Goal: Task Accomplishment & Management: Manage account settings

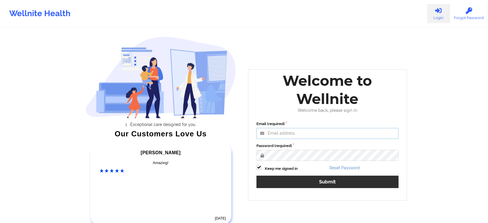
type input "[EMAIL_ADDRESS][DOMAIN_NAME]"
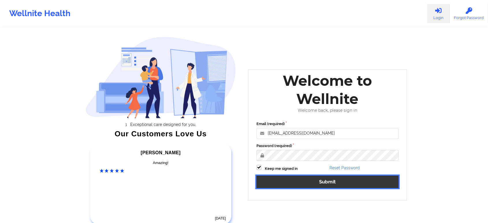
click at [296, 181] on button "Submit" at bounding box center [327, 182] width 142 height 12
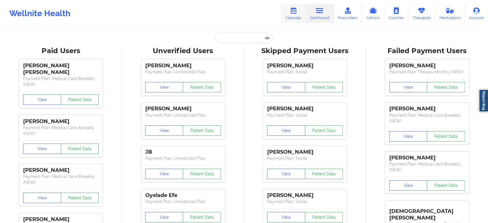
click at [292, 19] on link "Calendar" at bounding box center [293, 13] width 25 height 19
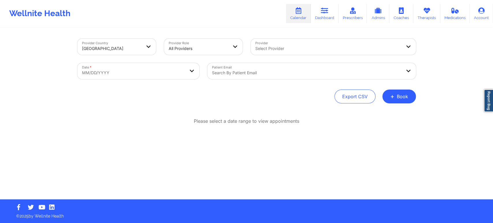
select select "2025-8"
select select "2025-9"
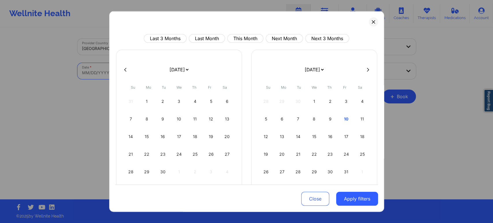
click at [151, 71] on body "Wellnite Health Calendar Dashboard Prescribers Admins Coaches Therapists Medica…" at bounding box center [246, 111] width 493 height 223
click at [244, 36] on button "This Month" at bounding box center [245, 38] width 36 height 9
select select "2025-9"
select select "2025-10"
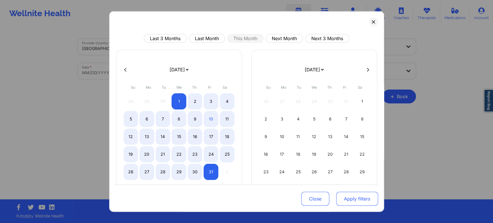
click at [339, 198] on button "Apply filters" at bounding box center [357, 199] width 42 height 14
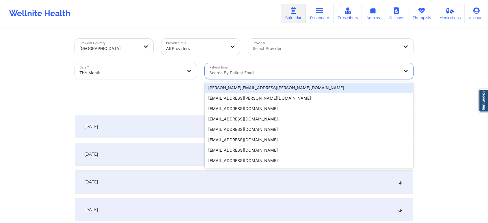
click at [229, 64] on div "Search by patient email" at bounding box center [302, 71] width 195 height 16
paste input "[EMAIL_ADDRESS][DOMAIN_NAME]"
type input "[EMAIL_ADDRESS][DOMAIN_NAME]"
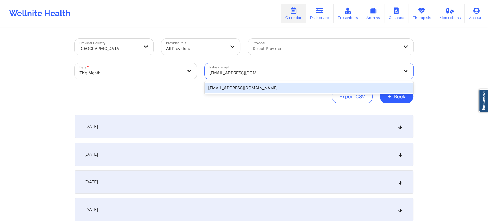
click at [255, 87] on div "[EMAIL_ADDRESS][DOMAIN_NAME]" at bounding box center [309, 88] width 208 height 10
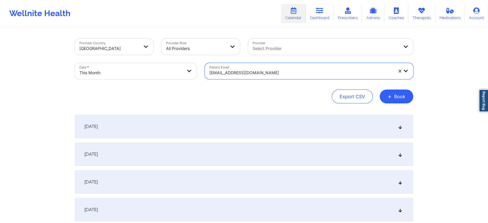
scroll to position [255, 0]
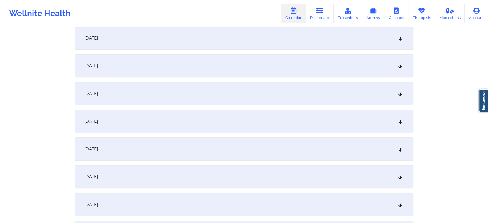
click at [284, 101] on div "[DATE]" at bounding box center [244, 93] width 338 height 23
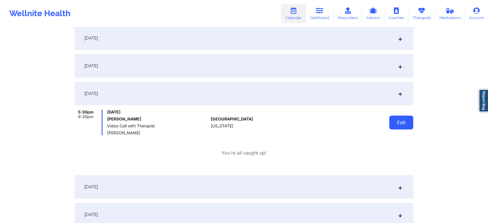
click at [395, 126] on button "Edit" at bounding box center [401, 122] width 24 height 14
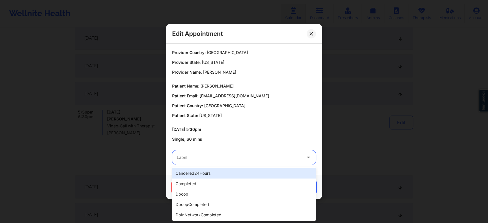
click at [253, 162] on div "Label" at bounding box center [237, 157] width 130 height 14
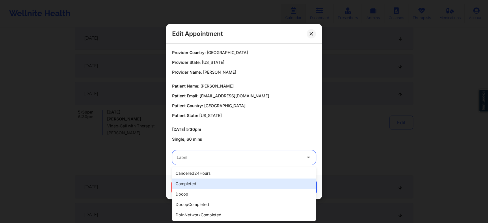
click at [226, 182] on div "completed" at bounding box center [244, 183] width 144 height 10
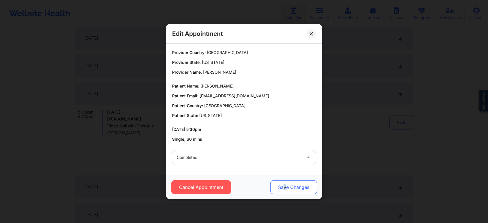
drag, startPoint x: 284, startPoint y: 178, endPoint x: 284, endPoint y: 182, distance: 3.8
click at [284, 182] on div "Cancel Appointment Save Changes" at bounding box center [244, 187] width 156 height 25
click at [284, 182] on button "Save Changes" at bounding box center [293, 187] width 47 height 14
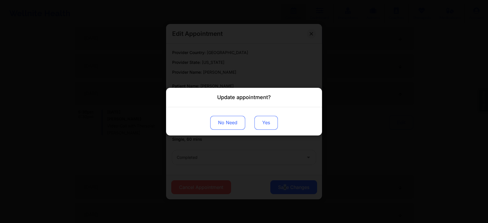
click at [265, 116] on button "Yes" at bounding box center [265, 122] width 23 height 14
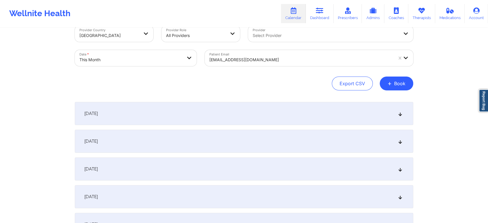
scroll to position [7, 0]
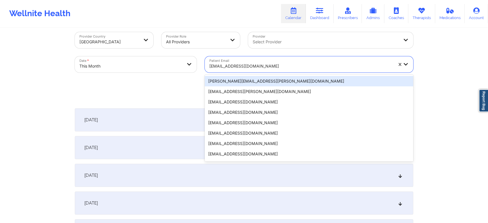
click at [229, 59] on div "[EMAIL_ADDRESS][DOMAIN_NAME]" at bounding box center [299, 64] width 189 height 16
paste input "[EMAIL_ADDRESS][DOMAIN_NAME]"
type input "[EMAIL_ADDRESS][DOMAIN_NAME]"
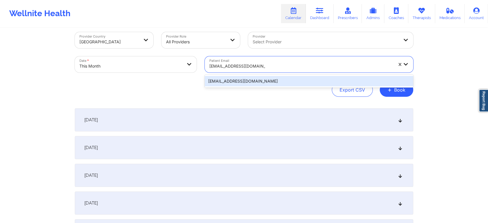
click at [238, 80] on div "[EMAIL_ADDRESS][DOMAIN_NAME]" at bounding box center [309, 81] width 208 height 10
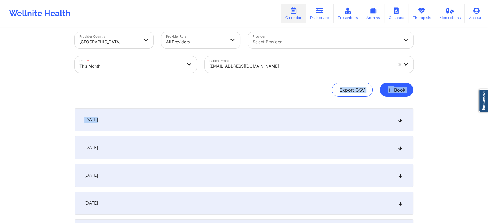
drag, startPoint x: 481, startPoint y: 66, endPoint x: 492, endPoint y: 109, distance: 44.0
click at [488, 109] on html "Wellnite Health Calendar Dashboard Prescribers Admins Coaches Therapists Medica…" at bounding box center [244, 104] width 488 height 223
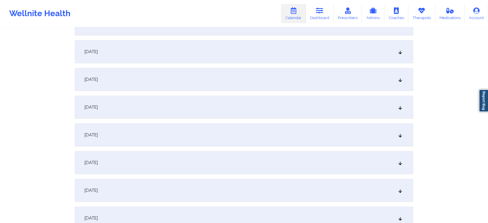
scroll to position [295, 0]
click at [197, 63] on div "[DATE]" at bounding box center [244, 52] width 338 height 23
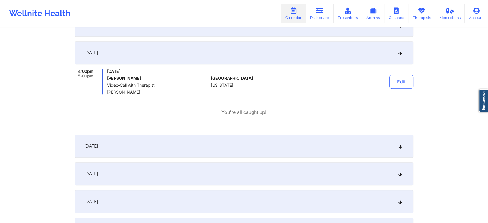
click at [205, 144] on div "[DATE]" at bounding box center [244, 146] width 338 height 23
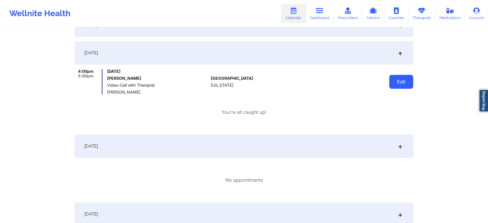
click at [402, 86] on button "Edit" at bounding box center [401, 82] width 24 height 14
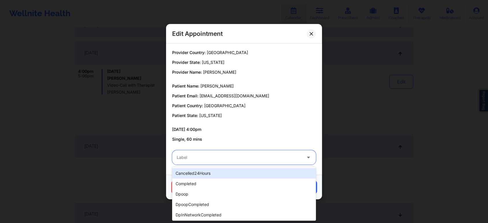
click at [273, 161] on div "Label" at bounding box center [237, 157] width 130 height 14
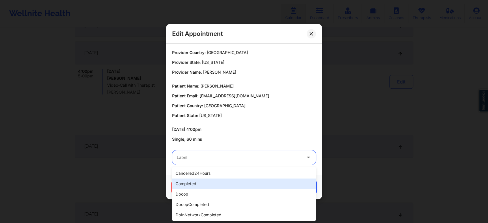
click at [244, 180] on div "completed" at bounding box center [244, 183] width 144 height 10
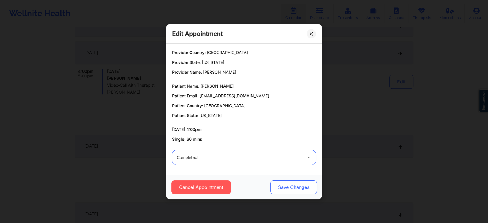
click at [282, 192] on button "Save Changes" at bounding box center [293, 187] width 47 height 14
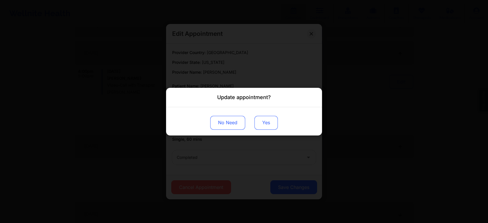
click at [261, 125] on button "Yes" at bounding box center [265, 122] width 23 height 14
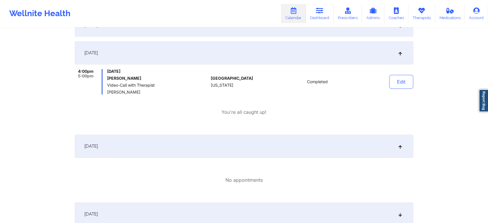
scroll to position [0, 0]
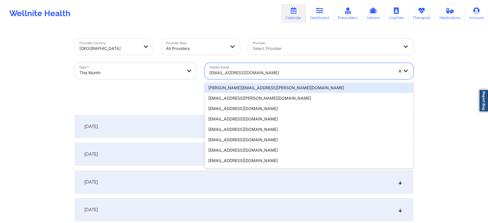
click at [226, 71] on div at bounding box center [301, 72] width 184 height 7
paste input "[EMAIL_ADDRESS][DOMAIN_NAME]"
type input "[EMAIL_ADDRESS][DOMAIN_NAME]"
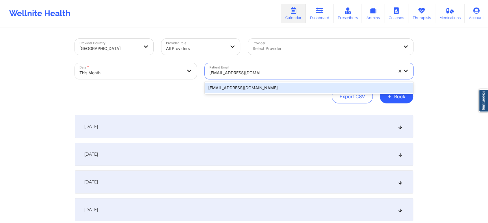
click at [233, 92] on div "[EMAIL_ADDRESS][DOMAIN_NAME]" at bounding box center [309, 88] width 208 height 10
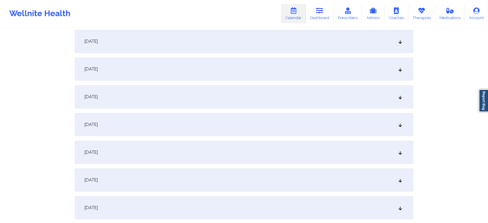
scroll to position [232, 0]
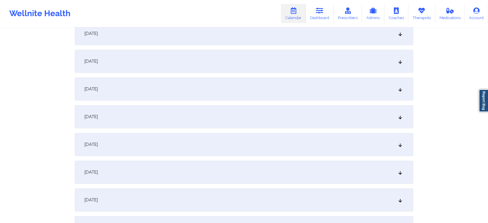
click at [287, 115] on div "[DATE]" at bounding box center [244, 116] width 338 height 23
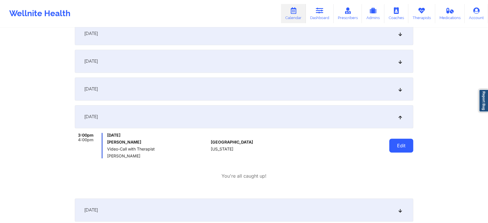
click at [405, 148] on button "Edit" at bounding box center [401, 146] width 24 height 14
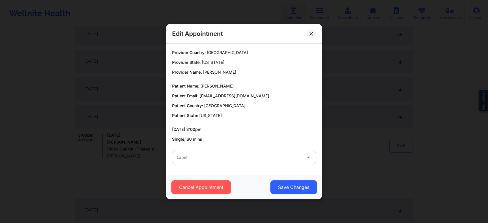
click at [262, 161] on div at bounding box center [239, 157] width 125 height 7
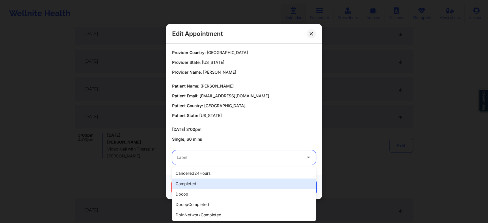
click at [219, 188] on div "completed" at bounding box center [244, 183] width 144 height 10
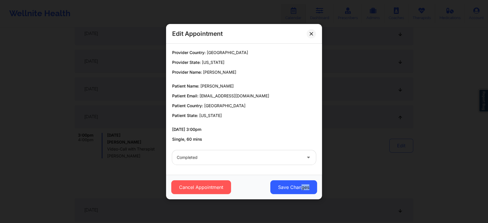
drag, startPoint x: 321, startPoint y: 197, endPoint x: 300, endPoint y: 194, distance: 21.0
click at [300, 194] on div "Cancel Appointment Save Changes" at bounding box center [244, 187] width 156 height 25
click at [277, 186] on button "Save Changes" at bounding box center [293, 187] width 47 height 14
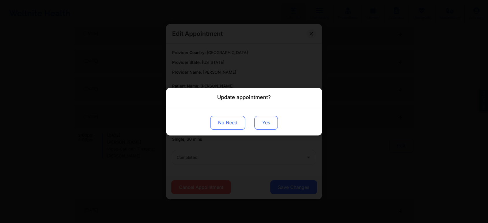
click at [261, 119] on button "Yes" at bounding box center [265, 122] width 23 height 14
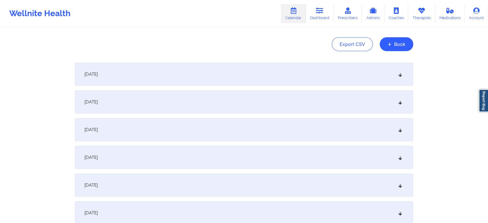
scroll to position [0, 0]
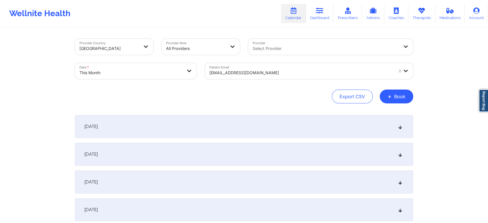
click at [241, 72] on div at bounding box center [301, 72] width 184 height 7
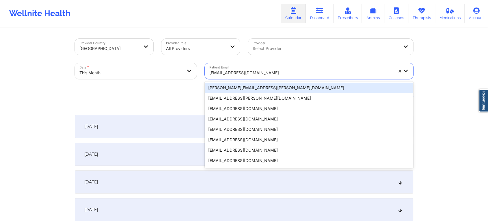
paste input "[EMAIL_ADDRESS][DOMAIN_NAME]"
type input "[EMAIL_ADDRESS][DOMAIN_NAME]"
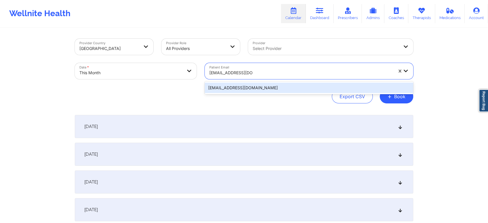
click at [247, 89] on div "[EMAIL_ADDRESS][DOMAIN_NAME]" at bounding box center [309, 88] width 208 height 10
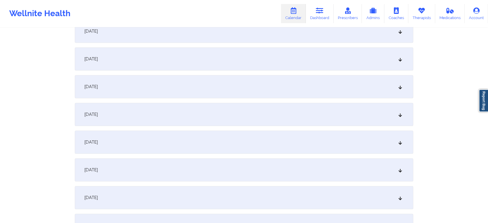
scroll to position [323, 0]
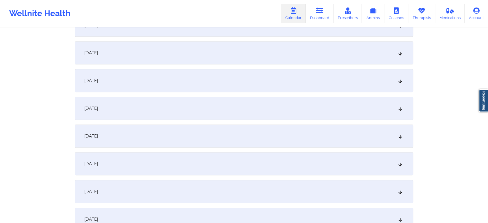
click at [220, 30] on div "[DATE]" at bounding box center [244, 25] width 338 height 23
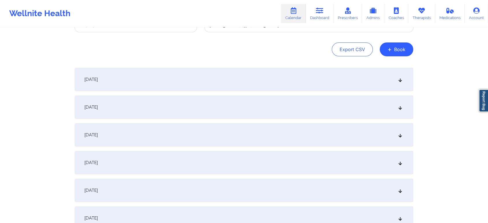
scroll to position [0, 0]
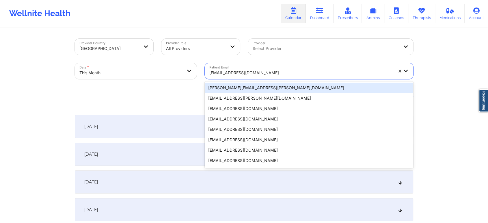
click at [242, 66] on div "[EMAIL_ADDRESS][DOMAIN_NAME]" at bounding box center [299, 71] width 189 height 16
paste input "[PERSON_NAME][EMAIL_ADDRESS][DOMAIN_NAME]"
type input "[PERSON_NAME][EMAIL_ADDRESS][DOMAIN_NAME]"
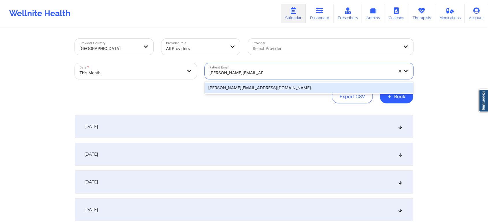
click at [249, 88] on div "[PERSON_NAME][EMAIL_ADDRESS][DOMAIN_NAME]" at bounding box center [309, 88] width 208 height 10
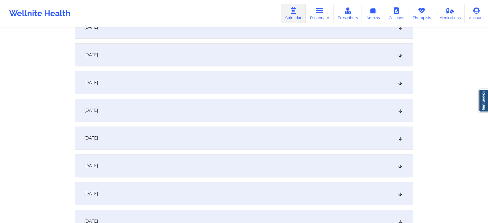
scroll to position [161, 0]
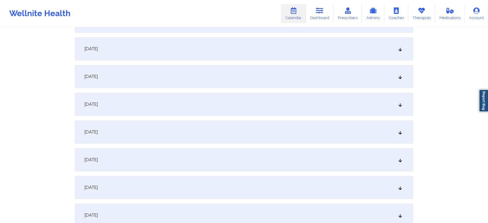
click at [268, 181] on div "[DATE]" at bounding box center [244, 187] width 338 height 23
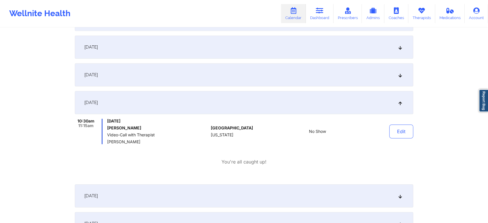
scroll to position [0, 0]
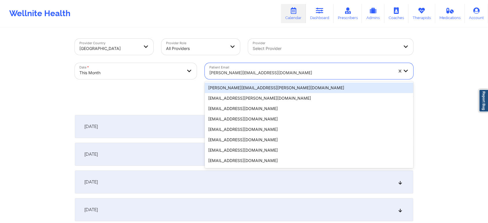
click at [231, 71] on div at bounding box center [301, 72] width 184 height 7
paste input "[EMAIL_ADDRESS][DOMAIN_NAME]"
type input "[EMAIL_ADDRESS][DOMAIN_NAME]"
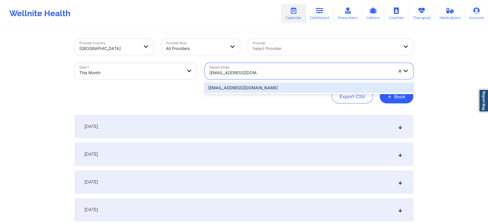
click at [242, 87] on div "[EMAIL_ADDRESS][DOMAIN_NAME]" at bounding box center [309, 88] width 208 height 10
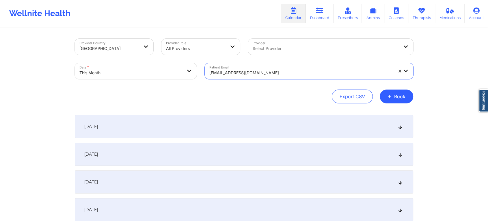
scroll to position [270, 0]
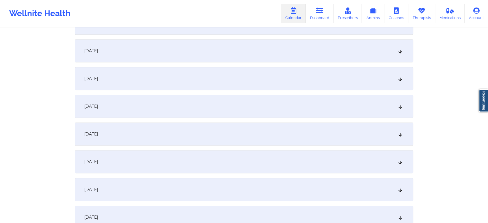
click at [310, 81] on div "[DATE]" at bounding box center [244, 78] width 338 height 23
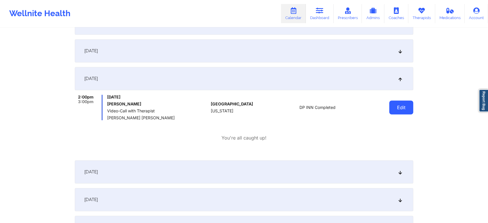
click at [397, 111] on button "Edit" at bounding box center [401, 107] width 24 height 14
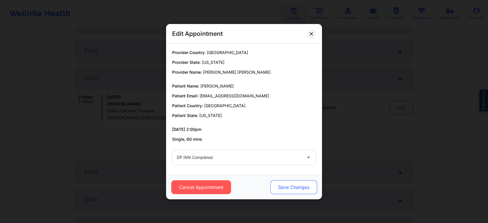
click at [295, 186] on button "Save Changes" at bounding box center [293, 187] width 47 height 14
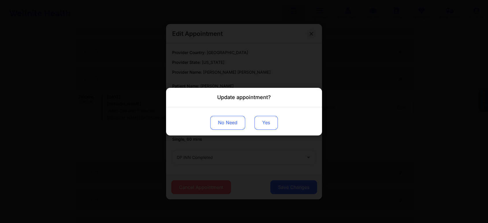
click at [261, 122] on button "Yes" at bounding box center [265, 122] width 23 height 14
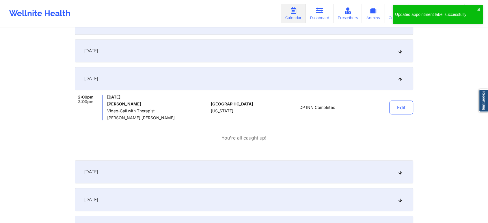
scroll to position [0, 0]
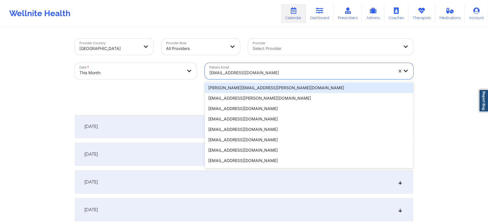
click at [258, 70] on div at bounding box center [301, 72] width 184 height 7
paste input "[EMAIL_ADDRESS][DOMAIN_NAME]"
type input "[EMAIL_ADDRESS][DOMAIN_NAME]"
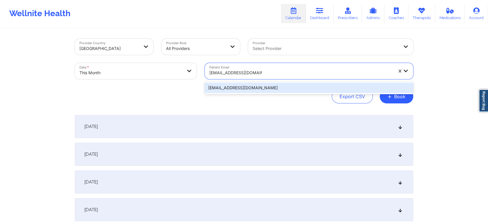
click at [260, 87] on div "[EMAIL_ADDRESS][DOMAIN_NAME]" at bounding box center [309, 88] width 208 height 10
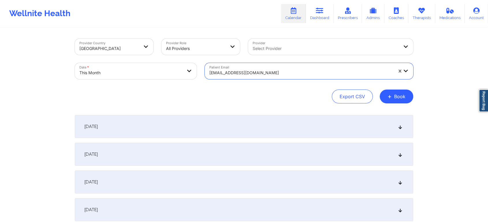
scroll to position [275, 0]
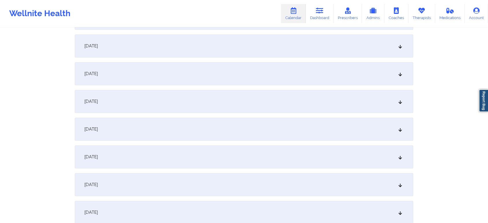
drag, startPoint x: 245, startPoint y: 78, endPoint x: 309, endPoint y: 99, distance: 67.9
click at [317, 80] on div "[DATE]" at bounding box center [244, 73] width 338 height 23
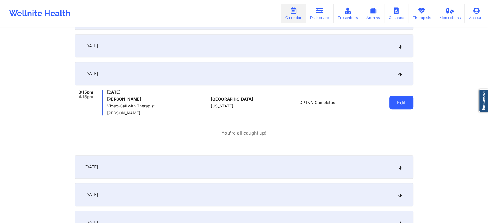
click at [408, 102] on button "Edit" at bounding box center [401, 103] width 24 height 14
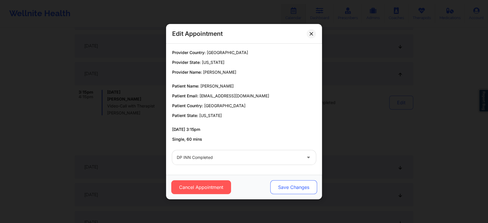
click at [307, 190] on button "Save Changes" at bounding box center [293, 187] width 47 height 14
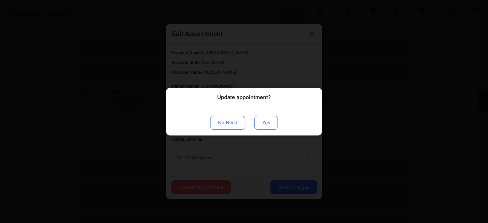
click at [266, 124] on button "Yes" at bounding box center [265, 122] width 23 height 14
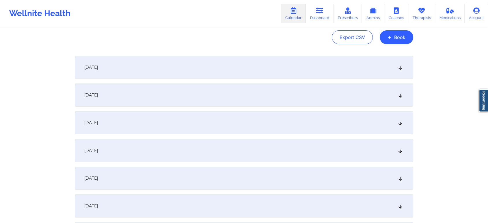
scroll to position [18, 0]
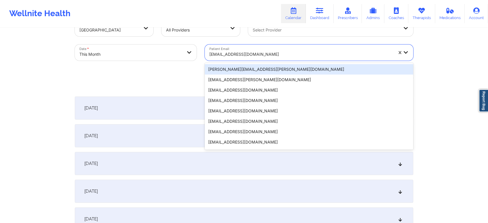
click at [246, 55] on div at bounding box center [301, 54] width 184 height 7
paste input "[EMAIL_ADDRESS][DOMAIN_NAME]"
type input "[EMAIL_ADDRESS][DOMAIN_NAME]"
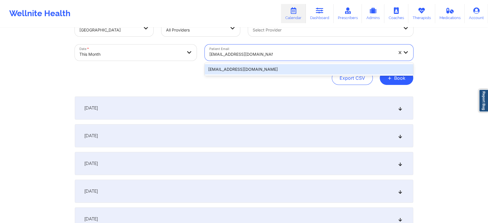
click at [268, 69] on div "[EMAIL_ADDRESS][DOMAIN_NAME]" at bounding box center [309, 69] width 208 height 10
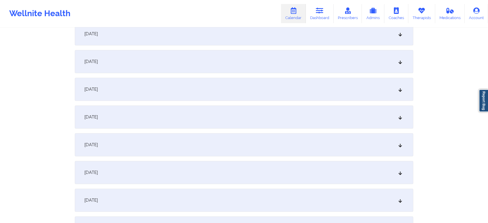
scroll to position [284, 0]
click at [305, 62] on div "[DATE]" at bounding box center [244, 64] width 338 height 23
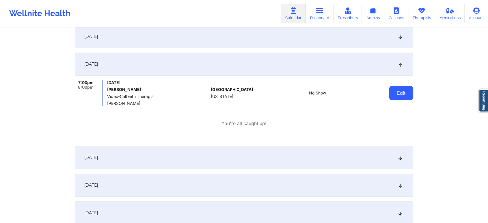
click at [392, 93] on button "Edit" at bounding box center [401, 93] width 24 height 14
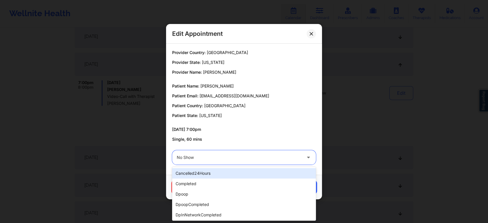
drag, startPoint x: 197, startPoint y: 158, endPoint x: 193, endPoint y: 183, distance: 25.4
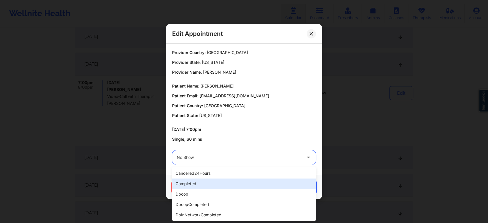
click at [193, 183] on div "completed" at bounding box center [244, 183] width 144 height 10
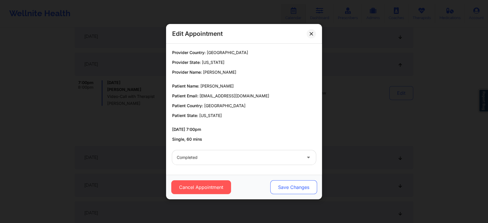
click at [300, 184] on button "Save Changes" at bounding box center [293, 187] width 47 height 14
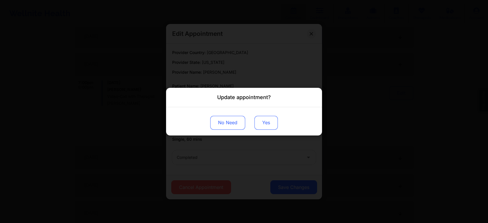
click at [266, 121] on button "Yes" at bounding box center [265, 122] width 23 height 14
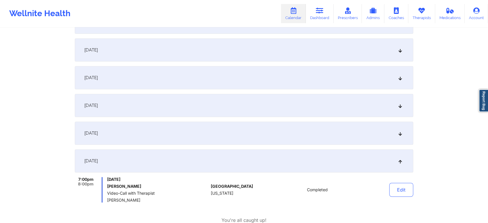
scroll to position [0, 0]
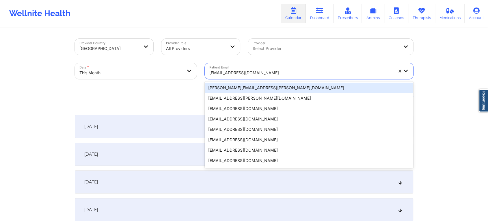
click at [263, 70] on div at bounding box center [301, 72] width 184 height 7
paste input "[EMAIL_ADDRESS][DOMAIN_NAME]"
type input "[EMAIL_ADDRESS][DOMAIN_NAME]"
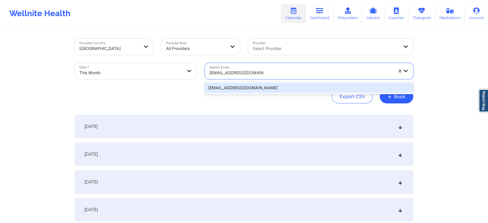
click at [260, 88] on div "[EMAIL_ADDRESS][DOMAIN_NAME]" at bounding box center [309, 88] width 208 height 10
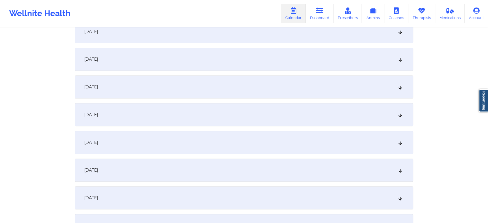
scroll to position [232, 0]
click at [258, 121] on div "[DATE]" at bounding box center [244, 115] width 338 height 23
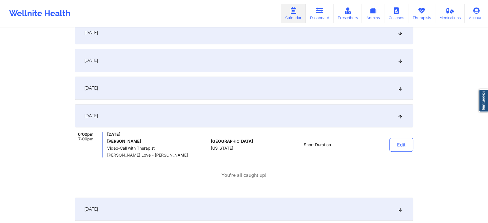
click at [332, 98] on div "[DATE]" at bounding box center [244, 88] width 338 height 23
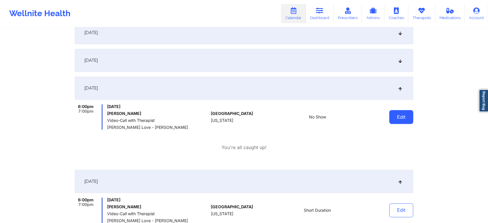
click at [400, 114] on button "Edit" at bounding box center [401, 117] width 24 height 14
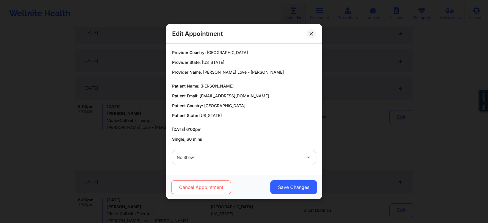
click at [226, 182] on button "Cancel Appointment" at bounding box center [201, 187] width 60 height 14
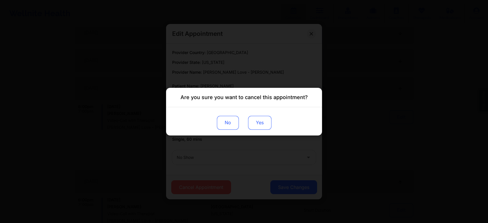
click at [260, 127] on button "Yes" at bounding box center [259, 122] width 23 height 14
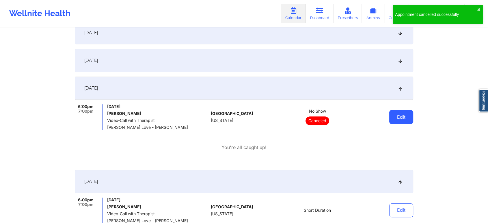
click at [412, 115] on button "Edit" at bounding box center [401, 117] width 24 height 14
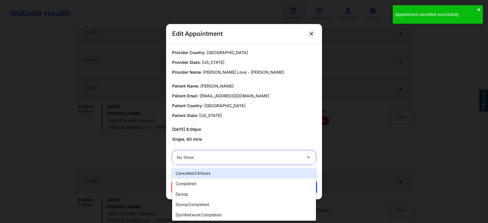
click at [262, 150] on div "No Show" at bounding box center [239, 157] width 125 height 14
type input "res"
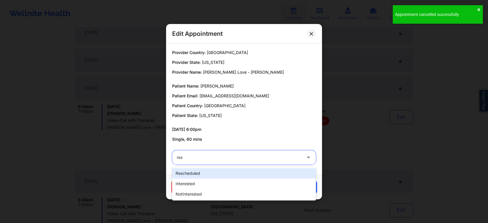
click at [245, 172] on div "rescheduled" at bounding box center [244, 173] width 144 height 10
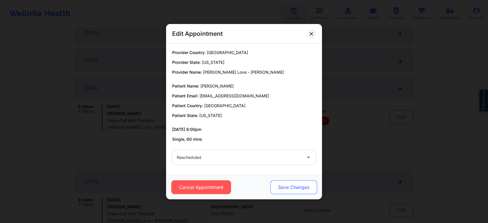
click at [304, 182] on button "Save Changes" at bounding box center [293, 187] width 47 height 14
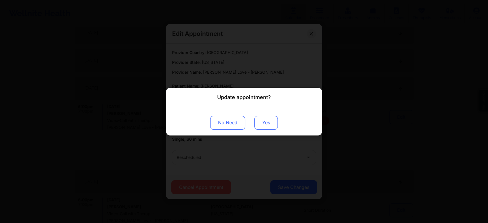
click at [264, 119] on button "Yes" at bounding box center [265, 122] width 23 height 14
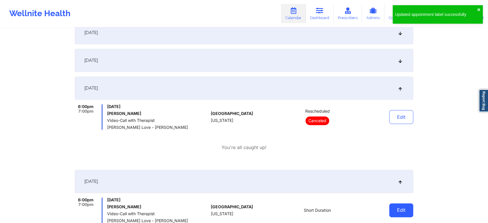
click at [408, 213] on button "Edit" at bounding box center [401, 210] width 24 height 14
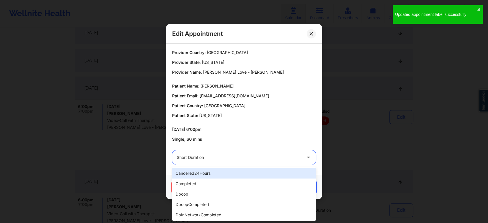
click at [238, 159] on div at bounding box center [239, 157] width 125 height 7
type input "no"
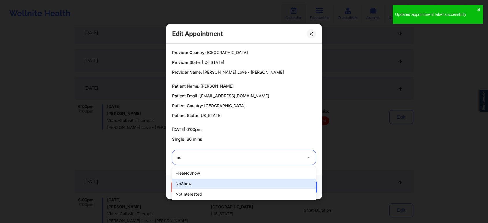
click at [217, 180] on div "noShow" at bounding box center [244, 183] width 144 height 10
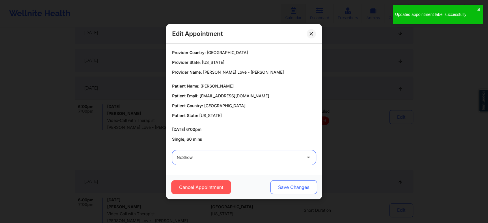
click at [294, 187] on button "Save Changes" at bounding box center [293, 187] width 47 height 14
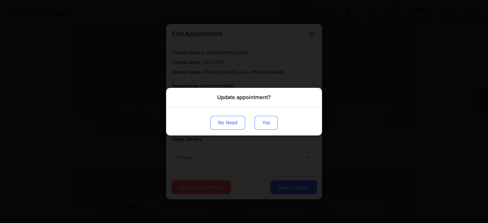
click at [262, 126] on button "Yes" at bounding box center [265, 122] width 23 height 14
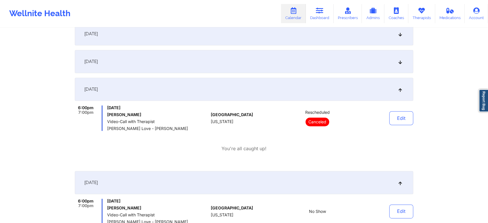
scroll to position [0, 0]
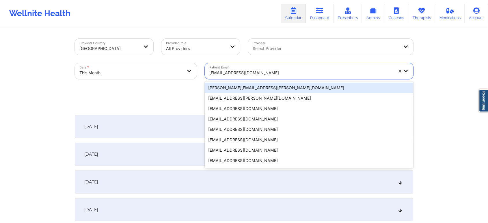
click at [266, 71] on div at bounding box center [301, 72] width 184 height 7
paste input "[EMAIL_ADDRESS][DOMAIN_NAME]"
type input "[EMAIL_ADDRESS][DOMAIN_NAME]"
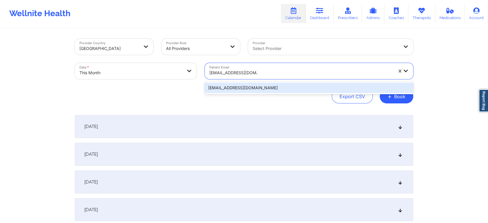
click at [262, 87] on div "[EMAIL_ADDRESS][DOMAIN_NAME]" at bounding box center [309, 88] width 208 height 10
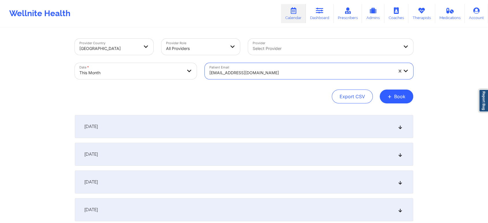
scroll to position [185, 0]
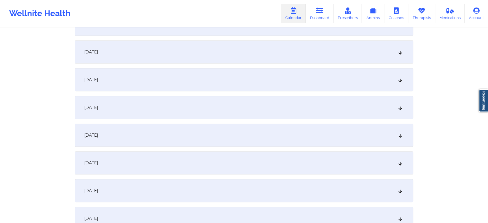
click at [242, 172] on div "[DATE]" at bounding box center [244, 162] width 338 height 23
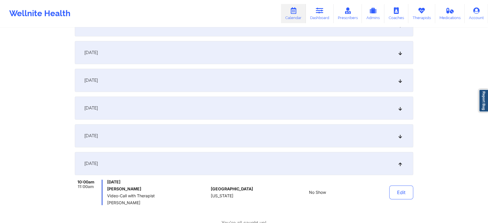
scroll to position [0, 0]
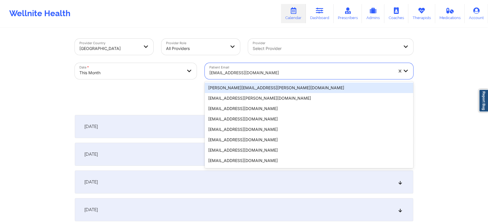
click at [248, 71] on div at bounding box center [301, 72] width 184 height 7
paste input "[EMAIL_ADDRESS][DOMAIN_NAME]"
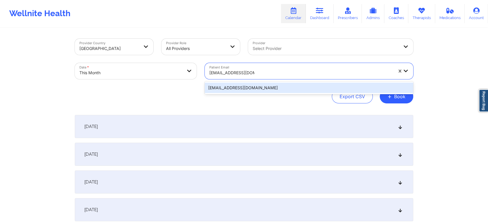
type input "[EMAIL_ADDRESS][DOMAIN_NAME]"
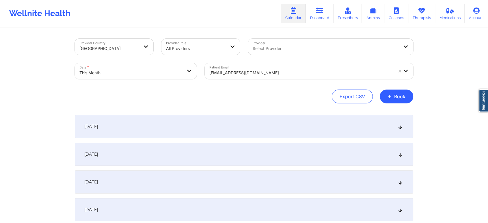
drag, startPoint x: 251, startPoint y: 94, endPoint x: 278, endPoint y: 89, distance: 27.3
click at [278, 89] on div "Export CSV + Book" at bounding box center [244, 96] width 338 height 14
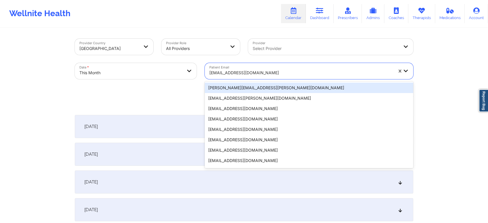
click at [284, 77] on div "[EMAIL_ADDRESS][DOMAIN_NAME]" at bounding box center [301, 72] width 184 height 13
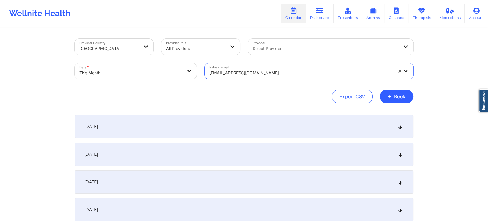
click at [275, 64] on div "[EMAIL_ADDRESS][DOMAIN_NAME]" at bounding box center [299, 71] width 189 height 16
paste input "[EMAIL_ADDRESS][DOMAIN_NAME]"
type input "[EMAIL_ADDRESS][DOMAIN_NAME]"
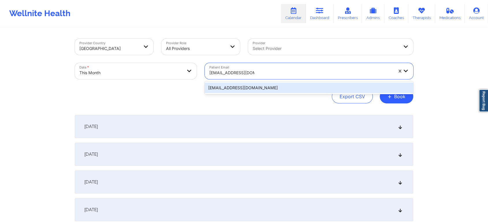
click at [256, 87] on div "[EMAIL_ADDRESS][DOMAIN_NAME]" at bounding box center [309, 88] width 208 height 10
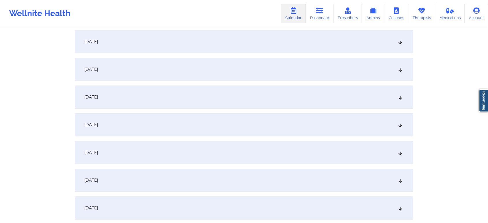
scroll to position [241, 0]
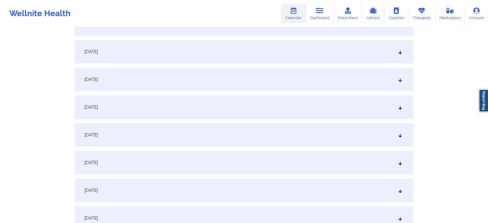
click at [283, 101] on div "[DATE]" at bounding box center [244, 107] width 338 height 23
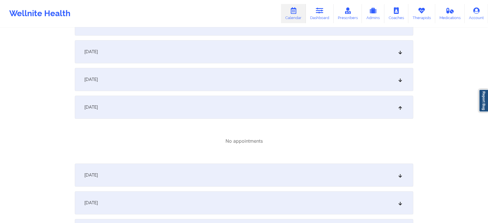
scroll to position [0, 0]
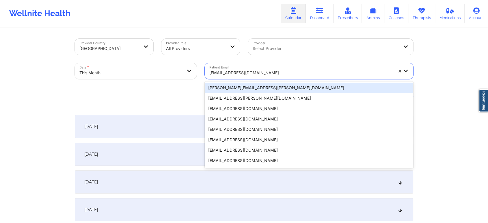
click at [233, 68] on div "[EMAIL_ADDRESS][DOMAIN_NAME]" at bounding box center [301, 72] width 184 height 13
paste input "[EMAIL_ADDRESS][DOMAIN_NAME]"
type input "[EMAIL_ADDRESS][DOMAIN_NAME]"
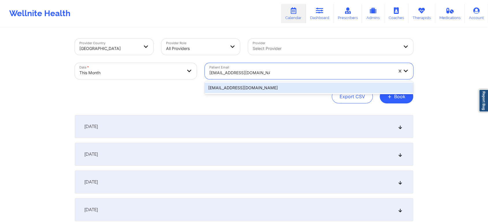
click at [245, 92] on div "[EMAIL_ADDRESS][DOMAIN_NAME]" at bounding box center [309, 88] width 208 height 10
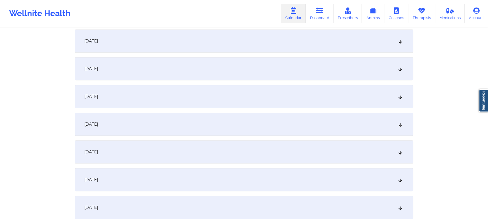
scroll to position [212, 0]
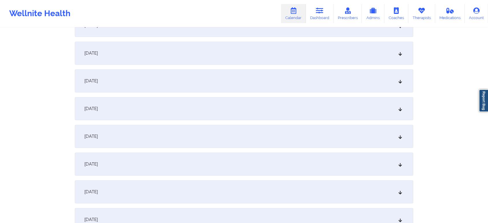
click at [379, 134] on div "[DATE]" at bounding box center [244, 136] width 338 height 23
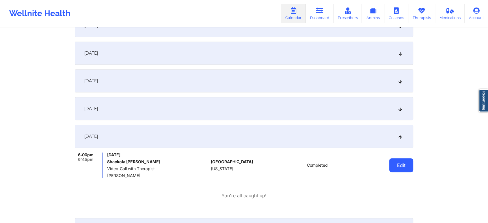
click at [396, 161] on button "Edit" at bounding box center [401, 165] width 24 height 14
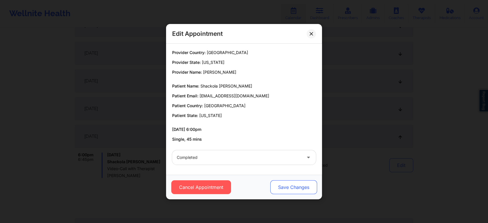
click at [283, 187] on button "Save Changes" at bounding box center [293, 187] width 47 height 14
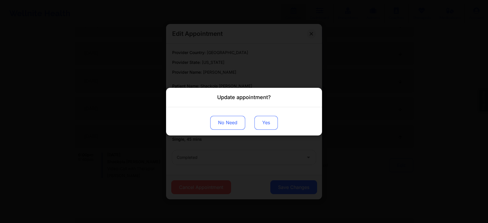
click at [269, 116] on button "Yes" at bounding box center [265, 122] width 23 height 14
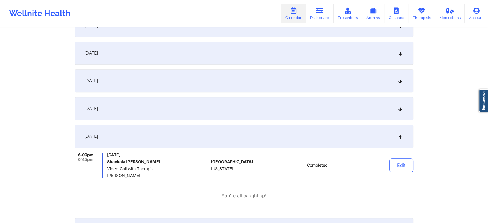
drag, startPoint x: 473, startPoint y: 40, endPoint x: 492, endPoint y: 64, distance: 30.4
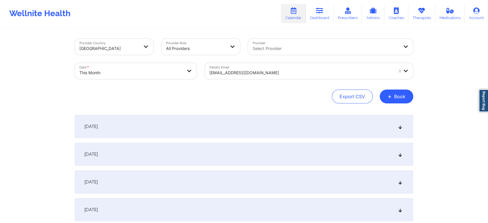
click at [268, 76] on div "[EMAIL_ADDRESS][DOMAIN_NAME]" at bounding box center [301, 72] width 184 height 13
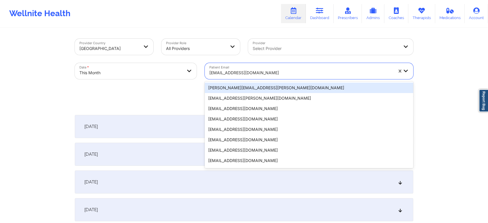
paste input "[EMAIL_ADDRESS][DOMAIN_NAME]"
type input "[EMAIL_ADDRESS][DOMAIN_NAME]"
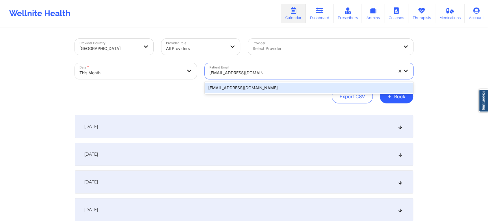
click at [273, 86] on div "[EMAIL_ADDRESS][DOMAIN_NAME]" at bounding box center [309, 88] width 208 height 10
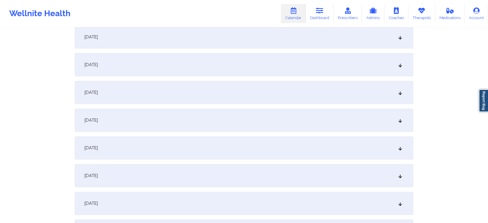
scroll to position [210, 0]
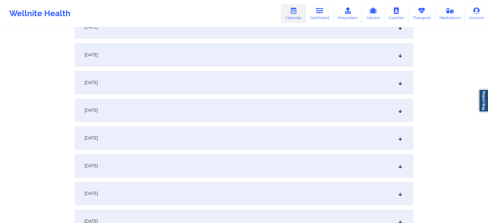
click at [283, 143] on div "[DATE]" at bounding box center [244, 137] width 338 height 23
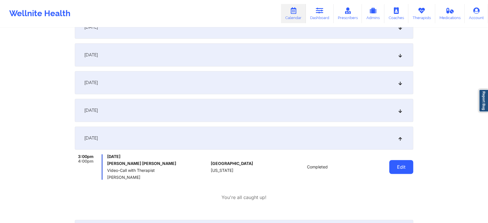
click at [400, 166] on button "Edit" at bounding box center [401, 167] width 24 height 14
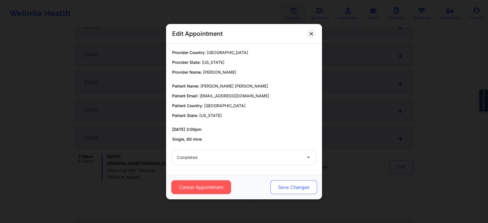
click at [307, 190] on button "Save Changes" at bounding box center [293, 187] width 47 height 14
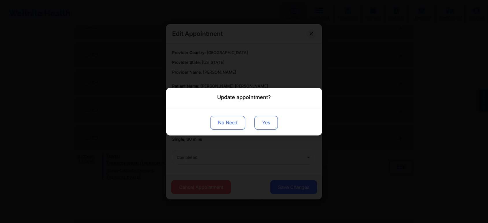
click at [275, 125] on button "Yes" at bounding box center [265, 122] width 23 height 14
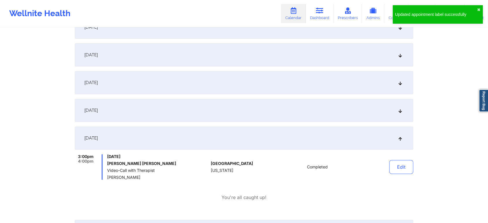
scroll to position [0, 0]
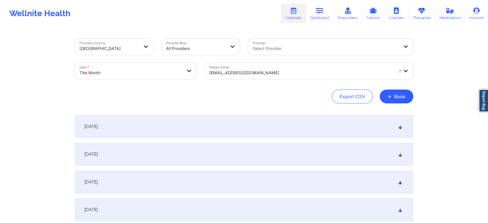
click at [249, 76] on div at bounding box center [301, 72] width 184 height 7
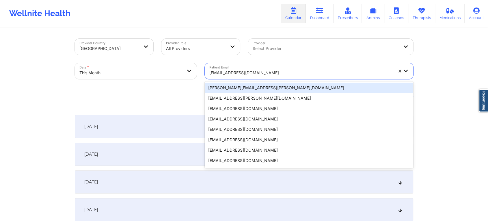
paste input "[EMAIL_ADDRESS][DOMAIN_NAME]"
type input "[EMAIL_ADDRESS][DOMAIN_NAME]"
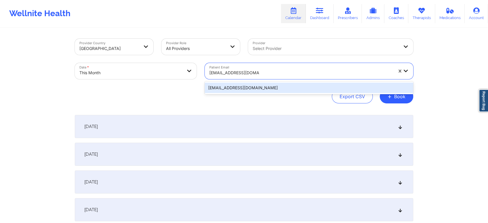
click at [259, 82] on div "[EMAIL_ADDRESS][DOMAIN_NAME]" at bounding box center [309, 87] width 208 height 13
click at [286, 84] on div "[EMAIL_ADDRESS][DOMAIN_NAME]" at bounding box center [309, 88] width 208 height 10
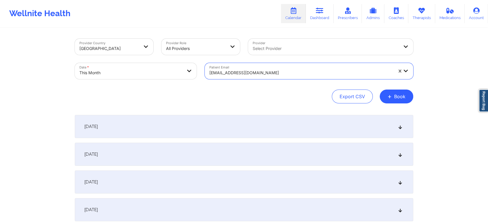
scroll to position [241, 0]
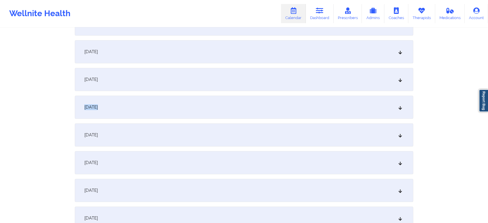
drag, startPoint x: 305, startPoint y: 71, endPoint x: 292, endPoint y: 105, distance: 37.1
click at [292, 105] on div "[DATE]" at bounding box center [244, 107] width 338 height 23
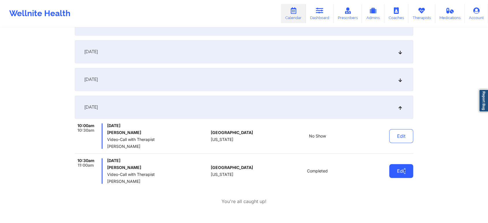
drag, startPoint x: 404, startPoint y: 178, endPoint x: 408, endPoint y: 170, distance: 9.2
click at [408, 170] on div "Edit" at bounding box center [386, 170] width 53 height 25
click at [408, 170] on button "Edit" at bounding box center [401, 171] width 24 height 14
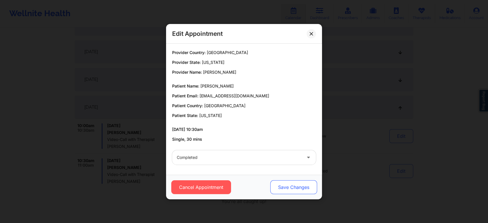
click at [304, 188] on button "Save Changes" at bounding box center [293, 187] width 47 height 14
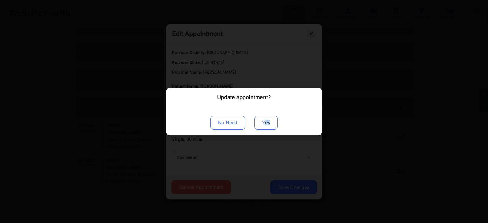
drag, startPoint x: 273, startPoint y: 109, endPoint x: 265, endPoint y: 121, distance: 14.3
click at [265, 121] on div "No Need Yes" at bounding box center [244, 121] width 156 height 28
click at [265, 121] on button "Yes" at bounding box center [265, 122] width 23 height 14
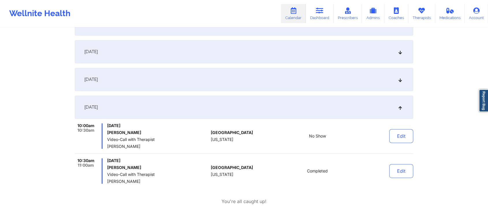
click at [405, 137] on button "Edit" at bounding box center [401, 136] width 24 height 14
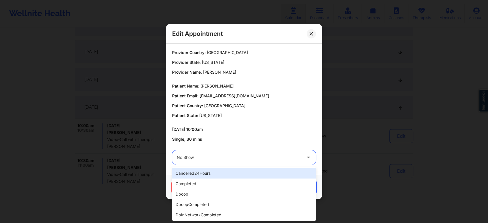
click at [238, 160] on div at bounding box center [239, 157] width 125 height 7
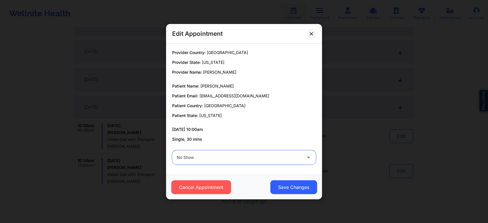
click at [291, 160] on div at bounding box center [239, 157] width 125 height 7
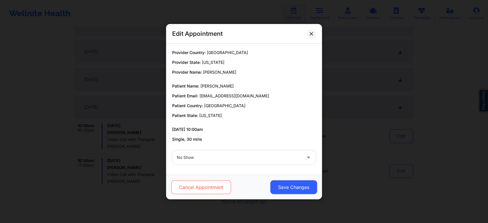
click at [225, 182] on button "Cancel Appointment" at bounding box center [201, 187] width 60 height 14
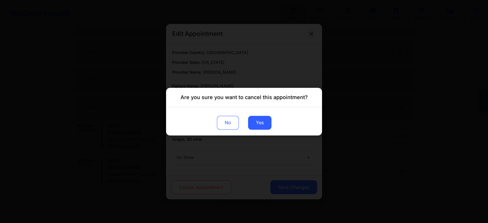
click at [259, 126] on button "Yes" at bounding box center [259, 122] width 23 height 14
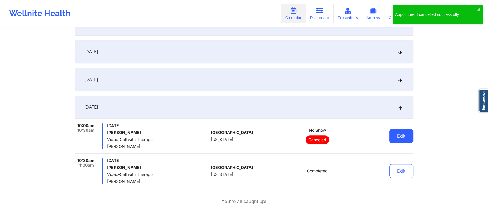
click at [398, 131] on button "Edit" at bounding box center [401, 136] width 24 height 14
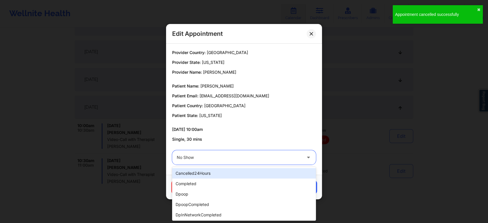
click at [273, 156] on div at bounding box center [239, 157] width 125 height 7
type input "res"
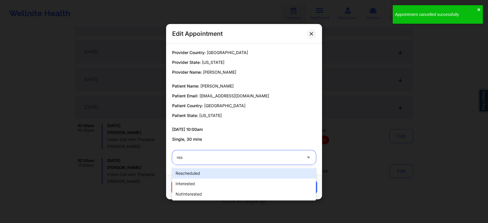
click at [236, 171] on div "rescheduled" at bounding box center [244, 173] width 144 height 10
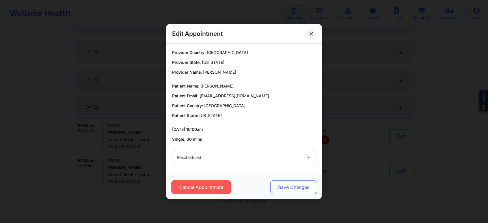
click at [287, 183] on button "Save Changes" at bounding box center [293, 187] width 47 height 14
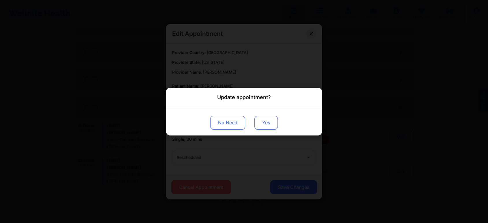
click at [265, 121] on button "Yes" at bounding box center [265, 122] width 23 height 14
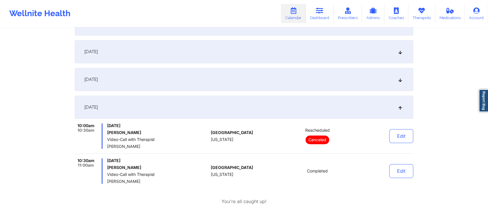
scroll to position [0, 0]
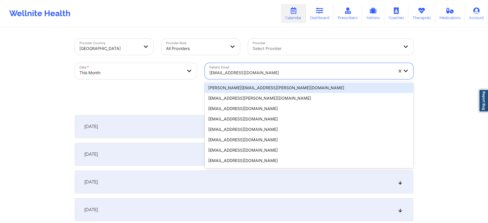
click at [255, 71] on div at bounding box center [301, 72] width 184 height 7
paste input "[PERSON_NAME][EMAIL_ADDRESS][PERSON_NAME][DOMAIN_NAME]"
type input "[PERSON_NAME][EMAIL_ADDRESS][PERSON_NAME][DOMAIN_NAME]"
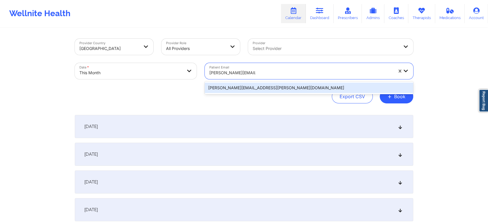
click at [256, 87] on div "[PERSON_NAME][EMAIL_ADDRESS][PERSON_NAME][DOMAIN_NAME]" at bounding box center [309, 88] width 208 height 10
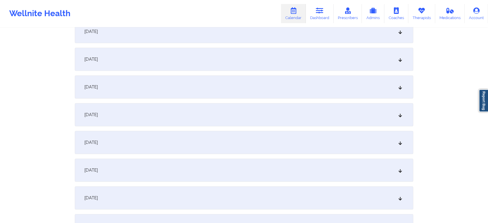
scroll to position [286, 0]
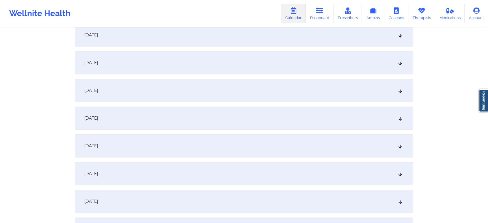
click at [238, 67] on div "[DATE]" at bounding box center [244, 62] width 338 height 23
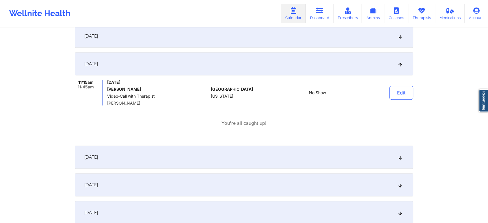
scroll to position [0, 0]
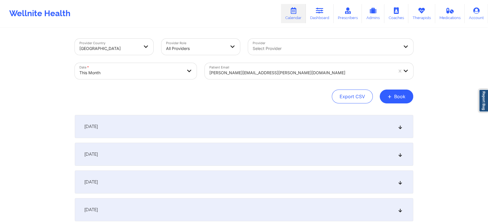
click at [227, 74] on div at bounding box center [301, 72] width 184 height 7
paste input "[EMAIL_ADDRESS][DOMAIN_NAME]"
type input "[EMAIL_ADDRESS][DOMAIN_NAME]"
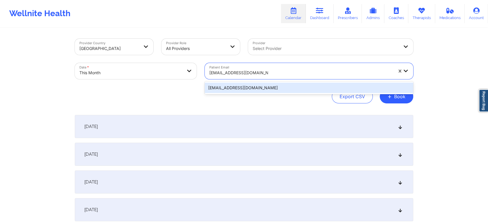
click at [250, 86] on div "[EMAIL_ADDRESS][DOMAIN_NAME]" at bounding box center [309, 88] width 208 height 10
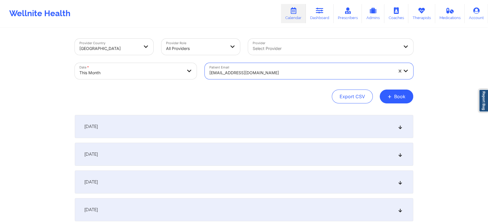
scroll to position [234, 0]
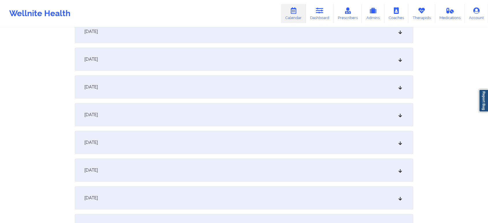
click at [263, 113] on div "[DATE]" at bounding box center [244, 114] width 338 height 23
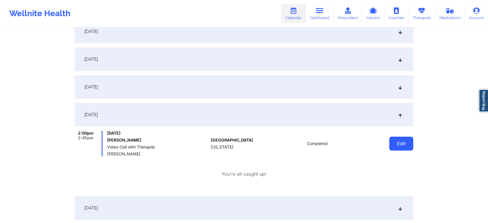
click at [405, 139] on button "Edit" at bounding box center [401, 144] width 24 height 14
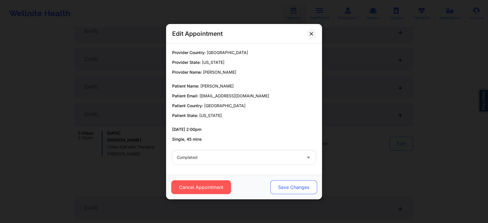
click at [298, 186] on button "Save Changes" at bounding box center [293, 187] width 47 height 14
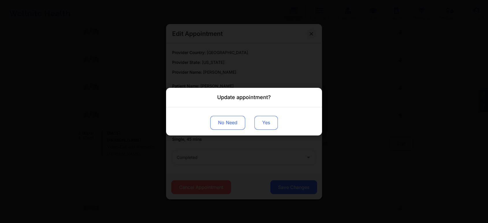
click at [270, 124] on button "Yes" at bounding box center [265, 122] width 23 height 14
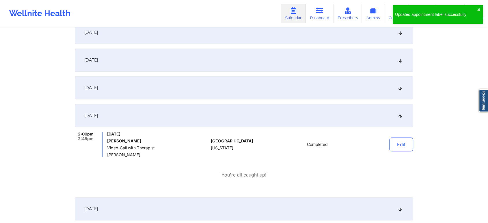
scroll to position [0, 0]
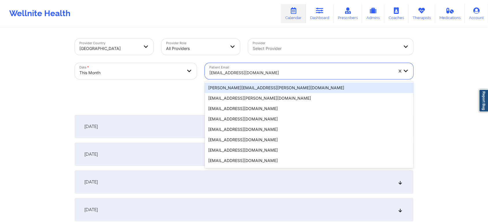
click at [269, 69] on div "[EMAIL_ADDRESS][DOMAIN_NAME]" at bounding box center [301, 72] width 184 height 13
paste input "[EMAIL_ADDRESS][DOMAIN_NAME]"
type input "[EMAIL_ADDRESS][DOMAIN_NAME]"
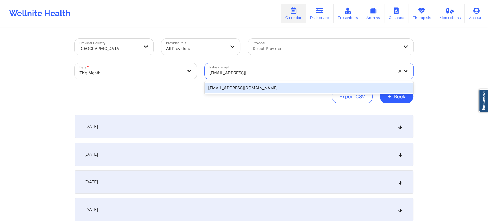
click at [254, 85] on div "[EMAIL_ADDRESS][DOMAIN_NAME]" at bounding box center [309, 88] width 208 height 10
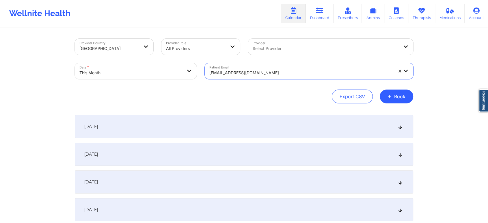
scroll to position [168, 0]
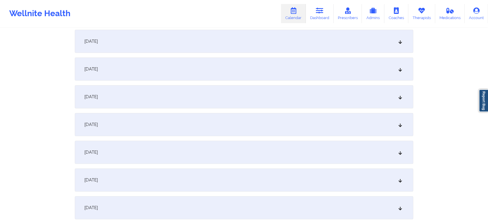
click at [236, 182] on div "[DATE]" at bounding box center [244, 179] width 338 height 23
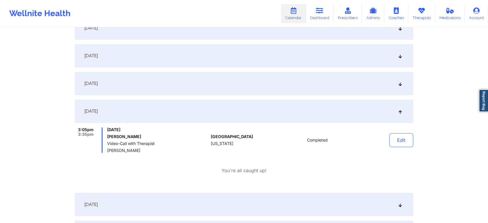
scroll to position [249, 0]
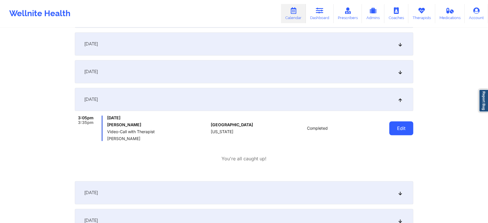
click at [398, 127] on button "Edit" at bounding box center [401, 128] width 24 height 14
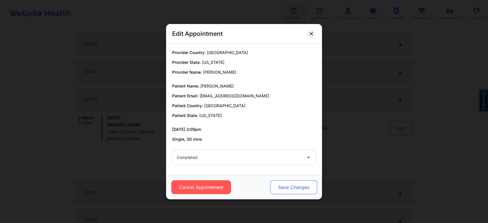
click at [297, 186] on button "Save Changes" at bounding box center [293, 187] width 47 height 14
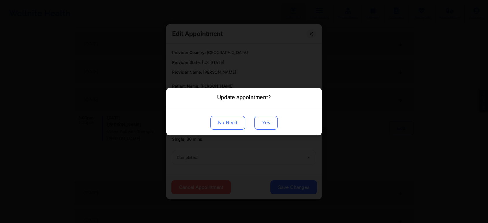
click at [265, 122] on button "Yes" at bounding box center [265, 122] width 23 height 14
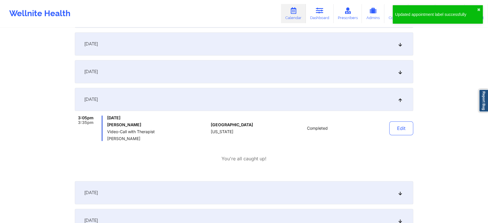
scroll to position [0, 0]
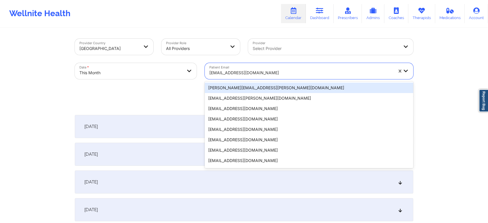
click at [240, 64] on div "[EMAIL_ADDRESS][DOMAIN_NAME]" at bounding box center [299, 71] width 189 height 16
paste input "[EMAIL_ADDRESS][DOMAIN_NAME]"
type input "[EMAIL_ADDRESS][DOMAIN_NAME]"
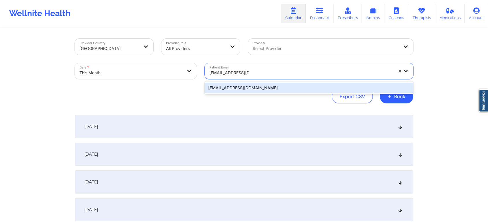
click at [301, 87] on div "[EMAIL_ADDRESS][DOMAIN_NAME]" at bounding box center [309, 88] width 208 height 10
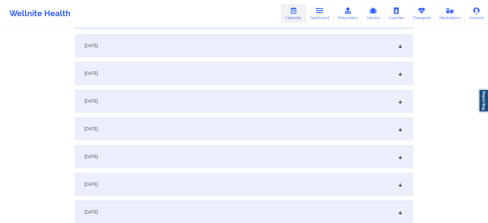
scroll to position [220, 0]
click at [254, 121] on div "[DATE]" at bounding box center [244, 128] width 338 height 23
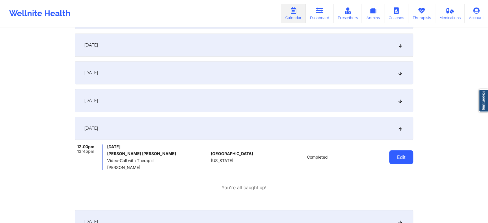
click at [399, 163] on button "Edit" at bounding box center [401, 157] width 24 height 14
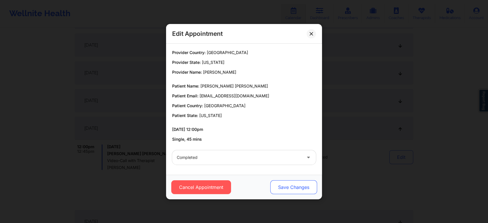
click at [284, 185] on button "Save Changes" at bounding box center [293, 187] width 47 height 14
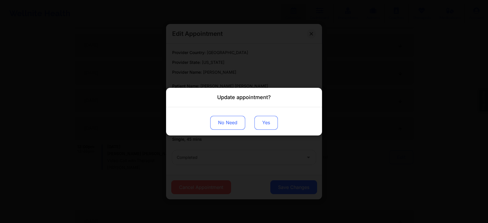
click at [262, 128] on button "Yes" at bounding box center [265, 122] width 23 height 14
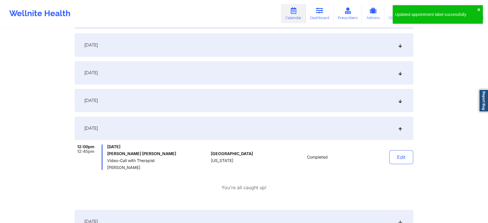
scroll to position [0, 0]
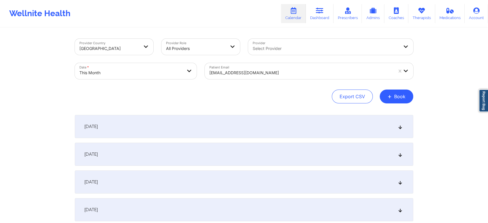
click at [232, 76] on div at bounding box center [301, 72] width 184 height 7
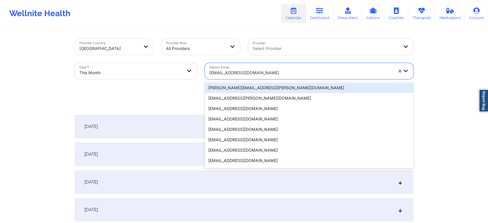
paste input "[EMAIL_ADDRESS][DOMAIN_NAME]"
type input "[EMAIL_ADDRESS][DOMAIN_NAME]"
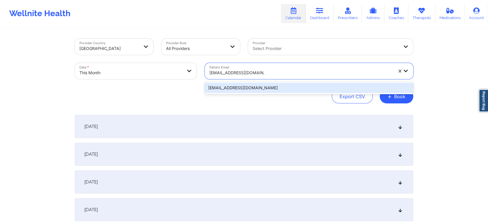
click at [301, 88] on div "[EMAIL_ADDRESS][DOMAIN_NAME]" at bounding box center [309, 88] width 208 height 10
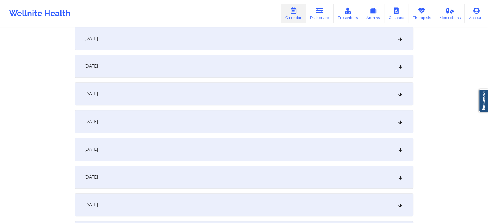
scroll to position [235, 0]
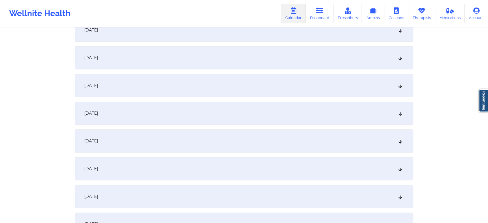
drag, startPoint x: 281, startPoint y: 148, endPoint x: 238, endPoint y: 119, distance: 52.4
click at [238, 119] on div "[DATE]" at bounding box center [244, 113] width 338 height 23
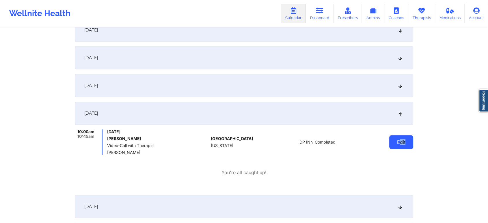
drag, startPoint x: 419, startPoint y: 150, endPoint x: 398, endPoint y: 147, distance: 20.3
click at [398, 147] on button "Edit" at bounding box center [401, 142] width 24 height 14
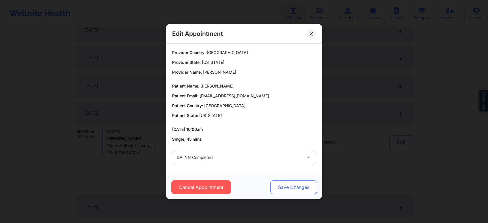
click at [291, 186] on button "Save Changes" at bounding box center [293, 187] width 47 height 14
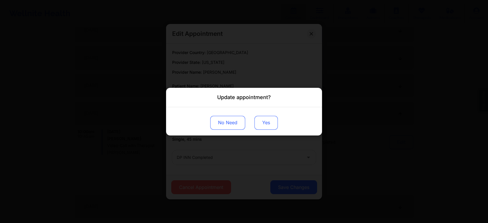
click at [264, 122] on button "Yes" at bounding box center [265, 122] width 23 height 14
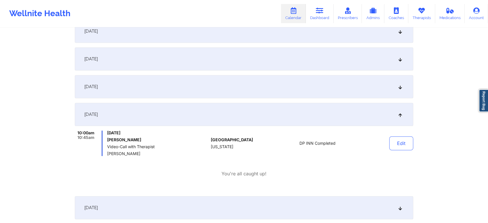
scroll to position [0, 0]
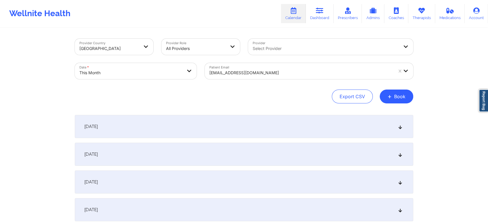
drag, startPoint x: 248, startPoint y: 82, endPoint x: 254, endPoint y: 73, distance: 10.8
click at [254, 73] on div "Patient Email [EMAIL_ADDRESS][DOMAIN_NAME]" at bounding box center [309, 71] width 217 height 24
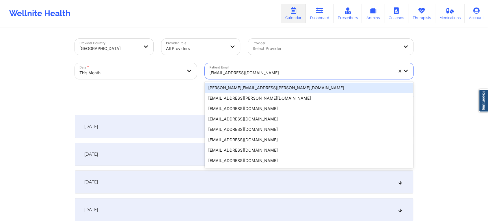
click at [254, 73] on div at bounding box center [301, 72] width 184 height 7
paste input "[EMAIL_ADDRESS][DOMAIN_NAME]"
type input "[EMAIL_ADDRESS][DOMAIN_NAME]"
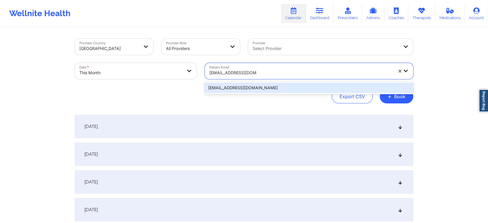
click at [262, 88] on div "[EMAIL_ADDRESS][DOMAIN_NAME]" at bounding box center [309, 88] width 208 height 10
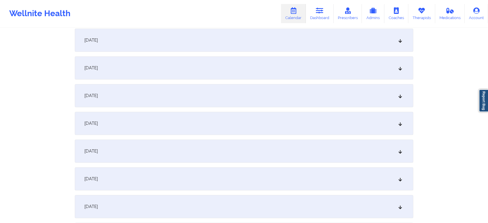
scroll to position [231, 0]
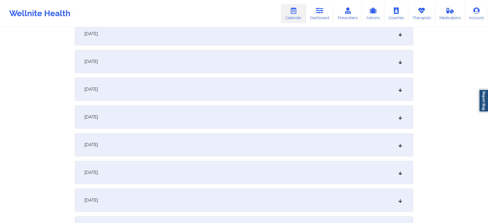
drag, startPoint x: 262, startPoint y: 106, endPoint x: 365, endPoint y: 129, distance: 106.2
click at [335, 123] on div "[DATE]" at bounding box center [244, 116] width 338 height 23
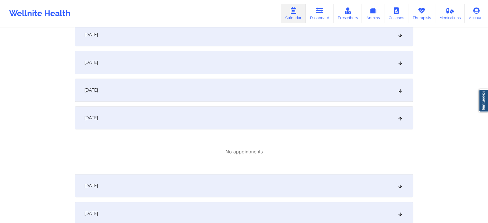
scroll to position [0, 0]
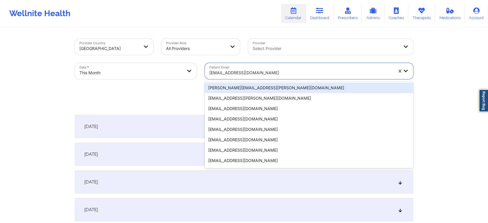
click at [240, 74] on div at bounding box center [301, 72] width 184 height 7
paste input "[EMAIL_ADDRESS][DOMAIN_NAME]"
type input "[EMAIL_ADDRESS][DOMAIN_NAME]"
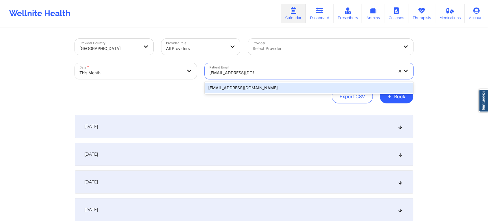
click at [245, 82] on div "[EMAIL_ADDRESS][DOMAIN_NAME]" at bounding box center [309, 87] width 208 height 13
click at [261, 85] on div "[EMAIL_ADDRESS][DOMAIN_NAME]" at bounding box center [309, 88] width 208 height 10
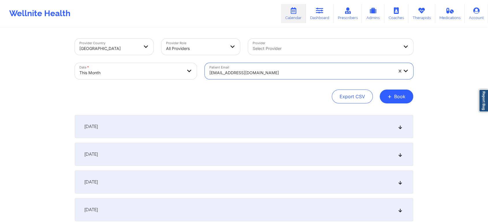
scroll to position [288, 0]
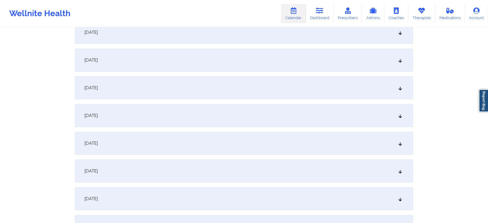
click at [236, 62] on div "[DATE]" at bounding box center [244, 59] width 338 height 23
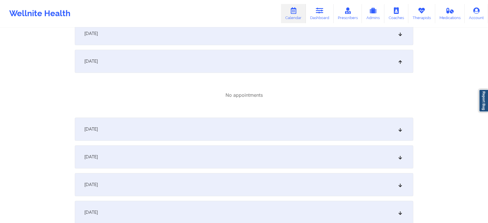
scroll to position [0, 0]
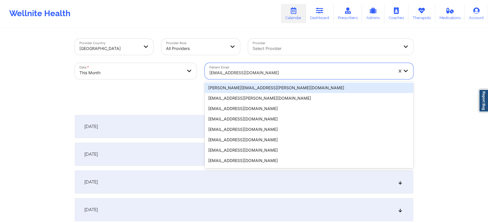
click at [251, 71] on div at bounding box center [301, 72] width 184 height 7
paste input "[EMAIL_ADDRESS][DOMAIN_NAME]"
type input "[EMAIL_ADDRESS][DOMAIN_NAME]"
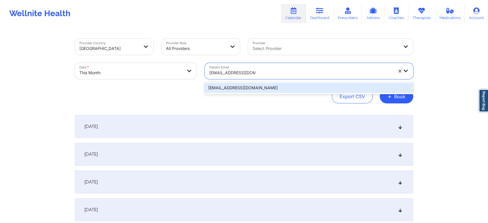
click at [247, 89] on div "[EMAIL_ADDRESS][DOMAIN_NAME]" at bounding box center [309, 88] width 208 height 10
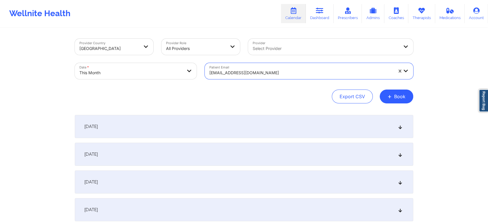
scroll to position [189, 0]
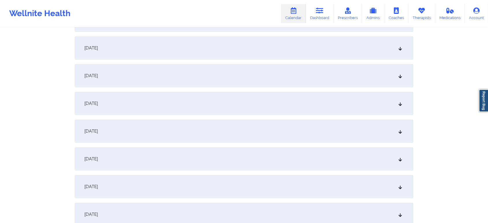
click at [227, 159] on div "[DATE]" at bounding box center [244, 158] width 338 height 23
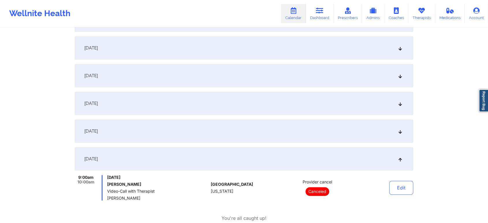
drag, startPoint x: 487, startPoint y: 72, endPoint x: 492, endPoint y: 72, distance: 5.3
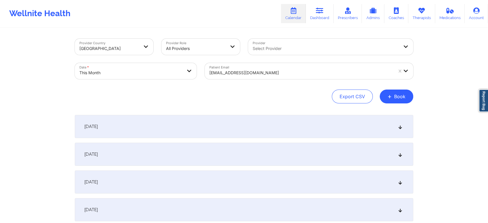
scroll to position [0, 0]
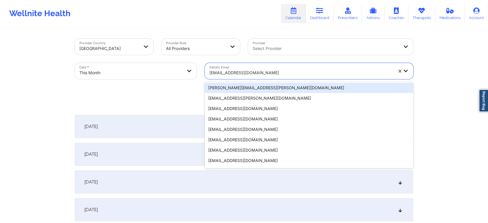
click at [283, 76] on div at bounding box center [301, 72] width 184 height 7
paste input "[EMAIL_ADDRESS][DOMAIN_NAME]"
type input "[EMAIL_ADDRESS][DOMAIN_NAME]"
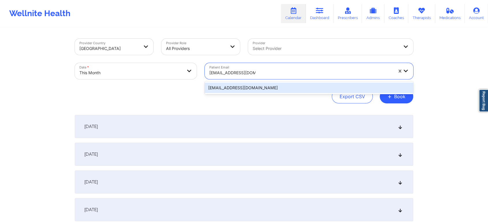
click at [263, 84] on div "[EMAIL_ADDRESS][DOMAIN_NAME]" at bounding box center [309, 88] width 208 height 10
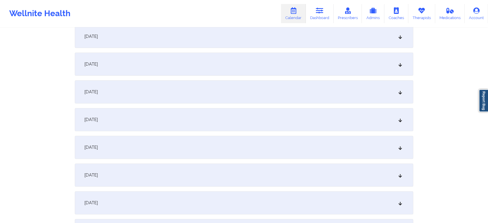
scroll to position [184, 0]
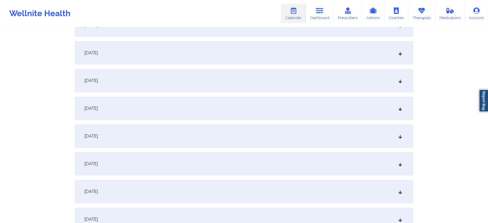
click at [236, 167] on div "[DATE]" at bounding box center [244, 163] width 338 height 23
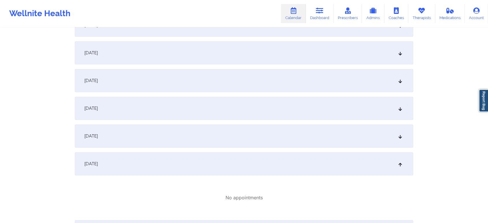
click at [221, 157] on div "[DATE]" at bounding box center [244, 163] width 338 height 23
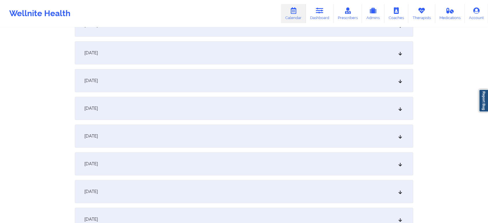
scroll to position [0, 0]
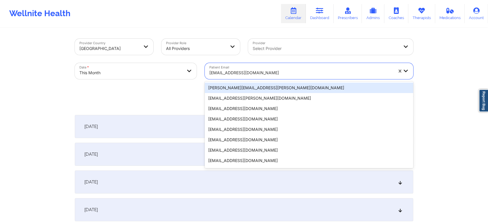
click at [236, 66] on div "[EMAIL_ADDRESS][DOMAIN_NAME]" at bounding box center [299, 71] width 189 height 16
paste input "[EMAIL_ADDRESS][DOMAIN_NAME]"
type input "[EMAIL_ADDRESS][DOMAIN_NAME]"
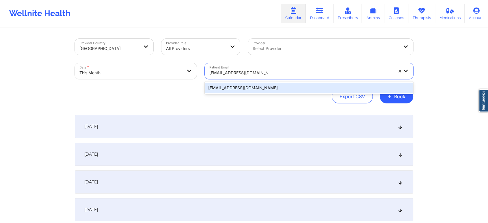
click at [244, 87] on div "[EMAIL_ADDRESS][DOMAIN_NAME]" at bounding box center [309, 88] width 208 height 10
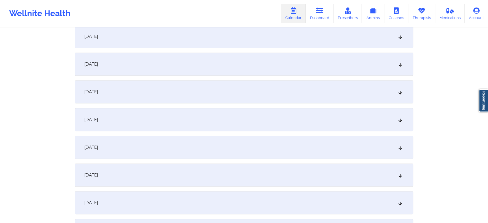
scroll to position [194, 0]
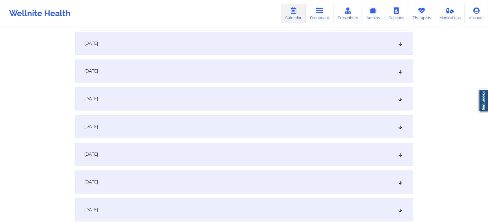
drag, startPoint x: 223, startPoint y: 162, endPoint x: 218, endPoint y: 194, distance: 32.4
click at [250, 155] on div "[DATE]" at bounding box center [244, 154] width 338 height 23
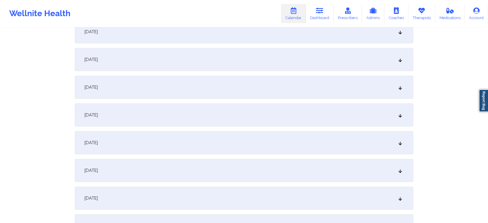
scroll to position [120, 0]
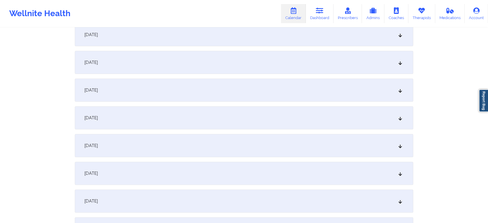
click at [280, 42] on div "[DATE]" at bounding box center [244, 34] width 338 height 23
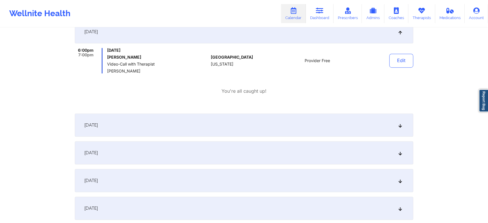
scroll to position [333, 0]
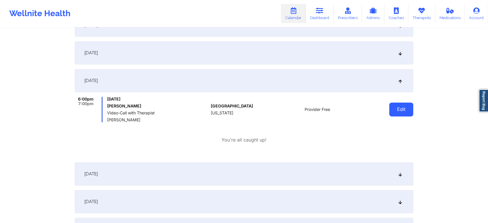
click at [403, 105] on button "Edit" at bounding box center [401, 109] width 24 height 14
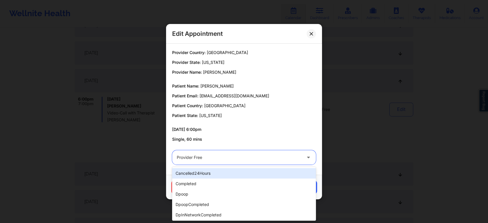
click at [219, 157] on div at bounding box center [239, 157] width 125 height 7
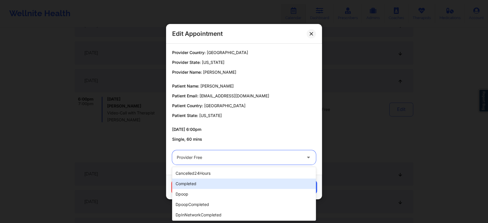
click at [200, 183] on div "completed" at bounding box center [244, 183] width 144 height 10
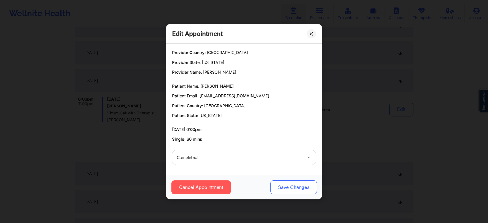
click at [291, 184] on button "Save Changes" at bounding box center [293, 187] width 47 height 14
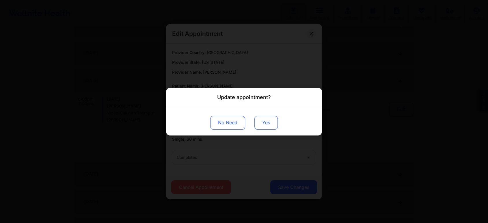
click at [264, 118] on button "Yes" at bounding box center [265, 122] width 23 height 14
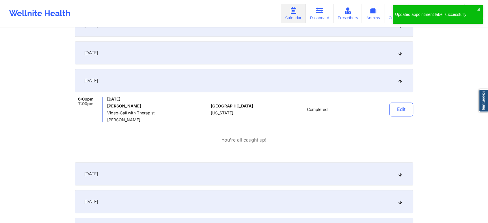
scroll to position [0, 0]
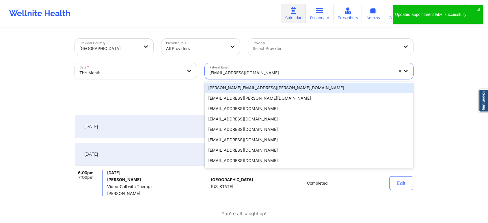
click at [225, 70] on div at bounding box center [301, 72] width 184 height 7
paste input "[EMAIL_ADDRESS][DOMAIN_NAME]"
type input "[EMAIL_ADDRESS][DOMAIN_NAME]"
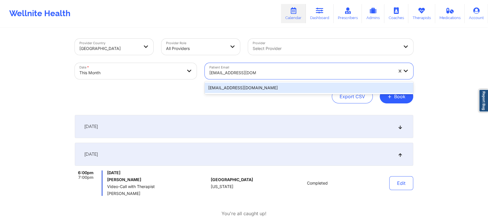
click at [230, 86] on div "[EMAIL_ADDRESS][DOMAIN_NAME]" at bounding box center [309, 88] width 208 height 10
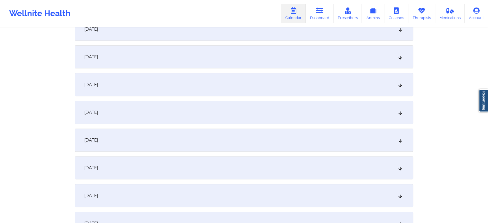
scroll to position [209, 0]
click at [270, 136] on div "[DATE]" at bounding box center [244, 139] width 338 height 23
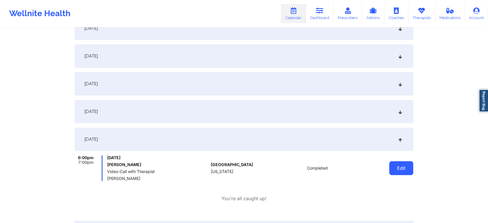
click at [394, 163] on button "Edit" at bounding box center [401, 168] width 24 height 14
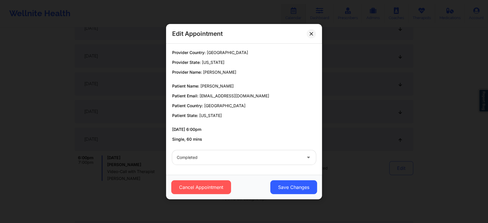
click at [290, 177] on div "Cancel Appointment Save Changes" at bounding box center [244, 187] width 156 height 25
drag, startPoint x: 290, startPoint y: 179, endPoint x: 289, endPoint y: 185, distance: 5.7
click at [289, 185] on div "Cancel Appointment Save Changes" at bounding box center [244, 187] width 156 height 25
click at [289, 185] on button "Save Changes" at bounding box center [293, 187] width 47 height 14
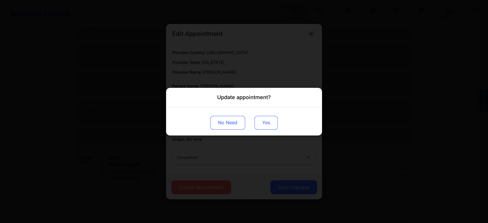
click at [268, 118] on button "Yes" at bounding box center [265, 122] width 23 height 14
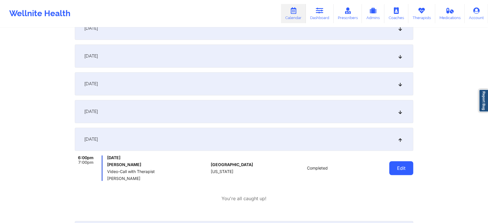
click at [398, 162] on button "Edit" at bounding box center [401, 168] width 24 height 14
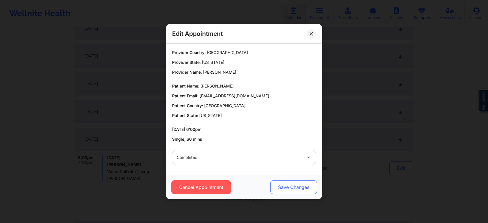
click at [299, 189] on button "Save Changes" at bounding box center [293, 187] width 47 height 14
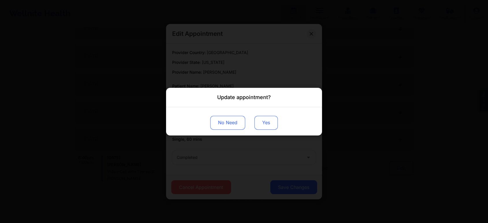
click at [263, 122] on button "Yes" at bounding box center [265, 122] width 23 height 14
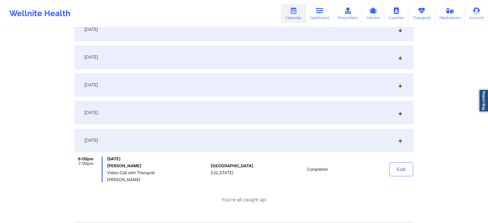
scroll to position [0, 0]
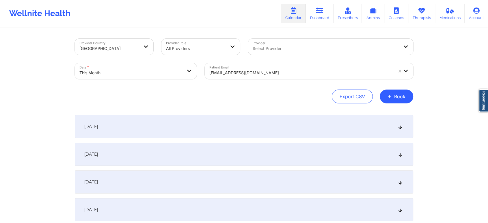
click at [245, 79] on div "Patient Email [EMAIL_ADDRESS][DOMAIN_NAME]" at bounding box center [309, 71] width 217 height 24
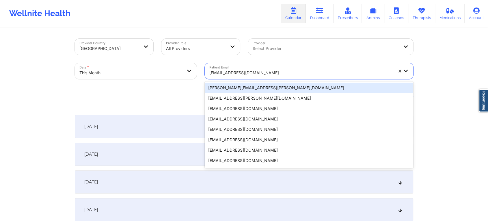
click at [257, 74] on div at bounding box center [301, 72] width 184 height 7
paste input "[EMAIL_ADDRESS][DOMAIN_NAME]"
type input "[EMAIL_ADDRESS][DOMAIN_NAME]"
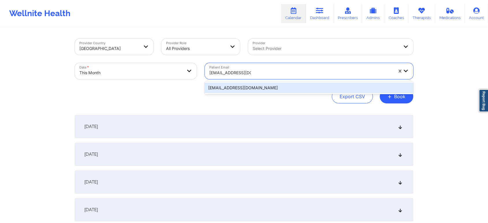
drag, startPoint x: 268, startPoint y: 83, endPoint x: 273, endPoint y: 89, distance: 8.0
click at [273, 89] on div "[EMAIL_ADDRESS][DOMAIN_NAME]" at bounding box center [309, 88] width 208 height 10
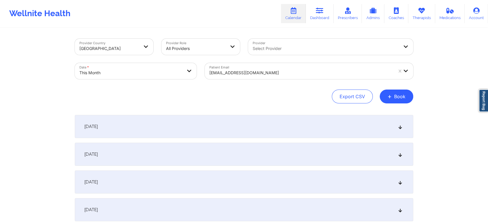
click at [273, 89] on div "Provider Country [GEOGRAPHIC_DATA] Provider Role All Providers Provider Select …" at bounding box center [244, 71] width 338 height 65
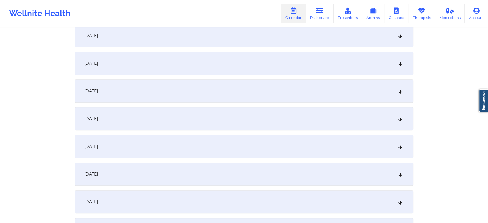
click at [271, 90] on div "[DATE]" at bounding box center [244, 90] width 338 height 23
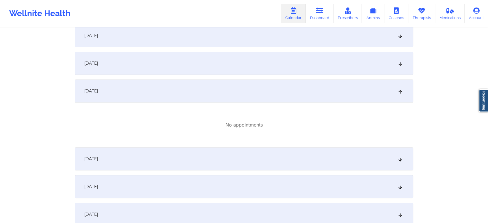
scroll to position [0, 0]
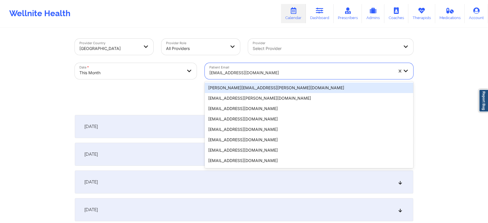
click at [226, 76] on div at bounding box center [301, 72] width 184 height 7
paste input "[EMAIL_ADDRESS][DOMAIN_NAME]"
type input "[EMAIL_ADDRESS][DOMAIN_NAME]"
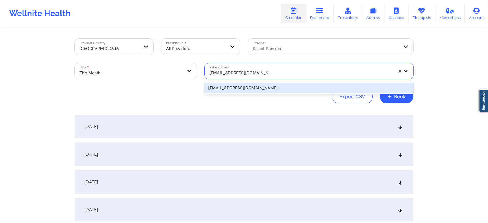
click at [238, 85] on div "[EMAIL_ADDRESS][DOMAIN_NAME]" at bounding box center [309, 88] width 208 height 10
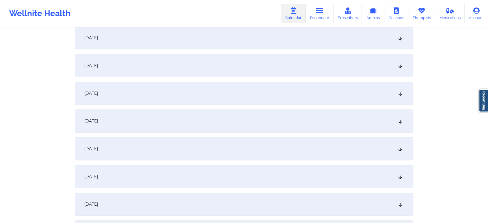
scroll to position [176, 0]
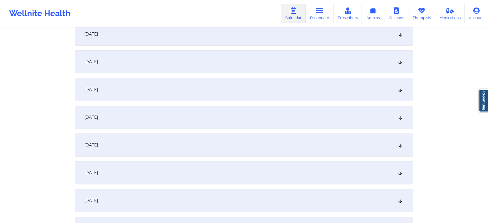
click at [220, 174] on div "[DATE]" at bounding box center [244, 172] width 338 height 23
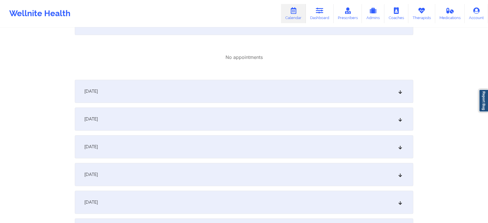
scroll to position [362, 0]
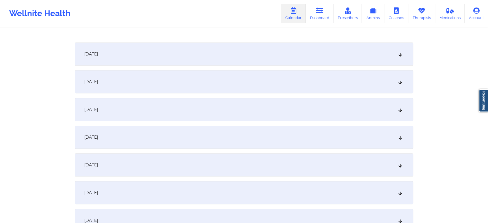
click at [281, 91] on div "[DATE]" at bounding box center [244, 81] width 338 height 23
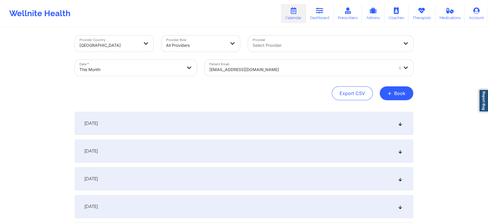
scroll to position [0, 0]
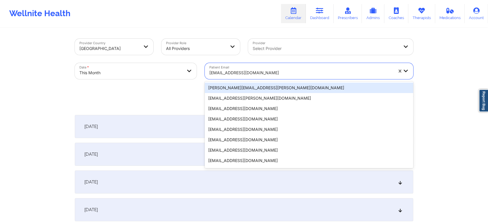
click at [282, 65] on div "[EMAIL_ADDRESS][DOMAIN_NAME]" at bounding box center [299, 71] width 189 height 16
paste input "[EMAIL_ADDRESS][DOMAIN_NAME] [EMAIL_ADDRESS][DOMAIN_NAME]"
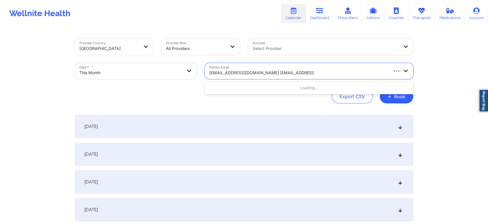
click at [271, 73] on input "[EMAIL_ADDRESS][DOMAIN_NAME] [EMAIL_ADDRESS][DOMAIN_NAME]" at bounding box center [261, 73] width 105 height 6
type input "[EMAIL_ADDRESS][DOMAIN_NAME]"
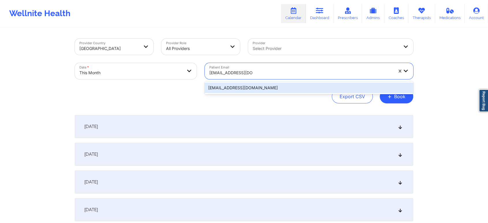
click at [295, 92] on div "[EMAIL_ADDRESS][DOMAIN_NAME]" at bounding box center [309, 88] width 208 height 10
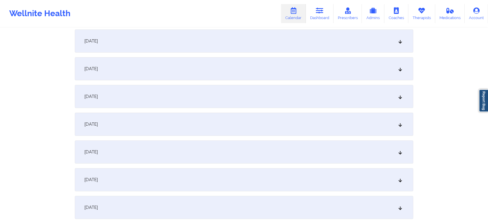
scroll to position [147, 0]
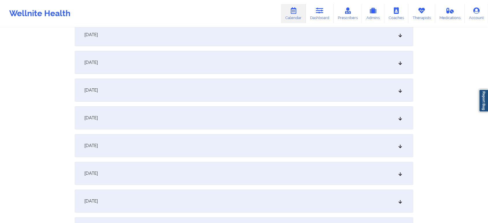
click at [250, 181] on div "[DATE]" at bounding box center [244, 173] width 338 height 23
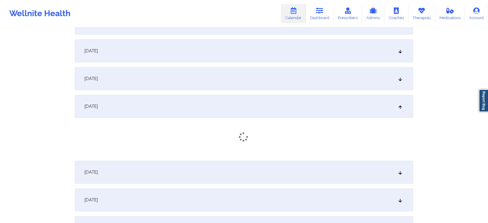
scroll to position [240, 0]
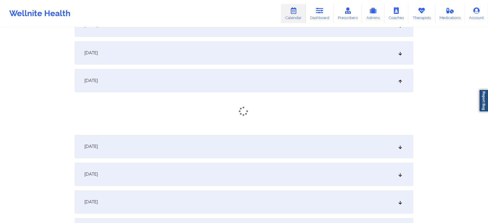
click at [329, 147] on div "[DATE]" at bounding box center [244, 146] width 338 height 23
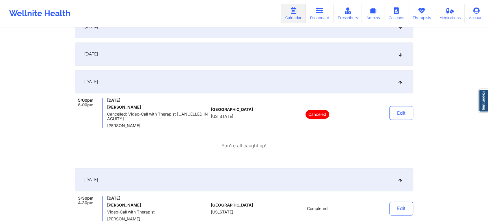
scroll to position [0, 0]
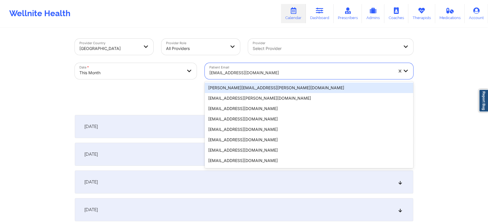
click at [257, 70] on div at bounding box center [301, 72] width 184 height 7
paste input "[EMAIL_ADDRESS][DOMAIN_NAME]"
type input "[EMAIL_ADDRESS][DOMAIN_NAME]"
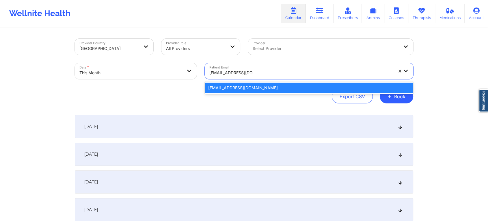
click at [257, 87] on div "[EMAIL_ADDRESS][DOMAIN_NAME]" at bounding box center [309, 88] width 208 height 10
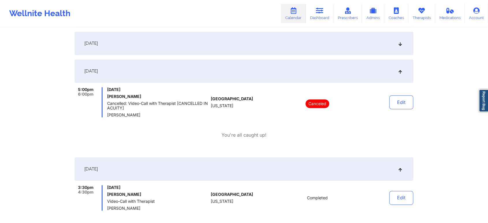
scroll to position [269, 0]
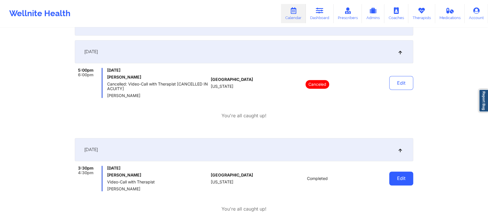
click at [402, 175] on button "Edit" at bounding box center [401, 178] width 24 height 14
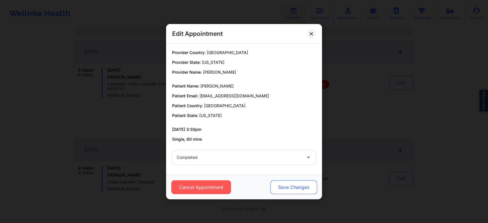
click at [289, 191] on button "Save Changes" at bounding box center [293, 187] width 47 height 14
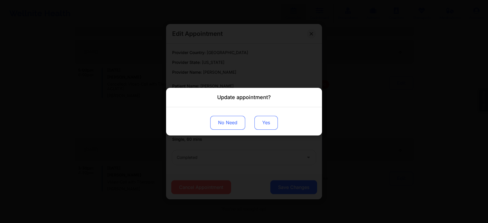
click at [270, 123] on button "Yes" at bounding box center [265, 122] width 23 height 14
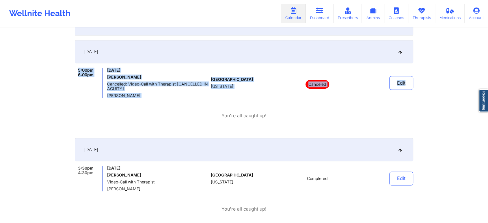
drag, startPoint x: 473, startPoint y: 56, endPoint x: 492, endPoint y: 66, distance: 21.5
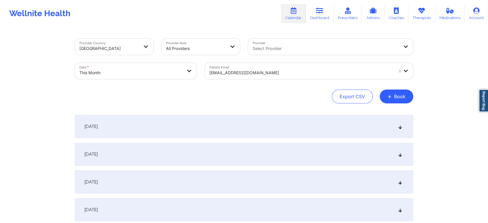
click at [264, 73] on div at bounding box center [301, 72] width 184 height 7
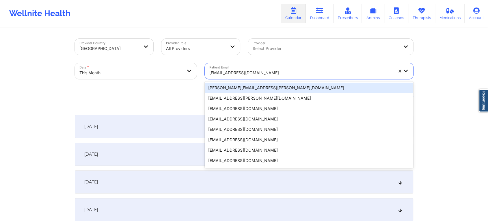
paste input "[EMAIL_ADDRESS][DOMAIN_NAME]"
type input "[EMAIL_ADDRESS][DOMAIN_NAME]"
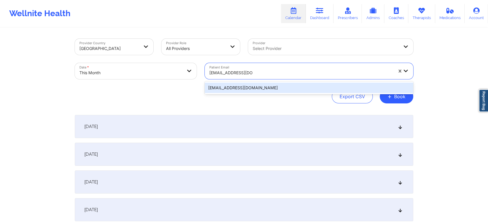
click at [256, 91] on div "[EMAIL_ADDRESS][DOMAIN_NAME]" at bounding box center [309, 88] width 208 height 10
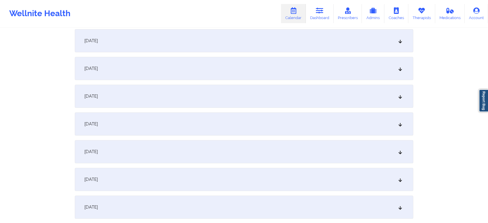
scroll to position [215, 0]
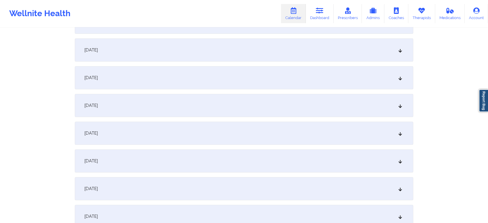
click at [314, 123] on div "[DATE]" at bounding box center [244, 133] width 338 height 23
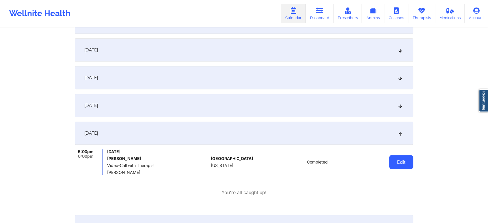
click at [400, 164] on button "Edit" at bounding box center [401, 162] width 24 height 14
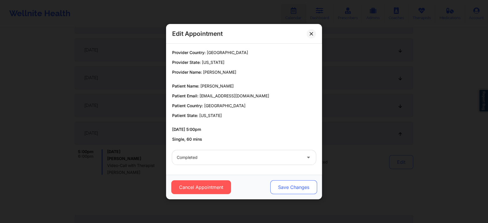
click at [291, 185] on button "Save Changes" at bounding box center [293, 187] width 47 height 14
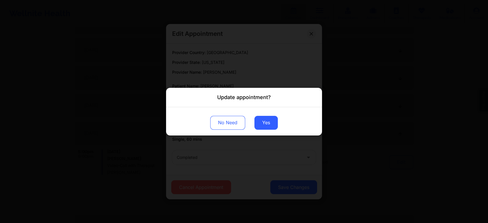
click at [279, 130] on div "No Need Yes" at bounding box center [244, 121] width 156 height 28
click at [266, 122] on button "Yes" at bounding box center [265, 122] width 23 height 14
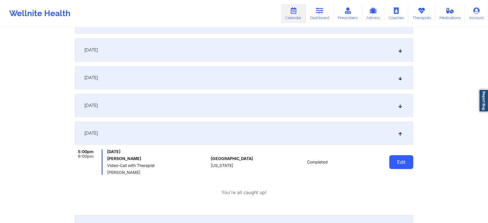
click at [406, 165] on button "Edit" at bounding box center [401, 162] width 24 height 14
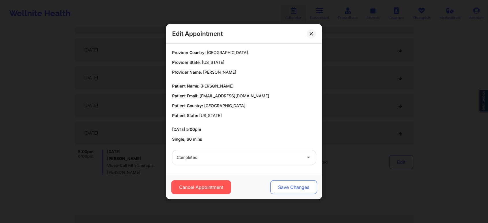
click at [292, 190] on button "Save Changes" at bounding box center [293, 187] width 47 height 14
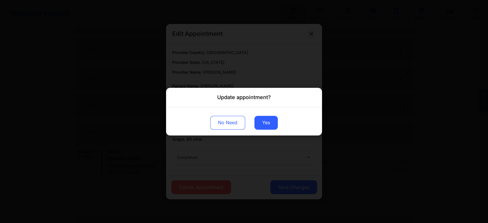
click at [268, 130] on div "No Need Yes" at bounding box center [244, 121] width 156 height 28
click at [268, 124] on button "Yes" at bounding box center [265, 122] width 23 height 14
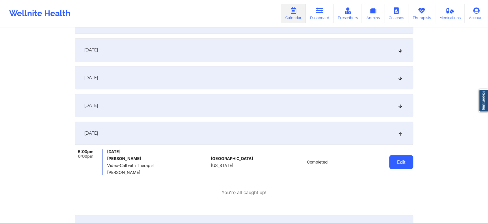
click at [408, 165] on button "Edit" at bounding box center [401, 162] width 24 height 14
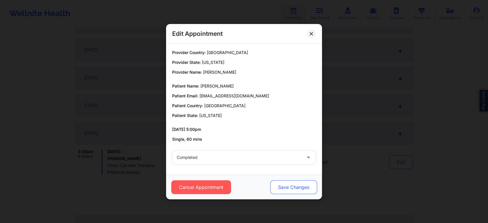
click at [296, 190] on button "Save Changes" at bounding box center [293, 187] width 47 height 14
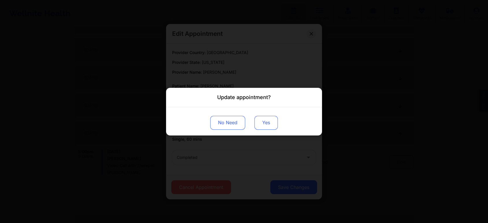
click at [270, 122] on button "Yes" at bounding box center [265, 122] width 23 height 14
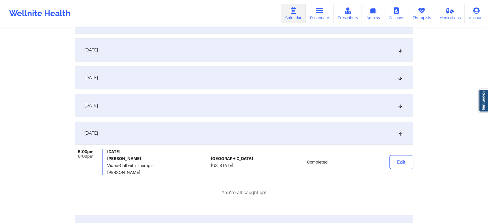
scroll to position [0, 0]
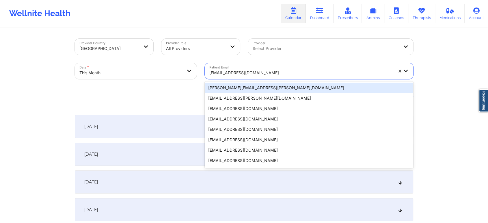
click at [247, 76] on div at bounding box center [301, 72] width 184 height 7
paste input "[EMAIL_ADDRESS][DOMAIN_NAME]"
type input "[EMAIL_ADDRESS][DOMAIN_NAME]"
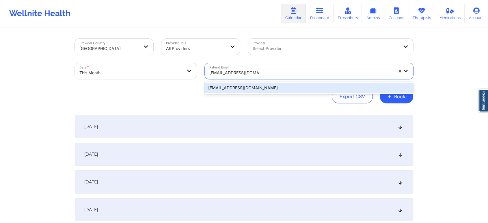
click at [251, 90] on div "[EMAIL_ADDRESS][DOMAIN_NAME]" at bounding box center [309, 88] width 208 height 10
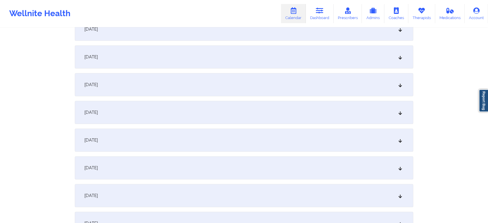
scroll to position [270, 0]
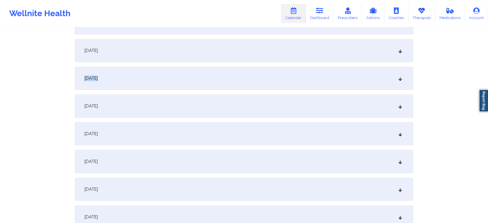
drag, startPoint x: 264, startPoint y: 55, endPoint x: 257, endPoint y: 74, distance: 20.9
click at [257, 74] on div "[DATE]" at bounding box center [244, 78] width 338 height 23
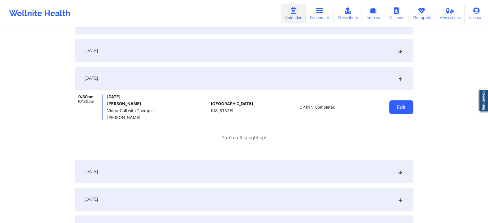
click at [404, 100] on button "Edit" at bounding box center [401, 107] width 24 height 14
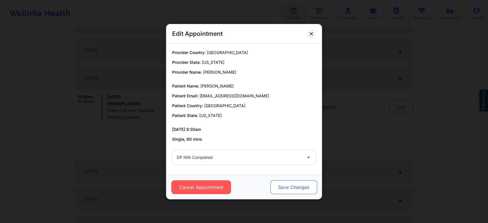
click at [275, 183] on button "Save Changes" at bounding box center [293, 187] width 47 height 14
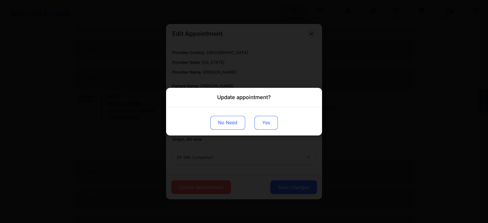
click at [264, 120] on button "Yes" at bounding box center [265, 122] width 23 height 14
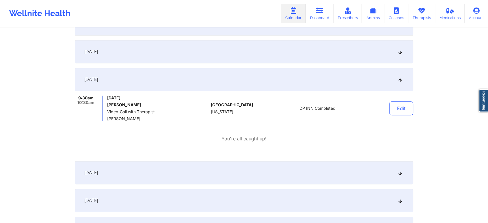
scroll to position [0, 0]
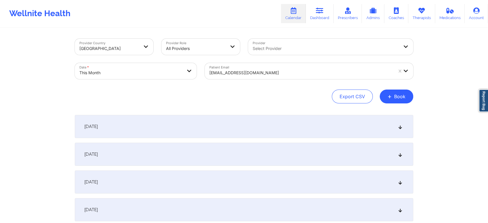
click at [252, 67] on div "[EMAIL_ADDRESS][DOMAIN_NAME]" at bounding box center [301, 72] width 184 height 13
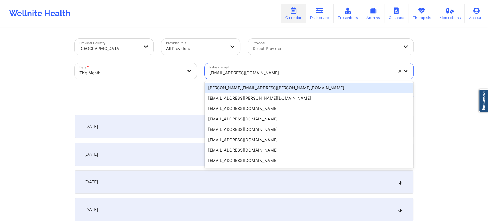
paste input "[EMAIL_ADDRESS][DOMAIN_NAME]"
type input "[EMAIL_ADDRESS][DOMAIN_NAME]"
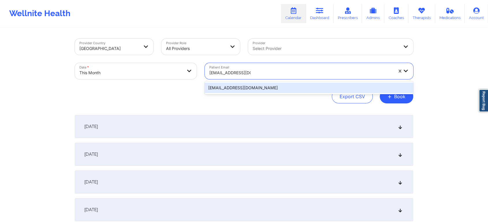
click at [257, 83] on div "[EMAIL_ADDRESS][DOMAIN_NAME]" at bounding box center [309, 88] width 208 height 10
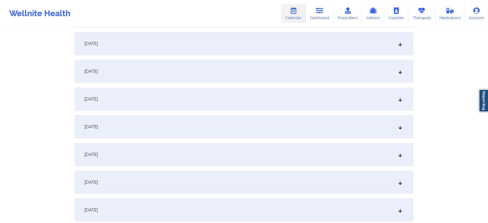
scroll to position [225, 0]
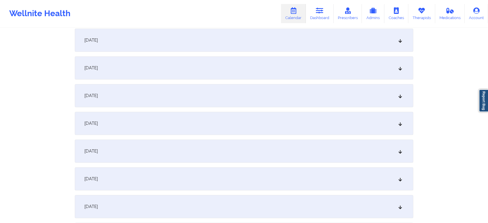
click at [297, 125] on div "[DATE]" at bounding box center [244, 123] width 338 height 23
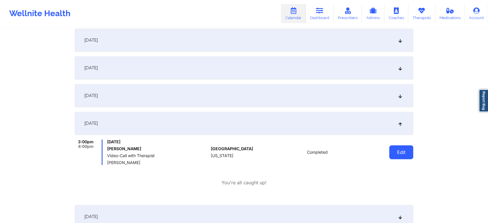
click at [393, 150] on button "Edit" at bounding box center [401, 152] width 24 height 14
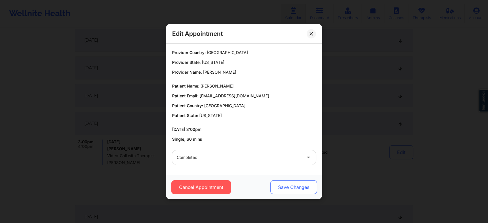
click at [301, 184] on button "Save Changes" at bounding box center [293, 187] width 47 height 14
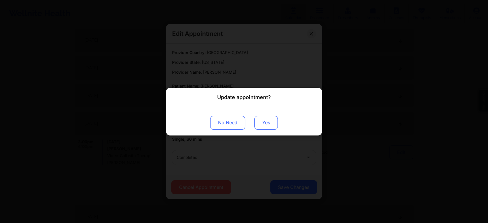
click at [261, 117] on button "Yes" at bounding box center [265, 122] width 23 height 14
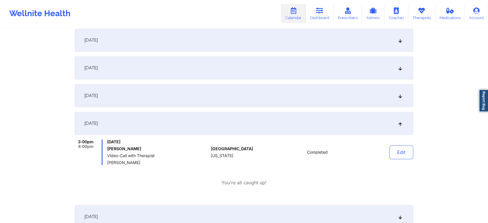
scroll to position [0, 0]
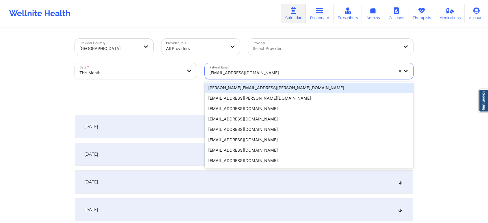
click at [244, 79] on div "[EMAIL_ADDRESS][DOMAIN_NAME]" at bounding box center [301, 72] width 184 height 13
paste input "[EMAIL_ADDRESS][DOMAIN_NAME]"
type input "[EMAIL_ADDRESS][DOMAIN_NAME]"
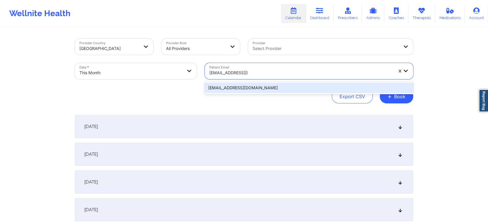
click at [247, 85] on div "[EMAIL_ADDRESS][DOMAIN_NAME]" at bounding box center [309, 88] width 208 height 10
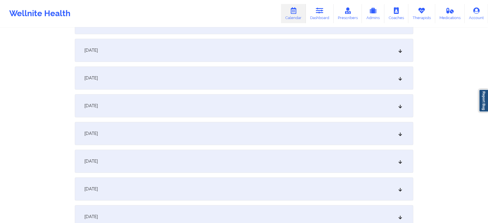
scroll to position [261, 0]
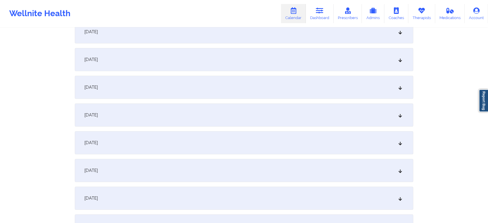
click at [293, 91] on div "[DATE]" at bounding box center [244, 87] width 338 height 23
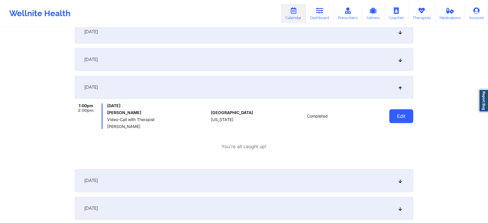
click at [403, 119] on button "Edit" at bounding box center [401, 116] width 24 height 14
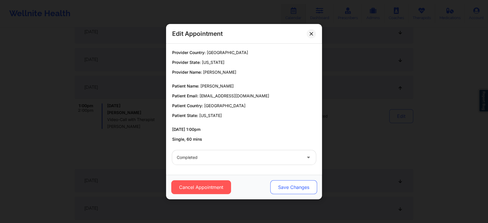
click at [291, 185] on button "Save Changes" at bounding box center [293, 187] width 47 height 14
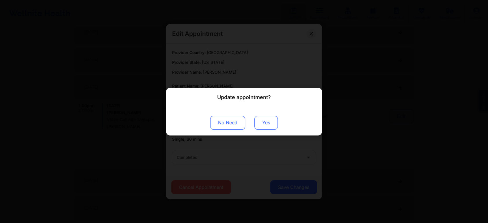
click at [270, 121] on button "Yes" at bounding box center [265, 122] width 23 height 14
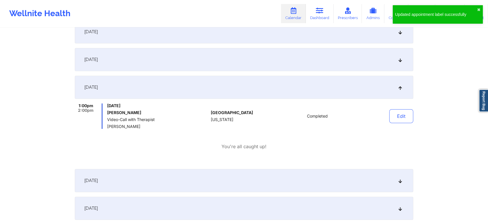
scroll to position [0, 0]
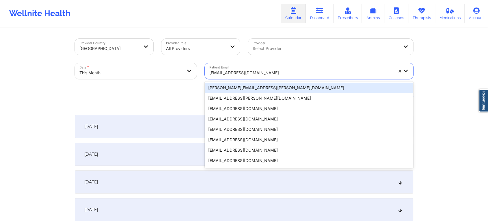
click at [240, 68] on div "[EMAIL_ADDRESS][DOMAIN_NAME]" at bounding box center [301, 72] width 184 height 13
paste input "[EMAIL_ADDRESS][DOMAIN_NAME]"
type input "[EMAIL_ADDRESS][DOMAIN_NAME]"
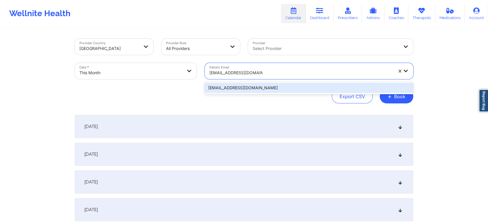
click at [249, 86] on div "[EMAIL_ADDRESS][DOMAIN_NAME]" at bounding box center [309, 88] width 208 height 10
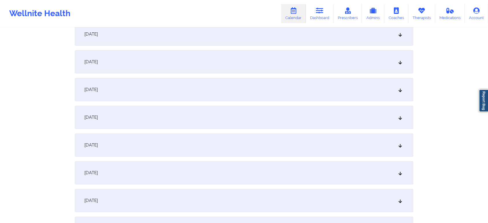
scroll to position [178, 0]
click at [275, 171] on div "[DATE]" at bounding box center [244, 169] width 338 height 23
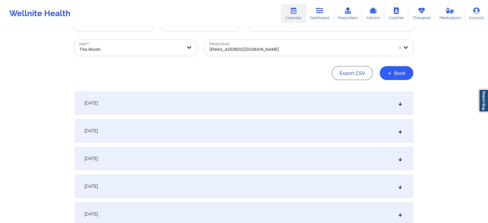
scroll to position [0, 0]
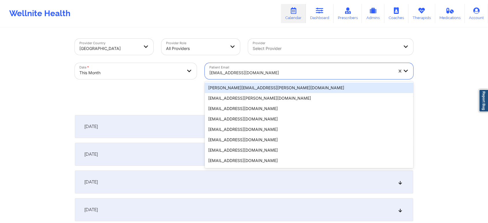
click at [263, 74] on div at bounding box center [301, 72] width 184 height 7
paste input "[EMAIL_ADDRESS][DOMAIN_NAME]"
type input "[EMAIL_ADDRESS][DOMAIN_NAME]"
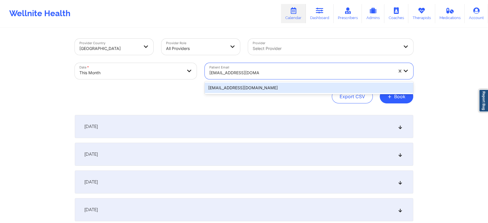
click at [261, 87] on div "[EMAIL_ADDRESS][DOMAIN_NAME]" at bounding box center [309, 88] width 208 height 10
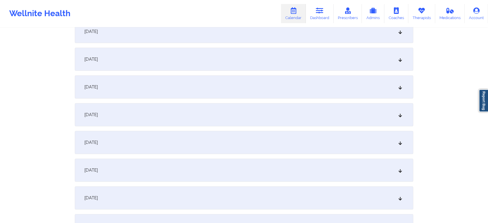
scroll to position [182, 0]
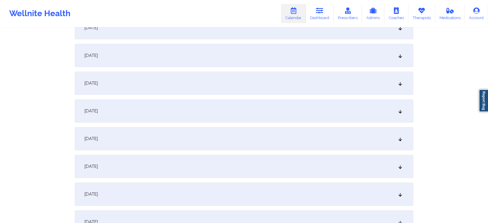
click at [303, 160] on div "[DATE]" at bounding box center [244, 166] width 338 height 23
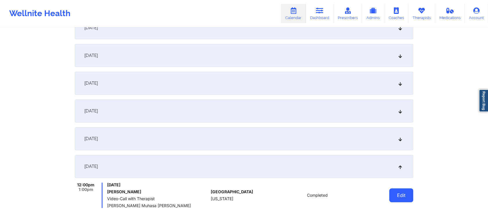
click at [391, 193] on button "Edit" at bounding box center [401, 195] width 24 height 14
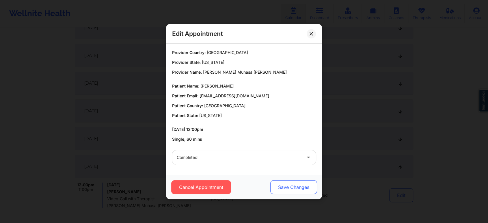
click at [287, 184] on button "Save Changes" at bounding box center [293, 187] width 47 height 14
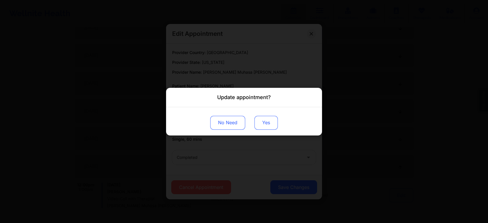
click at [258, 118] on button "Yes" at bounding box center [265, 122] width 23 height 14
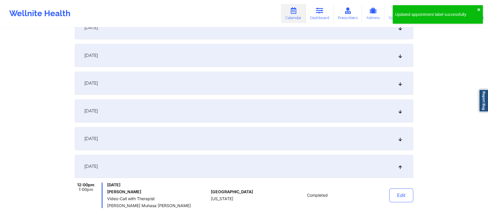
scroll to position [0, 0]
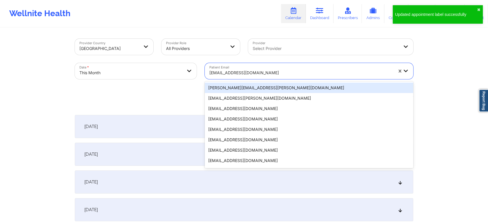
click at [249, 70] on div at bounding box center [301, 72] width 184 height 7
paste input "[EMAIL_ADDRESS][DOMAIN_NAME]"
type input "[EMAIL_ADDRESS][DOMAIN_NAME]"
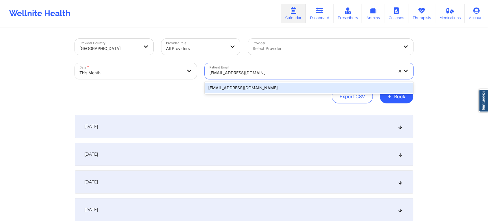
click at [249, 89] on div "[EMAIL_ADDRESS][DOMAIN_NAME]" at bounding box center [309, 88] width 208 height 10
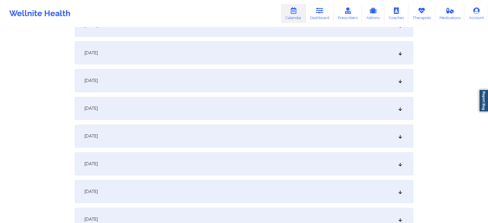
scroll to position [226, 0]
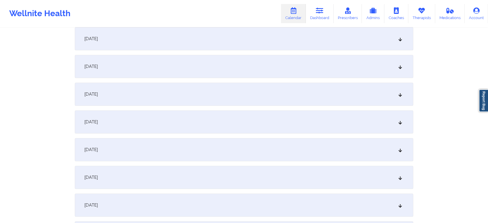
click at [337, 115] on div "[DATE]" at bounding box center [244, 121] width 338 height 23
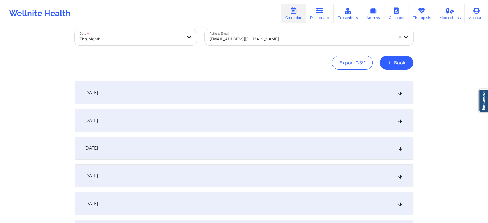
scroll to position [36, 0]
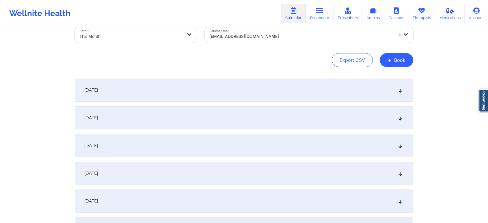
click at [345, 115] on div "[DATE]" at bounding box center [244, 117] width 338 height 23
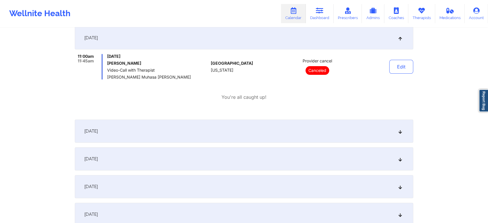
scroll to position [0, 0]
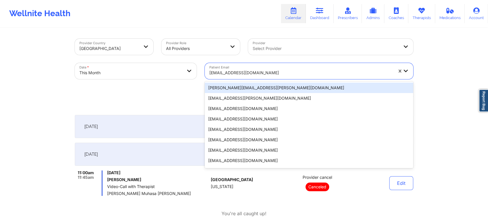
click at [264, 67] on div "[EMAIL_ADDRESS][DOMAIN_NAME]" at bounding box center [301, 72] width 184 height 13
paste input "[EMAIL_ADDRESS][DOMAIN_NAME]"
type input "[EMAIL_ADDRESS][DOMAIN_NAME]"
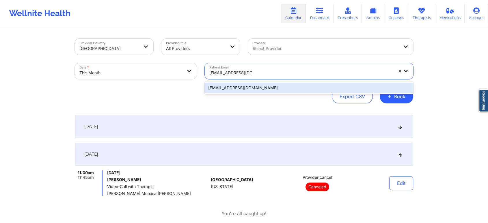
click at [257, 85] on div "[EMAIL_ADDRESS][DOMAIN_NAME]" at bounding box center [309, 88] width 208 height 10
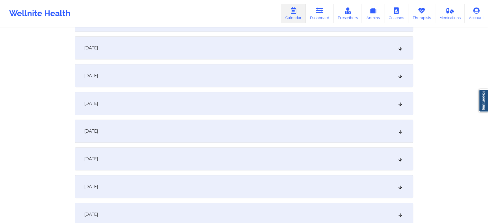
scroll to position [183, 0]
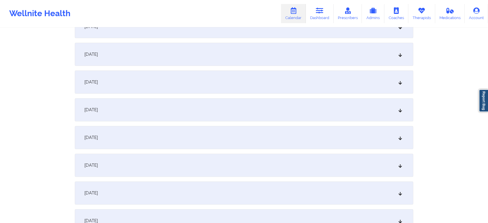
click at [333, 176] on div "[DATE]" at bounding box center [244, 165] width 338 height 23
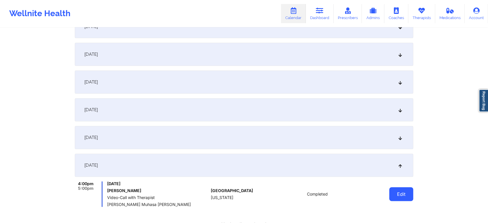
click at [402, 198] on button "Edit" at bounding box center [401, 194] width 24 height 14
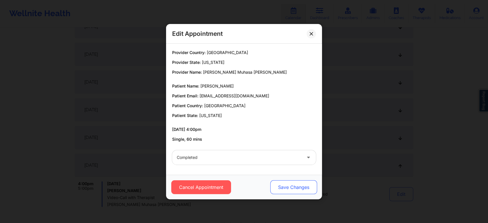
click at [301, 183] on button "Save Changes" at bounding box center [293, 187] width 47 height 14
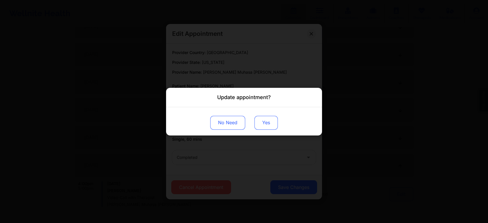
click at [270, 128] on button "Yes" at bounding box center [265, 122] width 23 height 14
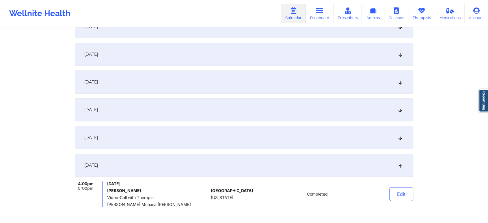
scroll to position [0, 0]
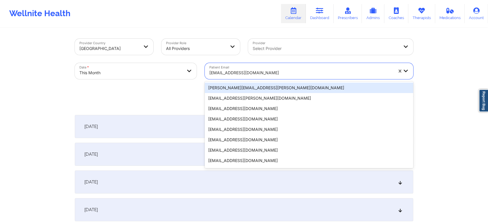
click at [264, 64] on div "[EMAIL_ADDRESS][DOMAIN_NAME]" at bounding box center [299, 71] width 189 height 16
paste input "[EMAIL_ADDRESS][DOMAIN_NAME]"
type input "[EMAIL_ADDRESS][DOMAIN_NAME]"
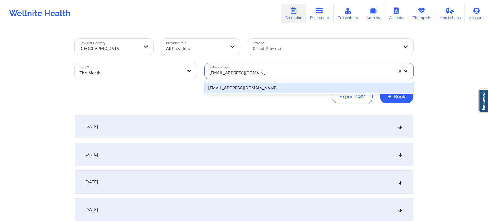
click at [250, 83] on div "[EMAIL_ADDRESS][DOMAIN_NAME]" at bounding box center [309, 88] width 208 height 10
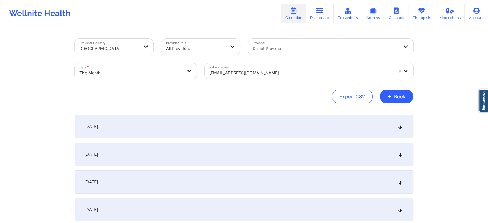
drag, startPoint x: 483, startPoint y: 40, endPoint x: 492, endPoint y: 38, distance: 9.5
click at [488, 38] on html "Wellnite Health Calendar Dashboard Prescribers Admins Coaches Therapists Medica…" at bounding box center [244, 111] width 488 height 223
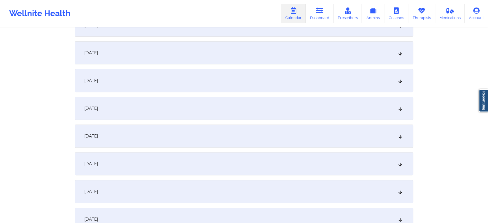
scroll to position [185, 0]
click at [274, 152] on div "[DATE]" at bounding box center [244, 162] width 338 height 23
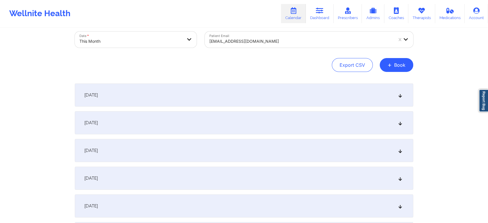
scroll to position [30, 0]
click at [351, 120] on div "[DATE]" at bounding box center [244, 124] width 338 height 23
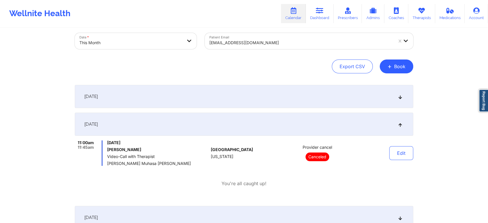
click at [281, 44] on div at bounding box center [301, 42] width 184 height 7
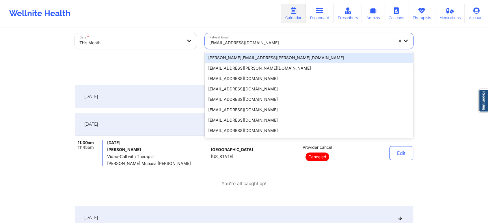
paste input "[EMAIL_ADDRESS][DOMAIN_NAME]"
type input "[EMAIL_ADDRESS][DOMAIN_NAME]"
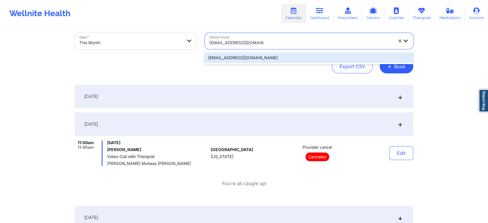
click at [268, 56] on div "[EMAIL_ADDRESS][DOMAIN_NAME]" at bounding box center [309, 58] width 208 height 10
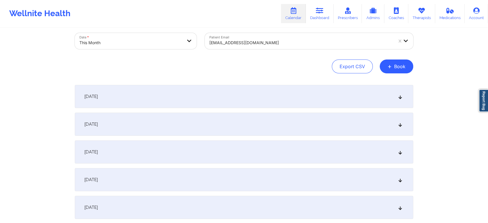
drag, startPoint x: 477, startPoint y: 30, endPoint x: 492, endPoint y: 39, distance: 18.1
click at [488, 39] on html "Wellnite Health Calendar Dashboard Prescribers Admins Coaches Therapists Medica…" at bounding box center [244, 81] width 488 height 223
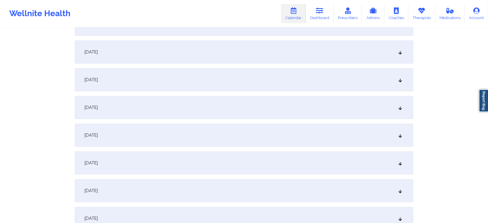
scroll to position [214, 0]
click at [283, 136] on div "[DATE]" at bounding box center [244, 133] width 338 height 23
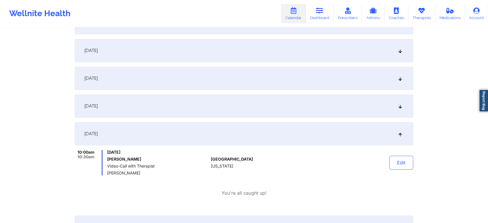
click at [394, 170] on div "Edit" at bounding box center [386, 162] width 53 height 25
click at [400, 166] on button "Edit" at bounding box center [401, 163] width 24 height 14
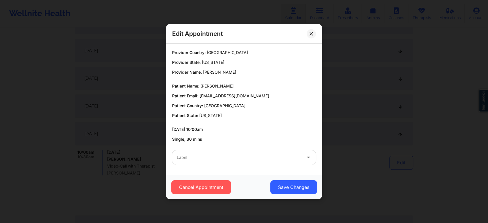
click at [260, 164] on div "Label" at bounding box center [244, 157] width 152 height 23
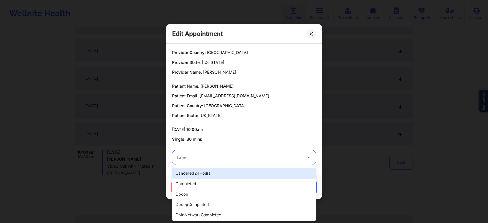
click at [242, 152] on div "Label" at bounding box center [237, 157] width 130 height 14
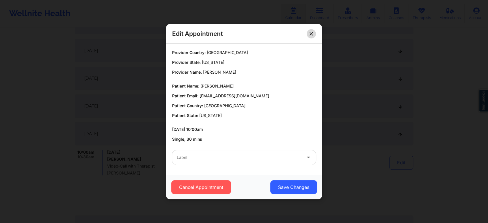
click at [308, 33] on button at bounding box center [311, 33] width 9 height 9
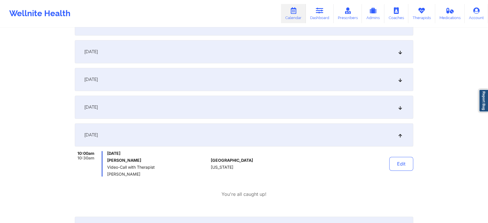
scroll to position [0, 0]
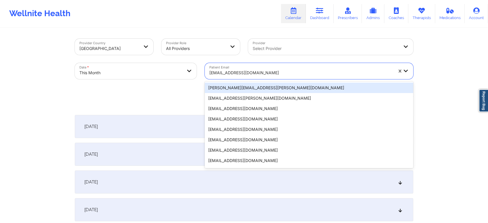
click at [274, 69] on div "[EMAIL_ADDRESS][DOMAIN_NAME]" at bounding box center [301, 72] width 184 height 13
paste input "[PERSON_NAME][EMAIL_ADDRESS][PERSON_NAME][DOMAIN_NAME]"
type input "[PERSON_NAME][EMAIL_ADDRESS][PERSON_NAME][DOMAIN_NAME]"
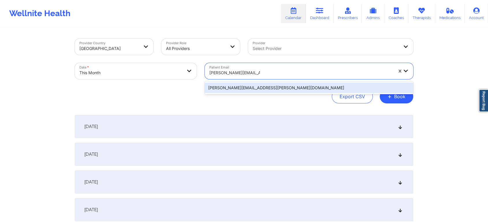
click at [278, 82] on div "[PERSON_NAME][EMAIL_ADDRESS][PERSON_NAME][DOMAIN_NAME]" at bounding box center [309, 87] width 208 height 13
click at [270, 89] on div "[PERSON_NAME][EMAIL_ADDRESS][PERSON_NAME][DOMAIN_NAME]" at bounding box center [309, 88] width 208 height 10
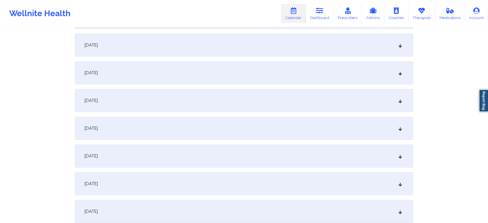
scroll to position [179, 0]
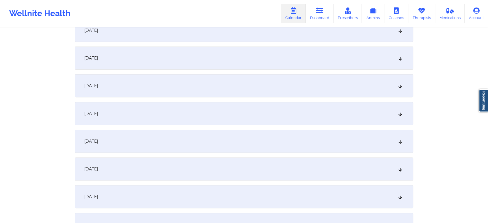
click at [268, 166] on div "[DATE]" at bounding box center [244, 168] width 338 height 23
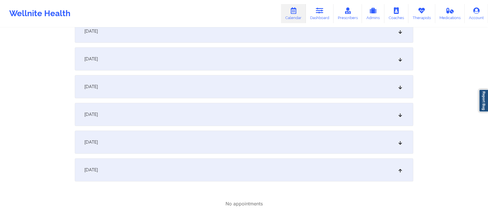
scroll to position [0, 0]
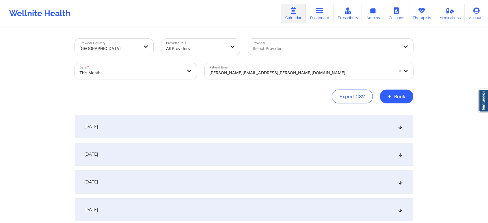
click at [254, 57] on div "Provider Select Provider" at bounding box center [330, 47] width 173 height 24
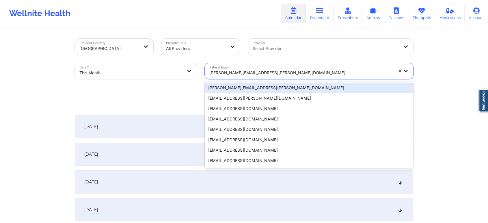
click at [249, 66] on div "[PERSON_NAME][EMAIL_ADDRESS][PERSON_NAME][DOMAIN_NAME]" at bounding box center [301, 72] width 184 height 13
paste input "[EMAIL_ADDRESS][DOMAIN_NAME]"
type input "[EMAIL_ADDRESS][DOMAIN_NAME]"
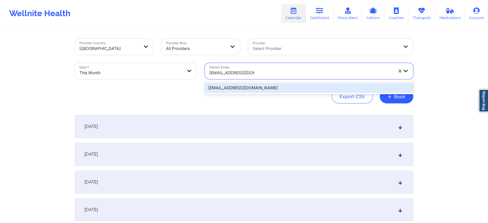
click at [271, 91] on div "[EMAIL_ADDRESS][DOMAIN_NAME]" at bounding box center [309, 88] width 208 height 10
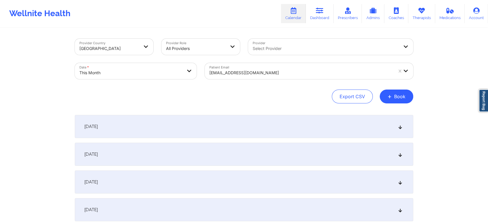
drag, startPoint x: 476, startPoint y: 7, endPoint x: 308, endPoint y: 89, distance: 187.1
click at [308, 89] on div "Export CSV + Book" at bounding box center [244, 96] width 338 height 14
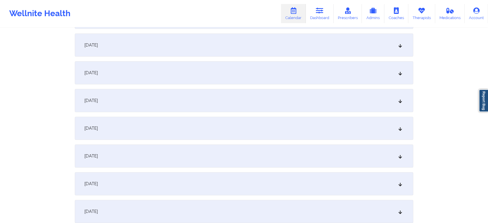
scroll to position [214, 0]
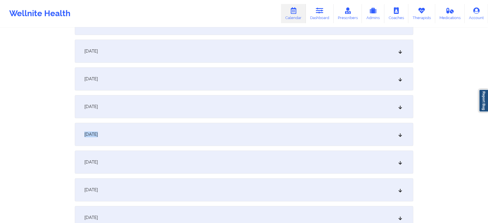
drag, startPoint x: 304, startPoint y: 101, endPoint x: 292, endPoint y: 136, distance: 36.7
click at [292, 136] on div "[DATE]" at bounding box center [244, 134] width 338 height 23
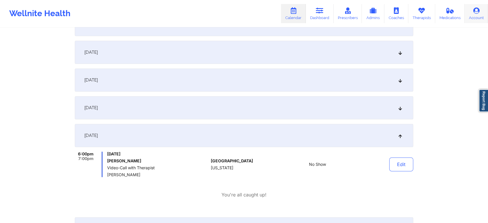
scroll to position [0, 0]
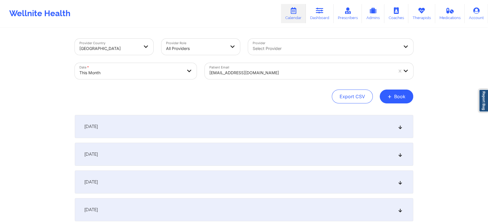
click at [263, 67] on div "[EMAIL_ADDRESS][DOMAIN_NAME]" at bounding box center [301, 72] width 184 height 13
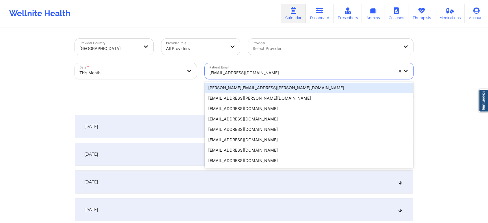
paste input "[EMAIL_ADDRESS][DOMAIN_NAME]"
type input "[EMAIL_ADDRESS][DOMAIN_NAME]"
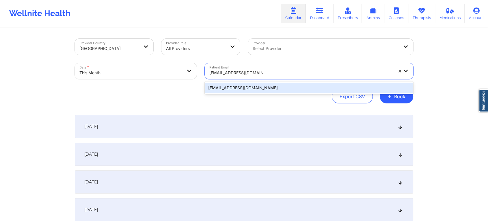
click at [276, 89] on div "[EMAIL_ADDRESS][DOMAIN_NAME]" at bounding box center [309, 88] width 208 height 10
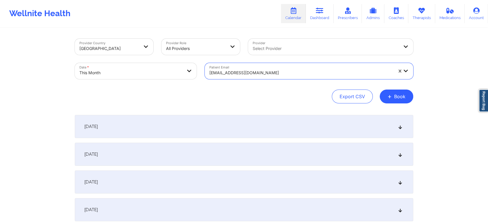
scroll to position [308, 0]
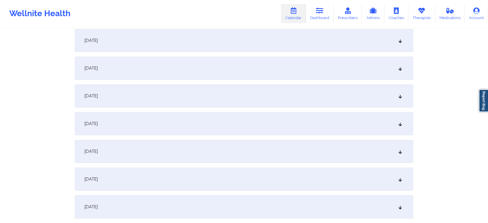
click at [258, 47] on div "[DATE]" at bounding box center [244, 40] width 338 height 23
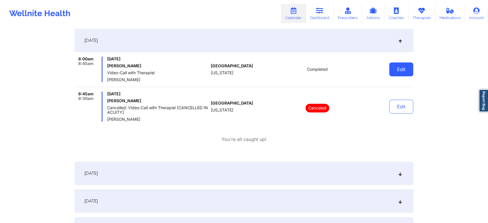
click at [402, 73] on button "Edit" at bounding box center [401, 69] width 24 height 14
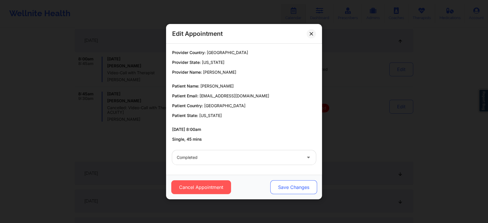
click at [301, 184] on button "Save Changes" at bounding box center [293, 187] width 47 height 14
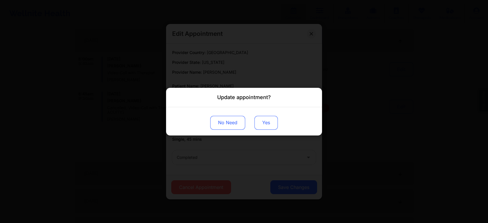
click at [266, 118] on button "Yes" at bounding box center [265, 122] width 23 height 14
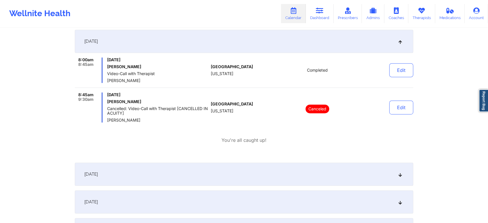
scroll to position [0, 0]
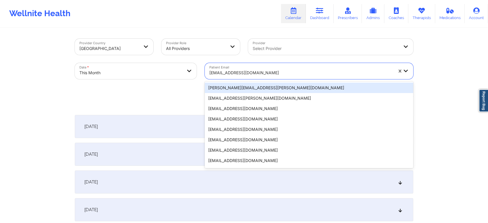
click at [251, 71] on div at bounding box center [301, 72] width 184 height 7
paste input "[PERSON_NAME][EMAIL_ADDRESS][PERSON_NAME][DOMAIN_NAME]"
type input "[PERSON_NAME][EMAIL_ADDRESS][PERSON_NAME][DOMAIN_NAME]"
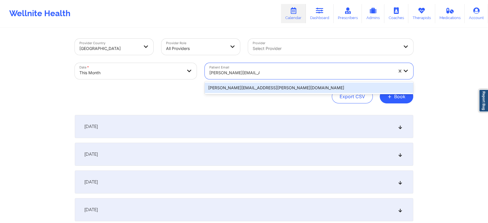
click at [268, 87] on div "[PERSON_NAME][EMAIL_ADDRESS][PERSON_NAME][DOMAIN_NAME]" at bounding box center [309, 88] width 208 height 10
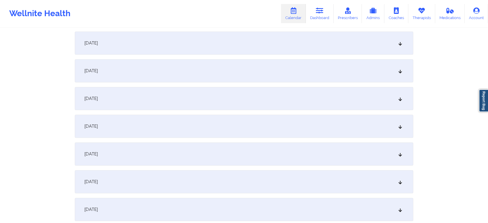
scroll to position [263, 0]
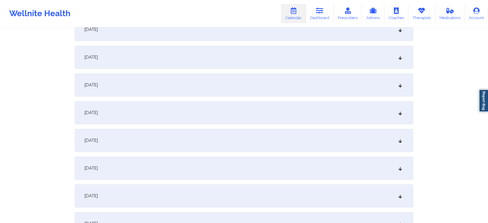
click at [265, 75] on div "[DATE]" at bounding box center [244, 84] width 338 height 23
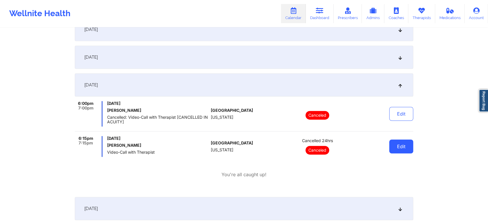
click at [398, 149] on button "Edit" at bounding box center [401, 146] width 24 height 14
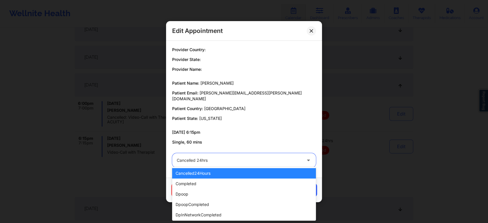
click at [269, 160] on div at bounding box center [239, 160] width 125 height 7
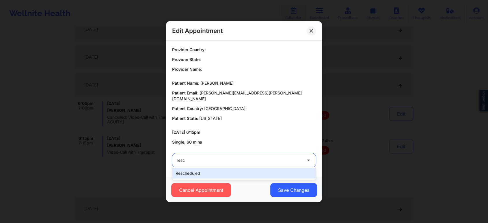
type input "[PERSON_NAME]"
click at [231, 173] on div "rescheduled" at bounding box center [244, 173] width 144 height 10
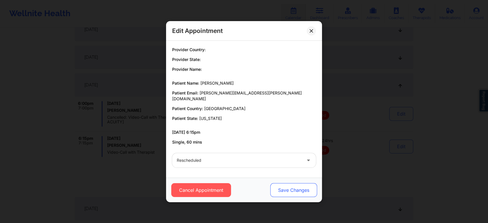
click at [288, 191] on button "Save Changes" at bounding box center [293, 190] width 47 height 14
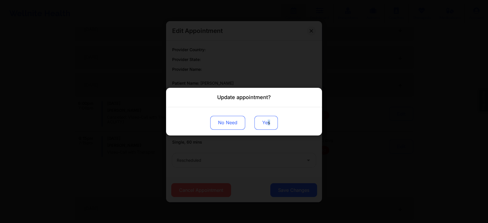
drag, startPoint x: 270, startPoint y: 130, endPoint x: 266, endPoint y: 125, distance: 6.5
click at [266, 125] on div "No Need Yes" at bounding box center [244, 121] width 156 height 28
click at [266, 125] on button "Yes" at bounding box center [265, 122] width 23 height 14
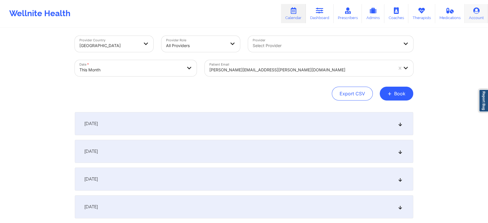
scroll to position [0, 0]
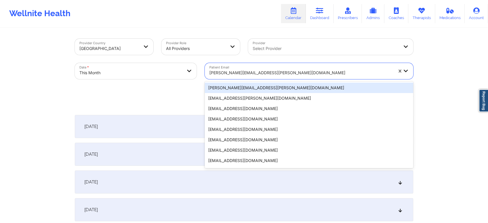
click at [228, 70] on div at bounding box center [301, 72] width 184 height 7
paste input "[EMAIL_ADDRESS][DOMAIN_NAME]"
type input "[EMAIL_ADDRESS][DOMAIN_NAME]"
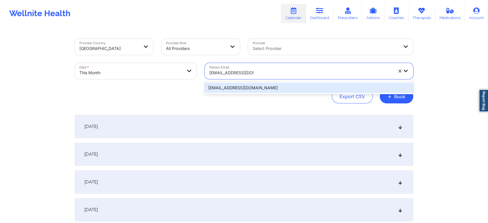
click at [242, 85] on div "[EMAIL_ADDRESS][DOMAIN_NAME]" at bounding box center [309, 88] width 208 height 10
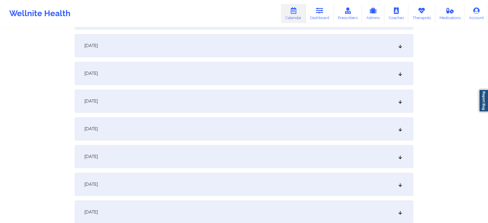
scroll to position [262, 0]
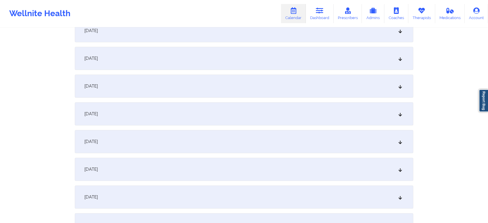
click at [269, 81] on div "[DATE]" at bounding box center [244, 85] width 338 height 23
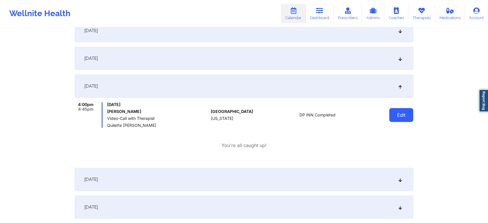
drag, startPoint x: 395, startPoint y: 103, endPoint x: 397, endPoint y: 109, distance: 6.5
click at [397, 109] on div "Edit" at bounding box center [386, 114] width 53 height 25
click at [397, 109] on button "Edit" at bounding box center [401, 115] width 24 height 14
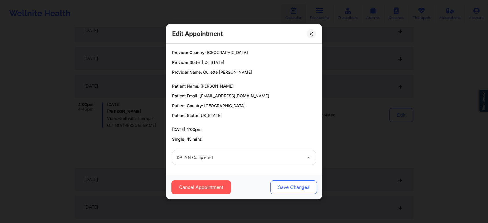
click at [279, 186] on button "Save Changes" at bounding box center [293, 187] width 47 height 14
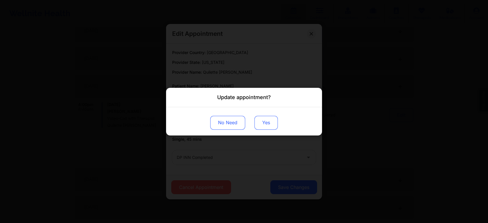
click at [268, 124] on button "Yes" at bounding box center [265, 122] width 23 height 14
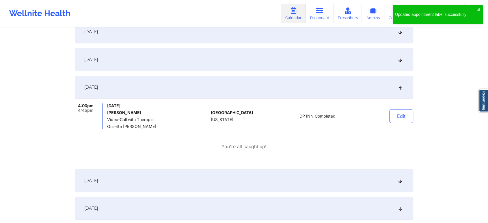
scroll to position [0, 0]
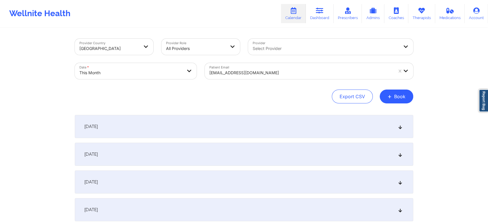
click at [268, 71] on div at bounding box center [301, 72] width 184 height 7
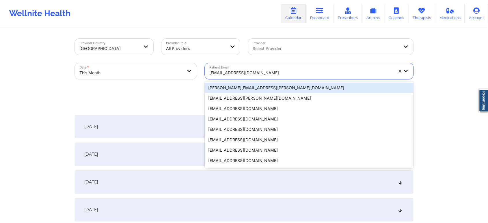
paste input "[DOMAIN_NAME][EMAIL_ADDRESS][DOMAIN_NAME]"
type input "[DOMAIN_NAME][EMAIL_ADDRESS][DOMAIN_NAME]"
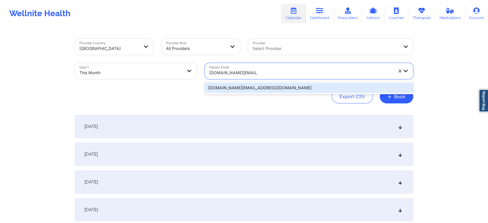
click at [266, 86] on div "[DOMAIN_NAME][EMAIL_ADDRESS][DOMAIN_NAME]" at bounding box center [309, 88] width 208 height 10
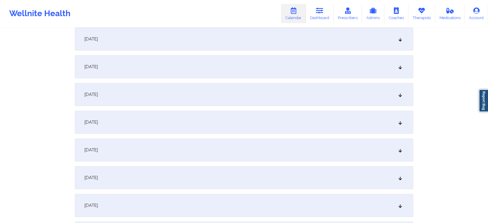
scroll to position [256, 0]
click at [293, 90] on div "[DATE]" at bounding box center [244, 91] width 338 height 23
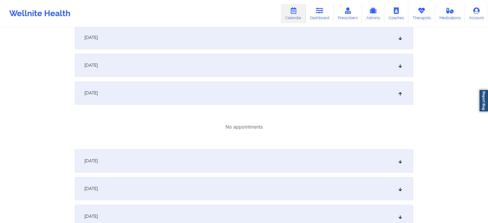
scroll to position [0, 0]
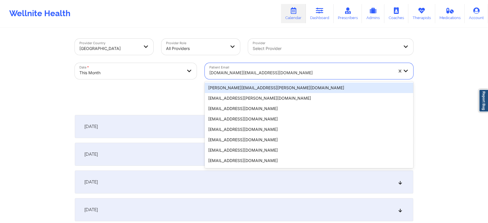
click at [255, 76] on div at bounding box center [301, 72] width 184 height 7
paste input "[EMAIL_ADDRESS][DOMAIN_NAME]"
type input "[EMAIL_ADDRESS][DOMAIN_NAME]"
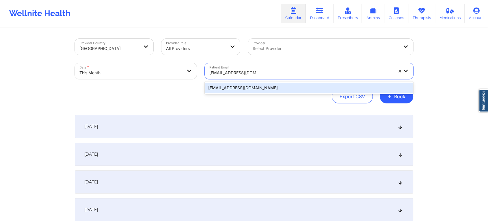
click at [263, 87] on div "[EMAIL_ADDRESS][DOMAIN_NAME]" at bounding box center [309, 88] width 208 height 10
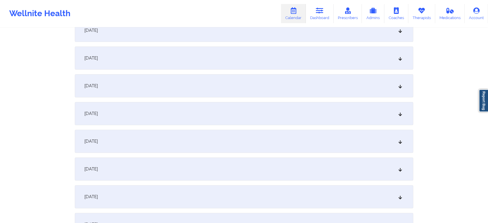
scroll to position [220, 0]
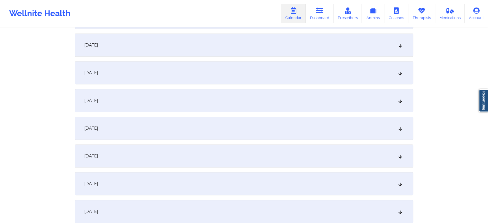
click at [305, 127] on div "[DATE]" at bounding box center [244, 128] width 338 height 23
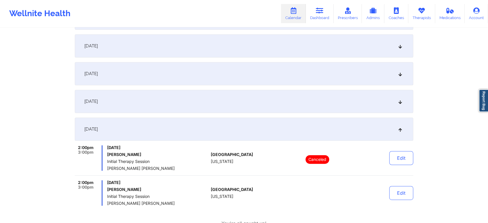
scroll to position [0, 0]
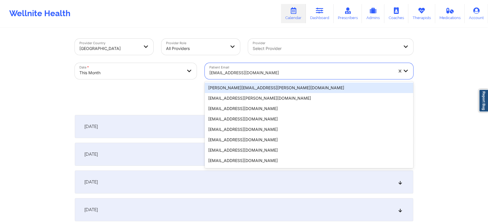
click at [247, 76] on div at bounding box center [301, 72] width 184 height 7
paste input "[EMAIL_ADDRESS][DOMAIN_NAME]"
type input "[EMAIL_ADDRESS][DOMAIN_NAME]"
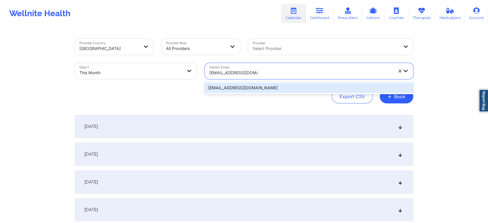
click at [259, 88] on div "[EMAIL_ADDRESS][DOMAIN_NAME]" at bounding box center [309, 88] width 208 height 10
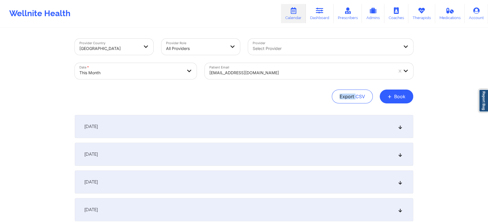
click at [259, 88] on div "Provider Country [GEOGRAPHIC_DATA] Provider Role All Providers Provider Select …" at bounding box center [244, 71] width 338 height 65
drag, startPoint x: 478, startPoint y: 55, endPoint x: 474, endPoint y: 96, distance: 41.3
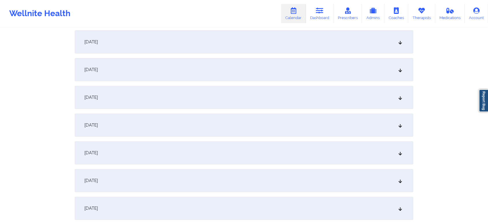
scroll to position [193, 0]
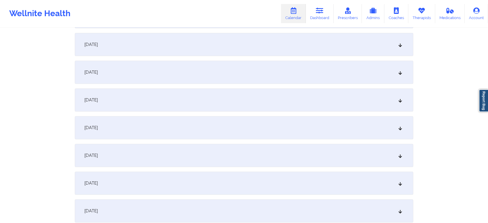
click at [360, 159] on div "[DATE]" at bounding box center [244, 155] width 338 height 23
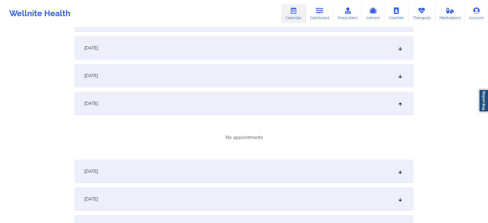
scroll to position [0, 0]
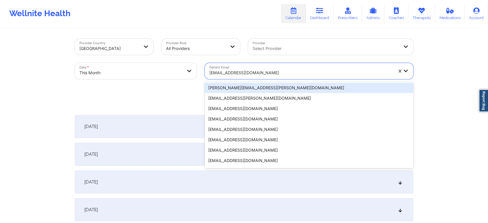
click at [236, 68] on div "[EMAIL_ADDRESS][DOMAIN_NAME]" at bounding box center [301, 72] width 184 height 13
paste input "[EMAIL_ADDRESS][DOMAIN_NAME]"
type input "[EMAIL_ADDRESS][DOMAIN_NAME]"
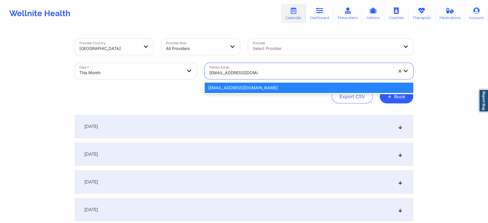
click at [236, 90] on div "[EMAIL_ADDRESS][DOMAIN_NAME]" at bounding box center [309, 88] width 208 height 10
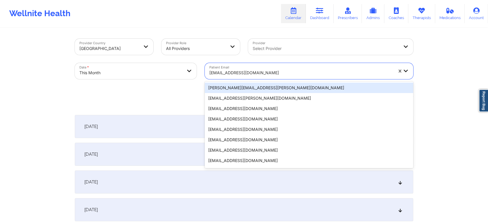
click at [223, 73] on div at bounding box center [301, 72] width 184 height 7
paste input "[EMAIL_ADDRESS][DOMAIN_NAME]"
type input "[EMAIL_ADDRESS][DOMAIN_NAME]"
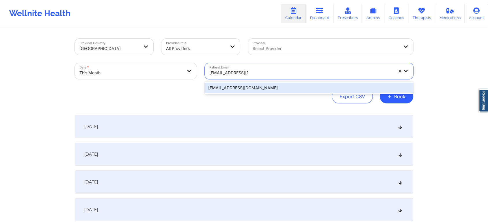
click at [255, 89] on div "[EMAIL_ADDRESS][DOMAIN_NAME]" at bounding box center [309, 88] width 208 height 10
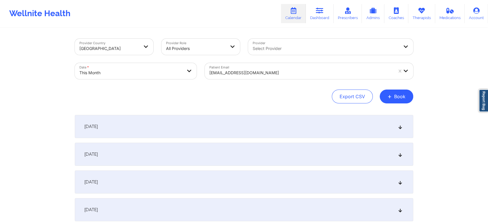
drag, startPoint x: 485, startPoint y: 43, endPoint x: 492, endPoint y: 36, distance: 9.8
click at [488, 36] on html "Wellnite Health Calendar Dashboard Prescribers Admins Coaches Therapists Medica…" at bounding box center [244, 111] width 488 height 223
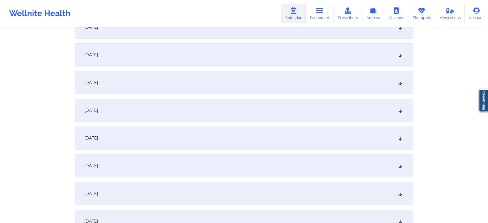
scroll to position [157, 0]
click at [211, 185] on div "[DATE]" at bounding box center [244, 191] width 338 height 23
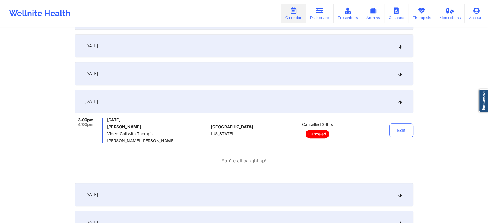
scroll to position [245, 0]
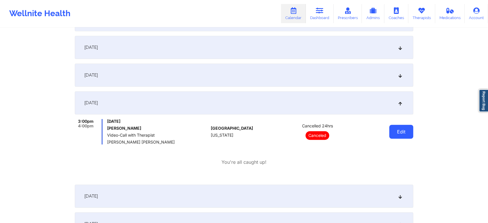
click at [403, 133] on button "Edit" at bounding box center [401, 132] width 24 height 14
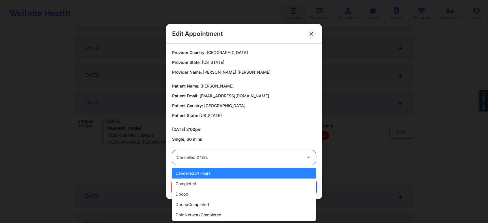
click at [225, 153] on div "Cancelled 24hrs" at bounding box center [239, 157] width 125 height 14
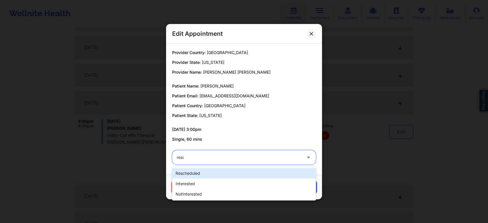
type input "[PERSON_NAME]"
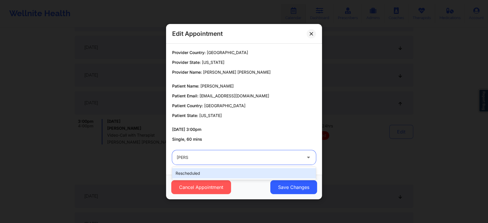
click at [201, 171] on div "rescheduled" at bounding box center [244, 173] width 144 height 10
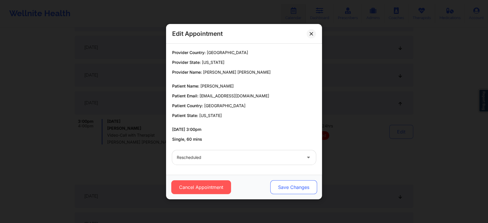
drag, startPoint x: 256, startPoint y: 176, endPoint x: 273, endPoint y: 185, distance: 18.6
click at [273, 185] on div "Cancel Appointment Save Changes" at bounding box center [244, 187] width 156 height 25
click at [273, 185] on button "Save Changes" at bounding box center [293, 187] width 47 height 14
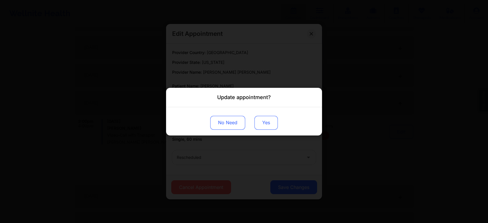
click at [268, 120] on button "Yes" at bounding box center [265, 122] width 23 height 14
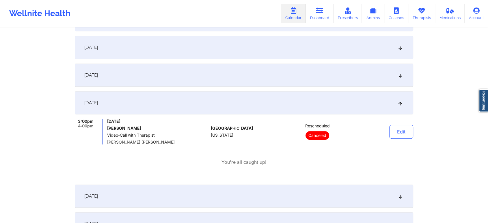
scroll to position [0, 0]
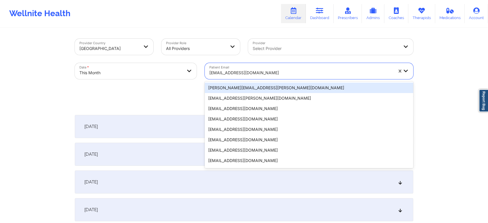
click at [249, 69] on div at bounding box center [301, 72] width 184 height 7
paste input "[EMAIL_ADDRESS][DOMAIN_NAME]"
type input "[EMAIL_ADDRESS][DOMAIN_NAME]"
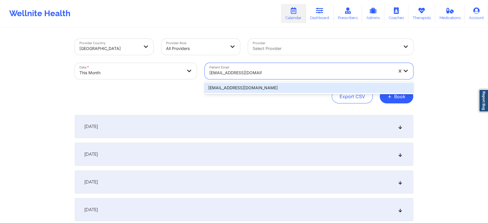
click at [256, 82] on div "[EMAIL_ADDRESS][DOMAIN_NAME]" at bounding box center [309, 87] width 208 height 13
click at [322, 81] on div "[EMAIL_ADDRESS][DOMAIN_NAME]" at bounding box center [309, 87] width 208 height 13
click at [316, 92] on div "[EMAIL_ADDRESS][DOMAIN_NAME]" at bounding box center [309, 88] width 208 height 10
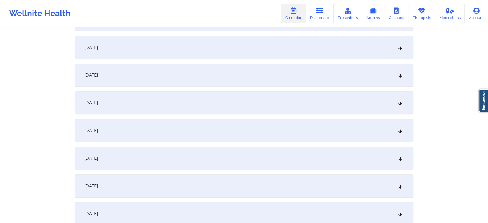
scroll to position [220, 0]
click at [229, 128] on div "[DATE]" at bounding box center [244, 128] width 338 height 23
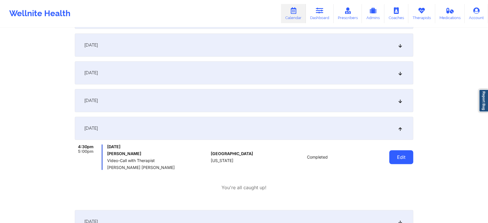
click at [406, 157] on button "Edit" at bounding box center [401, 157] width 24 height 14
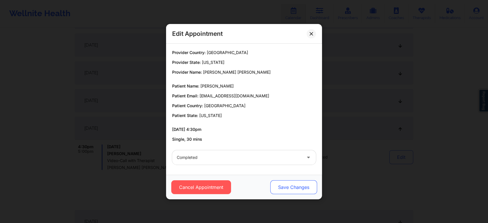
click at [287, 192] on button "Save Changes" at bounding box center [293, 187] width 47 height 14
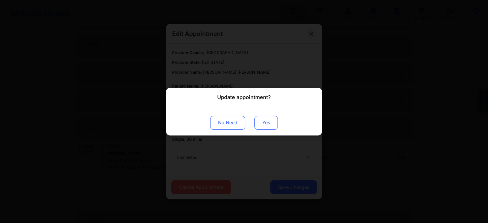
click at [268, 128] on button "Yes" at bounding box center [265, 122] width 23 height 14
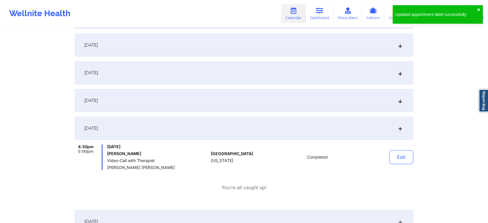
scroll to position [0, 0]
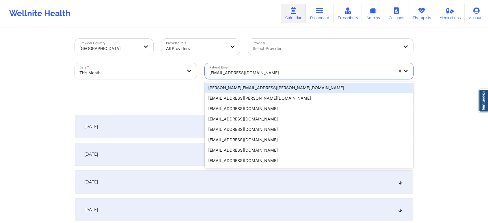
click at [224, 74] on div at bounding box center [301, 72] width 184 height 7
paste input "[EMAIL_ADDRESS][DOMAIN_NAME]"
type input "[EMAIL_ADDRESS][DOMAIN_NAME]"
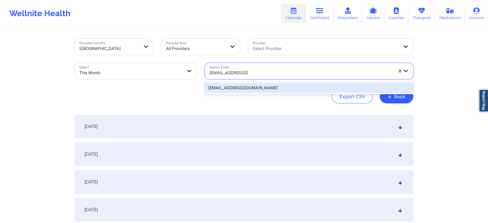
click at [233, 89] on div "[EMAIL_ADDRESS][DOMAIN_NAME]" at bounding box center [309, 88] width 208 height 10
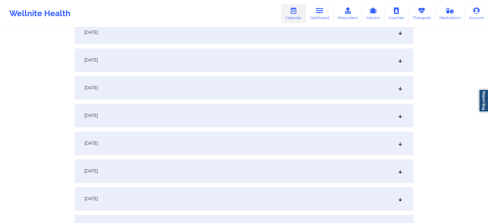
scroll to position [293, 0]
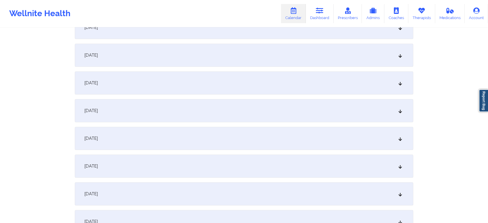
click at [174, 47] on div "[DATE]" at bounding box center [244, 55] width 338 height 23
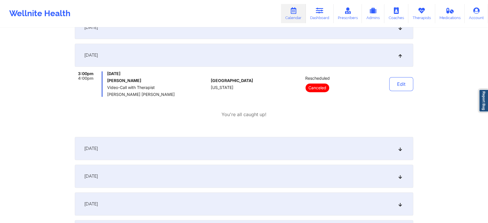
scroll to position [0, 0]
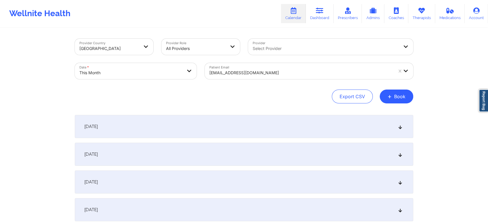
click at [229, 67] on div "[EMAIL_ADDRESS][DOMAIN_NAME]" at bounding box center [301, 72] width 184 height 13
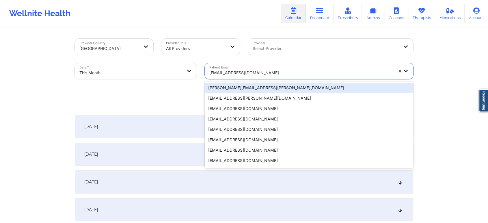
paste input "[EMAIL_ADDRESS][DOMAIN_NAME]"
type input "[EMAIL_ADDRESS][DOMAIN_NAME]"
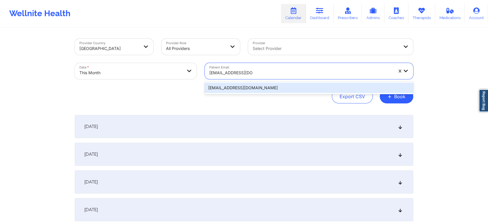
click at [242, 85] on div "[EMAIL_ADDRESS][DOMAIN_NAME]" at bounding box center [309, 88] width 208 height 10
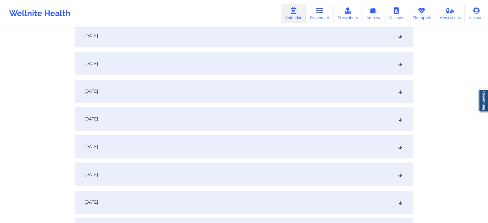
scroll to position [273, 0]
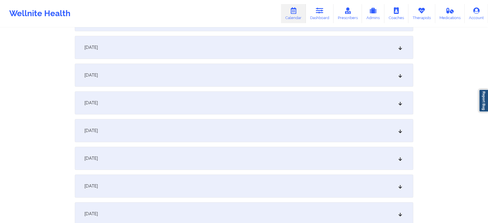
click at [243, 84] on div "[DATE]" at bounding box center [244, 75] width 338 height 23
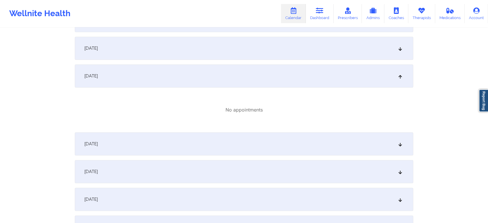
scroll to position [0, 0]
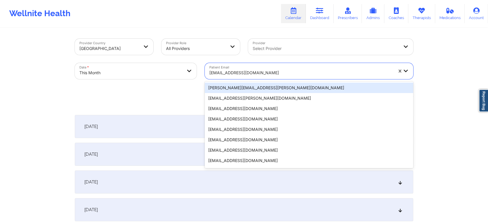
click at [239, 71] on div at bounding box center [301, 72] width 184 height 7
paste input "[EMAIL_ADDRESS][DOMAIN_NAME]"
type input "[EMAIL_ADDRESS][DOMAIN_NAME]"
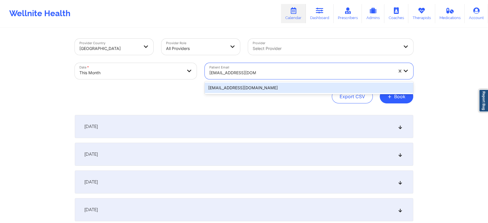
click at [244, 86] on div "[EMAIL_ADDRESS][DOMAIN_NAME]" at bounding box center [309, 88] width 208 height 10
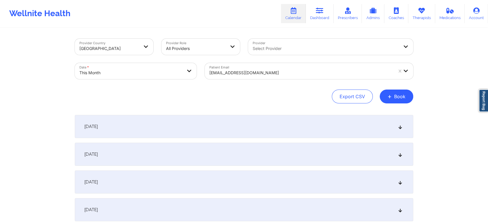
drag, startPoint x: 484, startPoint y: 39, endPoint x: 492, endPoint y: 38, distance: 8.0
click at [488, 38] on html "Wellnite Health Calendar Dashboard Prescribers Admins Coaches Therapists Medica…" at bounding box center [244, 111] width 488 height 223
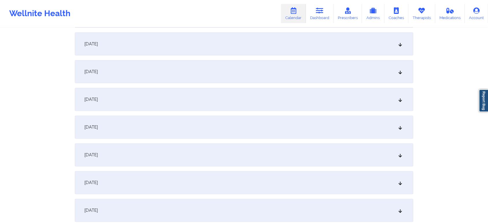
scroll to position [173, 0]
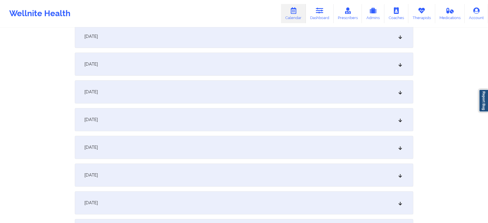
click at [263, 177] on div "[DATE]" at bounding box center [244, 174] width 338 height 23
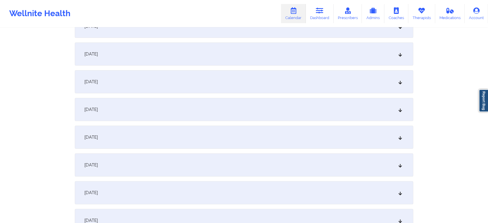
scroll to position [0, 0]
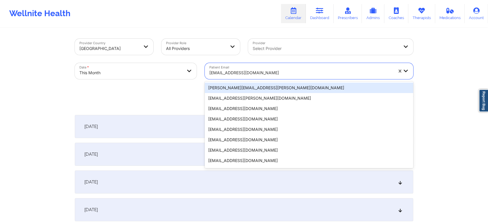
click at [229, 73] on div at bounding box center [301, 72] width 184 height 7
paste input "[EMAIL_ADDRESS][DOMAIN_NAME]"
type input "[EMAIL_ADDRESS][DOMAIN_NAME]"
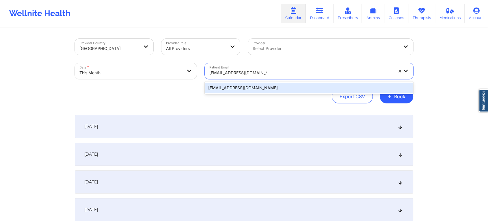
click at [266, 87] on div "[EMAIL_ADDRESS][DOMAIN_NAME]" at bounding box center [309, 88] width 208 height 10
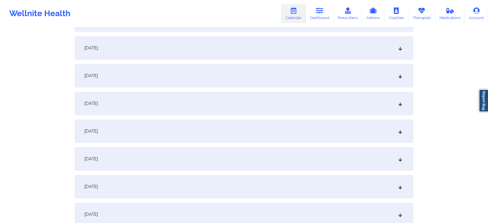
scroll to position [261, 0]
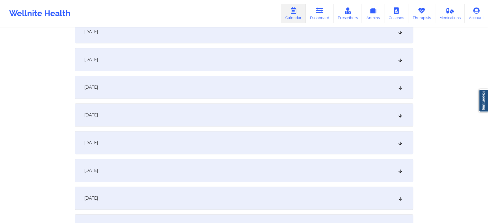
click at [270, 92] on div "[DATE]" at bounding box center [244, 87] width 338 height 23
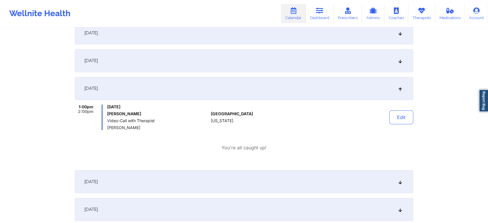
scroll to position [0, 0]
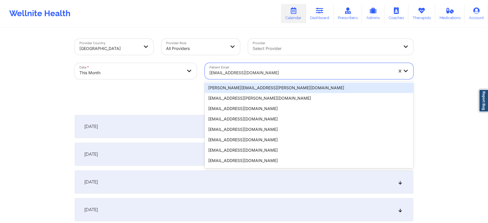
click at [248, 70] on div at bounding box center [301, 72] width 184 height 7
paste input "[EMAIL_ADDRESS][DOMAIN_NAME]"
type input "[EMAIL_ADDRESS][DOMAIN_NAME]"
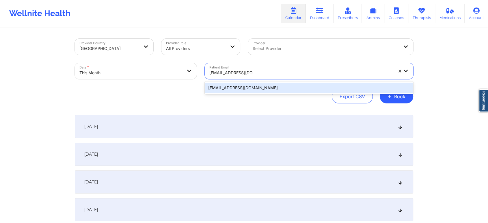
click at [254, 83] on div "[EMAIL_ADDRESS][DOMAIN_NAME]" at bounding box center [309, 88] width 208 height 10
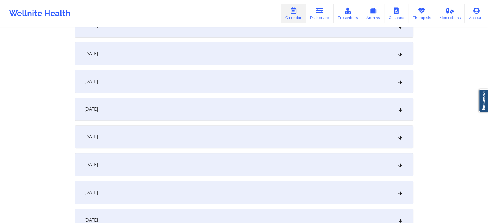
scroll to position [155, 0]
click at [277, 171] on div "[DATE]" at bounding box center [244, 165] width 338 height 23
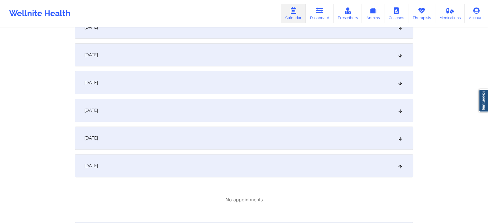
scroll to position [236, 0]
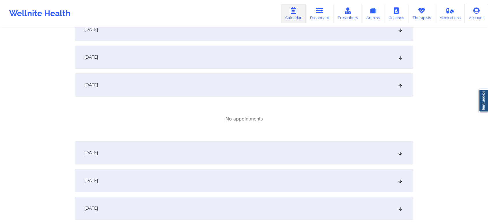
click at [319, 146] on div "[DATE]" at bounding box center [244, 152] width 338 height 23
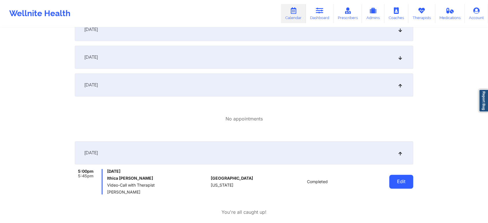
click at [400, 180] on button "Edit" at bounding box center [401, 182] width 24 height 14
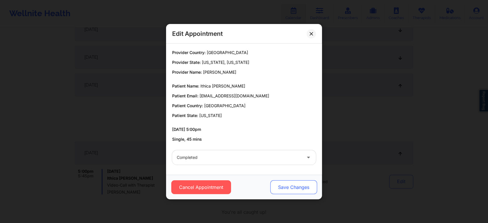
click at [278, 190] on button "Save Changes" at bounding box center [293, 187] width 47 height 14
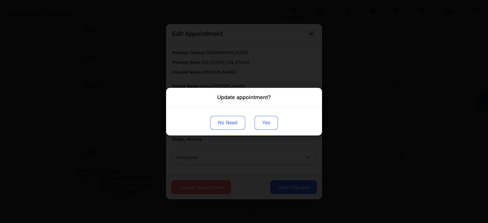
click at [259, 116] on button "Yes" at bounding box center [265, 122] width 23 height 14
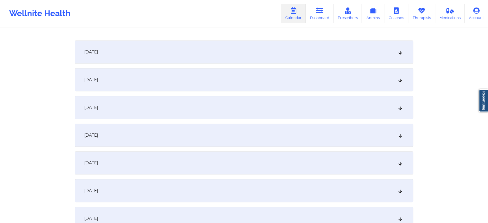
scroll to position [0, 0]
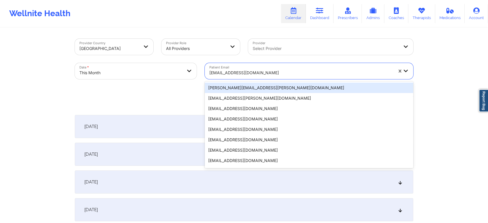
click at [264, 74] on div at bounding box center [301, 72] width 184 height 7
paste input "[EMAIL_ADDRESS][DOMAIN_NAME]"
type input "[EMAIL_ADDRESS][DOMAIN_NAME]"
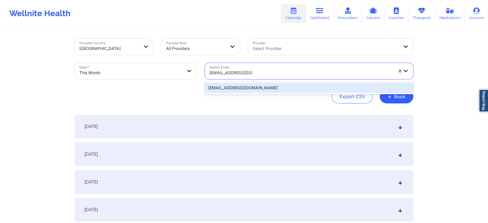
click at [256, 85] on div "[EMAIL_ADDRESS][DOMAIN_NAME]" at bounding box center [309, 88] width 208 height 10
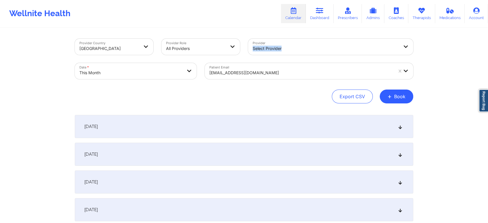
drag, startPoint x: 464, startPoint y: 52, endPoint x: 492, endPoint y: 37, distance: 32.6
click at [488, 37] on html "Wellnite Health Calendar Dashboard Prescribers Admins Coaches Therapists Medica…" at bounding box center [244, 111] width 488 height 223
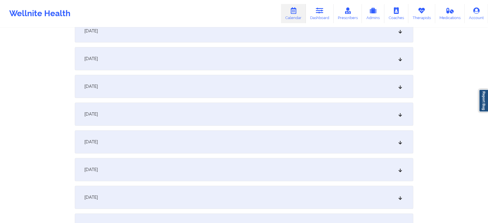
scroll to position [209, 0]
click at [261, 136] on div "[DATE]" at bounding box center [244, 139] width 338 height 23
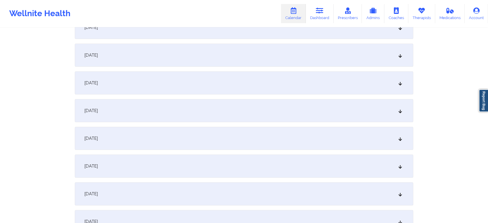
scroll to position [98, 0]
click at [213, 53] on div "[DATE]" at bounding box center [244, 56] width 338 height 23
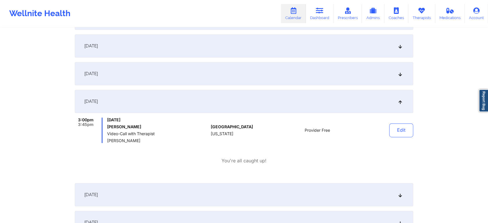
scroll to position [312, 0]
click at [401, 133] on button "Edit" at bounding box center [401, 130] width 24 height 14
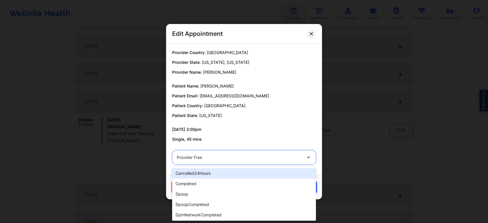
click at [194, 155] on div at bounding box center [239, 157] width 125 height 7
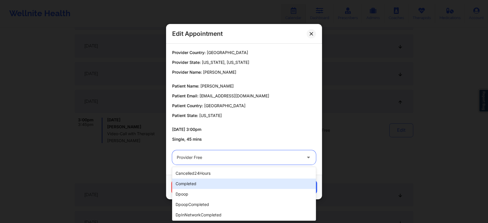
click at [186, 188] on div "completed" at bounding box center [244, 183] width 144 height 10
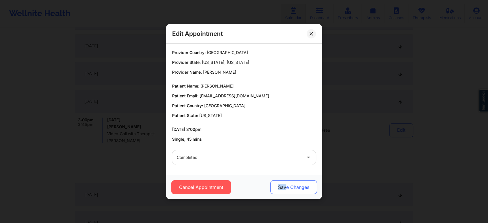
drag, startPoint x: 268, startPoint y: 178, endPoint x: 285, endPoint y: 186, distance: 19.3
click at [285, 186] on div "Cancel Appointment Save Changes" at bounding box center [244, 187] width 156 height 25
click at [285, 186] on button "Save Changes" at bounding box center [293, 187] width 47 height 14
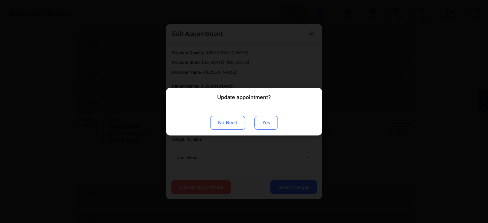
click at [264, 124] on button "Yes" at bounding box center [265, 122] width 23 height 14
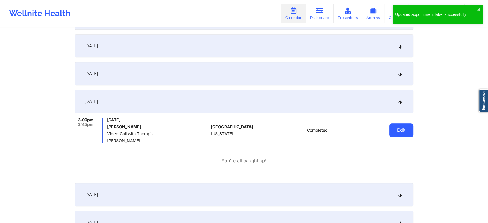
click at [393, 134] on button "Edit" at bounding box center [401, 130] width 24 height 14
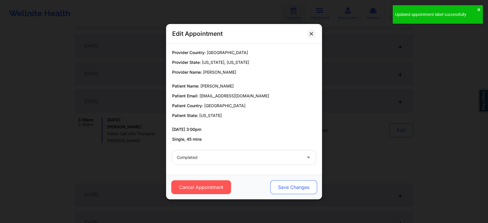
click at [280, 182] on button "Save Changes" at bounding box center [293, 187] width 47 height 14
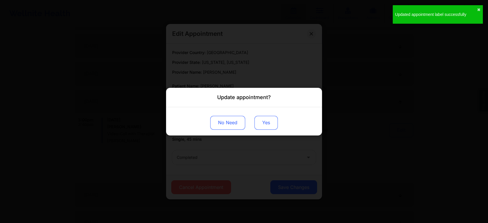
click at [265, 126] on button "Yes" at bounding box center [265, 122] width 23 height 14
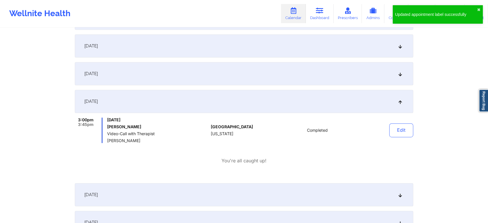
scroll to position [0, 0]
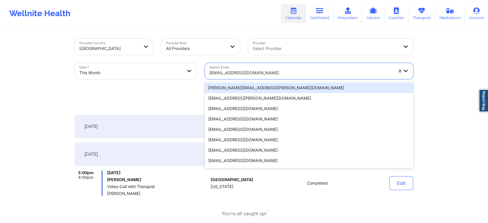
click at [239, 69] on div "[EMAIL_ADDRESS][DOMAIN_NAME]" at bounding box center [301, 72] width 184 height 13
paste input "[EMAIL_ADDRESS][DOMAIN_NAME]"
type input "[EMAIL_ADDRESS][DOMAIN_NAME]"
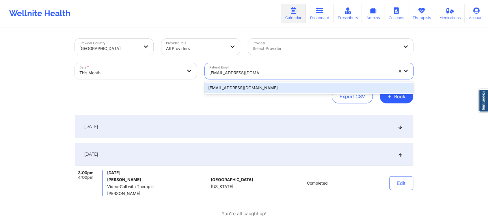
click at [259, 89] on div "[EMAIL_ADDRESS][DOMAIN_NAME]" at bounding box center [309, 88] width 208 height 10
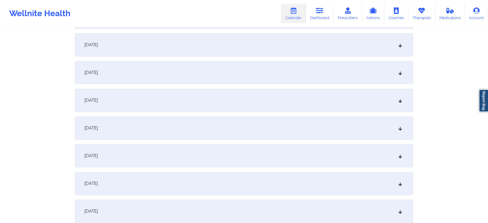
scroll to position [278, 0]
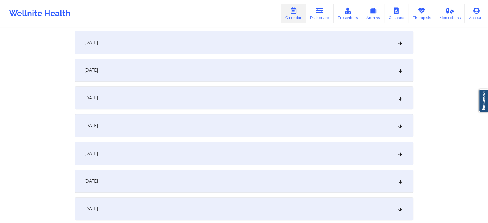
click at [286, 74] on div "[DATE]" at bounding box center [244, 70] width 338 height 23
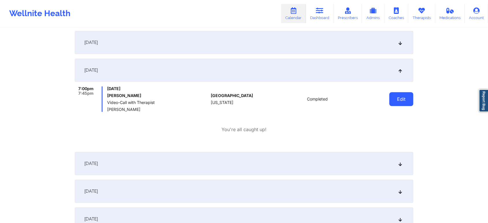
click at [410, 101] on button "Edit" at bounding box center [401, 99] width 24 height 14
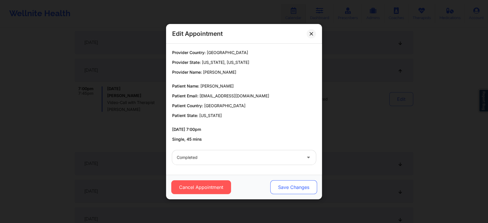
click at [301, 182] on button "Save Changes" at bounding box center [293, 187] width 47 height 14
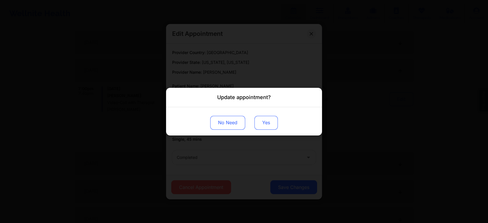
click at [270, 128] on button "Yes" at bounding box center [265, 122] width 23 height 14
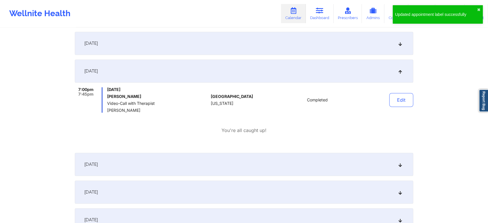
scroll to position [0, 0]
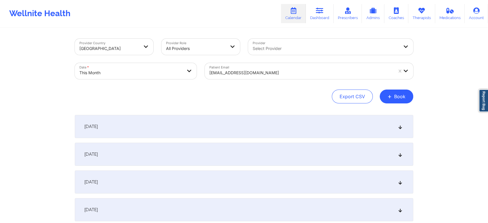
click at [233, 67] on div "[EMAIL_ADDRESS][DOMAIN_NAME]" at bounding box center [301, 72] width 184 height 13
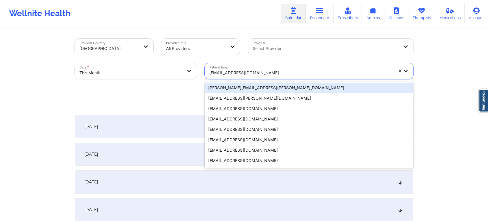
paste input "[EMAIL_ADDRESS][DOMAIN_NAME]"
type input "[EMAIL_ADDRESS][DOMAIN_NAME]"
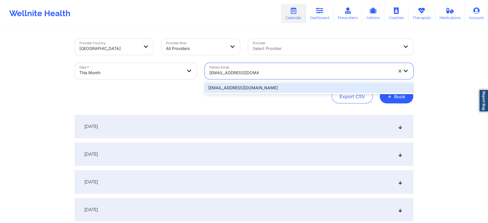
click at [248, 84] on div "[EMAIL_ADDRESS][DOMAIN_NAME]" at bounding box center [309, 88] width 208 height 10
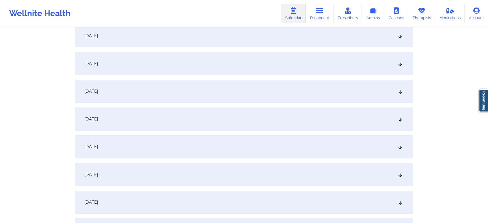
scroll to position [204, 0]
click at [282, 147] on div "[DATE]" at bounding box center [244, 144] width 338 height 23
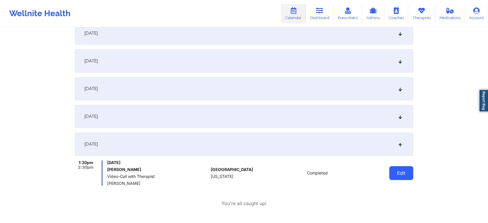
click at [402, 170] on button "Edit" at bounding box center [401, 173] width 24 height 14
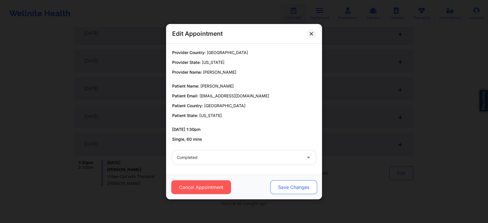
click at [288, 189] on button "Save Changes" at bounding box center [293, 187] width 47 height 14
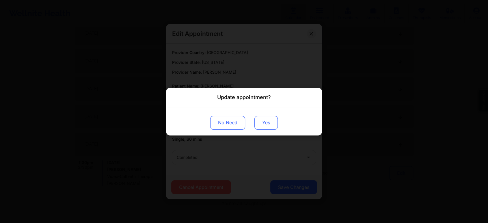
click at [268, 124] on button "Yes" at bounding box center [265, 122] width 23 height 14
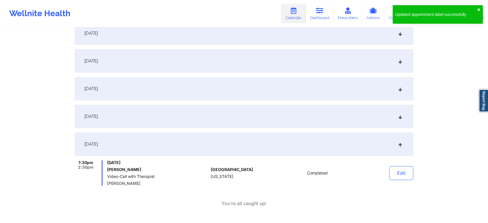
scroll to position [0, 0]
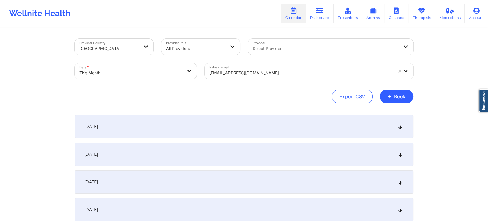
click at [244, 79] on div "[EMAIL_ADDRESS][DOMAIN_NAME]" at bounding box center [301, 72] width 184 height 13
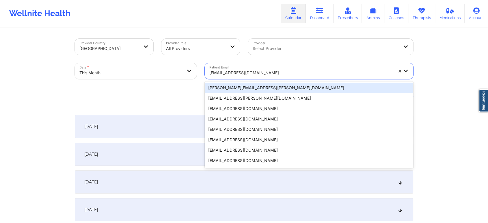
paste input "[PERSON_NAME][EMAIL_ADDRESS][DOMAIN_NAME]"
type input "[PERSON_NAME][EMAIL_ADDRESS][DOMAIN_NAME]"
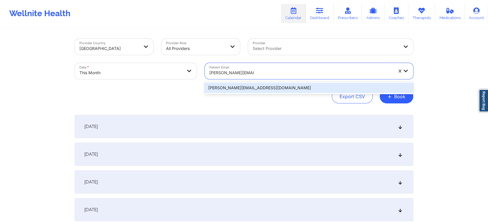
click at [275, 90] on div "[PERSON_NAME][EMAIL_ADDRESS][DOMAIN_NAME]" at bounding box center [309, 88] width 208 height 10
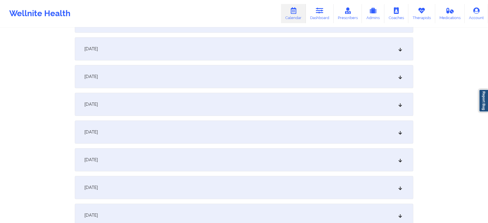
scroll to position [253, 0]
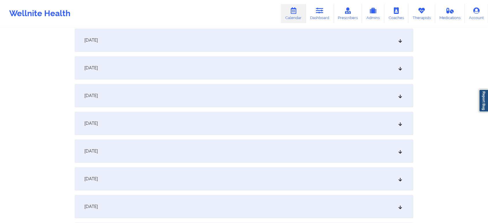
click at [239, 97] on div "[DATE]" at bounding box center [244, 95] width 338 height 23
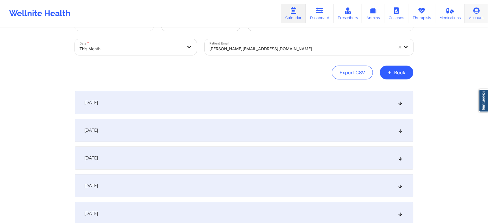
scroll to position [0, 0]
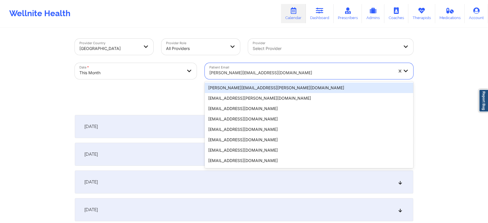
click at [220, 75] on div at bounding box center [301, 72] width 184 height 7
paste input "[EMAIL_ADDRESS][DOMAIN_NAME]"
type input "[EMAIL_ADDRESS][DOMAIN_NAME]"
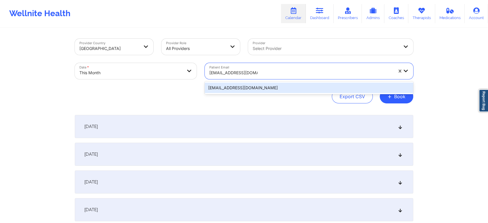
click at [228, 83] on div "[EMAIL_ADDRESS][DOMAIN_NAME]" at bounding box center [309, 88] width 208 height 10
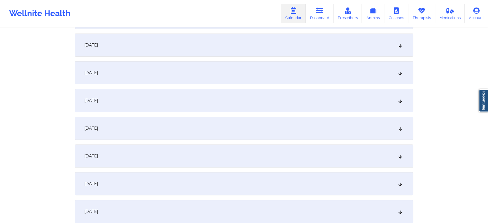
scroll to position [173, 0]
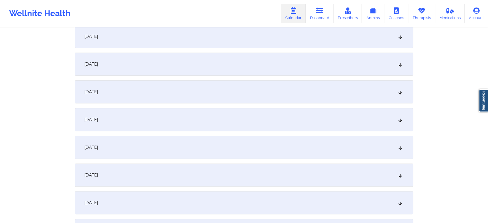
click at [224, 164] on div "[DATE]" at bounding box center [244, 174] width 338 height 23
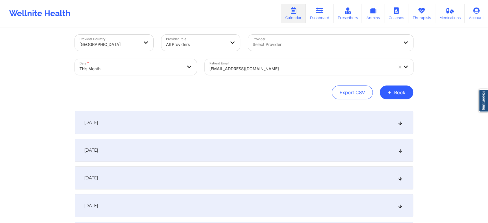
scroll to position [0, 0]
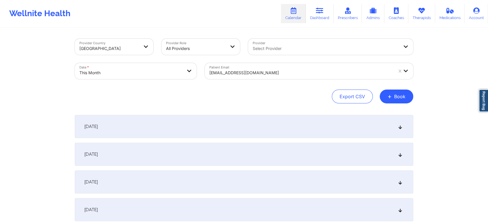
click at [238, 80] on div "Patient Email [EMAIL_ADDRESS][DOMAIN_NAME]" at bounding box center [309, 71] width 217 height 24
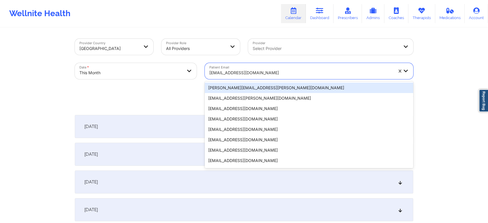
click at [250, 73] on div at bounding box center [301, 72] width 184 height 7
paste input "[EMAIL_ADDRESS][DOMAIN_NAME]"
type input "[EMAIL_ADDRESS][DOMAIN_NAME]"
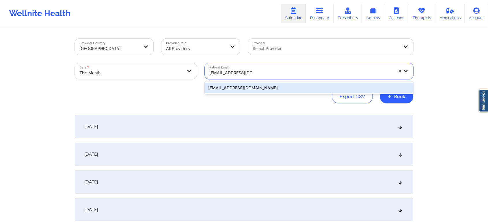
click at [247, 86] on div "[EMAIL_ADDRESS][DOMAIN_NAME]" at bounding box center [309, 88] width 208 height 10
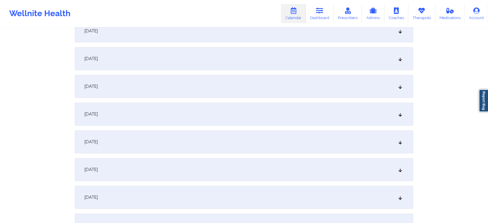
scroll to position [229, 0]
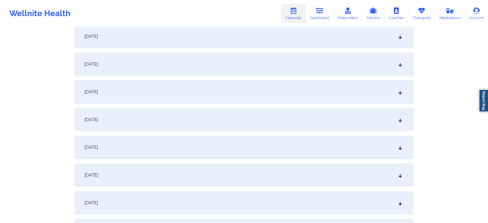
click at [307, 124] on div "[DATE]" at bounding box center [244, 119] width 338 height 23
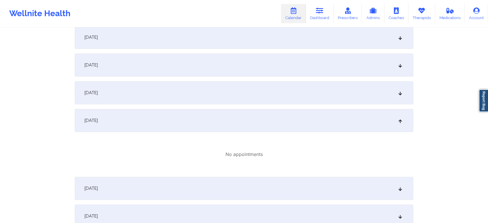
scroll to position [0, 0]
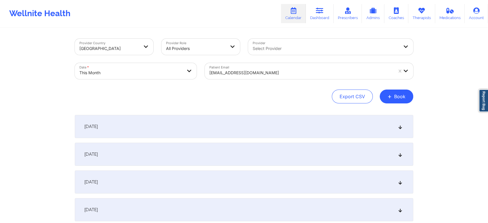
click at [141, 67] on body "Wellnite Health Calendar Dashboard Prescribers Admins Coaches Therapists Medica…" at bounding box center [244, 111] width 488 height 223
select select "2025-9"
select select "2025-10"
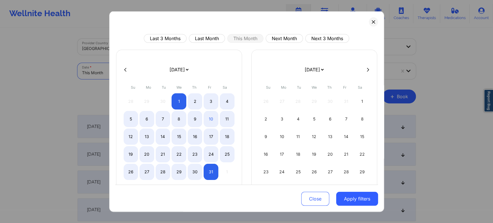
click at [203, 32] on div "Last 3 Months Last Month This Month Next Month Next 3 Months [DATE] [DATE] [DAT…" at bounding box center [246, 111] width 275 height 201
click at [206, 35] on button "Last Month" at bounding box center [207, 38] width 36 height 9
select select "2025-8"
select select "2025-9"
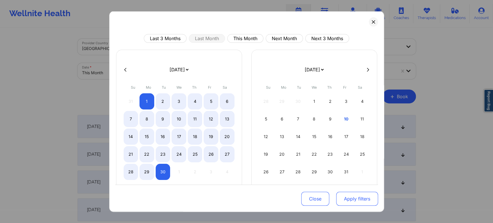
click at [341, 201] on button "Apply filters" at bounding box center [357, 199] width 42 height 14
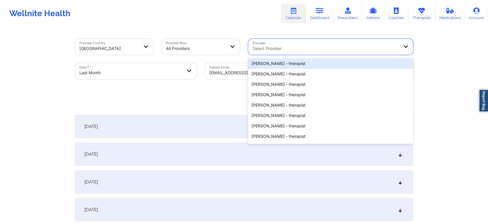
click at [278, 42] on div "Select Provider" at bounding box center [323, 47] width 151 height 16
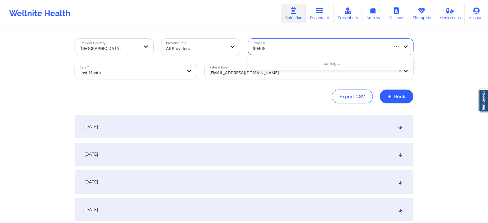
type input "janic"
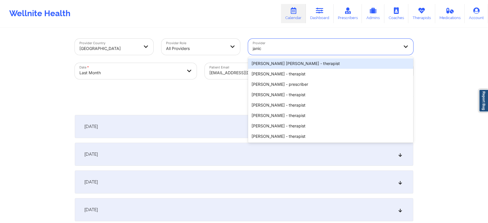
click at [274, 61] on div "[PERSON_NAME] [PERSON_NAME] - therapist" at bounding box center [330, 63] width 165 height 10
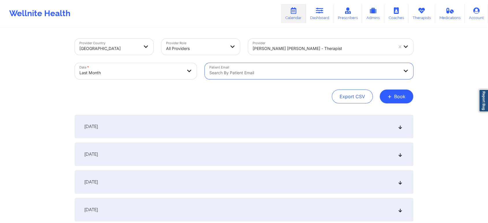
scroll to position [16, 0]
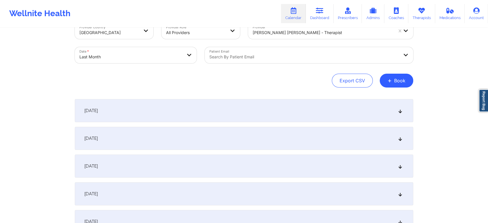
click at [271, 117] on div "[DATE]" at bounding box center [244, 110] width 338 height 23
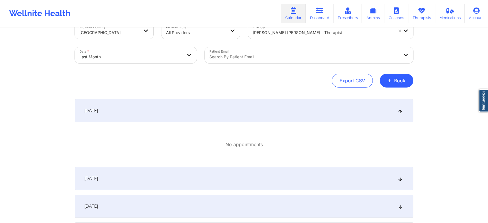
click at [314, 196] on div "[DATE]" at bounding box center [244, 206] width 338 height 23
click at [332, 178] on div "[DATE]" at bounding box center [244, 178] width 338 height 23
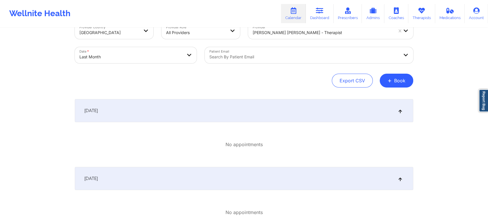
scroll to position [203, 0]
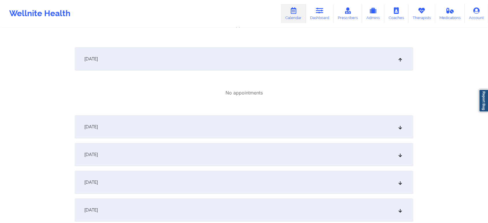
click at [315, 153] on div "[DATE]" at bounding box center [244, 154] width 338 height 23
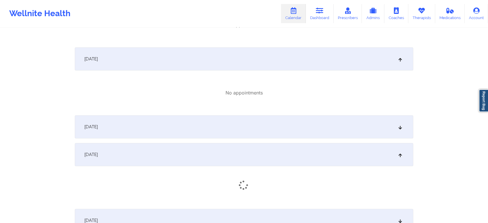
click at [320, 131] on div "[DATE]" at bounding box center [244, 126] width 338 height 23
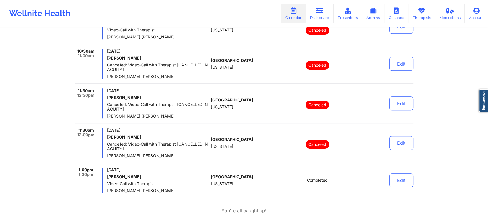
scroll to position [339, 0]
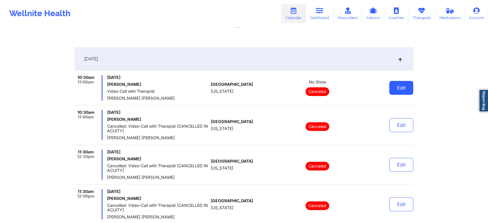
click at [405, 92] on button "Edit" at bounding box center [401, 88] width 24 height 14
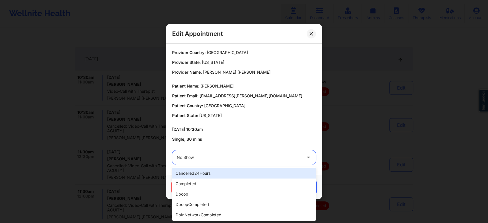
click at [265, 151] on div "No Show" at bounding box center [239, 157] width 125 height 14
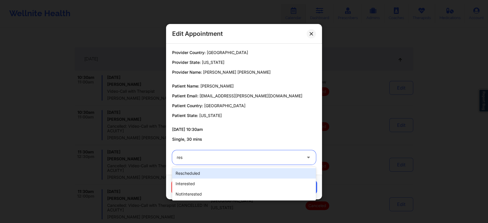
type input "resc"
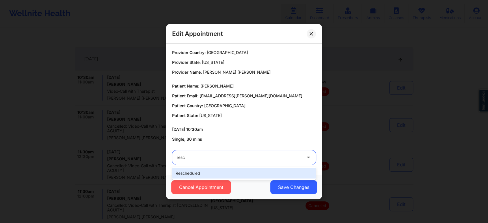
click at [228, 170] on div "rescheduled" at bounding box center [244, 173] width 144 height 10
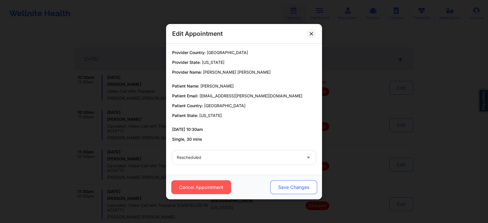
click at [280, 185] on button "Save Changes" at bounding box center [293, 187] width 47 height 14
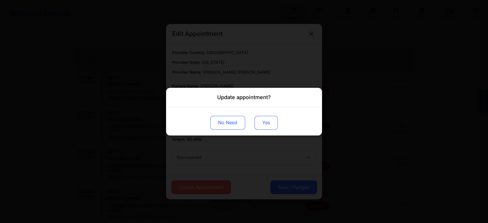
click at [263, 117] on button "Yes" at bounding box center [265, 122] width 23 height 14
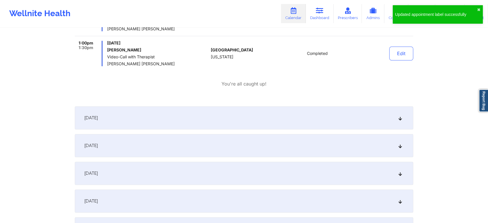
scroll to position [500, 0]
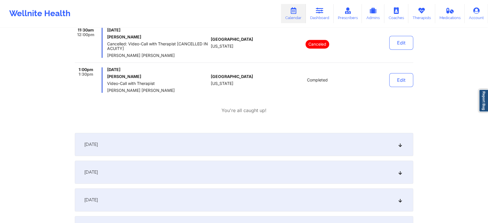
click at [338, 143] on div "[DATE]" at bounding box center [244, 144] width 338 height 23
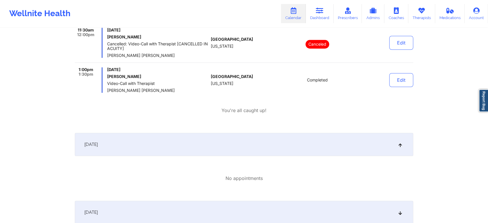
scroll to position [594, 0]
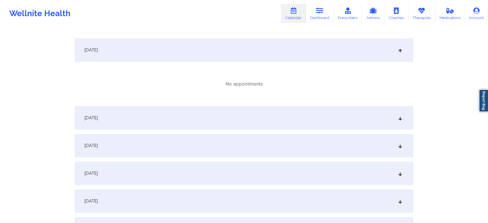
click at [321, 122] on div "[DATE]" at bounding box center [244, 117] width 338 height 23
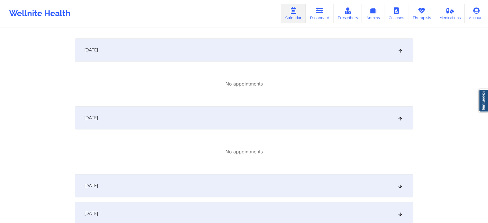
click at [345, 183] on div "[DATE]" at bounding box center [244, 185] width 338 height 23
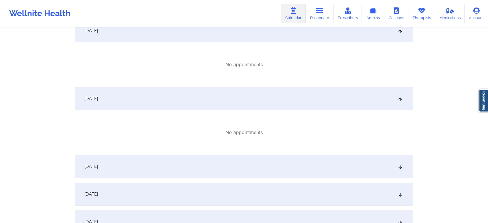
scroll to position [700, 0]
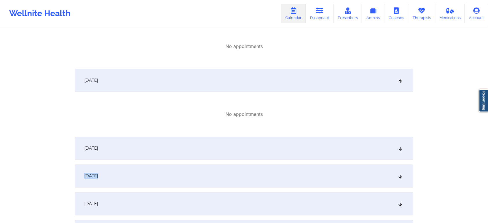
drag, startPoint x: 378, startPoint y: 171, endPoint x: 366, endPoint y: 152, distance: 23.2
click at [366, 152] on div "[DATE] No appointments [DATE] No appointments [DATE] No appointments [DATE] No …" at bounding box center [244, 78] width 338 height 1326
click at [366, 152] on div "[DATE]" at bounding box center [244, 148] width 338 height 23
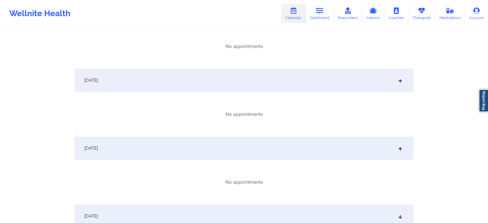
scroll to position [784, 0]
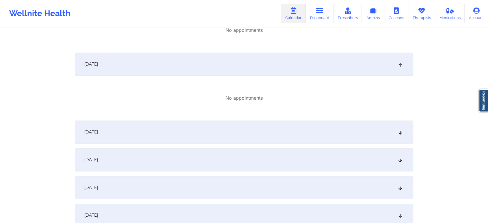
click at [299, 143] on div "[DATE]" at bounding box center [244, 131] width 338 height 23
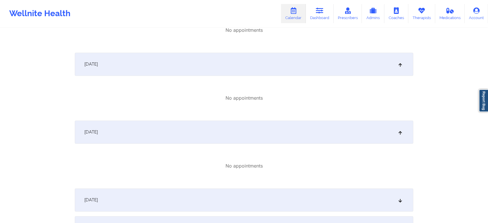
scroll to position [880, 0]
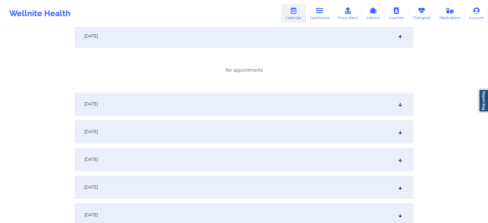
click at [284, 114] on div "[DATE]" at bounding box center [244, 103] width 338 height 23
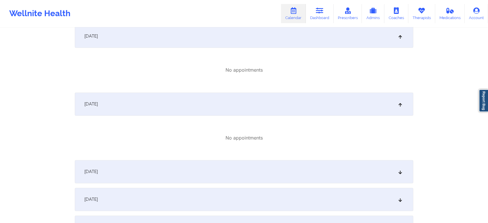
click at [272, 179] on div "[DATE]" at bounding box center [244, 171] width 338 height 23
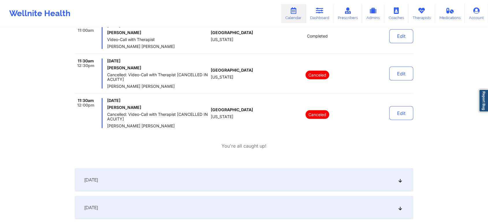
scroll to position [1087, 0]
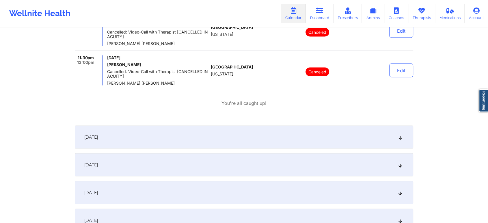
click at [303, 129] on div "[DATE]" at bounding box center [244, 136] width 338 height 23
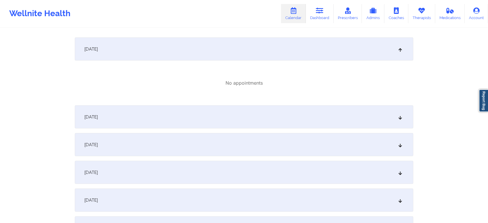
scroll to position [1176, 0]
click at [342, 138] on div "[DATE]" at bounding box center [244, 142] width 338 height 23
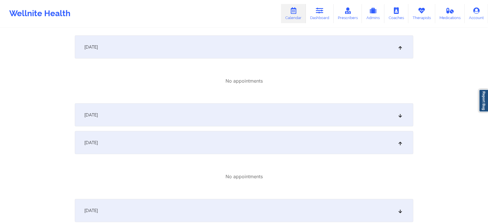
click at [304, 120] on div "[DATE]" at bounding box center [244, 114] width 338 height 23
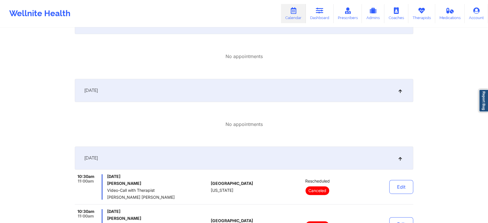
scroll to position [0, 0]
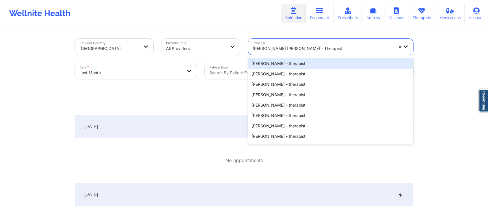
click at [315, 47] on div at bounding box center [323, 48] width 140 height 7
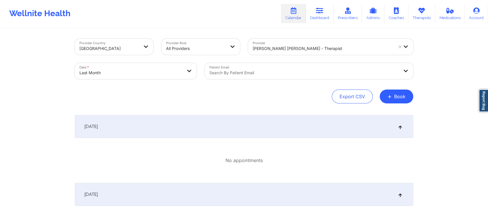
click at [114, 62] on div "Date * Last Month" at bounding box center [136, 71] width 130 height 24
click at [126, 66] on body "Wellnite Health Calendar Dashboard Prescribers Admins Coaches Therapists Medica…" at bounding box center [244, 111] width 488 height 223
select select "2025-8"
select select "2025-9"
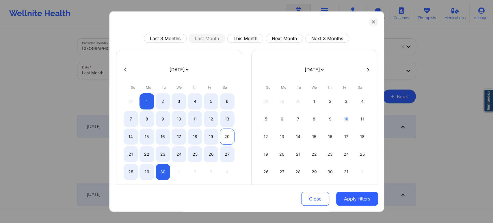
click at [224, 132] on div "20" at bounding box center [227, 136] width 15 height 16
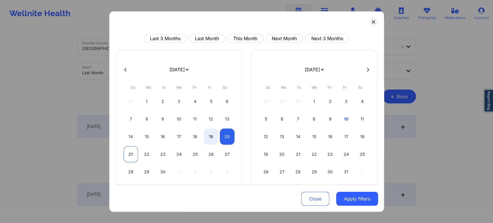
select select "2025-8"
select select "2025-9"
select select "2025-8"
select select "2025-9"
click at [163, 150] on div "23" at bounding box center [163, 154] width 15 height 16
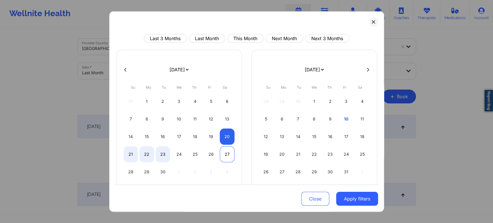
select select "2025-8"
select select "2025-9"
click at [346, 198] on button "Apply filters" at bounding box center [357, 199] width 42 height 14
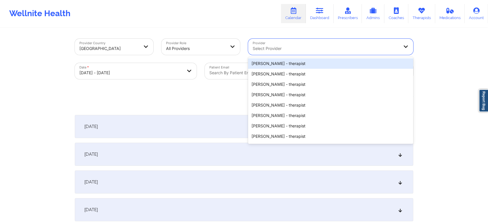
click at [275, 41] on div "Select Provider" at bounding box center [323, 47] width 151 height 16
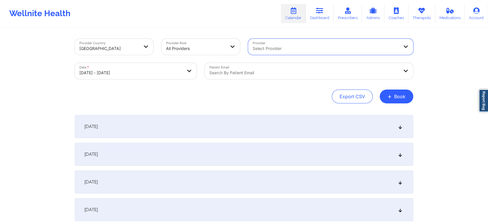
click at [275, 41] on div "Select Provider" at bounding box center [323, 47] width 151 height 16
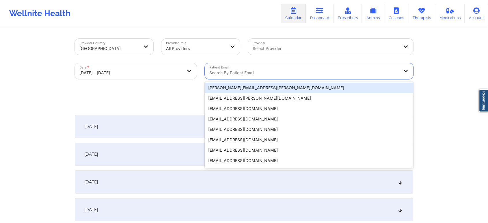
click at [245, 72] on div at bounding box center [303, 72] width 189 height 7
paste input "[EMAIL_ADDRESS][DOMAIN_NAME]"
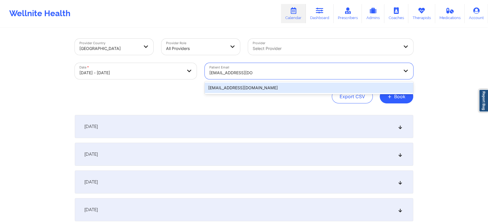
type input "[EMAIL_ADDRESS][DOMAIN_NAME]"
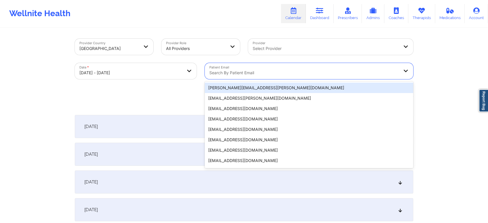
click at [235, 73] on div at bounding box center [303, 72] width 189 height 7
paste input "[EMAIL_ADDRESS][DOMAIN_NAME]"
type input "[EMAIL_ADDRESS][DOMAIN_NAME]"
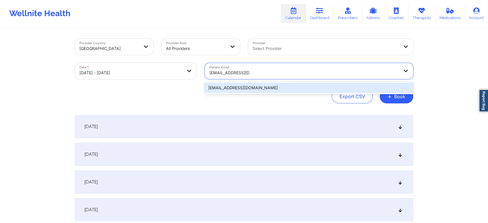
click at [245, 89] on div "[EMAIL_ADDRESS][DOMAIN_NAME]" at bounding box center [309, 88] width 208 height 10
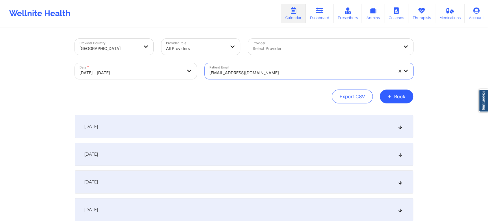
scroll to position [45, 0]
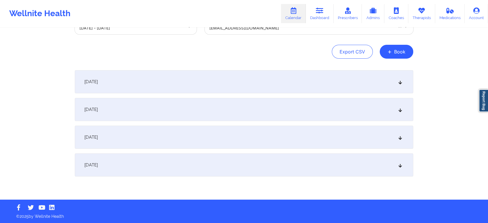
click at [237, 143] on div "[DATE]" at bounding box center [244, 137] width 338 height 23
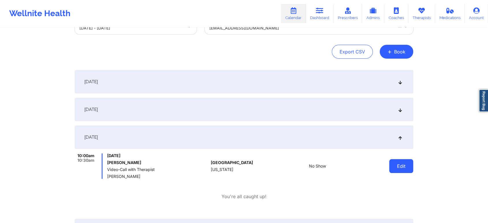
click at [409, 170] on button "Edit" at bounding box center [401, 166] width 24 height 14
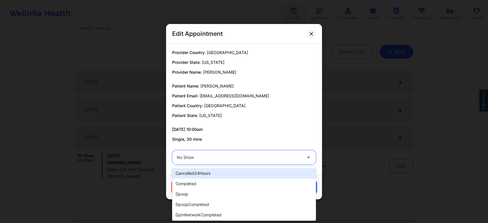
click at [220, 150] on div "No Show" at bounding box center [239, 157] width 125 height 14
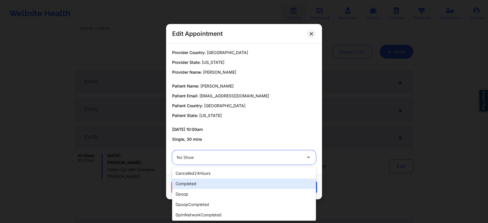
click at [204, 180] on div "completed" at bounding box center [244, 183] width 144 height 10
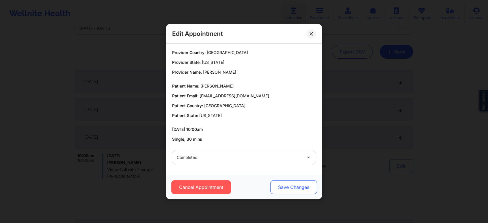
click at [288, 191] on button "Save Changes" at bounding box center [293, 187] width 47 height 14
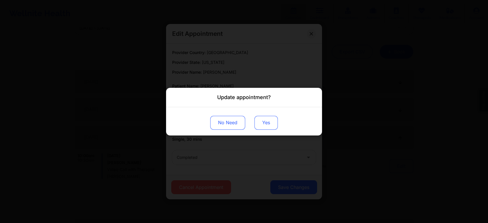
click at [261, 122] on button "Yes" at bounding box center [265, 122] width 23 height 14
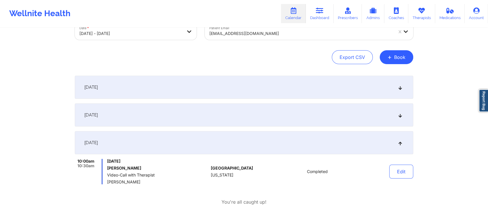
scroll to position [0, 0]
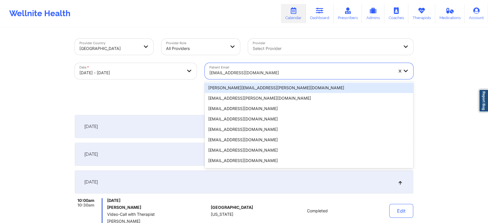
click at [263, 71] on div at bounding box center [301, 72] width 184 height 7
paste input "[PERSON_NAME][EMAIL_ADDRESS][DOMAIN_NAME]"
type input "[PERSON_NAME][EMAIL_ADDRESS][DOMAIN_NAME]"
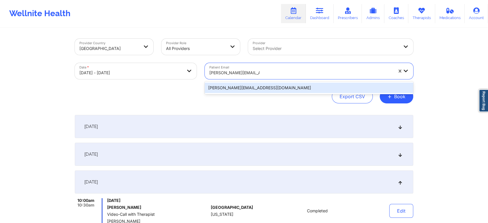
click at [264, 91] on div "[PERSON_NAME][EMAIL_ADDRESS][DOMAIN_NAME]" at bounding box center [309, 88] width 208 height 10
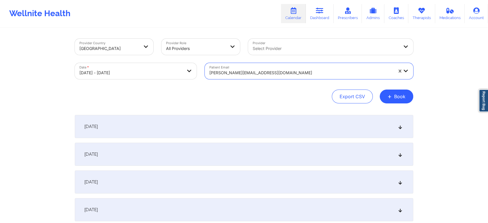
scroll to position [45, 0]
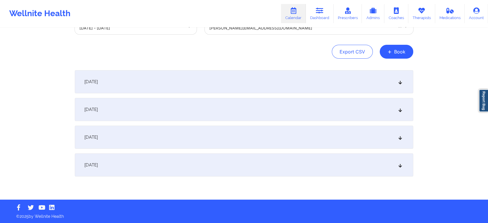
click at [213, 158] on div "[DATE]" at bounding box center [244, 164] width 338 height 23
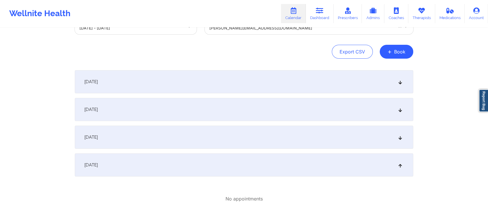
click at [198, 140] on div "[DATE]" at bounding box center [244, 137] width 338 height 23
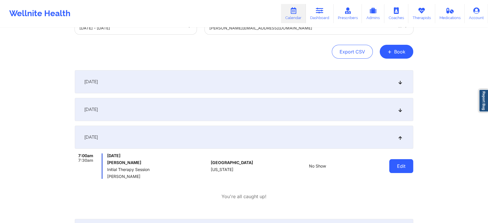
click at [398, 166] on button "Edit" at bounding box center [401, 166] width 24 height 14
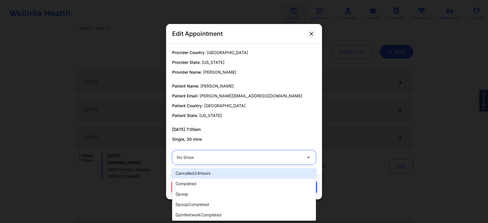
click at [237, 158] on div at bounding box center [239, 157] width 125 height 7
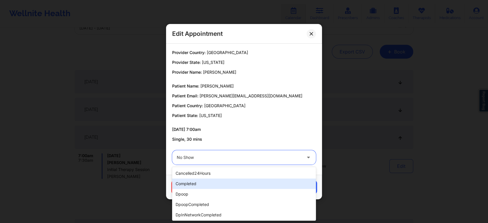
click at [205, 184] on div "completed" at bounding box center [244, 183] width 144 height 10
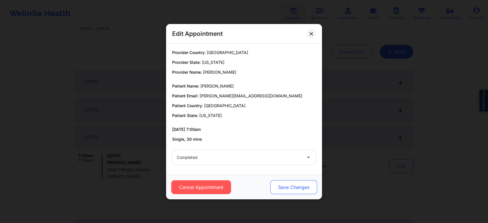
click at [277, 188] on button "Save Changes" at bounding box center [293, 187] width 47 height 14
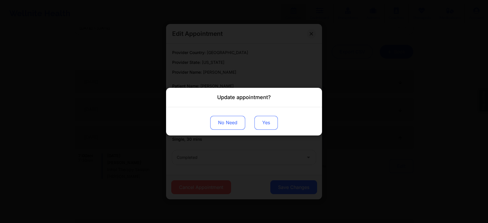
click at [259, 123] on button "Yes" at bounding box center [265, 122] width 23 height 14
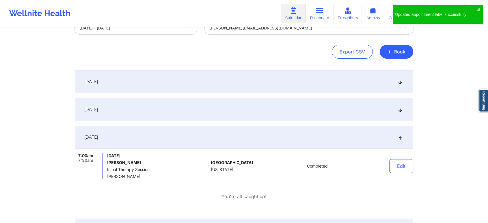
scroll to position [0, 0]
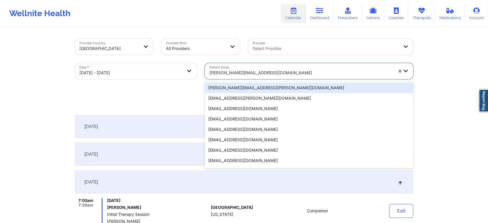
click at [228, 66] on div "[PERSON_NAME][EMAIL_ADDRESS][DOMAIN_NAME]" at bounding box center [301, 72] width 184 height 13
paste input "[EMAIL_ADDRESS][DOMAIN_NAME]"
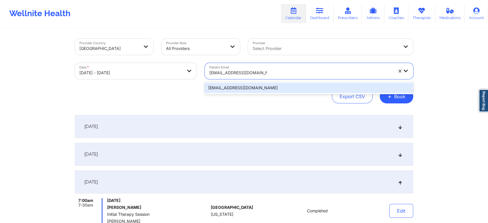
type input "[EMAIL_ADDRESS][DOMAIN_NAME]"
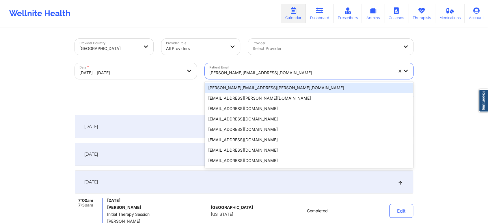
click at [238, 76] on div at bounding box center [301, 72] width 184 height 7
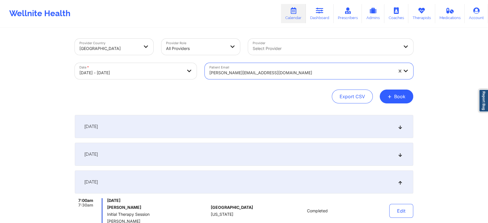
click at [244, 72] on div at bounding box center [301, 72] width 184 height 7
paste input "[EMAIL_ADDRESS][DOMAIN_NAME]"
type input "[EMAIL_ADDRESS][DOMAIN_NAME]"
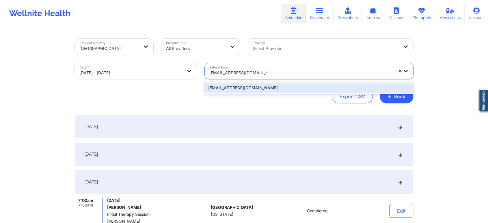
click at [247, 85] on div "[EMAIL_ADDRESS][DOMAIN_NAME]" at bounding box center [309, 88] width 208 height 10
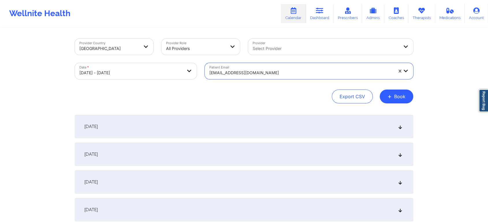
scroll to position [45, 0]
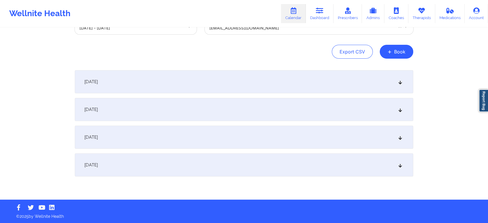
click at [281, 150] on div "[DATE] No appointments [DATE] No appointments [DATE] No appointments [DATE] No …" at bounding box center [244, 123] width 338 height 106
click at [296, 140] on div "[DATE]" at bounding box center [244, 137] width 338 height 23
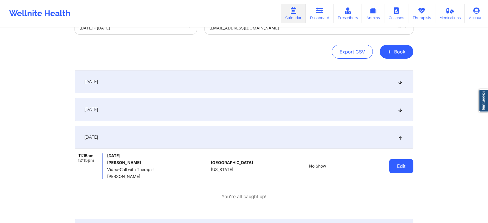
click at [401, 166] on button "Edit" at bounding box center [401, 166] width 24 height 14
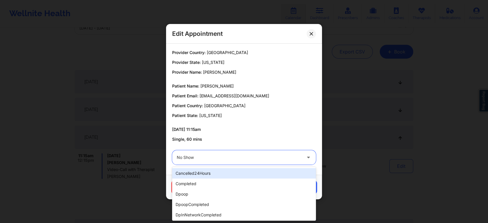
click at [243, 156] on div at bounding box center [239, 157] width 125 height 7
drag, startPoint x: 223, startPoint y: 161, endPoint x: 214, endPoint y: 181, distance: 22.0
click at [214, 178] on body "Wellnite Health Calendar Dashboard Prescribers Admins Coaches Therapists Medica…" at bounding box center [244, 66] width 488 height 223
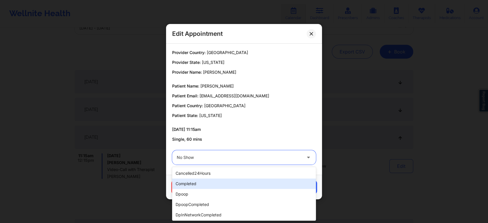
click at [214, 181] on div "completed" at bounding box center [244, 183] width 144 height 10
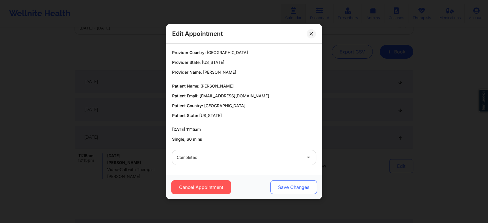
click at [281, 191] on button "Save Changes" at bounding box center [293, 187] width 47 height 14
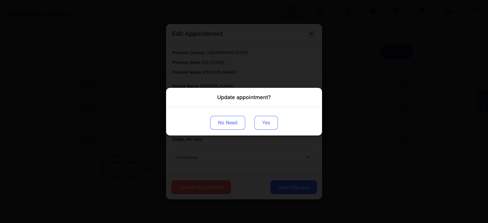
click at [267, 124] on button "Yes" at bounding box center [265, 122] width 23 height 14
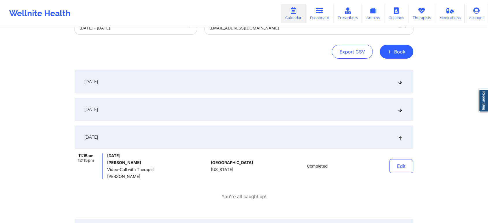
scroll to position [0, 0]
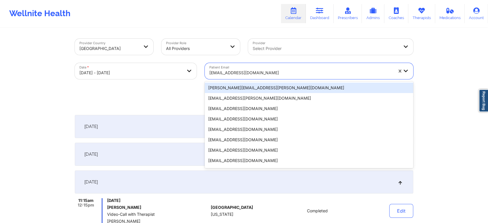
click at [265, 65] on div "[EMAIL_ADDRESS][DOMAIN_NAME]" at bounding box center [299, 71] width 189 height 16
paste input "[EMAIL_ADDRESS][DOMAIN_NAME]"
type input "[EMAIL_ADDRESS][DOMAIN_NAME]"
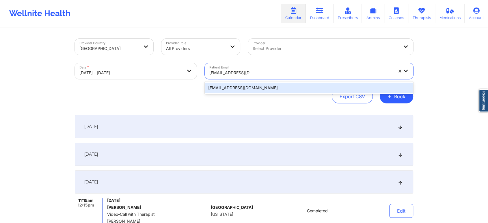
click at [261, 85] on div "[EMAIL_ADDRESS][DOMAIN_NAME]" at bounding box center [309, 88] width 208 height 10
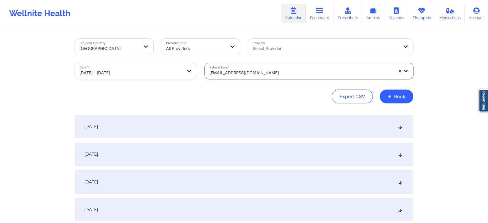
scroll to position [34, 0]
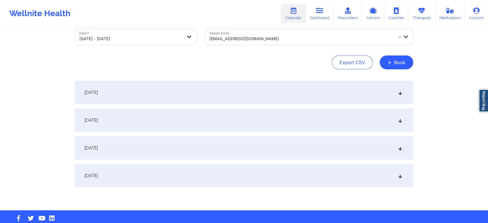
click at [262, 143] on div "[DATE]" at bounding box center [244, 147] width 338 height 23
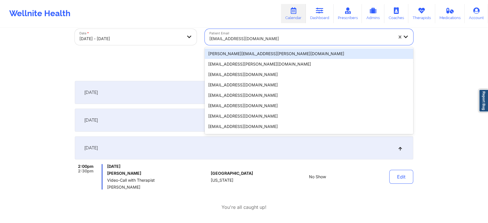
click at [265, 32] on div "[EMAIL_ADDRESS][DOMAIN_NAME]" at bounding box center [301, 38] width 184 height 13
paste input "[EMAIL_ADDRESS][DOMAIN_NAME]"
type input "[EMAIL_ADDRESS][DOMAIN_NAME]"
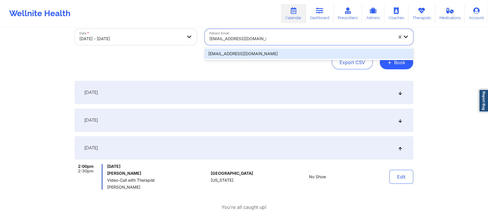
click at [258, 49] on div "[EMAIL_ADDRESS][DOMAIN_NAME]" at bounding box center [309, 53] width 208 height 10
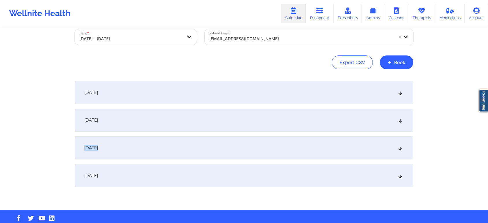
drag, startPoint x: 319, startPoint y: 132, endPoint x: 318, endPoint y: 160, distance: 28.6
click at [318, 160] on div "[DATE] No appointments [DATE] No appointments [DATE] No appointments [DATE] No …" at bounding box center [244, 134] width 338 height 106
click at [347, 134] on div "[DATE] No appointments [DATE] No appointments [DATE] No appointments [DATE] No …" at bounding box center [244, 134] width 338 height 106
click at [343, 144] on div "[DATE]" at bounding box center [244, 147] width 338 height 23
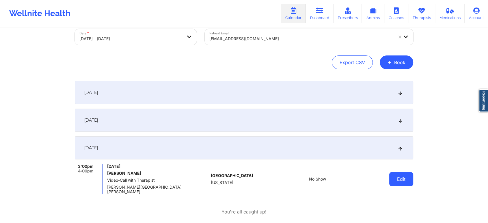
click at [409, 175] on button "Edit" at bounding box center [401, 179] width 24 height 14
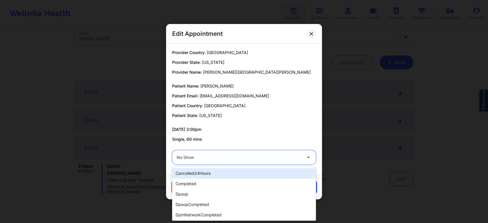
click at [235, 161] on div "No Show" at bounding box center [239, 157] width 125 height 14
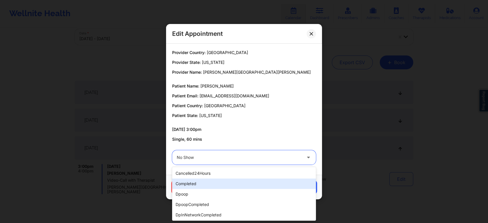
click at [217, 184] on div "completed" at bounding box center [244, 183] width 144 height 10
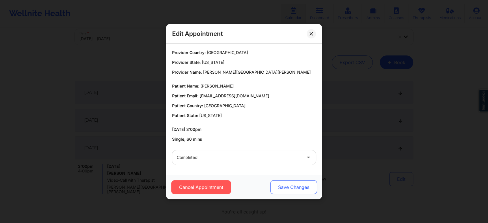
click at [296, 185] on button "Save Changes" at bounding box center [293, 187] width 47 height 14
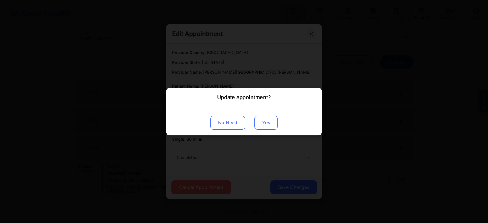
click at [266, 120] on button "Yes" at bounding box center [265, 122] width 23 height 14
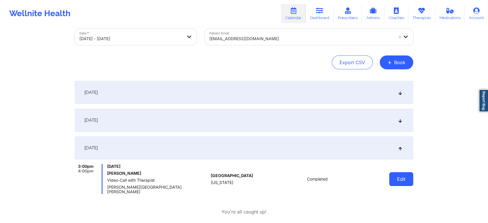
click at [398, 173] on button "Edit" at bounding box center [401, 179] width 24 height 14
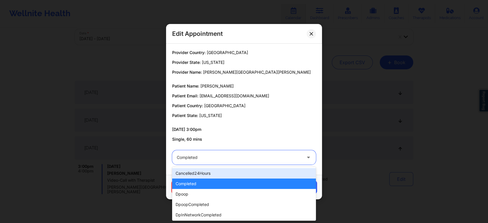
click at [240, 158] on div at bounding box center [239, 157] width 125 height 7
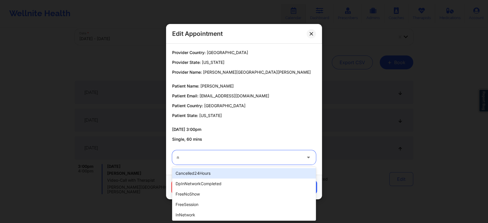
type input "no"
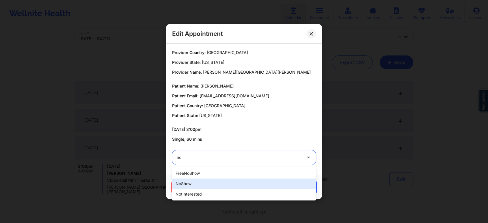
click at [192, 181] on div "noShow" at bounding box center [244, 183] width 144 height 10
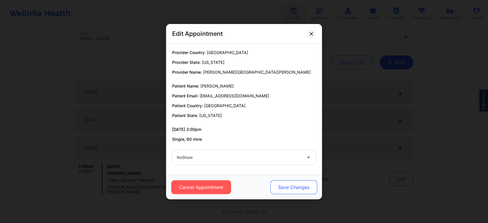
click at [286, 189] on button "Save Changes" at bounding box center [293, 187] width 47 height 14
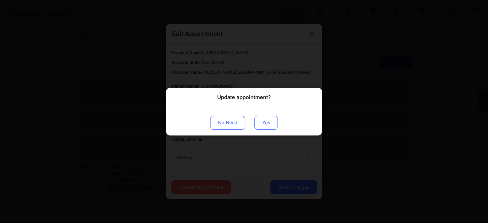
click at [272, 120] on button "Yes" at bounding box center [265, 122] width 23 height 14
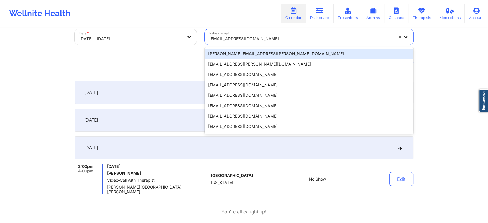
click at [273, 38] on div at bounding box center [301, 38] width 184 height 7
paste input "[EMAIL_ADDRESS][DOMAIN_NAME]"
type input "[EMAIL_ADDRESS][DOMAIN_NAME]"
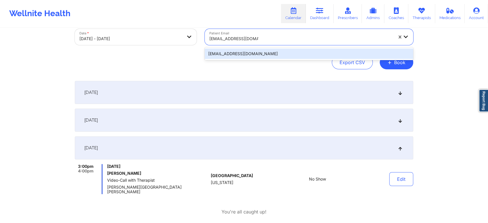
click at [284, 52] on div "[EMAIL_ADDRESS][DOMAIN_NAME]" at bounding box center [309, 53] width 208 height 10
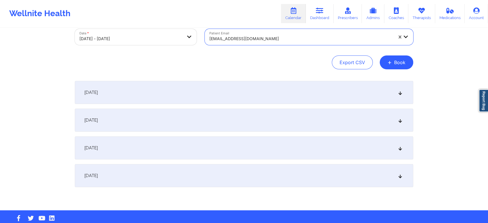
scroll to position [45, 0]
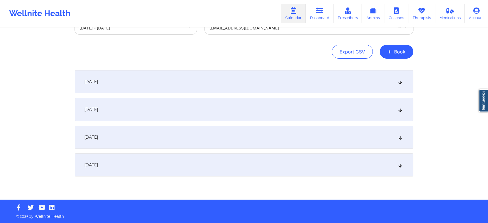
click at [290, 133] on div "[DATE]" at bounding box center [244, 137] width 338 height 23
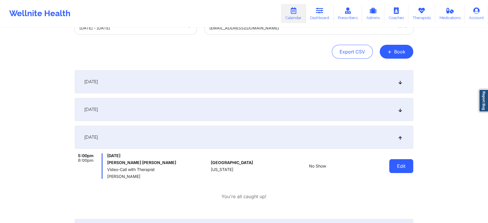
click at [394, 169] on button "Edit" at bounding box center [401, 166] width 24 height 14
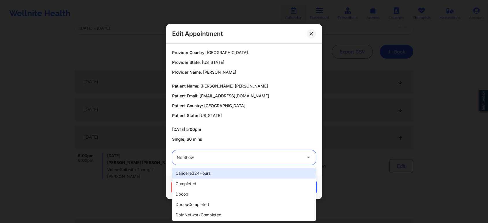
click at [220, 156] on div at bounding box center [239, 157] width 125 height 7
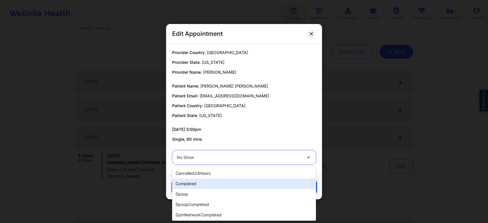
click at [226, 185] on div "completed" at bounding box center [244, 183] width 144 height 10
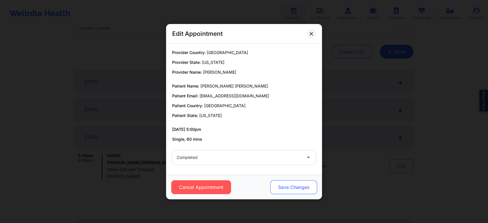
click at [309, 192] on button "Save Changes" at bounding box center [293, 187] width 47 height 14
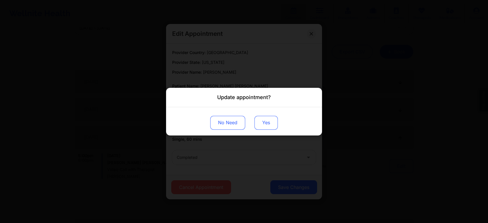
click at [264, 122] on button "Yes" at bounding box center [265, 122] width 23 height 14
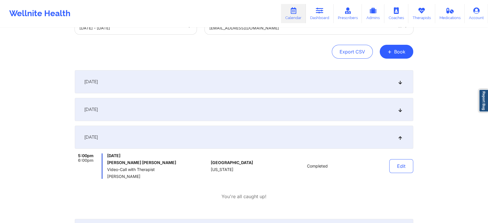
scroll to position [0, 0]
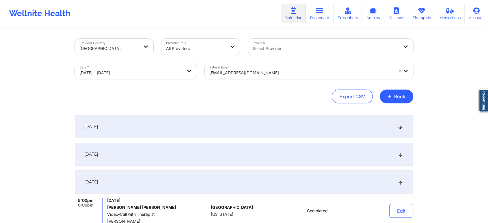
click at [266, 69] on div "[EMAIL_ADDRESS][DOMAIN_NAME]" at bounding box center [301, 72] width 184 height 13
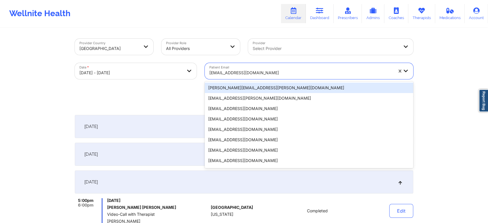
paste input "[EMAIL_ADDRESS][DOMAIN_NAME]"
type input "[EMAIL_ADDRESS][DOMAIN_NAME]"
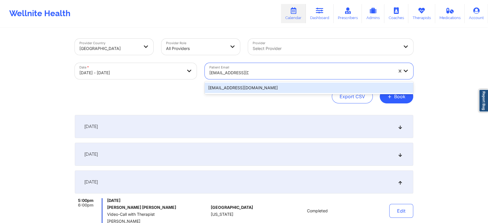
click at [257, 89] on div "[EMAIL_ADDRESS][DOMAIN_NAME]" at bounding box center [309, 88] width 208 height 10
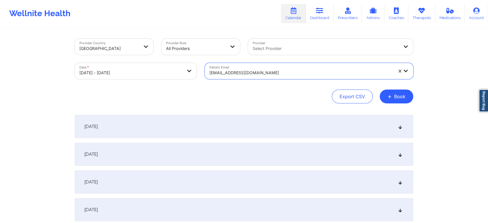
scroll to position [45, 0]
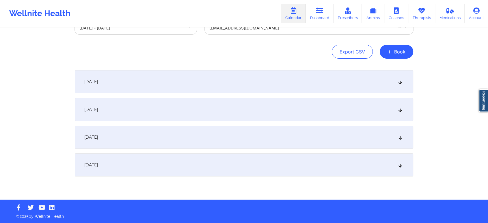
click at [293, 140] on div "[DATE]" at bounding box center [244, 137] width 338 height 23
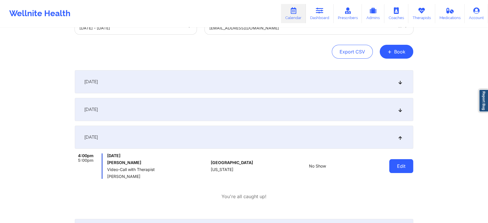
click at [394, 164] on button "Edit" at bounding box center [401, 166] width 24 height 14
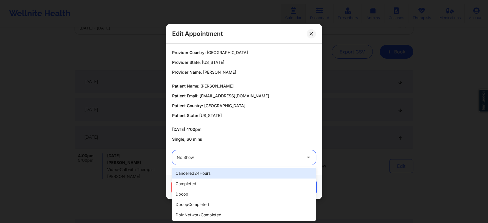
click at [247, 161] on div "No Show" at bounding box center [239, 157] width 125 height 14
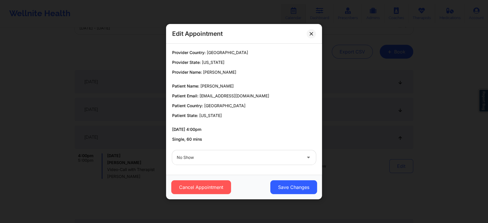
click at [315, 140] on p "Single, 60 mins" at bounding box center [244, 139] width 144 height 6
click at [222, 186] on button "Cancel Appointment" at bounding box center [201, 187] width 60 height 14
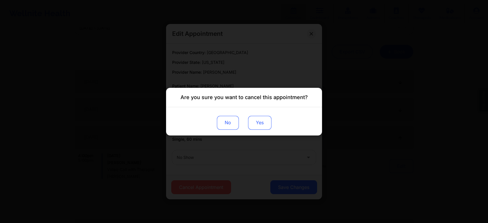
click at [252, 127] on button "Yes" at bounding box center [259, 122] width 23 height 14
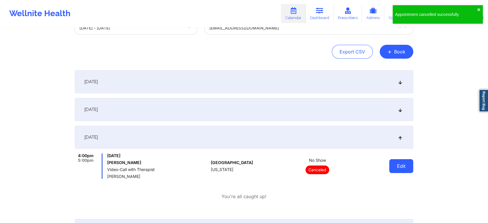
click at [402, 165] on button "Edit" at bounding box center [401, 166] width 24 height 14
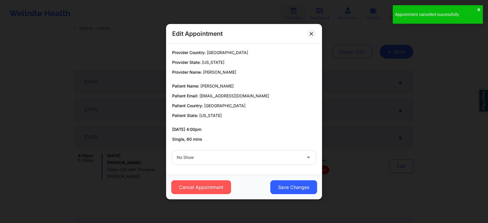
click at [248, 157] on div at bounding box center [239, 157] width 125 height 7
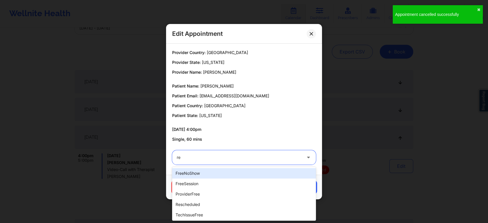
type input "res"
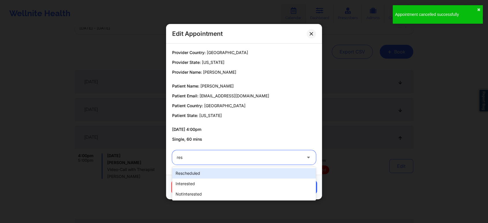
click at [228, 175] on div "rescheduled" at bounding box center [244, 173] width 144 height 10
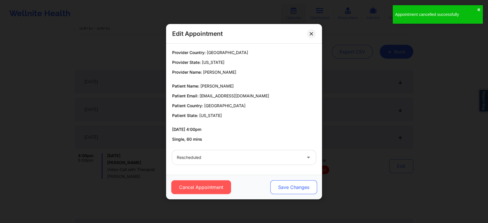
click at [286, 185] on button "Save Changes" at bounding box center [293, 187] width 47 height 14
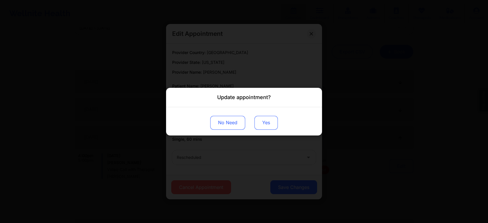
click at [264, 122] on button "Yes" at bounding box center [265, 122] width 23 height 14
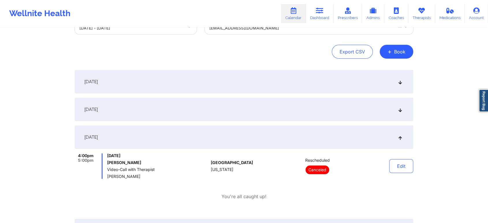
scroll to position [0, 0]
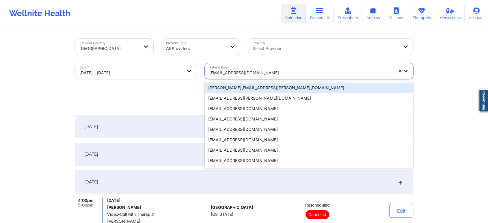
click at [245, 74] on div at bounding box center [301, 72] width 184 height 7
paste input "[EMAIL_ADDRESS][DOMAIN_NAME]"
type input "[EMAIL_ADDRESS][DOMAIN_NAME]"
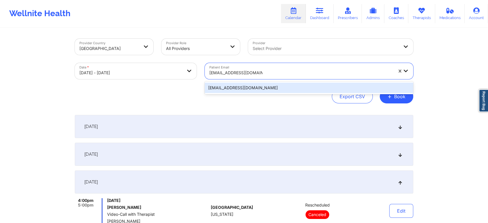
click at [251, 87] on div "[EMAIL_ADDRESS][DOMAIN_NAME]" at bounding box center [309, 88] width 208 height 10
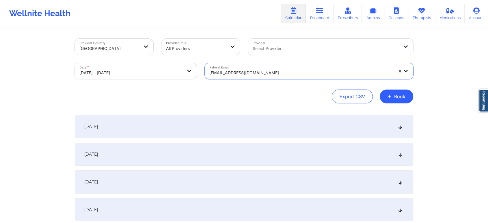
scroll to position [45, 0]
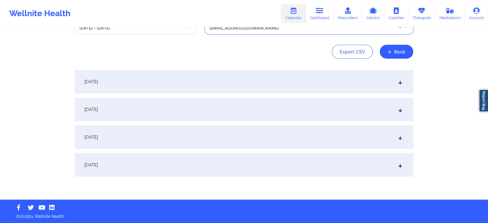
click at [229, 134] on div "[DATE]" at bounding box center [244, 137] width 338 height 23
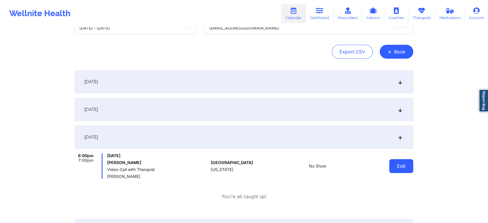
click at [400, 164] on button "Edit" at bounding box center [401, 166] width 24 height 14
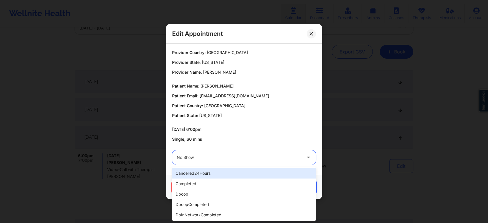
click at [241, 153] on div "No Show" at bounding box center [239, 157] width 125 height 14
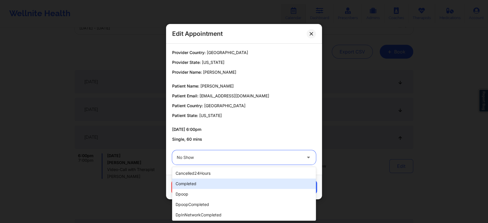
click at [212, 183] on div "completed" at bounding box center [244, 183] width 144 height 10
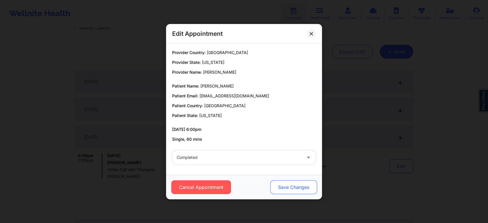
click at [299, 187] on button "Save Changes" at bounding box center [293, 187] width 47 height 14
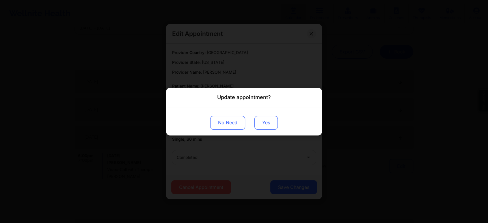
click at [262, 120] on button "Yes" at bounding box center [265, 122] width 23 height 14
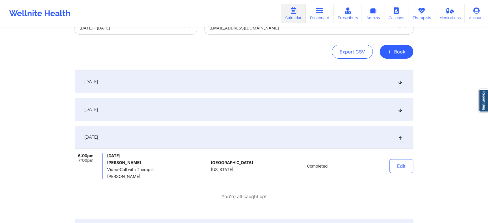
drag, startPoint x: 483, startPoint y: 31, endPoint x: 492, endPoint y: 50, distance: 20.5
click at [488, 50] on html "Updated appointment label successfully ✖︎ Wellnite Health Calendar Dashboard Pr…" at bounding box center [244, 66] width 488 height 223
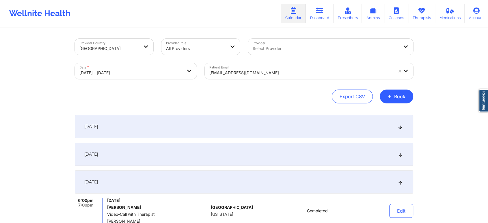
click at [286, 69] on div "[EMAIL_ADDRESS][DOMAIN_NAME]" at bounding box center [301, 72] width 184 height 13
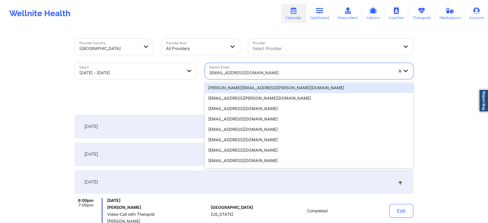
paste input "[EMAIL_ADDRESS][DOMAIN_NAME]"
type input "[EMAIL_ADDRESS][DOMAIN_NAME]"
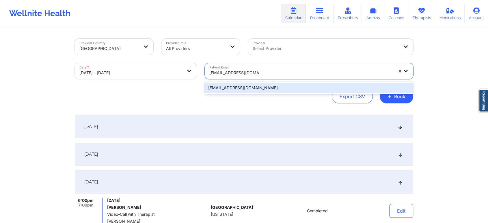
click at [275, 92] on div "[EMAIL_ADDRESS][DOMAIN_NAME]" at bounding box center [309, 88] width 208 height 10
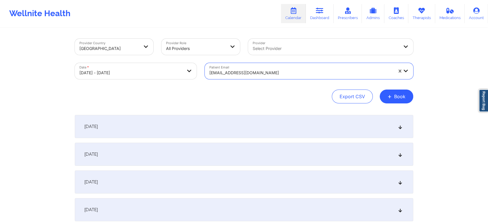
scroll to position [45, 0]
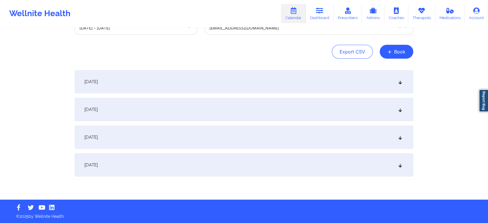
click at [194, 129] on div "[DATE]" at bounding box center [244, 137] width 338 height 23
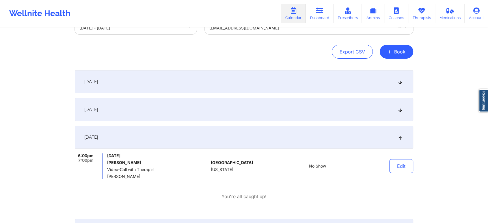
scroll to position [0, 0]
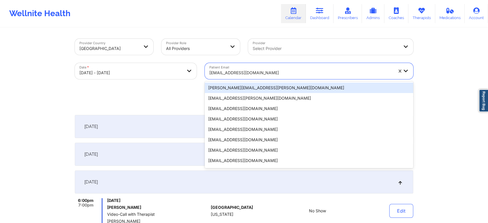
click at [243, 73] on div at bounding box center [301, 72] width 184 height 7
paste input "[EMAIL_ADDRESS][DOMAIN_NAME]"
type input "[EMAIL_ADDRESS][DOMAIN_NAME]"
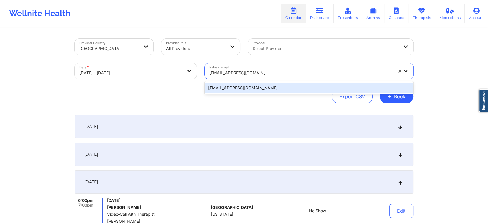
click at [252, 92] on div "[EMAIL_ADDRESS][DOMAIN_NAME]" at bounding box center [309, 88] width 208 height 10
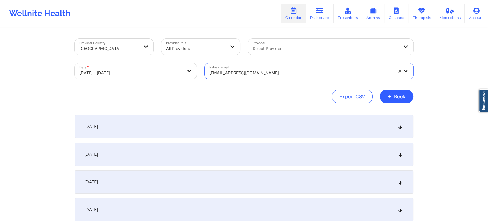
scroll to position [45, 0]
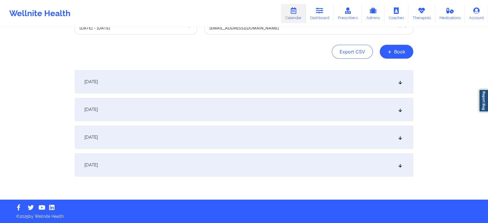
click at [219, 149] on div "[DATE] No appointments [DATE] No appointments [DATE] No appointments [DATE] No …" at bounding box center [244, 123] width 338 height 106
click at [269, 146] on div "[DATE]" at bounding box center [244, 137] width 338 height 23
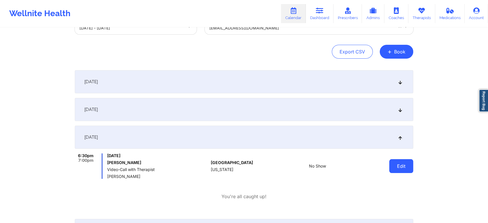
click at [395, 168] on button "Edit" at bounding box center [401, 166] width 24 height 14
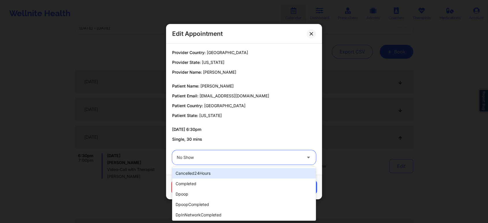
click at [219, 153] on div "No Show" at bounding box center [239, 157] width 125 height 14
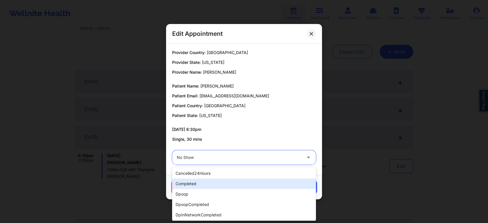
click at [207, 187] on div "completed" at bounding box center [244, 183] width 144 height 10
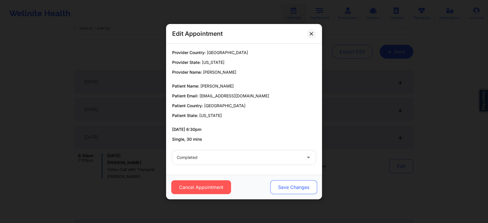
click at [283, 190] on button "Save Changes" at bounding box center [293, 187] width 47 height 14
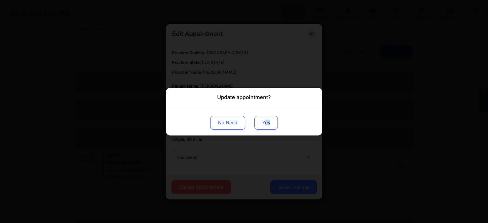
drag, startPoint x: 272, startPoint y: 114, endPoint x: 266, endPoint y: 125, distance: 12.8
click at [266, 125] on div "No Need Yes" at bounding box center [244, 121] width 156 height 28
click at [266, 125] on button "Yes" at bounding box center [265, 122] width 23 height 14
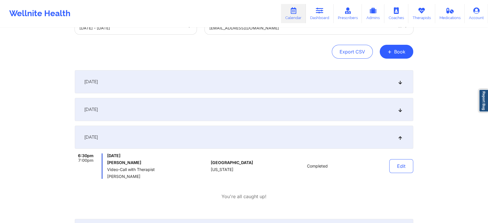
scroll to position [0, 0]
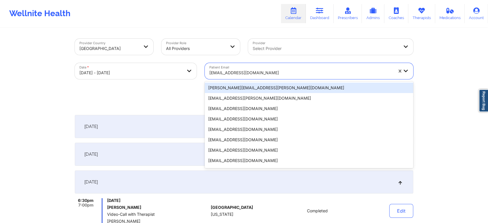
click at [262, 73] on div at bounding box center [301, 72] width 184 height 7
paste input "[EMAIL_ADDRESS][DOMAIN_NAME]"
type input "[EMAIL_ADDRESS][DOMAIN_NAME]"
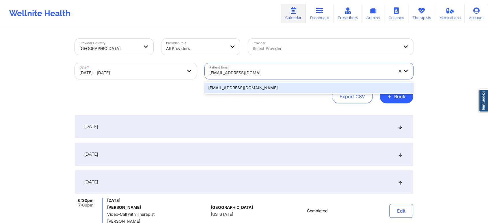
click at [256, 87] on div "[EMAIL_ADDRESS][DOMAIN_NAME]" at bounding box center [309, 88] width 208 height 10
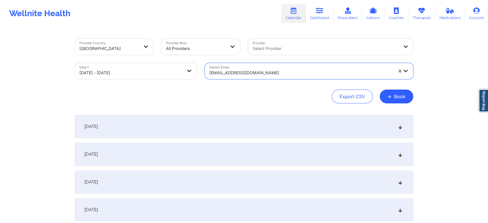
scroll to position [45, 0]
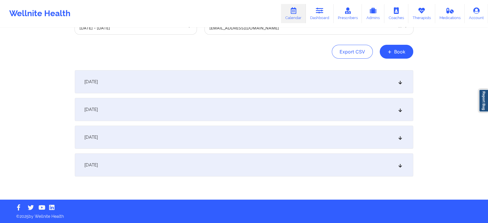
click at [234, 149] on div "[DATE] No appointments [DATE] No appointments [DATE] No appointments [DATE] No …" at bounding box center [244, 123] width 338 height 106
click at [242, 138] on div "[DATE]" at bounding box center [244, 137] width 338 height 23
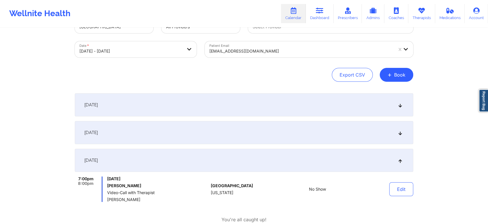
scroll to position [0, 0]
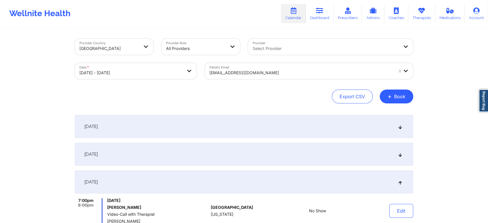
click at [264, 70] on div at bounding box center [301, 72] width 184 height 7
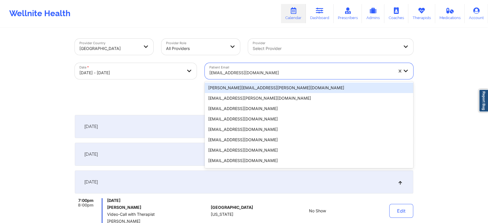
paste input "[EMAIL_ADDRESS][DOMAIN_NAME]"
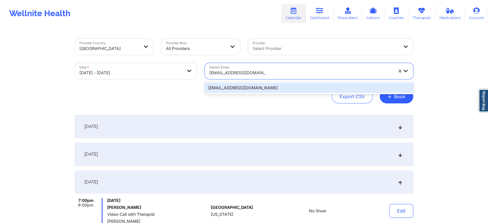
type input "[EMAIL_ADDRESS][DOMAIN_NAME]"
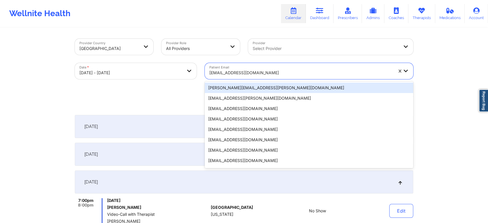
click at [275, 73] on div at bounding box center [301, 72] width 184 height 7
paste input "[EMAIL_ADDRESS][DOMAIN_NAME]"
type input "[EMAIL_ADDRESS][DOMAIN_NAME]"
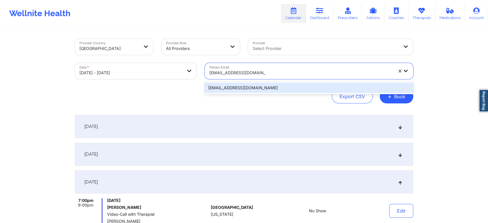
click at [256, 87] on div "[EMAIL_ADDRESS][DOMAIN_NAME]" at bounding box center [309, 88] width 208 height 10
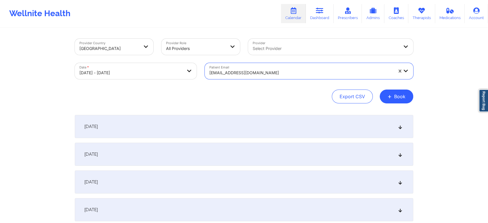
scroll to position [45, 0]
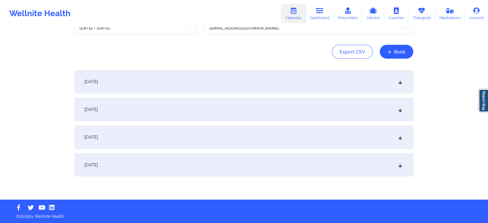
click at [246, 136] on div "[DATE]" at bounding box center [244, 137] width 338 height 23
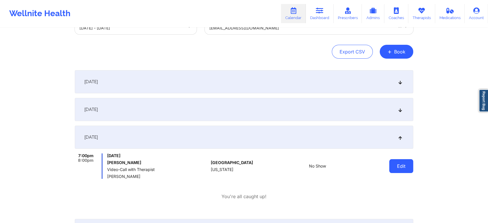
click at [400, 164] on button "Edit" at bounding box center [401, 166] width 24 height 14
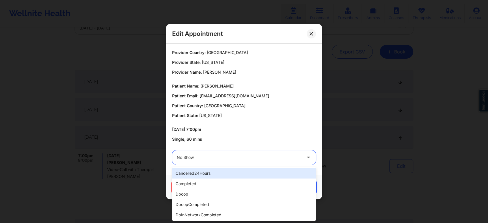
click at [228, 162] on div "No Show" at bounding box center [239, 157] width 125 height 14
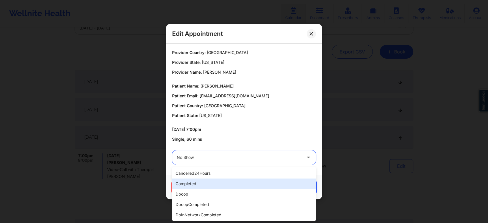
click at [201, 181] on div "completed" at bounding box center [244, 183] width 144 height 10
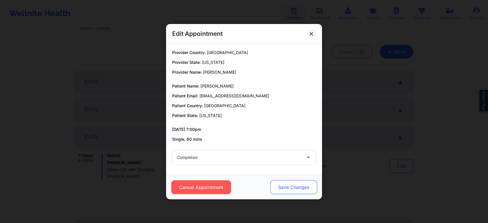
click at [288, 182] on button "Save Changes" at bounding box center [293, 187] width 47 height 14
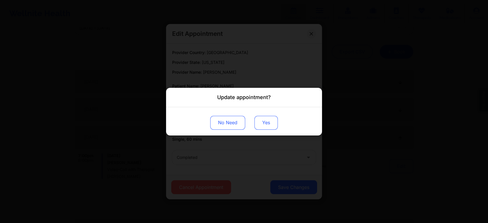
click at [264, 123] on button "Yes" at bounding box center [265, 122] width 23 height 14
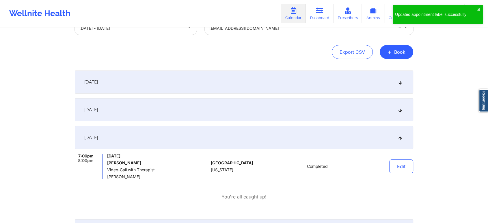
scroll to position [0, 0]
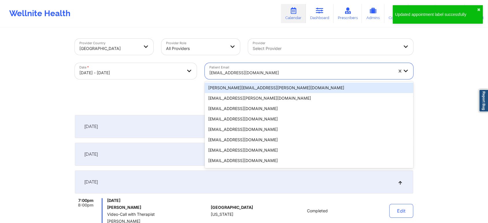
click at [254, 67] on div "[EMAIL_ADDRESS][DOMAIN_NAME]" at bounding box center [301, 72] width 184 height 13
paste input "[EMAIL_ADDRESS][DOMAIN_NAME]"
type input "[EMAIL_ADDRESS][DOMAIN_NAME]"
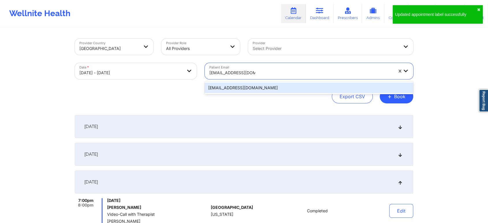
click at [274, 83] on div "[EMAIL_ADDRESS][DOMAIN_NAME]" at bounding box center [309, 88] width 208 height 10
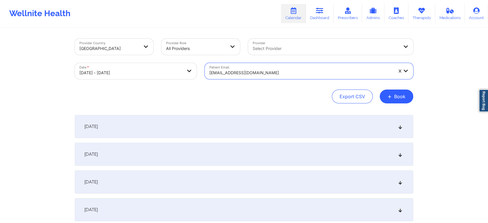
scroll to position [45, 0]
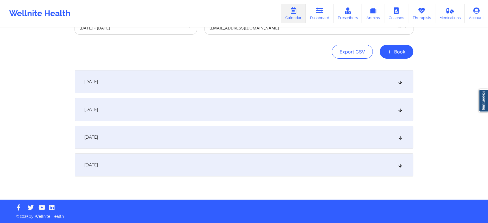
click at [181, 133] on div "[DATE]" at bounding box center [244, 137] width 338 height 23
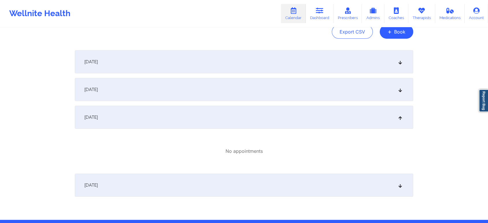
scroll to position [0, 0]
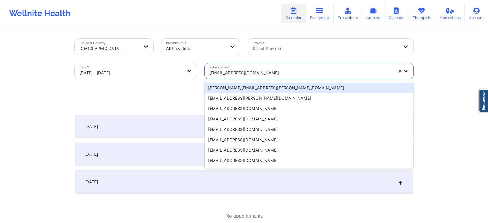
click at [275, 70] on div at bounding box center [301, 72] width 184 height 7
paste input "[EMAIL_ADDRESS][DOMAIN_NAME]"
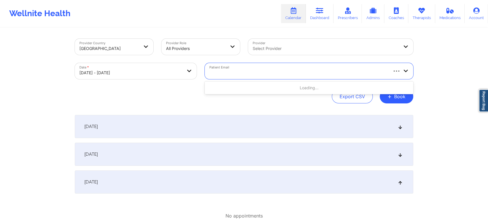
type input "[EMAIL_ADDRESS][DOMAIN_NAME]"
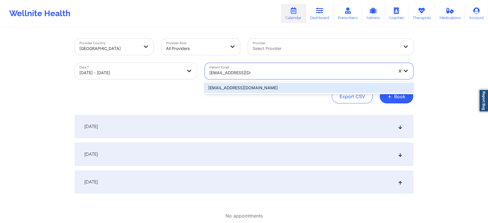
click at [294, 89] on div "[EMAIL_ADDRESS][DOMAIN_NAME]" at bounding box center [309, 88] width 208 height 10
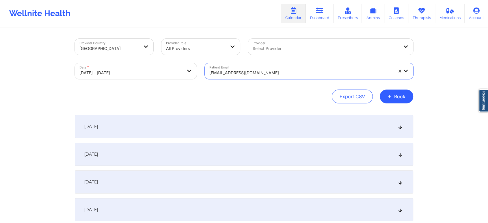
scroll to position [45, 0]
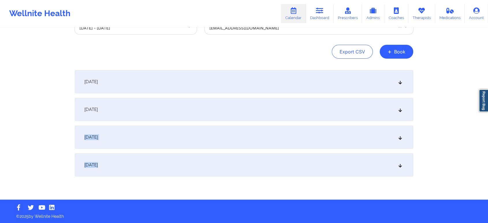
drag, startPoint x: 272, startPoint y: 165, endPoint x: 269, endPoint y: 117, distance: 47.7
click at [269, 117] on div "[DATE] No appointments [DATE] No appointments [DATE] No appointments [DATE] No …" at bounding box center [244, 123] width 338 height 106
click at [269, 117] on div "[DATE]" at bounding box center [244, 109] width 338 height 23
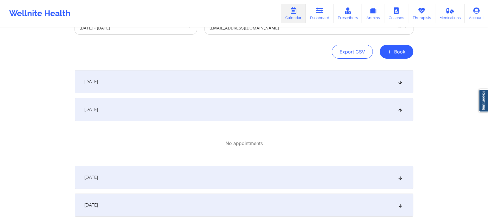
click at [250, 179] on div "[DATE]" at bounding box center [244, 177] width 338 height 23
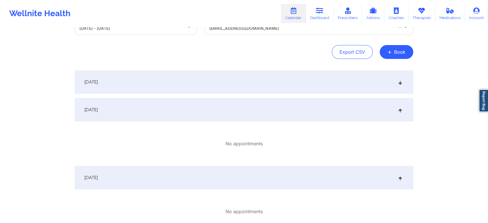
scroll to position [0, 0]
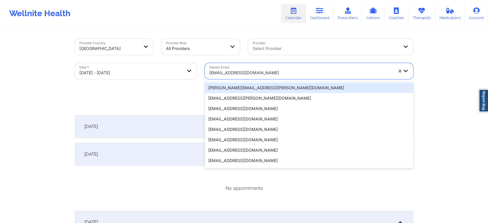
click at [258, 71] on div at bounding box center [301, 72] width 184 height 7
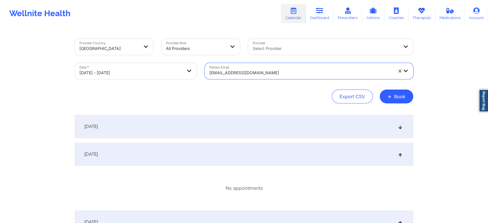
click at [236, 76] on div at bounding box center [301, 72] width 184 height 7
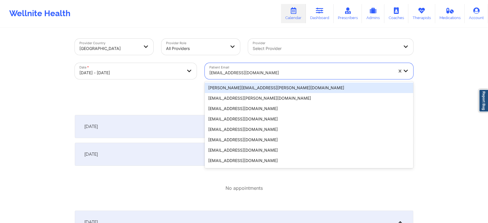
paste input "[EMAIL_ADDRESS][DOMAIN_NAME]"
type input "[EMAIL_ADDRESS][DOMAIN_NAME]"
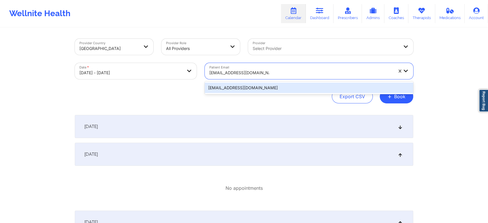
click at [250, 89] on div "[EMAIL_ADDRESS][DOMAIN_NAME]" at bounding box center [309, 88] width 208 height 10
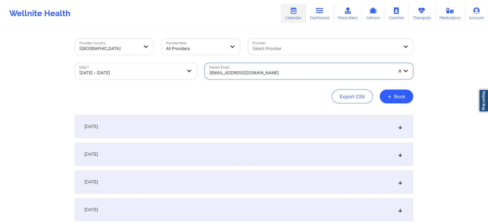
scroll to position [45, 0]
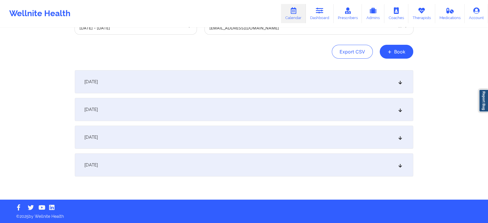
click at [199, 165] on div "[DATE]" at bounding box center [244, 164] width 338 height 23
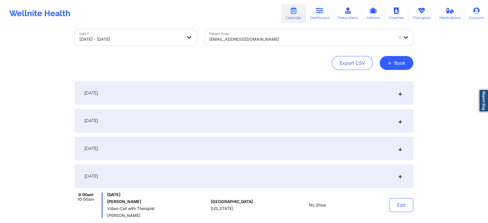
scroll to position [0, 0]
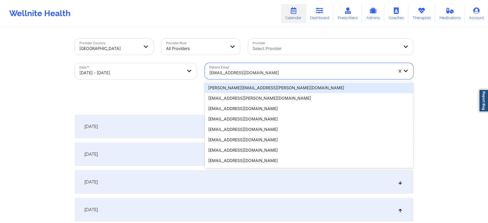
click at [271, 68] on div "[EMAIL_ADDRESS][DOMAIN_NAME]" at bounding box center [301, 72] width 184 height 13
paste input "[EMAIL_ADDRESS][DOMAIN_NAME]"
type input "[EMAIL_ADDRESS][DOMAIN_NAME]"
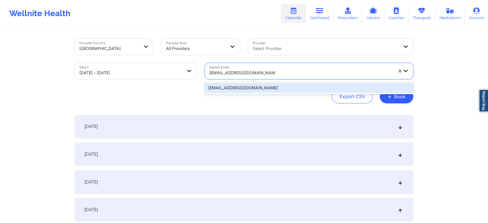
click at [277, 87] on div "[EMAIL_ADDRESS][DOMAIN_NAME]" at bounding box center [309, 88] width 208 height 10
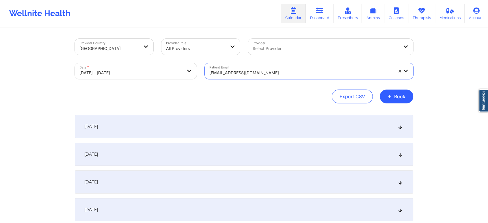
scroll to position [45, 0]
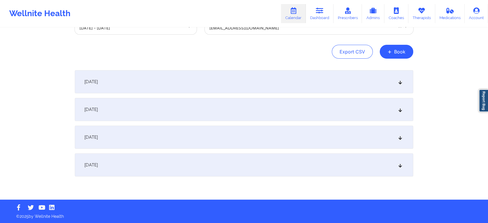
click at [188, 162] on div "[DATE]" at bounding box center [244, 164] width 338 height 23
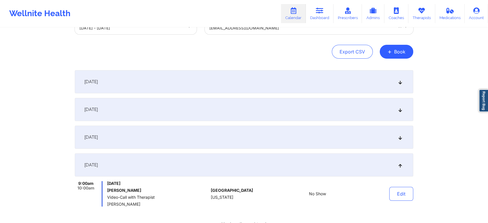
scroll to position [0, 0]
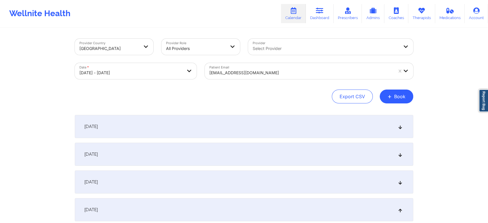
select select "2025-8"
select select "2025-9"
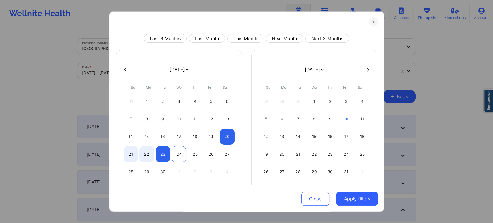
click at [179, 158] on div "24" at bounding box center [178, 154] width 15 height 16
select select "2025-8"
select select "2025-9"
select select "2025-8"
select select "2025-9"
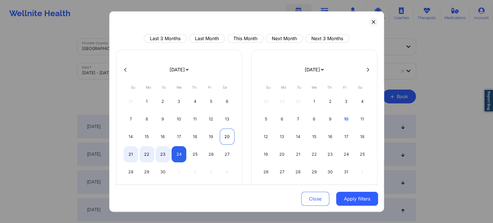
click at [230, 141] on div "20" at bounding box center [227, 136] width 15 height 16
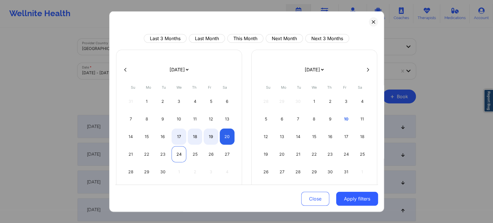
select select "2025-8"
select select "2025-9"
click at [181, 155] on div "24" at bounding box center [178, 154] width 15 height 16
select select "2025-8"
select select "2025-9"
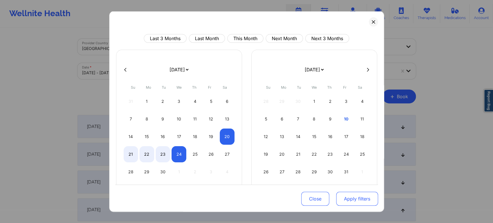
click at [352, 204] on button "Apply filters" at bounding box center [357, 199] width 42 height 14
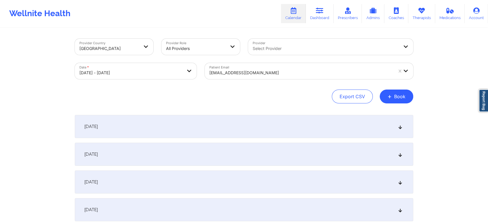
scroll to position [72, 0]
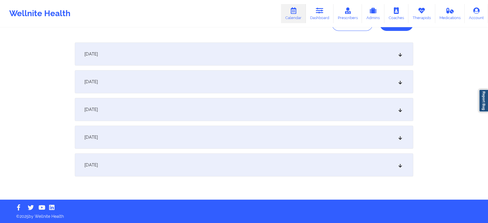
click at [245, 131] on div "[DATE]" at bounding box center [244, 137] width 338 height 23
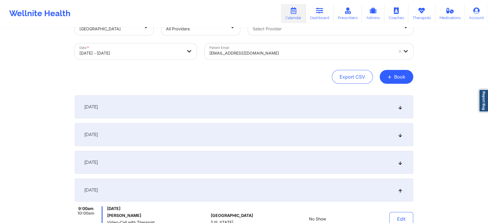
scroll to position [0, 0]
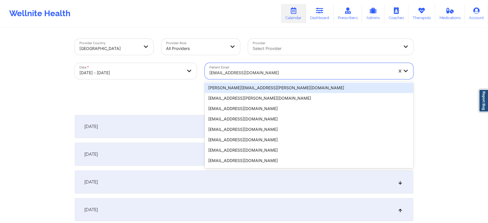
click at [248, 74] on div at bounding box center [301, 72] width 184 height 7
type input "v"
paste input "[EMAIL_ADDRESS][DOMAIN_NAME]"
type input "[EMAIL_ADDRESS][DOMAIN_NAME]"
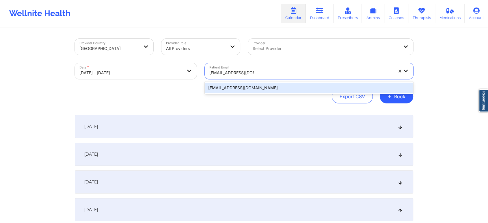
click at [256, 92] on div "[EMAIL_ADDRESS][DOMAIN_NAME]" at bounding box center [309, 88] width 208 height 10
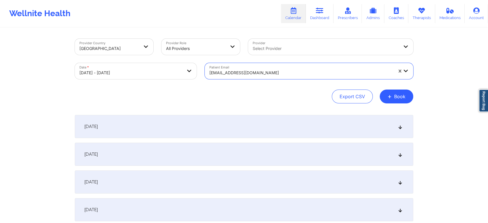
scroll to position [72, 0]
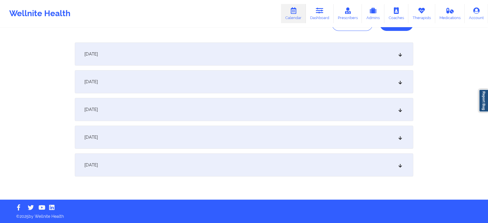
click at [219, 143] on div "[DATE]" at bounding box center [244, 137] width 338 height 23
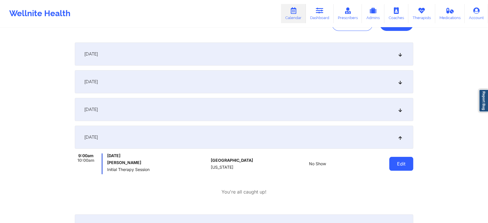
click at [404, 163] on button "Edit" at bounding box center [401, 164] width 24 height 14
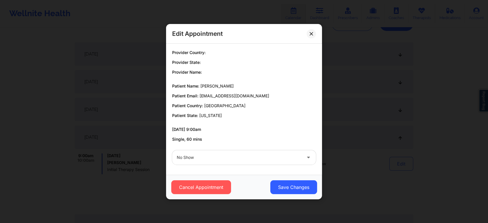
click at [257, 165] on div "No Show" at bounding box center [244, 157] width 152 height 23
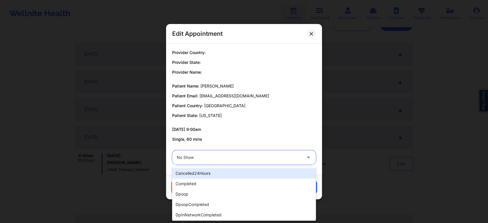
click at [232, 158] on div at bounding box center [239, 157] width 125 height 7
type input "res"
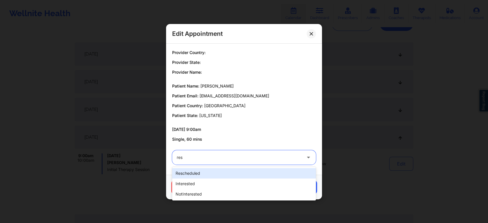
click at [223, 173] on div "rescheduled" at bounding box center [244, 173] width 144 height 10
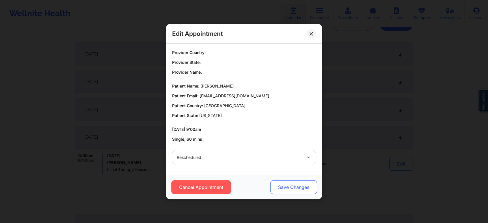
click at [274, 181] on button "Save Changes" at bounding box center [293, 187] width 47 height 14
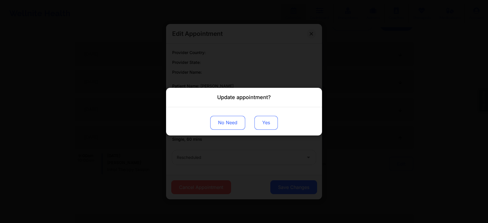
click at [266, 121] on button "Yes" at bounding box center [265, 122] width 23 height 14
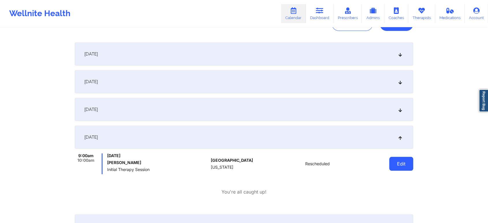
click at [397, 162] on button "Edit" at bounding box center [401, 164] width 24 height 14
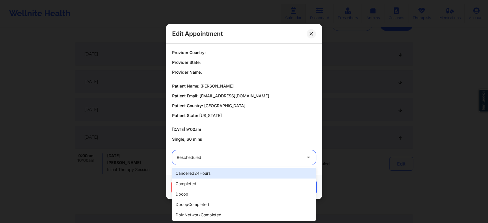
click at [240, 156] on div at bounding box center [239, 157] width 125 height 7
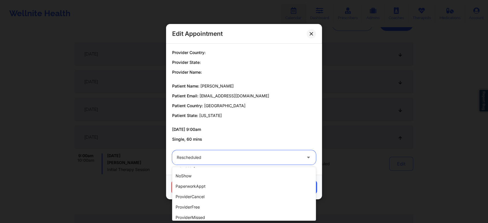
scroll to position [88, 0]
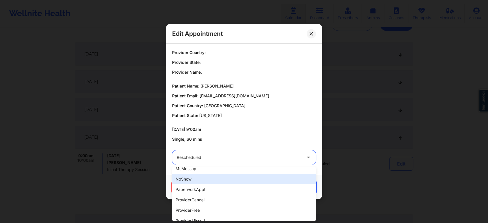
click at [249, 180] on div "noShow" at bounding box center [244, 179] width 144 height 10
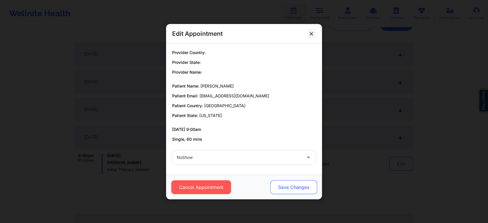
click at [307, 184] on button "Save Changes" at bounding box center [293, 187] width 47 height 14
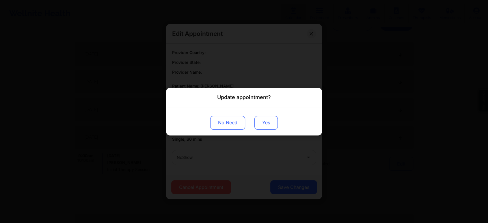
click at [259, 117] on button "Yes" at bounding box center [265, 122] width 23 height 14
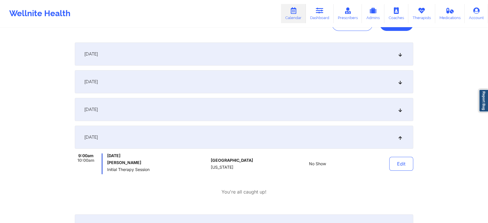
scroll to position [0, 0]
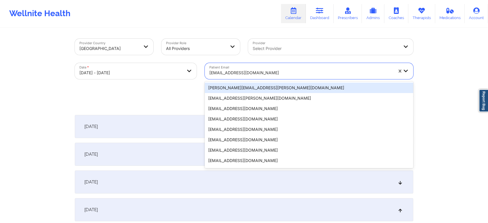
click at [233, 67] on div "[EMAIL_ADDRESS][DOMAIN_NAME]" at bounding box center [301, 72] width 184 height 13
paste input "[EMAIL_ADDRESS][DOMAIN_NAME]"
type input "[EMAIL_ADDRESS][DOMAIN_NAME]"
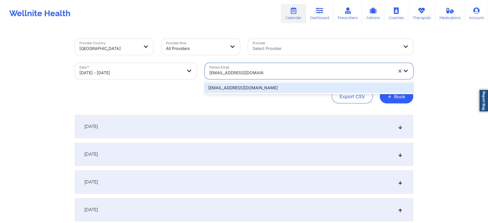
click at [241, 85] on div "[EMAIL_ADDRESS][DOMAIN_NAME]" at bounding box center [309, 88] width 208 height 10
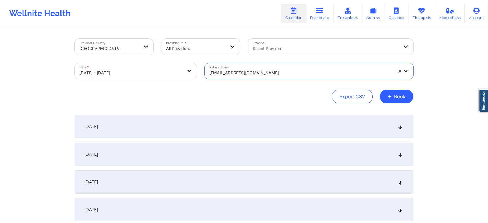
scroll to position [59, 0]
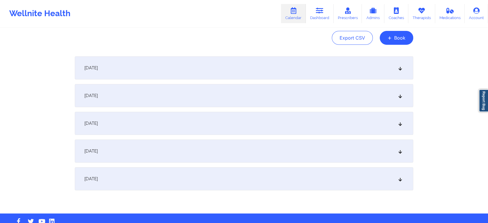
click at [223, 127] on div "[DATE]" at bounding box center [244, 123] width 338 height 23
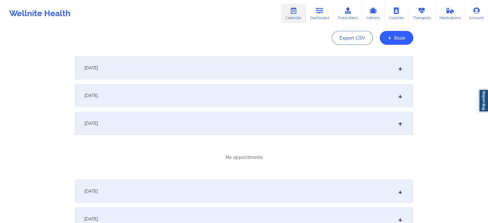
click at [269, 196] on div "[DATE]" at bounding box center [244, 191] width 338 height 23
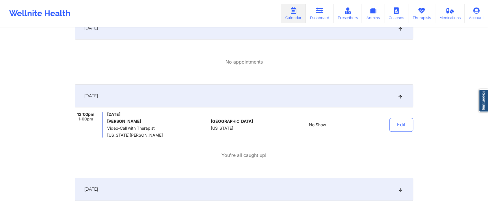
scroll to position [0, 0]
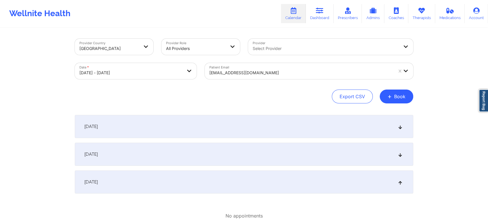
click at [232, 68] on div "[EMAIL_ADDRESS][DOMAIN_NAME]" at bounding box center [301, 72] width 184 height 13
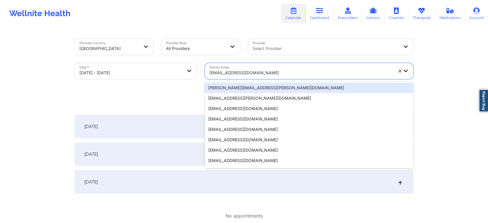
paste input "[EMAIL_ADDRESS][DOMAIN_NAME]"
type input "[EMAIL_ADDRESS][DOMAIN_NAME]"
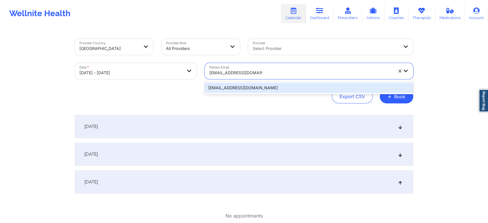
click at [263, 89] on div "[EMAIL_ADDRESS][DOMAIN_NAME]" at bounding box center [309, 88] width 208 height 10
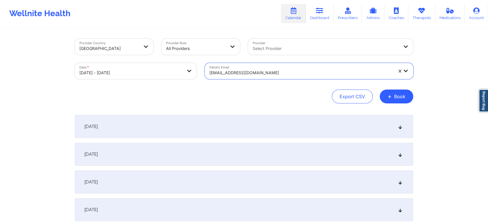
scroll to position [72, 0]
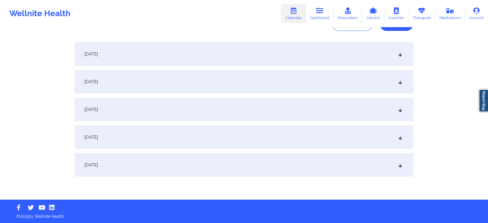
click at [249, 134] on div "[DATE]" at bounding box center [244, 137] width 338 height 23
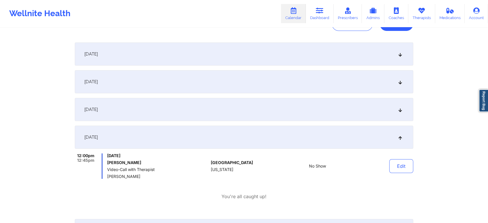
scroll to position [0, 0]
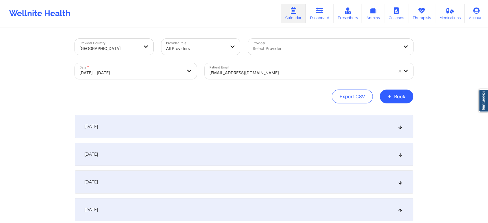
click at [158, 69] on body "Wellnite Health Calendar Dashboard Prescribers Admins Coaches Therapists Medica…" at bounding box center [244, 111] width 488 height 223
select select "2025-8"
select select "2025-9"
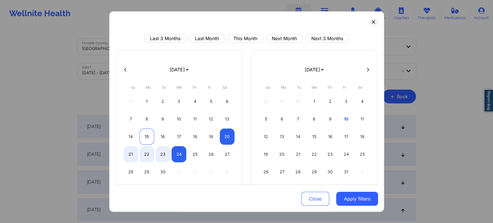
click at [145, 137] on div "15" at bounding box center [146, 136] width 15 height 16
select select "2025-8"
select select "2025-9"
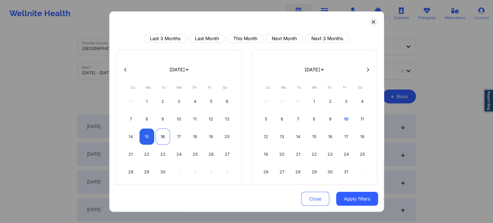
select select "2025-8"
select select "2025-9"
select select "2025-8"
select select "2025-9"
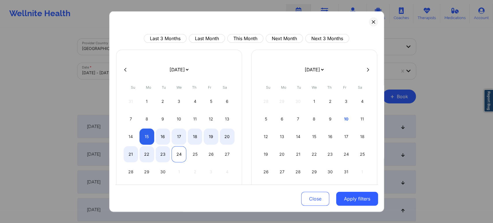
click at [180, 158] on div "24" at bounding box center [178, 154] width 15 height 16
select select "2025-8"
select select "2025-9"
click at [348, 199] on button "Apply filters" at bounding box center [357, 199] width 42 height 14
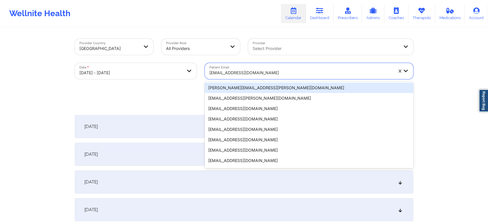
click at [250, 71] on div at bounding box center [301, 72] width 184 height 7
paste input "[EMAIL_ADDRESS][DOMAIN_NAME]"
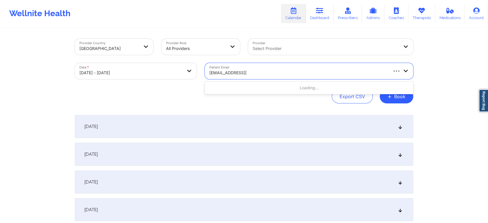
type input "[EMAIL_ADDRESS][DOMAIN_NAME]"
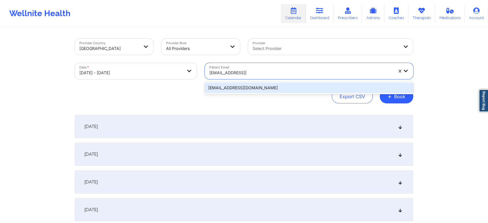
click at [252, 83] on div "[EMAIL_ADDRESS][DOMAIN_NAME]" at bounding box center [309, 88] width 208 height 10
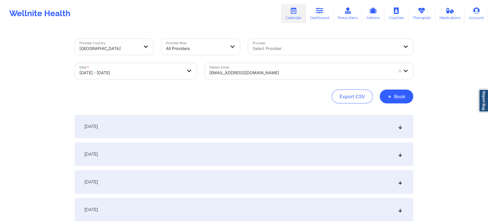
click at [235, 126] on div "[DATE]" at bounding box center [244, 126] width 338 height 23
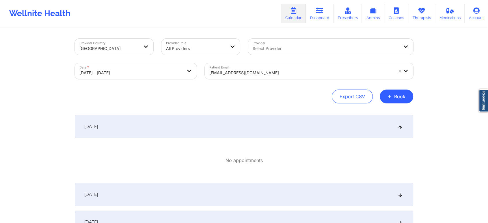
click at [255, 200] on div "[DATE]" at bounding box center [244, 194] width 338 height 23
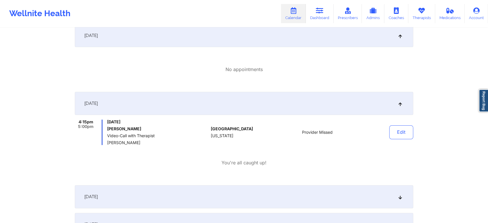
scroll to position [86, 0]
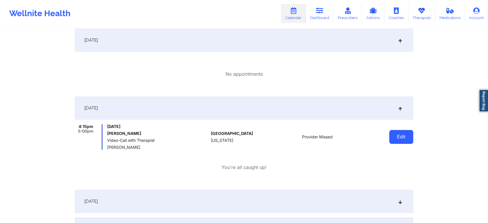
click at [400, 136] on button "Edit" at bounding box center [401, 137] width 24 height 14
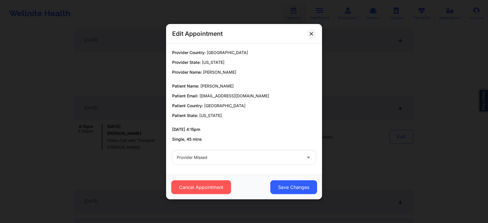
click at [205, 163] on div "Provider Missed" at bounding box center [239, 157] width 125 height 14
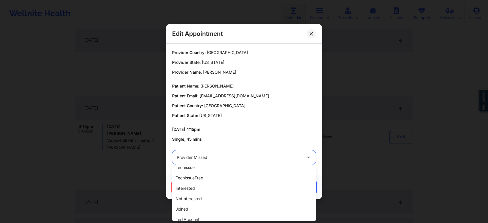
scroll to position [150, 0]
click at [252, 170] on div "rescheduled" at bounding box center [244, 168] width 144 height 10
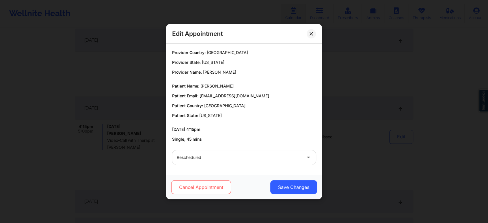
click at [195, 186] on button "Cancel Appointment" at bounding box center [201, 187] width 60 height 14
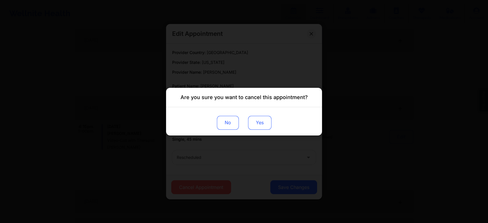
click at [260, 126] on button "Yes" at bounding box center [259, 122] width 23 height 14
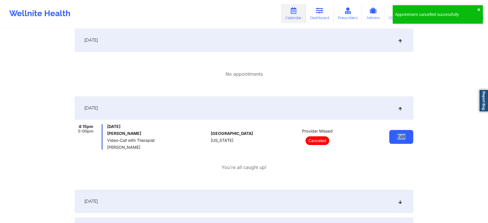
drag, startPoint x: 414, startPoint y: 136, endPoint x: 397, endPoint y: 138, distance: 17.5
click at [397, 138] on div "Provider Country [GEOGRAPHIC_DATA] Provider Role All Providers Provider Select …" at bounding box center [244, 186] width 346 height 488
click at [397, 138] on button "Edit" at bounding box center [401, 137] width 24 height 14
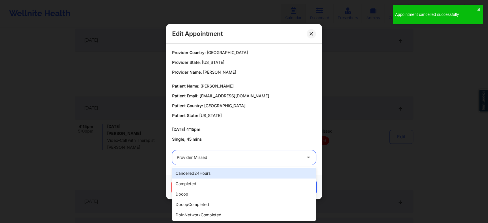
click at [243, 156] on div at bounding box center [239, 157] width 125 height 7
type input "res"
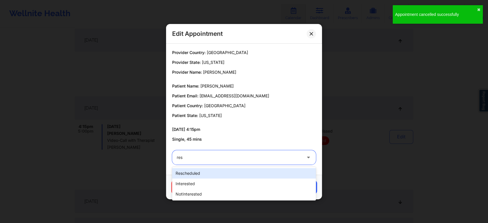
click at [227, 170] on div "rescheduled" at bounding box center [244, 173] width 144 height 10
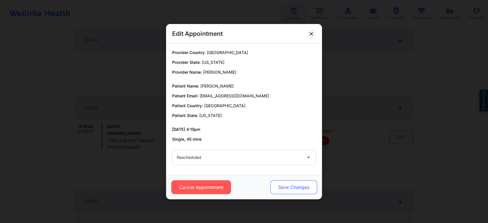
click at [281, 184] on button "Save Changes" at bounding box center [293, 187] width 47 height 14
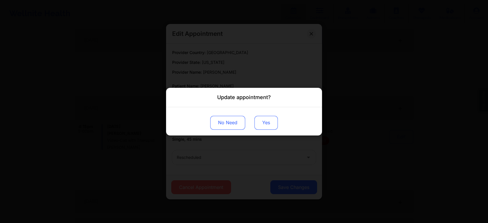
click at [268, 126] on button "Yes" at bounding box center [265, 122] width 23 height 14
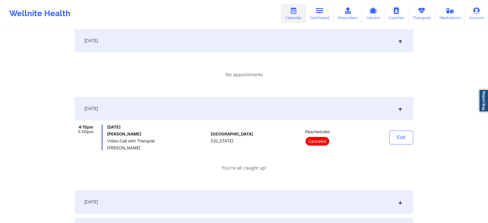
scroll to position [0, 0]
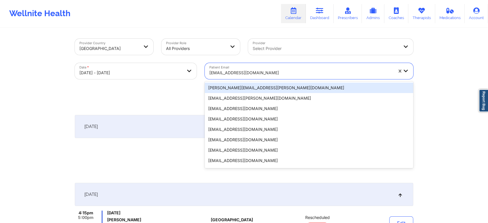
click at [243, 75] on div at bounding box center [301, 72] width 184 height 7
paste input "[EMAIL_ADDRESS][PERSON_NAME][DOMAIN_NAME]"
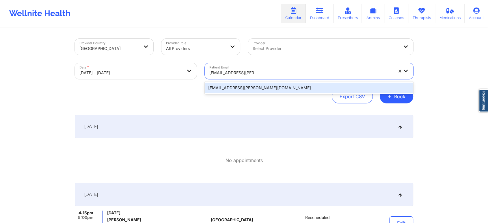
type input "[EMAIL_ADDRESS][PERSON_NAME][DOMAIN_NAME]"
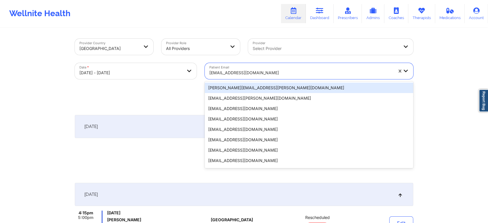
click at [231, 73] on div at bounding box center [301, 72] width 184 height 7
paste input "[EMAIL_ADDRESS][DOMAIN_NAME]"
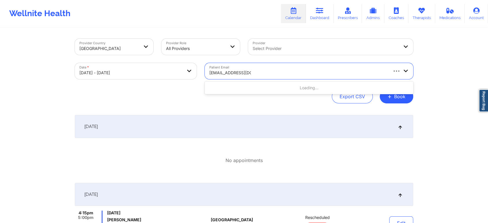
type input "[EMAIL_ADDRESS][DOMAIN_NAME]"
paste input "[EMAIL_ADDRESS][DOMAIN_NAME]"
type input "[EMAIL_ADDRESS][DOMAIN_NAME]"
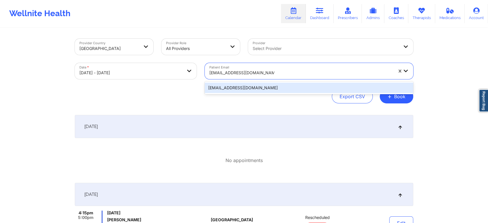
click at [256, 83] on div "[EMAIL_ADDRESS][DOMAIN_NAME]" at bounding box center [309, 88] width 208 height 10
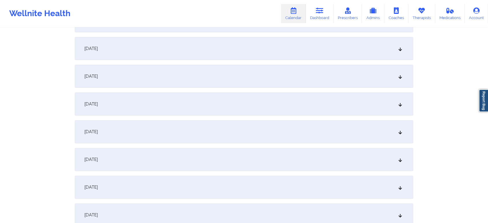
scroll to position [165, 0]
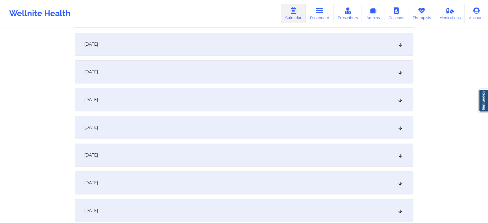
click at [228, 49] on div "[DATE]" at bounding box center [244, 44] width 338 height 23
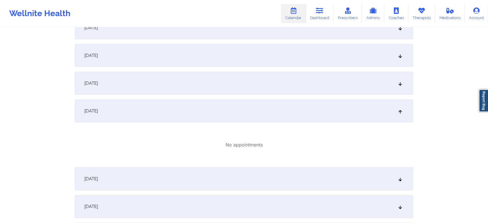
scroll to position [86, 0]
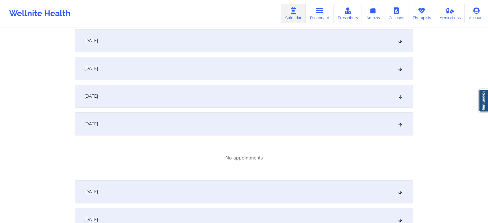
drag, startPoint x: 284, startPoint y: 109, endPoint x: 316, endPoint y: 99, distance: 34.1
click at [316, 99] on div "[DATE] No appointments [DATE] No appointments [DATE] No appointments [DATE] No …" at bounding box center [244, 185] width 338 height 313
click at [316, 99] on div "[DATE]" at bounding box center [244, 96] width 338 height 23
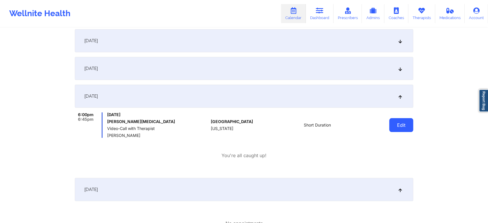
click at [411, 123] on button "Edit" at bounding box center [401, 125] width 24 height 14
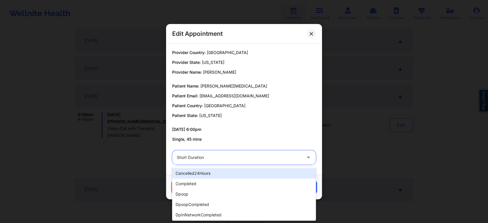
click at [193, 160] on div at bounding box center [239, 157] width 125 height 7
type input "tech"
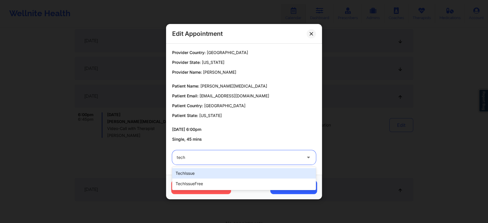
click at [186, 175] on div "techIssue" at bounding box center [244, 173] width 144 height 10
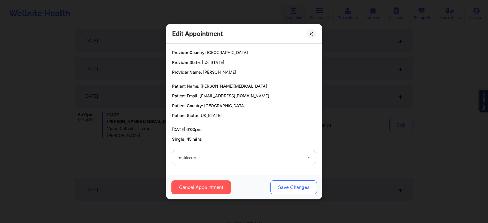
click at [289, 187] on button "Save Changes" at bounding box center [293, 187] width 47 height 14
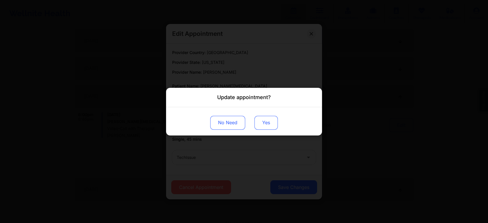
click at [264, 119] on button "Yes" at bounding box center [265, 122] width 23 height 14
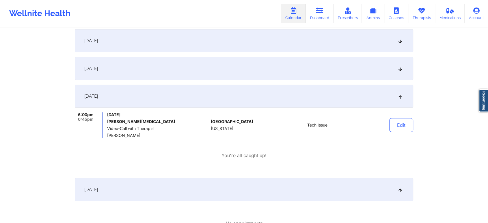
scroll to position [0, 0]
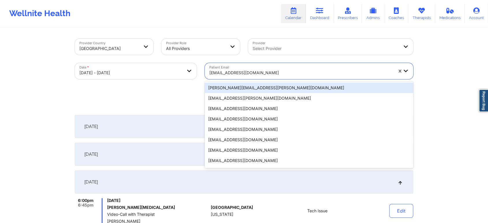
click at [234, 74] on div at bounding box center [301, 72] width 184 height 7
paste input "[EMAIL_ADDRESS][DOMAIN_NAME]"
type input "[EMAIL_ADDRESS][DOMAIN_NAME]"
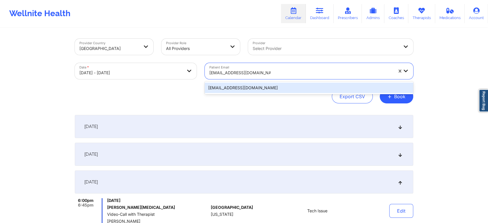
click at [258, 90] on div "[EMAIL_ADDRESS][DOMAIN_NAME]" at bounding box center [309, 88] width 208 height 10
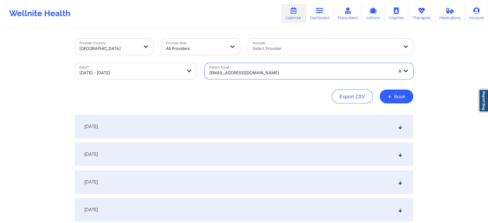
scroll to position [96, 0]
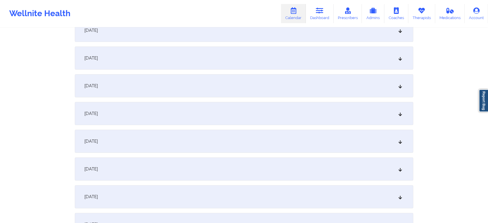
click at [213, 94] on div "[DATE]" at bounding box center [244, 85] width 338 height 23
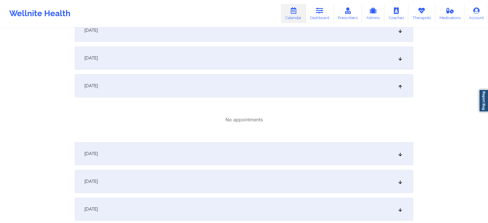
click at [239, 152] on div "[DATE]" at bounding box center [244, 153] width 338 height 23
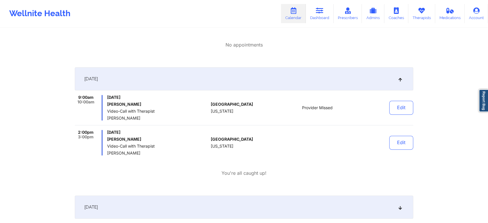
scroll to position [175, 0]
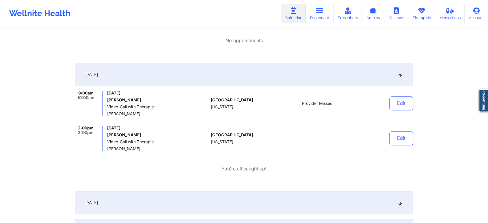
click at [418, 114] on div "Provider Country [GEOGRAPHIC_DATA] Provider Role All Providers Provider Select …" at bounding box center [244, 100] width 488 height 551
drag, startPoint x: 388, startPoint y: 102, endPoint x: 392, endPoint y: 102, distance: 3.8
click at [392, 102] on div "Edit" at bounding box center [386, 103] width 53 height 25
drag, startPoint x: 392, startPoint y: 102, endPoint x: 367, endPoint y: 116, distance: 28.4
click at [367, 116] on div "9:00am 10:00am [DATE] [PERSON_NAME] Video-Call with Therapist [PERSON_NAME] [GE…" at bounding box center [244, 106] width 338 height 30
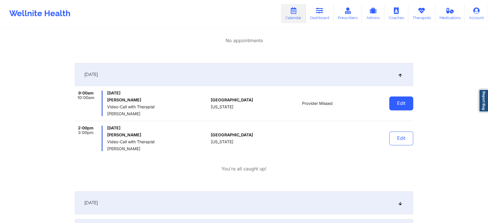
click at [405, 101] on button "Edit" at bounding box center [401, 103] width 24 height 14
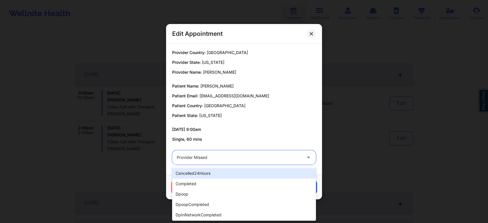
drag, startPoint x: 198, startPoint y: 160, endPoint x: 201, endPoint y: 183, distance: 23.3
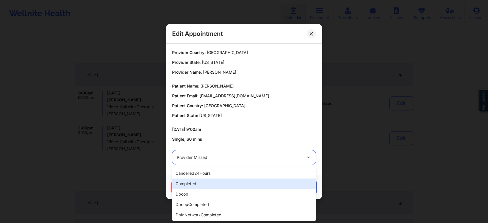
click at [201, 183] on div "completed" at bounding box center [244, 183] width 144 height 10
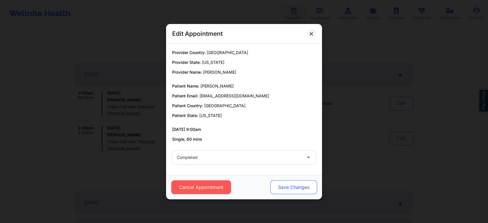
click at [285, 187] on button "Save Changes" at bounding box center [293, 187] width 47 height 14
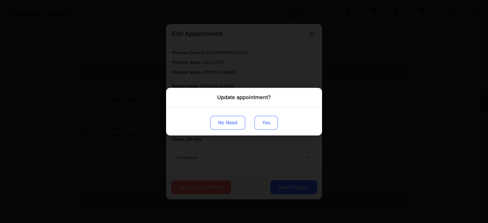
click at [264, 123] on button "Yes" at bounding box center [265, 122] width 23 height 14
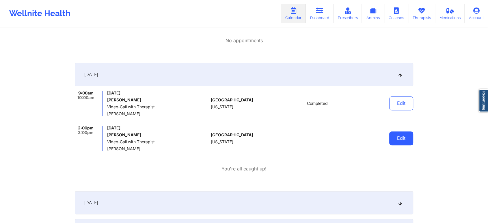
click at [397, 140] on button "Edit" at bounding box center [401, 138] width 24 height 14
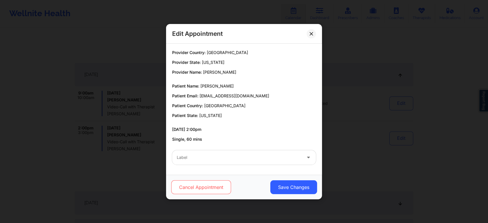
click at [188, 192] on button "Cancel Appointment" at bounding box center [201, 187] width 60 height 14
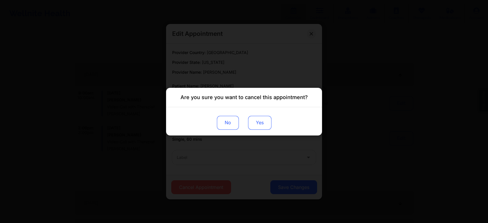
click at [254, 126] on button "Yes" at bounding box center [259, 122] width 23 height 14
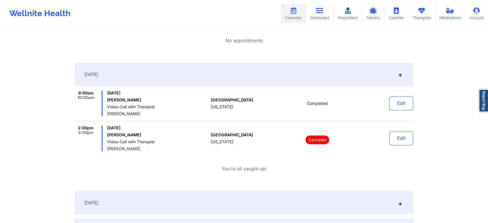
scroll to position [0, 0]
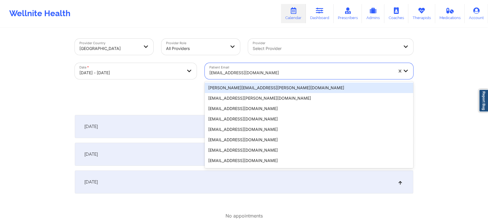
click at [232, 72] on div at bounding box center [301, 72] width 184 height 7
paste input "[EMAIL_ADDRESS][DOMAIN_NAME]"
type input "[EMAIL_ADDRESS][DOMAIN_NAME]"
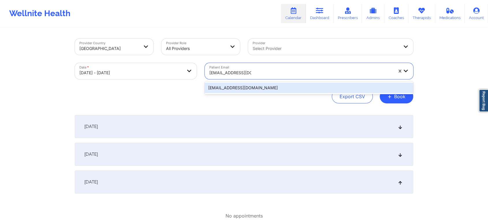
click at [265, 91] on div "[EMAIL_ADDRESS][DOMAIN_NAME]" at bounding box center [309, 88] width 208 height 10
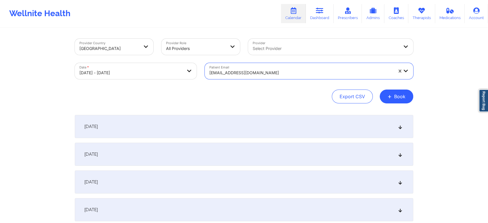
scroll to position [77, 0]
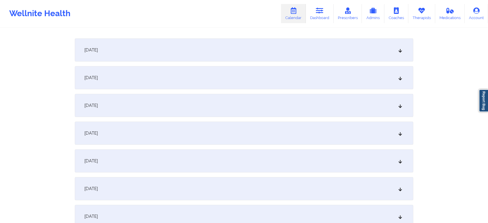
click at [267, 129] on div "[DATE]" at bounding box center [244, 133] width 338 height 23
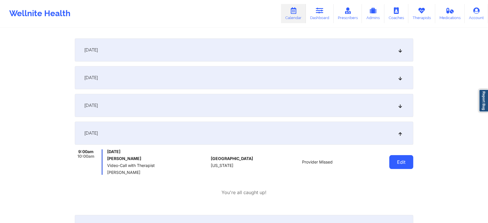
click at [406, 160] on button "Edit" at bounding box center [401, 162] width 24 height 14
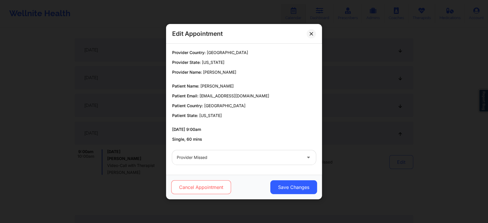
click at [192, 186] on button "Cancel Appointment" at bounding box center [201, 187] width 60 height 14
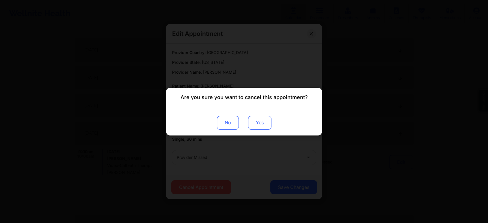
click at [251, 120] on button "Yes" at bounding box center [259, 122] width 23 height 14
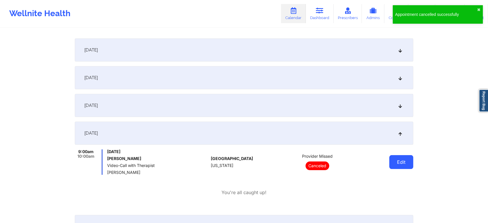
click at [391, 161] on button "Edit" at bounding box center [401, 162] width 24 height 14
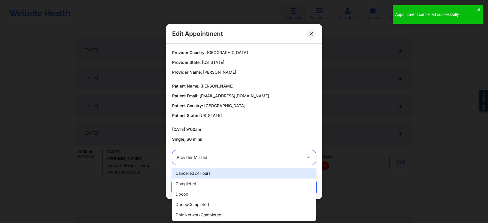
click at [255, 158] on div at bounding box center [239, 157] width 125 height 7
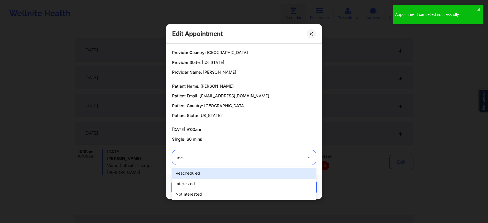
type input "[PERSON_NAME]"
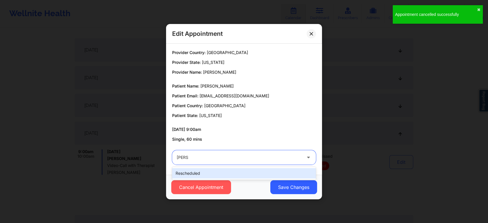
click at [251, 174] on div "rescheduled" at bounding box center [244, 173] width 144 height 10
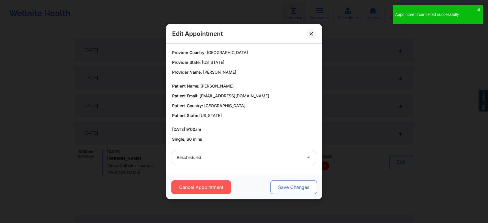
click at [282, 183] on button "Save Changes" at bounding box center [293, 187] width 47 height 14
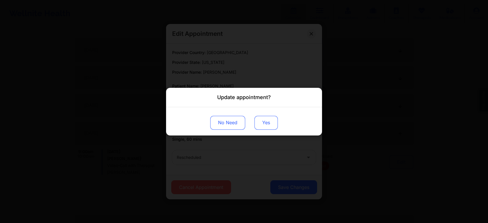
click at [268, 120] on button "Yes" at bounding box center [265, 122] width 23 height 14
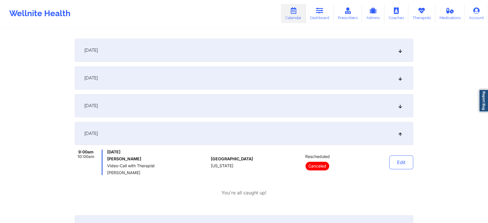
scroll to position [0, 0]
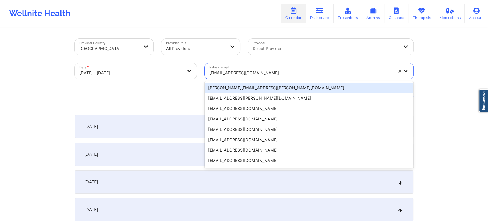
click at [251, 70] on div at bounding box center [301, 72] width 184 height 7
paste input "[EMAIL_ADDRESS][DOMAIN_NAME]"
type input "[EMAIL_ADDRESS][DOMAIN_NAME]"
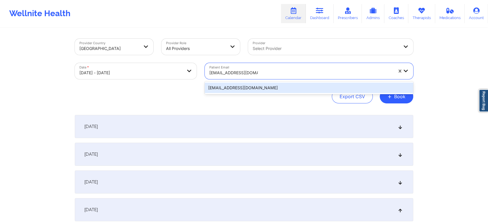
click at [266, 87] on div "[EMAIL_ADDRESS][DOMAIN_NAME]" at bounding box center [309, 88] width 208 height 10
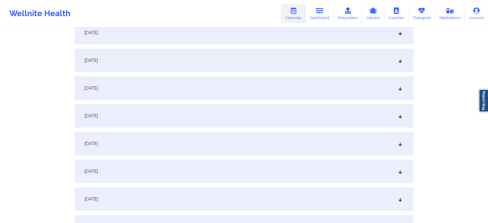
scroll to position [145, 0]
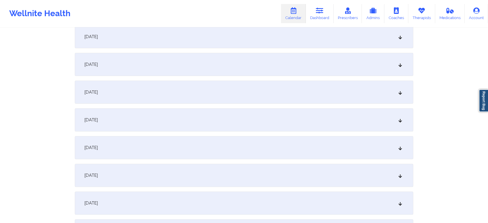
click at [188, 72] on div "[DATE]" at bounding box center [244, 64] width 338 height 23
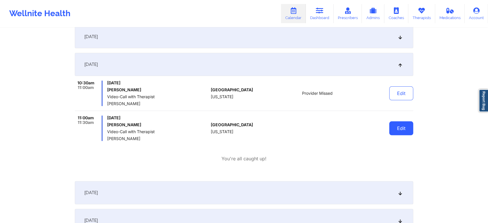
click at [405, 123] on button "Edit" at bounding box center [401, 128] width 24 height 14
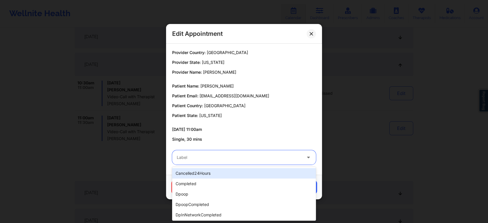
click at [232, 162] on div "Label" at bounding box center [237, 157] width 130 height 14
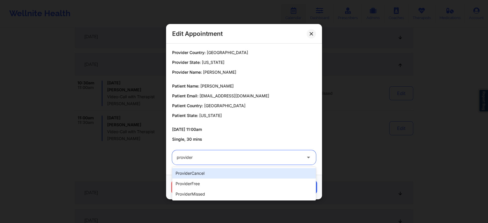
type input "provider"
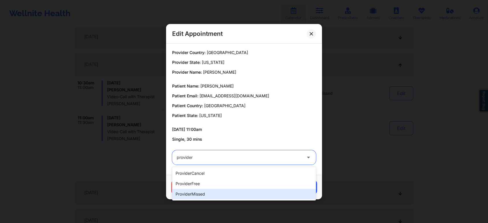
click at [207, 193] on div "providerMissed" at bounding box center [244, 194] width 144 height 10
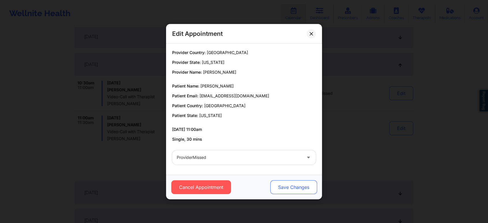
click at [284, 186] on button "Save Changes" at bounding box center [293, 187] width 47 height 14
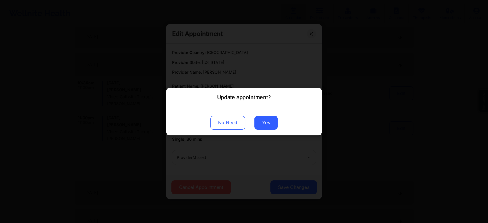
click at [265, 114] on div "No Need Yes" at bounding box center [244, 121] width 156 height 28
click at [260, 128] on button "Yes" at bounding box center [265, 122] width 23 height 14
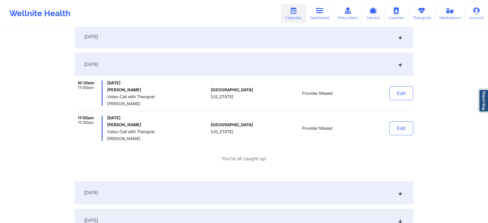
scroll to position [0, 0]
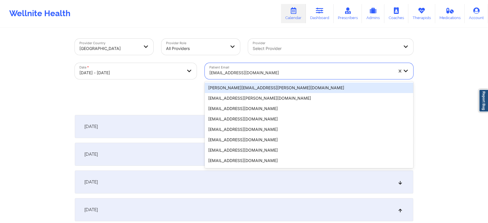
click at [254, 69] on div "[EMAIL_ADDRESS][DOMAIN_NAME]" at bounding box center [301, 72] width 184 height 13
paste input "[EMAIL_ADDRESS][DOMAIN_NAME]"
type input "[EMAIL_ADDRESS][DOMAIN_NAME]"
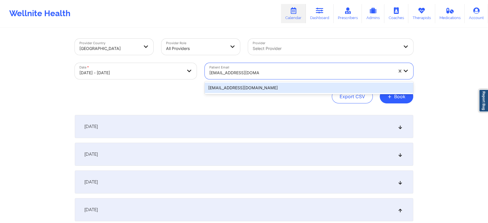
click at [263, 87] on div "[EMAIL_ADDRESS][DOMAIN_NAME]" at bounding box center [309, 88] width 208 height 10
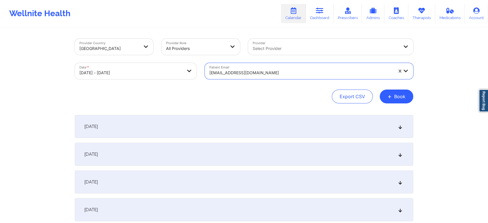
scroll to position [87, 0]
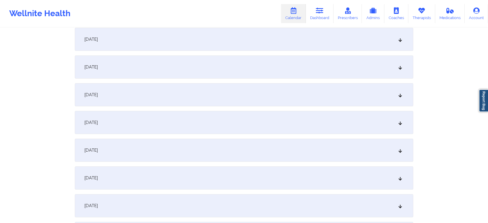
click at [217, 130] on div "[DATE]" at bounding box center [244, 122] width 338 height 23
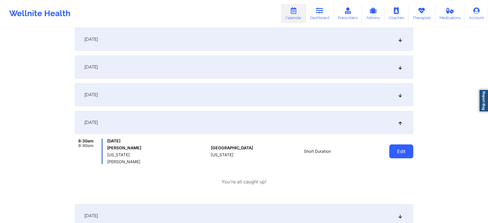
click at [398, 154] on button "Edit" at bounding box center [401, 151] width 24 height 14
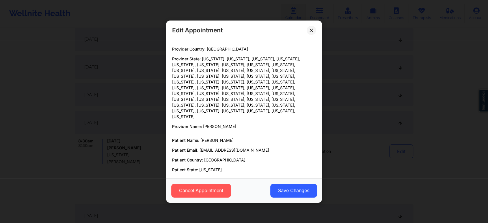
click at [319, 127] on div "Provider Country: [GEOGRAPHIC_DATA] Provider State: [US_STATE], [US_STATE], [US…" at bounding box center [244, 109] width 156 height 138
drag, startPoint x: 319, startPoint y: 127, endPoint x: 317, endPoint y: 168, distance: 41.0
click at [317, 168] on div "Provider Country: [GEOGRAPHIC_DATA] Provider State: [US_STATE], [US_STATE], [US…" at bounding box center [244, 109] width 156 height 138
click at [322, 139] on div "Edit Appointment Provider Country: [GEOGRAPHIC_DATA] Provider State: [US_STATE]…" at bounding box center [244, 111] width 488 height 223
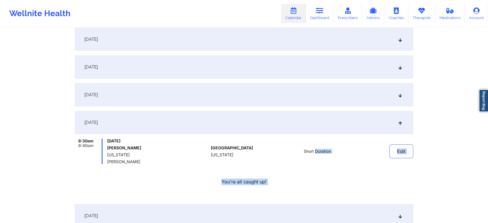
drag, startPoint x: 322, startPoint y: 139, endPoint x: 324, endPoint y: 192, distance: 53.2
click at [324, 192] on div "[DATE] 8:30am 8:40am [DATE] [PERSON_NAME] [US_STATE] [PERSON_NAME] [GEOGRAPHIC_…" at bounding box center [244, 155] width 338 height 89
click at [402, 148] on button "Edit" at bounding box center [401, 151] width 24 height 14
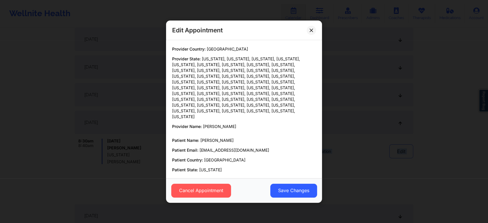
scroll to position [33, 0]
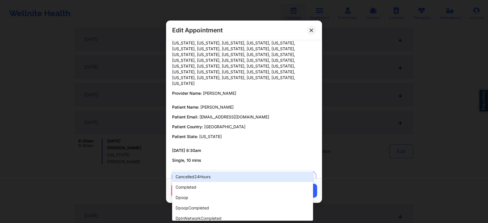
click at [207, 171] on div "Short Duration" at bounding box center [239, 178] width 125 height 14
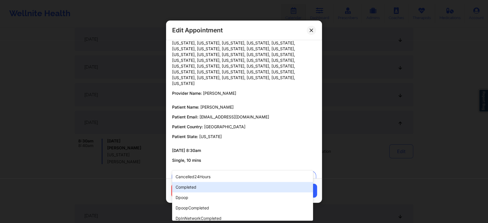
click at [200, 190] on div "completed" at bounding box center [242, 187] width 141 height 10
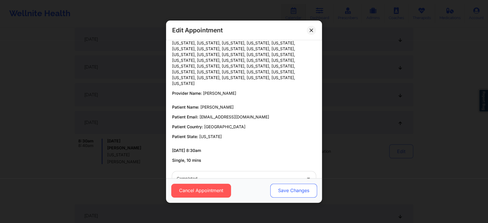
click at [278, 186] on button "Save Changes" at bounding box center [293, 190] width 47 height 14
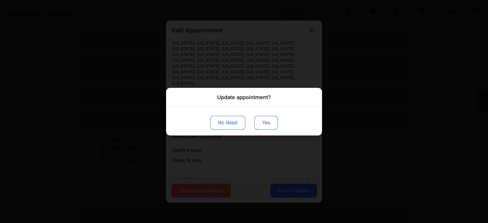
click at [262, 124] on button "Yes" at bounding box center [265, 122] width 23 height 14
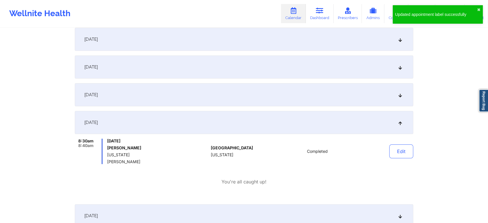
scroll to position [0, 0]
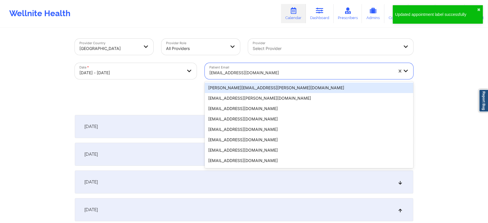
click at [247, 69] on div "[EMAIL_ADDRESS][DOMAIN_NAME]" at bounding box center [301, 72] width 184 height 13
paste input "[EMAIL_ADDRESS][DOMAIN_NAME]"
type input "[EMAIL_ADDRESS][DOMAIN_NAME]"
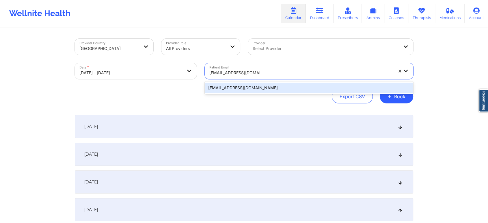
click at [257, 87] on div "[EMAIL_ADDRESS][DOMAIN_NAME]" at bounding box center [309, 88] width 208 height 10
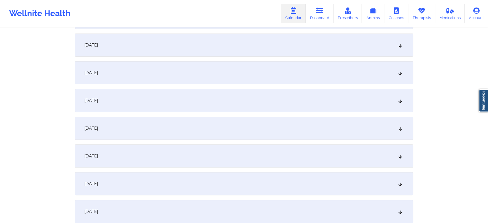
scroll to position [117, 0]
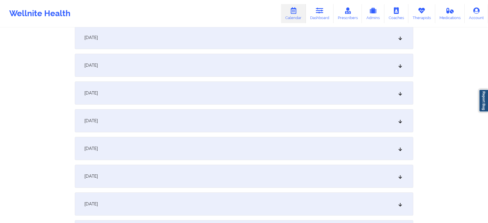
click at [157, 97] on div "[DATE]" at bounding box center [244, 92] width 338 height 23
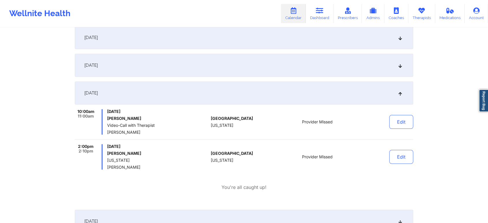
scroll to position [0, 0]
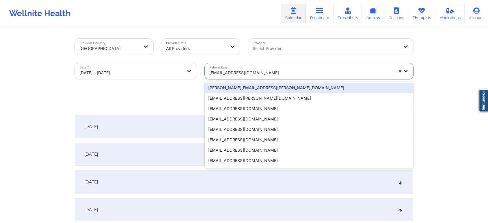
click at [255, 69] on div "[EMAIL_ADDRESS][DOMAIN_NAME]" at bounding box center [301, 72] width 184 height 13
paste input "[EMAIL_ADDRESS][DOMAIN_NAME]"
type input "[EMAIL_ADDRESS][DOMAIN_NAME]"
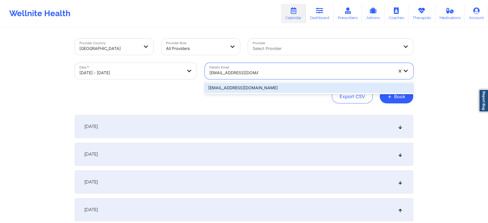
click at [251, 87] on div "[EMAIL_ADDRESS][DOMAIN_NAME]" at bounding box center [309, 88] width 208 height 10
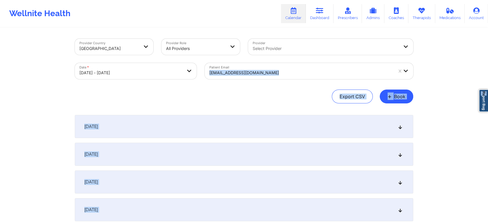
drag, startPoint x: 486, startPoint y: 67, endPoint x: 483, endPoint y: 96, distance: 29.6
click at [483, 96] on body "Wellnite Health Calendar Dashboard Prescribers Admins Coaches Therapists Medica…" at bounding box center [244, 111] width 488 height 223
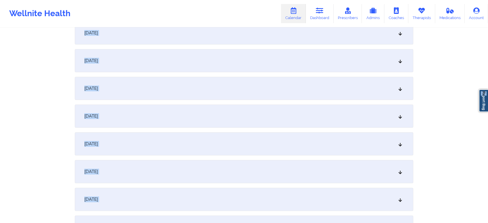
click at [448, 112] on div "Provider Country [GEOGRAPHIC_DATA] Provider Role All Providers Provider Select …" at bounding box center [244, 111] width 488 height 411
click at [210, 145] on div "[DATE]" at bounding box center [244, 143] width 338 height 23
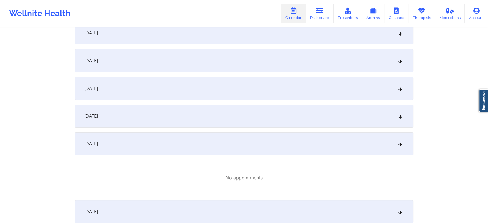
click at [217, 116] on div "[DATE]" at bounding box center [244, 116] width 338 height 23
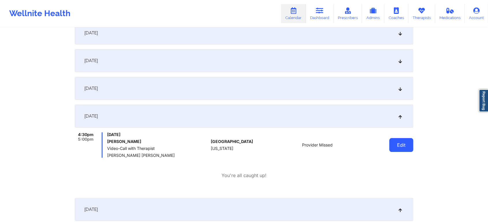
click at [398, 139] on button "Edit" at bounding box center [401, 145] width 24 height 14
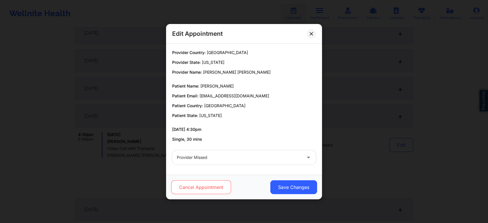
click at [209, 187] on button "Cancel Appointment" at bounding box center [201, 187] width 60 height 14
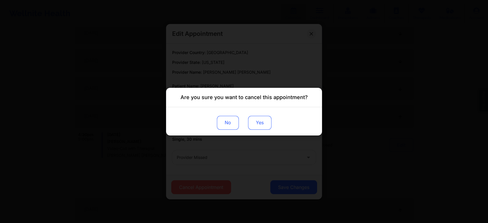
click at [263, 128] on button "Yes" at bounding box center [259, 122] width 23 height 14
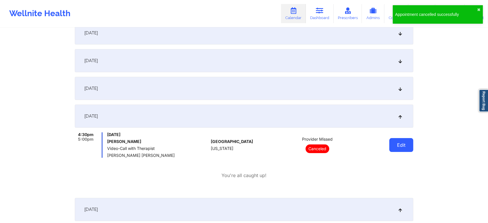
click at [397, 150] on button "Edit" at bounding box center [401, 145] width 24 height 14
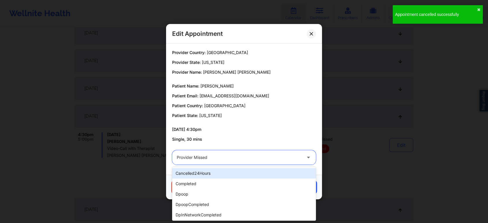
click at [252, 161] on div "Provider Missed" at bounding box center [239, 157] width 125 height 14
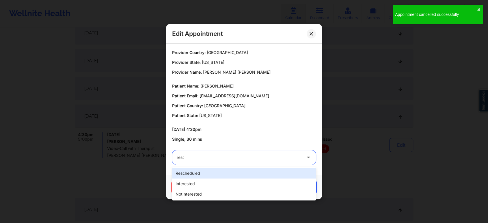
type input "[PERSON_NAME]"
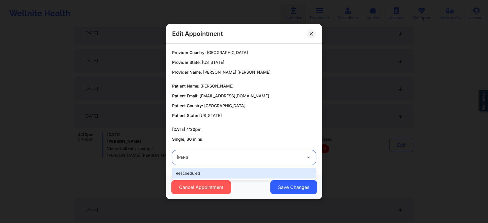
click at [238, 170] on div "rescheduled" at bounding box center [244, 173] width 144 height 10
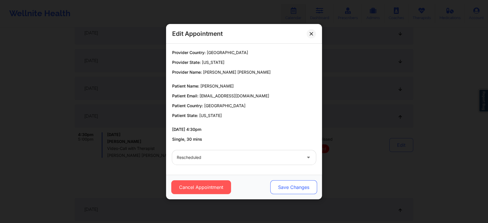
click at [295, 187] on button "Save Changes" at bounding box center [293, 187] width 47 height 14
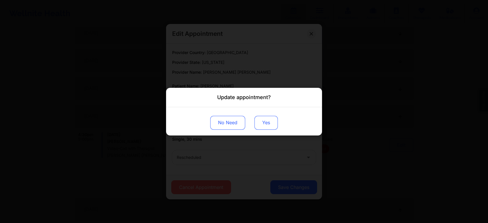
click at [260, 126] on button "Yes" at bounding box center [265, 122] width 23 height 14
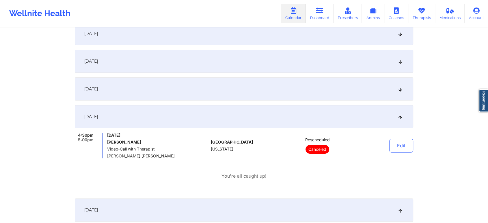
scroll to position [0, 0]
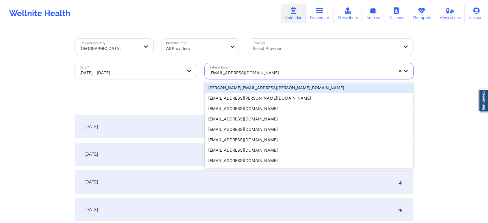
click at [256, 73] on div at bounding box center [301, 72] width 184 height 7
paste input "[PERSON_NAME][EMAIL_ADDRESS][DOMAIN_NAME]"
type input "[PERSON_NAME][EMAIL_ADDRESS][DOMAIN_NAME]"
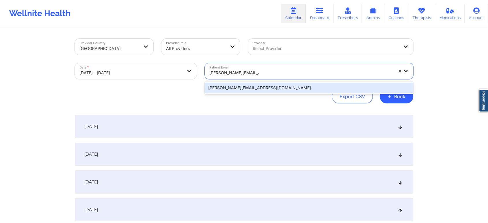
click at [288, 89] on div "[PERSON_NAME][EMAIL_ADDRESS][DOMAIN_NAME]" at bounding box center [309, 88] width 208 height 10
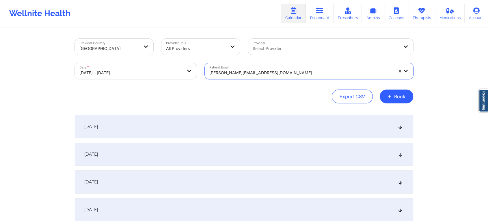
scroll to position [77, 0]
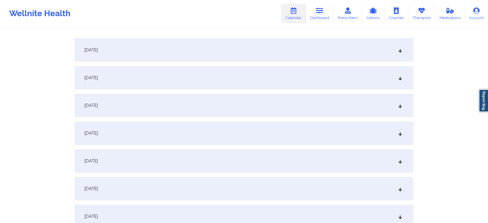
click at [179, 130] on div "[DATE]" at bounding box center [244, 133] width 338 height 23
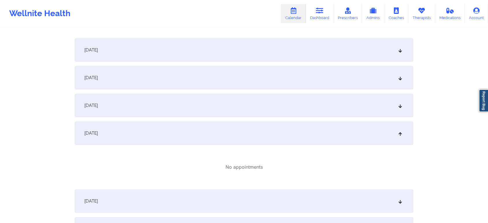
click at [173, 105] on div "[DATE]" at bounding box center [244, 105] width 338 height 23
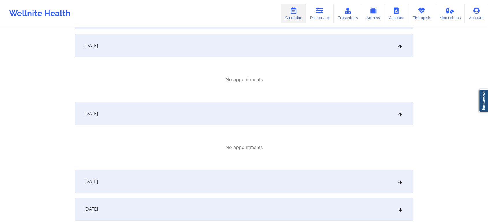
scroll to position [0, 0]
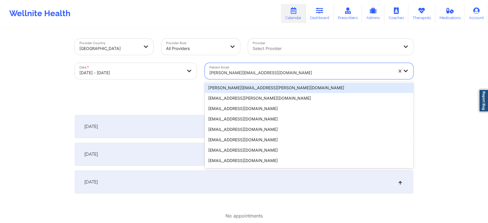
click at [240, 71] on div at bounding box center [301, 72] width 184 height 7
paste input "[EMAIL_ADDRESS][DOMAIN_NAME]"
type input "[EMAIL_ADDRESS][DOMAIN_NAME]"
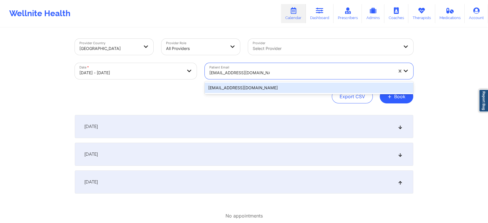
drag, startPoint x: 249, startPoint y: 89, endPoint x: 261, endPoint y: 85, distance: 12.4
click at [249, 90] on div "[EMAIL_ADDRESS][DOMAIN_NAME]" at bounding box center [309, 88] width 208 height 10
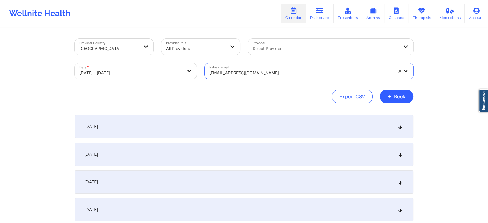
scroll to position [45, 0]
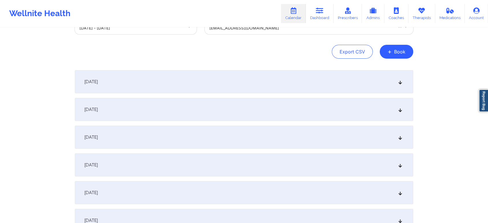
click at [261, 161] on div "[DATE]" at bounding box center [244, 164] width 338 height 23
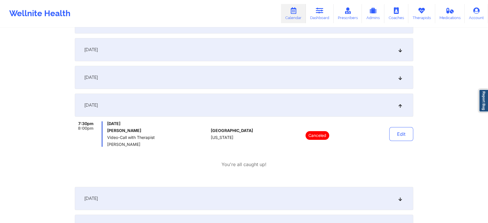
scroll to position [105, 0]
click at [178, 80] on div "[DATE]" at bounding box center [244, 76] width 338 height 23
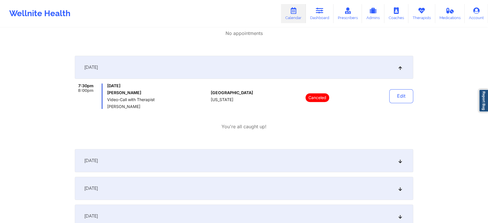
scroll to position [190, 0]
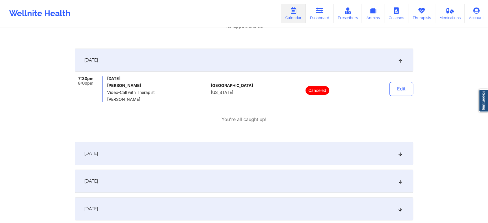
click at [278, 149] on div "[DATE]" at bounding box center [244, 153] width 338 height 23
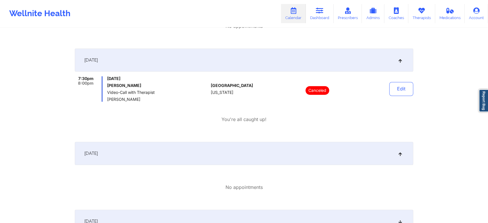
scroll to position [0, 0]
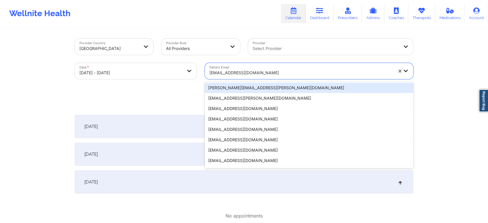
click at [218, 75] on div at bounding box center [301, 72] width 184 height 7
paste input "[EMAIL_ADDRESS][DOMAIN_NAME]"
type input "[EMAIL_ADDRESS][DOMAIN_NAME]"
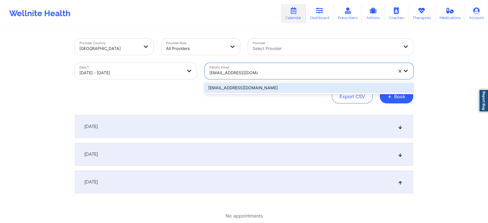
click at [231, 88] on div "[EMAIL_ADDRESS][DOMAIN_NAME]" at bounding box center [309, 88] width 208 height 10
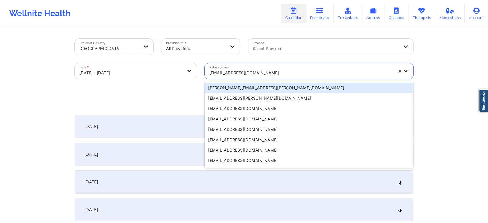
click at [256, 63] on div "[EMAIL_ADDRESS][DOMAIN_NAME]" at bounding box center [299, 71] width 189 height 16
paste input "[EMAIL_ADDRESS][DOMAIN_NAME]"
type input "[EMAIL_ADDRESS][DOMAIN_NAME]"
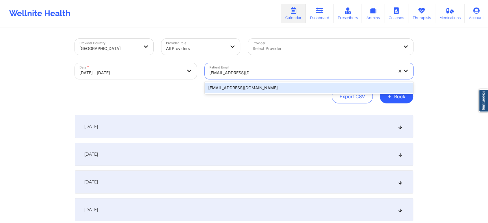
click at [249, 86] on div "[EMAIL_ADDRESS][DOMAIN_NAME]" at bounding box center [309, 88] width 208 height 10
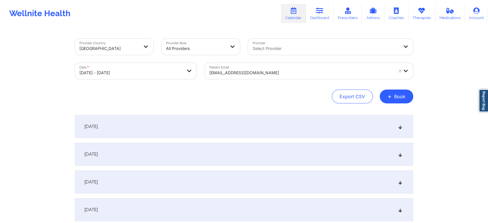
drag, startPoint x: 460, startPoint y: 59, endPoint x: 465, endPoint y: 102, distance: 42.5
click at [465, 102] on div "Provider Country [GEOGRAPHIC_DATA] Provider Role All Providers Provider Select …" at bounding box center [244, 205] width 488 height 411
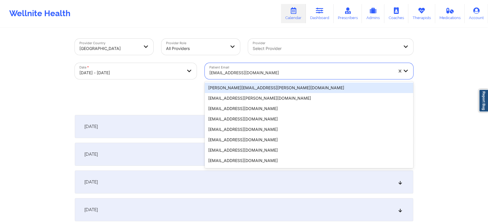
drag, startPoint x: 343, startPoint y: 66, endPoint x: 178, endPoint y: 1, distance: 177.3
click at [178, 1] on div "Wellnite Health Calendar Dashboard Prescribers Admins Coaches Therapists Medica…" at bounding box center [244, 205] width 488 height 411
click at [235, 70] on div at bounding box center [301, 72] width 184 height 7
paste input "[EMAIL_ADDRESS][DOMAIN_NAME]"
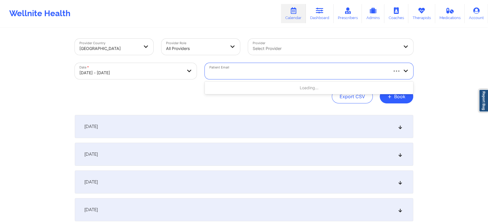
type input "[EMAIL_ADDRESS][DOMAIN_NAME]"
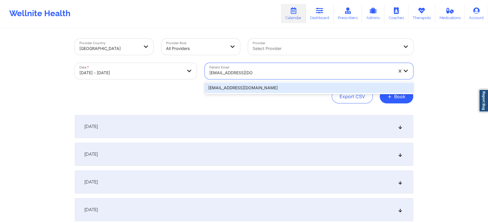
click at [241, 86] on div "[EMAIL_ADDRESS][DOMAIN_NAME]" at bounding box center [309, 88] width 208 height 10
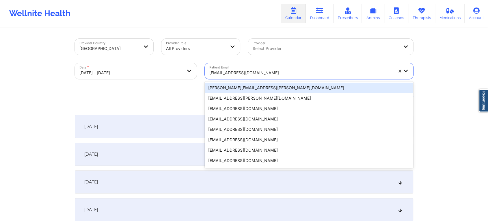
click at [240, 69] on div "[EMAIL_ADDRESS][DOMAIN_NAME]" at bounding box center [301, 72] width 184 height 13
paste input "[EMAIL_ADDRESS][DOMAIN_NAME]"
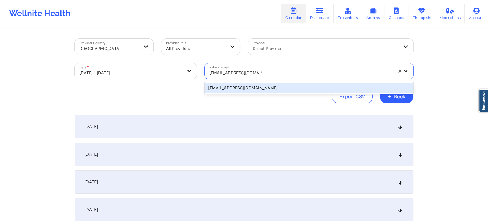
type input "[EMAIL_ADDRESS][DOMAIN_NAME]"
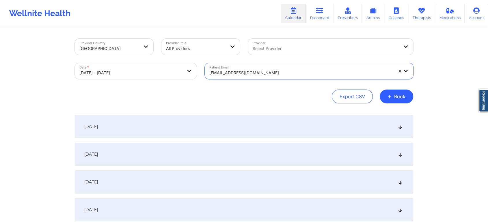
click at [163, 67] on body "Wellnite Health Calendar Dashboard Prescribers Admins Coaches Therapists Medica…" at bounding box center [244, 111] width 488 height 223
select select "2025-8"
select select "2025-9"
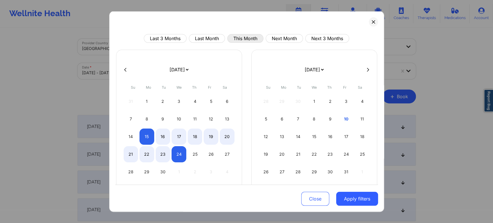
click at [246, 36] on button "This Month" at bounding box center [245, 38] width 36 height 9
select select "2025-9"
select select "2025-10"
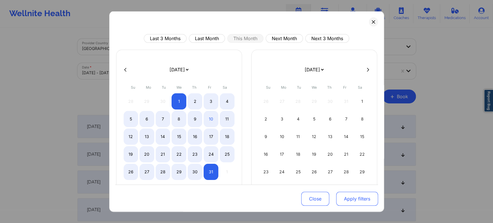
click at [345, 198] on button "Apply filters" at bounding box center [357, 199] width 42 height 14
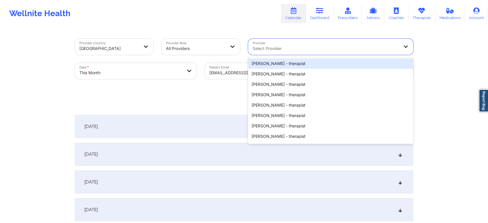
click at [271, 40] on div "Select Provider" at bounding box center [323, 47] width 151 height 16
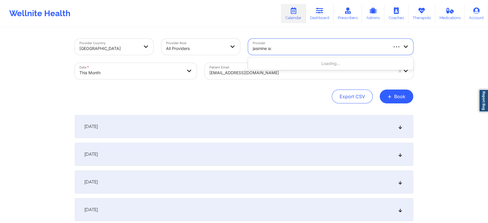
type input "jasmine sco"
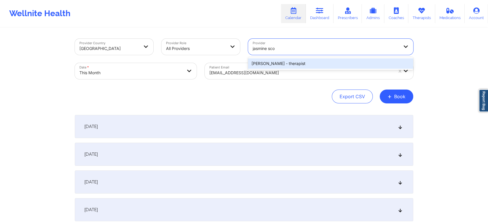
click at [288, 60] on div "[PERSON_NAME] - therapist" at bounding box center [330, 63] width 165 height 10
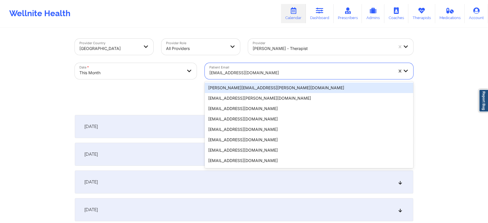
click at [273, 70] on div at bounding box center [301, 72] width 184 height 7
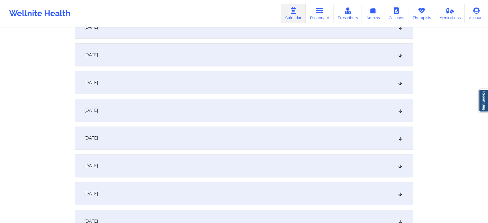
scroll to position [151, 0]
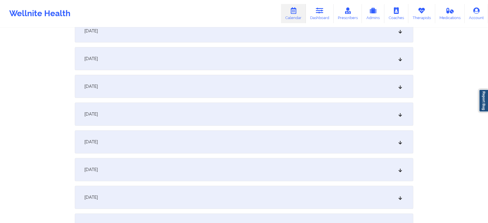
click at [299, 113] on div "[DATE]" at bounding box center [244, 113] width 338 height 23
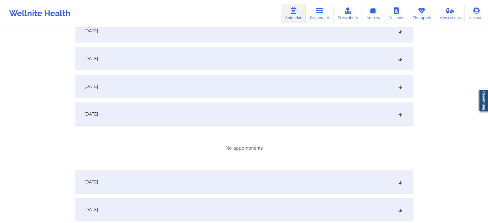
click at [259, 58] on div "[DATE]" at bounding box center [244, 58] width 338 height 23
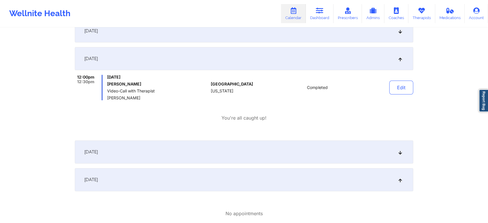
scroll to position [0, 0]
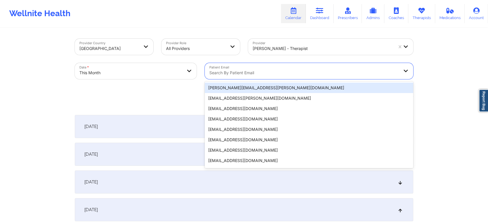
click at [240, 66] on div "Search by patient email" at bounding box center [302, 71] width 195 height 16
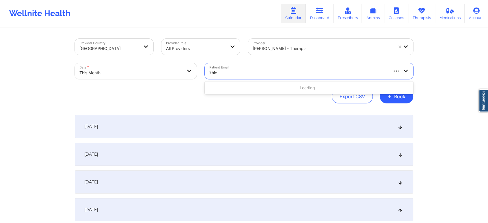
type input "ithica"
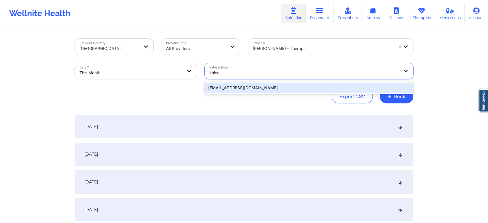
click at [232, 83] on div "[EMAIL_ADDRESS][DOMAIN_NAME]" at bounding box center [309, 88] width 208 height 10
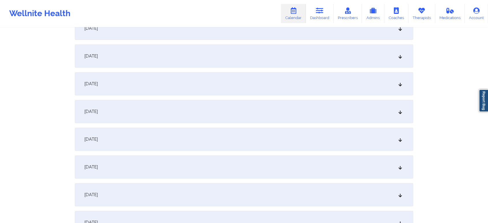
scroll to position [208, 0]
click at [284, 142] on div "[DATE]" at bounding box center [244, 140] width 338 height 23
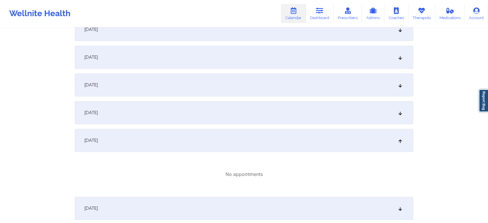
scroll to position [0, 0]
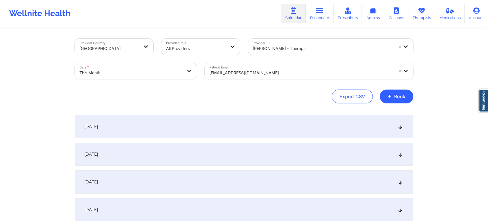
click at [137, 68] on body "Wellnite Health Calendar Dashboard Prescribers Admins Coaches Therapists Medica…" at bounding box center [244, 111] width 488 height 223
select select "2025-9"
select select "2025-10"
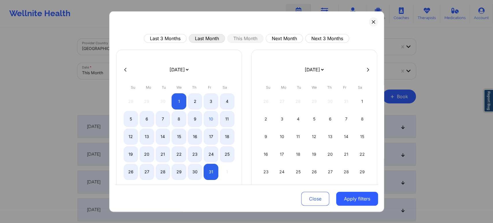
click at [202, 39] on button "Last Month" at bounding box center [207, 38] width 36 height 9
select select "2025-8"
select select "2025-9"
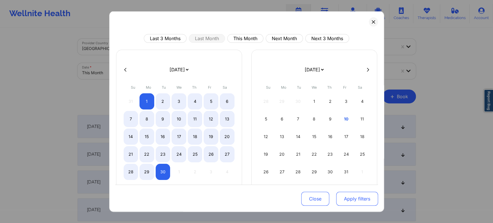
click at [350, 198] on button "Apply filters" at bounding box center [357, 199] width 42 height 14
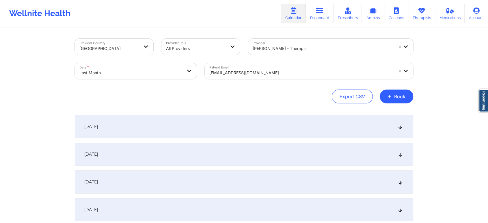
click at [158, 68] on body "Wellnite Health Calendar Dashboard Prescribers Admins Coaches Therapists Medica…" at bounding box center [244, 111] width 488 height 223
select select "2025-8"
select select "2025-9"
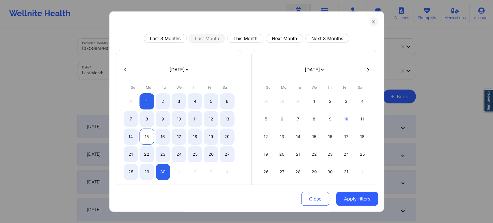
click at [147, 136] on div "15" at bounding box center [146, 136] width 15 height 16
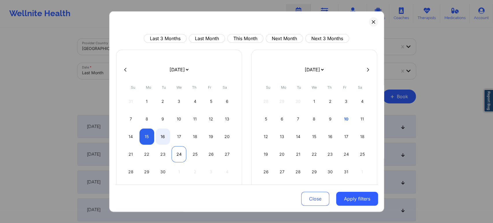
select select "2025-8"
select select "2025-9"
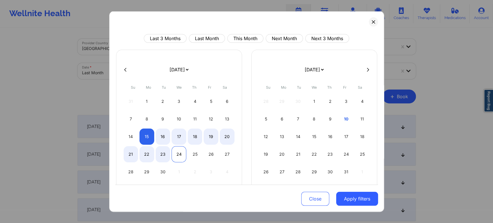
click at [180, 153] on div "24" at bounding box center [178, 154] width 15 height 16
click at [350, 196] on button "Apply filters" at bounding box center [357, 199] width 42 height 14
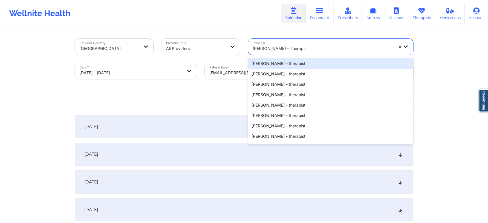
click at [296, 43] on div "[PERSON_NAME] - therapist" at bounding box center [323, 48] width 140 height 13
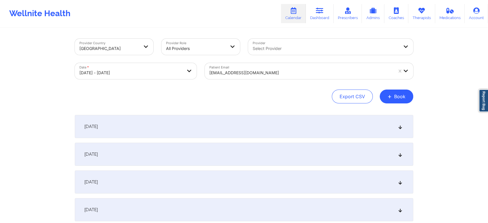
click at [201, 90] on div "Export CSV + Book" at bounding box center [244, 96] width 338 height 14
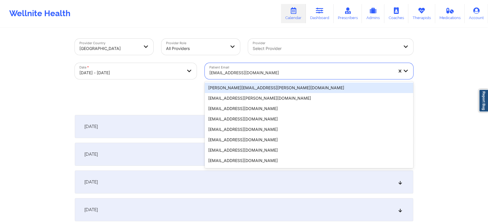
drag, startPoint x: 352, startPoint y: 64, endPoint x: 400, endPoint y: 72, distance: 47.7
click at [400, 72] on div "[EMAIL_ADDRESS][DOMAIN_NAME]" at bounding box center [309, 71] width 208 height 16
click at [221, 70] on div at bounding box center [303, 72] width 189 height 7
paste
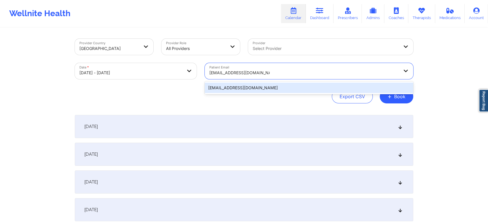
click at [341, 85] on div "[EMAIL_ADDRESS][DOMAIN_NAME]" at bounding box center [309, 88] width 208 height 10
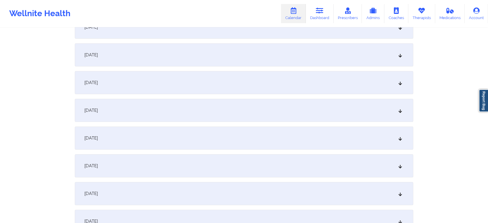
scroll to position [100, 0]
click at [277, 116] on div "[DATE]" at bounding box center [244, 109] width 338 height 23
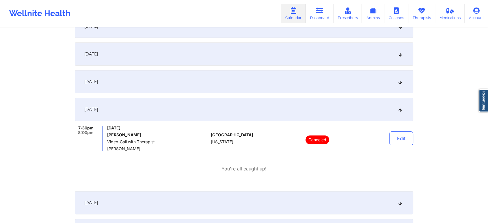
scroll to position [0, 0]
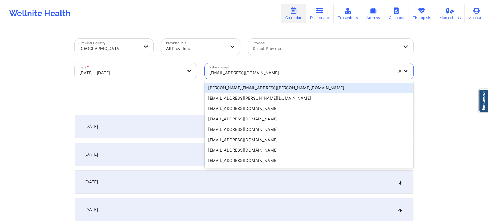
click at [239, 75] on div at bounding box center [301, 72] width 184 height 7
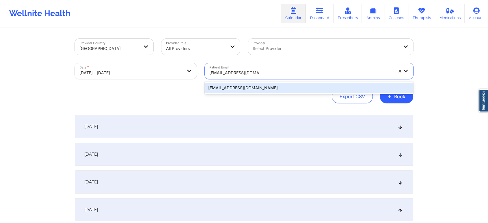
click at [251, 88] on div "[EMAIL_ADDRESS][DOMAIN_NAME]" at bounding box center [309, 88] width 208 height 10
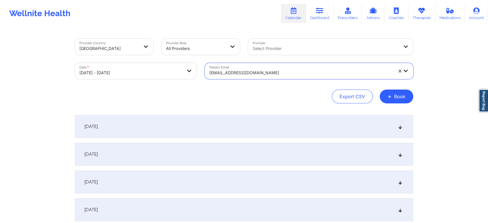
scroll to position [85, 0]
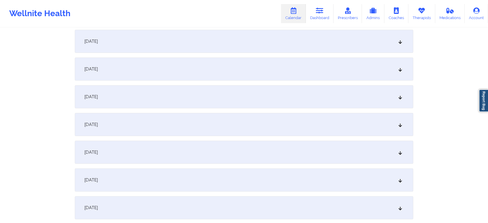
click at [227, 124] on div "[DATE]" at bounding box center [244, 124] width 338 height 23
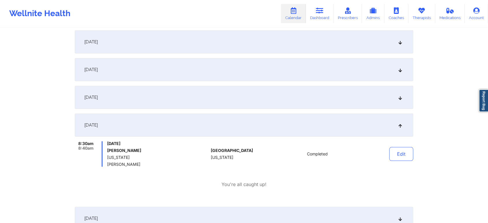
scroll to position [0, 0]
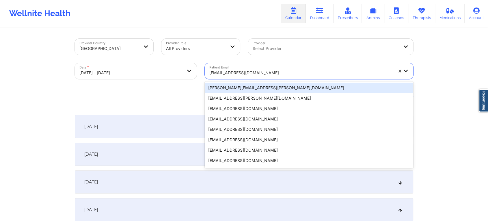
click at [216, 70] on div at bounding box center [301, 72] width 184 height 7
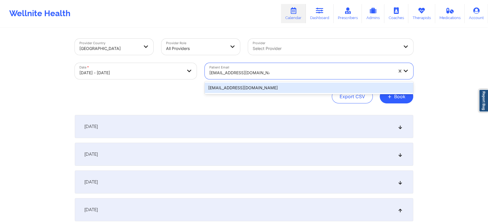
click at [241, 88] on div "[EMAIL_ADDRESS][DOMAIN_NAME]" at bounding box center [309, 88] width 208 height 10
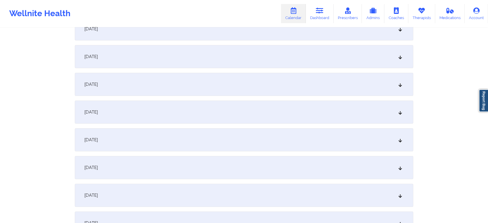
scroll to position [105, 0]
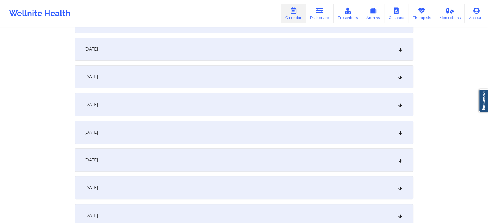
click at [232, 135] on div "[DATE]" at bounding box center [244, 132] width 338 height 23
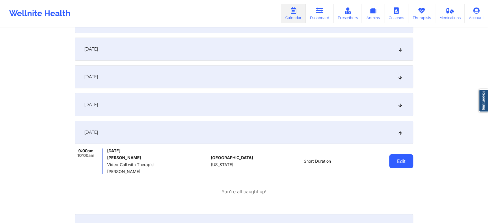
drag, startPoint x: 411, startPoint y: 167, endPoint x: 392, endPoint y: 162, distance: 19.1
click at [392, 162] on button "Edit" at bounding box center [401, 161] width 24 height 14
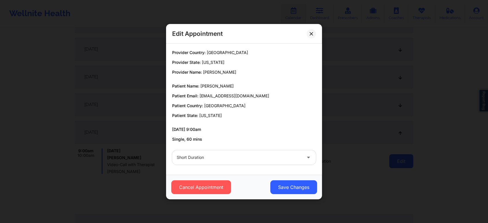
click at [392, 162] on div "Edit Appointment Provider Country: [GEOGRAPHIC_DATA] Provider State: [US_STATE]…" at bounding box center [244, 111] width 488 height 223
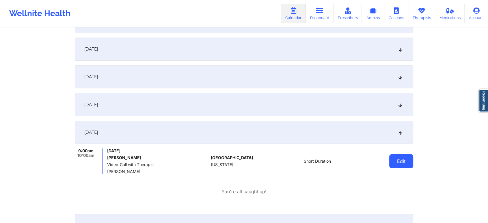
drag, startPoint x: 402, startPoint y: 170, endPoint x: 405, endPoint y: 160, distance: 10.5
click at [405, 160] on div "Edit" at bounding box center [386, 160] width 53 height 25
click at [405, 160] on button "Edit" at bounding box center [401, 161] width 24 height 14
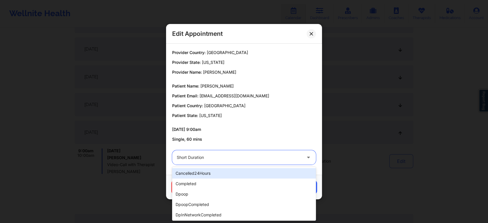
click at [228, 162] on div "Short Duration" at bounding box center [239, 157] width 125 height 14
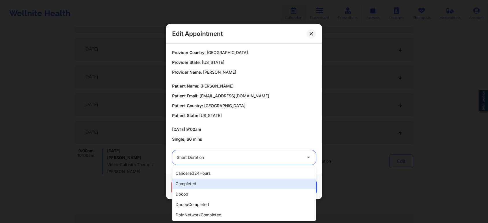
click at [194, 179] on div "completed" at bounding box center [244, 183] width 144 height 10
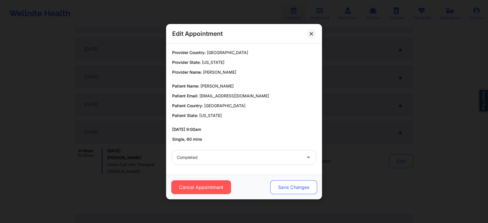
click at [279, 184] on button "Save Changes" at bounding box center [293, 187] width 47 height 14
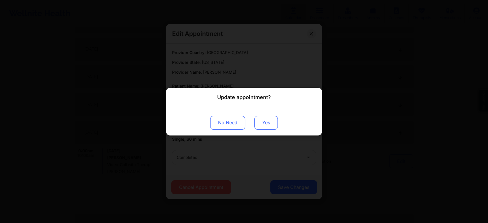
click at [265, 127] on button "Yes" at bounding box center [265, 122] width 23 height 14
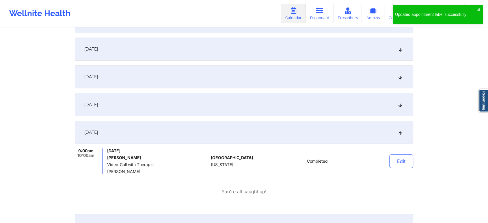
scroll to position [0, 0]
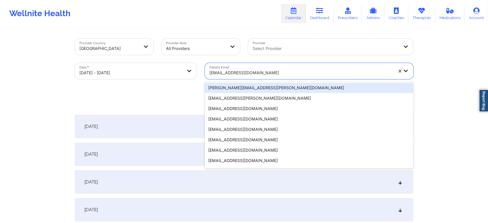
click at [274, 65] on div "[EMAIL_ADDRESS][DOMAIN_NAME]" at bounding box center [299, 71] width 189 height 16
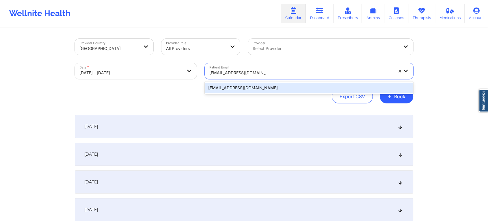
click at [272, 89] on div "[EMAIL_ADDRESS][DOMAIN_NAME]" at bounding box center [309, 88] width 208 height 10
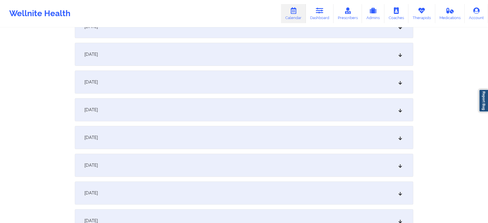
scroll to position [170, 0]
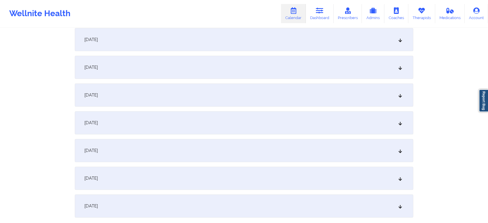
click at [214, 62] on div "[DATE]" at bounding box center [244, 67] width 338 height 23
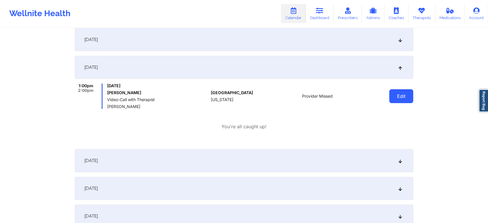
click at [403, 93] on button "Edit" at bounding box center [401, 96] width 24 height 14
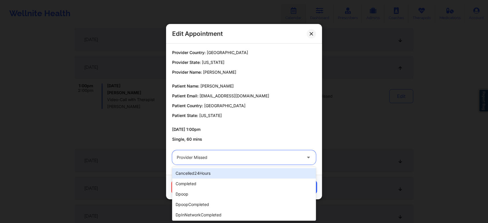
click at [276, 156] on div at bounding box center [239, 157] width 125 height 7
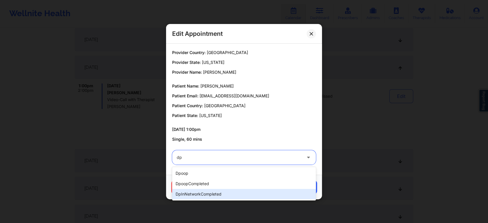
click at [242, 196] on div "dpInNetworkCompleted" at bounding box center [244, 194] width 144 height 10
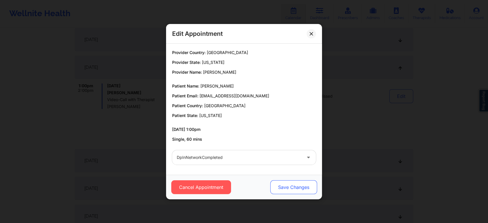
click at [275, 184] on button "Save Changes" at bounding box center [293, 187] width 47 height 14
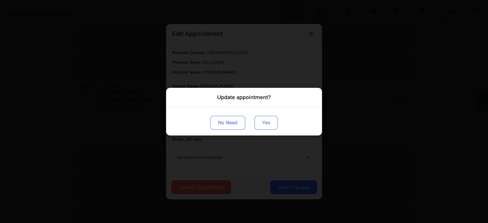
click at [266, 127] on button "Yes" at bounding box center [265, 122] width 23 height 14
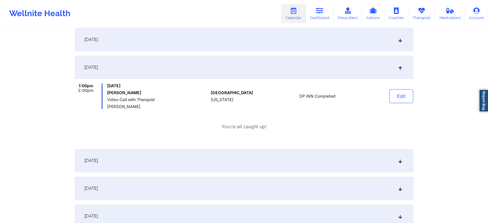
scroll to position [0, 0]
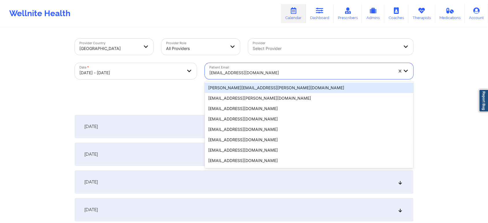
click at [254, 69] on div at bounding box center [301, 72] width 184 height 7
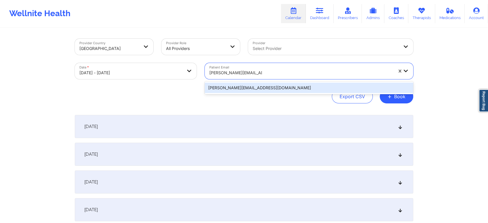
click at [269, 89] on div "[PERSON_NAME][EMAIL_ADDRESS][DOMAIN_NAME]" at bounding box center [309, 88] width 208 height 10
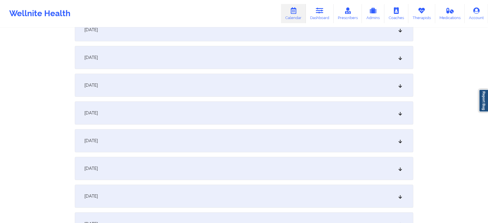
scroll to position [158, 0]
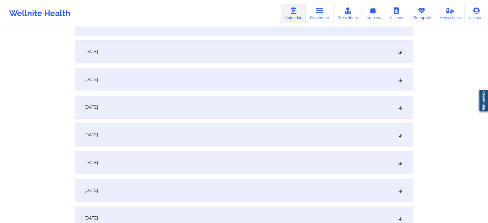
click at [181, 72] on div "[DATE]" at bounding box center [244, 79] width 338 height 23
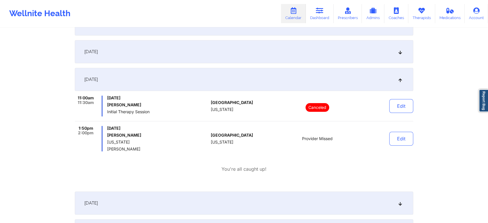
scroll to position [0, 0]
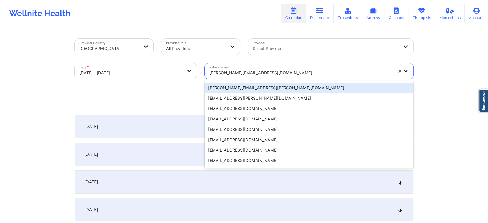
click at [257, 69] on div at bounding box center [301, 72] width 184 height 7
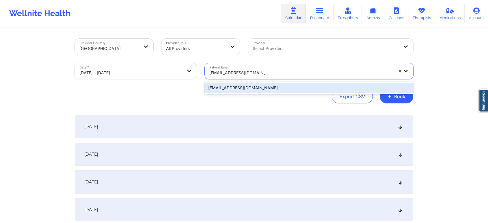
click at [257, 88] on div "[EMAIL_ADDRESS][DOMAIN_NAME]" at bounding box center [309, 88] width 208 height 10
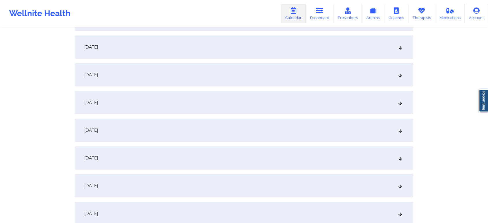
scroll to position [164, 0]
click at [167, 74] on div "[DATE]" at bounding box center [244, 73] width 338 height 23
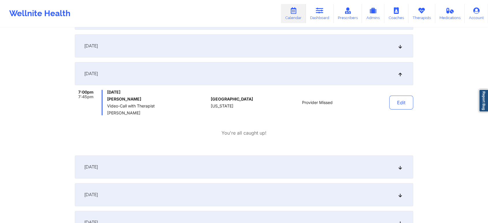
scroll to position [0, 0]
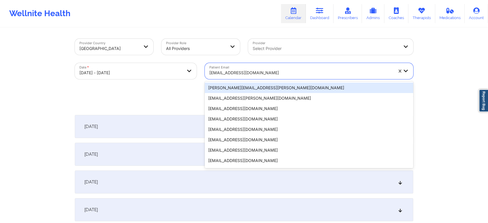
click at [260, 73] on div at bounding box center [301, 72] width 184 height 7
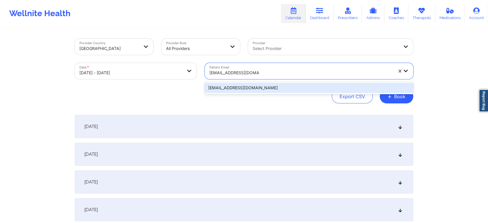
click at [261, 92] on div "[EMAIL_ADDRESS][DOMAIN_NAME]" at bounding box center [309, 88] width 208 height 10
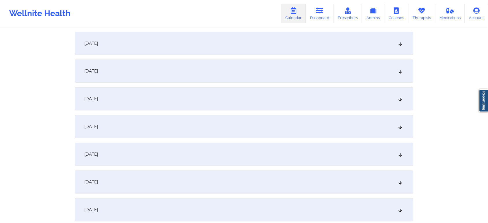
scroll to position [165, 0]
click at [211, 82] on div "[DATE]" at bounding box center [244, 72] width 338 height 23
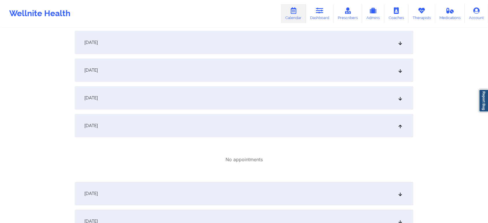
scroll to position [0, 0]
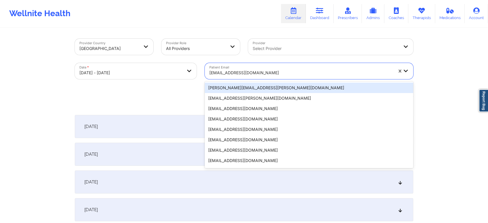
click at [247, 74] on div at bounding box center [301, 72] width 184 height 7
click at [262, 73] on div at bounding box center [301, 72] width 184 height 7
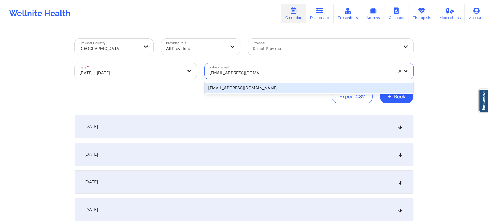
click at [239, 90] on div "[EMAIL_ADDRESS][DOMAIN_NAME]" at bounding box center [309, 88] width 208 height 10
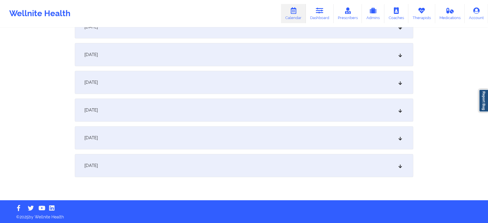
scroll to position [211, 0]
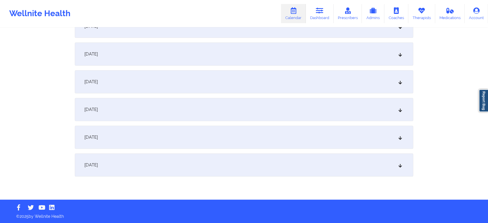
click at [155, 59] on div "[DATE]" at bounding box center [244, 53] width 338 height 23
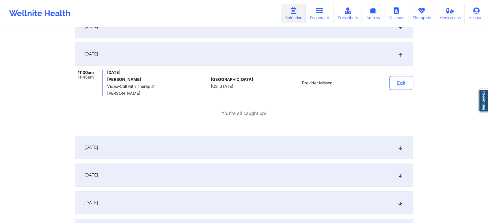
scroll to position [16, 0]
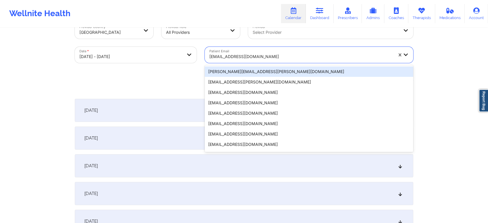
click at [254, 56] on div at bounding box center [301, 56] width 184 height 7
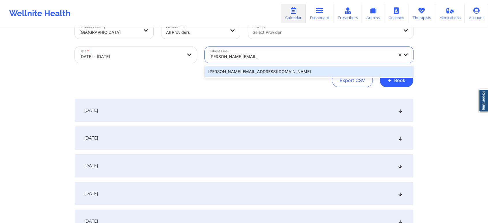
click at [273, 68] on div "[PERSON_NAME][EMAIL_ADDRESS][DOMAIN_NAME]" at bounding box center [309, 71] width 208 height 10
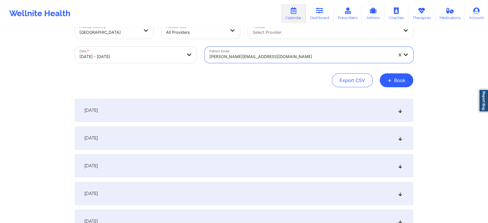
scroll to position [131, 0]
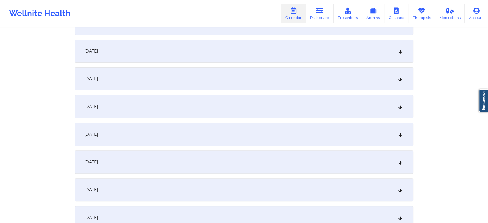
click at [237, 140] on div "[DATE]" at bounding box center [244, 134] width 338 height 23
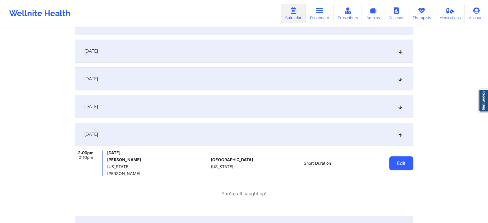
click at [404, 165] on button "Edit" at bounding box center [401, 163] width 24 height 14
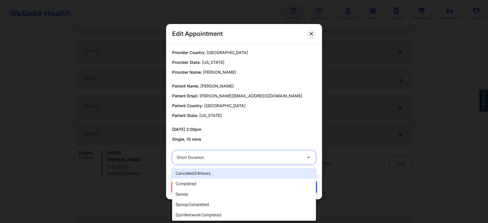
click at [238, 154] on div at bounding box center [239, 157] width 125 height 7
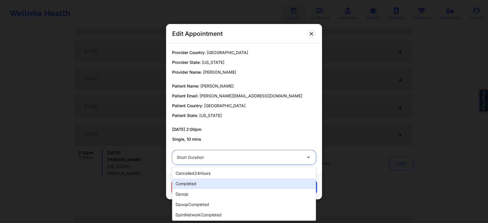
click at [210, 179] on div "completed" at bounding box center [244, 183] width 144 height 10
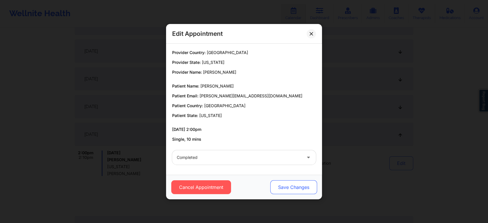
click at [282, 184] on button "Save Changes" at bounding box center [293, 187] width 47 height 14
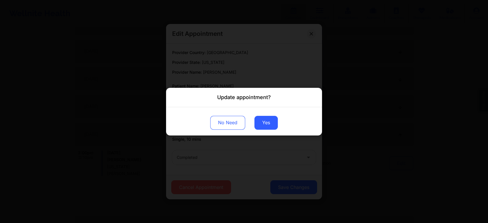
click at [261, 115] on div "No Need Yes" at bounding box center [244, 121] width 156 height 28
click at [261, 122] on button "Yes" at bounding box center [265, 122] width 23 height 14
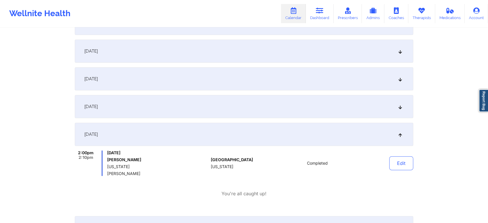
scroll to position [0, 0]
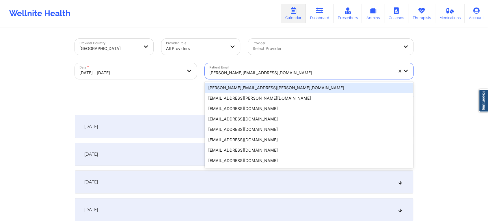
click at [240, 74] on div at bounding box center [301, 72] width 184 height 7
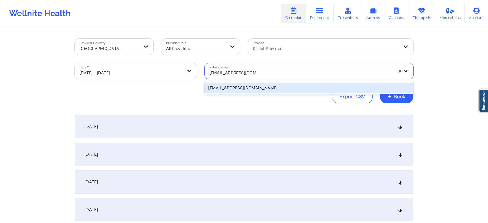
click at [251, 85] on div "[EMAIL_ADDRESS][DOMAIN_NAME]" at bounding box center [309, 88] width 208 height 10
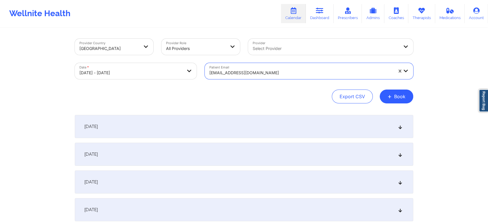
scroll to position [100, 0]
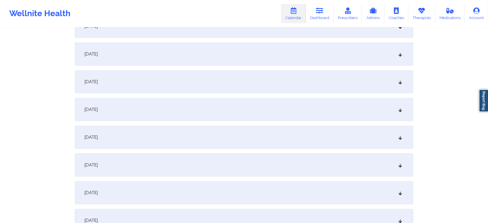
click at [252, 152] on div "[DATE] No appointments [DATE] No appointments [DATE] No appointments [DATE] No …" at bounding box center [244, 151] width 338 height 273
click at [252, 161] on div "[DATE]" at bounding box center [244, 164] width 338 height 23
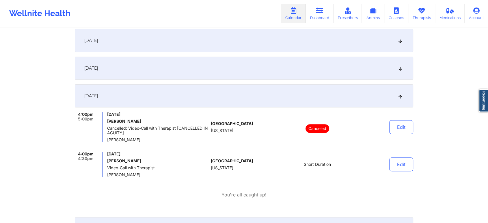
scroll to position [176, 0]
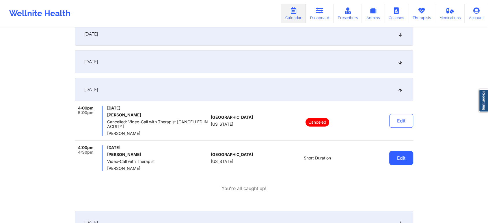
click at [396, 158] on button "Edit" at bounding box center [401, 158] width 24 height 14
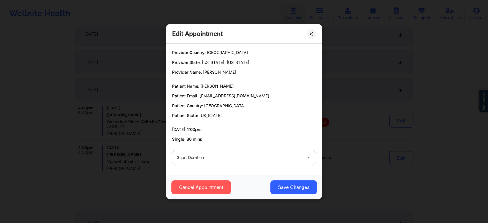
click at [219, 157] on div at bounding box center [239, 157] width 125 height 7
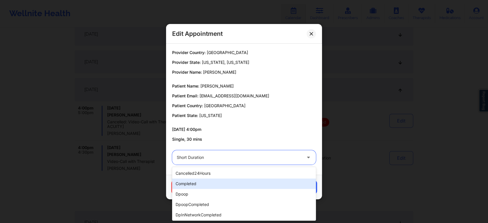
click at [204, 180] on div "completed" at bounding box center [244, 183] width 144 height 10
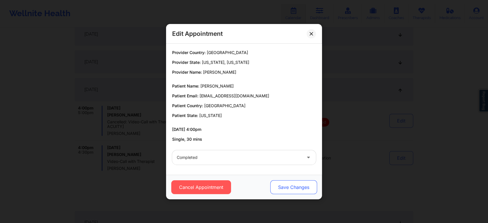
click at [283, 191] on button "Save Changes" at bounding box center [293, 187] width 47 height 14
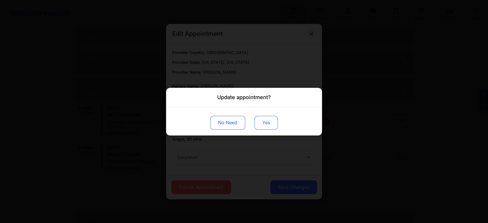
click at [263, 124] on button "Yes" at bounding box center [265, 122] width 23 height 14
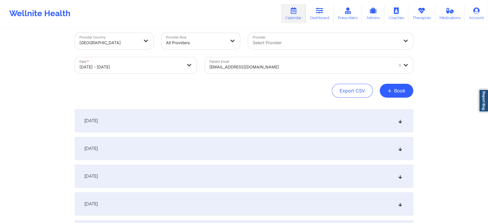
scroll to position [0, 0]
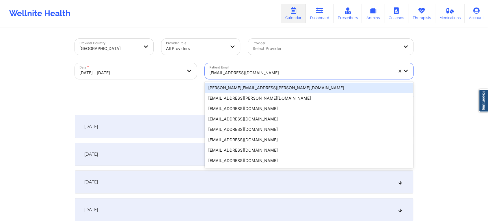
click at [238, 69] on div at bounding box center [301, 72] width 184 height 7
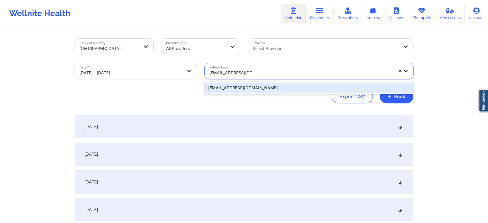
click at [244, 86] on div "[EMAIL_ADDRESS][DOMAIN_NAME]" at bounding box center [309, 88] width 208 height 10
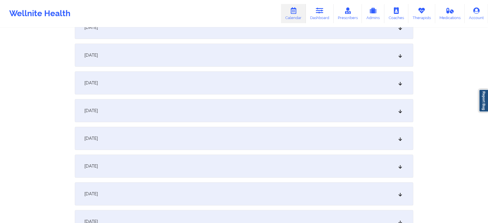
scroll to position [138, 0]
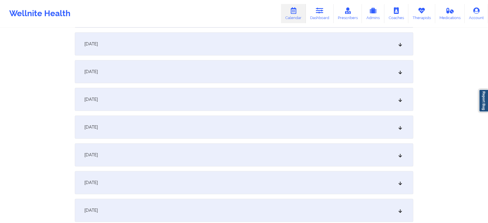
click at [199, 157] on div "[DATE]" at bounding box center [244, 154] width 338 height 23
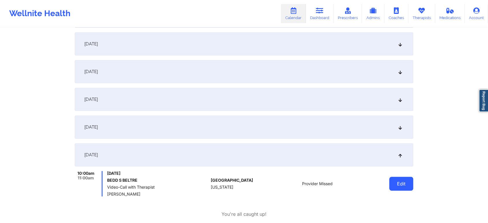
click at [392, 181] on button "Edit" at bounding box center [401, 184] width 24 height 14
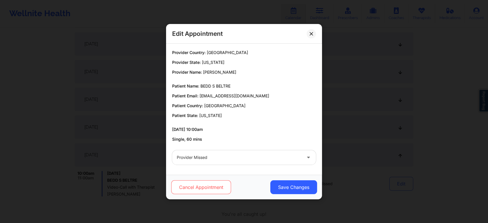
click at [201, 189] on button "Cancel Appointment" at bounding box center [201, 187] width 60 height 14
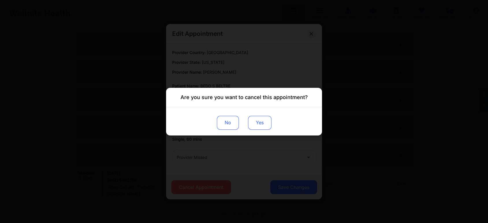
click at [262, 120] on button "Yes" at bounding box center [259, 122] width 23 height 14
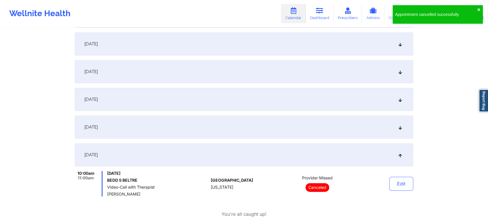
click at [388, 185] on div "Edit" at bounding box center [386, 183] width 53 height 25
click at [398, 184] on button "Edit" at bounding box center [401, 184] width 24 height 14
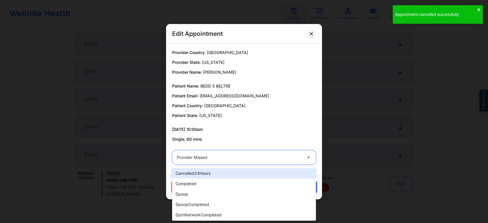
click at [258, 163] on div "Provider Missed" at bounding box center [239, 157] width 125 height 14
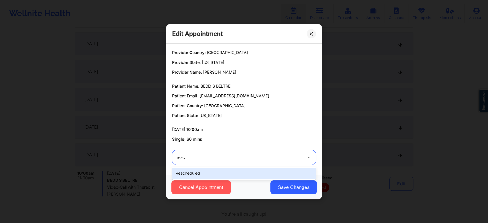
click at [264, 172] on div "rescheduled" at bounding box center [244, 173] width 144 height 10
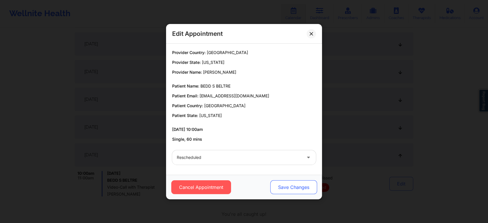
click at [295, 186] on button "Save Changes" at bounding box center [293, 187] width 47 height 14
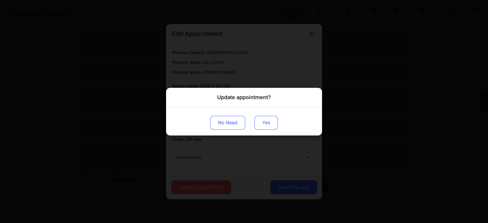
click at [268, 126] on button "Yes" at bounding box center [265, 122] width 23 height 14
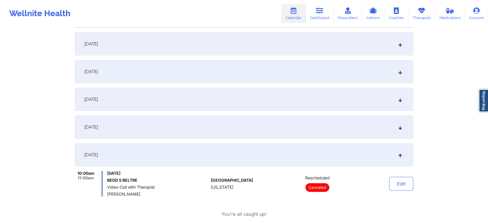
scroll to position [0, 0]
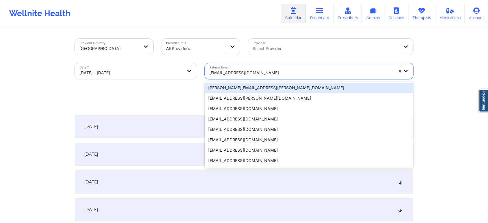
click at [244, 79] on div "[EMAIL_ADDRESS][DOMAIN_NAME]" at bounding box center [301, 72] width 184 height 13
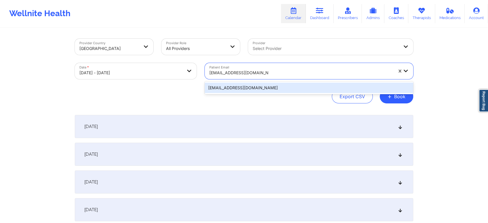
click at [255, 87] on div "[EMAIL_ADDRESS][DOMAIN_NAME]" at bounding box center [309, 88] width 208 height 10
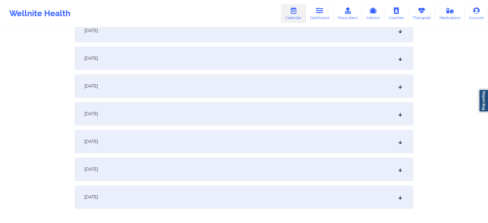
scroll to position [207, 0]
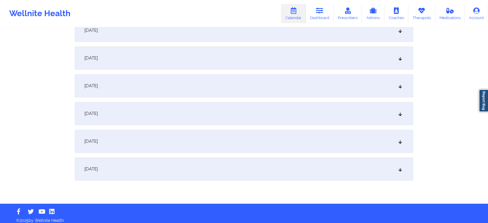
click at [206, 100] on div "[DATE] No appointments [DATE] No appointments [DATE] No appointments [DATE] No …" at bounding box center [244, 44] width 338 height 273
click at [236, 87] on div "[DATE]" at bounding box center [244, 85] width 338 height 23
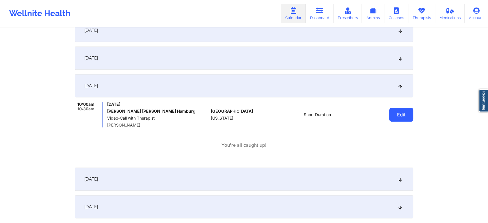
click at [400, 109] on button "Edit" at bounding box center [401, 115] width 24 height 14
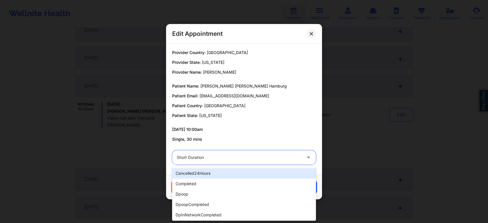
click at [261, 156] on div at bounding box center [239, 157] width 125 height 7
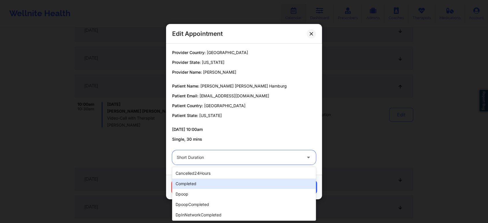
click at [231, 181] on div "completed" at bounding box center [244, 183] width 144 height 10
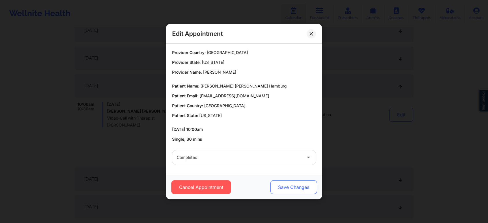
click at [280, 185] on button "Save Changes" at bounding box center [293, 187] width 47 height 14
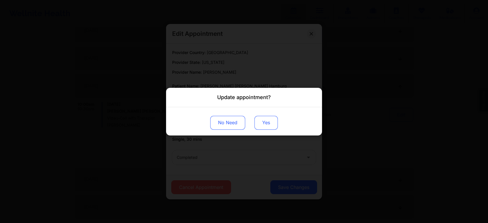
click at [260, 118] on button "Yes" at bounding box center [265, 122] width 23 height 14
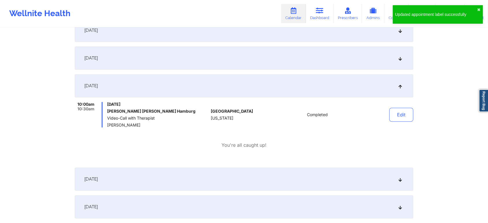
scroll to position [0, 0]
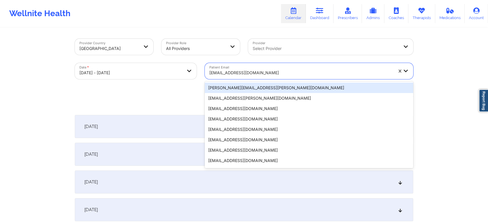
click at [221, 77] on div "[EMAIL_ADDRESS][DOMAIN_NAME]" at bounding box center [301, 72] width 184 height 13
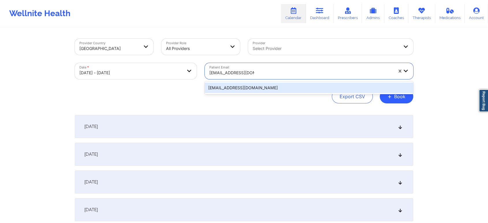
click at [245, 85] on div "[EMAIL_ADDRESS][DOMAIN_NAME]" at bounding box center [309, 88] width 208 height 10
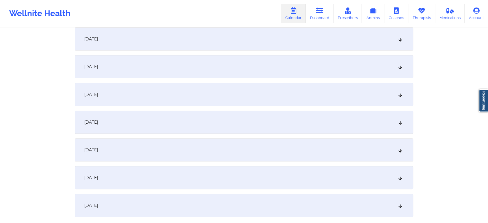
scroll to position [173, 0]
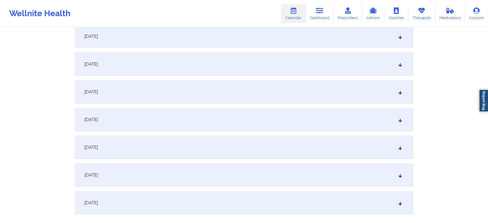
click at [201, 120] on div "[DATE]" at bounding box center [244, 119] width 338 height 23
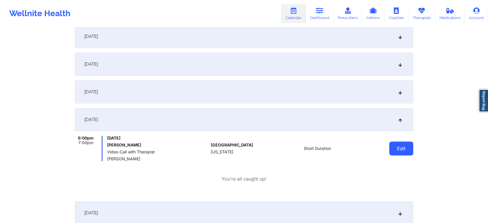
click at [403, 149] on button "Edit" at bounding box center [401, 148] width 24 height 14
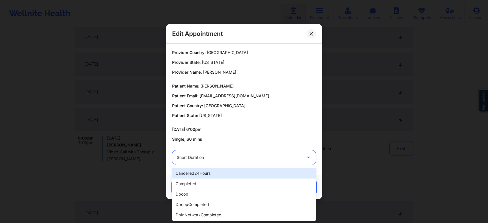
click at [217, 157] on div at bounding box center [239, 157] width 125 height 7
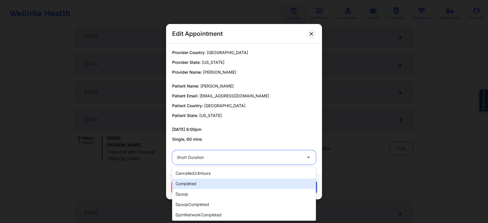
click at [197, 182] on div "completed" at bounding box center [244, 183] width 144 height 10
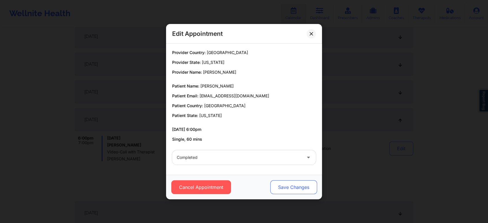
click at [293, 186] on button "Save Changes" at bounding box center [293, 187] width 47 height 14
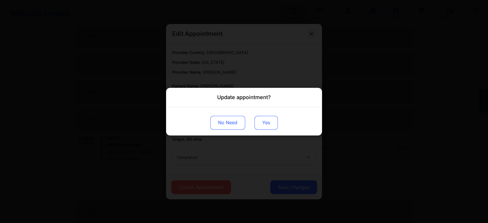
drag, startPoint x: 266, startPoint y: 130, endPoint x: 271, endPoint y: 124, distance: 8.0
click at [271, 124] on div "No Need Yes" at bounding box center [244, 121] width 156 height 28
click at [271, 124] on button "Yes" at bounding box center [265, 122] width 23 height 14
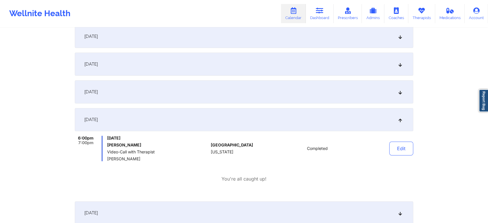
scroll to position [0, 0]
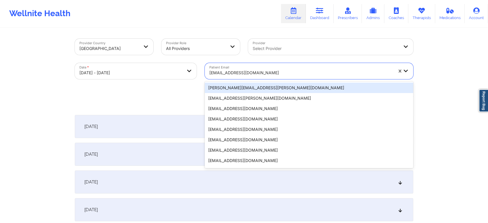
click at [240, 70] on div at bounding box center [301, 72] width 184 height 7
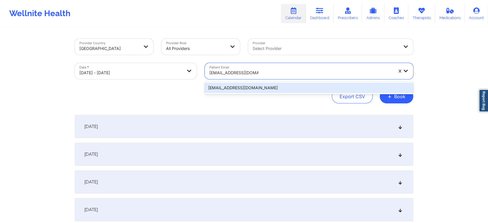
click at [249, 92] on div "[EMAIL_ADDRESS][DOMAIN_NAME]" at bounding box center [309, 88] width 208 height 10
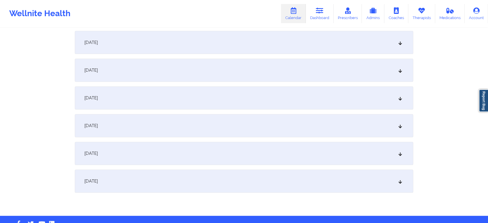
scroll to position [211, 0]
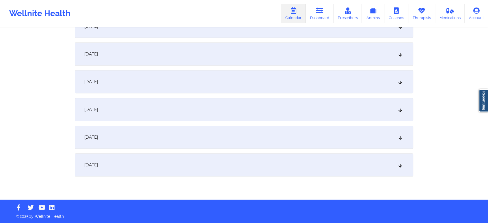
click at [169, 77] on div "[DATE]" at bounding box center [244, 81] width 338 height 23
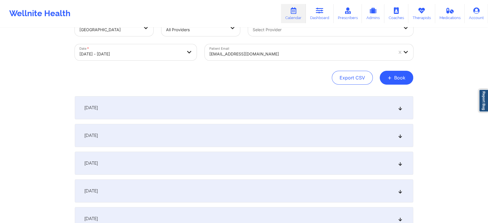
scroll to position [18, 0]
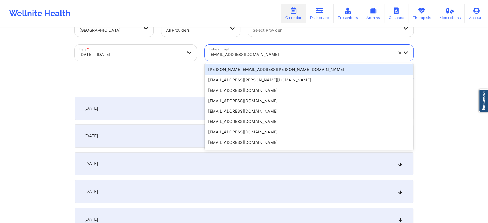
click at [246, 59] on div "[EMAIL_ADDRESS][DOMAIN_NAME]" at bounding box center [301, 54] width 184 height 13
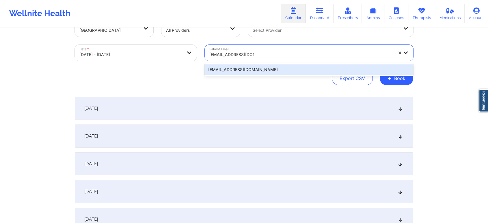
click at [242, 67] on div "[EMAIL_ADDRESS][DOMAIN_NAME]" at bounding box center [309, 69] width 208 height 10
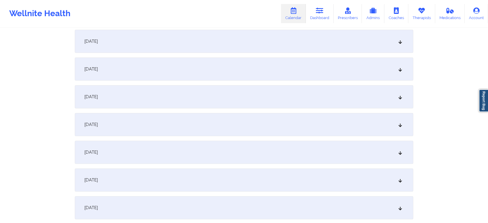
scroll to position [179, 0]
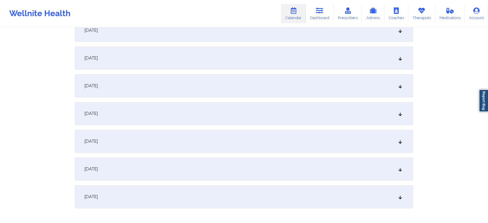
click at [193, 139] on div "[DATE]" at bounding box center [244, 141] width 338 height 23
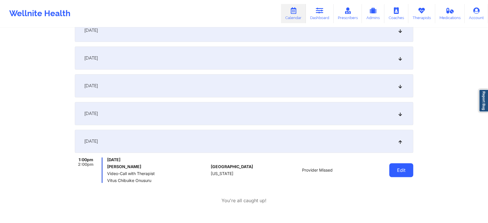
click at [401, 172] on button "Edit" at bounding box center [401, 170] width 24 height 14
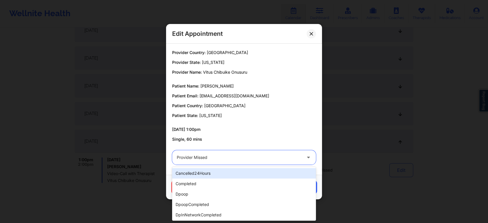
click at [202, 160] on div at bounding box center [239, 157] width 125 height 7
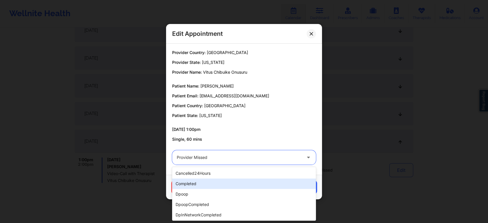
click at [193, 178] on div "completed" at bounding box center [244, 183] width 144 height 10
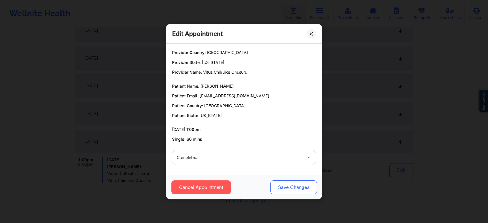
click at [277, 184] on button "Save Changes" at bounding box center [293, 187] width 47 height 14
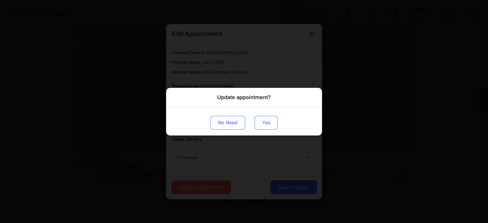
click at [258, 120] on button "Yes" at bounding box center [265, 122] width 23 height 14
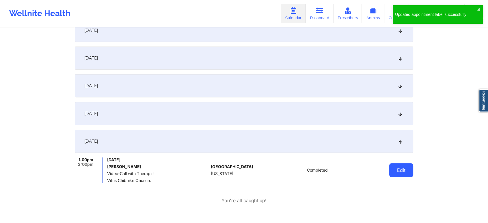
click at [392, 164] on button "Edit" at bounding box center [401, 170] width 24 height 14
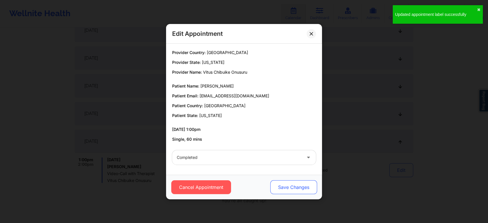
click at [294, 185] on button "Save Changes" at bounding box center [293, 187] width 47 height 14
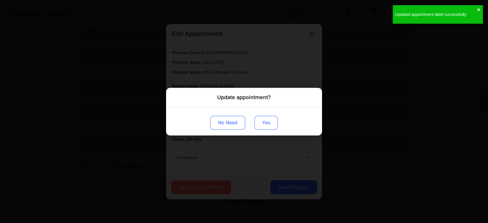
click at [262, 121] on button "Yes" at bounding box center [265, 122] width 23 height 14
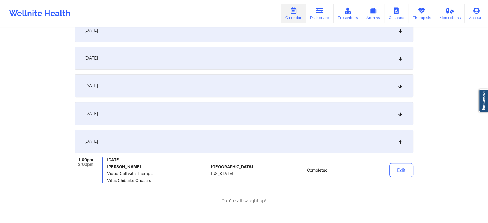
scroll to position [0, 0]
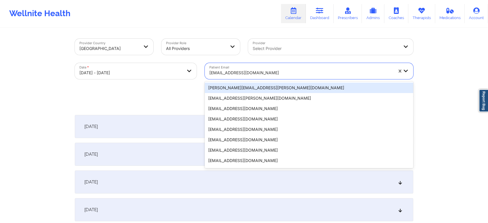
click at [238, 70] on div at bounding box center [301, 72] width 184 height 7
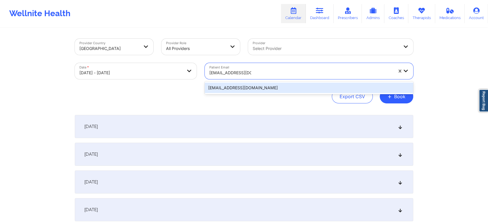
click at [242, 86] on div "[EMAIL_ADDRESS][DOMAIN_NAME]" at bounding box center [309, 88] width 208 height 10
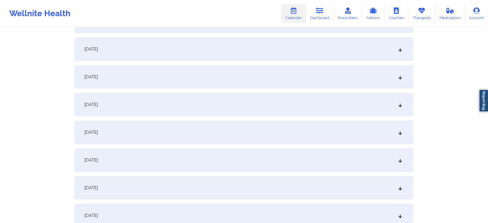
scroll to position [154, 0]
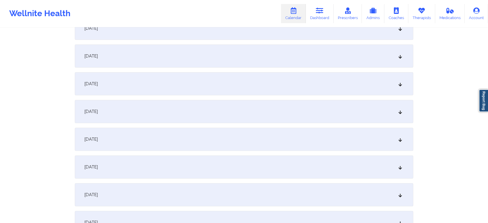
click at [210, 163] on div "[DATE]" at bounding box center [244, 166] width 338 height 23
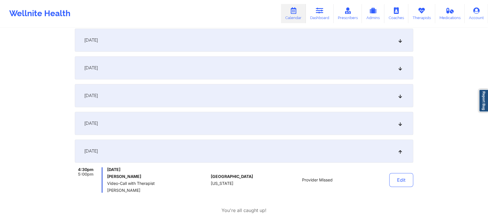
scroll to position [0, 0]
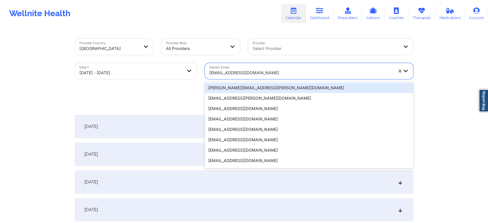
click at [242, 73] on div at bounding box center [301, 72] width 184 height 7
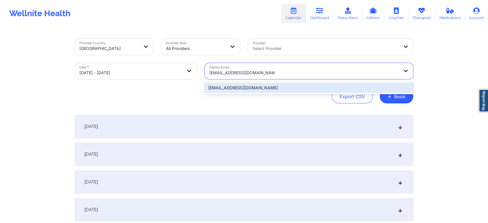
click at [329, 90] on div "[EMAIL_ADDRESS][DOMAIN_NAME]" at bounding box center [309, 88] width 208 height 10
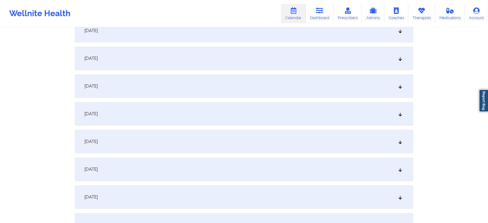
scroll to position [123, 0]
click at [244, 196] on div "[DATE]" at bounding box center [244, 197] width 338 height 23
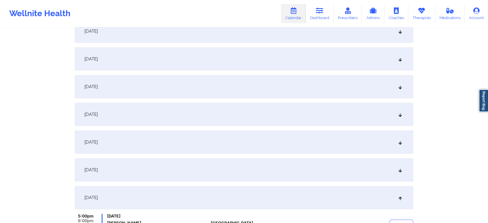
scroll to position [197, 0]
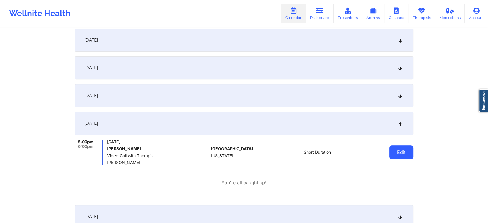
click at [394, 148] on button "Edit" at bounding box center [401, 152] width 24 height 14
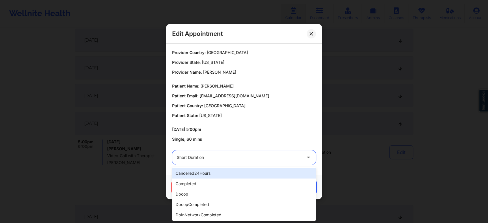
click at [248, 159] on div at bounding box center [239, 157] width 125 height 7
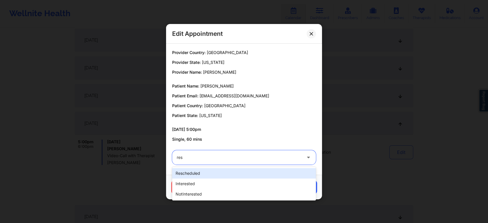
click at [212, 173] on div "rescheduled" at bounding box center [244, 173] width 144 height 10
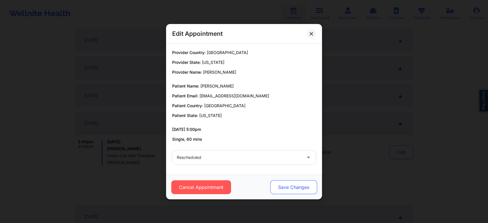
click at [287, 183] on button "Save Changes" at bounding box center [293, 187] width 47 height 14
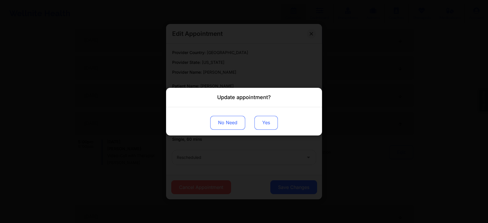
click at [266, 124] on button "Yes" at bounding box center [265, 122] width 23 height 14
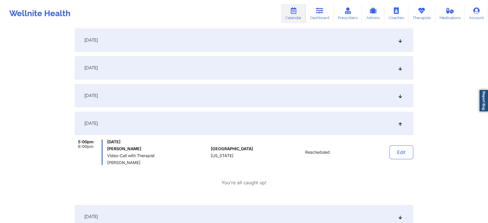
scroll to position [0, 0]
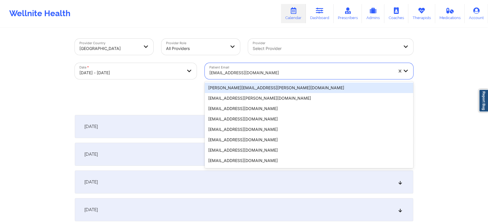
click at [236, 77] on div "[EMAIL_ADDRESS][DOMAIN_NAME]" at bounding box center [301, 72] width 184 height 13
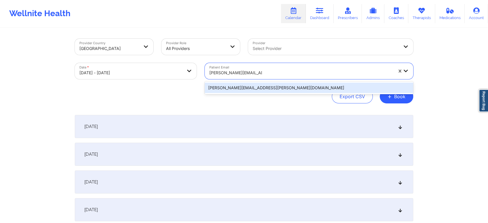
click at [253, 87] on div "[PERSON_NAME][EMAIL_ADDRESS][PERSON_NAME][DOMAIN_NAME]" at bounding box center [309, 88] width 208 height 10
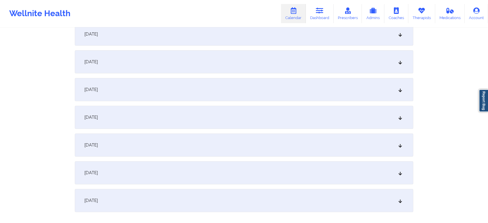
scroll to position [177, 0]
click at [280, 184] on div "[DATE] No appointments [DATE] No appointments [DATE] No appointments [DATE] No …" at bounding box center [244, 74] width 338 height 273
click at [320, 172] on div "[DATE]" at bounding box center [244, 171] width 338 height 23
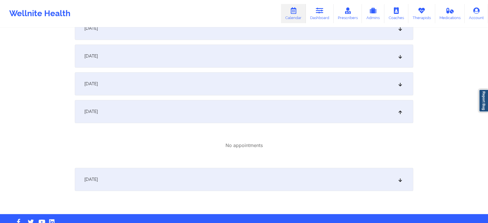
scroll to position [244, 0]
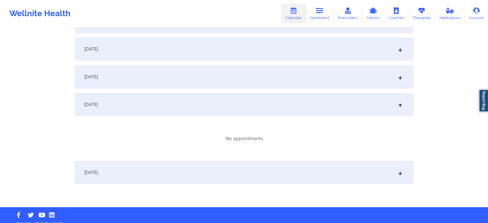
click at [199, 75] on div "[DATE]" at bounding box center [244, 76] width 338 height 23
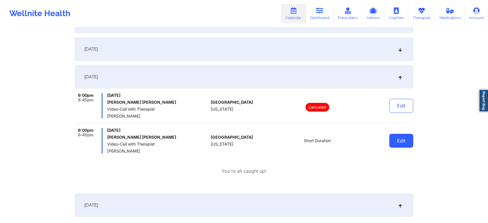
drag, startPoint x: 415, startPoint y: 143, endPoint x: 406, endPoint y: 143, distance: 9.3
click at [406, 143] on div "Provider Country [GEOGRAPHIC_DATA] Provider Role All Providers Provider Select …" at bounding box center [244, 46] width 346 height 523
click at [406, 143] on button "Edit" at bounding box center [401, 141] width 24 height 14
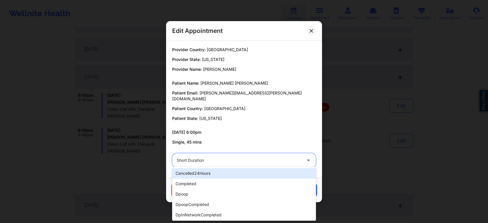
click at [254, 159] on div at bounding box center [239, 160] width 125 height 7
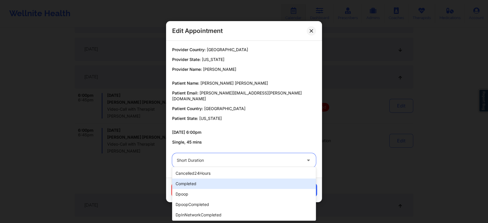
click at [208, 187] on div "completed" at bounding box center [244, 183] width 144 height 10
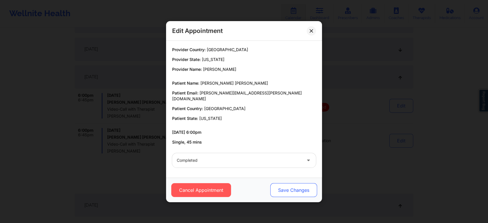
click at [289, 183] on button "Save Changes" at bounding box center [293, 190] width 47 height 14
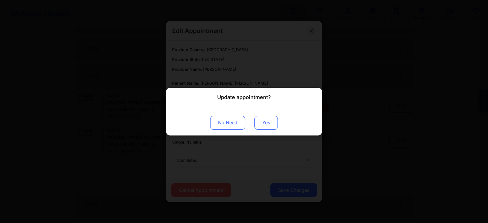
click at [268, 120] on button "Yes" at bounding box center [265, 122] width 23 height 14
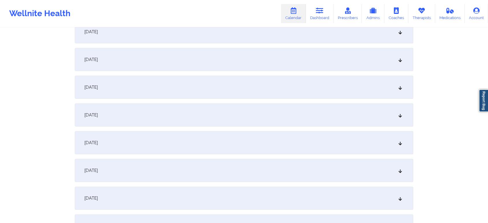
scroll to position [0, 0]
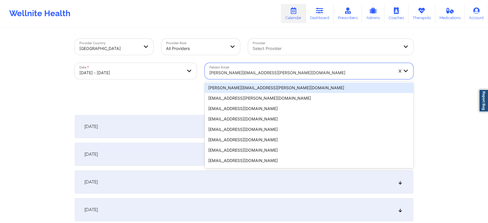
click at [270, 71] on div at bounding box center [301, 72] width 184 height 7
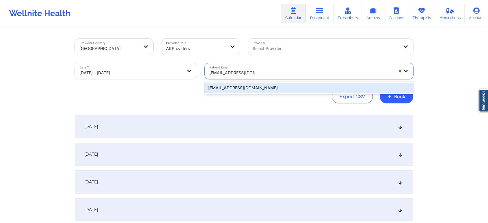
click at [269, 86] on div "[EMAIL_ADDRESS][DOMAIN_NAME]" at bounding box center [309, 88] width 208 height 10
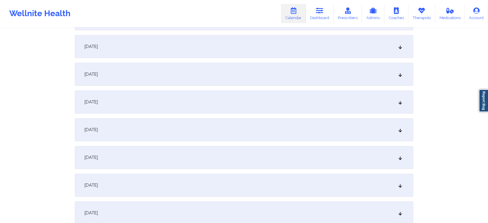
scroll to position [165, 0]
click at [260, 163] on div "[DATE]" at bounding box center [244, 155] width 338 height 23
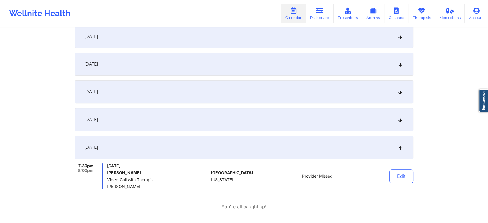
scroll to position [277, 0]
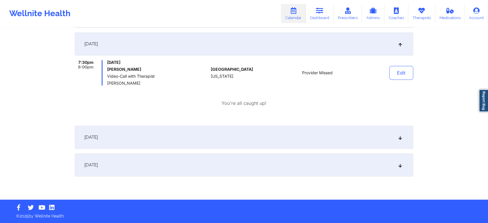
click at [255, 146] on div "[DATE]" at bounding box center [244, 137] width 338 height 23
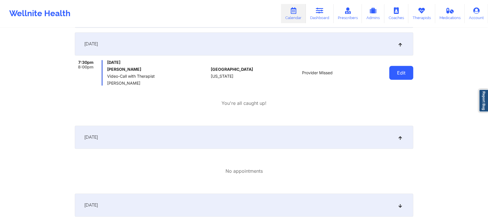
click at [401, 74] on button "Edit" at bounding box center [401, 73] width 24 height 14
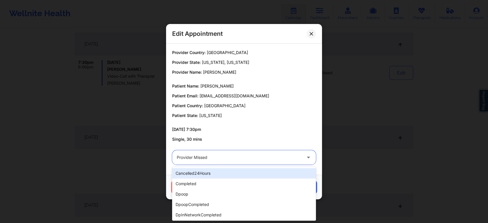
click at [208, 159] on div at bounding box center [239, 157] width 125 height 7
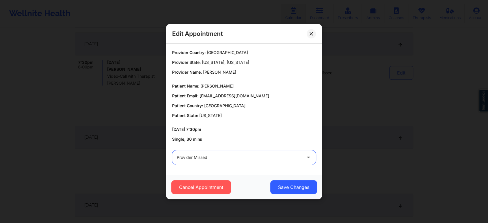
click at [208, 159] on div at bounding box center [239, 157] width 125 height 7
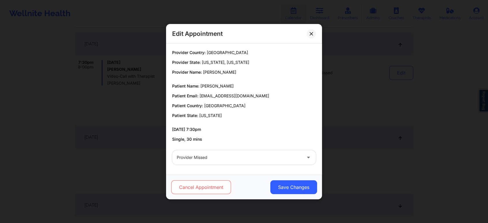
click at [208, 185] on button "Cancel Appointment" at bounding box center [201, 187] width 60 height 14
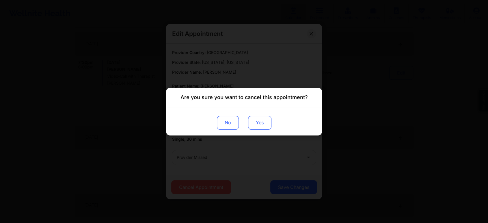
click at [255, 122] on button "Yes" at bounding box center [259, 122] width 23 height 14
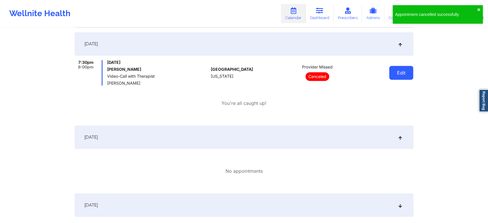
click at [398, 71] on button "Edit" at bounding box center [401, 73] width 24 height 14
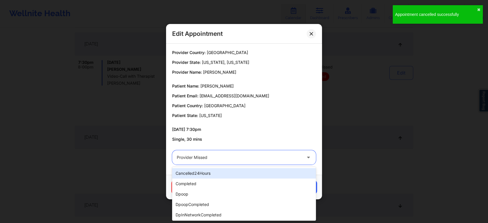
click at [240, 156] on div at bounding box center [239, 157] width 125 height 7
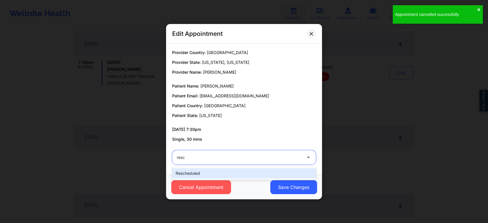
click at [218, 173] on div "rescheduled" at bounding box center [244, 173] width 144 height 10
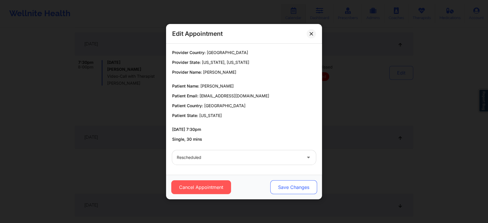
click at [283, 182] on button "Save Changes" at bounding box center [293, 187] width 47 height 14
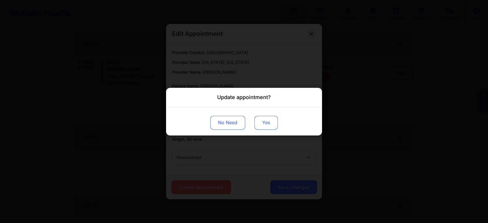
click at [267, 123] on button "Yes" at bounding box center [265, 122] width 23 height 14
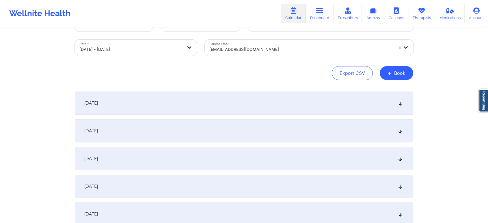
scroll to position [0, 0]
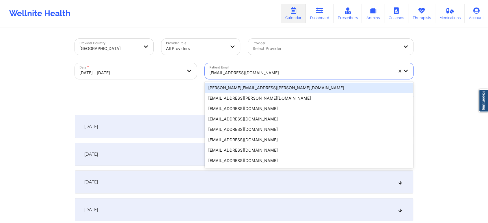
click at [226, 64] on div "[EMAIL_ADDRESS][DOMAIN_NAME]" at bounding box center [299, 71] width 189 height 16
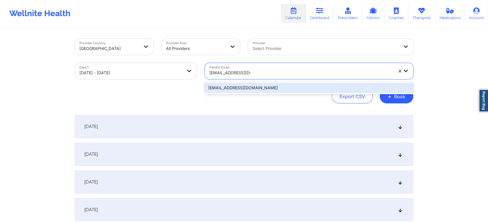
click at [240, 89] on div "[EMAIL_ADDRESS][DOMAIN_NAME]" at bounding box center [309, 88] width 208 height 10
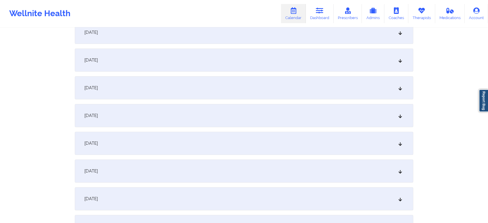
scroll to position [150, 0]
click at [225, 181] on div "[DATE]" at bounding box center [244, 169] width 338 height 23
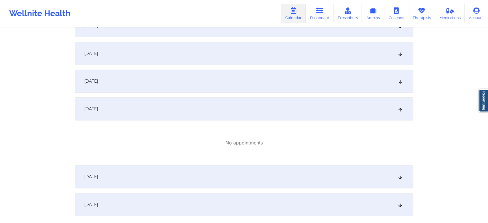
scroll to position [220, 0]
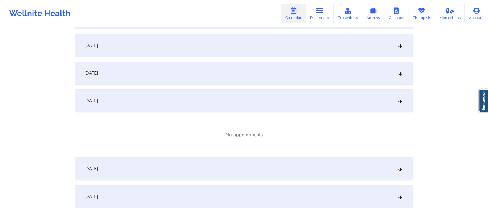
click at [255, 168] on div "[DATE]" at bounding box center [244, 168] width 338 height 23
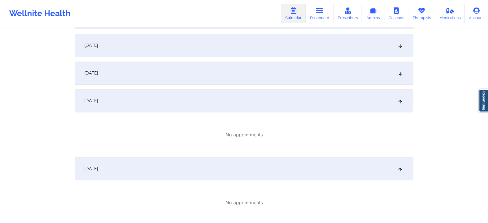
scroll to position [291, 0]
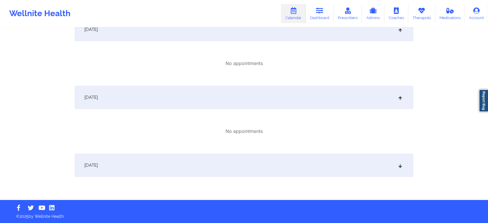
click at [251, 166] on div "[DATE]" at bounding box center [244, 165] width 338 height 23
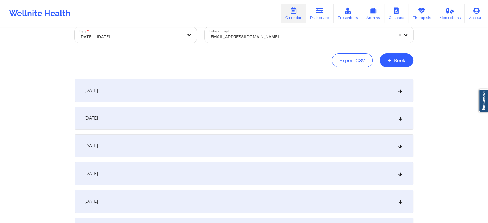
scroll to position [36, 0]
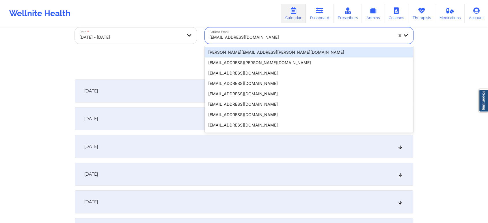
click at [263, 34] on div at bounding box center [301, 37] width 184 height 7
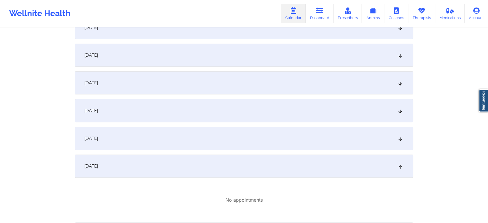
scroll to position [158, 0]
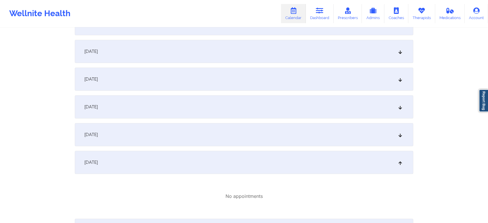
click at [262, 177] on div "[DATE] No appointments" at bounding box center [244, 182] width 338 height 63
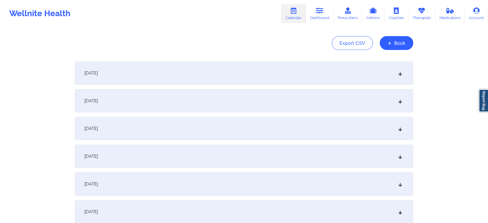
scroll to position [0, 0]
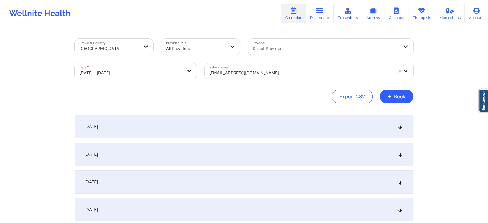
click at [250, 70] on div at bounding box center [301, 72] width 184 height 7
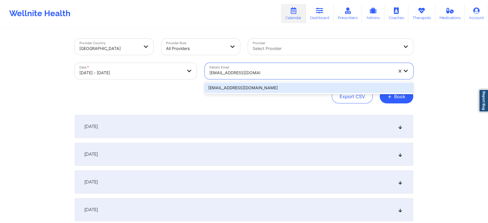
click at [270, 89] on div "[EMAIL_ADDRESS][DOMAIN_NAME]" at bounding box center [309, 88] width 208 height 10
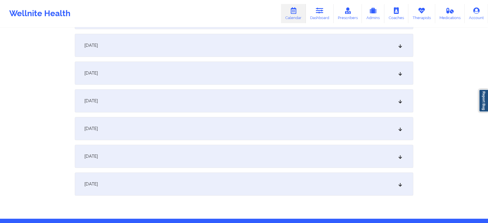
scroll to position [208, 0]
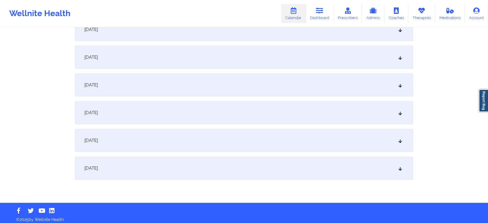
click at [196, 105] on div "[DATE]" at bounding box center [244, 112] width 338 height 23
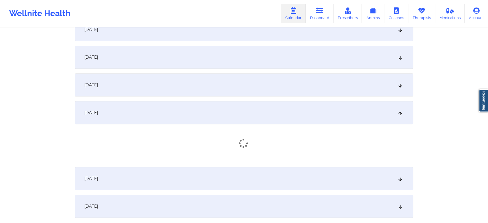
click at [196, 105] on div "[DATE]" at bounding box center [244, 112] width 338 height 23
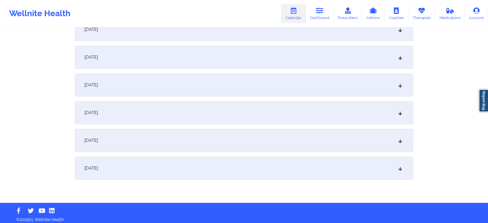
click at [196, 105] on div "[DATE]" at bounding box center [244, 112] width 338 height 23
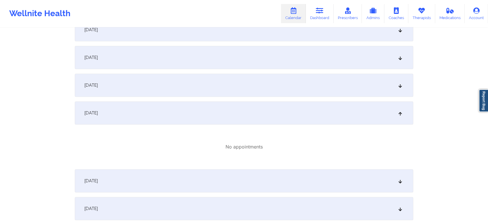
scroll to position [0, 0]
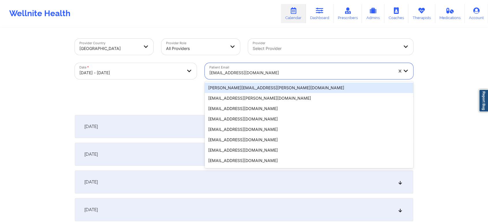
click at [266, 70] on div at bounding box center [301, 72] width 184 height 7
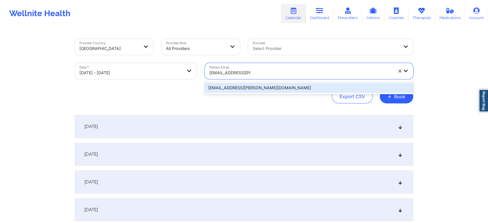
click at [255, 87] on div "[EMAIL_ADDRESS][PERSON_NAME][DOMAIN_NAME]" at bounding box center [309, 88] width 208 height 10
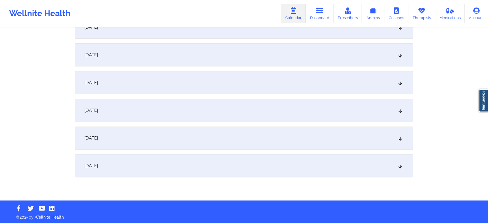
scroll to position [210, 0]
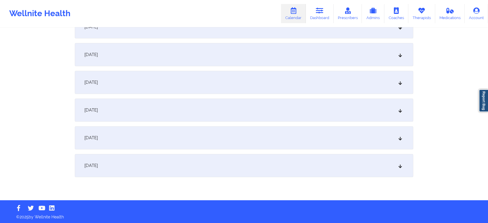
click at [195, 143] on div "[DATE]" at bounding box center [244, 137] width 338 height 23
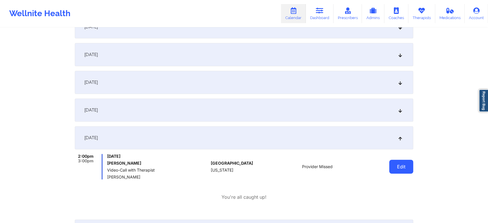
click at [398, 169] on button "Edit" at bounding box center [401, 167] width 24 height 14
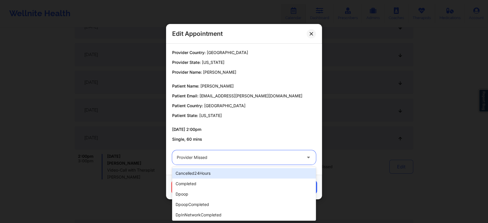
click at [257, 158] on div at bounding box center [239, 157] width 125 height 7
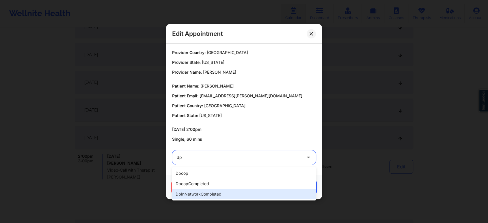
click at [220, 196] on div "dpInNetworkCompleted" at bounding box center [244, 194] width 144 height 10
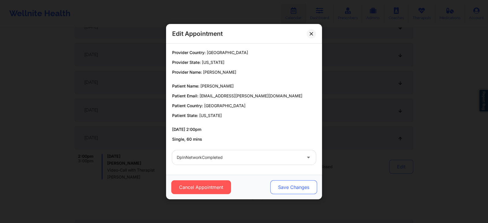
click at [289, 189] on button "Save Changes" at bounding box center [293, 187] width 47 height 14
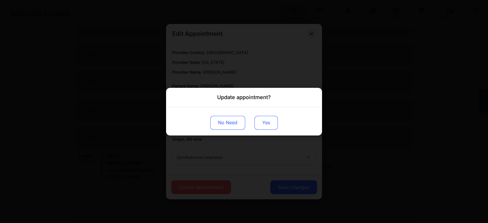
click at [262, 123] on button "Yes" at bounding box center [265, 122] width 23 height 14
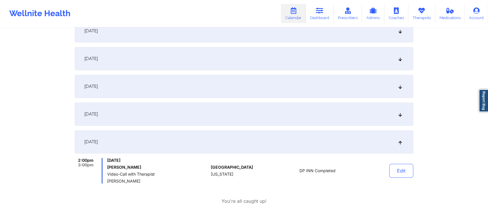
scroll to position [0, 0]
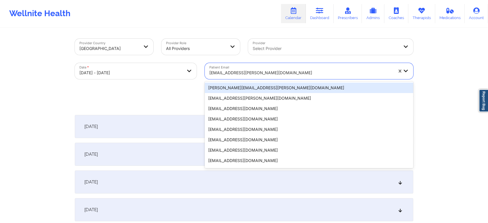
click at [251, 69] on div "[EMAIL_ADDRESS][PERSON_NAME][DOMAIN_NAME]" at bounding box center [301, 72] width 184 height 13
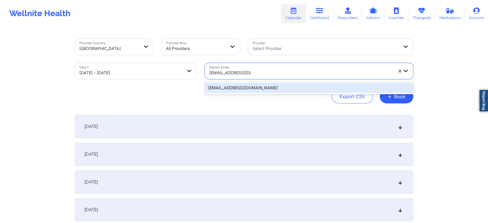
click at [269, 87] on div "[EMAIL_ADDRESS][DOMAIN_NAME]" at bounding box center [309, 88] width 208 height 10
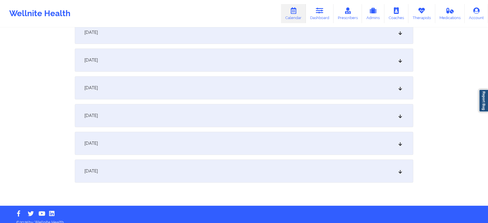
scroll to position [206, 0]
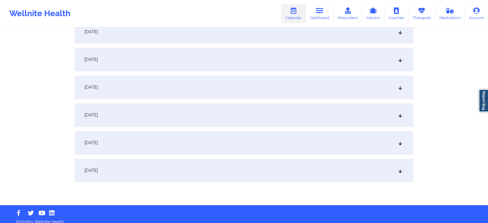
click at [232, 145] on div "[DATE]" at bounding box center [244, 142] width 338 height 23
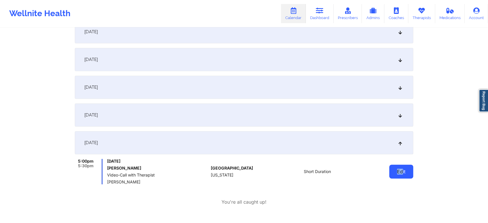
drag, startPoint x: 384, startPoint y: 171, endPoint x: 410, endPoint y: 172, distance: 25.7
click at [410, 172] on div "Edit" at bounding box center [386, 171] width 53 height 25
click at [410, 172] on button "Edit" at bounding box center [401, 172] width 24 height 14
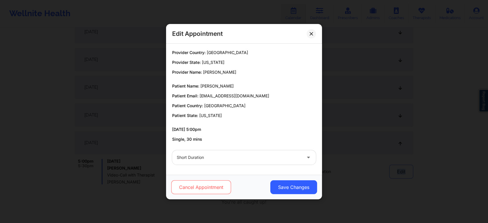
click at [207, 184] on button "Cancel Appointment" at bounding box center [201, 187] width 60 height 14
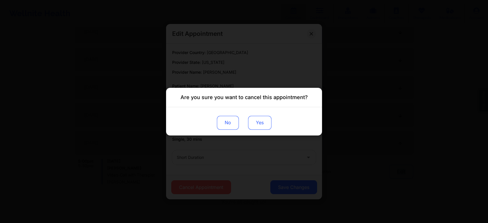
click at [259, 117] on button "Yes" at bounding box center [259, 122] width 23 height 14
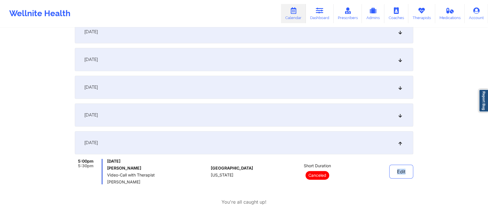
scroll to position [0, 0]
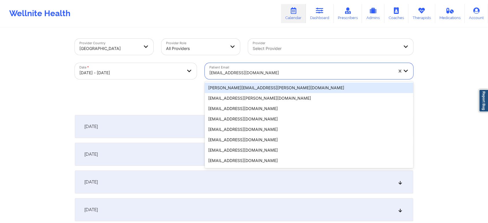
click at [255, 70] on div at bounding box center [301, 72] width 184 height 7
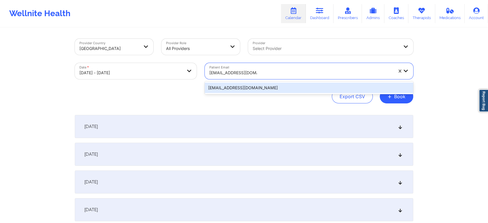
click at [252, 89] on div "[EMAIL_ADDRESS][DOMAIN_NAME]" at bounding box center [309, 88] width 208 height 10
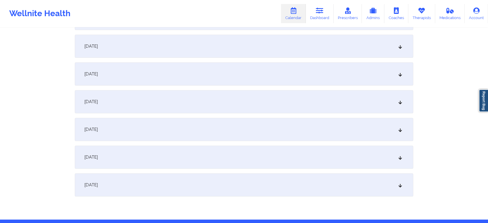
scroll to position [192, 0]
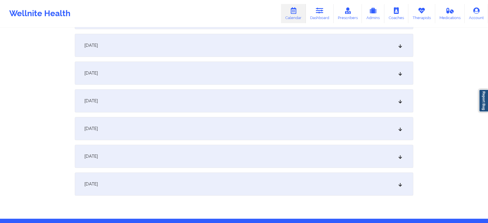
click at [247, 103] on div "[DATE]" at bounding box center [244, 100] width 338 height 23
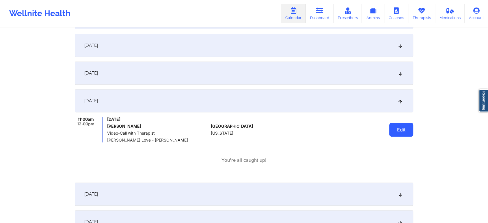
click at [400, 131] on button "Edit" at bounding box center [401, 130] width 24 height 14
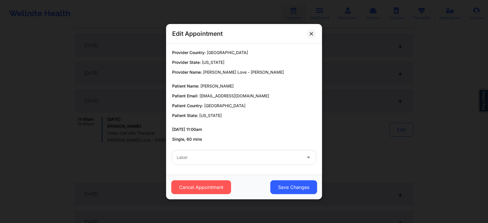
drag, startPoint x: 236, startPoint y: 167, endPoint x: 258, endPoint y: 152, distance: 27.1
click at [258, 152] on div "Label" at bounding box center [244, 157] width 152 height 23
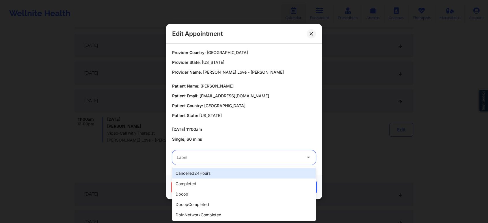
click at [258, 152] on div "Label" at bounding box center [237, 157] width 130 height 14
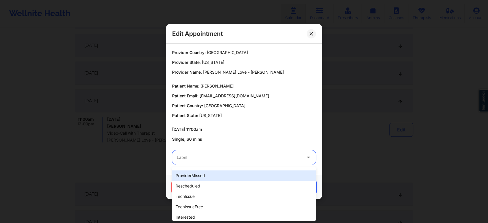
scroll to position [122, 0]
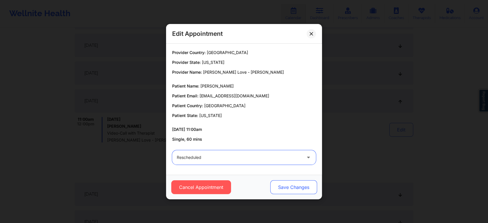
click at [282, 187] on button "Save Changes" at bounding box center [293, 187] width 47 height 14
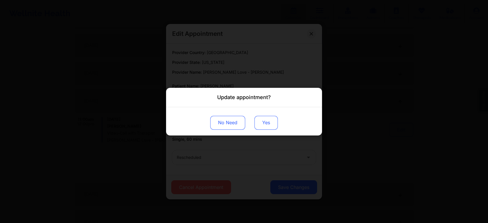
click at [271, 124] on button "Yes" at bounding box center [265, 122] width 23 height 14
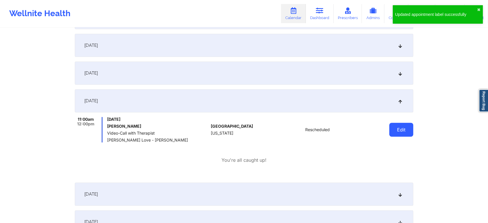
click at [396, 130] on button "Edit" at bounding box center [401, 130] width 24 height 14
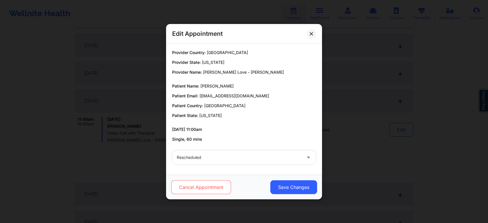
click at [208, 186] on button "Cancel Appointment" at bounding box center [201, 187] width 60 height 14
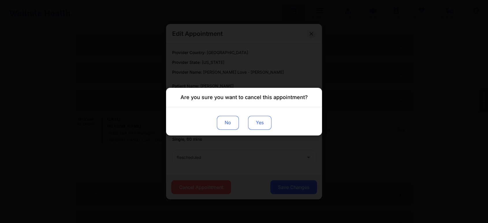
click at [252, 120] on button "Yes" at bounding box center [259, 122] width 23 height 14
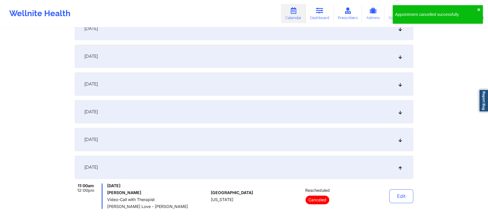
scroll to position [0, 0]
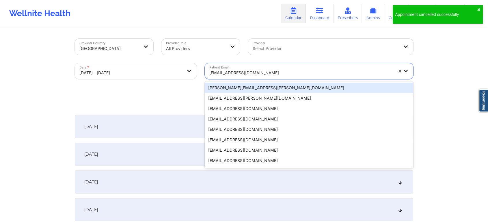
click at [254, 71] on div at bounding box center [301, 72] width 184 height 7
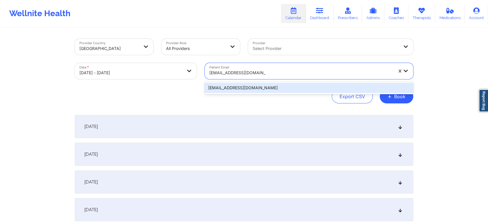
click at [254, 87] on div "[EMAIL_ADDRESS][DOMAIN_NAME]" at bounding box center [309, 88] width 208 height 10
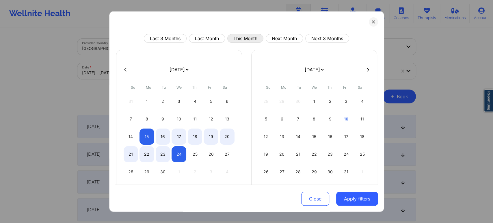
click at [246, 38] on button "This Month" at bounding box center [245, 38] width 36 height 9
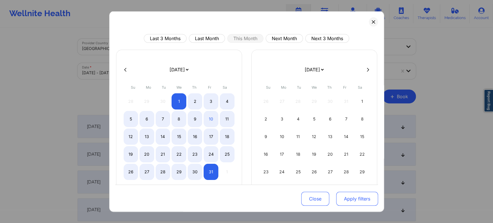
click at [352, 195] on button "Apply filters" at bounding box center [357, 199] width 42 height 14
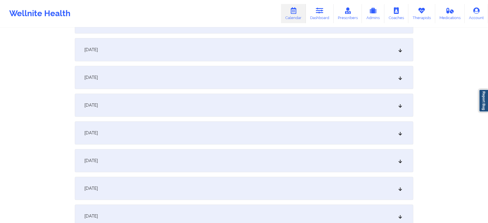
scroll to position [194, 0]
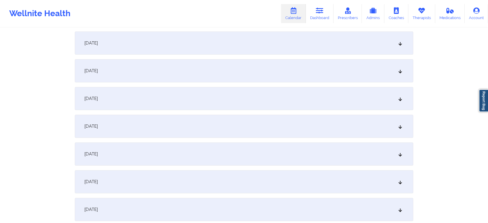
click at [286, 160] on div "[DATE]" at bounding box center [244, 153] width 338 height 23
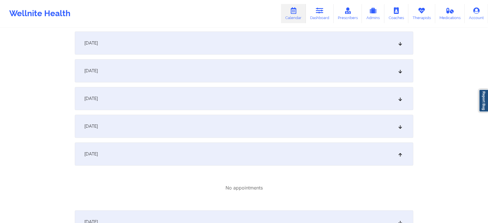
click at [272, 126] on div "[DATE]" at bounding box center [244, 126] width 338 height 23
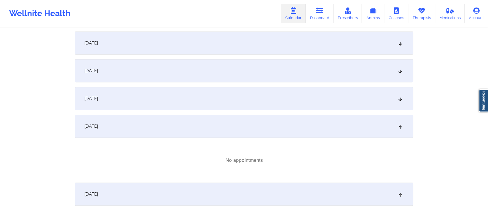
click at [243, 190] on div "[DATE]" at bounding box center [244, 193] width 338 height 23
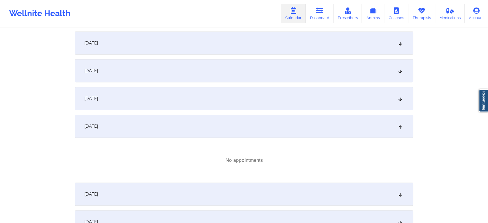
click at [249, 194] on div "[DATE]" at bounding box center [244, 193] width 338 height 23
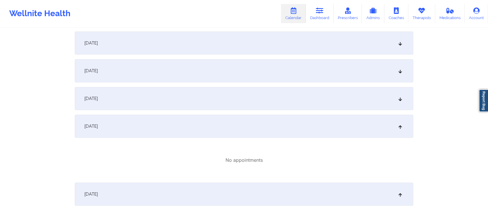
scroll to position [0, 0]
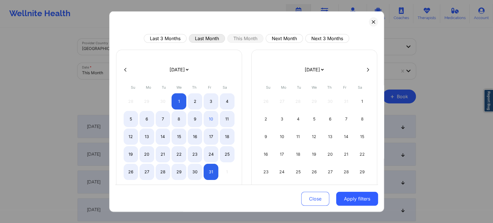
click at [204, 37] on button "Last Month" at bounding box center [207, 38] width 36 height 9
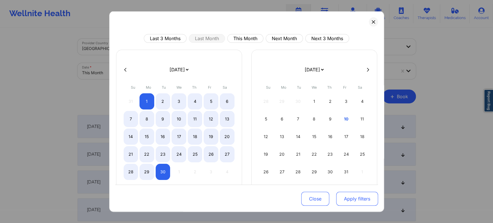
click at [337, 195] on button "Apply filters" at bounding box center [357, 199] width 42 height 14
click at [159, 137] on div "16" at bounding box center [163, 136] width 15 height 16
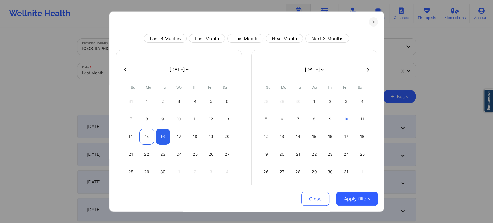
click at [148, 134] on div "15" at bounding box center [146, 136] width 15 height 16
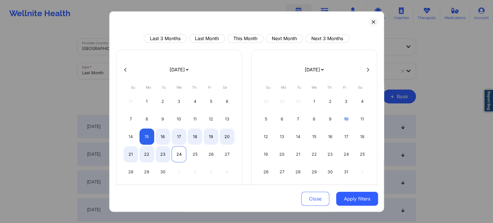
click at [176, 152] on div "24" at bounding box center [178, 154] width 15 height 16
click at [345, 197] on button "Apply filters" at bounding box center [357, 199] width 42 height 14
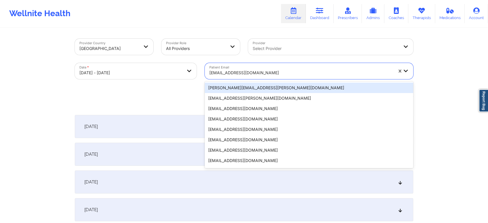
click at [283, 76] on div "[EMAIL_ADDRESS][DOMAIN_NAME]" at bounding box center [301, 72] width 184 height 13
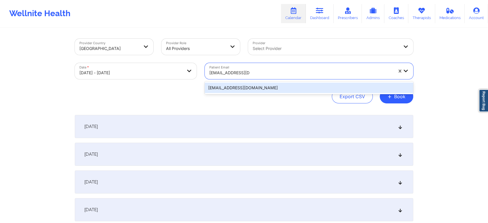
click at [284, 88] on div "[EMAIL_ADDRESS][DOMAIN_NAME]" at bounding box center [309, 88] width 208 height 10
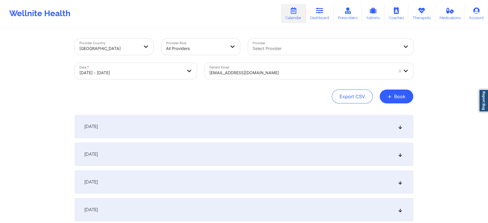
click at [262, 153] on div "[DATE]" at bounding box center [244, 154] width 338 height 23
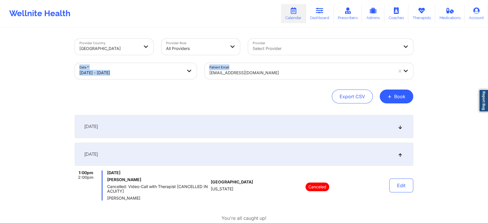
drag, startPoint x: 482, startPoint y: 62, endPoint x: 492, endPoint y: 56, distance: 11.5
click at [488, 56] on html "Wellnite Health Calendar Dashboard Prescribers Admins Coaches Therapists Medica…" at bounding box center [244, 111] width 488 height 223
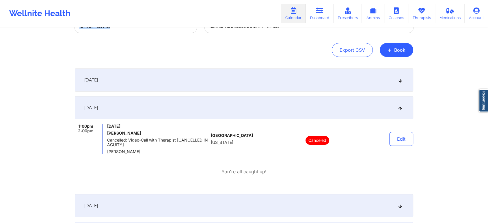
scroll to position [155, 0]
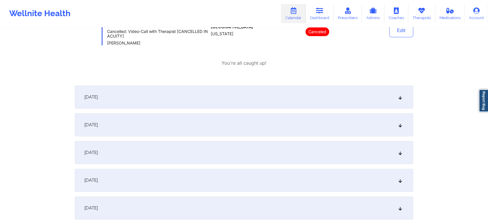
click at [292, 99] on div "[DATE]" at bounding box center [244, 96] width 338 height 23
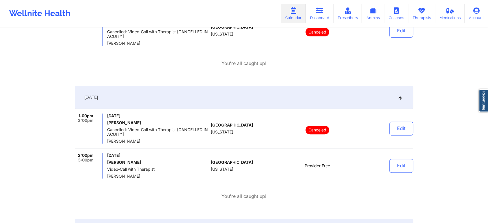
scroll to position [0, 0]
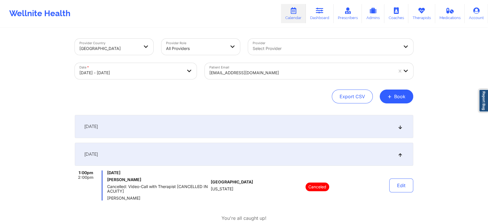
click at [90, 77] on body "Wellnite Health Calendar Dashboard Prescribers Admins Coaches Therapists Medica…" at bounding box center [244, 111] width 488 height 223
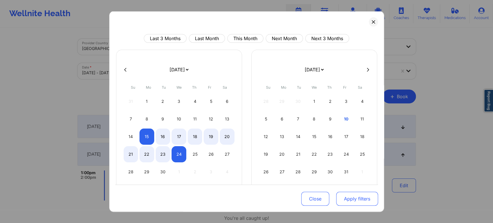
click at [354, 200] on button "Apply filters" at bounding box center [357, 199] width 42 height 14
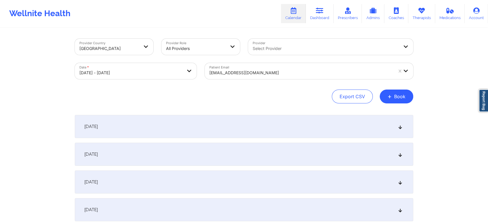
click at [161, 72] on body "Wellnite Health Calendar Dashboard Prescribers Admins Coaches Therapists Medica…" at bounding box center [244, 111] width 488 height 223
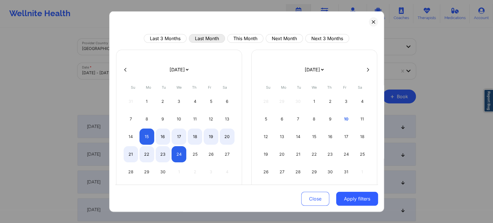
click at [211, 35] on button "Last Month" at bounding box center [207, 38] width 36 height 9
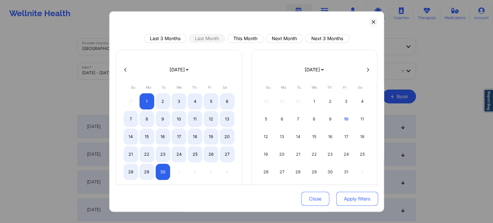
drag, startPoint x: 341, startPoint y: 191, endPoint x: 341, endPoint y: 195, distance: 4.3
click at [341, 195] on div "Close Apply filters" at bounding box center [246, 197] width 263 height 27
click at [341, 195] on button "Apply filters" at bounding box center [357, 199] width 42 height 14
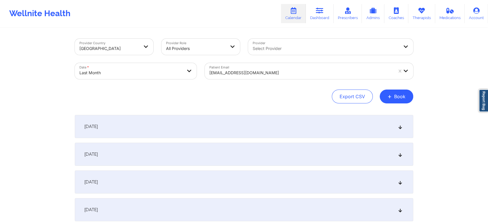
scroll to position [29, 0]
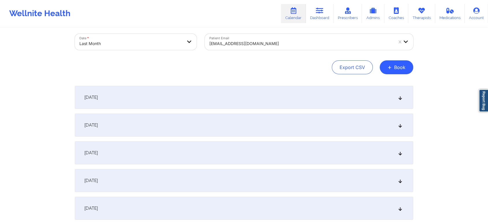
click at [303, 91] on div "[DATE]" at bounding box center [244, 97] width 338 height 23
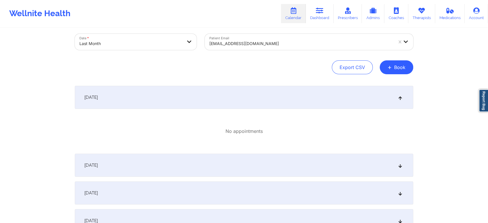
click at [255, 169] on div "[DATE]" at bounding box center [244, 165] width 338 height 23
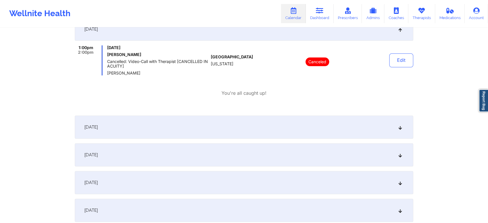
scroll to position [169, 0]
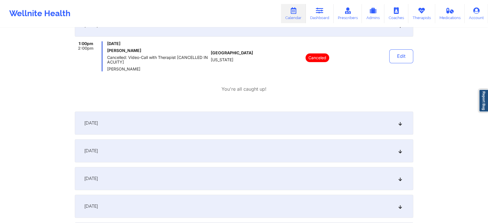
click at [264, 125] on div "[DATE]" at bounding box center [244, 122] width 338 height 23
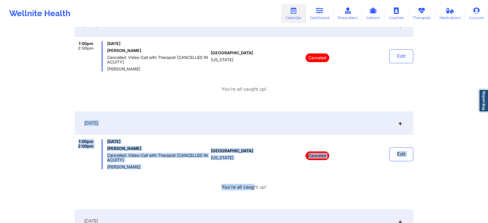
drag, startPoint x: 254, startPoint y: 192, endPoint x: 488, endPoint y: 99, distance: 251.6
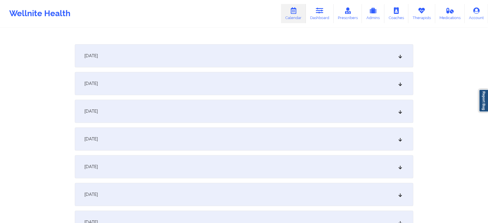
scroll to position [346, 0]
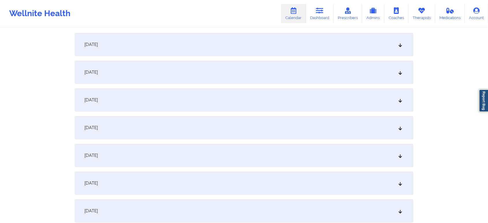
click at [292, 48] on div "[DATE]" at bounding box center [244, 44] width 338 height 23
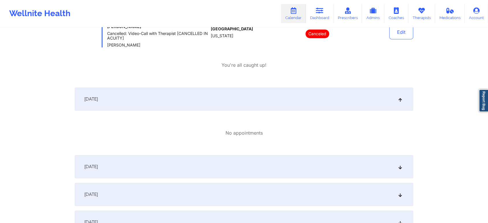
scroll to position [290, 0]
click at [367, 166] on div "[DATE]" at bounding box center [244, 167] width 338 height 23
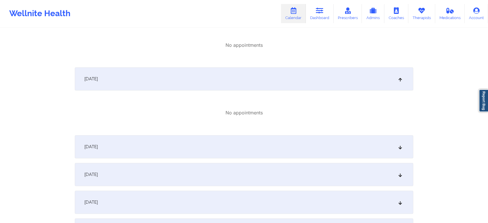
scroll to position [407, 0]
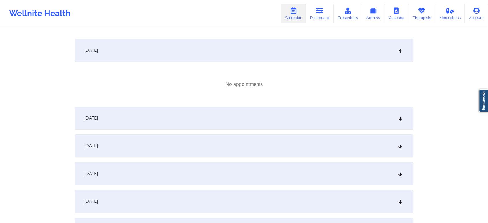
click at [348, 126] on div "[DATE]" at bounding box center [244, 118] width 338 height 23
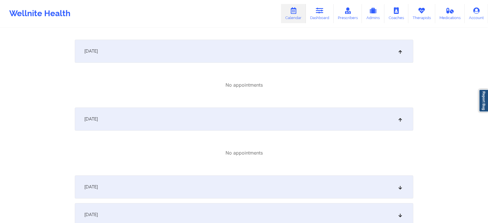
scroll to position [536, 0]
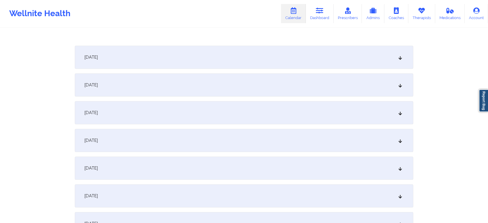
click at [293, 60] on div "[DATE]" at bounding box center [244, 57] width 338 height 23
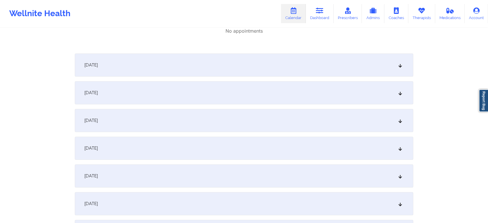
scroll to position [603, 0]
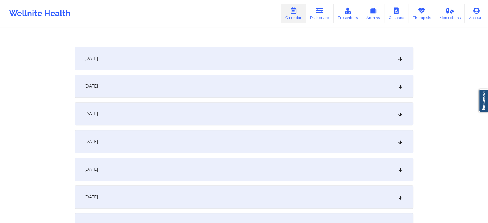
click at [318, 87] on div "[DATE]" at bounding box center [244, 85] width 338 height 23
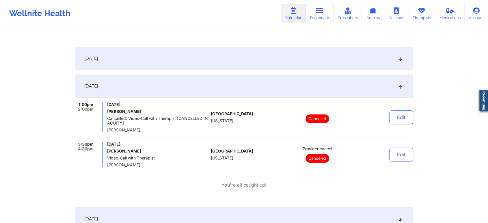
click at [289, 57] on div "[DATE]" at bounding box center [244, 58] width 338 height 23
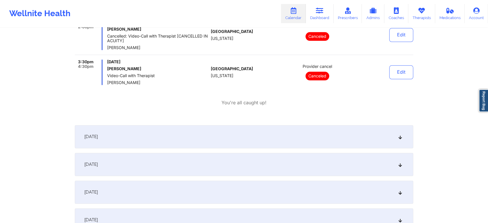
scroll to position [740, 0]
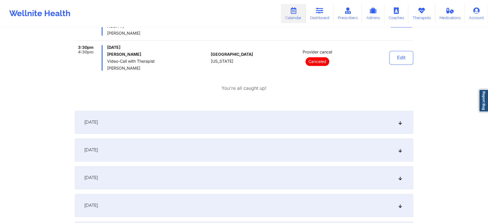
click at [344, 152] on div "[DATE]" at bounding box center [244, 149] width 338 height 23
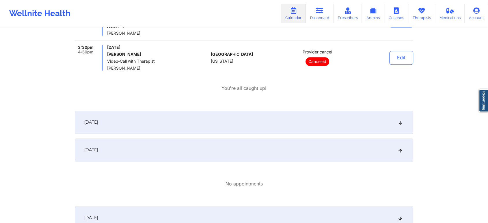
click at [281, 133] on div "[DATE]" at bounding box center [244, 122] width 338 height 23
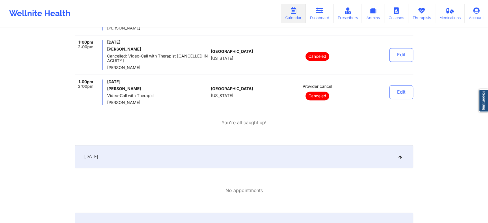
scroll to position [935, 0]
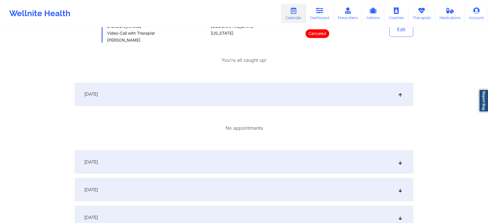
drag, startPoint x: 255, startPoint y: 147, endPoint x: 249, endPoint y: 166, distance: 20.2
click at [249, 166] on div "[DATE]" at bounding box center [244, 161] width 338 height 23
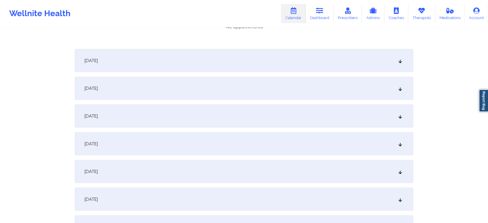
scroll to position [1152, 0]
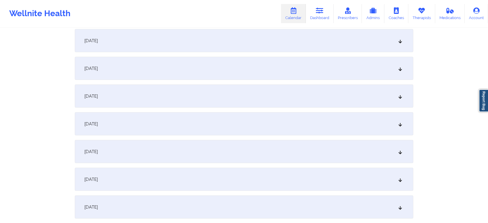
click at [231, 122] on div "[DATE]" at bounding box center [244, 123] width 338 height 23
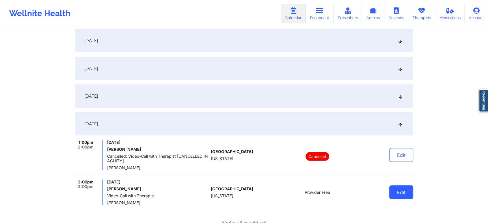
click at [396, 186] on button "Edit" at bounding box center [401, 192] width 24 height 14
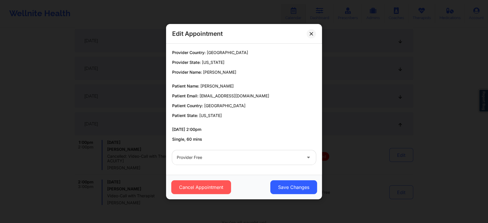
drag, startPoint x: 273, startPoint y: 147, endPoint x: 260, endPoint y: 160, distance: 17.8
click at [260, 160] on div "Provider Free" at bounding box center [244, 157] width 152 height 23
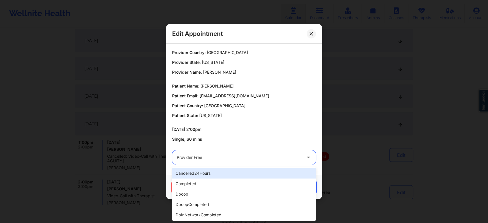
click at [260, 160] on div at bounding box center [239, 157] width 125 height 7
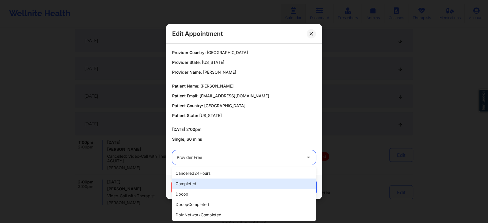
click at [221, 179] on div "completed" at bounding box center [244, 183] width 144 height 10
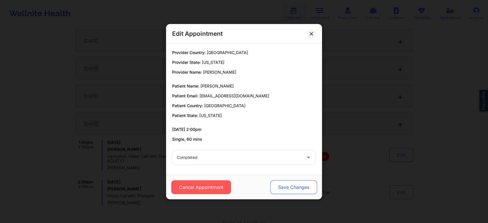
click at [286, 191] on button "Save Changes" at bounding box center [293, 187] width 47 height 14
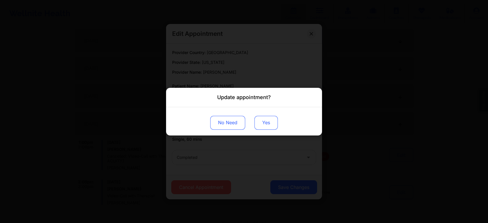
click at [270, 125] on button "Yes" at bounding box center [265, 122] width 23 height 14
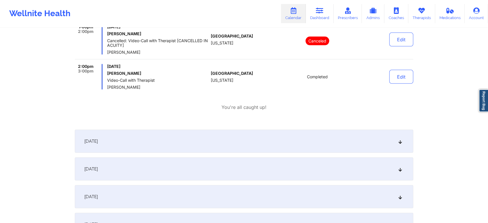
scroll to position [1250, 0]
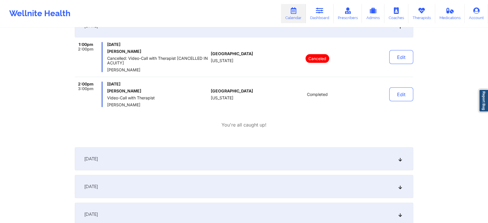
click at [335, 164] on div "[DATE]" at bounding box center [244, 158] width 338 height 23
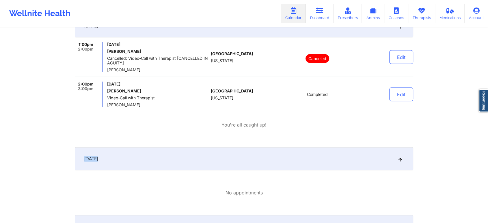
drag, startPoint x: 464, startPoint y: 137, endPoint x: 492, endPoint y: 161, distance: 36.9
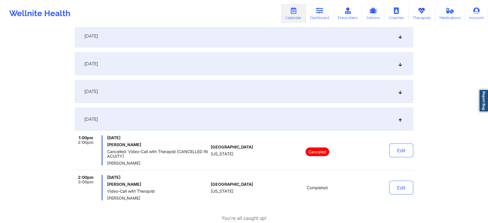
scroll to position [1121, 0]
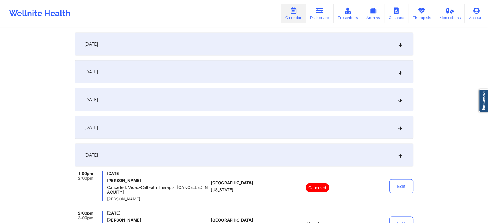
click at [296, 124] on div "[DATE]" at bounding box center [244, 127] width 338 height 23
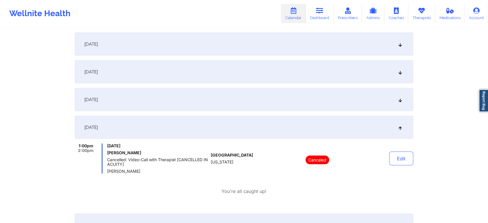
scroll to position [0, 0]
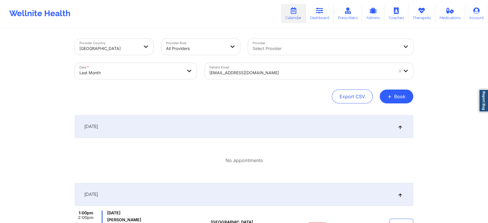
click at [244, 68] on div "[EMAIL_ADDRESS][DOMAIN_NAME]" at bounding box center [301, 72] width 184 height 13
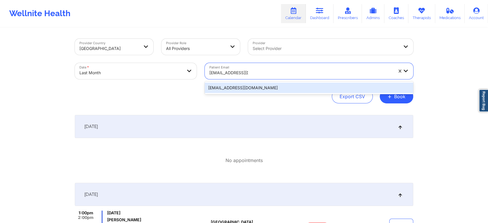
click at [250, 88] on div "[EMAIL_ADDRESS][DOMAIN_NAME]" at bounding box center [309, 88] width 208 height 10
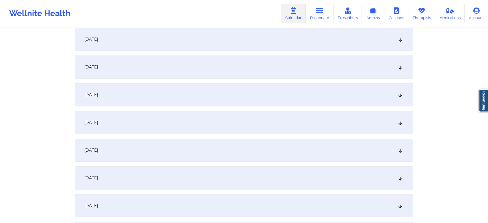
scroll to position [393, 0]
click at [235, 189] on div "[DATE] No appointments [DATE] No appointments [DATE] No appointments [DATE] No …" at bounding box center [244, 135] width 338 height 827
click at [239, 173] on div "[DATE]" at bounding box center [244, 176] width 338 height 23
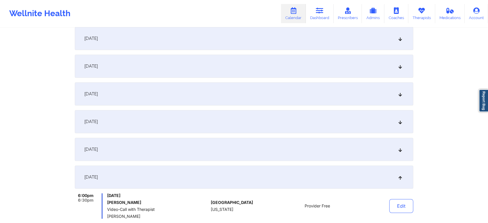
click at [206, 141] on div "[DATE]" at bounding box center [244, 149] width 338 height 23
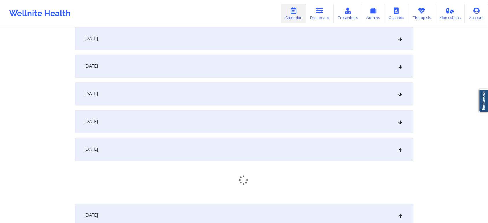
drag, startPoint x: 231, startPoint y: 84, endPoint x: 224, endPoint y: 104, distance: 21.6
click at [224, 104] on div "[DATE]" at bounding box center [244, 93] width 338 height 23
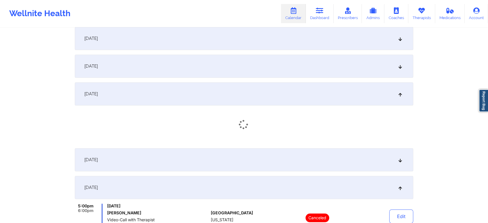
click at [224, 104] on div "[DATE]" at bounding box center [244, 93] width 338 height 23
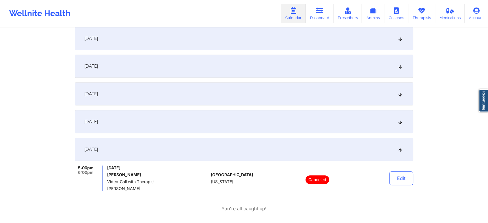
click at [228, 133] on div "[DATE] No appointments [DATE] No appointments [DATE] No appointments [DATE] No …" at bounding box center [244, 201] width 338 height 958
click at [244, 117] on div "[DATE]" at bounding box center [244, 121] width 338 height 23
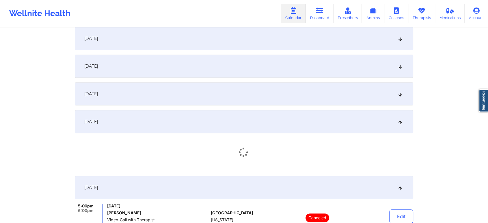
click at [265, 97] on div "[DATE]" at bounding box center [244, 93] width 338 height 23
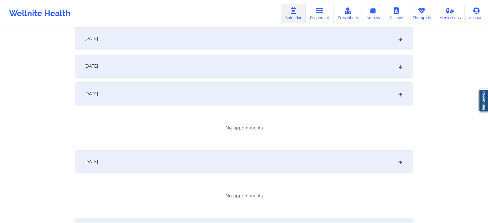
click at [275, 65] on div "[DATE]" at bounding box center [244, 66] width 338 height 23
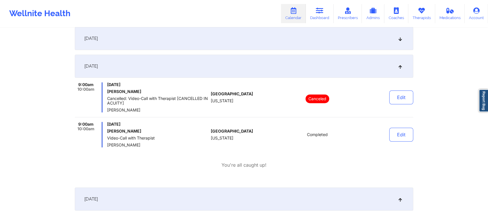
click at [305, 36] on div "[DATE]" at bounding box center [244, 38] width 338 height 23
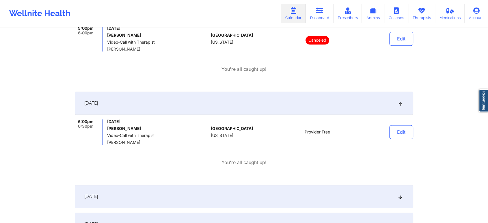
scroll to position [761, 0]
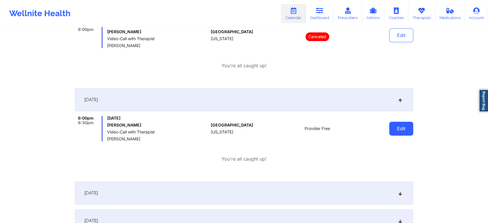
click at [394, 128] on button "Edit" at bounding box center [401, 129] width 24 height 14
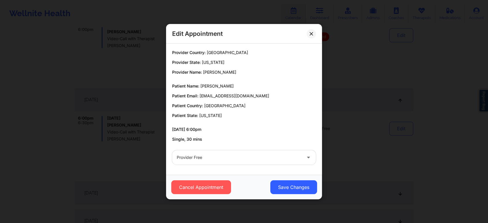
click at [252, 156] on div at bounding box center [239, 157] width 125 height 7
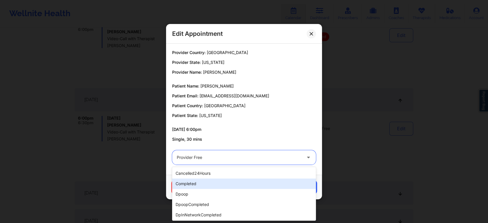
click at [215, 182] on div "completed" at bounding box center [244, 183] width 144 height 10
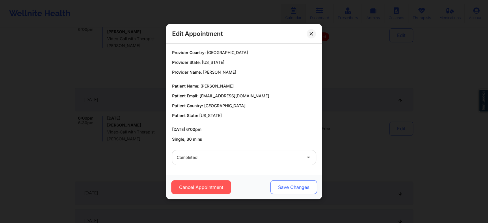
click at [277, 191] on button "Save Changes" at bounding box center [293, 187] width 47 height 14
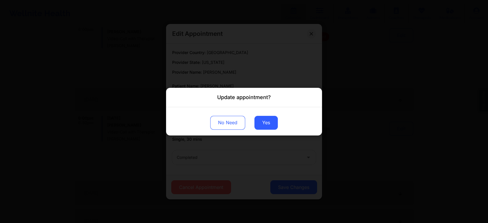
click at [270, 129] on div "No Need Yes" at bounding box center [244, 121] width 156 height 28
click at [270, 124] on button "Yes" at bounding box center [265, 122] width 23 height 14
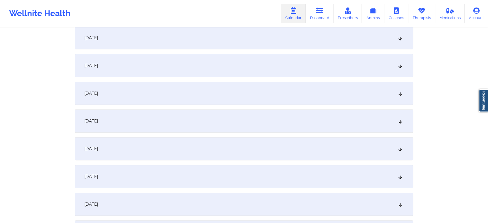
scroll to position [25, 0]
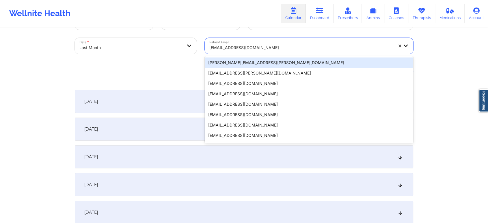
click at [217, 46] on div at bounding box center [301, 47] width 184 height 7
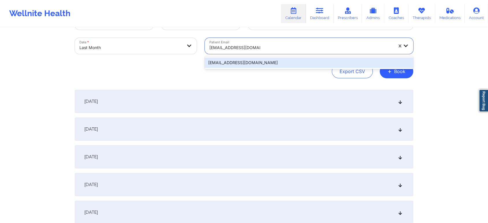
click at [257, 63] on div "[EMAIL_ADDRESS][DOMAIN_NAME]" at bounding box center [309, 62] width 208 height 10
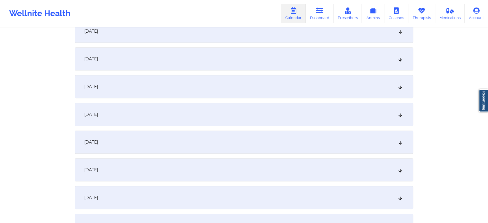
scroll to position [511, 0]
click at [213, 79] on div "[DATE]" at bounding box center [244, 86] width 338 height 23
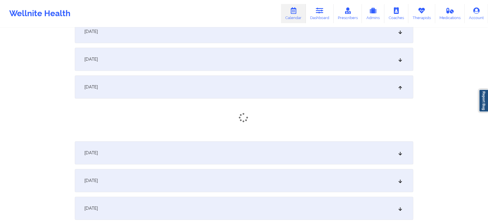
click at [225, 64] on div "[DATE]" at bounding box center [244, 59] width 338 height 23
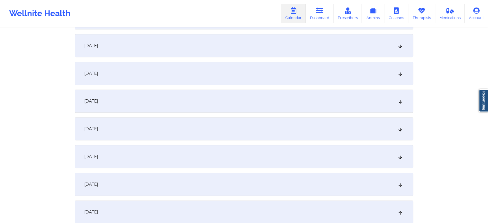
scroll to position [328, 0]
click at [261, 48] on div "[DATE]" at bounding box center [244, 48] width 338 height 23
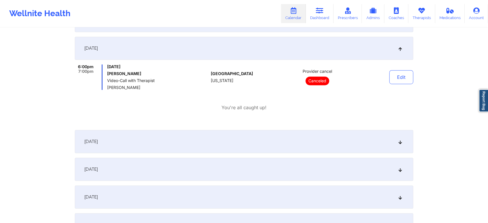
drag, startPoint x: 319, startPoint y: 138, endPoint x: 363, endPoint y: 143, distance: 43.5
click at [363, 143] on div "[DATE]" at bounding box center [244, 141] width 338 height 23
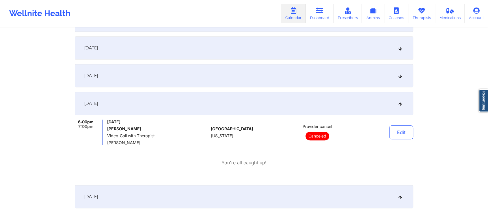
scroll to position [302, 0]
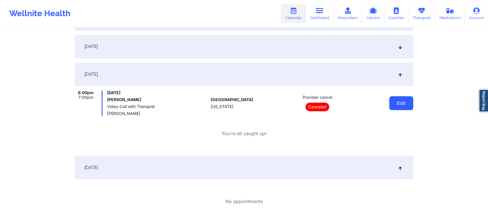
click at [390, 103] on button "Edit" at bounding box center [401, 103] width 24 height 14
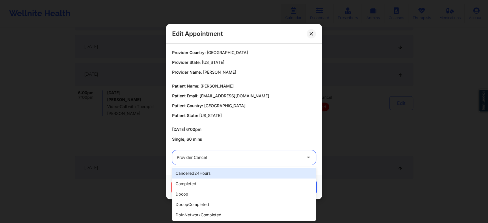
click at [270, 152] on div "Provider cancel" at bounding box center [239, 157] width 125 height 14
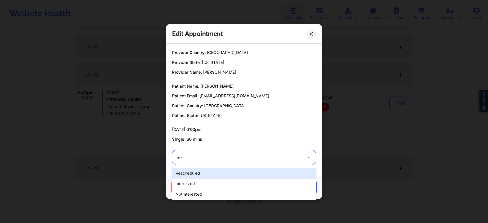
click at [256, 171] on div "rescheduled" at bounding box center [244, 173] width 144 height 10
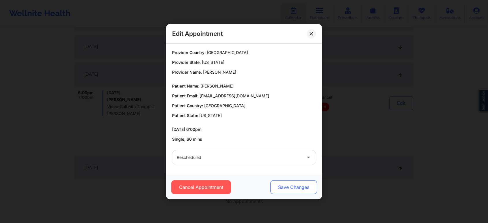
click at [292, 183] on button "Save Changes" at bounding box center [293, 187] width 47 height 14
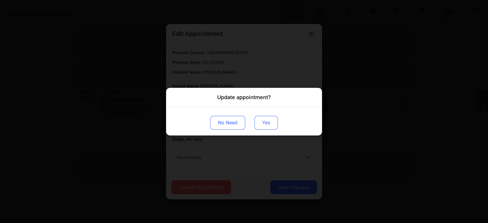
click at [264, 127] on button "Yes" at bounding box center [265, 122] width 23 height 14
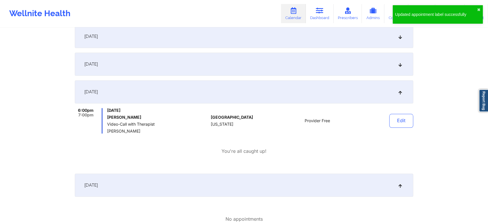
scroll to position [534, 0]
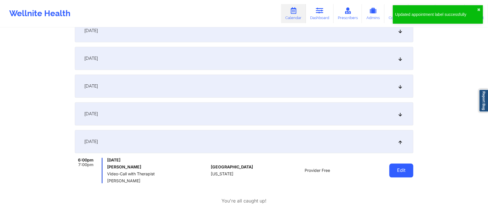
click at [397, 166] on button "Edit" at bounding box center [401, 170] width 24 height 14
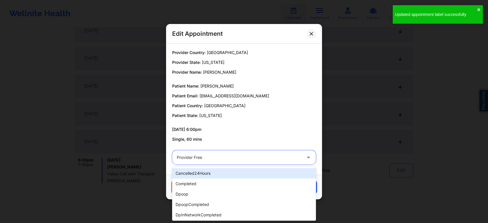
click at [217, 158] on div at bounding box center [239, 157] width 125 height 7
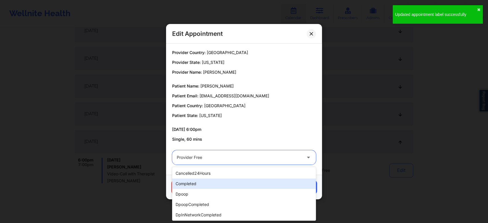
click at [205, 180] on div "completed" at bounding box center [244, 183] width 144 height 10
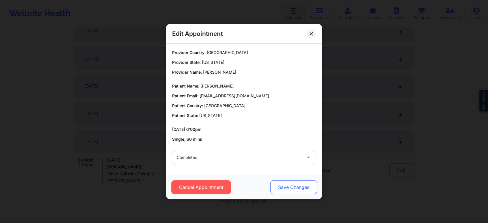
click at [295, 187] on button "Save Changes" at bounding box center [293, 187] width 47 height 14
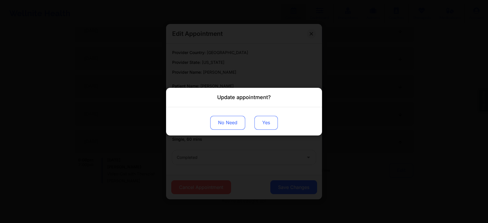
click at [270, 123] on button "Yes" at bounding box center [265, 122] width 23 height 14
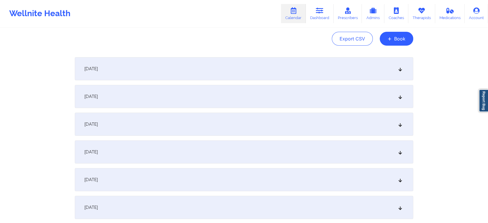
scroll to position [0, 0]
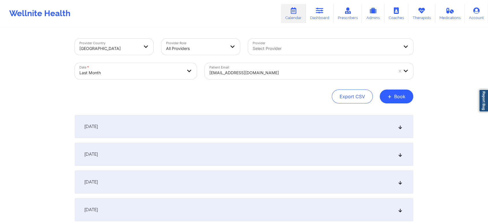
click at [224, 70] on div at bounding box center [301, 72] width 184 height 7
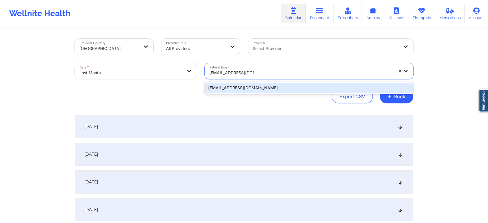
click at [245, 89] on div "[EMAIL_ADDRESS][DOMAIN_NAME]" at bounding box center [309, 88] width 208 height 10
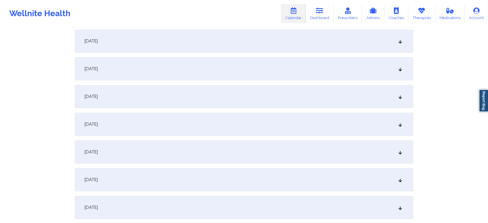
scroll to position [564, 0]
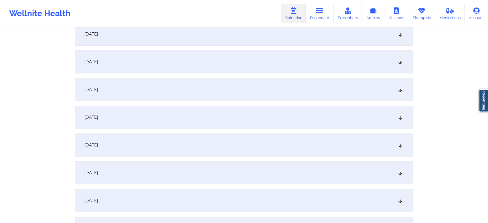
click at [234, 115] on div "[DATE]" at bounding box center [244, 117] width 338 height 23
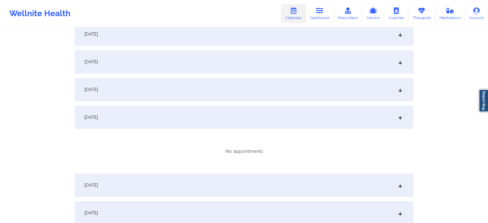
click at [249, 35] on div "[DATE]" at bounding box center [244, 34] width 338 height 23
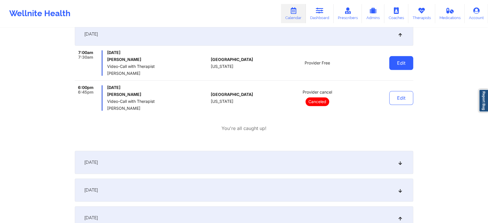
click at [395, 68] on button "Edit" at bounding box center [401, 63] width 24 height 14
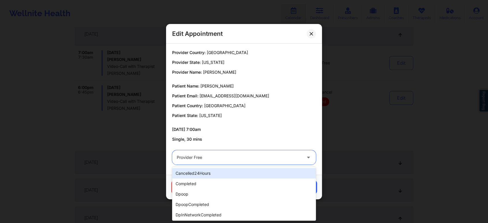
click at [234, 156] on div at bounding box center [239, 157] width 125 height 7
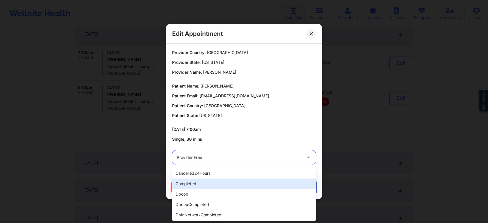
click at [205, 181] on div "completed" at bounding box center [244, 183] width 144 height 10
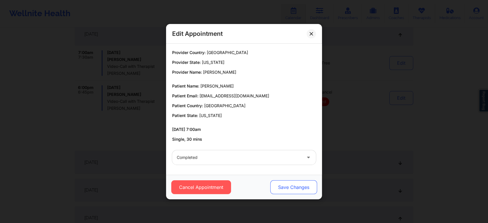
click at [283, 181] on button "Save Changes" at bounding box center [293, 187] width 47 height 14
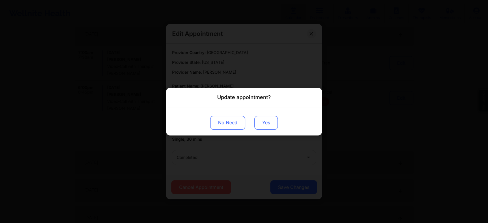
click at [261, 122] on button "Yes" at bounding box center [265, 122] width 23 height 14
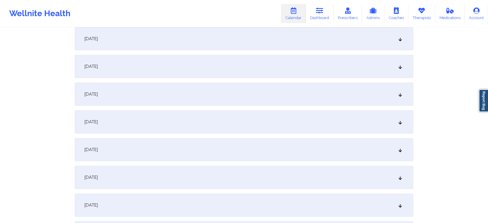
scroll to position [0, 0]
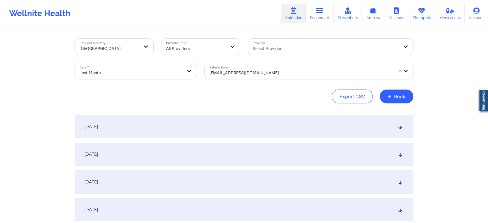
click at [252, 80] on div "Patient Email [EMAIL_ADDRESS][DOMAIN_NAME]" at bounding box center [309, 71] width 217 height 24
click at [262, 70] on div at bounding box center [301, 72] width 184 height 7
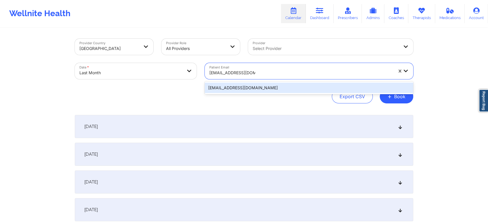
click at [298, 83] on div "[EMAIL_ADDRESS][DOMAIN_NAME]" at bounding box center [309, 88] width 208 height 10
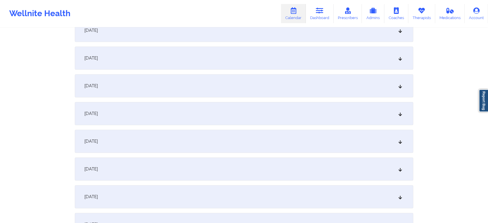
scroll to position [487, 0]
drag, startPoint x: 487, startPoint y: 128, endPoint x: 482, endPoint y: 137, distance: 9.7
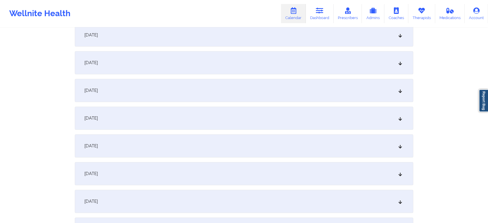
scroll to position [512, 0]
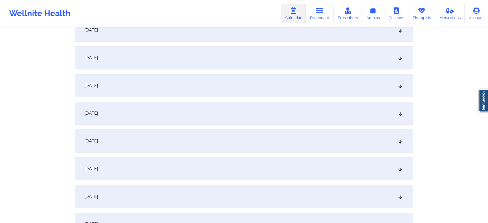
click at [199, 85] on div "[DATE]" at bounding box center [244, 85] width 338 height 23
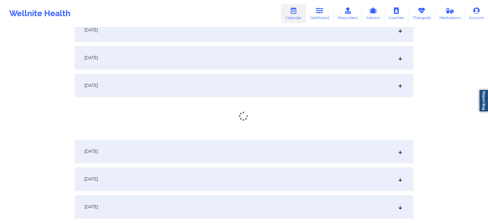
click at [199, 85] on div "[DATE]" at bounding box center [244, 85] width 338 height 23
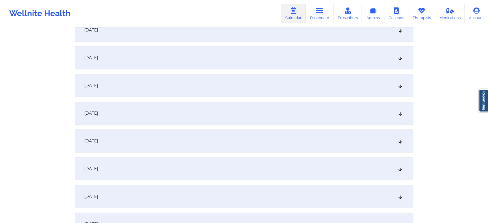
click at [310, 85] on div "[DATE]" at bounding box center [244, 85] width 338 height 23
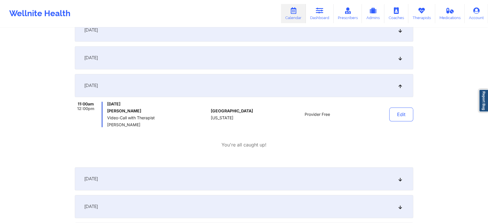
scroll to position [455, 0]
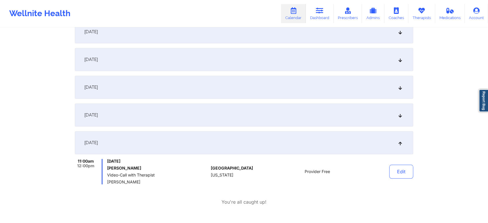
click at [353, 105] on div "[DATE]" at bounding box center [244, 114] width 338 height 23
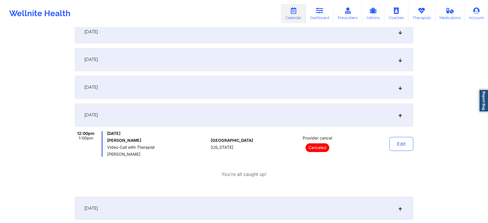
click at [348, 60] on div "[DATE]" at bounding box center [244, 59] width 338 height 23
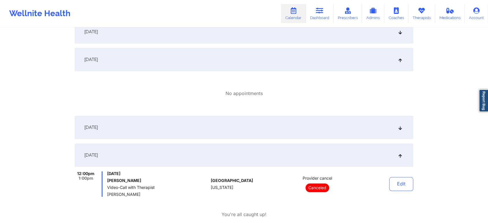
click at [339, 122] on div "[DATE]" at bounding box center [244, 127] width 338 height 23
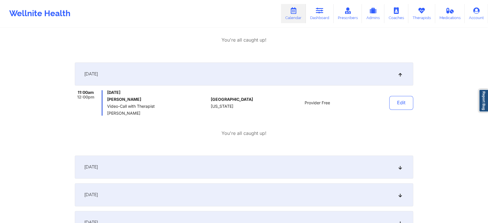
scroll to position [613, 0]
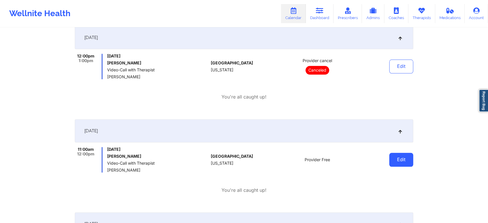
click at [392, 159] on button "Edit" at bounding box center [401, 160] width 24 height 14
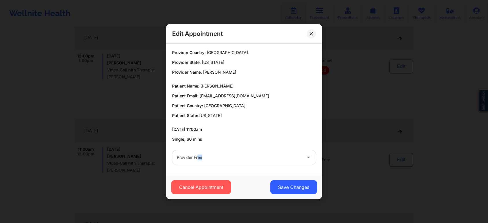
drag, startPoint x: 197, startPoint y: 167, endPoint x: 219, endPoint y: 154, distance: 25.6
click at [219, 154] on div "Provider Free" at bounding box center [244, 157] width 152 height 23
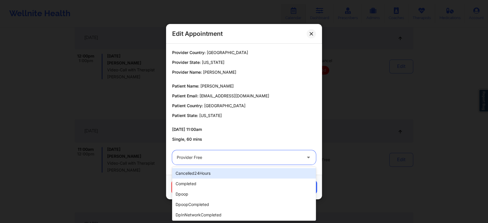
click at [219, 154] on div at bounding box center [239, 157] width 125 height 7
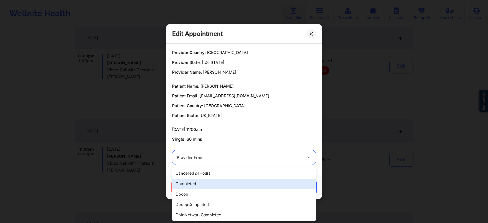
click at [200, 184] on div "completed" at bounding box center [244, 183] width 144 height 10
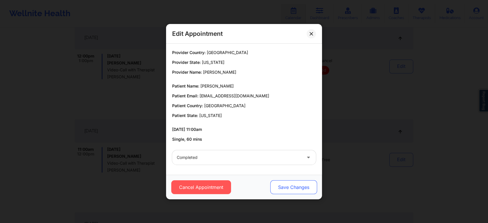
click at [294, 191] on button "Save Changes" at bounding box center [293, 187] width 47 height 14
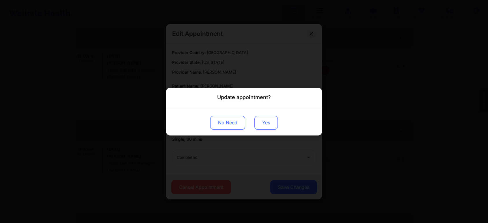
click at [255, 117] on button "Yes" at bounding box center [265, 122] width 23 height 14
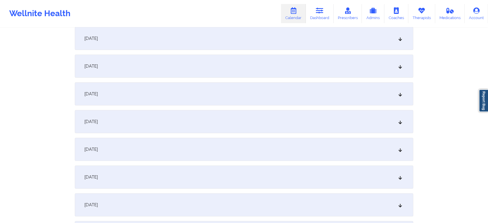
scroll to position [0, 0]
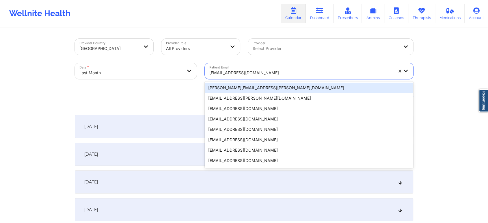
click at [226, 65] on div "[EMAIL_ADDRESS][DOMAIN_NAME]" at bounding box center [299, 71] width 189 height 16
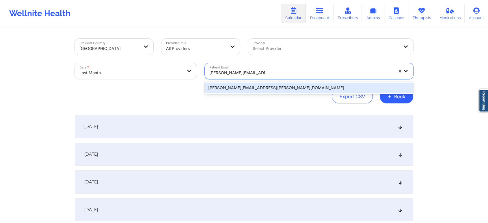
click at [226, 91] on div "[PERSON_NAME][EMAIL_ADDRESS][PERSON_NAME][DOMAIN_NAME]" at bounding box center [309, 88] width 208 height 10
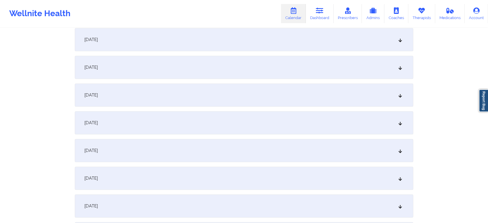
scroll to position [462, 0]
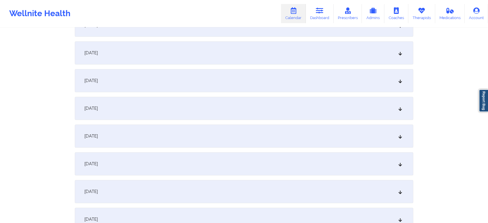
click at [341, 137] on div "[DATE]" at bounding box center [244, 135] width 338 height 23
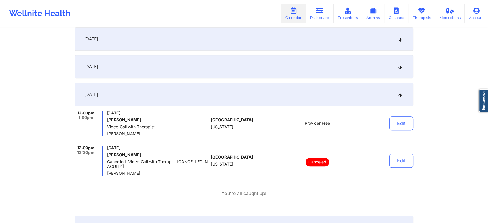
scroll to position [515, 0]
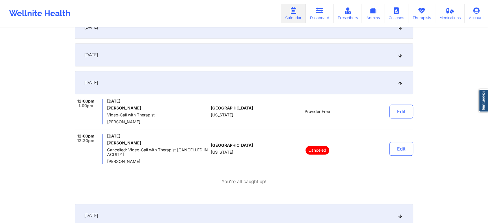
click at [298, 48] on div "[DATE]" at bounding box center [244, 54] width 338 height 23
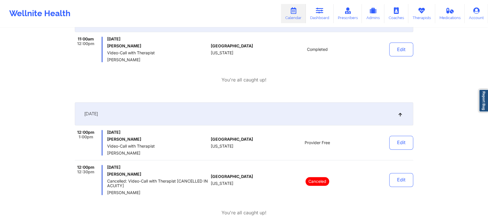
scroll to position [548, 0]
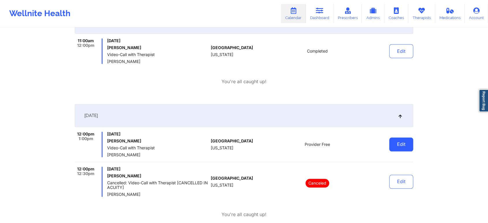
click at [395, 145] on button "Edit" at bounding box center [401, 144] width 24 height 14
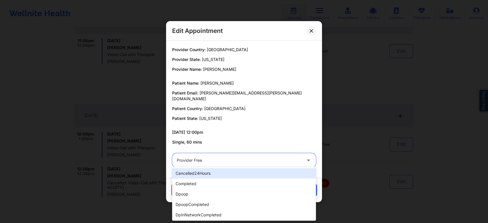
click at [229, 164] on div "Provider Free" at bounding box center [239, 160] width 125 height 14
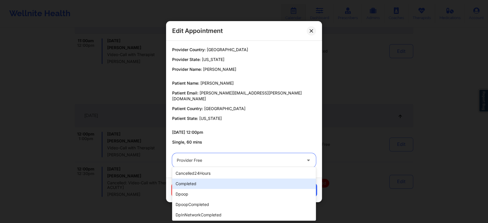
click at [203, 183] on div "completed" at bounding box center [244, 183] width 144 height 10
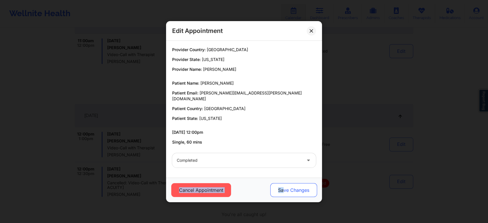
drag, startPoint x: 284, startPoint y: 174, endPoint x: 284, endPoint y: 180, distance: 6.6
click at [284, 180] on div "Edit Appointment Provider Country: [GEOGRAPHIC_DATA] Provider State: [US_STATE]…" at bounding box center [244, 111] width 156 height 181
click at [284, 183] on button "Save Changes" at bounding box center [293, 190] width 47 height 14
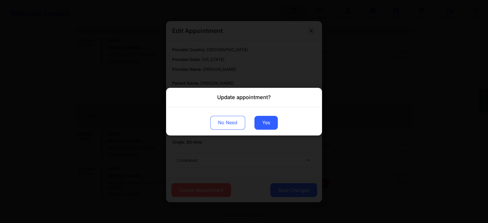
click at [263, 113] on div "No Need Yes" at bounding box center [244, 121] width 156 height 28
click at [255, 123] on button "Yes" at bounding box center [265, 122] width 23 height 14
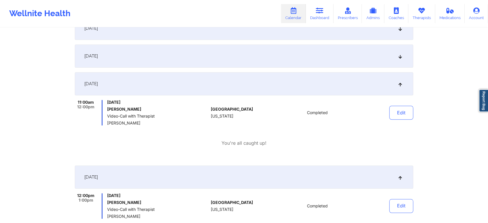
scroll to position [0, 0]
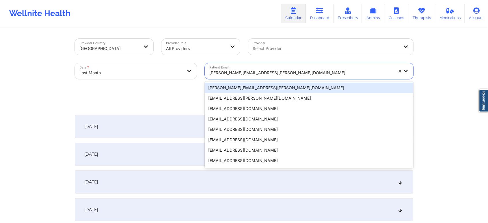
click at [270, 68] on div "[PERSON_NAME][EMAIL_ADDRESS][PERSON_NAME][DOMAIN_NAME]" at bounding box center [301, 72] width 184 height 13
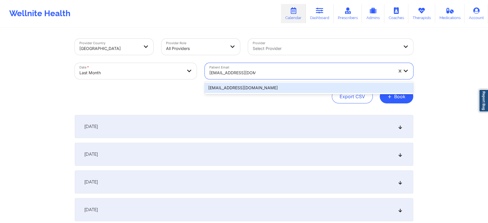
click at [266, 90] on div "[EMAIL_ADDRESS][DOMAIN_NAME]" at bounding box center [309, 88] width 208 height 10
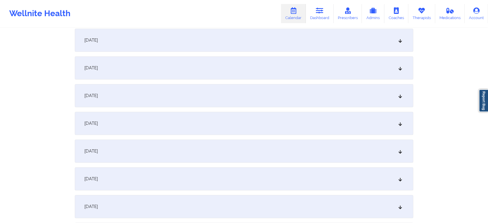
scroll to position [453, 0]
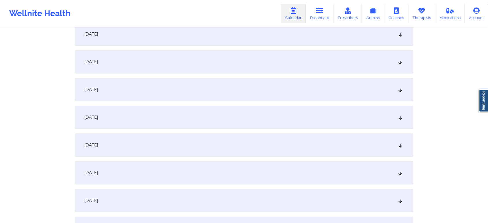
click at [208, 149] on div "[DATE]" at bounding box center [244, 144] width 338 height 23
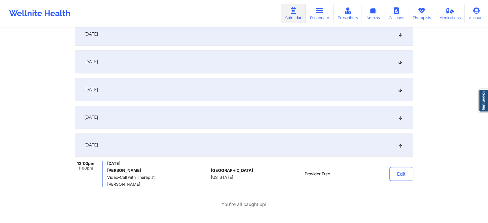
click at [197, 120] on div "[DATE]" at bounding box center [244, 117] width 338 height 23
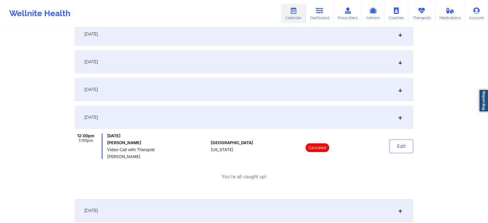
click at [249, 84] on div "[DATE]" at bounding box center [244, 89] width 338 height 23
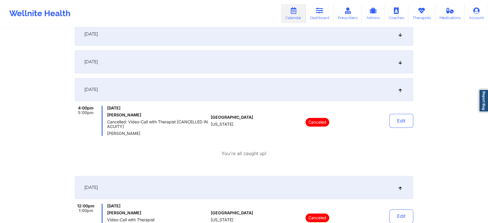
click at [284, 50] on div "[DATE] No appointments [DATE] No appointments [DATE] No appointments [DATE] No …" at bounding box center [244, 176] width 338 height 1028
click at [354, 69] on div "[DATE]" at bounding box center [244, 61] width 338 height 23
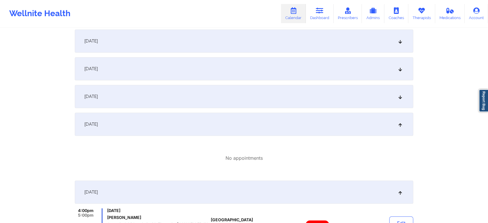
scroll to position [329, 0]
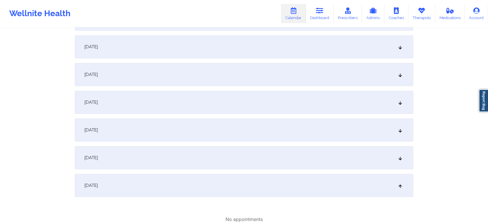
click at [371, 122] on div "[DATE]" at bounding box center [244, 129] width 338 height 23
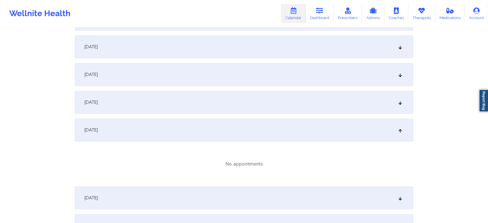
click at [296, 101] on div "[DATE]" at bounding box center [244, 102] width 338 height 23
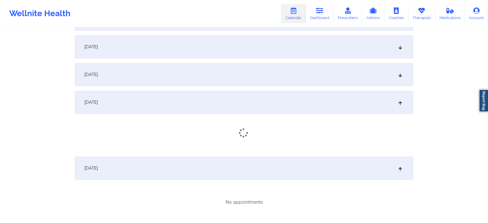
click at [306, 80] on div "[DATE]" at bounding box center [244, 74] width 338 height 23
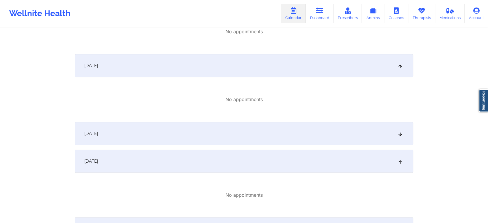
scroll to position [475, 0]
click at [346, 139] on div "[DATE]" at bounding box center [244, 131] width 338 height 23
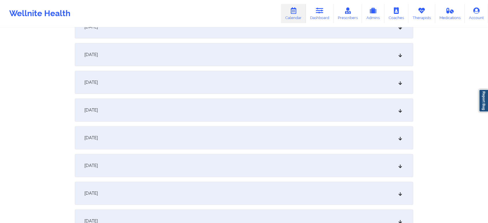
scroll to position [147, 0]
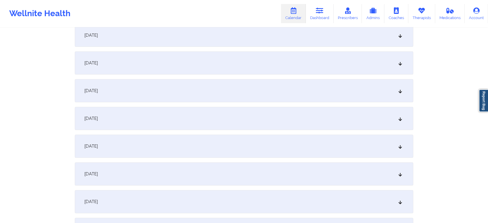
click at [299, 198] on div "[DATE]" at bounding box center [244, 201] width 338 height 23
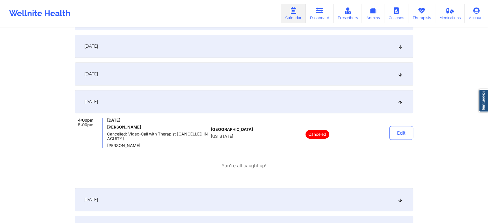
scroll to position [287, 0]
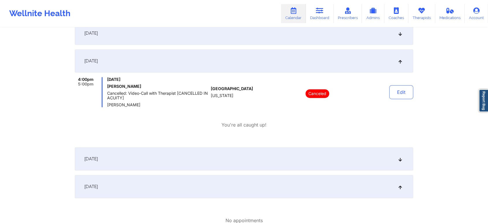
click at [299, 156] on div "[DATE]" at bounding box center [244, 158] width 338 height 23
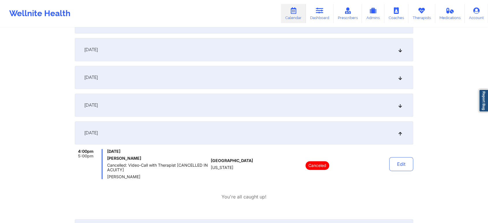
scroll to position [189, 0]
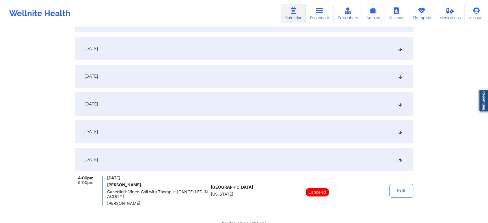
click at [307, 131] on div "[DATE]" at bounding box center [244, 131] width 338 height 23
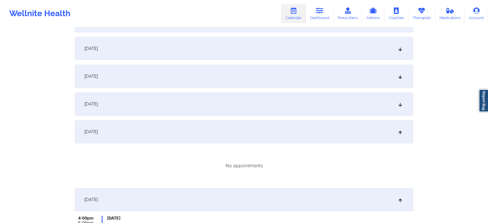
click at [325, 101] on div "[DATE]" at bounding box center [244, 103] width 338 height 23
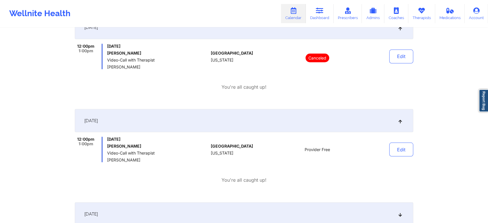
scroll to position [1079, 0]
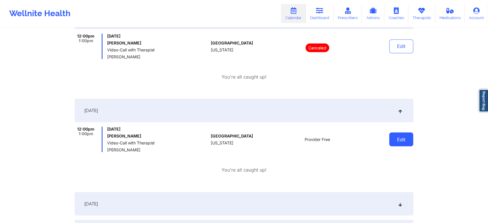
click at [404, 140] on button "Edit" at bounding box center [401, 139] width 24 height 14
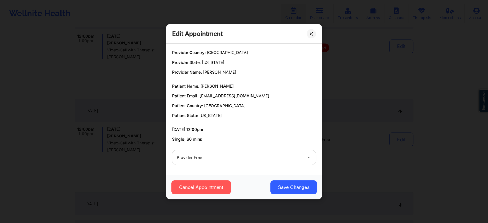
click at [281, 159] on div at bounding box center [239, 157] width 125 height 7
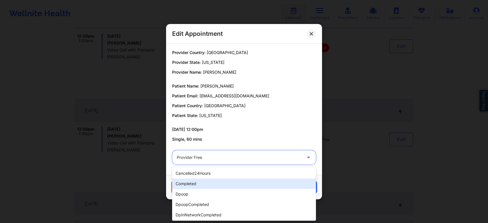
click at [232, 181] on div "completed" at bounding box center [244, 183] width 144 height 10
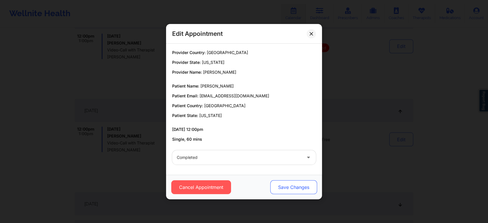
click at [282, 190] on button "Save Changes" at bounding box center [293, 187] width 47 height 14
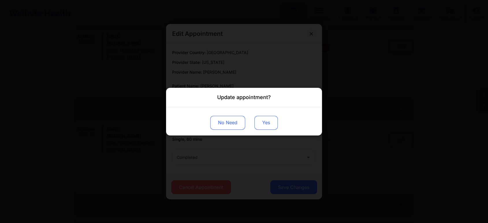
click at [267, 121] on button "Yes" at bounding box center [265, 122] width 23 height 14
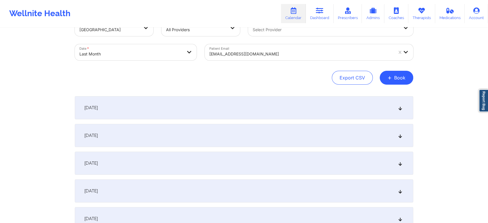
scroll to position [0, 0]
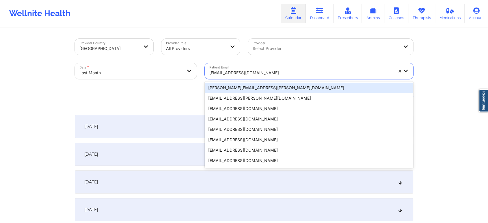
click at [237, 68] on div "[EMAIL_ADDRESS][DOMAIN_NAME]" at bounding box center [301, 72] width 184 height 13
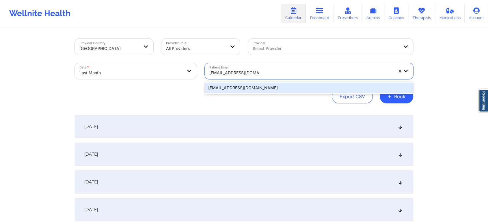
click at [271, 87] on div "[EMAIL_ADDRESS][DOMAIN_NAME]" at bounding box center [309, 88] width 208 height 10
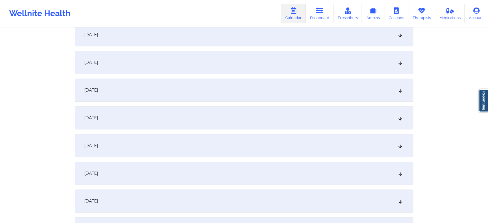
scroll to position [482, 0]
click at [192, 115] on div "[DATE]" at bounding box center [244, 115] width 338 height 23
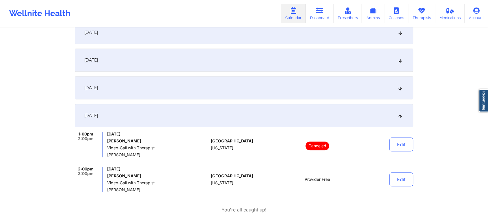
click at [213, 68] on div "[DATE]" at bounding box center [244, 59] width 338 height 23
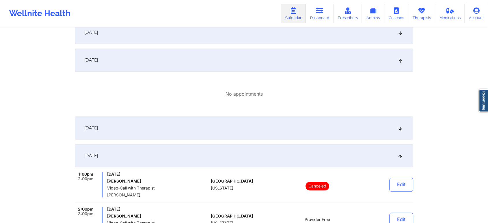
click at [191, 133] on div "[DATE]" at bounding box center [244, 127] width 338 height 23
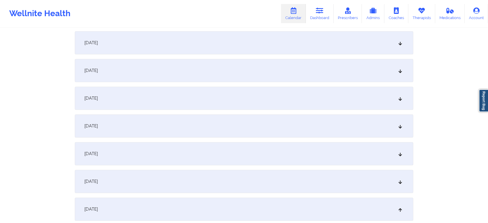
scroll to position [328, 0]
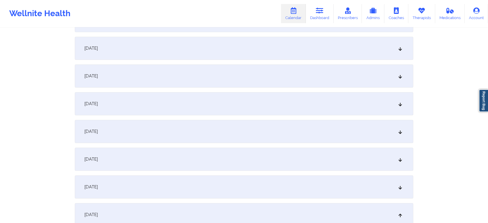
click at [268, 72] on div "[DATE]" at bounding box center [244, 75] width 338 height 23
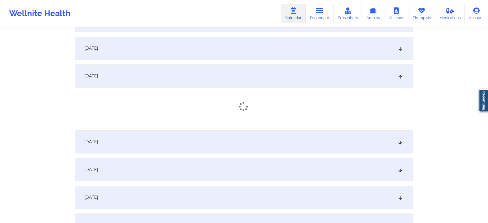
click at [282, 52] on div "[DATE]" at bounding box center [244, 48] width 338 height 23
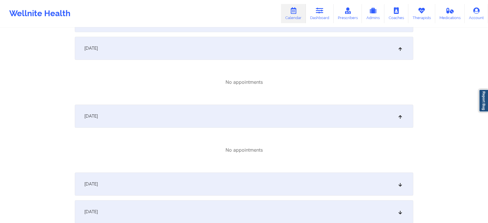
click at [309, 189] on div "[DATE]" at bounding box center [244, 183] width 338 height 23
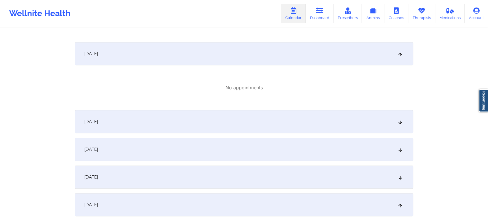
scroll to position [478, 0]
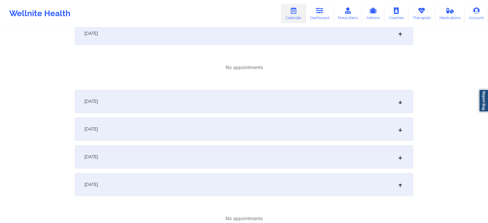
click at [362, 99] on div "[DATE]" at bounding box center [244, 101] width 338 height 23
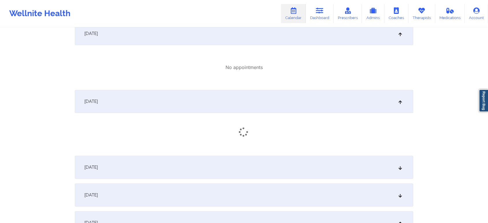
click at [345, 168] on div "[DATE]" at bounding box center [244, 167] width 338 height 23
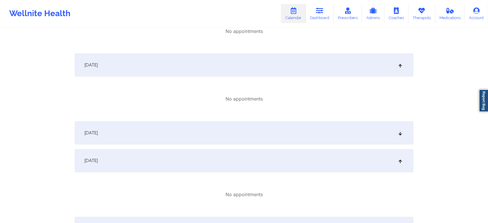
scroll to position [583, 0]
click at [331, 143] on div "[DATE]" at bounding box center [244, 131] width 338 height 23
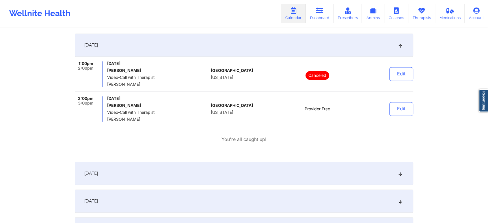
scroll to position [870, 0]
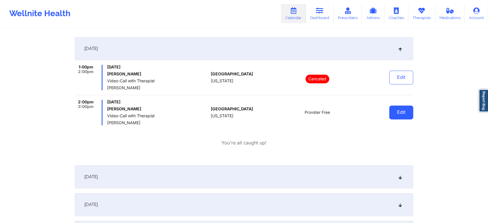
click at [400, 112] on button "Edit" at bounding box center [401, 112] width 24 height 14
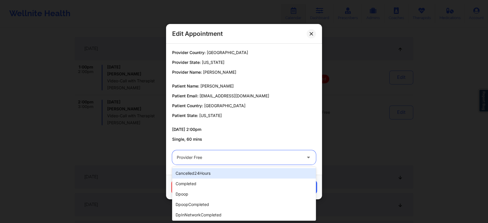
click at [234, 157] on div at bounding box center [239, 157] width 125 height 7
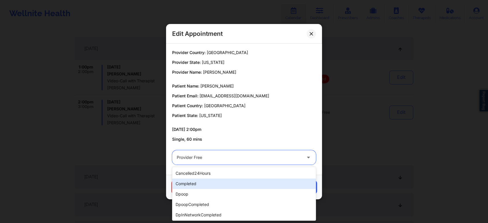
click at [210, 186] on div "completed" at bounding box center [244, 183] width 144 height 10
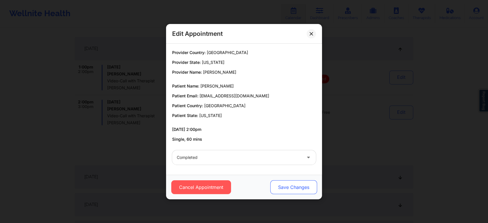
click at [296, 184] on button "Save Changes" at bounding box center [293, 187] width 47 height 14
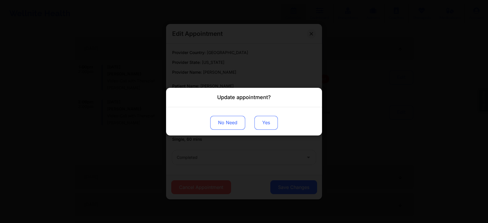
click at [257, 118] on button "Yes" at bounding box center [265, 122] width 23 height 14
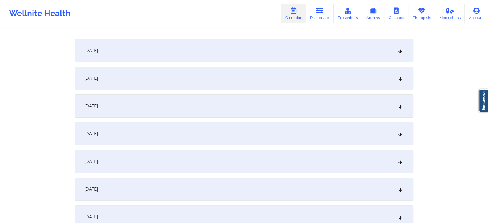
scroll to position [0, 0]
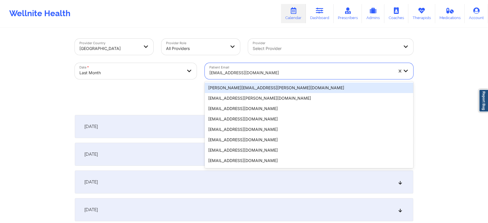
click at [247, 76] on div at bounding box center [301, 72] width 184 height 7
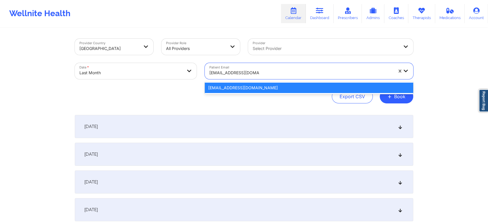
click at [249, 88] on div "[EMAIL_ADDRESS][DOMAIN_NAME]" at bounding box center [309, 88] width 208 height 10
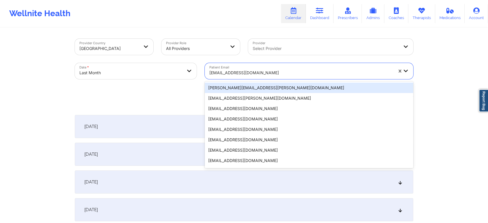
click at [261, 68] on div "[EMAIL_ADDRESS][DOMAIN_NAME]" at bounding box center [301, 72] width 184 height 13
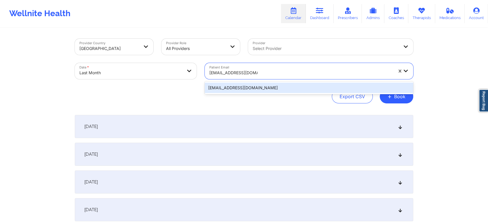
click at [252, 83] on div "[EMAIL_ADDRESS][DOMAIN_NAME]" at bounding box center [309, 88] width 208 height 10
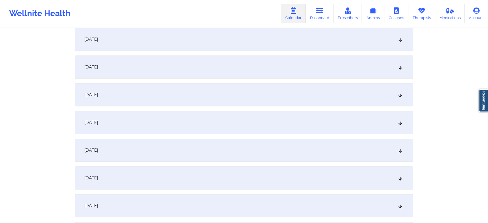
scroll to position [404, 0]
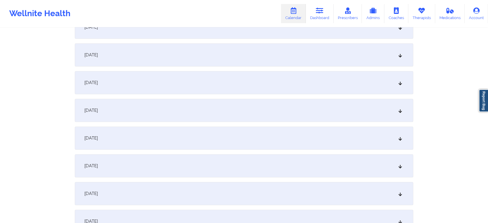
click at [229, 190] on div "[DATE]" at bounding box center [244, 193] width 338 height 23
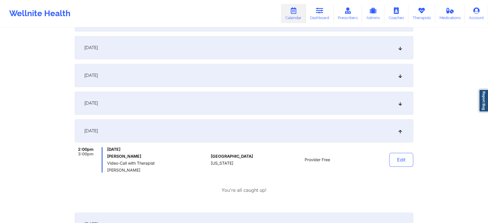
scroll to position [445, 0]
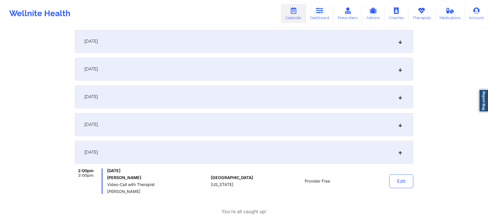
click at [257, 126] on div "[DATE]" at bounding box center [244, 124] width 338 height 23
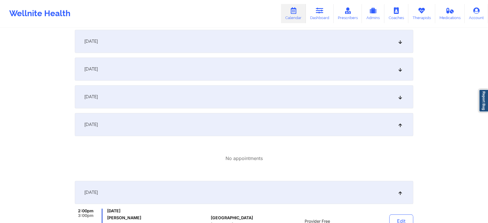
click at [248, 94] on div "[DATE]" at bounding box center [244, 96] width 338 height 23
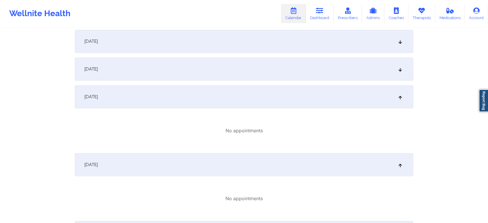
click at [260, 65] on div "[DATE]" at bounding box center [244, 68] width 338 height 23
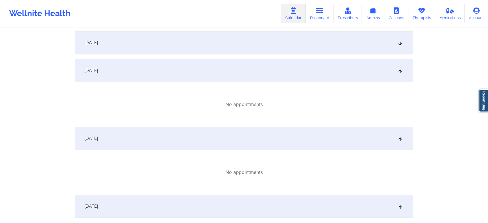
scroll to position [372, 0]
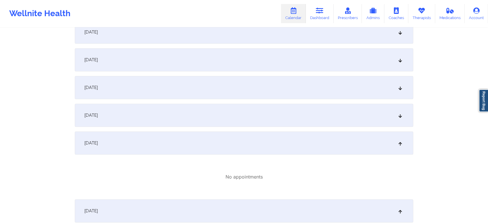
click at [305, 95] on div "[DATE]" at bounding box center [244, 87] width 338 height 23
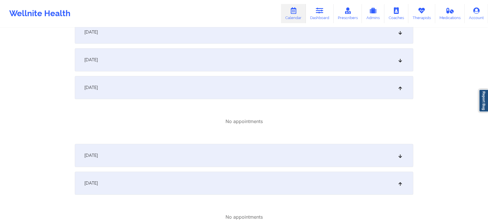
click at [254, 147] on div "[DATE]" at bounding box center [244, 155] width 338 height 23
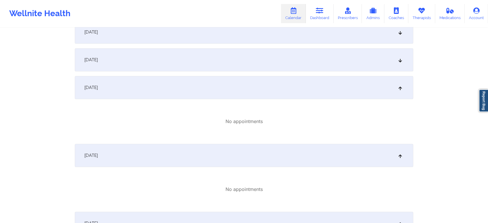
click at [218, 40] on div "[DATE]" at bounding box center [244, 31] width 338 height 23
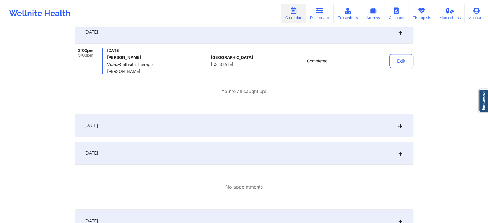
click at [236, 126] on div "[DATE]" at bounding box center [244, 125] width 338 height 23
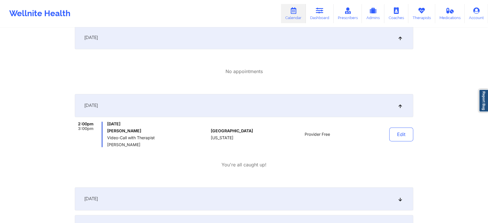
scroll to position [800, 0]
click at [401, 129] on button "Edit" at bounding box center [401, 133] width 24 height 14
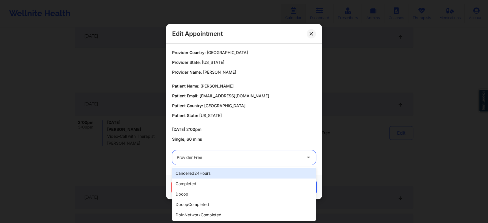
click at [206, 158] on div at bounding box center [239, 157] width 125 height 7
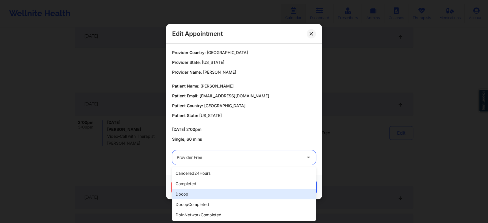
drag, startPoint x: 188, startPoint y: 189, endPoint x: 197, endPoint y: 185, distance: 9.4
click at [197, 185] on div "cancelled24Hours completed dpoop dpoopCompleted dpInNetworkCompleted freeNoShow…" at bounding box center [244, 194] width 144 height 54
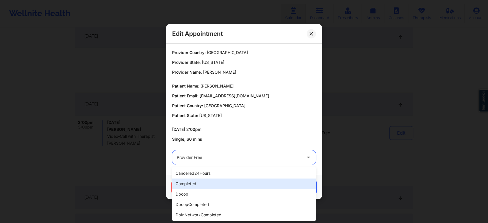
click at [197, 185] on div "completed" at bounding box center [244, 183] width 144 height 10
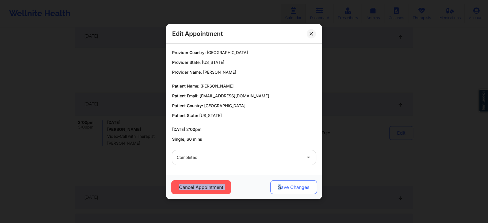
drag, startPoint x: 273, startPoint y: 173, endPoint x: 282, endPoint y: 192, distance: 20.7
click at [282, 192] on div "Edit Appointment Provider Country: [GEOGRAPHIC_DATA] Provider State: [US_STATE]…" at bounding box center [244, 111] width 156 height 175
click at [282, 192] on button "Save Changes" at bounding box center [293, 187] width 47 height 14
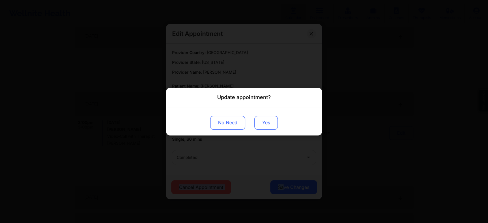
click at [257, 126] on button "Yes" at bounding box center [265, 122] width 23 height 14
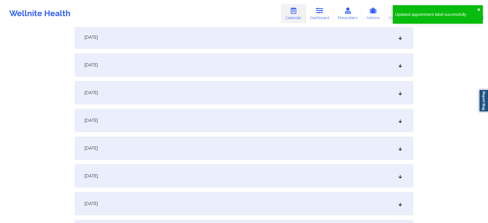
scroll to position [0, 0]
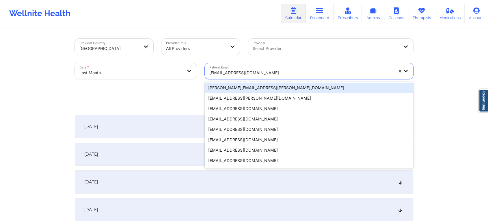
click at [244, 64] on div "[EMAIL_ADDRESS][DOMAIN_NAME]" at bounding box center [299, 71] width 189 height 16
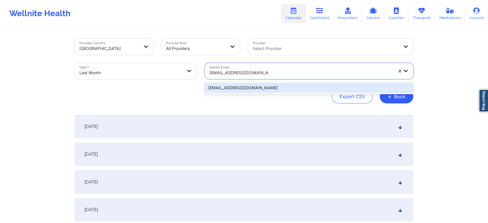
click at [266, 88] on div "[EMAIL_ADDRESS][DOMAIN_NAME]" at bounding box center [309, 88] width 208 height 10
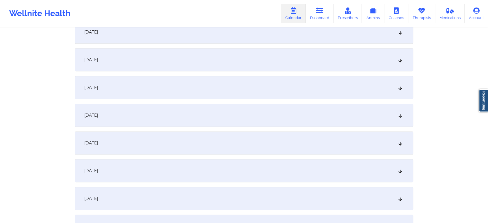
scroll to position [450, 0]
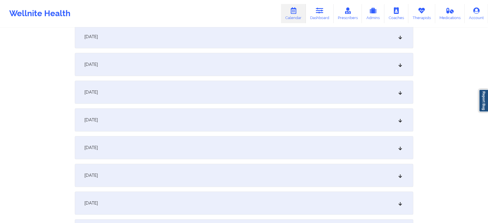
click at [223, 140] on div "[DATE]" at bounding box center [244, 147] width 338 height 23
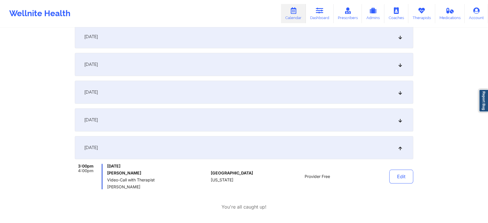
click at [258, 92] on div "[DATE]" at bounding box center [244, 92] width 338 height 23
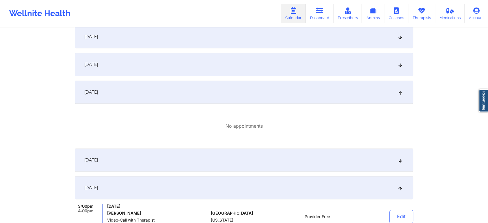
click at [261, 155] on div "[DATE]" at bounding box center [244, 159] width 338 height 23
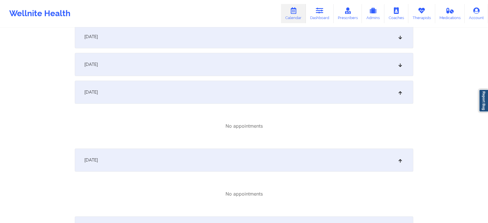
click at [304, 59] on div "[DATE]" at bounding box center [244, 64] width 338 height 23
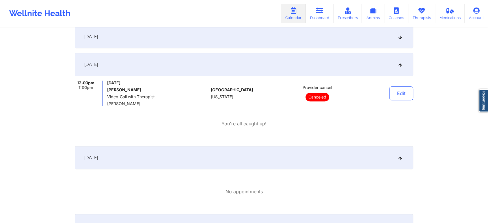
click at [326, 38] on div "[DATE]" at bounding box center [244, 36] width 338 height 23
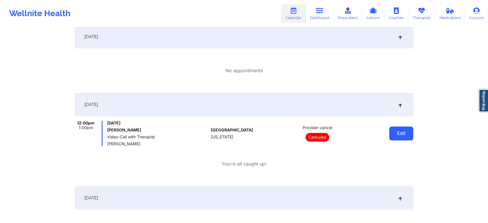
click at [390, 128] on button "Edit" at bounding box center [401, 133] width 24 height 14
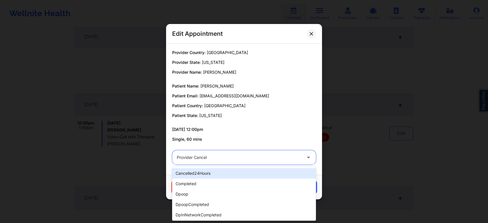
click at [262, 159] on div at bounding box center [239, 157] width 125 height 7
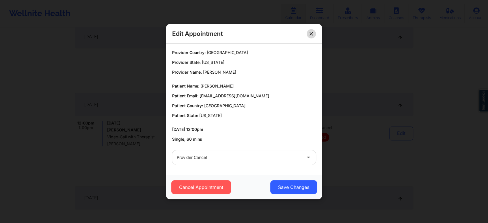
click at [309, 33] on icon at bounding box center [310, 33] width 3 height 3
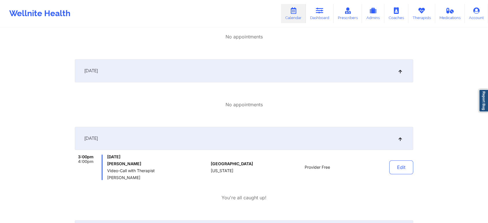
scroll to position [710, 0]
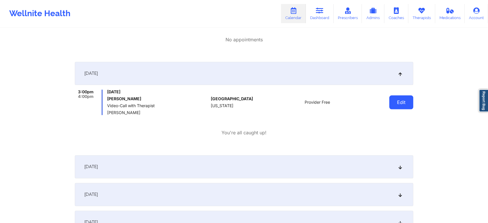
click at [398, 104] on button "Edit" at bounding box center [401, 102] width 24 height 14
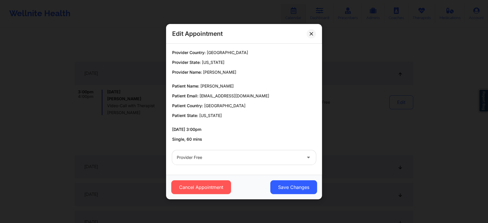
click at [255, 152] on div "Provider Free" at bounding box center [239, 157] width 125 height 14
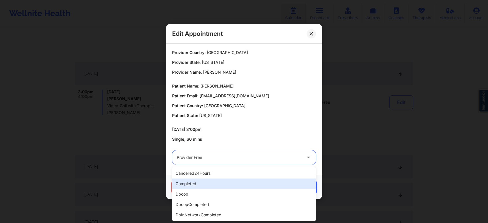
click at [221, 181] on div "completed" at bounding box center [244, 183] width 144 height 10
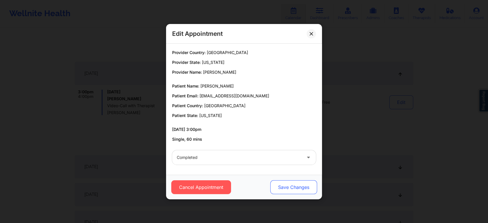
click at [293, 188] on button "Save Changes" at bounding box center [293, 187] width 47 height 14
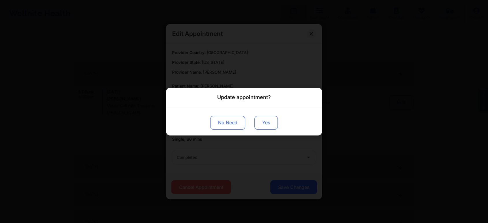
click at [259, 123] on button "Yes" at bounding box center [265, 122] width 23 height 14
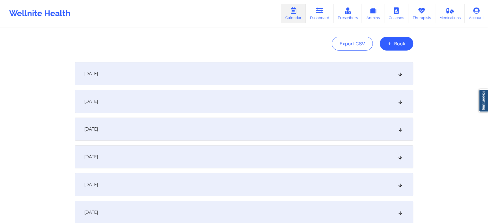
scroll to position [0, 0]
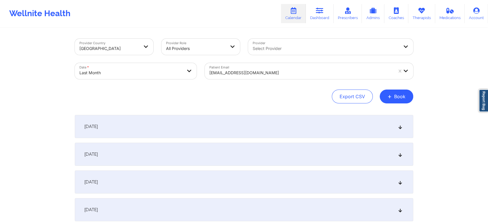
click at [253, 73] on div at bounding box center [301, 72] width 184 height 7
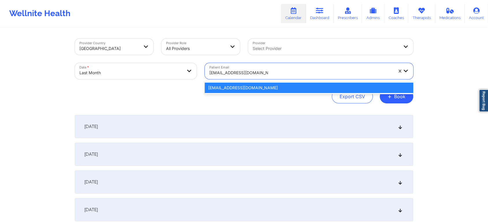
click at [256, 87] on div "[EMAIL_ADDRESS][DOMAIN_NAME]" at bounding box center [309, 88] width 208 height 10
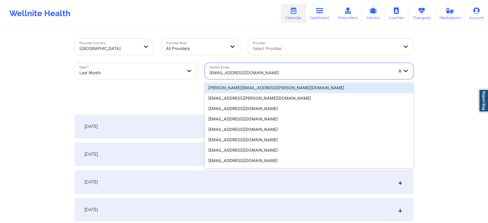
click at [253, 75] on div at bounding box center [301, 72] width 184 height 7
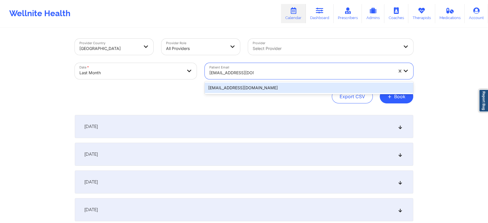
click at [260, 87] on div "[EMAIL_ADDRESS][DOMAIN_NAME]" at bounding box center [309, 88] width 208 height 10
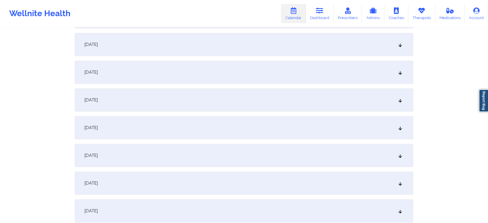
scroll to position [475, 0]
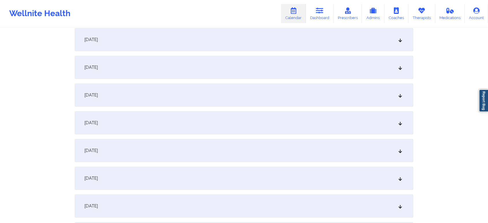
click at [213, 122] on div "[DATE]" at bounding box center [244, 122] width 338 height 23
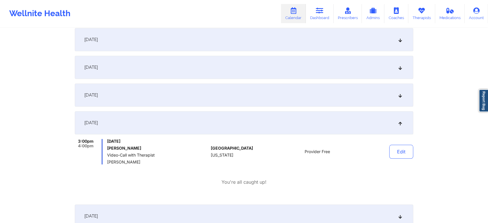
click at [174, 104] on div "[DATE]" at bounding box center [244, 94] width 338 height 23
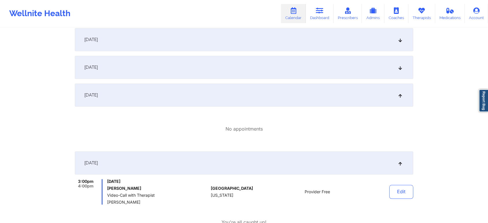
click at [218, 73] on div "[DATE]" at bounding box center [244, 67] width 338 height 23
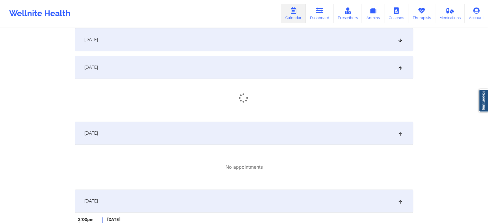
click at [218, 73] on div "[DATE]" at bounding box center [244, 67] width 338 height 23
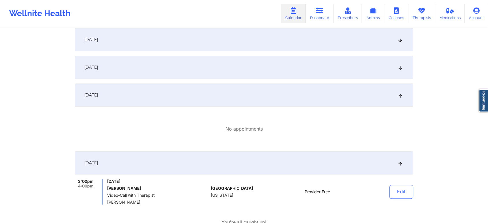
click at [266, 59] on div "[DATE]" at bounding box center [244, 67] width 338 height 23
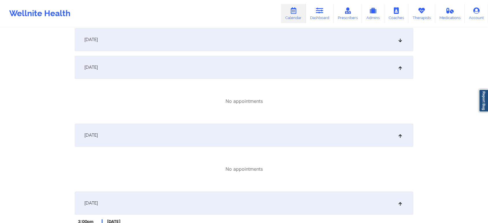
click at [317, 42] on div "[DATE]" at bounding box center [244, 39] width 338 height 23
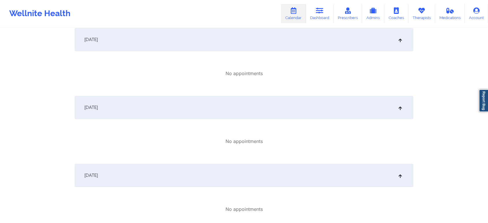
scroll to position [361, 0]
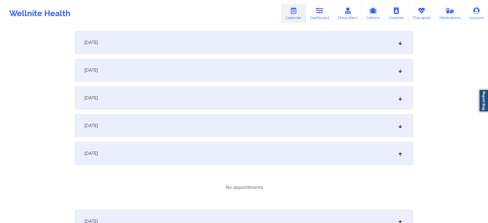
click at [259, 126] on div "[DATE]" at bounding box center [244, 125] width 338 height 23
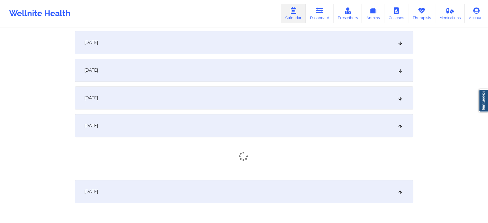
click at [287, 103] on div "[DATE]" at bounding box center [244, 97] width 338 height 23
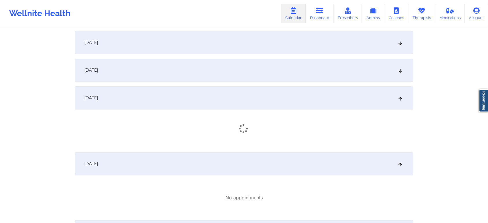
click at [324, 66] on div "[DATE]" at bounding box center [244, 70] width 338 height 23
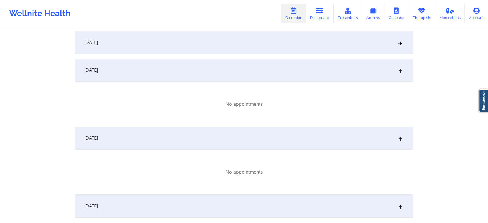
scroll to position [229, 0]
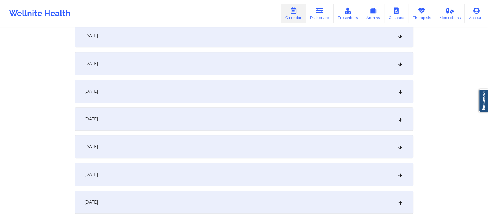
click at [277, 150] on div "[DATE]" at bounding box center [244, 146] width 338 height 23
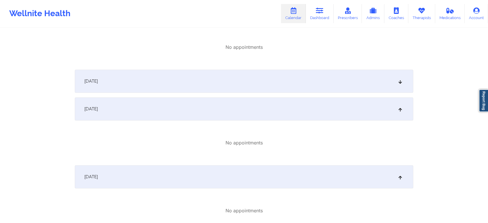
scroll to position [382, 0]
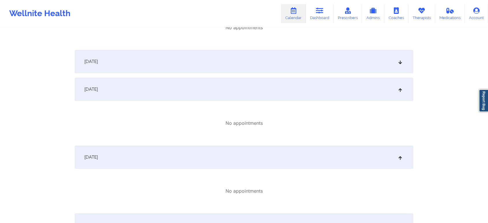
click at [309, 63] on div "[DATE]" at bounding box center [244, 61] width 338 height 23
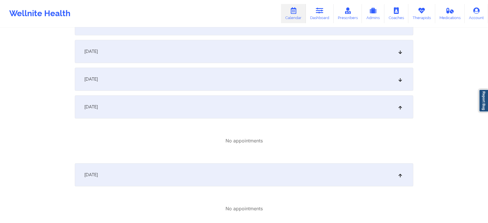
scroll to position [262, 0]
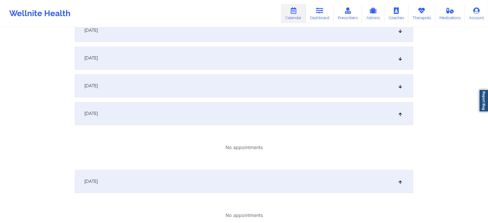
click at [334, 79] on div "[DATE]" at bounding box center [244, 85] width 338 height 23
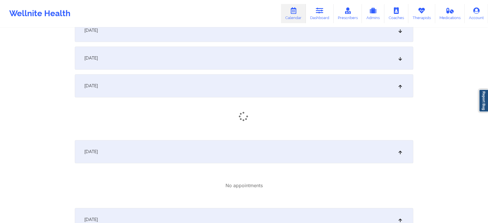
click at [363, 59] on div "[DATE]" at bounding box center [244, 57] width 338 height 23
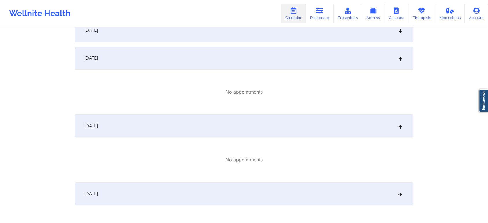
click at [359, 37] on div "[DATE]" at bounding box center [244, 30] width 338 height 23
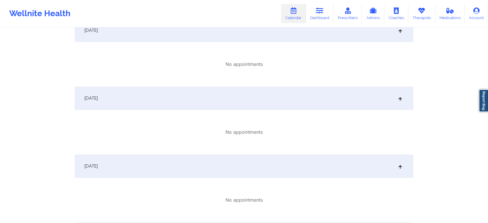
scroll to position [190, 0]
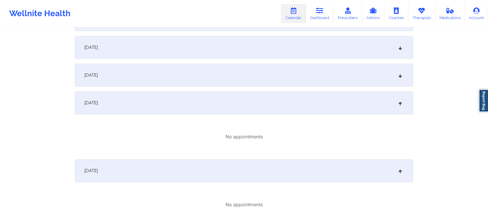
click at [312, 76] on div "[DATE]" at bounding box center [244, 75] width 338 height 23
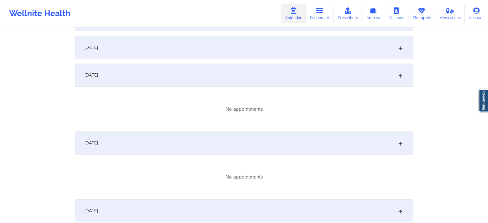
click at [317, 49] on div "[DATE]" at bounding box center [244, 47] width 338 height 23
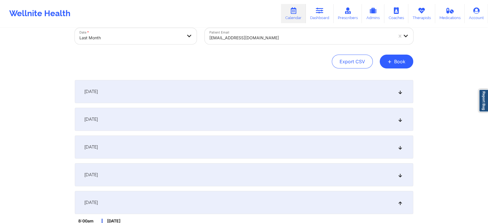
scroll to position [51, 0]
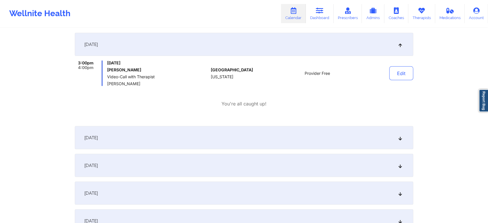
scroll to position [1026, 0]
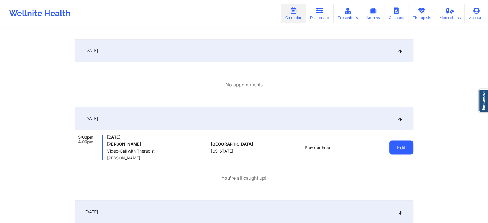
click at [402, 149] on button "Edit" at bounding box center [401, 147] width 24 height 14
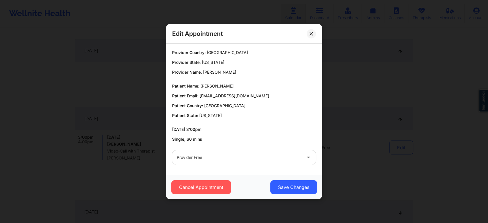
click at [191, 165] on div "Provider Free" at bounding box center [244, 157] width 152 height 23
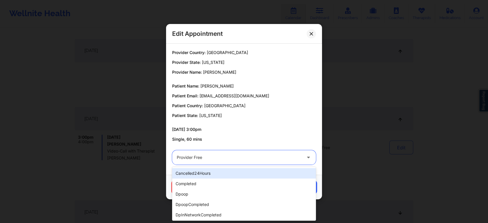
click at [202, 161] on div at bounding box center [239, 157] width 125 height 7
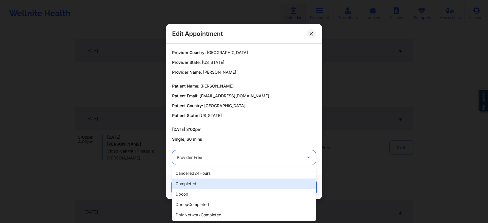
click at [195, 181] on div "completed" at bounding box center [244, 183] width 144 height 10
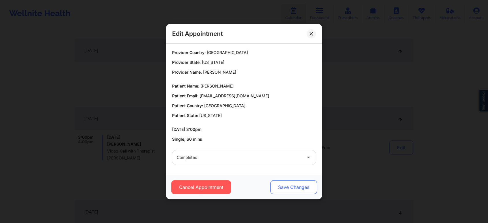
click at [298, 185] on button "Save Changes" at bounding box center [293, 187] width 47 height 14
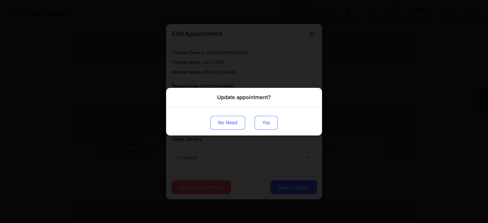
click at [271, 124] on button "Yes" at bounding box center [265, 122] width 23 height 14
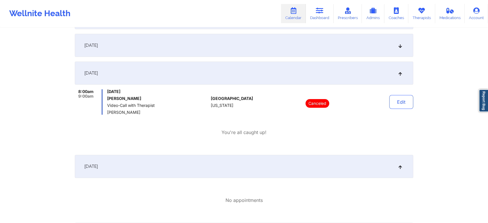
scroll to position [0, 0]
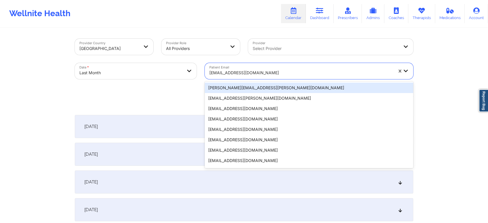
click at [232, 72] on div at bounding box center [301, 72] width 184 height 7
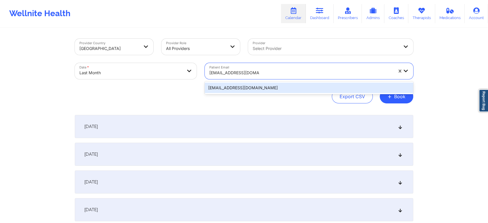
click at [262, 87] on div "[EMAIL_ADDRESS][DOMAIN_NAME]" at bounding box center [309, 88] width 208 height 10
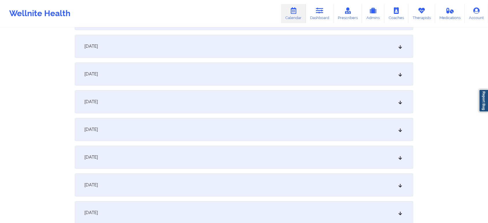
scroll to position [426, 0]
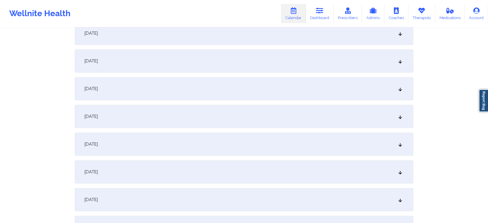
click at [204, 178] on div "[DATE]" at bounding box center [244, 171] width 338 height 23
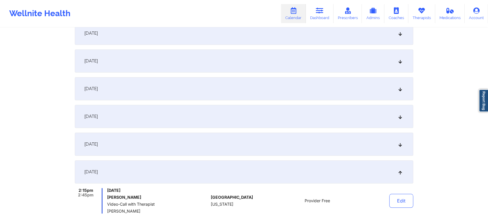
click at [333, 148] on div "[DATE]" at bounding box center [244, 144] width 338 height 23
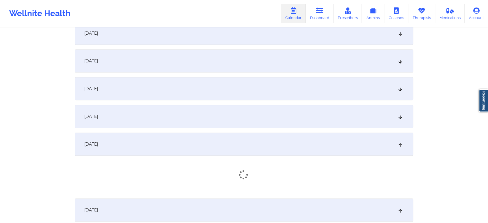
click at [266, 113] on div "[DATE]" at bounding box center [244, 116] width 338 height 23
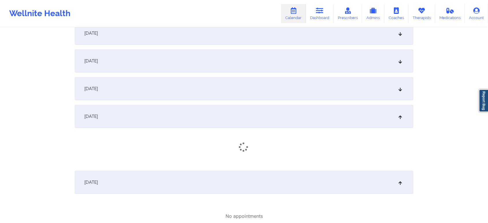
click at [288, 81] on div "[DATE]" at bounding box center [244, 88] width 338 height 23
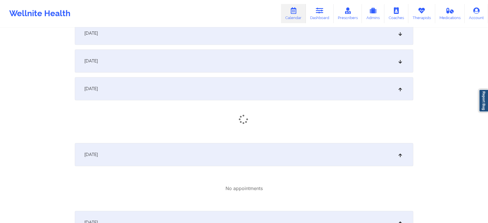
click at [326, 53] on div "[DATE]" at bounding box center [244, 60] width 338 height 23
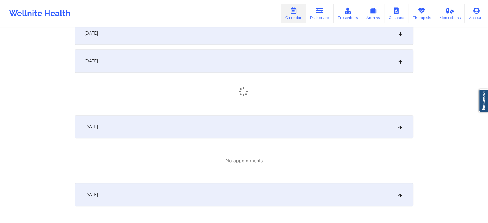
click at [326, 53] on div "[DATE]" at bounding box center [244, 60] width 338 height 23
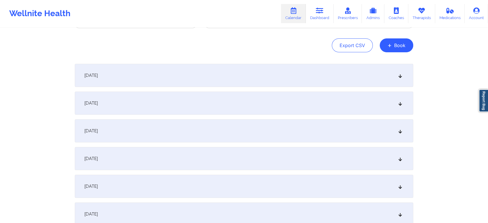
scroll to position [0, 0]
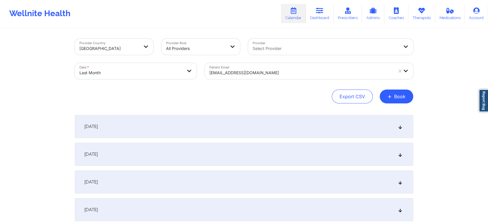
click at [287, 149] on div "[DATE]" at bounding box center [244, 154] width 338 height 23
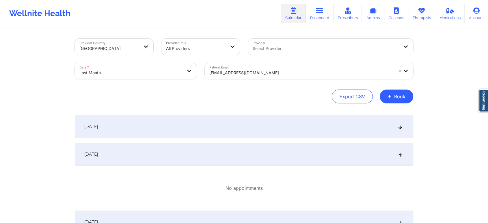
click at [268, 131] on div "[DATE]" at bounding box center [244, 126] width 338 height 23
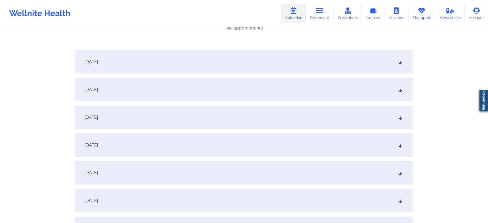
scroll to position [206, 0]
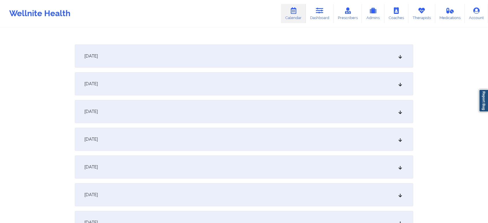
click at [289, 47] on div "[DATE]" at bounding box center [244, 55] width 338 height 23
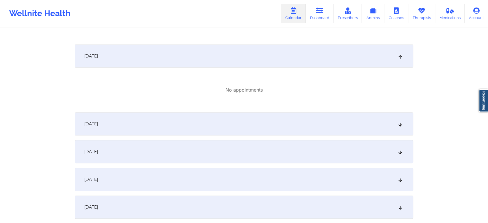
click at [261, 117] on div "[DATE]" at bounding box center [244, 123] width 338 height 23
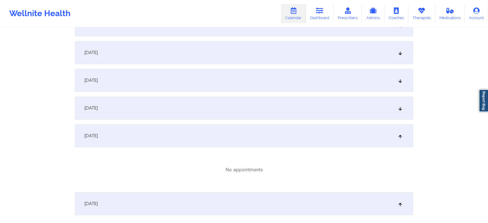
scroll to position [424, 0]
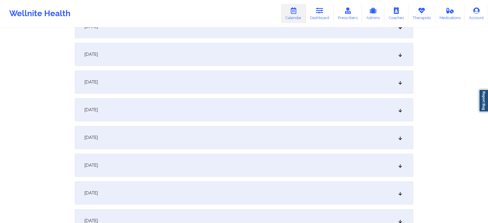
click at [268, 176] on div "[DATE]" at bounding box center [244, 165] width 338 height 23
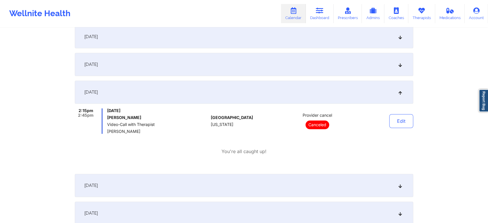
scroll to position [494, 0]
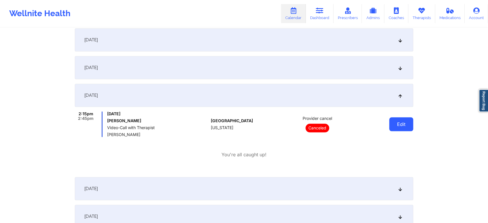
click at [397, 120] on button "Edit" at bounding box center [401, 124] width 24 height 14
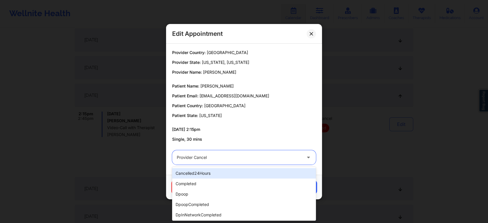
click at [233, 163] on div "Provider cancel" at bounding box center [239, 157] width 125 height 14
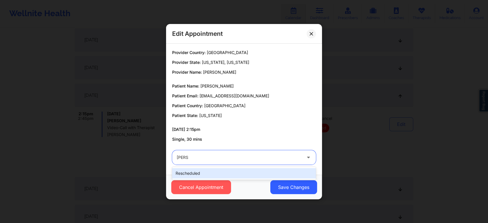
click at [215, 171] on div "rescheduled" at bounding box center [244, 173] width 144 height 10
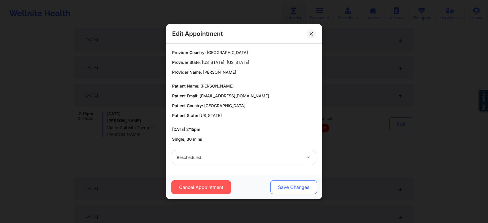
click at [300, 190] on button "Save Changes" at bounding box center [293, 187] width 47 height 14
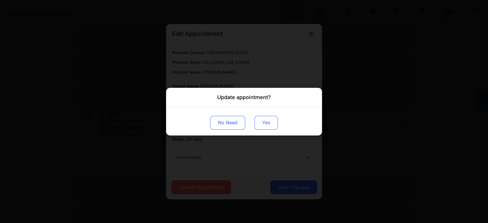
click at [269, 126] on button "Yes" at bounding box center [265, 122] width 23 height 14
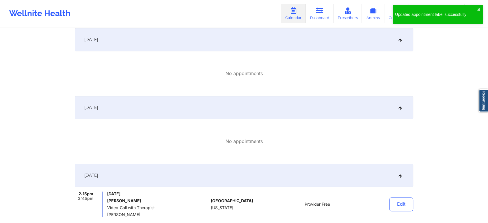
scroll to position [912, 0]
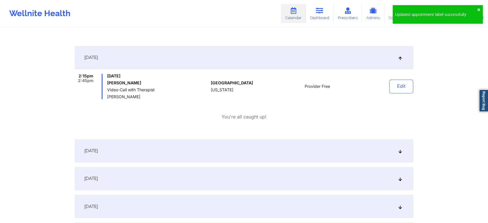
click at [400, 72] on div "[DATE] 2:15pm 2:45pm [DATE] [PERSON_NAME] Video-Call with Therapist [PERSON_NAM…" at bounding box center [244, 90] width 338 height 89
click at [401, 87] on button "Edit" at bounding box center [401, 86] width 24 height 14
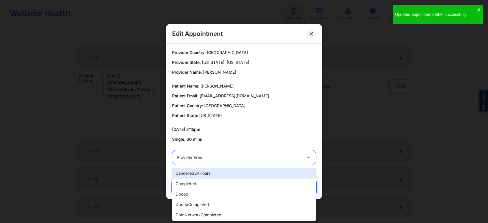
click at [256, 155] on div at bounding box center [239, 157] width 125 height 7
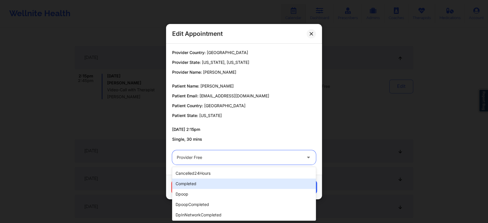
click at [219, 184] on div "completed" at bounding box center [244, 183] width 144 height 10
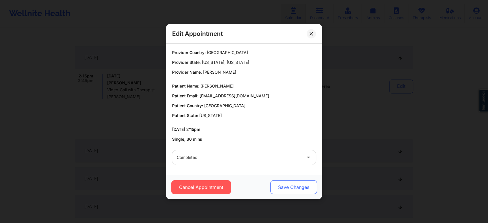
click at [281, 188] on button "Save Changes" at bounding box center [293, 187] width 47 height 14
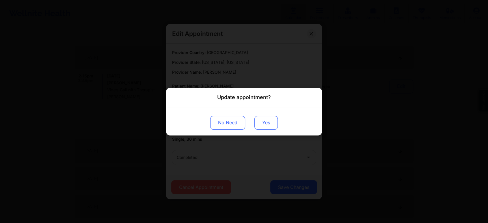
click at [263, 123] on button "Yes" at bounding box center [265, 122] width 23 height 14
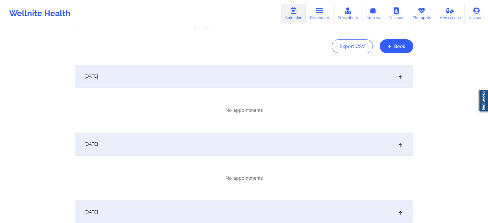
scroll to position [0, 0]
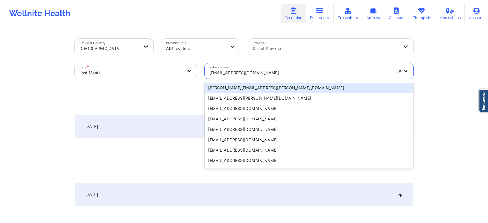
click at [240, 66] on div "[EMAIL_ADDRESS][DOMAIN_NAME]" at bounding box center [299, 71] width 189 height 16
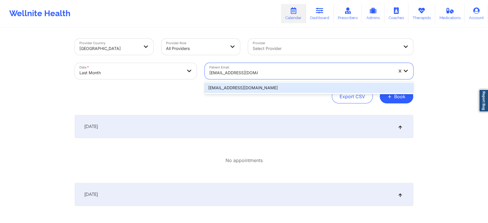
click at [257, 86] on div "[EMAIL_ADDRESS][DOMAIN_NAME]" at bounding box center [309, 88] width 208 height 10
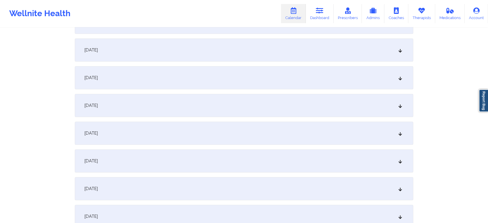
scroll to position [501, 0]
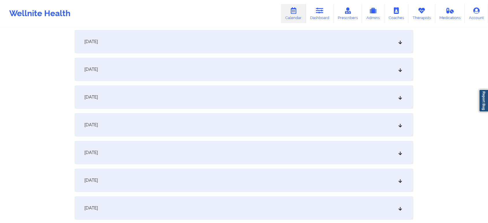
click at [217, 107] on div "[DATE]" at bounding box center [244, 96] width 338 height 23
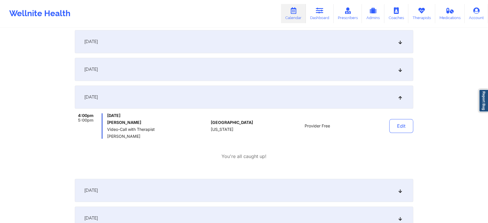
click at [240, 67] on div "[DATE]" at bounding box center [244, 69] width 338 height 23
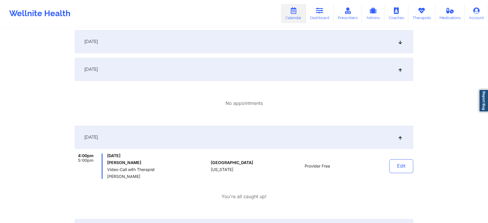
click at [262, 54] on div "[DATE] No appointments [DATE] No appointments [DATE] No appointments [DATE] No …" at bounding box center [244, 80] width 338 height 932
click at [291, 40] on div "[DATE]" at bounding box center [244, 41] width 338 height 23
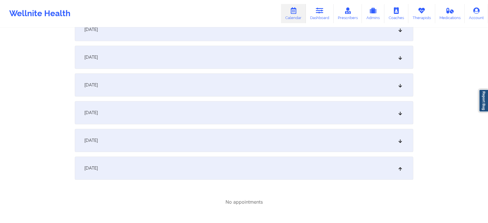
scroll to position [363, 0]
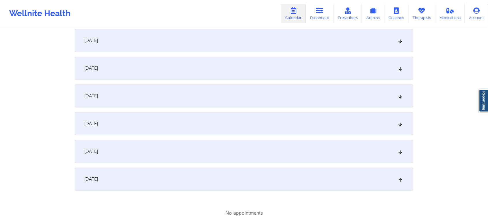
click at [269, 143] on div "[DATE]" at bounding box center [244, 151] width 338 height 23
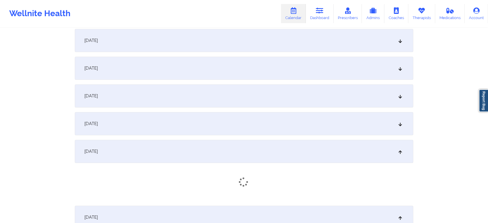
click at [249, 122] on div "[DATE]" at bounding box center [244, 123] width 338 height 23
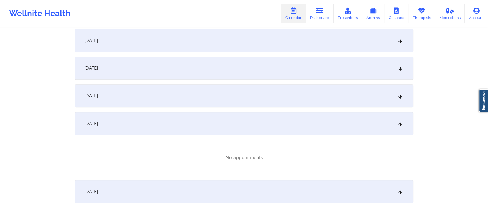
click at [274, 102] on div "[DATE]" at bounding box center [244, 95] width 338 height 23
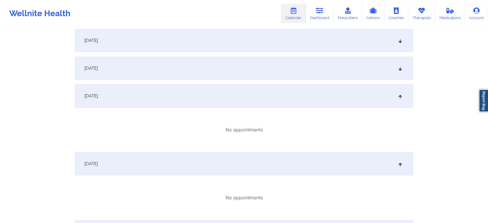
click at [269, 62] on div "[DATE]" at bounding box center [244, 68] width 338 height 23
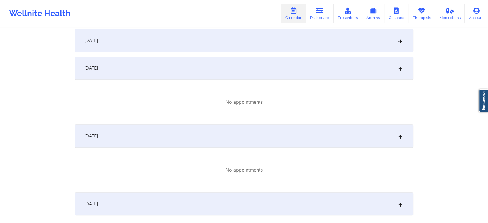
click at [297, 33] on div "[DATE]" at bounding box center [244, 40] width 338 height 23
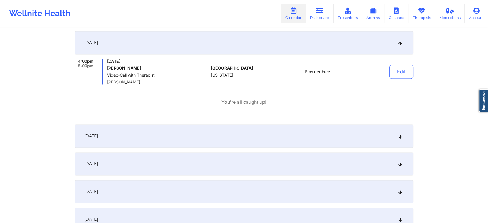
scroll to position [838, 0]
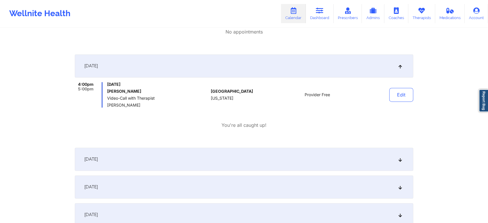
click at [389, 87] on div "Edit" at bounding box center [386, 94] width 53 height 25
click at [393, 90] on button "Edit" at bounding box center [401, 95] width 24 height 14
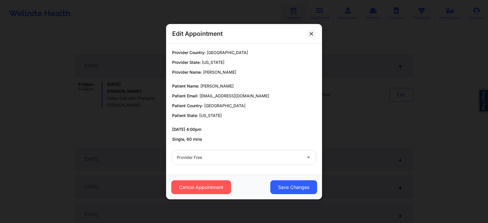
click at [239, 154] on div at bounding box center [239, 157] width 125 height 7
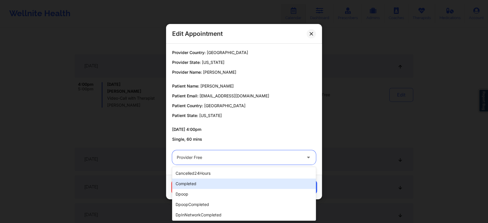
click at [204, 180] on div "completed" at bounding box center [244, 183] width 144 height 10
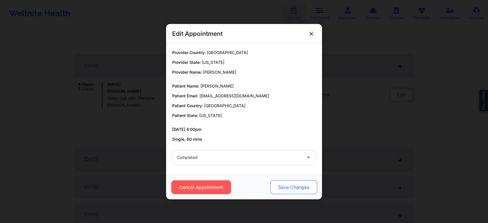
click at [280, 193] on button "Save Changes" at bounding box center [293, 187] width 47 height 14
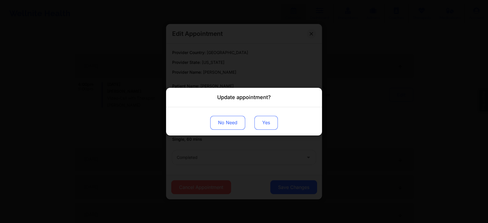
click at [272, 116] on button "Yes" at bounding box center [265, 122] width 23 height 14
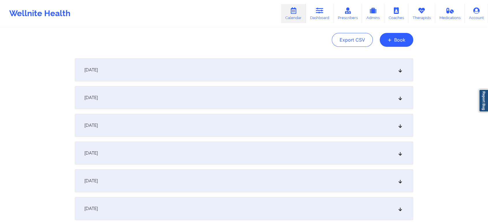
scroll to position [0, 0]
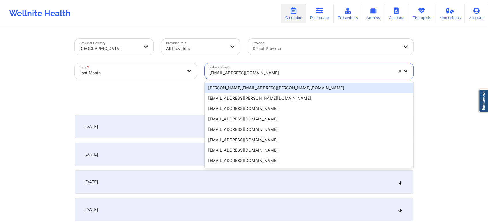
click at [234, 64] on div "[EMAIL_ADDRESS][DOMAIN_NAME]" at bounding box center [299, 71] width 189 height 16
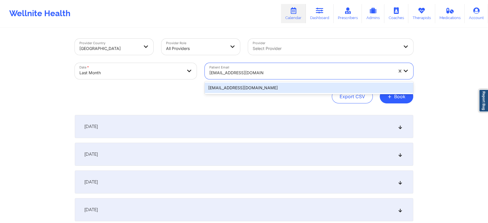
click at [235, 84] on div "[EMAIL_ADDRESS][DOMAIN_NAME]" at bounding box center [309, 88] width 208 height 10
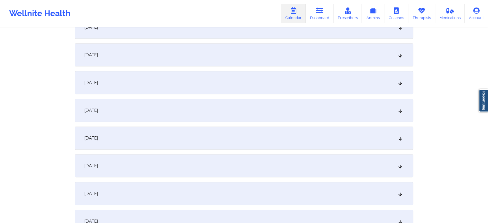
scroll to position [433, 0]
click at [158, 101] on div "[DATE]" at bounding box center [244, 109] width 338 height 23
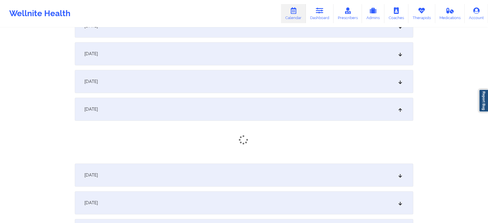
click at [145, 89] on div "[DATE]" at bounding box center [244, 81] width 338 height 23
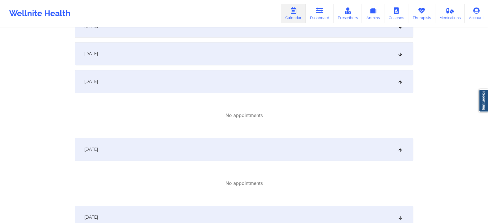
scroll to position [628, 0]
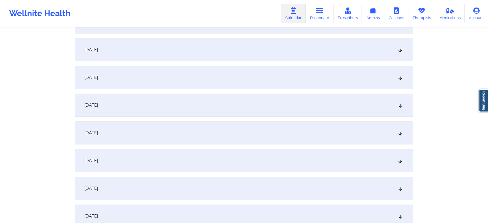
click at [203, 164] on div "[DATE]" at bounding box center [244, 160] width 338 height 23
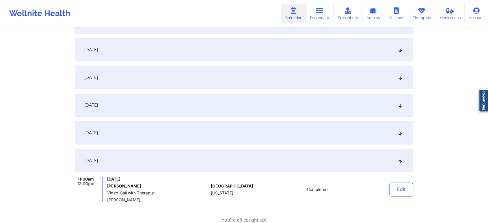
click at [155, 57] on div "[DATE]" at bounding box center [244, 49] width 338 height 23
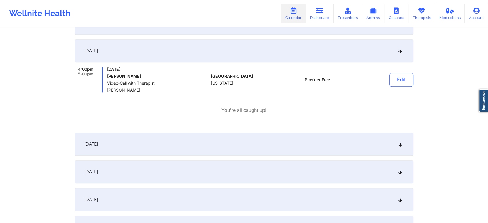
scroll to position [484, 0]
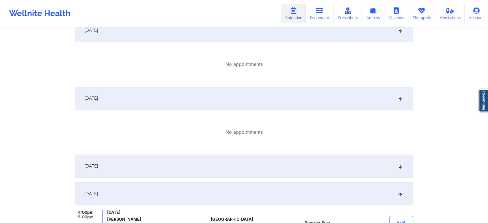
click at [267, 163] on div "[DATE]" at bounding box center [244, 165] width 338 height 23
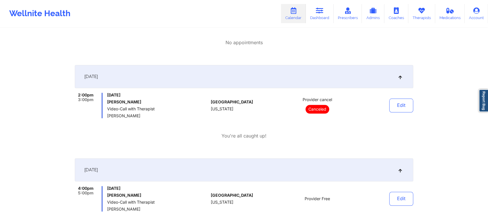
scroll to position [590, 0]
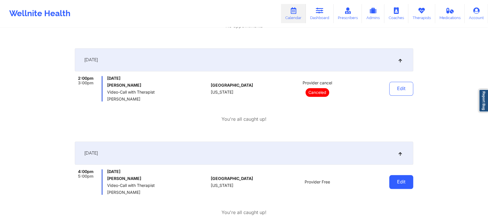
click at [395, 176] on button "Edit" at bounding box center [401, 182] width 24 height 14
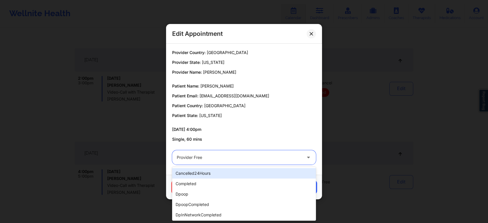
click at [216, 160] on div at bounding box center [239, 157] width 125 height 7
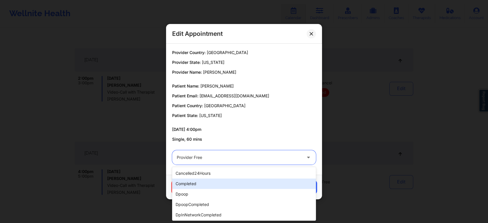
click at [198, 183] on div "completed" at bounding box center [244, 183] width 144 height 10
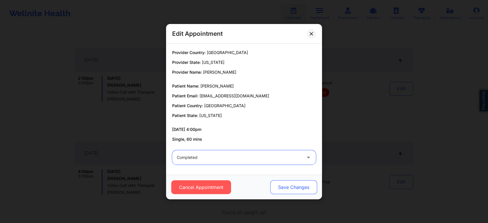
click at [310, 182] on button "Save Changes" at bounding box center [293, 187] width 47 height 14
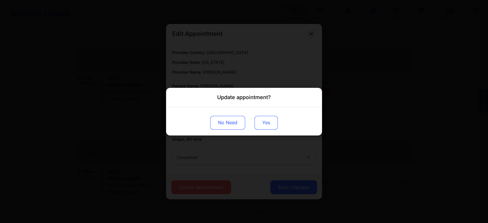
click at [264, 120] on button "Yes" at bounding box center [265, 122] width 23 height 14
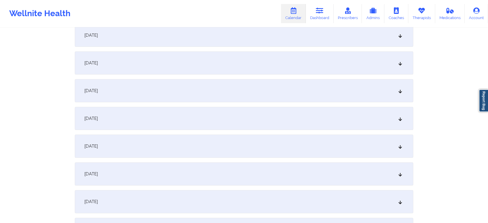
scroll to position [0, 0]
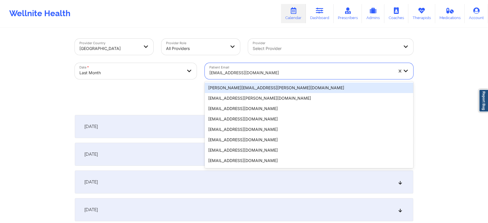
click at [258, 68] on div "[EMAIL_ADDRESS][DOMAIN_NAME]" at bounding box center [301, 72] width 184 height 13
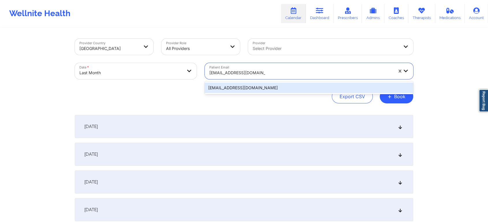
click at [262, 89] on div "[EMAIL_ADDRESS][DOMAIN_NAME]" at bounding box center [309, 88] width 208 height 10
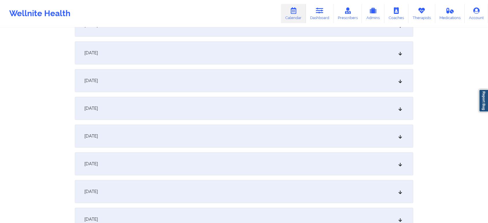
scroll to position [514, 0]
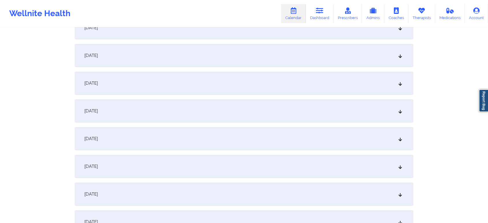
click at [254, 85] on div "[DATE]" at bounding box center [244, 83] width 338 height 23
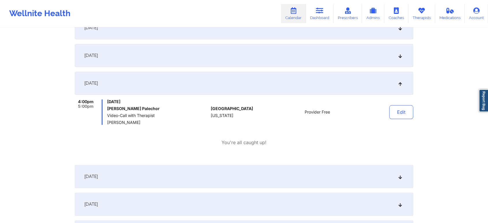
drag, startPoint x: 251, startPoint y: 72, endPoint x: 258, endPoint y: 59, distance: 15.1
click at [258, 59] on div "[DATE] No appointments [DATE] No appointments [DATE] No appointments [DATE] No …" at bounding box center [244, 46] width 338 height 892
click at [258, 59] on div "[DATE]" at bounding box center [244, 55] width 338 height 23
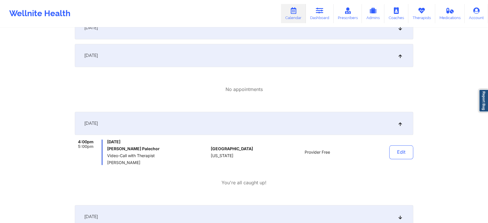
click at [361, 36] on div "[DATE]" at bounding box center [244, 27] width 338 height 23
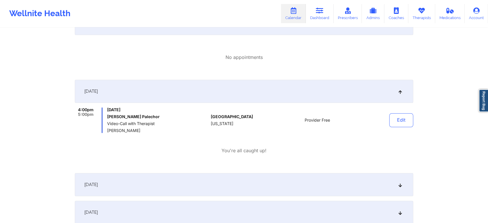
scroll to position [602, 0]
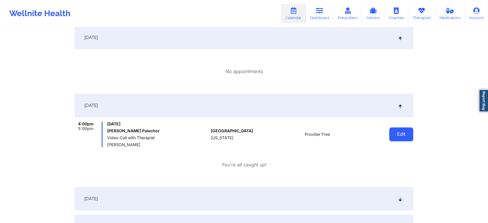
click at [397, 133] on button "Edit" at bounding box center [401, 134] width 24 height 14
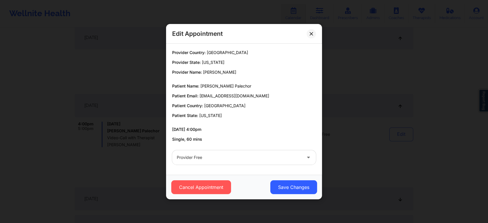
click at [217, 159] on div at bounding box center [239, 157] width 125 height 7
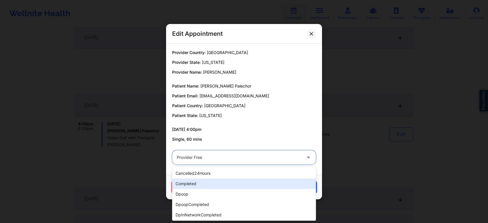
click at [205, 179] on div "completed" at bounding box center [244, 183] width 144 height 10
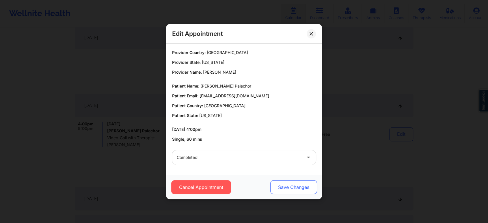
click at [273, 182] on button "Save Changes" at bounding box center [293, 187] width 47 height 14
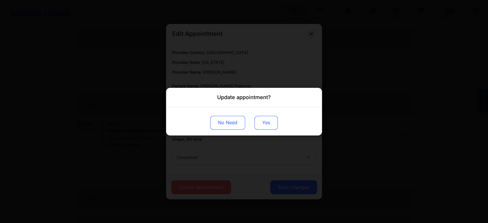
click at [261, 121] on button "Yes" at bounding box center [265, 122] width 23 height 14
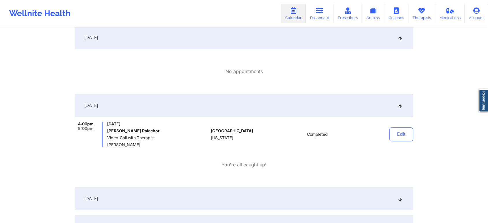
scroll to position [0, 0]
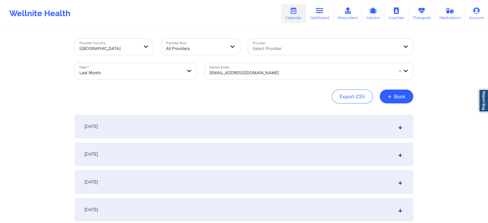
click at [264, 68] on div "[EMAIL_ADDRESS][DOMAIN_NAME]" at bounding box center [301, 72] width 184 height 13
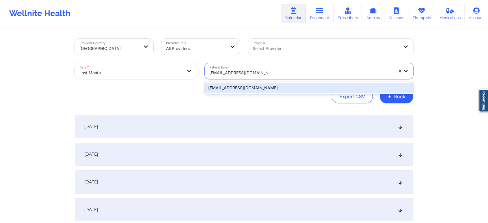
click at [272, 87] on div "[EMAIL_ADDRESS][DOMAIN_NAME]" at bounding box center [309, 88] width 208 height 10
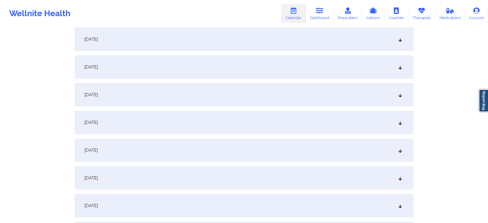
scroll to position [481, 0]
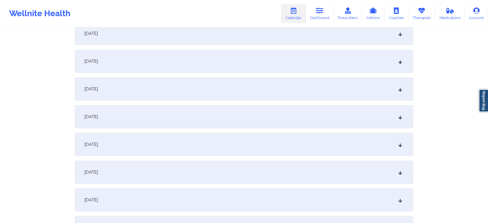
click at [180, 106] on div "[DATE]" at bounding box center [244, 116] width 338 height 23
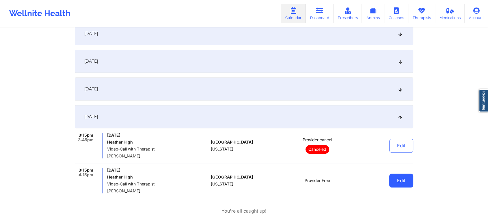
drag, startPoint x: 402, startPoint y: 189, endPoint x: 407, endPoint y: 176, distance: 14.2
click at [407, 176] on div "Edit" at bounding box center [386, 180] width 53 height 25
click at [407, 176] on button "Edit" at bounding box center [401, 180] width 24 height 14
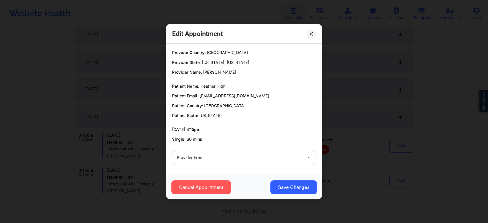
click at [241, 156] on div at bounding box center [239, 157] width 125 height 7
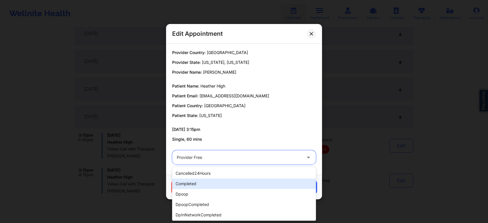
click at [215, 181] on div "completed" at bounding box center [244, 183] width 144 height 10
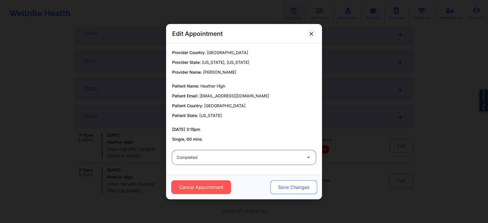
click at [297, 189] on button "Save Changes" at bounding box center [293, 187] width 47 height 14
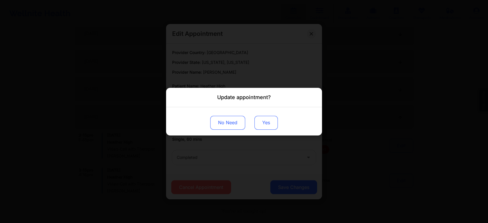
click at [266, 120] on button "Yes" at bounding box center [265, 122] width 23 height 14
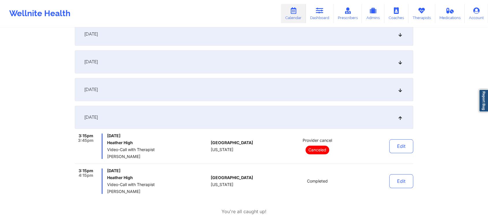
scroll to position [0, 0]
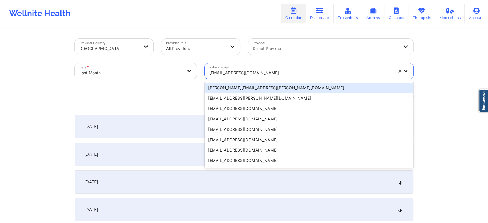
click at [253, 67] on div "[EMAIL_ADDRESS][DOMAIN_NAME]" at bounding box center [301, 72] width 184 height 13
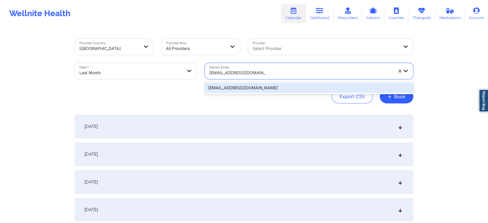
click at [260, 87] on div "[EMAIL_ADDRESS][DOMAIN_NAME]" at bounding box center [309, 88] width 208 height 10
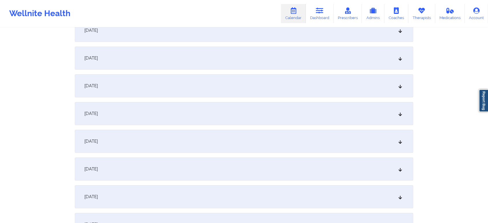
scroll to position [577, 0]
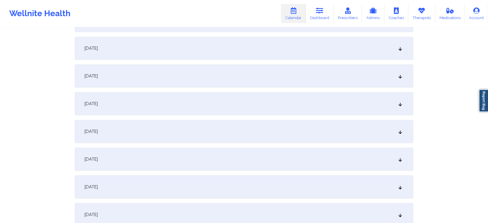
click at [160, 29] on div "[DATE]" at bounding box center [244, 20] width 338 height 23
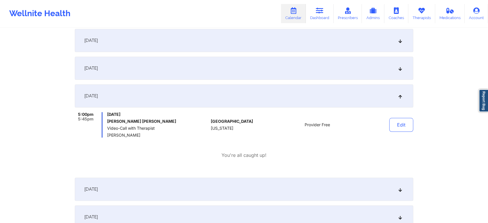
scroll to position [454, 0]
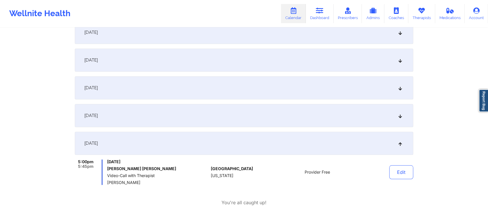
click at [283, 113] on div "[DATE]" at bounding box center [244, 115] width 338 height 23
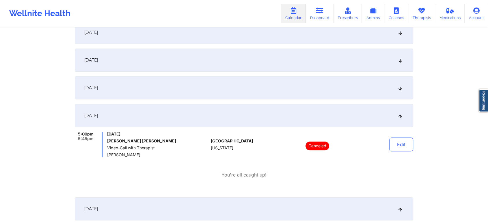
click at [275, 92] on div "[DATE]" at bounding box center [244, 87] width 338 height 23
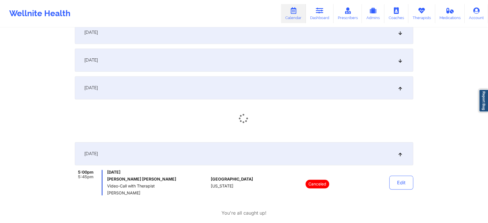
click at [275, 92] on div "[DATE]" at bounding box center [244, 87] width 338 height 23
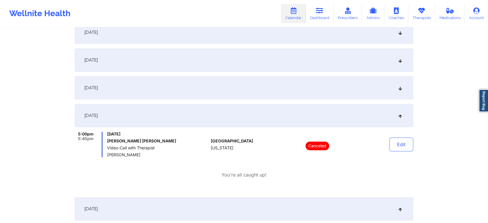
click at [285, 70] on div "[DATE]" at bounding box center [244, 59] width 338 height 23
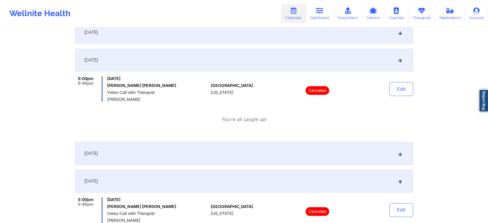
click at [278, 150] on div "[DATE]" at bounding box center [244, 153] width 338 height 23
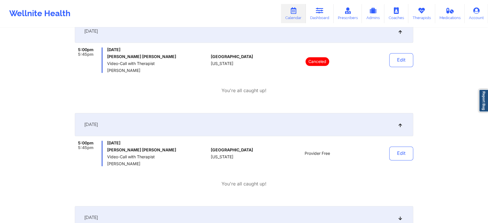
scroll to position [712, 0]
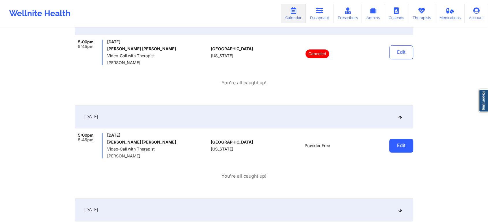
click at [402, 140] on button "Edit" at bounding box center [401, 146] width 24 height 14
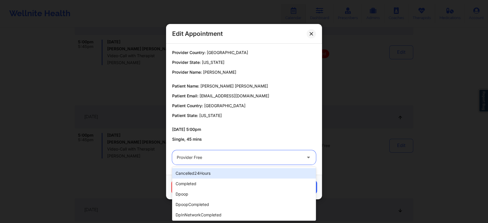
click at [202, 153] on div "Provider Free" at bounding box center [239, 157] width 125 height 14
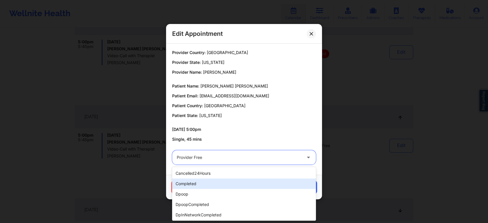
click at [215, 182] on div "completed" at bounding box center [244, 183] width 144 height 10
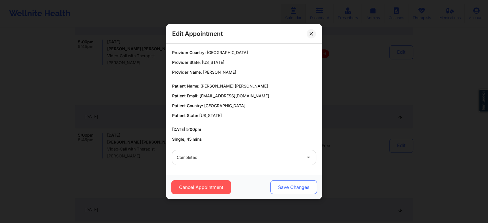
click at [296, 184] on button "Save Changes" at bounding box center [293, 187] width 47 height 14
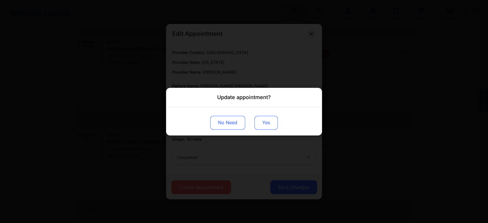
click at [269, 123] on button "Yes" at bounding box center [265, 122] width 23 height 14
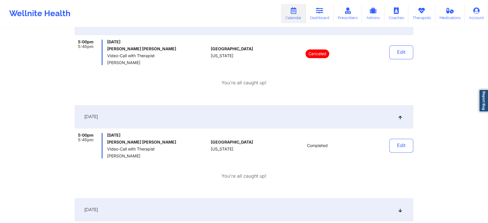
scroll to position [0, 0]
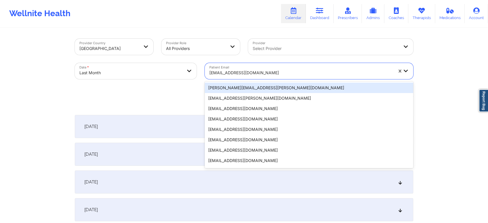
click at [254, 66] on div "[EMAIL_ADDRESS][DOMAIN_NAME]" at bounding box center [301, 72] width 184 height 13
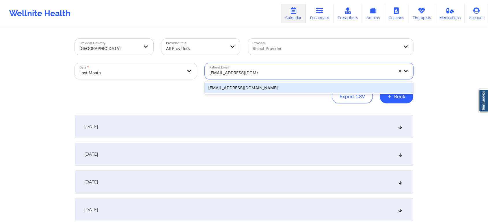
click at [248, 90] on div "[EMAIL_ADDRESS][DOMAIN_NAME]" at bounding box center [309, 88] width 208 height 10
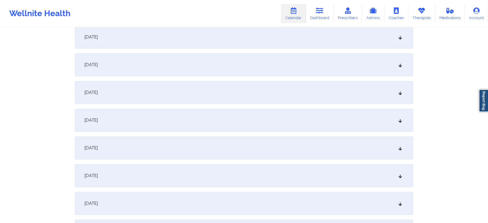
scroll to position [473, 0]
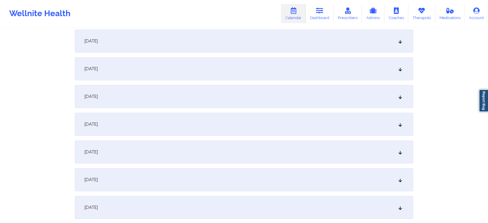
click at [237, 128] on div "[DATE]" at bounding box center [244, 124] width 338 height 23
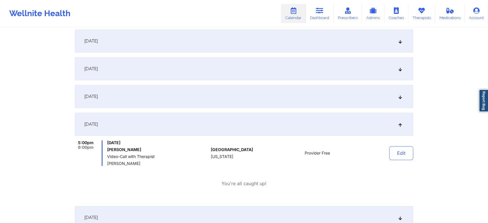
click at [242, 103] on div "[DATE]" at bounding box center [244, 96] width 338 height 23
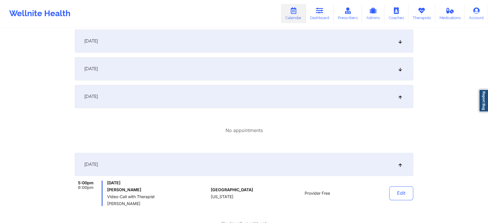
click at [253, 76] on div "[DATE]" at bounding box center [244, 68] width 338 height 23
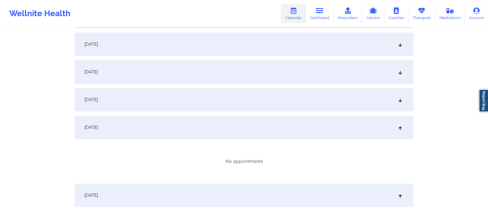
scroll to position [406, 0]
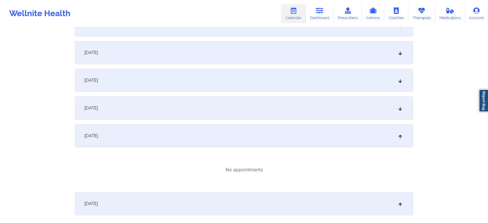
click at [330, 130] on div "[DATE]" at bounding box center [244, 135] width 338 height 23
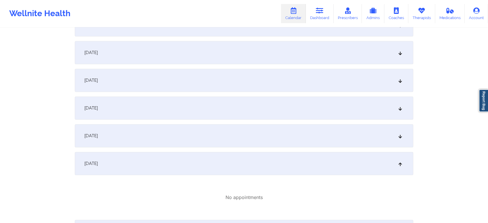
click at [324, 112] on div "[DATE]" at bounding box center [244, 107] width 338 height 23
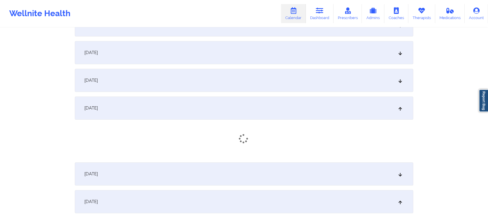
click at [284, 87] on div "[DATE]" at bounding box center [244, 80] width 338 height 23
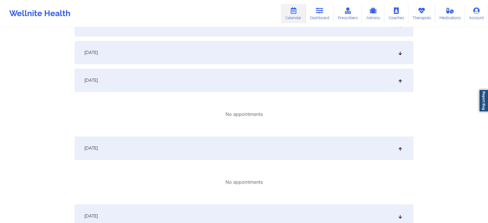
click at [252, 59] on div "[DATE]" at bounding box center [244, 52] width 338 height 23
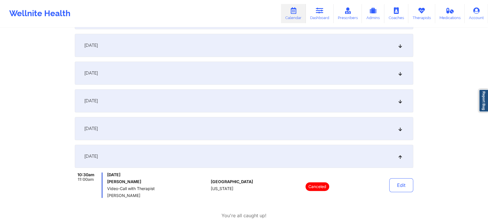
scroll to position [292, 0]
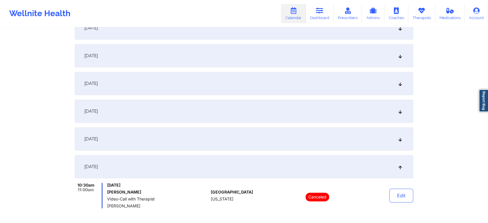
click at [323, 138] on div "[DATE]" at bounding box center [244, 138] width 338 height 23
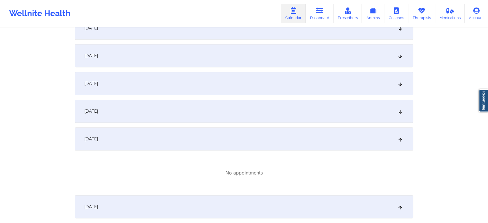
click at [315, 109] on div "[DATE]" at bounding box center [244, 111] width 338 height 23
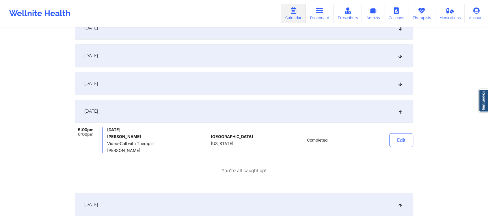
click at [285, 86] on div "[DATE]" at bounding box center [244, 83] width 338 height 23
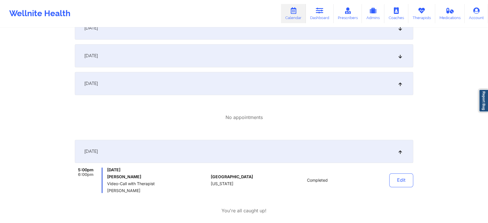
click at [234, 52] on div "[DATE]" at bounding box center [244, 55] width 338 height 23
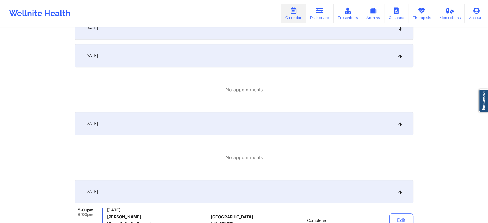
click at [282, 36] on div "[DATE]" at bounding box center [244, 27] width 338 height 23
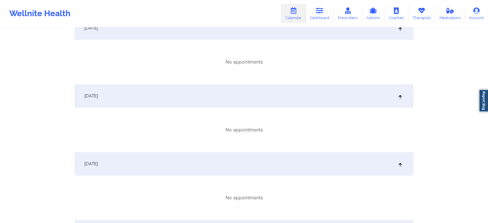
scroll to position [150, 0]
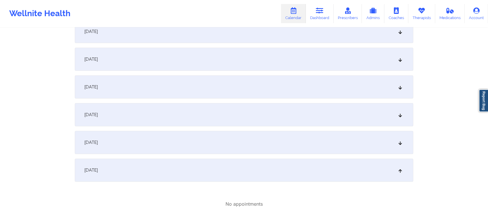
click at [284, 150] on div "[DATE]" at bounding box center [244, 142] width 338 height 23
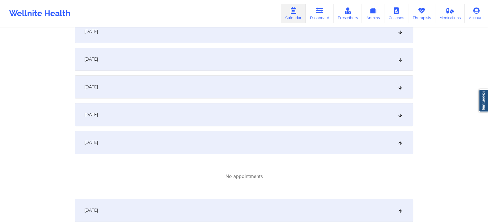
click at [257, 118] on div "[DATE]" at bounding box center [244, 114] width 338 height 23
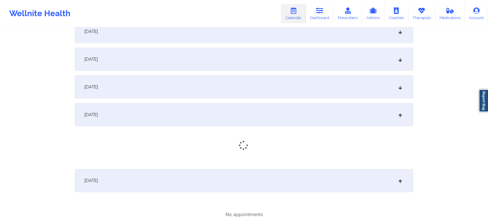
click at [263, 92] on div "[DATE]" at bounding box center [244, 86] width 338 height 23
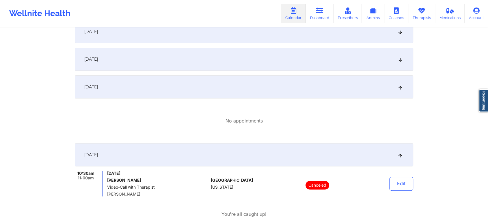
click at [268, 63] on div "[DATE]" at bounding box center [244, 59] width 338 height 23
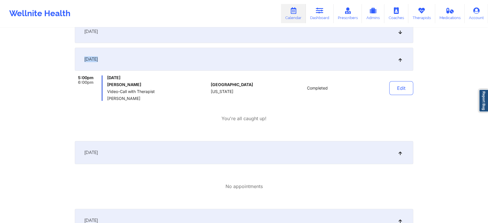
drag, startPoint x: 487, startPoint y: 40, endPoint x: 492, endPoint y: 45, distance: 7.3
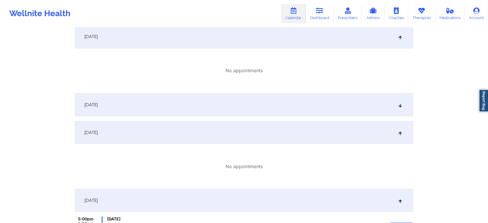
scroll to position [1035, 0]
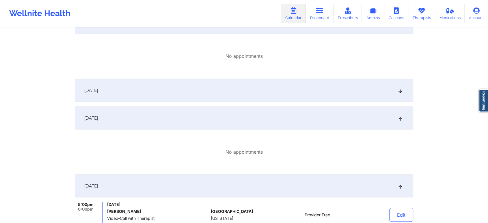
click at [302, 86] on div "[DATE]" at bounding box center [244, 90] width 338 height 23
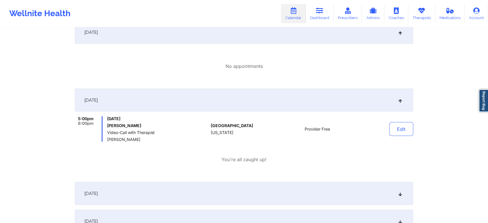
scroll to position [1164, 0]
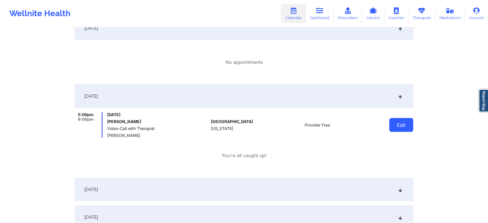
click at [393, 124] on button "Edit" at bounding box center [401, 125] width 24 height 14
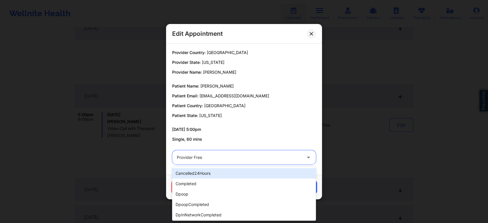
click at [238, 160] on div at bounding box center [239, 157] width 125 height 7
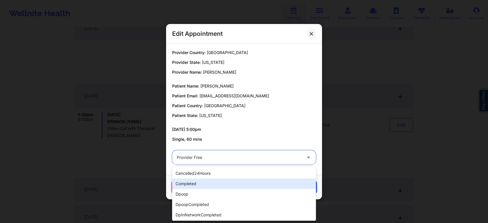
click at [218, 182] on div "completed" at bounding box center [244, 183] width 144 height 10
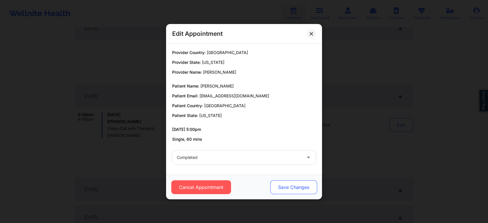
click at [288, 191] on button "Save Changes" at bounding box center [293, 187] width 47 height 14
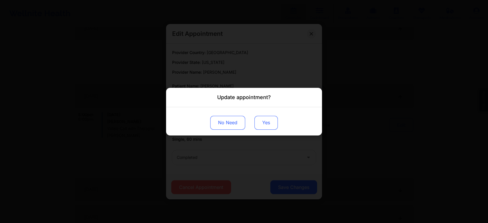
click at [263, 118] on button "Yes" at bounding box center [265, 122] width 23 height 14
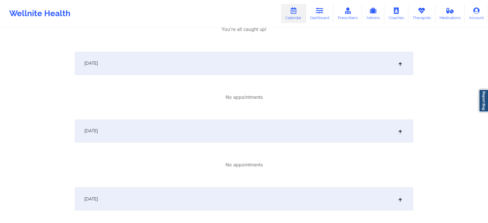
scroll to position [0, 0]
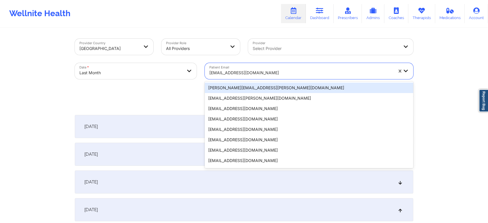
click at [265, 68] on div "[EMAIL_ADDRESS][DOMAIN_NAME]" at bounding box center [301, 72] width 184 height 13
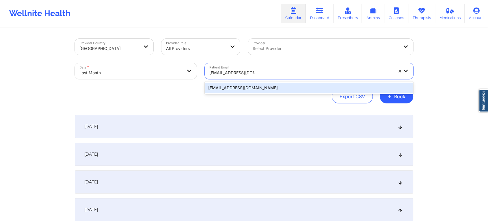
click at [253, 85] on div "[EMAIL_ADDRESS][DOMAIN_NAME]" at bounding box center [309, 88] width 208 height 10
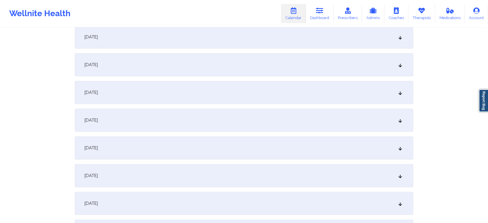
scroll to position [452, 0]
click at [211, 81] on div "[DATE]" at bounding box center [244, 90] width 338 height 23
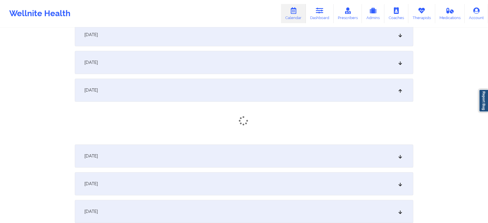
click at [193, 171] on div "[DATE] No appointments [DATE] No appointments [DATE] No appointments [DATE] No …" at bounding box center [244, 95] width 338 height 865
click at [198, 175] on div "[DATE]" at bounding box center [244, 185] width 338 height 23
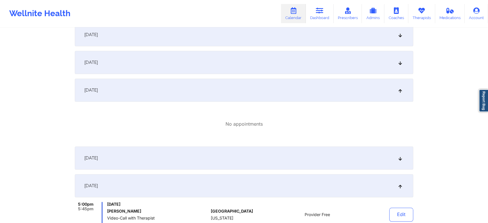
click at [297, 156] on div "[DATE]" at bounding box center [244, 157] width 338 height 23
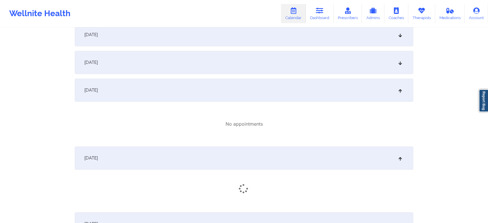
click at [250, 57] on div "[DATE]" at bounding box center [244, 62] width 338 height 23
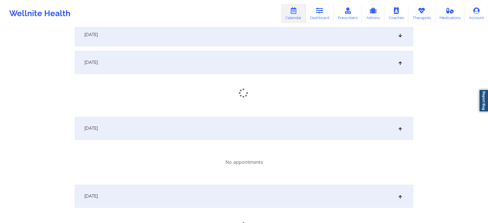
click at [250, 57] on div "[DATE]" at bounding box center [244, 62] width 338 height 23
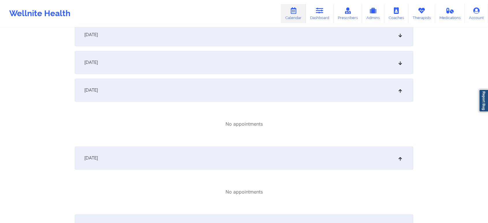
click at [252, 59] on div "[DATE]" at bounding box center [244, 62] width 338 height 23
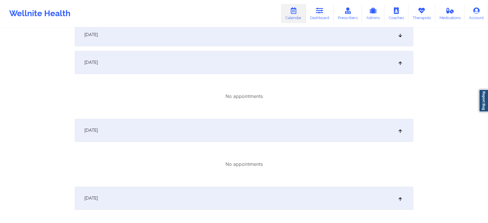
scroll to position [402, 0]
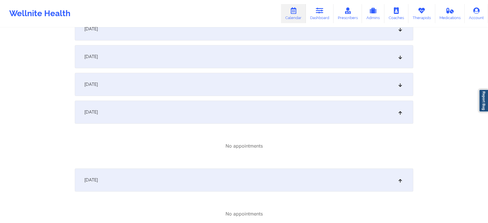
click at [259, 85] on div "[DATE]" at bounding box center [244, 84] width 338 height 23
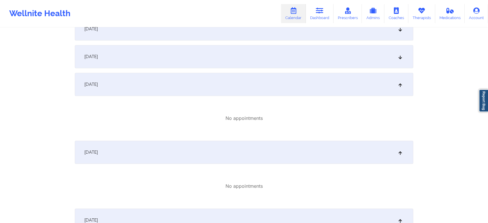
drag, startPoint x: 259, startPoint y: 85, endPoint x: 266, endPoint y: 79, distance: 10.2
click at [266, 79] on div "[DATE]" at bounding box center [244, 84] width 338 height 23
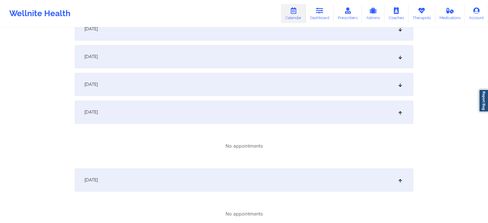
click at [277, 54] on div "[DATE]" at bounding box center [244, 56] width 338 height 23
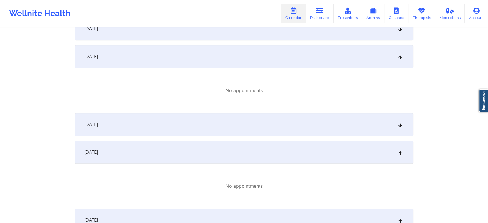
click at [267, 126] on div "[DATE]" at bounding box center [244, 124] width 338 height 23
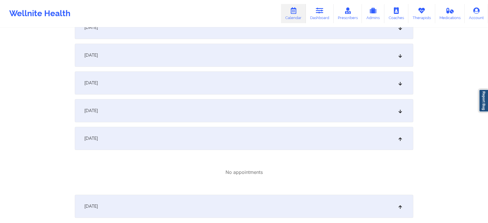
scroll to position [316, 0]
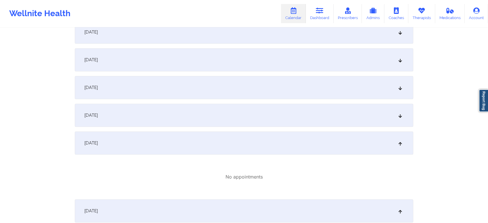
click at [287, 113] on div "[DATE]" at bounding box center [244, 115] width 338 height 23
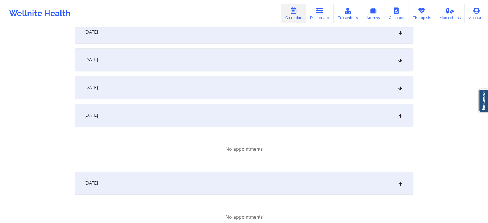
click at [277, 81] on div "[DATE]" at bounding box center [244, 87] width 338 height 23
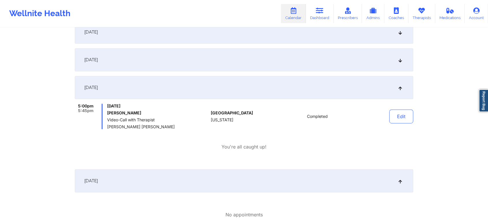
click at [281, 58] on div "[DATE]" at bounding box center [244, 59] width 338 height 23
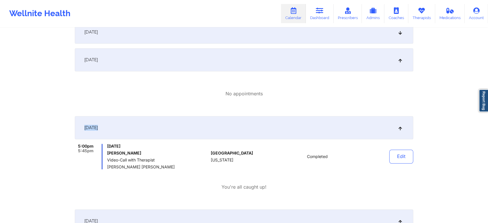
drag, startPoint x: 482, startPoint y: 77, endPoint x: 485, endPoint y: 122, distance: 45.7
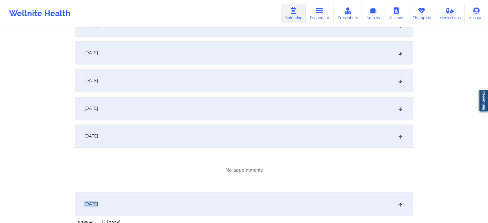
scroll to position [238, 0]
click at [338, 104] on div "[DATE]" at bounding box center [244, 109] width 338 height 23
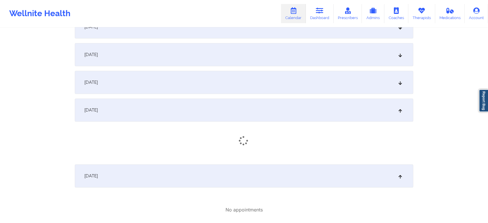
click at [246, 82] on div "[DATE]" at bounding box center [244, 82] width 338 height 23
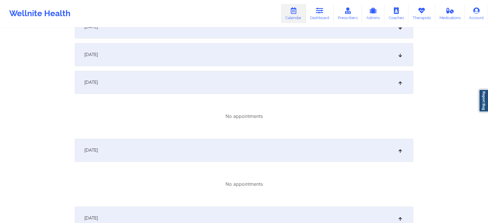
click at [253, 56] on div "[DATE]" at bounding box center [244, 54] width 338 height 23
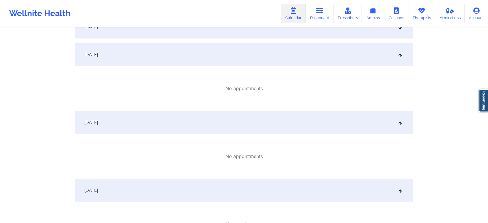
scroll to position [181, 0]
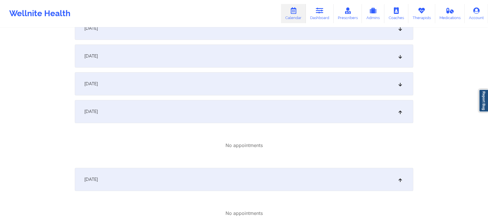
click at [277, 85] on div "[DATE]" at bounding box center [244, 83] width 338 height 23
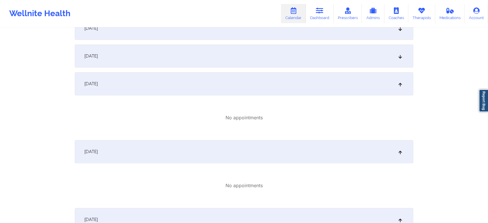
click at [292, 72] on div "[DATE]" at bounding box center [244, 83] width 338 height 23
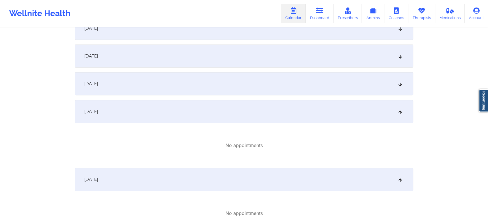
click at [292, 72] on div "[DATE]" at bounding box center [244, 83] width 338 height 23
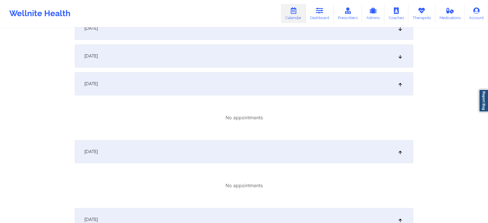
click at [287, 59] on div "[DATE]" at bounding box center [244, 55] width 338 height 23
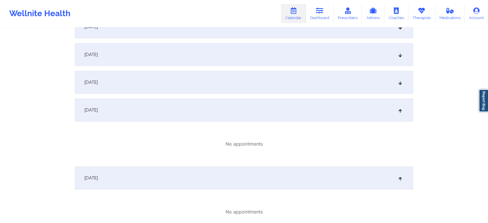
scroll to position [85, 0]
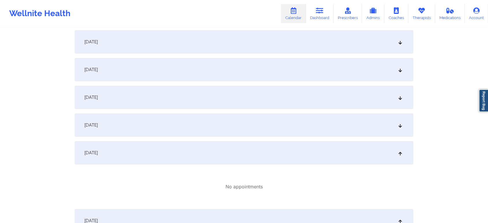
click at [261, 124] on div "[DATE]" at bounding box center [244, 124] width 338 height 23
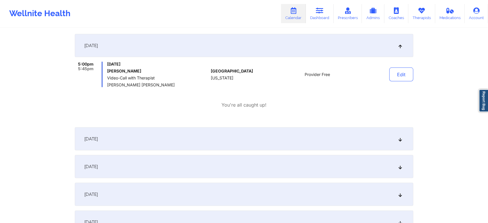
scroll to position [1136, 0]
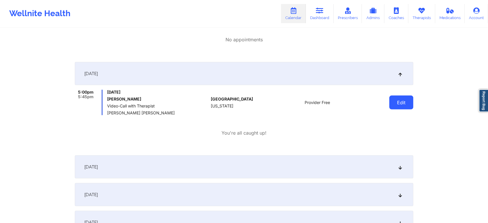
click at [397, 98] on button "Edit" at bounding box center [401, 103] width 24 height 14
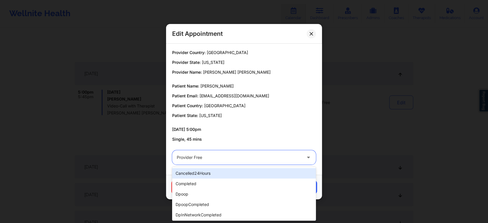
click at [219, 150] on div "Provider Free" at bounding box center [239, 157] width 125 height 14
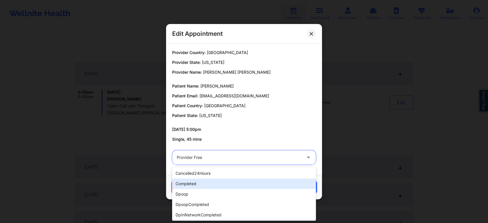
click at [211, 183] on div "completed" at bounding box center [244, 183] width 144 height 10
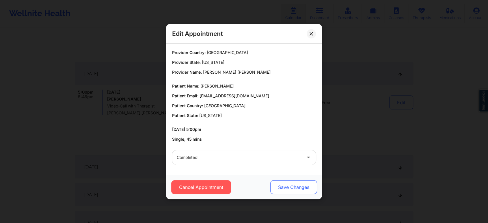
click at [286, 188] on button "Save Changes" at bounding box center [293, 187] width 47 height 14
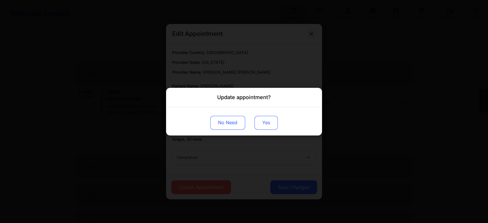
click at [259, 122] on button "Yes" at bounding box center [265, 122] width 23 height 14
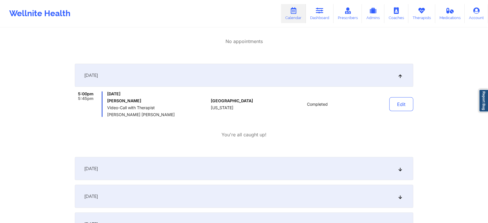
scroll to position [0, 0]
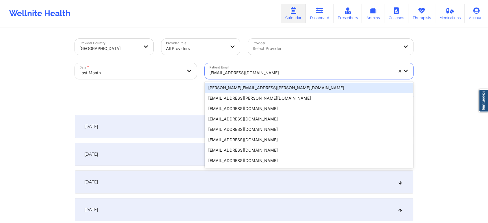
click at [255, 70] on div at bounding box center [301, 72] width 184 height 7
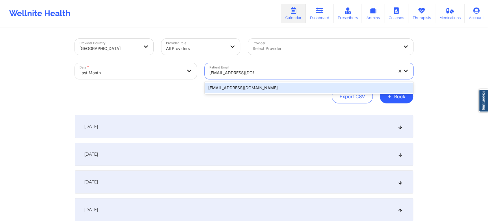
click at [249, 85] on div "[EMAIL_ADDRESS][DOMAIN_NAME]" at bounding box center [309, 88] width 208 height 10
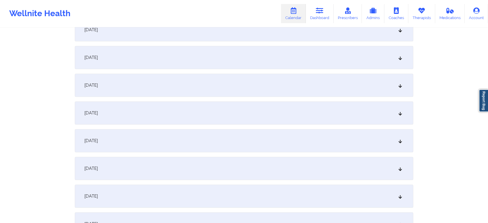
scroll to position [432, 0]
click at [259, 159] on div "[DATE]" at bounding box center [244, 165] width 338 height 23
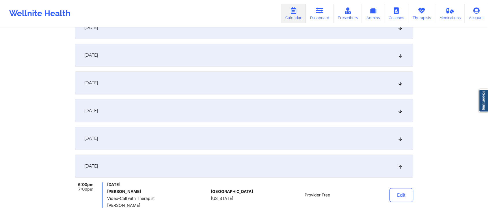
click at [254, 138] on div "[DATE]" at bounding box center [244, 138] width 338 height 23
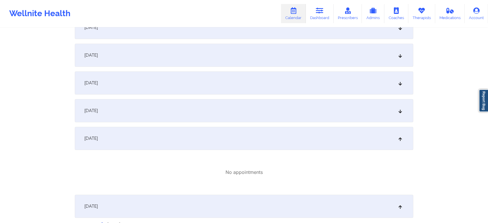
click at [263, 109] on div "[DATE]" at bounding box center [244, 110] width 338 height 23
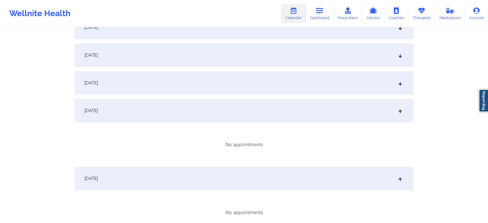
click at [268, 81] on div "[DATE]" at bounding box center [244, 82] width 338 height 23
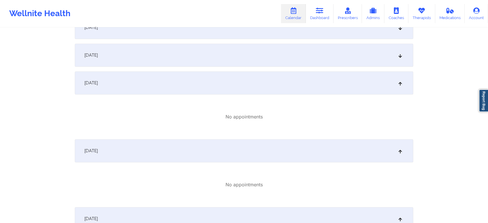
click at [281, 58] on div "[DATE]" at bounding box center [244, 55] width 338 height 23
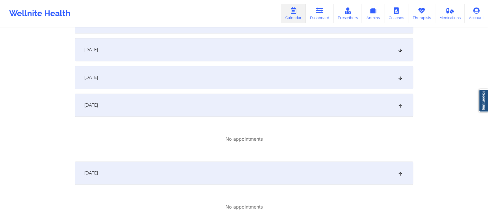
scroll to position [377, 0]
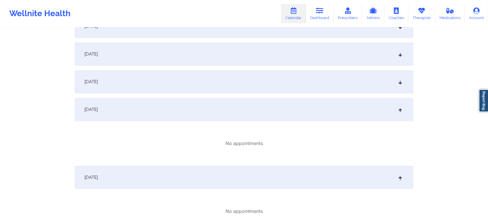
click at [323, 88] on div "[DATE]" at bounding box center [244, 81] width 338 height 23
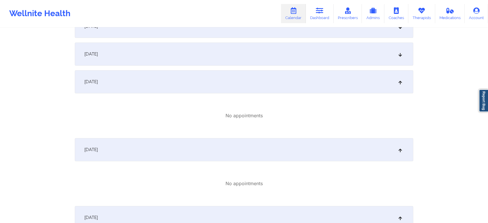
scroll to position [282, 0]
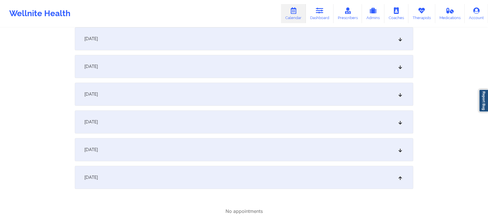
click at [310, 145] on div "[DATE]" at bounding box center [244, 149] width 338 height 23
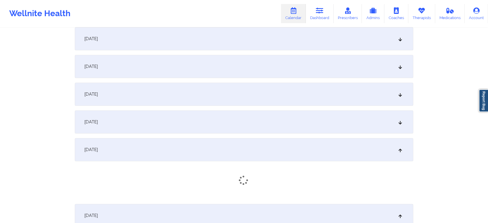
click at [316, 122] on div "[DATE]" at bounding box center [244, 121] width 338 height 23
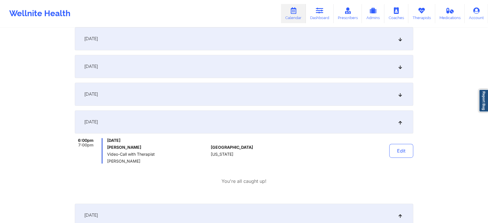
click at [347, 90] on div "[DATE]" at bounding box center [244, 94] width 338 height 23
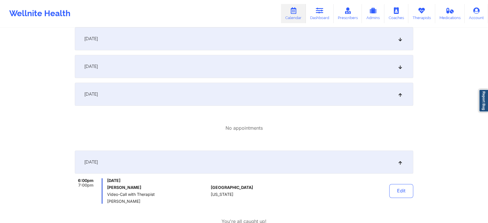
click at [297, 62] on div "[DATE]" at bounding box center [244, 66] width 338 height 23
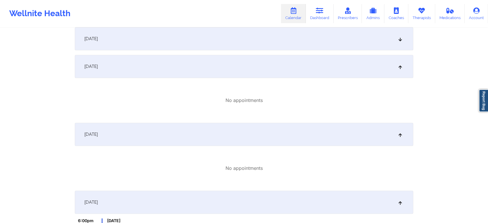
scroll to position [232, 0]
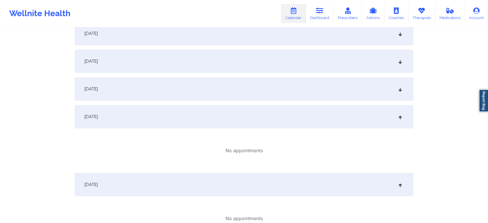
click at [309, 86] on div "[DATE]" at bounding box center [244, 88] width 338 height 23
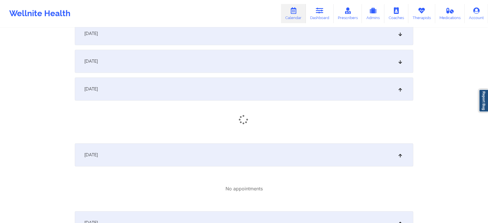
click at [324, 57] on div "[DATE]" at bounding box center [244, 61] width 338 height 23
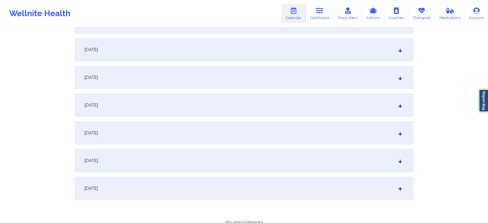
scroll to position [99, 0]
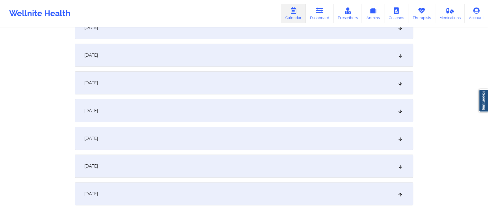
click at [253, 116] on div "[DATE]" at bounding box center [244, 110] width 338 height 23
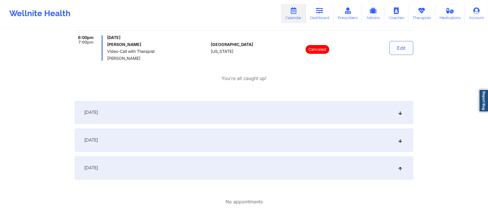
scroll to position [269, 0]
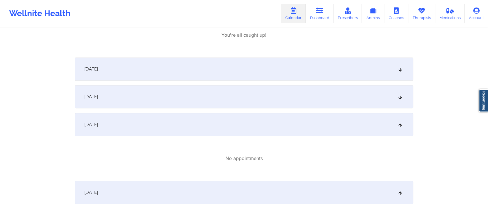
click at [311, 74] on div "[DATE]" at bounding box center [244, 68] width 338 height 23
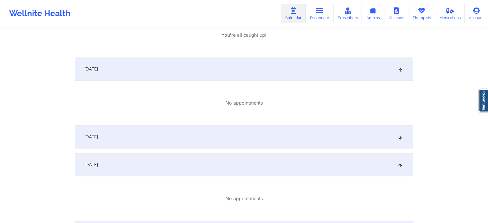
click at [301, 136] on div "[DATE]" at bounding box center [244, 136] width 338 height 23
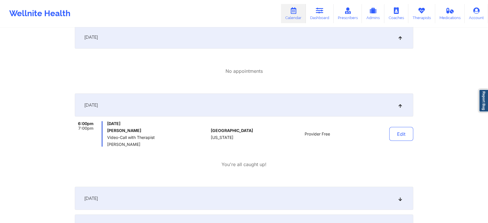
scroll to position [1109, 0]
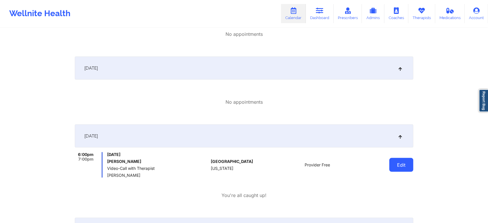
click at [391, 160] on button "Edit" at bounding box center [401, 165] width 24 height 14
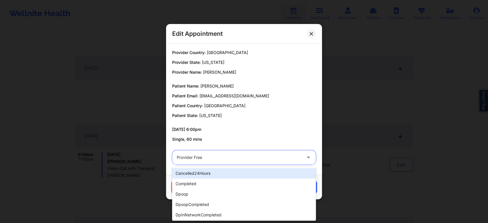
click at [218, 159] on div at bounding box center [239, 157] width 125 height 7
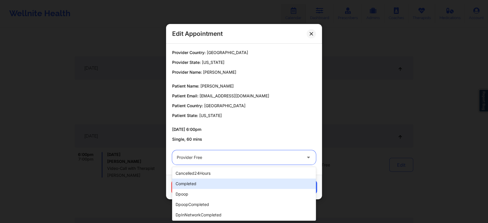
click at [198, 184] on div "completed" at bounding box center [244, 183] width 144 height 10
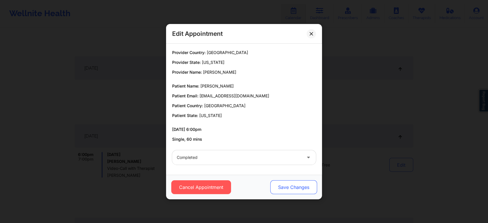
click at [282, 193] on button "Save Changes" at bounding box center [293, 187] width 47 height 14
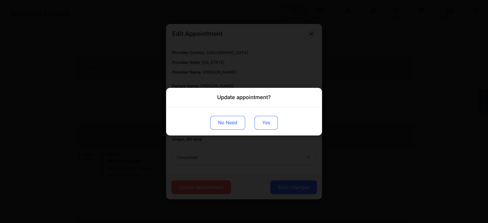
click at [268, 127] on button "Yes" at bounding box center [265, 122] width 23 height 14
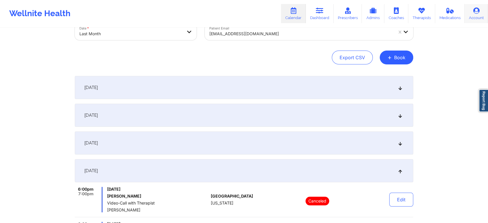
scroll to position [33, 0]
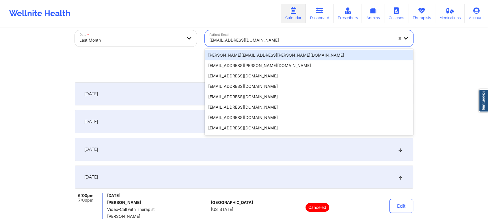
click at [233, 37] on div at bounding box center [301, 40] width 184 height 7
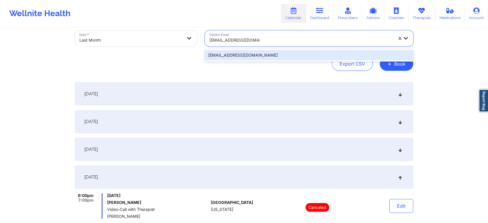
click at [247, 54] on div "[EMAIL_ADDRESS][DOMAIN_NAME]" at bounding box center [309, 55] width 208 height 10
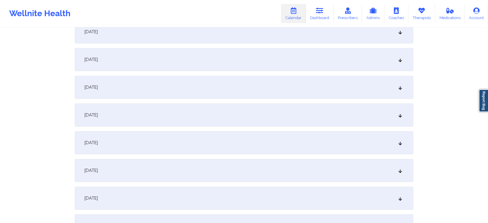
scroll to position [428, 0]
click at [275, 178] on div "[DATE]" at bounding box center [244, 169] width 338 height 23
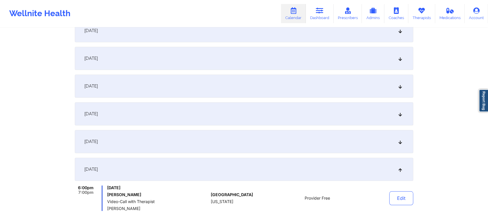
click at [245, 143] on div "[DATE]" at bounding box center [244, 141] width 338 height 23
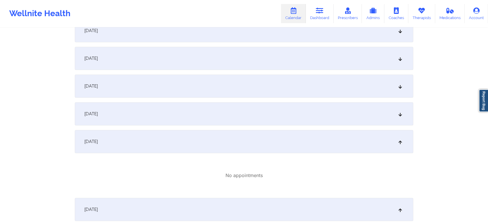
click at [242, 117] on div "[DATE]" at bounding box center [244, 113] width 338 height 23
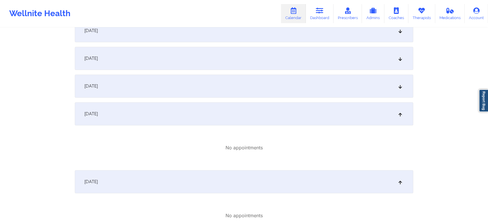
click at [253, 94] on div "[DATE]" at bounding box center [244, 85] width 338 height 23
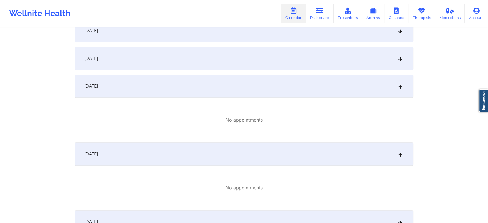
click at [258, 66] on div "[DATE]" at bounding box center [244, 58] width 338 height 23
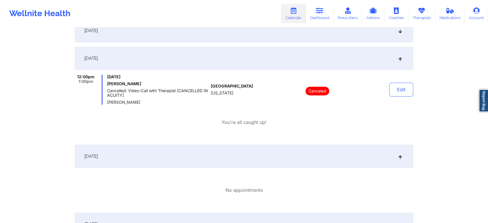
click at [288, 34] on div "[DATE]" at bounding box center [244, 30] width 338 height 23
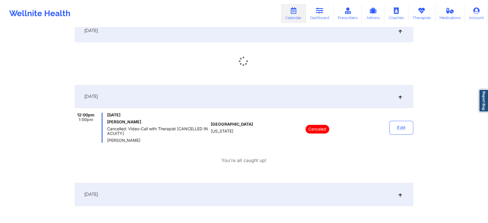
click at [288, 34] on div "[DATE]" at bounding box center [244, 30] width 338 height 23
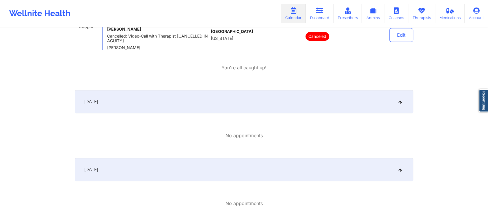
scroll to position [397, 0]
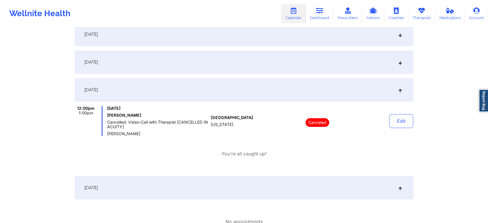
drag, startPoint x: 306, startPoint y: 59, endPoint x: 252, endPoint y: 38, distance: 58.3
click at [252, 38] on div "[DATE]" at bounding box center [244, 34] width 338 height 23
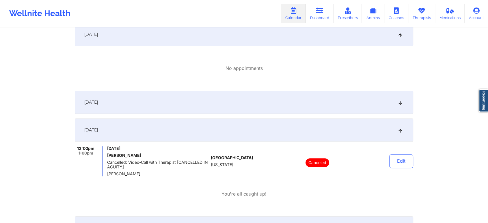
click at [261, 97] on div "[DATE]" at bounding box center [244, 102] width 338 height 23
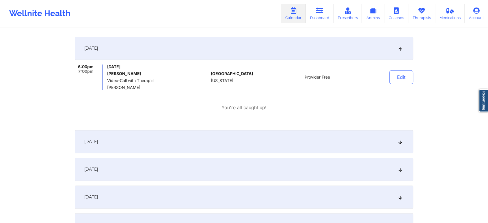
scroll to position [837, 0]
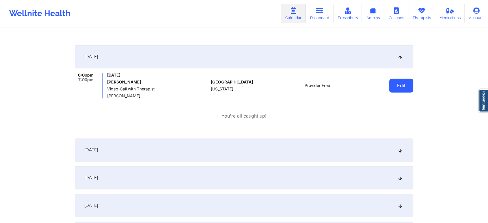
click at [396, 80] on button "Edit" at bounding box center [401, 86] width 24 height 14
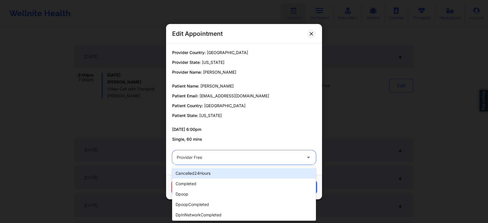
click at [236, 158] on div at bounding box center [239, 157] width 125 height 7
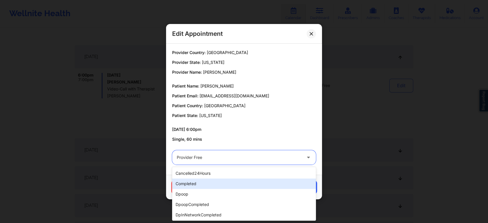
click at [208, 180] on div "completed" at bounding box center [244, 183] width 144 height 10
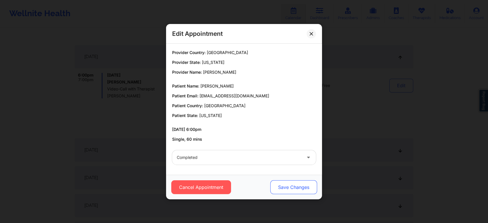
click at [284, 183] on button "Save Changes" at bounding box center [293, 187] width 47 height 14
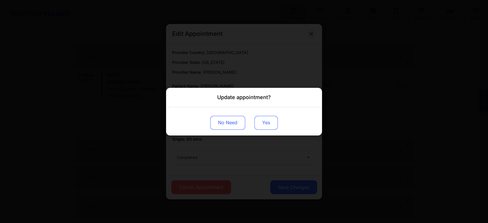
click at [267, 121] on button "Yes" at bounding box center [265, 122] width 23 height 14
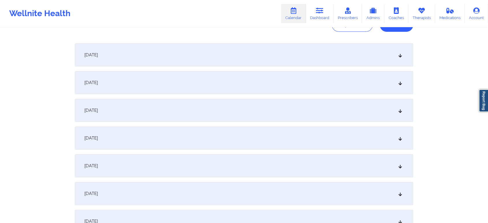
scroll to position [0, 0]
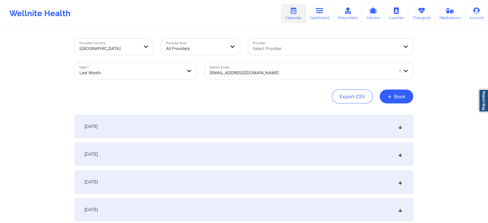
click at [249, 80] on div "Patient Email [EMAIL_ADDRESS][DOMAIN_NAME]" at bounding box center [309, 71] width 217 height 24
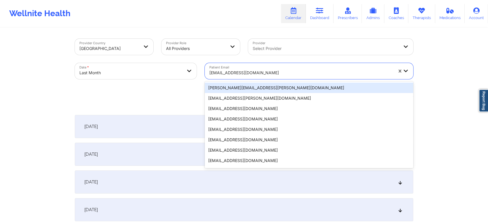
click at [252, 74] on div at bounding box center [301, 72] width 184 height 7
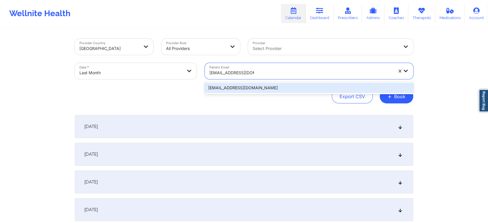
click at [237, 89] on div "[EMAIL_ADDRESS][DOMAIN_NAME]" at bounding box center [309, 88] width 208 height 10
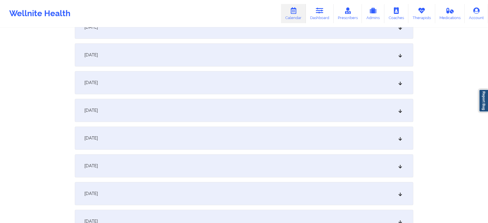
scroll to position [430, 0]
click at [282, 168] on div "[DATE]" at bounding box center [244, 167] width 338 height 23
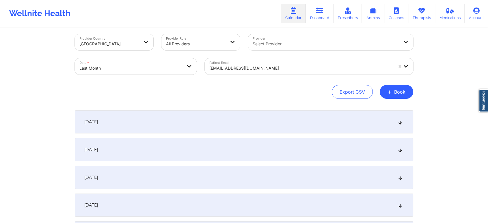
scroll to position [0, 0]
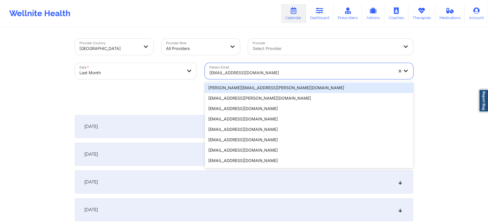
click at [290, 64] on div "[EMAIL_ADDRESS][DOMAIN_NAME]" at bounding box center [299, 71] width 189 height 16
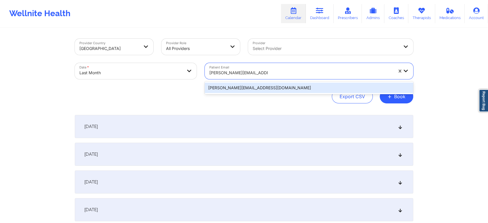
click at [253, 91] on div "[PERSON_NAME][EMAIL_ADDRESS][DOMAIN_NAME]" at bounding box center [309, 88] width 208 height 10
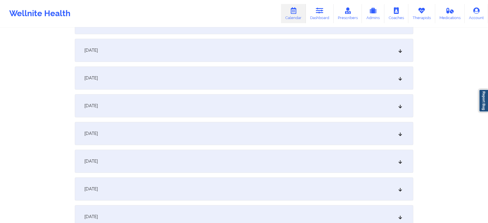
scroll to position [382, 0]
drag, startPoint x: 483, startPoint y: 128, endPoint x: 485, endPoint y: 141, distance: 13.4
click at [485, 141] on div "Provider Country [GEOGRAPHIC_DATA] Provider Role All Providers Provider Select …" at bounding box center [244, 100] width 488 height 965
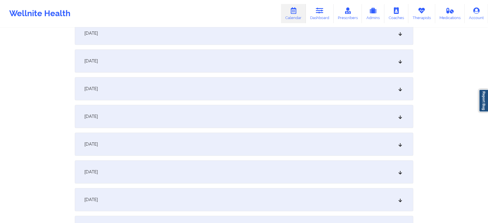
click at [211, 127] on div "[DATE]" at bounding box center [244, 116] width 338 height 23
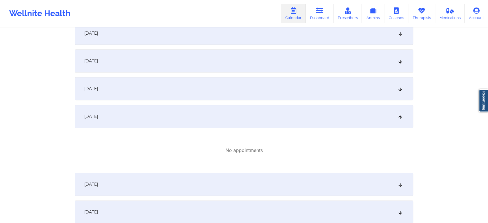
click at [281, 175] on div "[DATE]" at bounding box center [244, 184] width 338 height 23
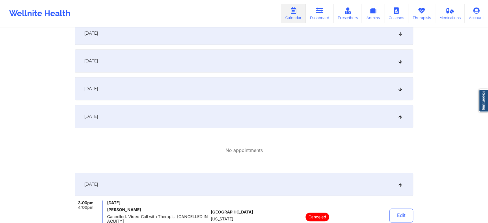
click at [292, 88] on div "[DATE]" at bounding box center [244, 88] width 338 height 23
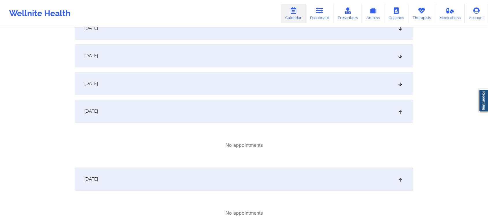
scroll to position [428, 0]
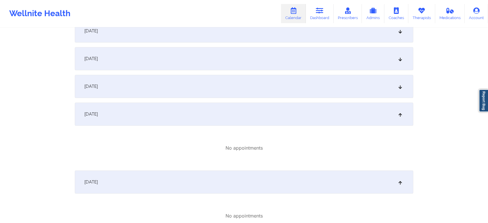
click at [304, 84] on div "[DATE]" at bounding box center [244, 86] width 338 height 23
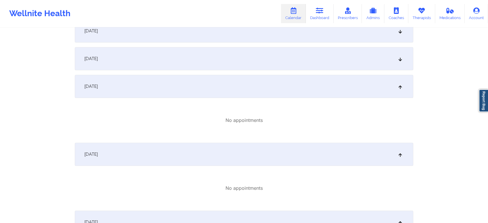
click at [234, 57] on div "[DATE]" at bounding box center [244, 58] width 338 height 23
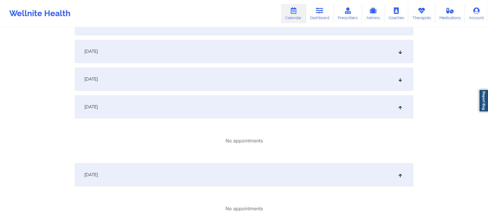
scroll to position [307, 0]
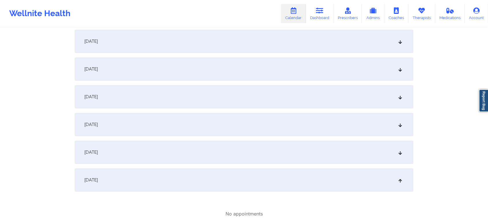
click at [300, 149] on div "[DATE]" at bounding box center [244, 152] width 338 height 23
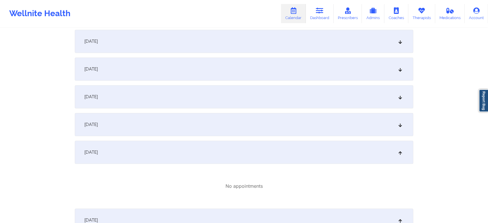
click at [284, 128] on div "[DATE]" at bounding box center [244, 124] width 338 height 23
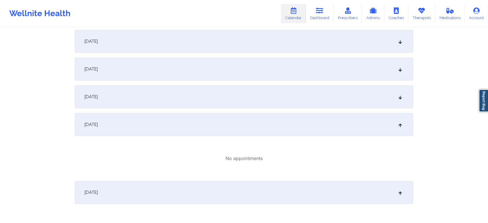
click at [288, 102] on div "[DATE]" at bounding box center [244, 96] width 338 height 23
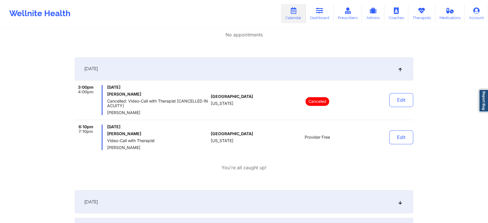
scroll to position [906, 0]
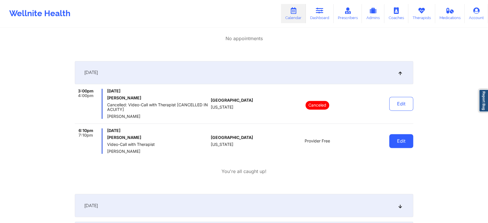
click at [398, 145] on button "Edit" at bounding box center [401, 141] width 24 height 14
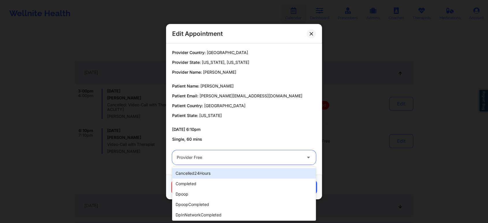
click at [230, 159] on div at bounding box center [239, 157] width 125 height 7
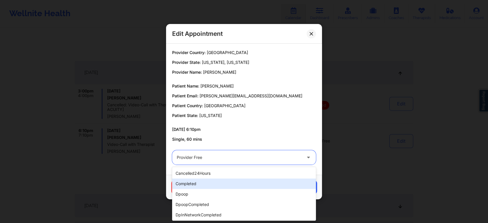
click at [208, 180] on div "completed" at bounding box center [244, 183] width 144 height 10
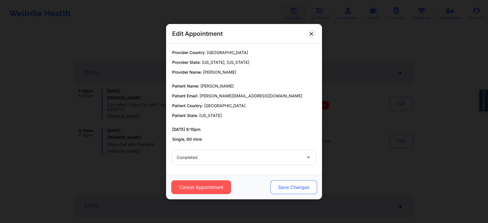
click at [279, 192] on button "Save Changes" at bounding box center [293, 187] width 47 height 14
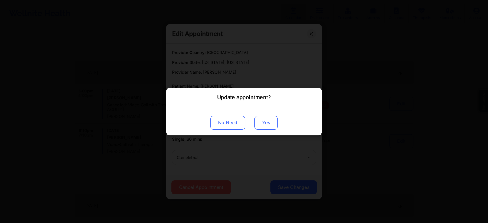
click at [263, 126] on button "Yes" at bounding box center [265, 122] width 23 height 14
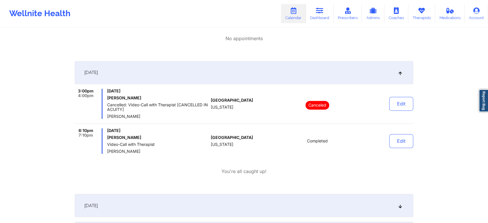
scroll to position [0, 0]
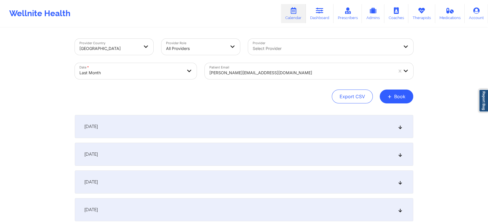
click at [247, 72] on div at bounding box center [301, 72] width 184 height 7
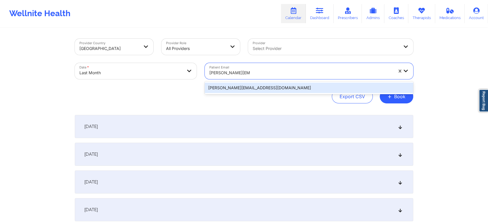
click at [250, 88] on div "[PERSON_NAME][EMAIL_ADDRESS][DOMAIN_NAME]" at bounding box center [309, 88] width 208 height 10
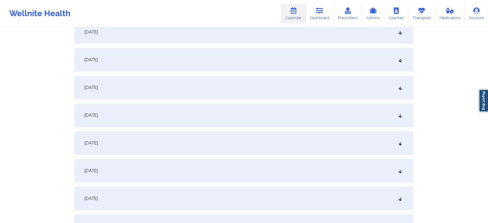
scroll to position [432, 0]
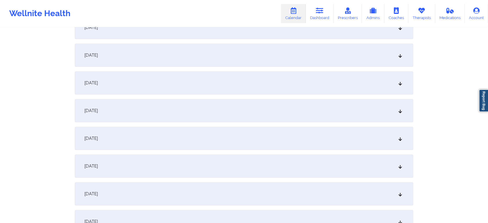
click at [222, 173] on div "[DATE]" at bounding box center [244, 165] width 338 height 23
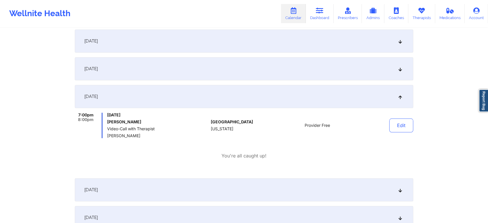
scroll to position [456, 0]
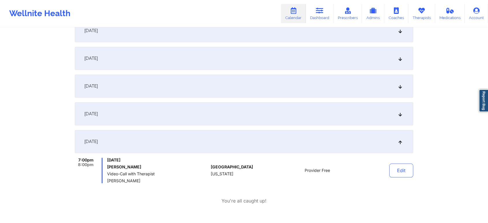
click at [275, 120] on div "[DATE]" at bounding box center [244, 113] width 338 height 23
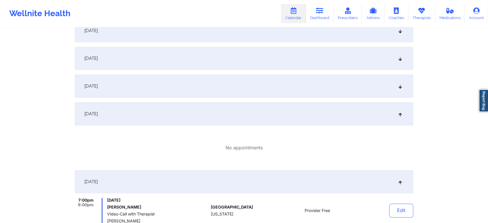
click at [282, 86] on div "[DATE]" at bounding box center [244, 85] width 338 height 23
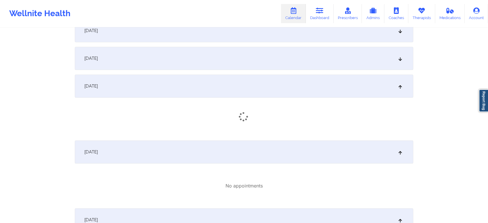
click at [295, 61] on div "[DATE]" at bounding box center [244, 58] width 338 height 23
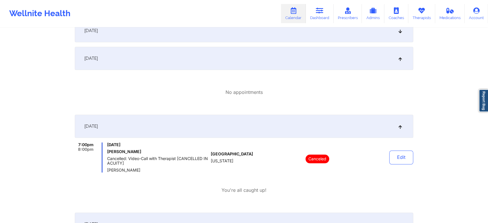
click at [315, 42] on div "[DATE] No appointments [DATE] No appointments [DATE] No appointments [DATE] No …" at bounding box center [244, 180] width 338 height 1042
click at [372, 38] on div "[DATE]" at bounding box center [244, 30] width 338 height 23
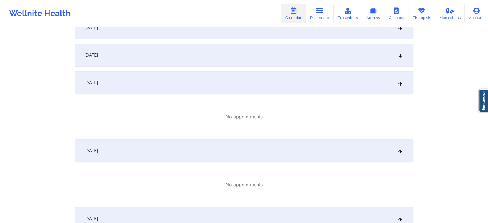
scroll to position [387, 0]
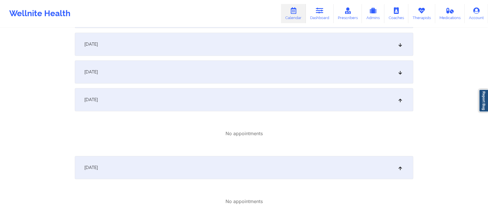
click at [379, 83] on div "[DATE]" at bounding box center [244, 71] width 338 height 23
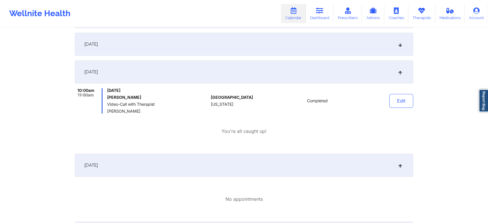
click at [320, 40] on div "[DATE]" at bounding box center [244, 44] width 338 height 23
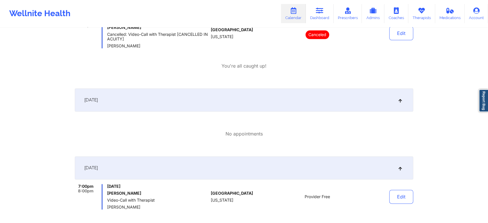
scroll to position [725, 0]
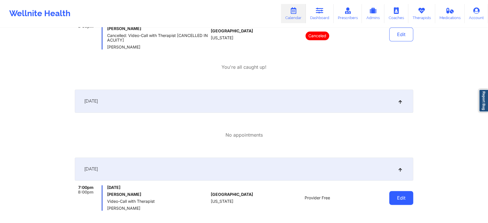
click at [409, 193] on button "Edit" at bounding box center [401, 198] width 24 height 14
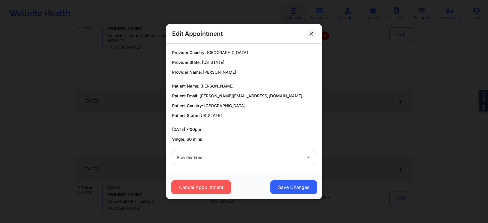
click at [196, 149] on div "Provider Free" at bounding box center [244, 157] width 152 height 23
click at [194, 159] on div at bounding box center [239, 157] width 125 height 7
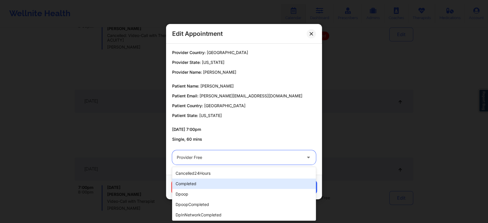
click at [193, 180] on div "completed" at bounding box center [244, 183] width 144 height 10
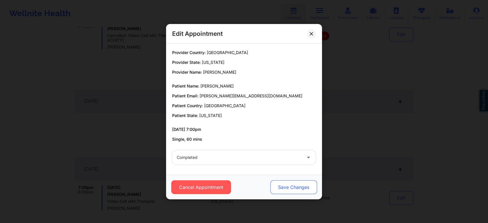
click at [303, 183] on button "Save Changes" at bounding box center [293, 187] width 47 height 14
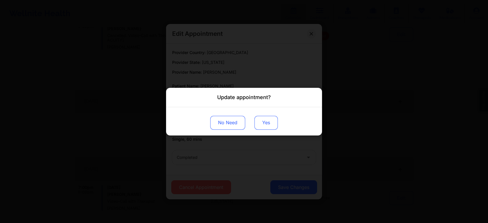
click at [264, 123] on button "Yes" at bounding box center [265, 122] width 23 height 14
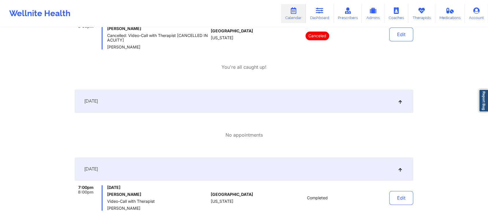
drag, startPoint x: 482, startPoint y: 124, endPoint x: 492, endPoint y: 132, distance: 13.6
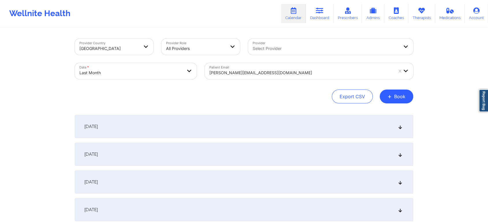
click at [259, 70] on div at bounding box center [301, 72] width 184 height 7
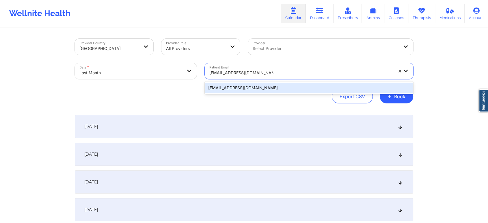
click at [281, 89] on div "[EMAIL_ADDRESS][DOMAIN_NAME]" at bounding box center [309, 88] width 208 height 10
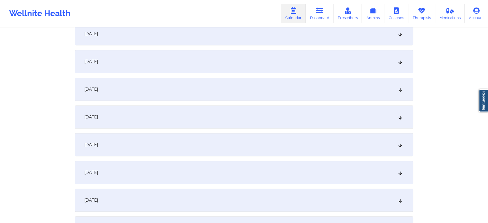
scroll to position [512, 0]
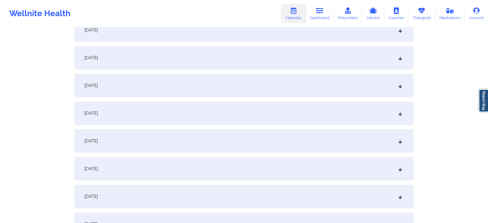
click at [172, 84] on div "[DATE]" at bounding box center [244, 85] width 338 height 23
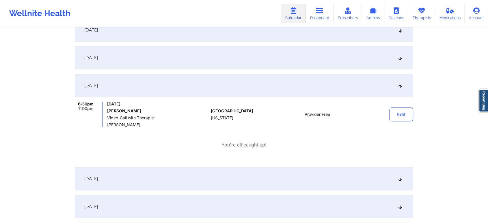
click at [238, 72] on div "[DATE] No appointments [DATE] No appointments [DATE] No appointments [DATE] No …" at bounding box center [244, 49] width 338 height 892
click at [285, 53] on div "[DATE]" at bounding box center [244, 57] width 338 height 23
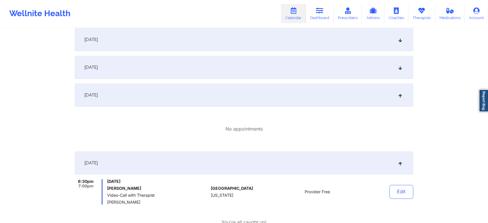
scroll to position [472, 0]
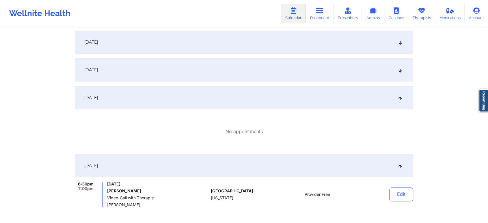
click at [307, 74] on div "[DATE]" at bounding box center [244, 69] width 338 height 23
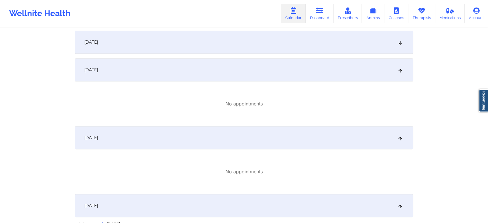
scroll to position [453, 0]
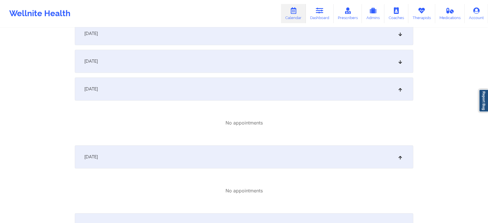
click at [206, 68] on div "[DATE]" at bounding box center [244, 61] width 338 height 23
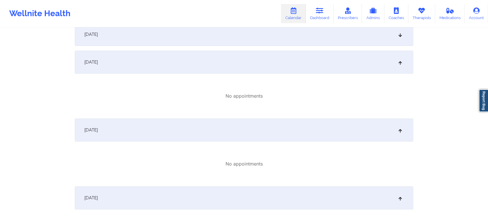
scroll to position [387, 0]
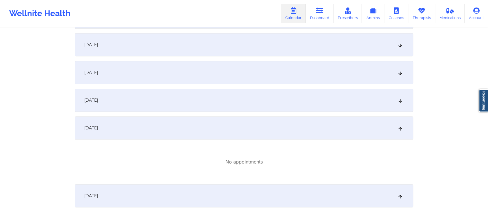
click at [313, 95] on div "[DATE]" at bounding box center [244, 100] width 338 height 23
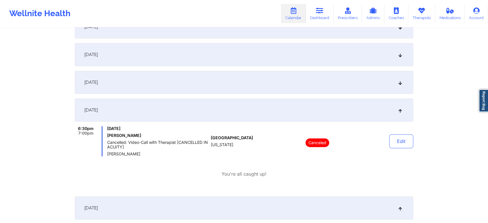
scroll to position [378, 0]
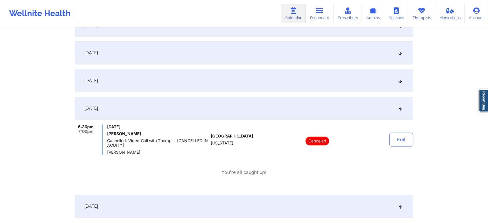
click at [292, 73] on div "[DATE]" at bounding box center [244, 80] width 338 height 23
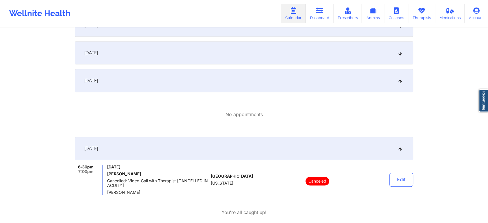
click at [307, 44] on div "[DATE]" at bounding box center [244, 52] width 338 height 23
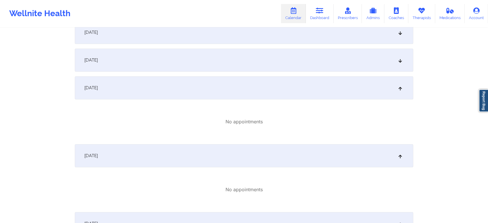
scroll to position [316, 0]
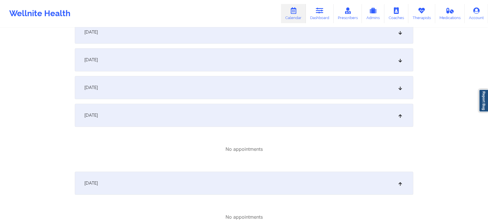
click at [311, 98] on div "[DATE]" at bounding box center [244, 87] width 338 height 23
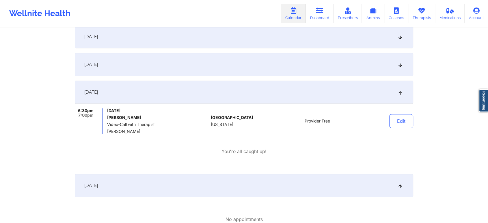
scroll to position [301, 0]
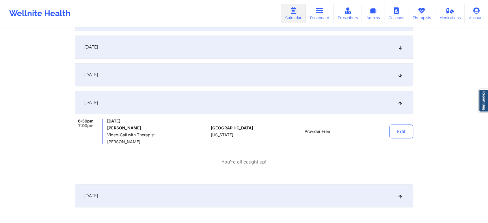
click at [337, 70] on div "[DATE]" at bounding box center [244, 74] width 338 height 23
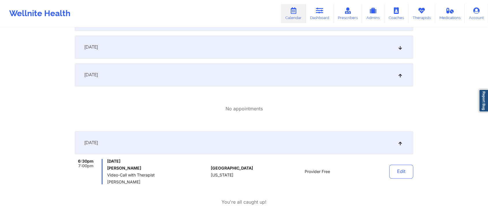
click at [334, 50] on div "[DATE]" at bounding box center [244, 47] width 338 height 23
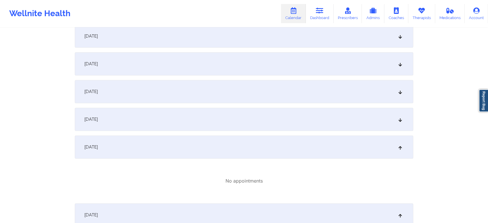
scroll to position [194, 0]
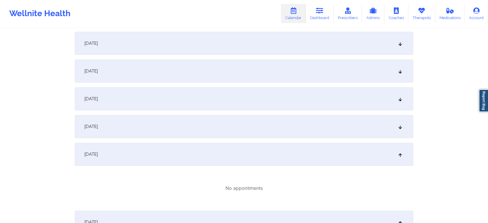
click at [275, 129] on div "[DATE]" at bounding box center [244, 126] width 338 height 23
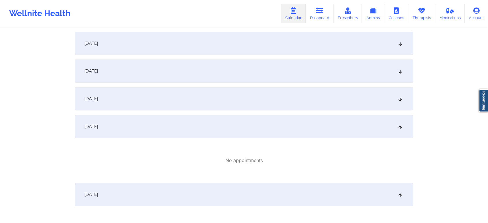
click at [302, 104] on div "[DATE]" at bounding box center [244, 98] width 338 height 23
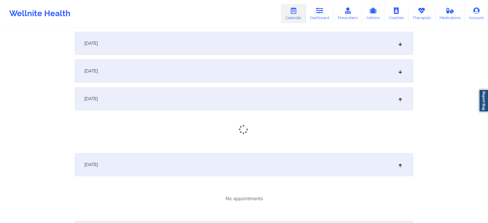
click at [314, 77] on div "[DATE]" at bounding box center [244, 70] width 338 height 23
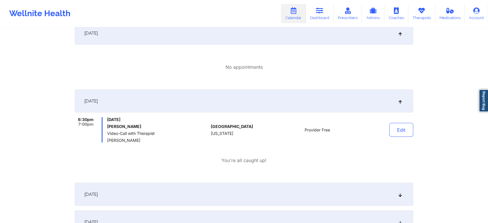
scroll to position [1065, 0]
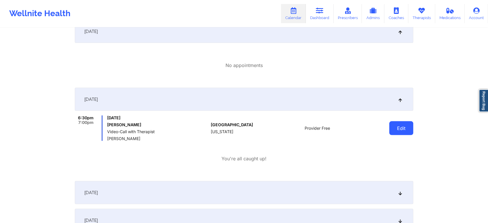
click at [396, 133] on button "Edit" at bounding box center [401, 128] width 24 height 14
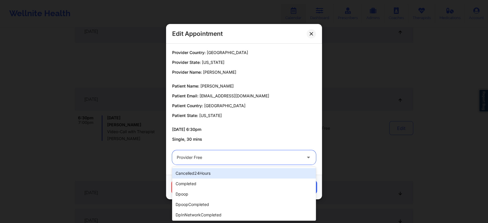
click at [196, 162] on div "Provider Free" at bounding box center [239, 157] width 125 height 14
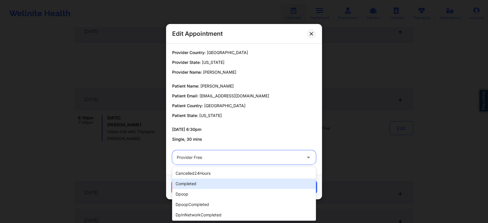
click at [189, 182] on div "completed" at bounding box center [244, 183] width 144 height 10
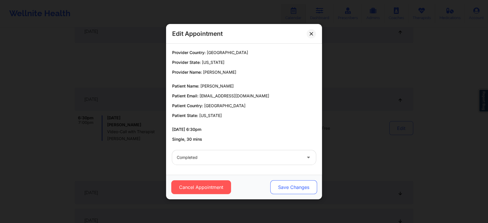
drag, startPoint x: 293, startPoint y: 179, endPoint x: 291, endPoint y: 187, distance: 8.3
click at [291, 187] on div "Cancel Appointment Save Changes" at bounding box center [244, 187] width 156 height 25
click at [291, 187] on button "Save Changes" at bounding box center [293, 187] width 47 height 14
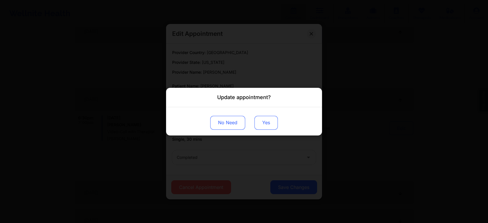
click at [265, 120] on button "Yes" at bounding box center [265, 122] width 23 height 14
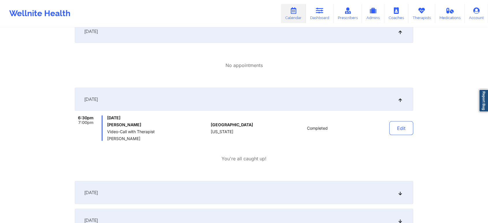
scroll to position [0, 0]
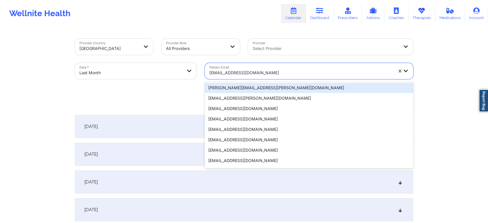
click at [247, 68] on div "[EMAIL_ADDRESS][DOMAIN_NAME]" at bounding box center [301, 72] width 184 height 13
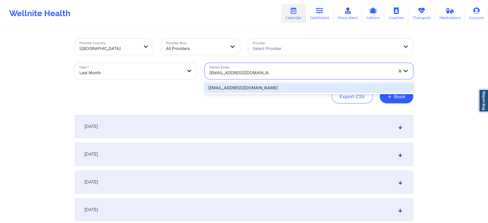
click at [257, 88] on div "[EMAIL_ADDRESS][DOMAIN_NAME]" at bounding box center [309, 88] width 208 height 10
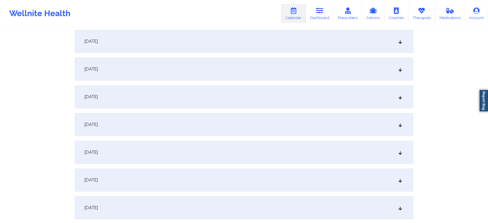
scroll to position [467, 0]
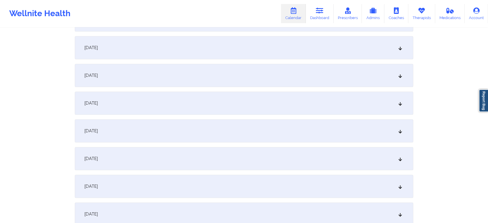
click at [197, 135] on div "[DATE]" at bounding box center [244, 130] width 338 height 23
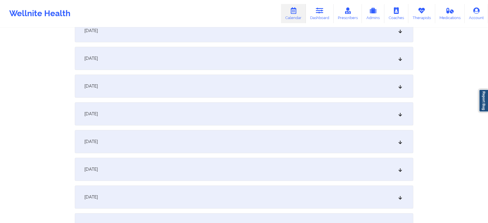
scroll to position [338, 0]
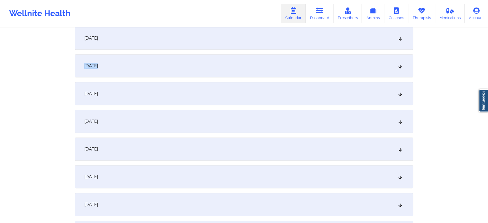
drag, startPoint x: 289, startPoint y: 51, endPoint x: 277, endPoint y: 69, distance: 21.4
click at [277, 69] on div "[DATE] No appointments [DATE] No appointments [DATE] No appointments [DATE] No …" at bounding box center [244, 210] width 338 height 867
click at [277, 69] on div "[DATE]" at bounding box center [244, 65] width 338 height 23
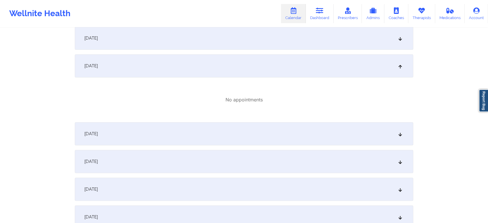
click at [294, 124] on div "[DATE]" at bounding box center [244, 133] width 338 height 23
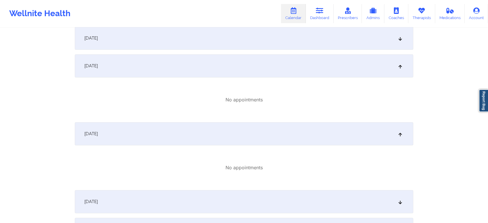
click at [321, 204] on div "[DATE]" at bounding box center [244, 201] width 338 height 23
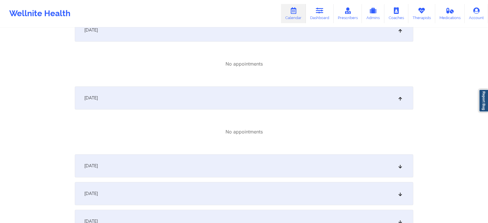
scroll to position [450, 0]
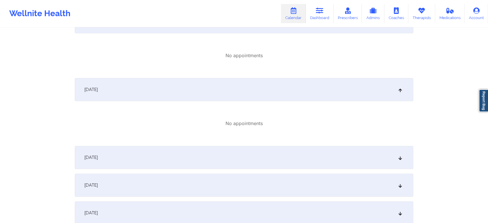
click at [318, 175] on div "[DATE]" at bounding box center [244, 184] width 338 height 23
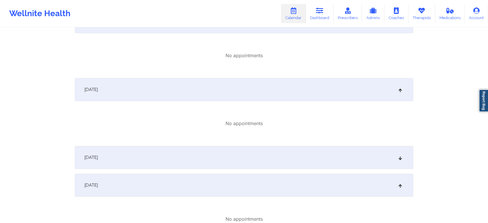
click at [267, 154] on div "[DATE]" at bounding box center [244, 157] width 338 height 23
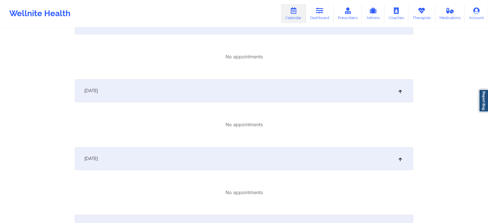
scroll to position [0, 0]
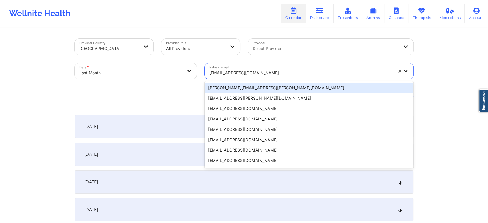
click at [269, 73] on div at bounding box center [301, 72] width 184 height 7
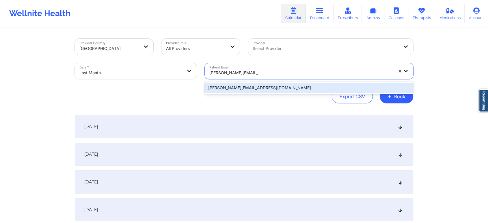
click at [270, 92] on div "[PERSON_NAME][EMAIL_ADDRESS][DOMAIN_NAME]" at bounding box center [309, 88] width 208 height 10
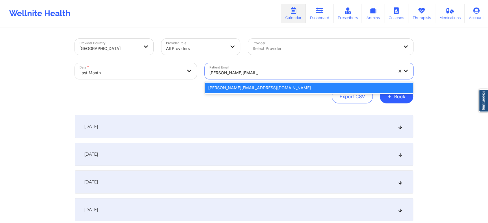
click at [332, 89] on div "[PERSON_NAME][EMAIL_ADDRESS][DOMAIN_NAME]" at bounding box center [309, 88] width 208 height 10
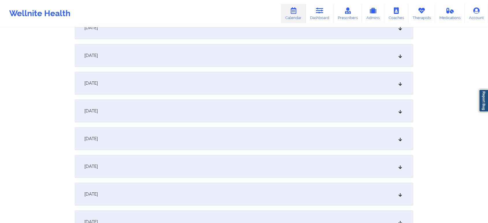
scroll to position [541, 0]
click at [280, 53] on div "[DATE]" at bounding box center [244, 56] width 338 height 23
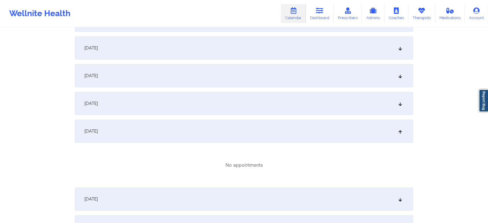
scroll to position [464, 0]
click at [326, 111] on div "[DATE]" at bounding box center [244, 105] width 338 height 23
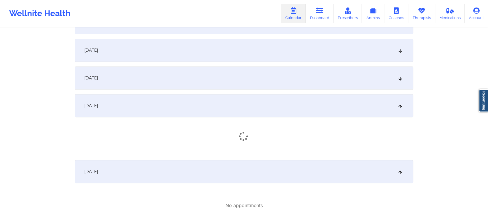
click at [297, 71] on div "[DATE]" at bounding box center [244, 77] width 338 height 23
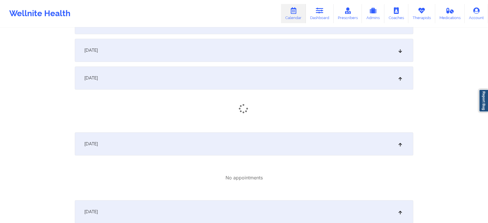
click at [318, 50] on div "[DATE]" at bounding box center [244, 50] width 338 height 23
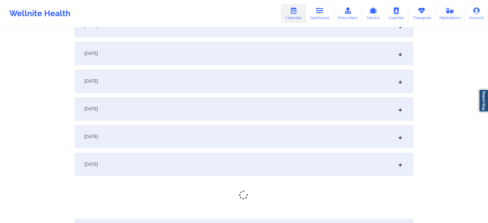
scroll to position [349, 0]
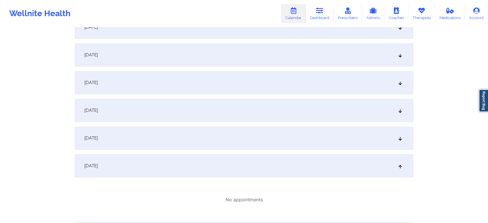
click at [335, 131] on div "[DATE]" at bounding box center [244, 137] width 338 height 23
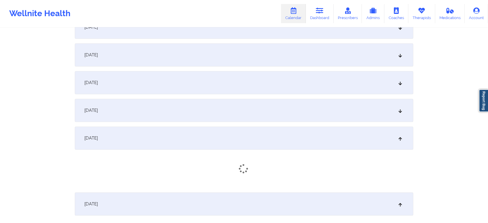
click at [298, 111] on div "[DATE]" at bounding box center [244, 110] width 338 height 23
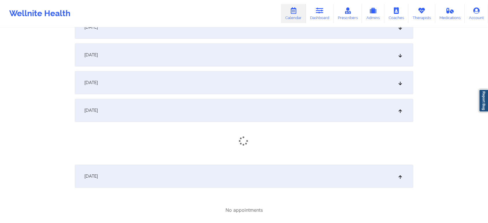
click at [268, 62] on div "[DATE]" at bounding box center [244, 54] width 338 height 23
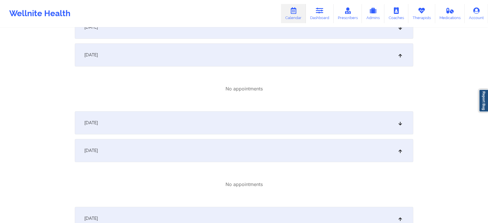
click at [300, 128] on div "[DATE]" at bounding box center [244, 122] width 338 height 23
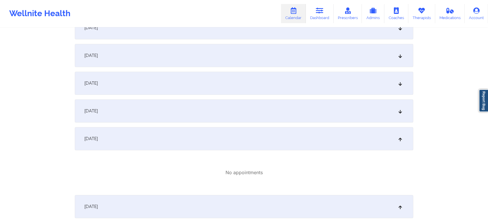
scroll to position [263, 0]
click at [298, 110] on div "[DATE]" at bounding box center [244, 112] width 338 height 23
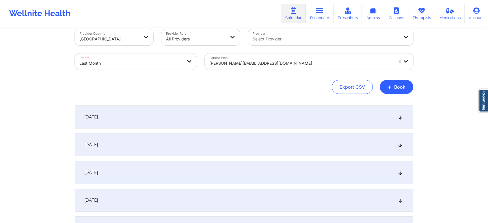
scroll to position [0, 0]
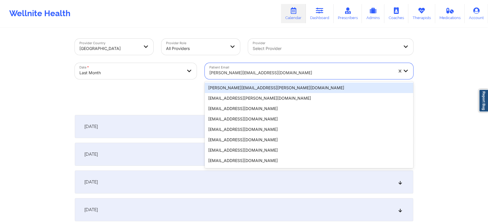
click at [248, 71] on div at bounding box center [301, 72] width 184 height 7
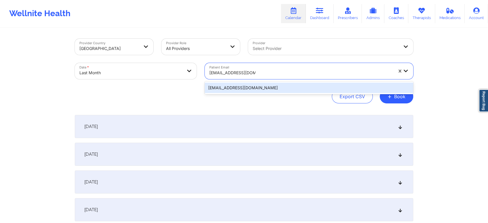
click at [247, 90] on div "[EMAIL_ADDRESS][DOMAIN_NAME]" at bounding box center [309, 88] width 208 height 10
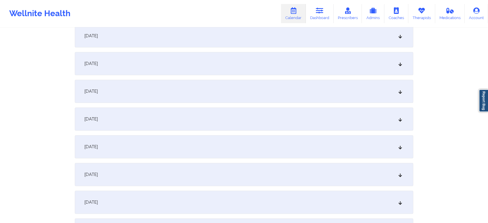
scroll to position [511, 0]
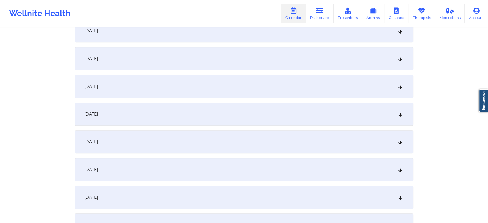
click at [150, 124] on div "[DATE]" at bounding box center [244, 113] width 338 height 23
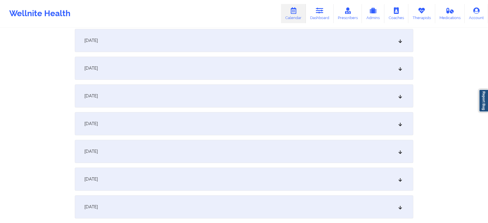
scroll to position [384, 0]
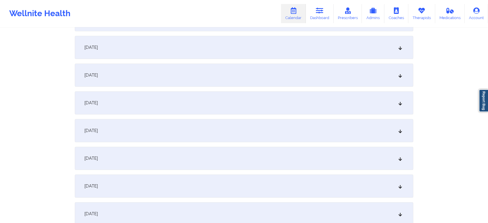
click at [287, 43] on div "[DATE]" at bounding box center [244, 47] width 338 height 23
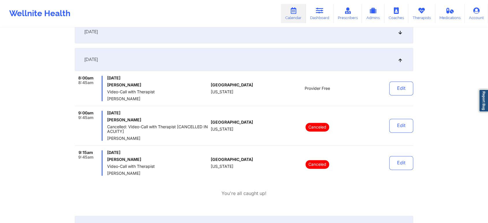
scroll to position [739, 0]
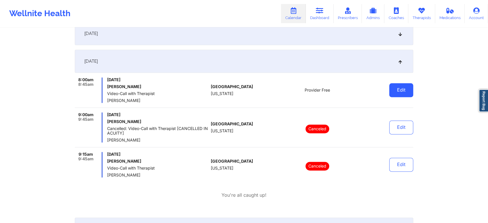
click at [412, 91] on button "Edit" at bounding box center [401, 90] width 24 height 14
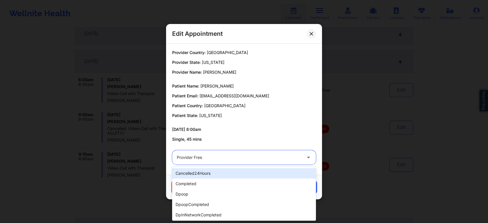
click at [252, 156] on div at bounding box center [239, 157] width 125 height 7
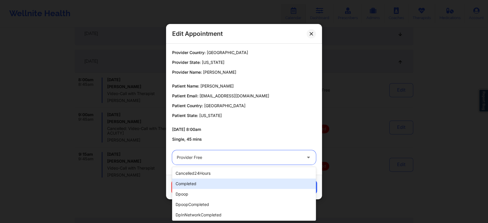
click at [222, 184] on div "completed" at bounding box center [244, 183] width 144 height 10
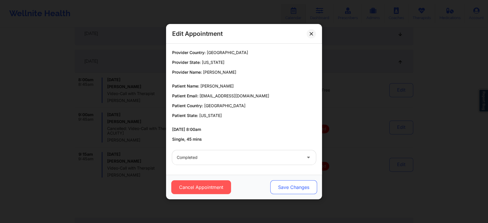
click at [274, 181] on button "Save Changes" at bounding box center [293, 187] width 47 height 14
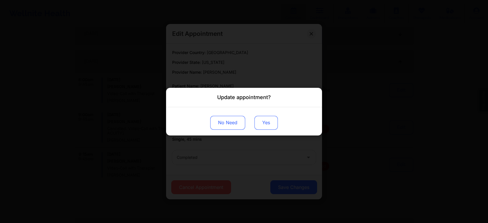
click at [259, 117] on button "Yes" at bounding box center [265, 122] width 23 height 14
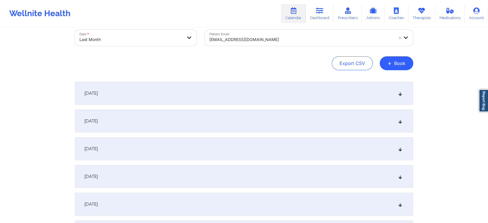
scroll to position [0, 0]
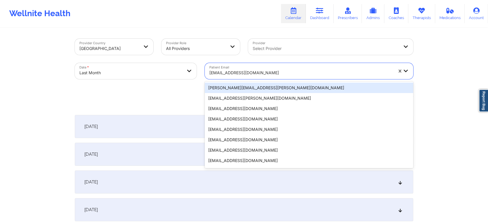
click at [226, 71] on div at bounding box center [301, 72] width 184 height 7
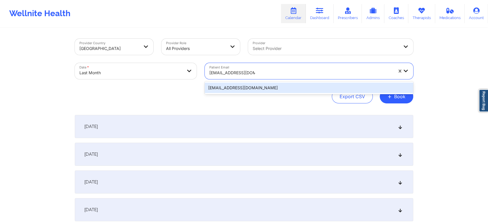
click at [239, 87] on div "[EMAIL_ADDRESS][DOMAIN_NAME]" at bounding box center [309, 88] width 208 height 10
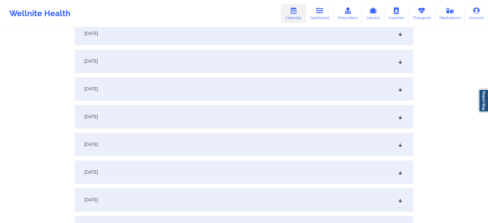
scroll to position [427, 0]
click at [232, 193] on div "[DATE]" at bounding box center [244, 198] width 338 height 23
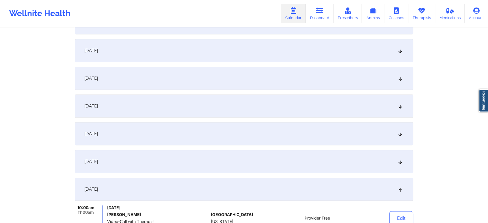
scroll to position [435, 0]
click at [262, 71] on div "[DATE]" at bounding box center [244, 79] width 338 height 23
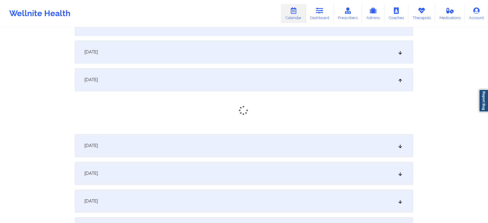
click at [291, 37] on div "[DATE] No appointments [DATE] No appointments [DATE] No appointments [DATE] No …" at bounding box center [244, 145] width 338 height 930
click at [281, 165] on div "[DATE]" at bounding box center [244, 173] width 338 height 23
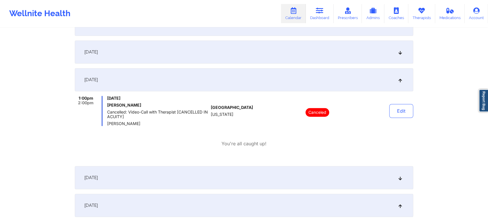
click at [240, 152] on div "[DATE] 1:00pm 2:00pm [DATE] [PERSON_NAME] Cancelled: Video-Call with Therapist …" at bounding box center [244, 114] width 338 height 93
click at [287, 186] on div "[DATE]" at bounding box center [244, 177] width 338 height 23
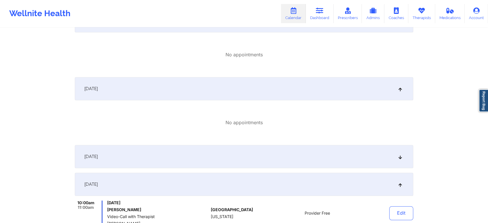
scroll to position [603, 0]
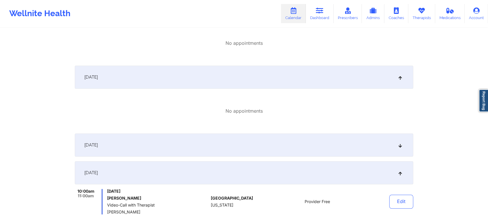
click at [253, 148] on div "[DATE]" at bounding box center [244, 144] width 338 height 23
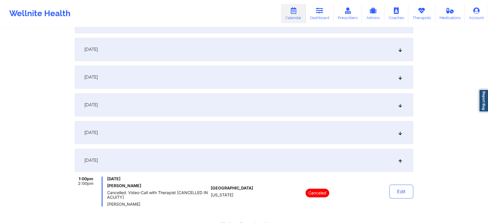
scroll to position [342, 0]
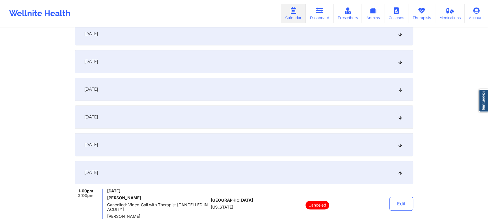
click at [261, 144] on div "[DATE]" at bounding box center [244, 144] width 338 height 23
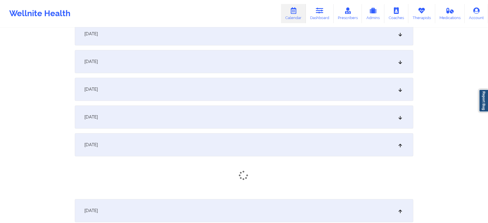
click at [273, 116] on div "[DATE]" at bounding box center [244, 116] width 338 height 23
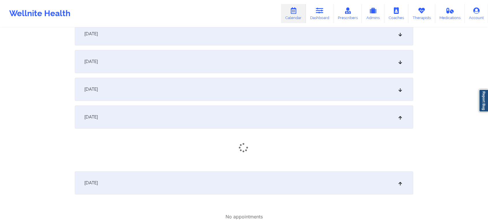
click at [282, 91] on div "[DATE]" at bounding box center [244, 89] width 338 height 23
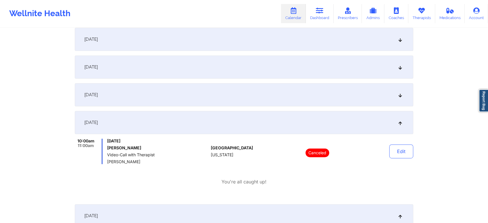
scroll to position [297, 0]
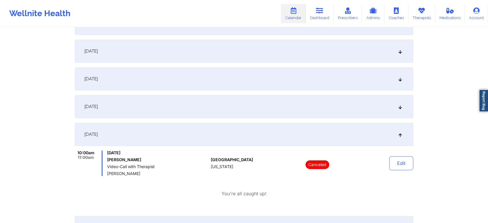
click at [213, 107] on div "[DATE]" at bounding box center [244, 106] width 338 height 23
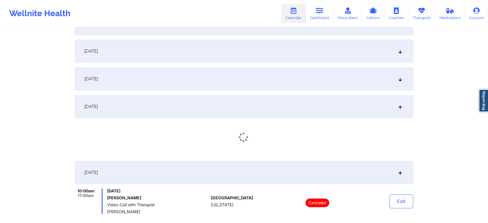
click at [247, 85] on div "[DATE]" at bounding box center [244, 78] width 338 height 23
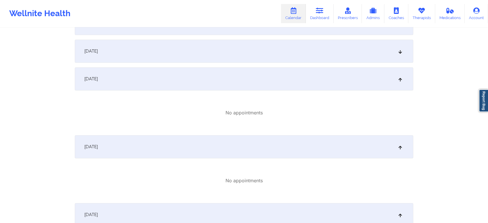
click at [275, 54] on div "[DATE]" at bounding box center [244, 51] width 338 height 23
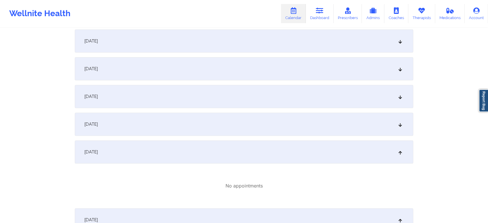
scroll to position [193, 0]
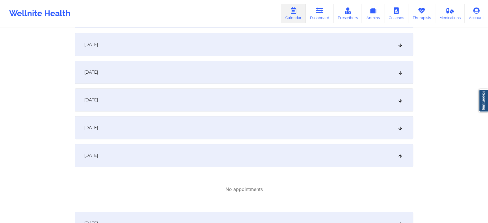
click at [292, 135] on div "[DATE]" at bounding box center [244, 127] width 338 height 23
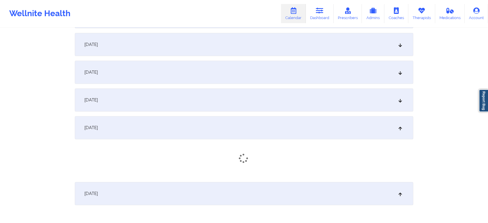
click at [302, 96] on div "[DATE]" at bounding box center [244, 99] width 338 height 23
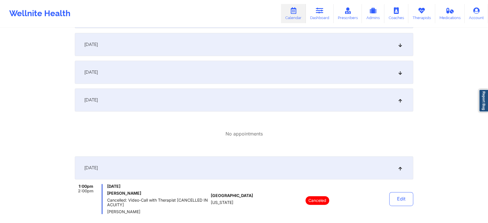
click at [318, 61] on div "[DATE]" at bounding box center [244, 72] width 338 height 23
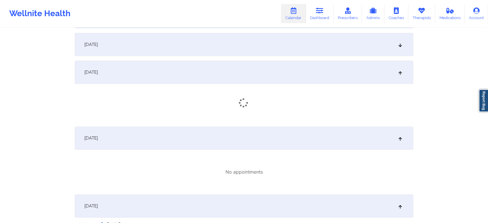
click at [326, 47] on div "[DATE]" at bounding box center [244, 44] width 338 height 23
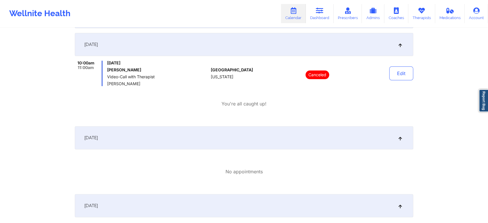
scroll to position [32, 0]
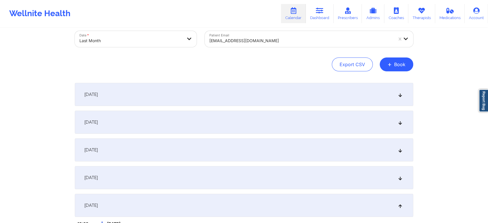
click at [335, 131] on div "[DATE]" at bounding box center [244, 122] width 338 height 23
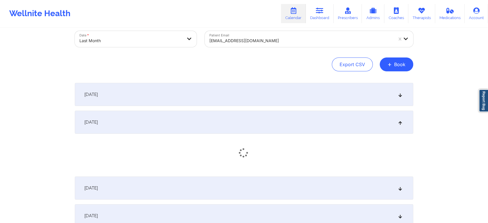
click at [304, 171] on div "[DATE]" at bounding box center [244, 141] width 338 height 61
click at [313, 99] on div "[DATE]" at bounding box center [244, 94] width 338 height 23
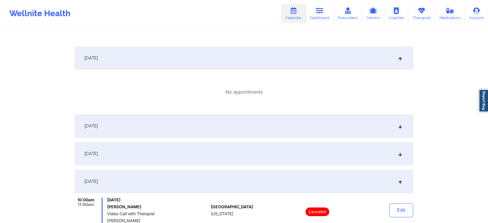
scroll to position [198, 0]
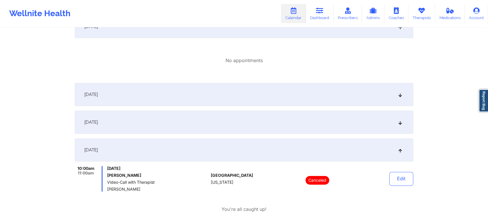
click at [324, 129] on div "[DATE]" at bounding box center [244, 122] width 338 height 23
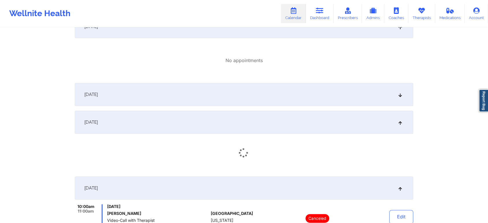
click at [342, 92] on div "[DATE]" at bounding box center [244, 94] width 338 height 23
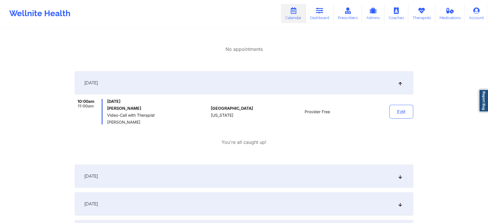
scroll to position [1451, 0]
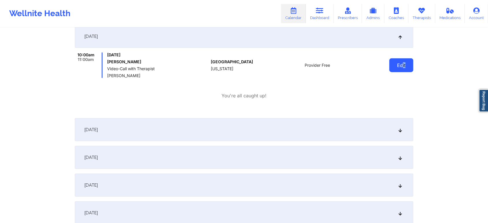
drag, startPoint x: 407, startPoint y: 57, endPoint x: 401, endPoint y: 65, distance: 9.9
click at [401, 65] on div "Edit" at bounding box center [386, 65] width 53 height 25
click at [401, 65] on button "Edit" at bounding box center [401, 65] width 24 height 14
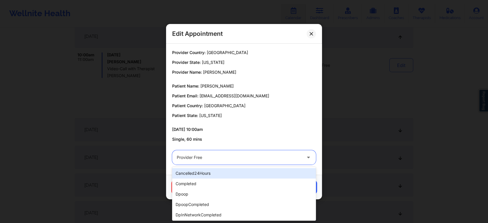
click at [242, 158] on div at bounding box center [239, 157] width 125 height 7
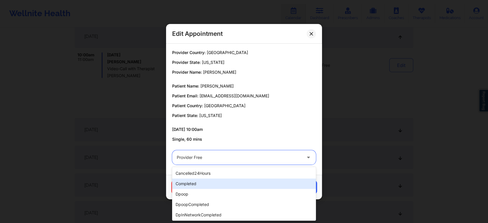
click at [217, 182] on div "completed" at bounding box center [244, 183] width 144 height 10
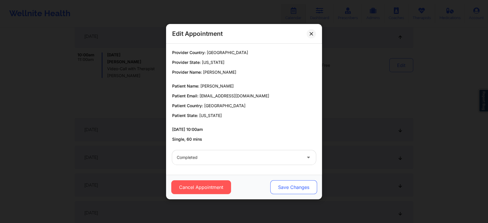
click at [290, 189] on button "Save Changes" at bounding box center [293, 187] width 47 height 14
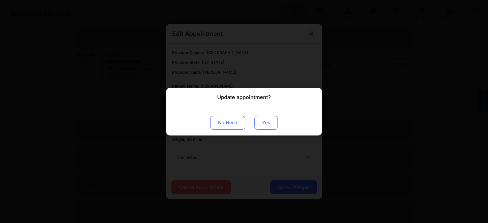
click at [269, 121] on button "Yes" at bounding box center [265, 122] width 23 height 14
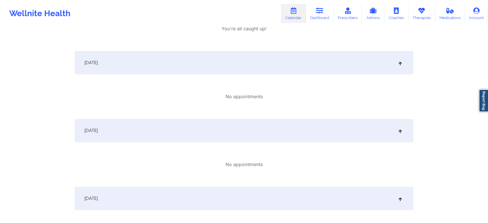
scroll to position [0, 0]
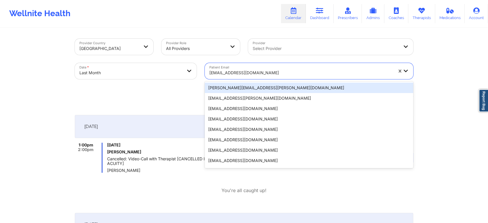
click at [247, 69] on div "[EMAIL_ADDRESS][DOMAIN_NAME]" at bounding box center [301, 72] width 184 height 13
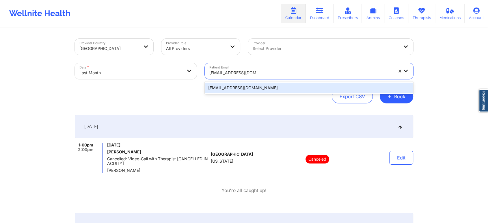
click at [258, 89] on div "[EMAIL_ADDRESS][DOMAIN_NAME]" at bounding box center [309, 88] width 208 height 10
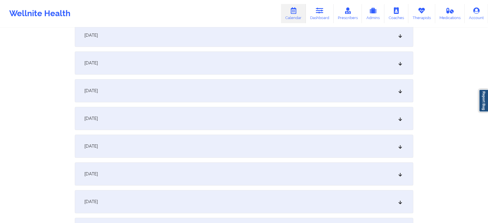
scroll to position [589, 0]
click at [213, 45] on div "[DATE]" at bounding box center [244, 36] width 338 height 23
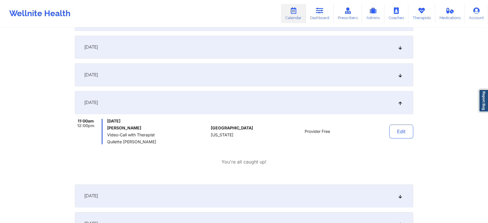
scroll to position [520, 0]
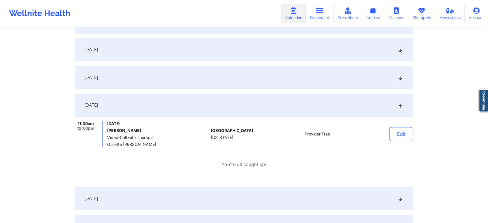
click at [281, 70] on div "[DATE]" at bounding box center [244, 77] width 338 height 23
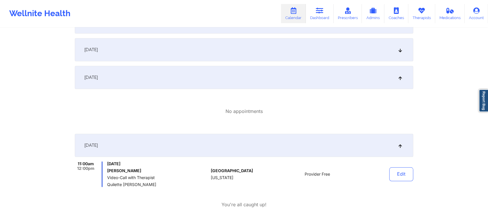
click at [301, 57] on div "[DATE]" at bounding box center [244, 49] width 338 height 23
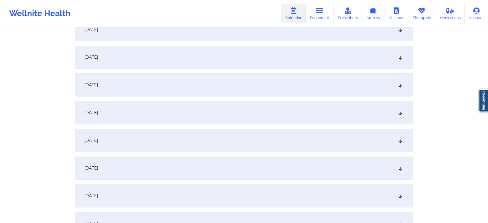
scroll to position [222, 0]
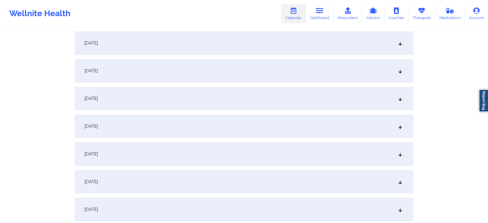
click at [276, 127] on div "[DATE]" at bounding box center [244, 126] width 338 height 23
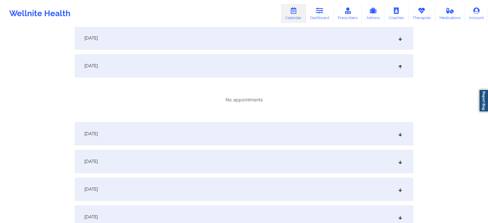
scroll to position [309, 0]
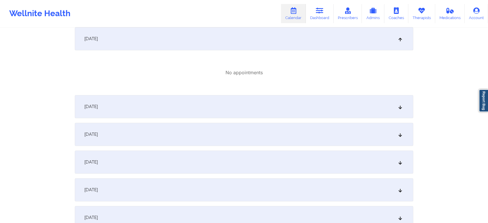
click at [327, 139] on div "[DATE]" at bounding box center [244, 134] width 338 height 23
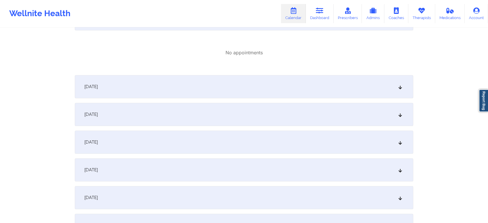
scroll to position [436, 0]
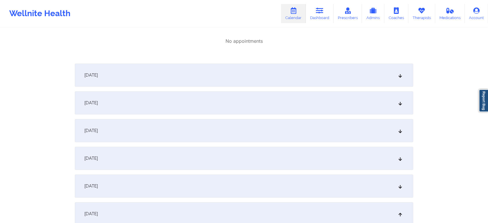
click at [342, 80] on div "[DATE]" at bounding box center [244, 75] width 338 height 23
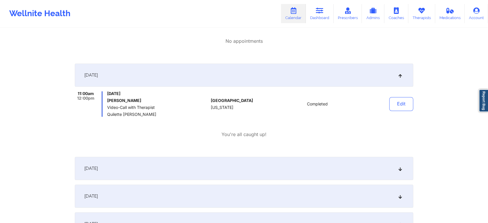
click at [352, 165] on div "[DATE]" at bounding box center [244, 168] width 338 height 23
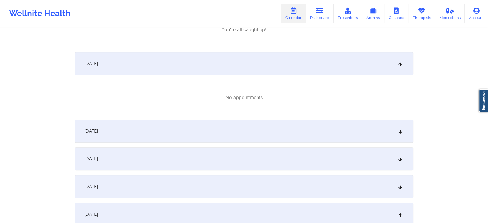
scroll to position [559, 0]
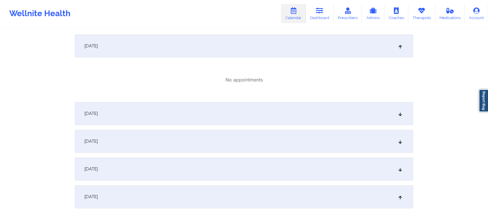
click at [344, 91] on div "No appointments" at bounding box center [244, 80] width 338 height 36
click at [338, 111] on div "[DATE]" at bounding box center [244, 113] width 338 height 23
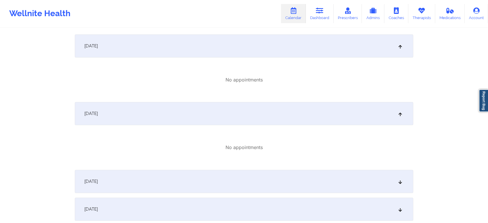
click at [332, 186] on div "[DATE]" at bounding box center [244, 181] width 338 height 23
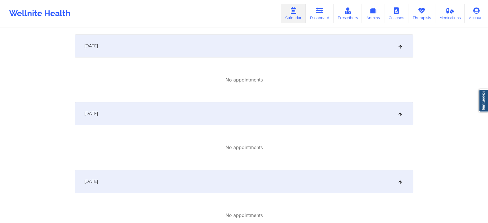
scroll to position [719, 0]
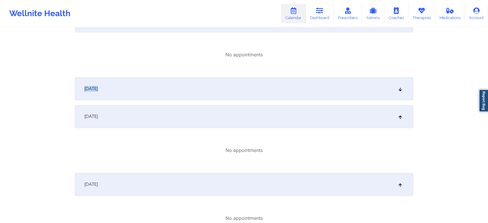
drag, startPoint x: 335, startPoint y: 72, endPoint x: 333, endPoint y: 89, distance: 16.6
click at [333, 89] on div "[DATE] No appointments [DATE] No appointments [DATE] No appointments [DATE] No …" at bounding box center [244, 15] width 338 height 1238
click at [333, 89] on div "[DATE]" at bounding box center [244, 88] width 338 height 23
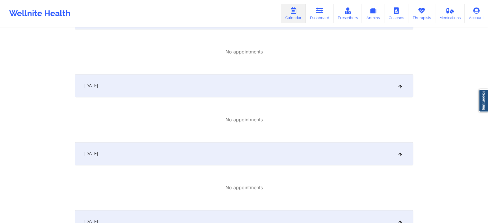
scroll to position [909, 0]
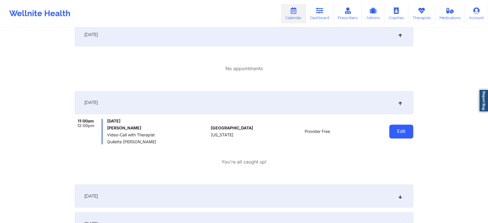
click at [398, 133] on button "Edit" at bounding box center [401, 131] width 24 height 14
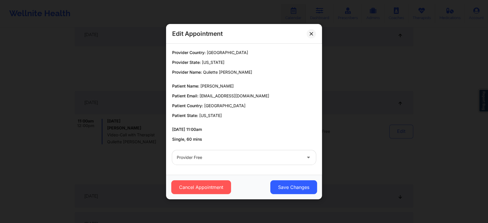
click at [216, 153] on div "Provider Free" at bounding box center [239, 157] width 125 height 14
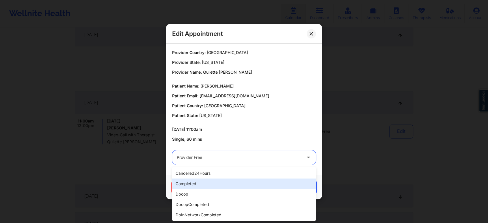
click at [194, 187] on div "completed" at bounding box center [244, 183] width 144 height 10
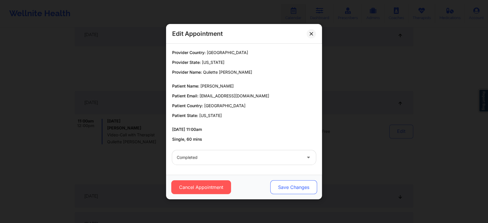
click at [299, 191] on button "Save Changes" at bounding box center [293, 187] width 47 height 14
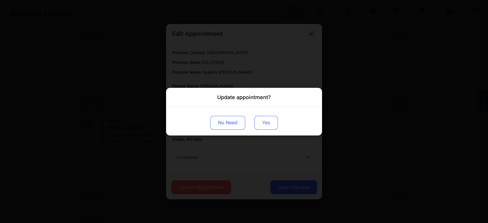
click at [268, 120] on button "Yes" at bounding box center [265, 122] width 23 height 14
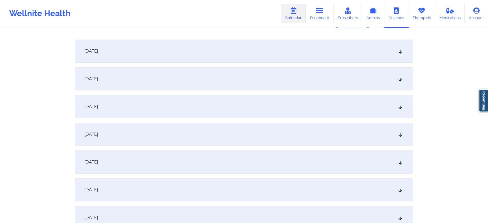
scroll to position [30, 0]
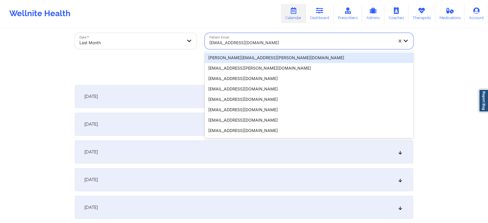
click at [251, 42] on div at bounding box center [301, 42] width 184 height 7
paste input "cheyanna.adapt@gmail.com"
type input "cheyanna.adapt@gmail.com"
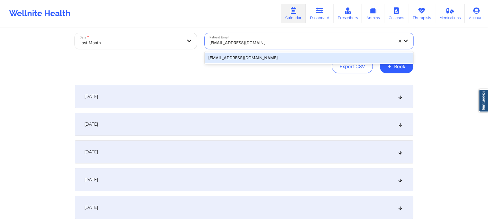
click at [257, 59] on div "cheyanna.adapt@gmail.com" at bounding box center [309, 58] width 208 height 10
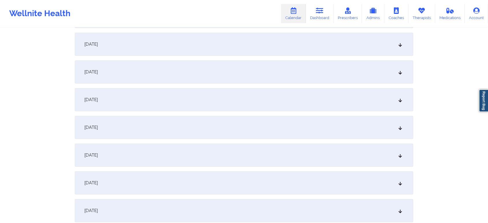
scroll to position [521, 0]
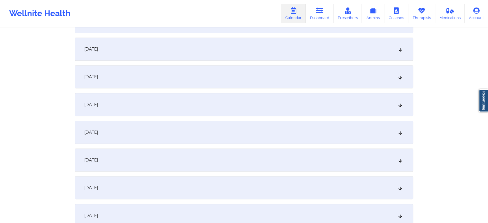
click at [235, 67] on div "[DATE]" at bounding box center [244, 76] width 338 height 23
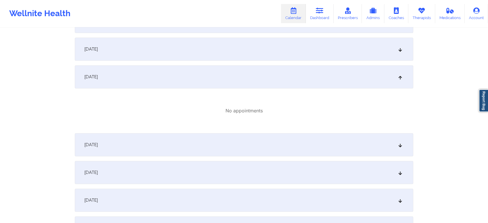
click at [176, 139] on div "[DATE]" at bounding box center [244, 144] width 338 height 23
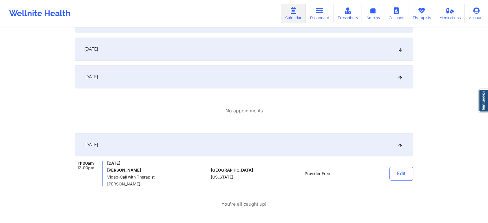
drag, startPoint x: 483, startPoint y: 114, endPoint x: 492, endPoint y: 121, distance: 11.3
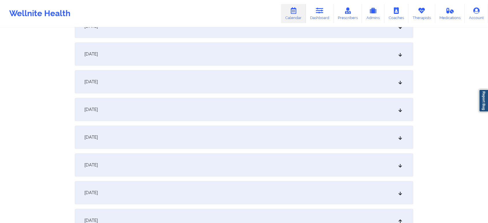
scroll to position [376, 0]
click at [322, 60] on div "[DATE]" at bounding box center [244, 55] width 338 height 23
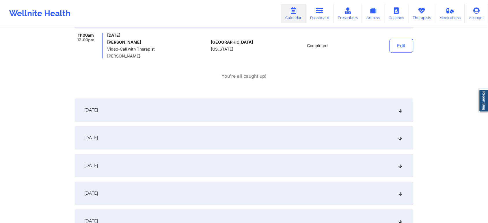
scroll to position [417, 0]
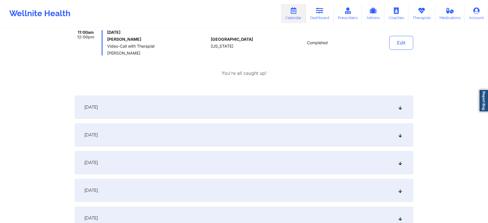
click at [375, 106] on div "[DATE]" at bounding box center [244, 107] width 338 height 23
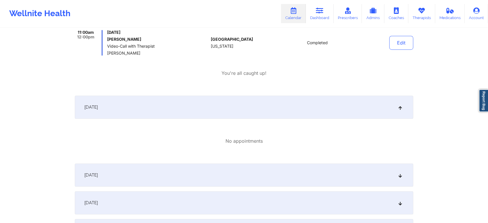
click at [310, 174] on div "[DATE]" at bounding box center [244, 174] width 338 height 23
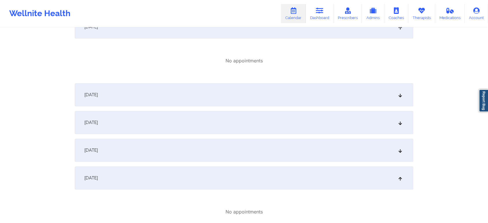
scroll to position [570, 0]
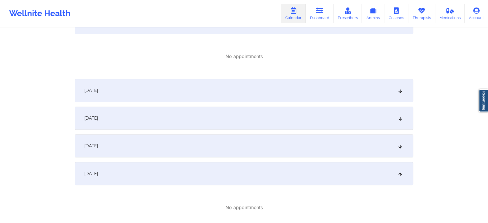
click at [297, 100] on div "[DATE]" at bounding box center [244, 90] width 338 height 23
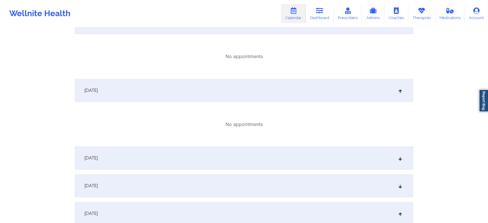
click at [306, 155] on div "[DATE]" at bounding box center [244, 157] width 338 height 23
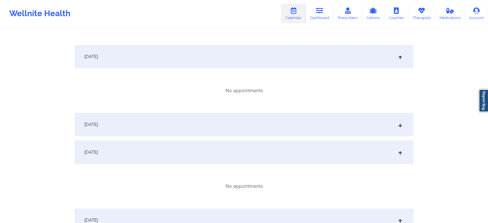
scroll to position [694, 0]
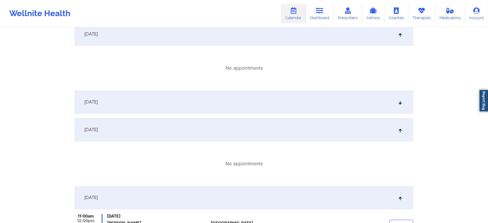
click at [324, 106] on div "[DATE]" at bounding box center [244, 101] width 338 height 23
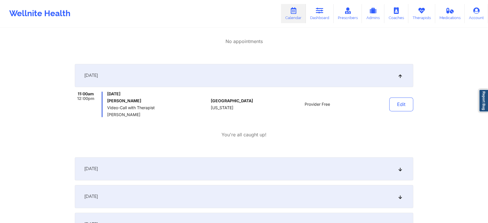
scroll to position [858, 0]
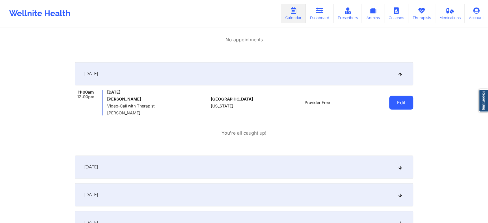
click at [399, 100] on button "Edit" at bounding box center [401, 103] width 24 height 14
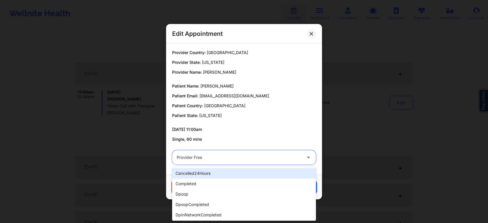
click at [236, 163] on div "Provider Free" at bounding box center [239, 157] width 125 height 14
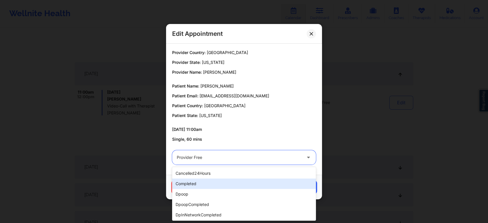
drag, startPoint x: 214, startPoint y: 189, endPoint x: 237, endPoint y: 180, distance: 23.9
click at [237, 180] on div "cancelled24Hours completed dpoop dpoopCompleted dpInNetworkCompleted freeNoShow…" at bounding box center [244, 194] width 144 height 54
click at [237, 180] on div "completed" at bounding box center [244, 183] width 144 height 10
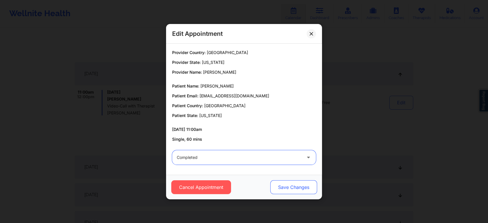
click at [294, 191] on button "Save Changes" at bounding box center [293, 187] width 47 height 14
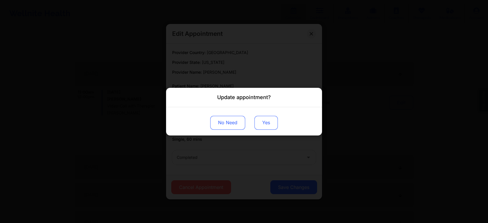
click at [264, 120] on button "Yes" at bounding box center [265, 122] width 23 height 14
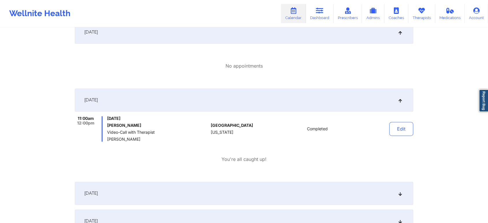
scroll to position [0, 0]
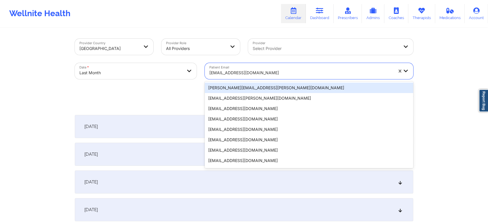
click at [265, 71] on div at bounding box center [301, 72] width 184 height 7
paste input "richjamal01@gmail.com"
type input "richjamal01@gmail.com"
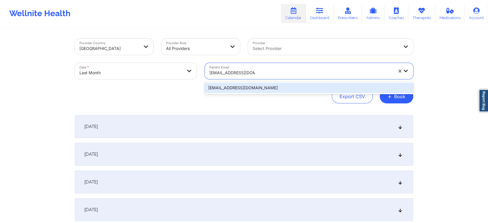
click at [249, 85] on div "richjamal01@gmail.com" at bounding box center [309, 88] width 208 height 10
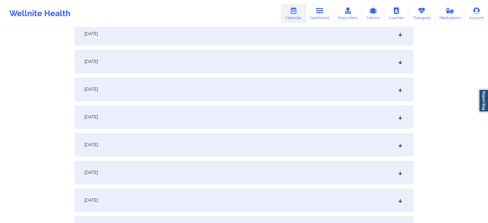
scroll to position [533, 0]
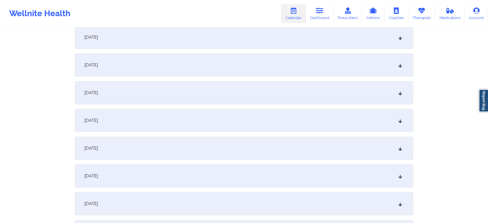
click at [235, 91] on div "[DATE]" at bounding box center [244, 92] width 338 height 23
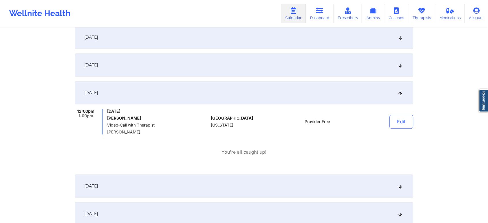
click at [296, 73] on div "[DATE]" at bounding box center [244, 64] width 338 height 23
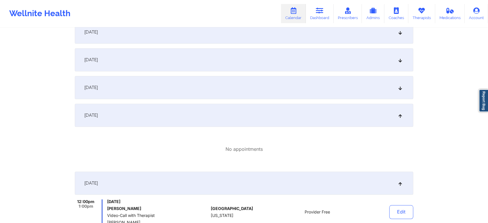
scroll to position [478, 0]
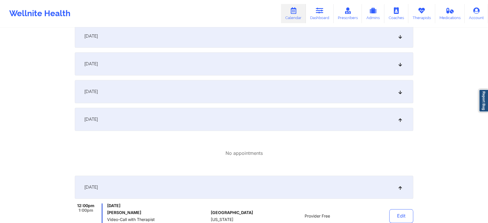
click at [350, 100] on div "[DATE]" at bounding box center [244, 91] width 338 height 23
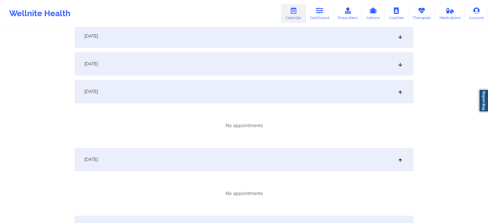
scroll to position [420, 0]
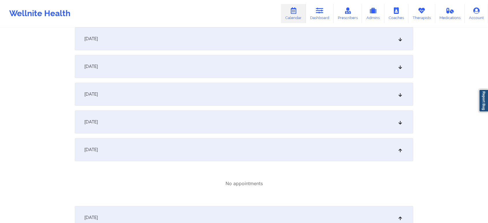
click at [324, 108] on div "September 1, 2025 No appointments September 2, 2025 No appointments September 3…" at bounding box center [244, 181] width 338 height 973
click at [283, 92] on div "[DATE]" at bounding box center [244, 94] width 338 height 23
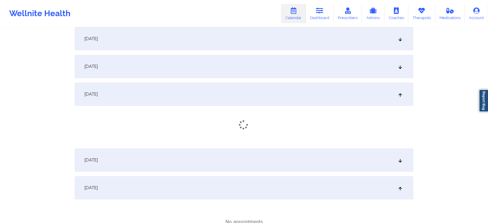
click at [267, 153] on div "[DATE]" at bounding box center [244, 159] width 338 height 23
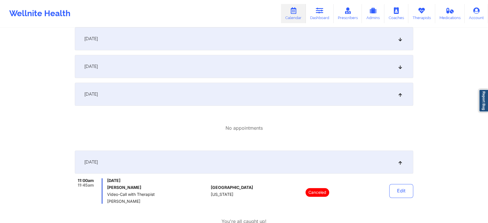
click at [280, 69] on div "[DATE]" at bounding box center [244, 66] width 338 height 23
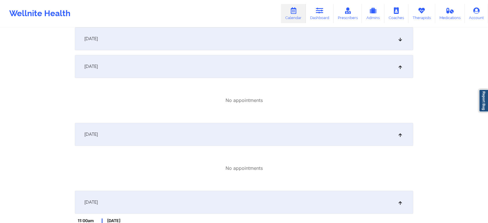
scroll to position [382, 0]
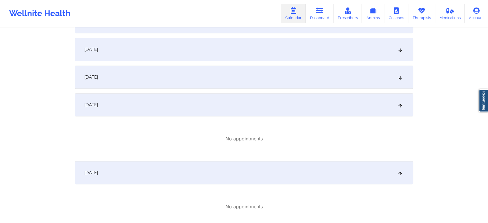
click at [280, 73] on div "[DATE]" at bounding box center [244, 77] width 338 height 23
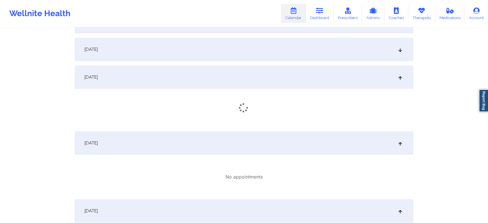
click at [309, 53] on div "[DATE]" at bounding box center [244, 49] width 338 height 23
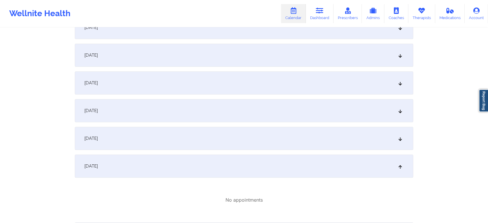
scroll to position [272, 0]
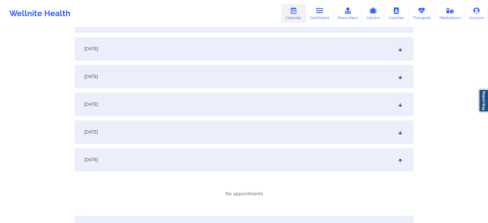
click at [278, 138] on div "[DATE]" at bounding box center [244, 131] width 338 height 23
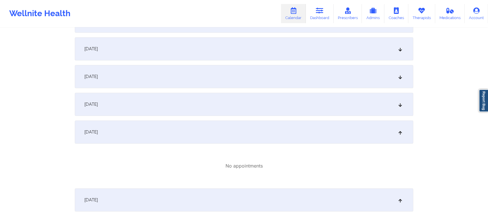
click at [220, 99] on div "[DATE]" at bounding box center [244, 104] width 338 height 23
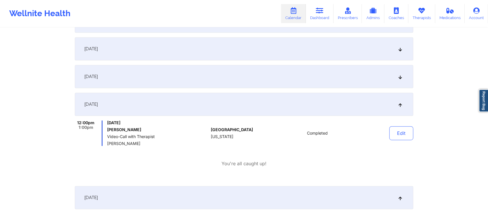
click at [243, 83] on div "[DATE]" at bounding box center [244, 76] width 338 height 23
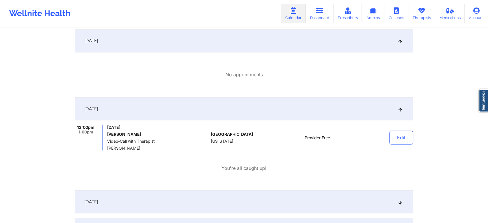
scroll to position [998, 0]
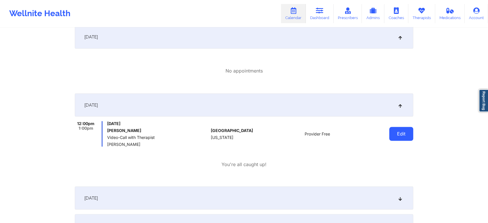
click at [402, 135] on button "Edit" at bounding box center [401, 134] width 24 height 14
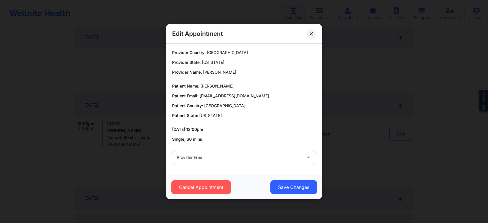
click at [224, 156] on div at bounding box center [239, 157] width 125 height 7
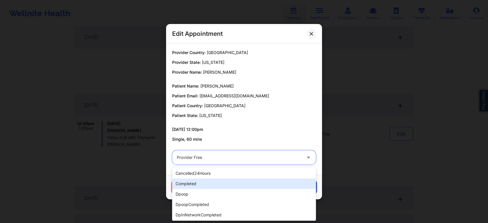
click at [203, 183] on div "completed" at bounding box center [244, 183] width 144 height 10
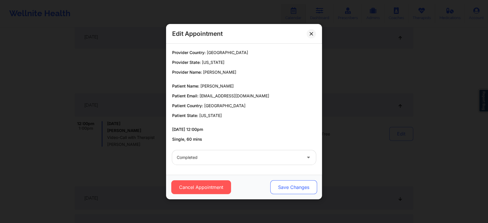
click at [303, 190] on button "Save Changes" at bounding box center [293, 187] width 47 height 14
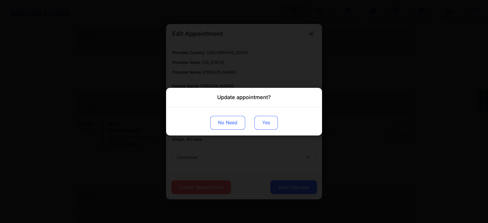
click at [275, 128] on button "Yes" at bounding box center [265, 122] width 23 height 14
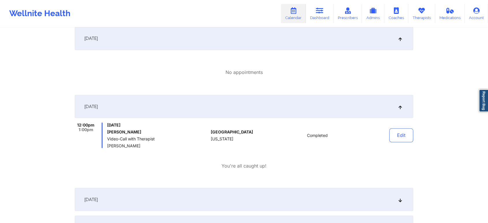
scroll to position [0, 0]
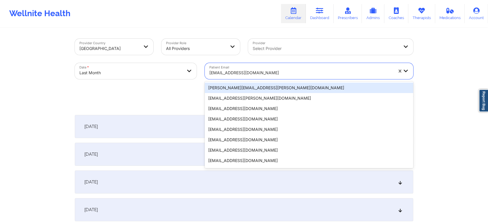
click at [245, 71] on div at bounding box center [301, 72] width 184 height 7
paste input "mcgaston33@gmail.com"
type input "mcgaston33@gmail.com"
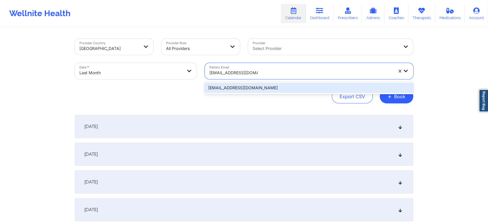
click at [268, 89] on div "mcgaston33@gmail.com" at bounding box center [309, 88] width 208 height 10
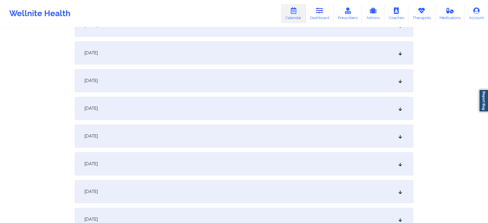
scroll to position [507, 0]
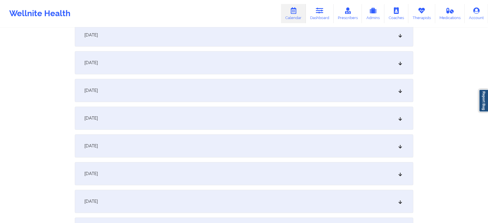
click at [226, 128] on div "[DATE]" at bounding box center [244, 118] width 338 height 23
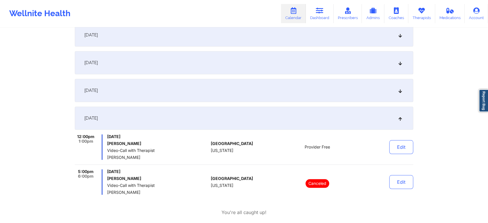
click at [283, 80] on div "[DATE]" at bounding box center [244, 90] width 338 height 23
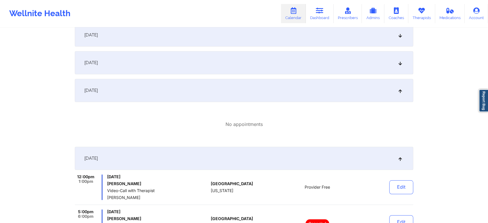
click at [266, 64] on div "[DATE]" at bounding box center [244, 62] width 338 height 23
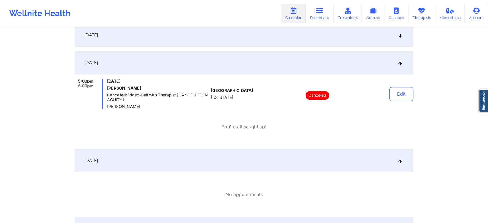
scroll to position [420, 0]
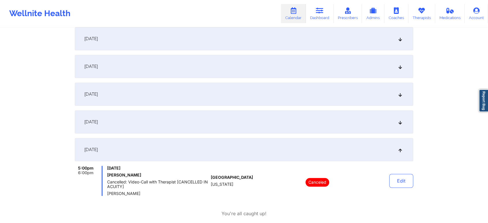
click at [329, 127] on div "[DATE]" at bounding box center [244, 121] width 338 height 23
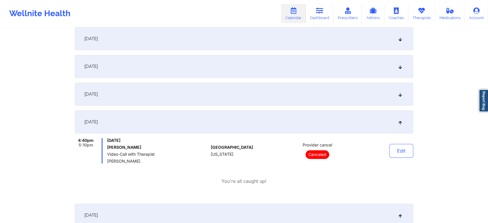
click at [252, 93] on div "[DATE]" at bounding box center [244, 94] width 338 height 23
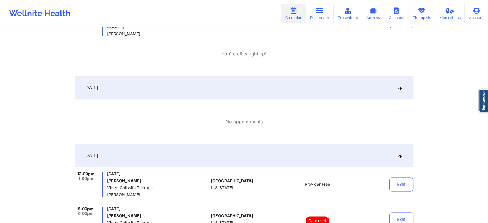
scroll to position [758, 0]
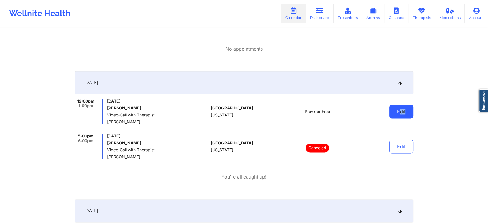
drag, startPoint x: 409, startPoint y: 120, endPoint x: 400, endPoint y: 110, distance: 12.5
click at [400, 110] on div "Edit" at bounding box center [386, 111] width 53 height 25
click at [400, 110] on button "Edit" at bounding box center [401, 112] width 24 height 14
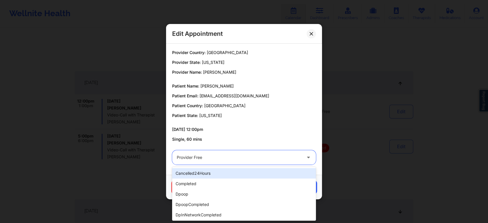
click at [263, 158] on div at bounding box center [239, 157] width 125 height 7
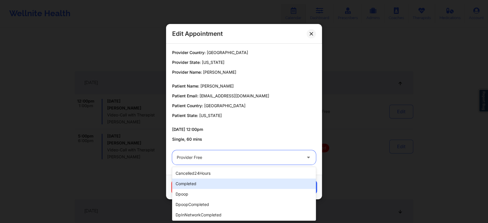
click at [220, 187] on div "completed" at bounding box center [244, 183] width 144 height 10
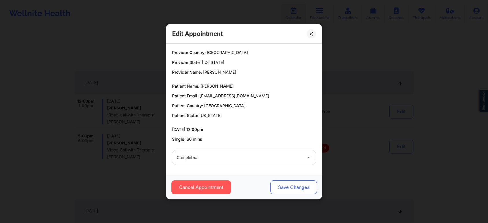
click at [291, 185] on button "Save Changes" at bounding box center [293, 187] width 47 height 14
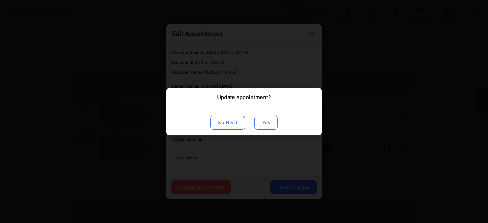
click at [264, 118] on button "Yes" at bounding box center [265, 122] width 23 height 14
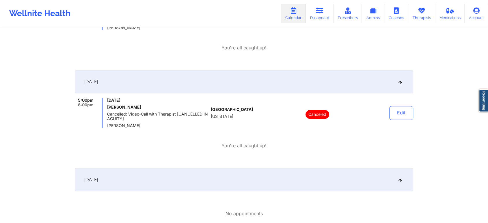
scroll to position [0, 0]
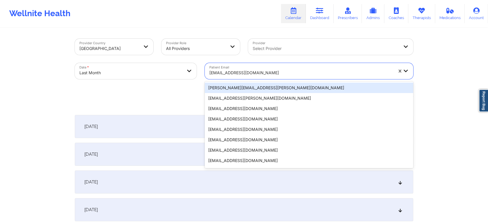
click at [270, 72] on div at bounding box center [301, 72] width 184 height 7
paste input "sujataraju68@yahoo.com"
type input "sujataraju68@yahoo.com"
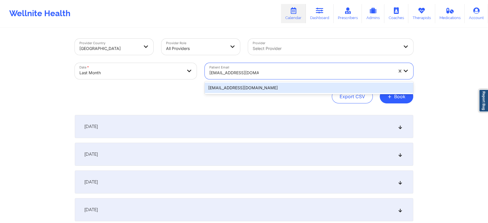
click at [266, 88] on div "sujataraju68@yahoo.com" at bounding box center [309, 88] width 208 height 10
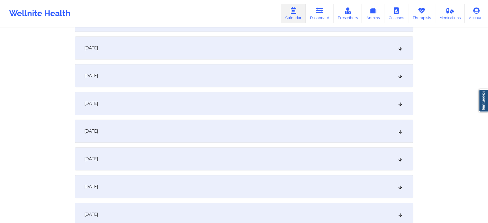
scroll to position [513, 0]
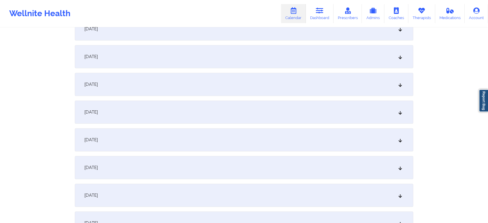
click at [208, 106] on div "[DATE]" at bounding box center [244, 111] width 338 height 23
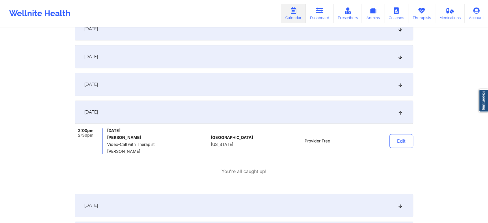
click at [291, 77] on div "[DATE]" at bounding box center [244, 84] width 338 height 23
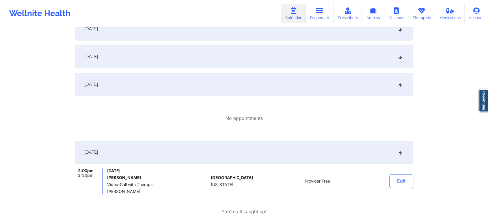
click at [332, 62] on div "[DATE]" at bounding box center [244, 56] width 338 height 23
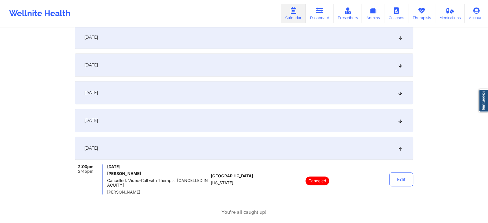
scroll to position [402, 0]
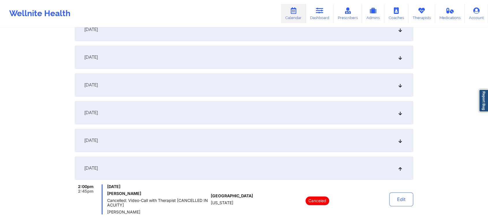
click at [260, 148] on div "[DATE]" at bounding box center [244, 140] width 338 height 23
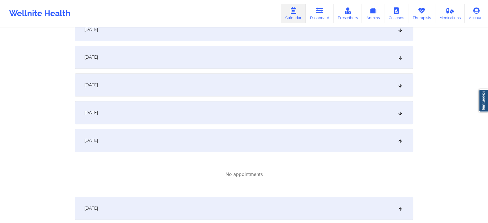
click at [276, 117] on div "[DATE]" at bounding box center [244, 112] width 338 height 23
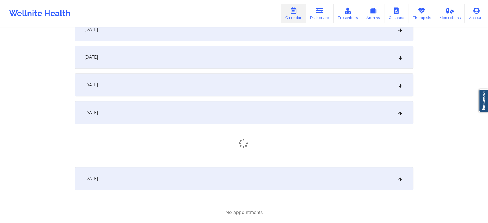
click at [313, 87] on div "[DATE]" at bounding box center [244, 84] width 338 height 23
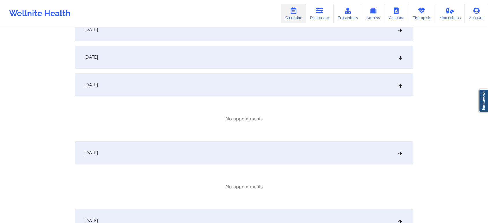
click at [270, 56] on div "[DATE]" at bounding box center [244, 57] width 338 height 23
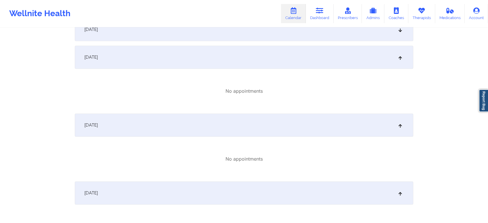
click at [300, 38] on div "[DATE]" at bounding box center [244, 29] width 338 height 23
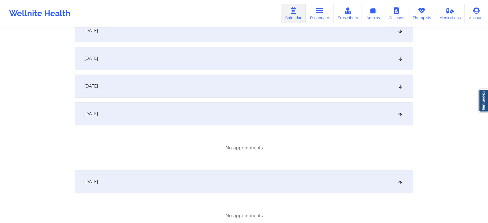
scroll to position [316, 0]
click at [290, 84] on div "[DATE]" at bounding box center [244, 87] width 338 height 23
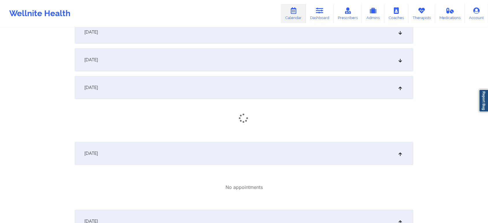
click at [314, 56] on div "[DATE]" at bounding box center [244, 59] width 338 height 23
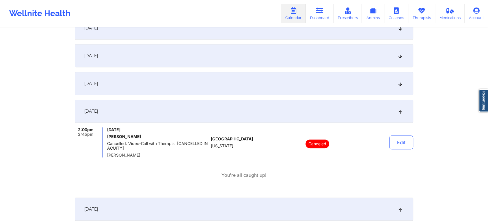
scroll to position [266, 0]
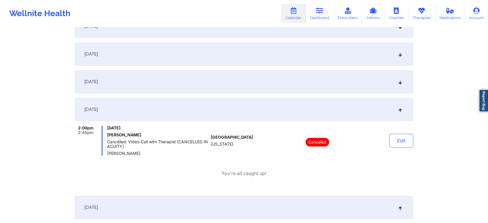
click at [279, 77] on div "[DATE]" at bounding box center [244, 81] width 338 height 23
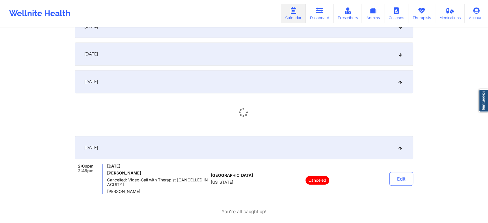
click at [333, 53] on div "[DATE]" at bounding box center [244, 53] width 338 height 23
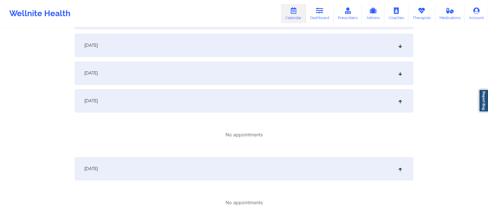
scroll to position [199, 0]
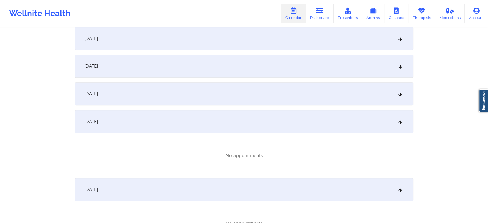
click at [332, 66] on div "[DATE]" at bounding box center [244, 66] width 338 height 23
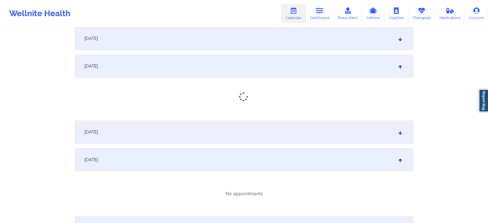
click at [319, 131] on div "[DATE]" at bounding box center [244, 131] width 338 height 23
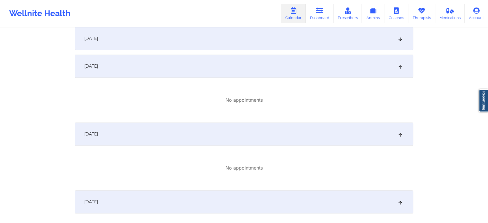
click at [310, 33] on div "[DATE]" at bounding box center [244, 38] width 338 height 23
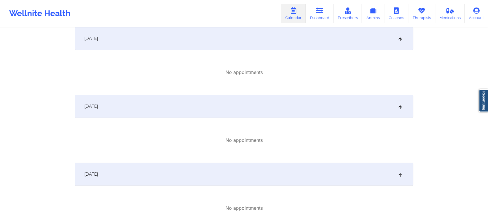
scroll to position [85, 0]
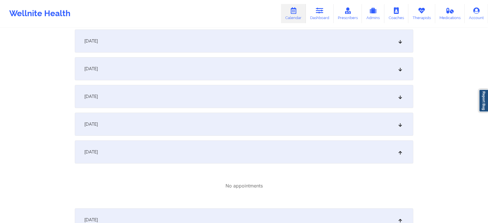
click at [255, 125] on div "[DATE]" at bounding box center [244, 124] width 338 height 23
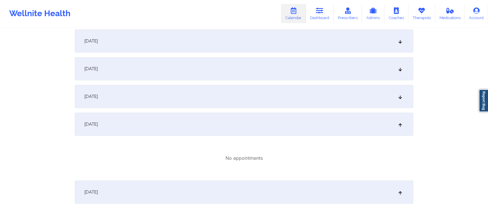
click at [267, 98] on div "[DATE]" at bounding box center [244, 96] width 338 height 23
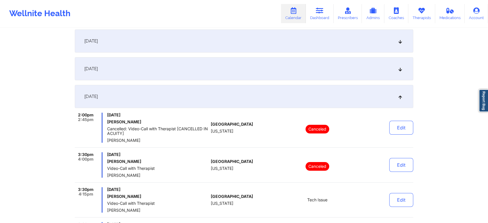
click at [317, 70] on div "[DATE]" at bounding box center [244, 68] width 338 height 23
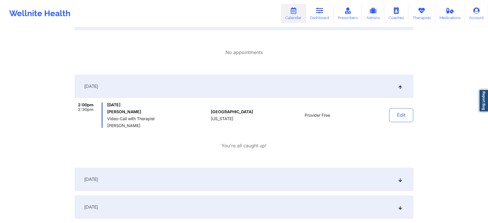
scroll to position [1406, 0]
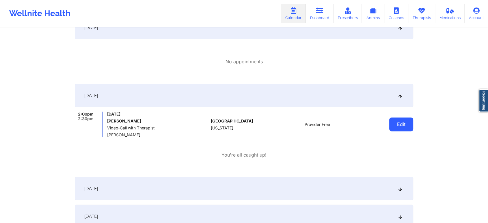
click at [400, 126] on button "Edit" at bounding box center [401, 124] width 24 height 14
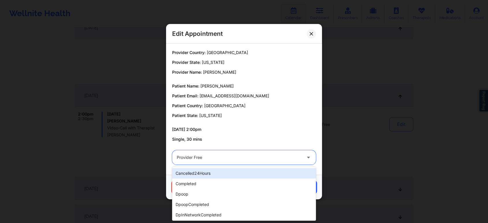
click at [251, 161] on div "Provider Free" at bounding box center [239, 157] width 125 height 14
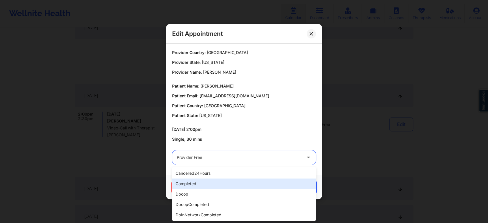
click at [220, 182] on div "completed" at bounding box center [244, 183] width 144 height 10
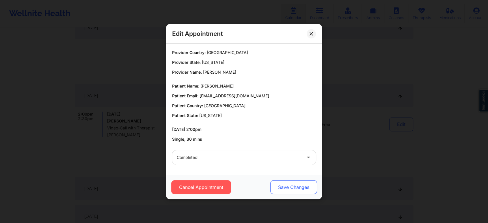
click at [291, 185] on button "Save Changes" at bounding box center [293, 187] width 47 height 14
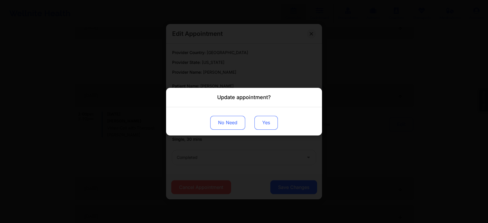
click at [260, 125] on button "Yes" at bounding box center [265, 122] width 23 height 14
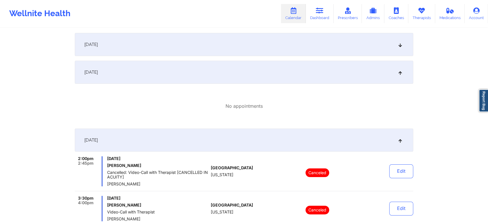
scroll to position [0, 0]
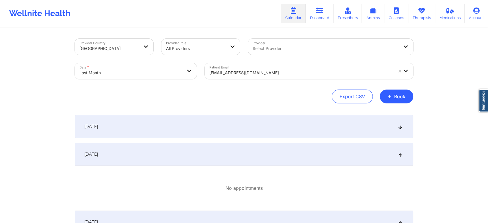
click at [264, 72] on div at bounding box center [301, 72] width 184 height 7
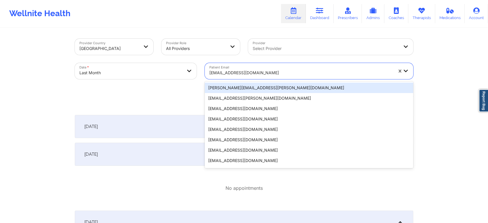
paste input "cshoyte@gmail.com"
type input "cshoyte@gmail.com"
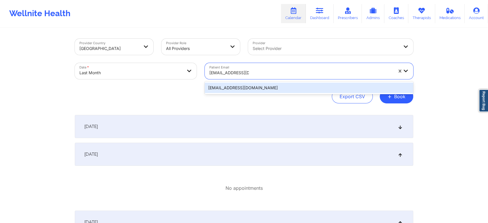
click at [277, 86] on div "cshoyte@gmail.com" at bounding box center [309, 88] width 208 height 10
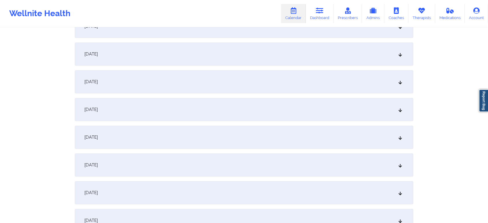
scroll to position [462, 0]
click at [342, 164] on div "[DATE]" at bounding box center [244, 163] width 338 height 23
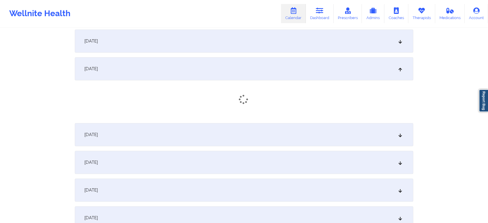
scroll to position [559, 0]
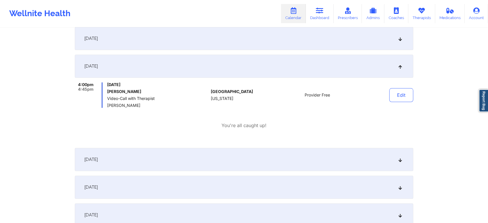
click at [292, 154] on div "[DATE]" at bounding box center [244, 159] width 338 height 23
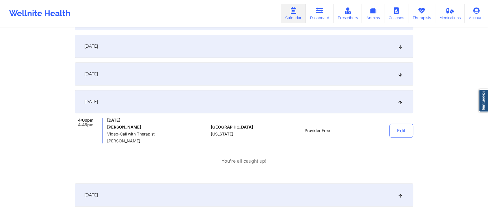
scroll to position [478, 0]
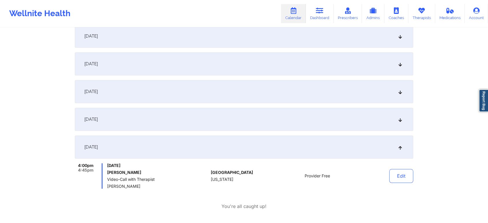
click at [300, 96] on div "[DATE]" at bounding box center [244, 91] width 338 height 23
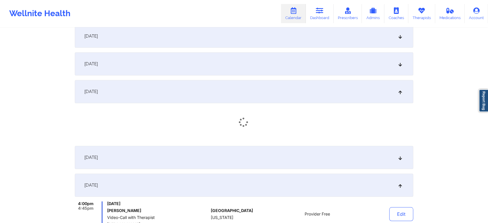
click at [284, 161] on div "[DATE]" at bounding box center [244, 157] width 338 height 23
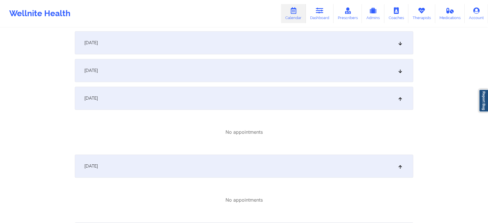
scroll to position [470, 0]
click at [309, 73] on div "[DATE]" at bounding box center [244, 71] width 338 height 23
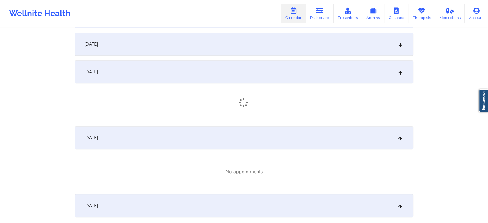
click at [342, 42] on div "[DATE]" at bounding box center [244, 44] width 338 height 23
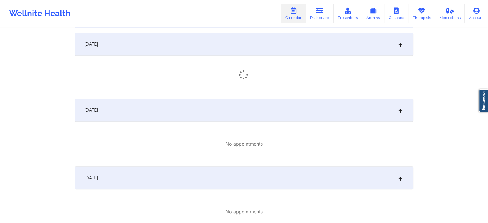
scroll to position [401, 0]
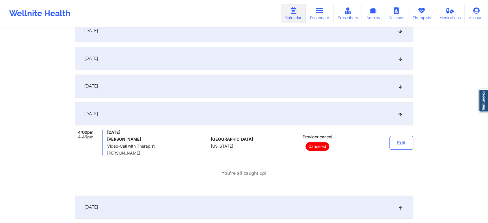
click at [334, 76] on div "[DATE]" at bounding box center [244, 85] width 338 height 23
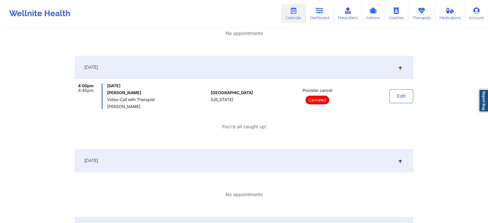
scroll to position [481, 0]
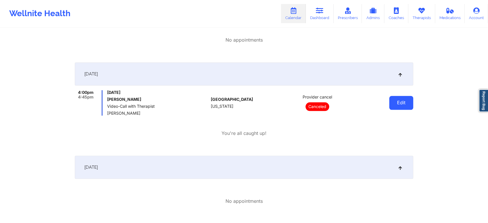
click at [400, 104] on button "Edit" at bounding box center [401, 103] width 24 height 14
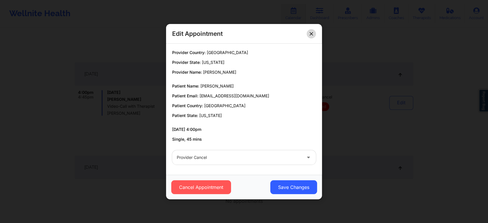
click at [311, 30] on div "Edit Appointment" at bounding box center [244, 34] width 156 height 20
click at [311, 30] on button at bounding box center [311, 33] width 9 height 9
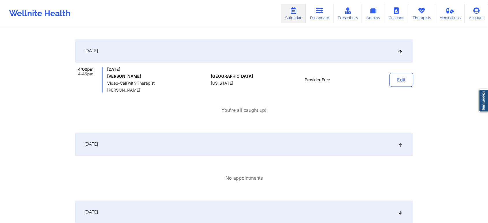
scroll to position [802, 0]
click at [401, 82] on button "Edit" at bounding box center [401, 78] width 24 height 14
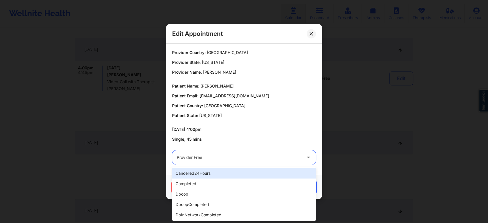
click at [267, 154] on div at bounding box center [239, 157] width 125 height 7
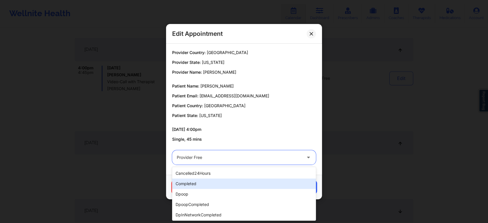
click at [230, 183] on div "completed" at bounding box center [244, 183] width 144 height 10
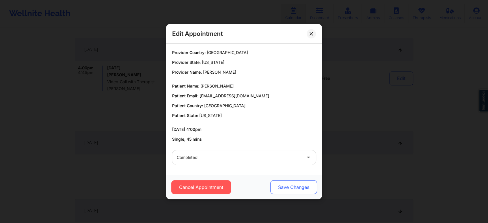
click at [301, 184] on button "Save Changes" at bounding box center [293, 187] width 47 height 14
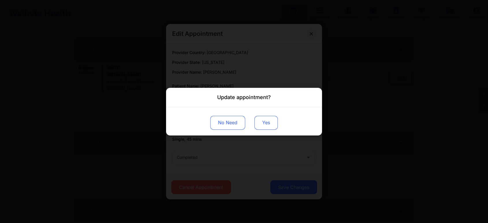
click at [266, 120] on button "Yes" at bounding box center [265, 122] width 23 height 14
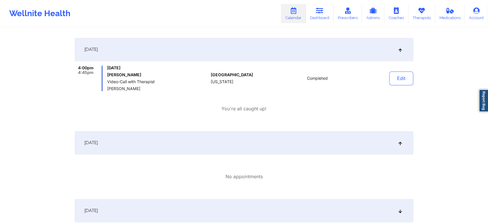
drag, startPoint x: 487, startPoint y: 155, endPoint x: 492, endPoint y: 148, distance: 9.1
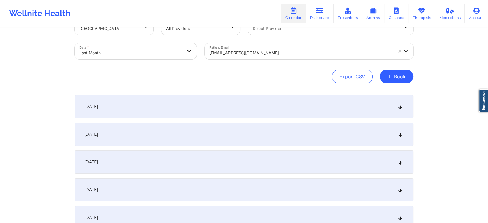
scroll to position [0, 0]
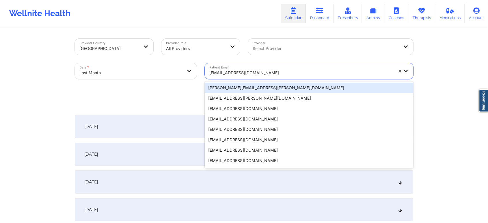
click at [253, 65] on div "cshoyte@gmail.com" at bounding box center [299, 71] width 189 height 16
paste input "dennis.pinna@gmail.com"
type input "dennis.pinna@gmail.com"
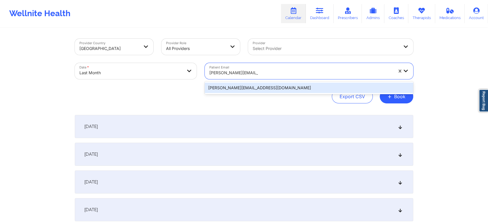
click at [266, 84] on div "dennis.pinna@gmail.com" at bounding box center [309, 88] width 208 height 10
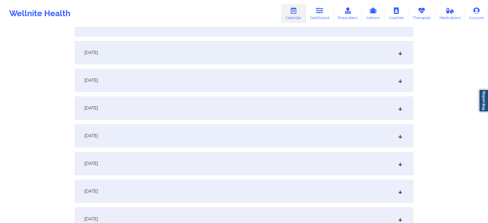
scroll to position [474, 0]
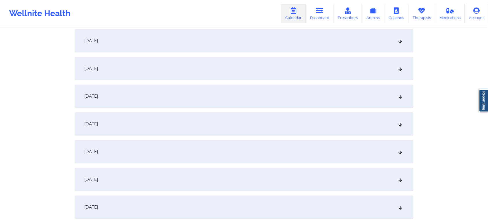
click at [279, 151] on div "[DATE]" at bounding box center [244, 151] width 338 height 23
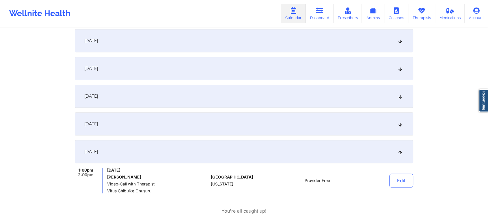
click at [273, 125] on div "[DATE]" at bounding box center [244, 123] width 338 height 23
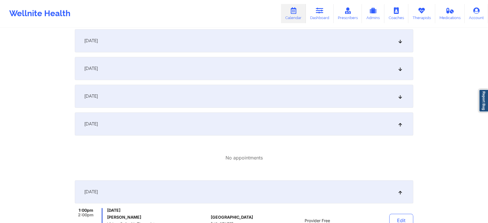
click at [254, 96] on div "[DATE]" at bounding box center [244, 96] width 338 height 23
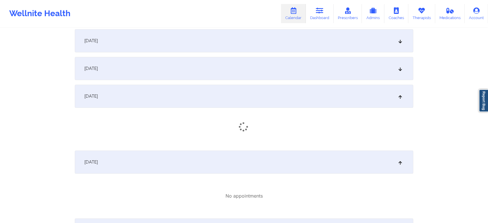
click at [279, 55] on div "September 1, 2025 No appointments September 2, 2025 No appointments September 3…" at bounding box center [244, 126] width 338 height 971
click at [279, 71] on div "[DATE]" at bounding box center [244, 68] width 338 height 23
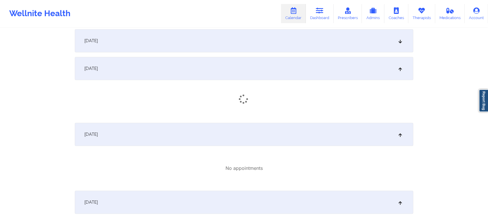
click at [305, 42] on div "[DATE]" at bounding box center [244, 40] width 338 height 23
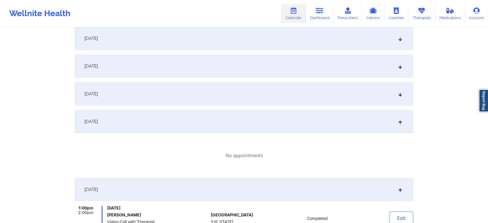
scroll to position [398, 0]
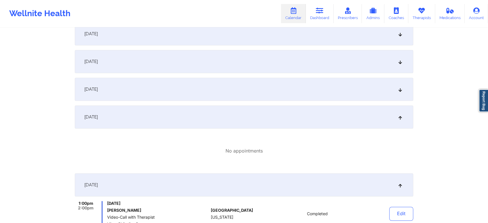
click at [316, 94] on div "[DATE]" at bounding box center [244, 89] width 338 height 23
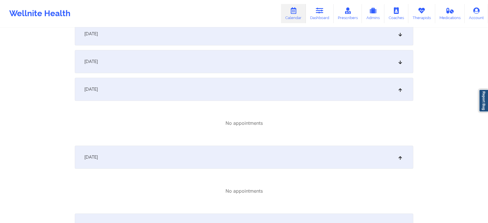
click at [269, 53] on div "[DATE]" at bounding box center [244, 61] width 338 height 23
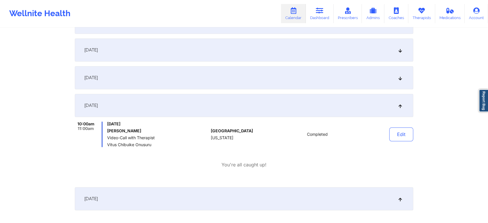
scroll to position [346, 0]
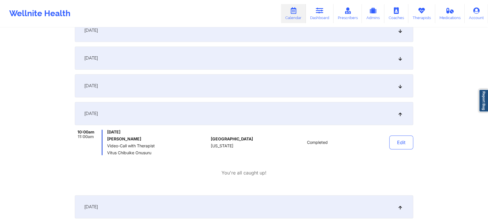
click at [350, 85] on div "[DATE]" at bounding box center [244, 85] width 338 height 23
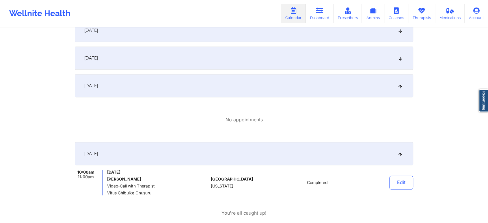
click at [365, 55] on div "[DATE]" at bounding box center [244, 57] width 338 height 23
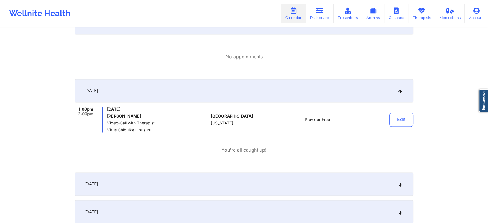
scroll to position [910, 0]
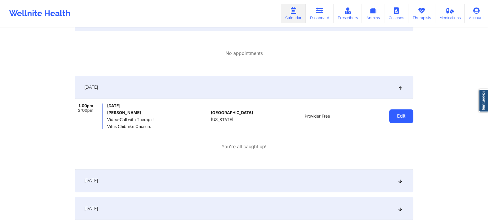
click at [404, 113] on button "Edit" at bounding box center [401, 116] width 24 height 14
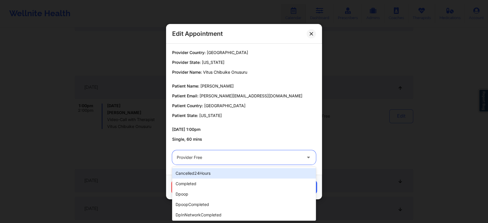
click at [237, 161] on div "Provider Free" at bounding box center [239, 157] width 125 height 14
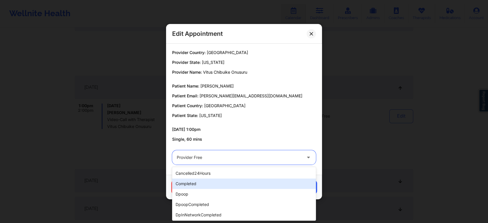
click at [205, 183] on div "completed" at bounding box center [244, 183] width 144 height 10
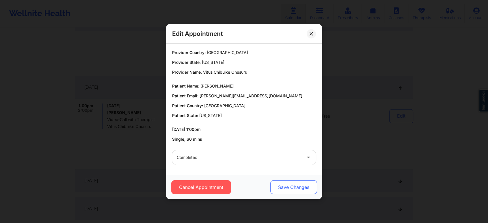
click at [276, 191] on button "Save Changes" at bounding box center [293, 187] width 47 height 14
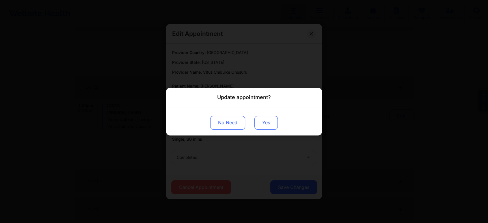
click at [267, 118] on button "Yes" at bounding box center [265, 122] width 23 height 14
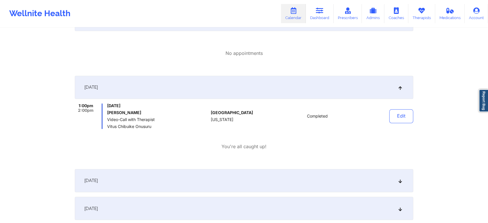
scroll to position [0, 0]
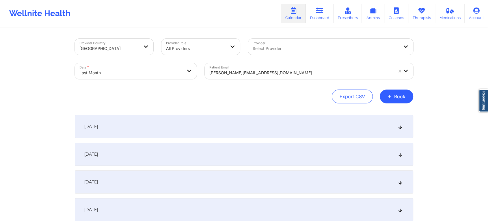
click at [242, 71] on div at bounding box center [301, 72] width 184 height 7
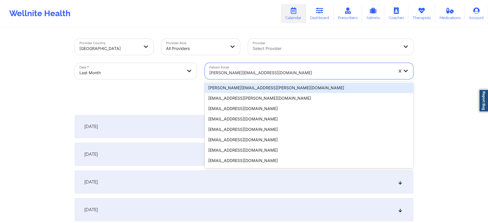
paste input "[EMAIL_ADDRESS][DOMAIN_NAME]"
type input "[EMAIL_ADDRESS][DOMAIN_NAME]"
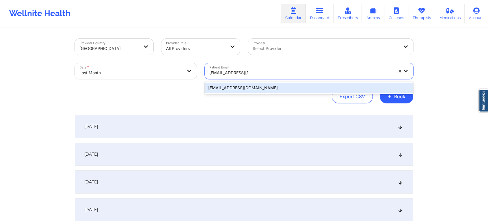
click at [242, 92] on div "[EMAIL_ADDRESS][DOMAIN_NAME]" at bounding box center [309, 88] width 208 height 10
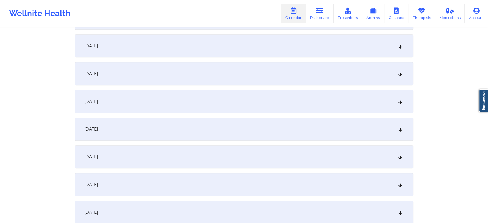
scroll to position [577, 0]
click at [298, 83] on div "[DATE]" at bounding box center [244, 75] width 338 height 23
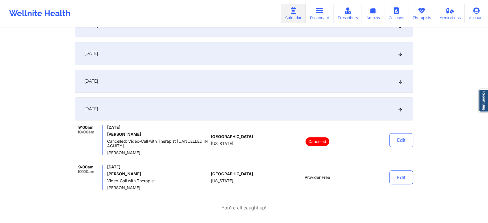
scroll to position [519, 0]
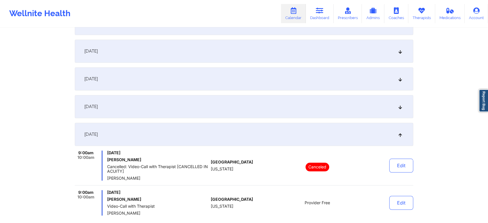
click at [316, 101] on div "[DATE]" at bounding box center [244, 106] width 338 height 23
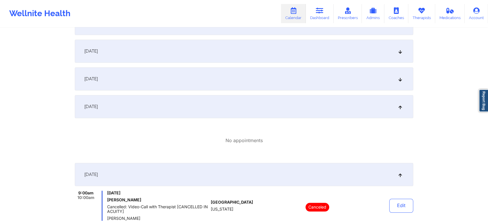
click at [319, 85] on div "[DATE]" at bounding box center [244, 78] width 338 height 23
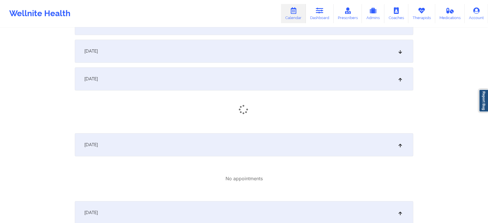
click at [339, 54] on div "[DATE]" at bounding box center [244, 51] width 338 height 23
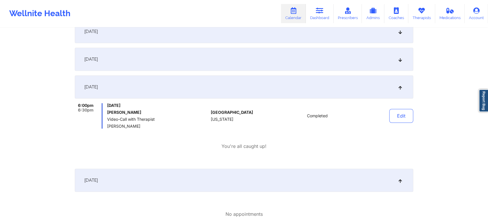
scroll to position [434, 0]
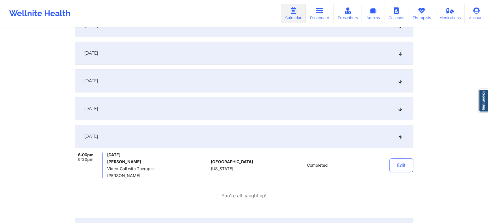
click at [327, 87] on div "[DATE]" at bounding box center [244, 80] width 338 height 23
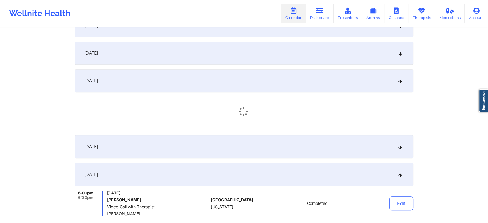
click at [279, 149] on div "[DATE]" at bounding box center [244, 146] width 338 height 23
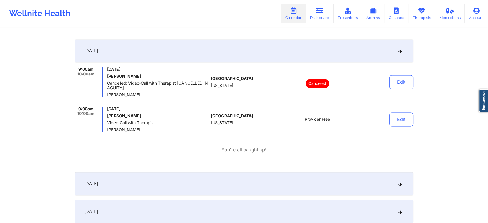
scroll to position [857, 0]
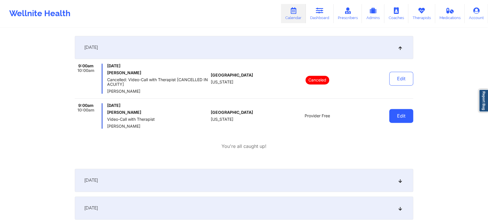
click at [400, 119] on button "Edit" at bounding box center [401, 116] width 24 height 14
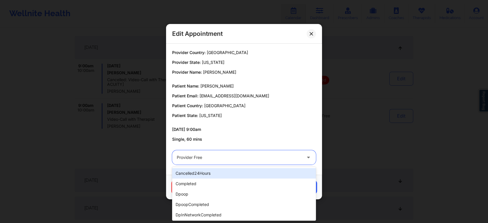
click at [254, 158] on div at bounding box center [239, 157] width 125 height 7
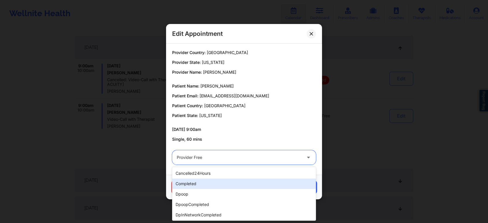
click at [227, 181] on div "completed" at bounding box center [244, 183] width 144 height 10
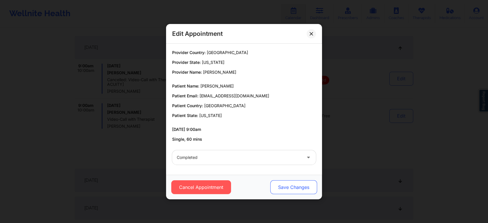
click at [291, 186] on button "Save Changes" at bounding box center [293, 187] width 47 height 14
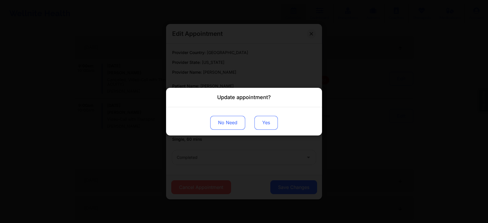
click at [273, 123] on button "Yes" at bounding box center [265, 122] width 23 height 14
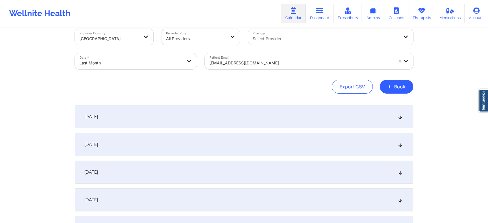
scroll to position [0, 0]
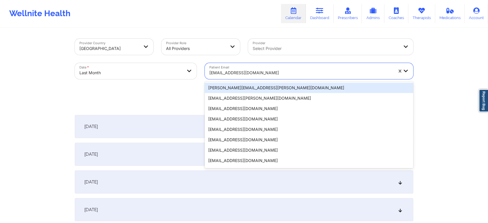
click at [235, 73] on div at bounding box center [301, 72] width 184 height 7
paste input "evelynmgreen@gmail.com"
type input "evelynmgreen@gmail.com"
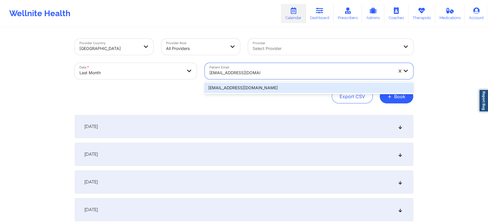
click at [253, 89] on div "evelynmgreen@gmail.com" at bounding box center [309, 88] width 208 height 10
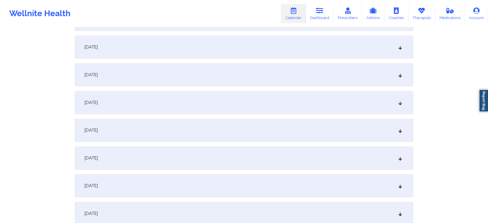
scroll to position [499, 0]
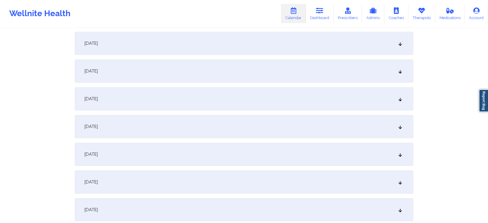
click at [286, 152] on div "[DATE]" at bounding box center [244, 154] width 338 height 23
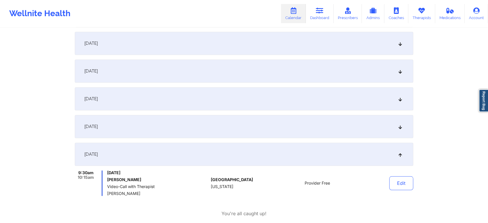
click at [180, 132] on div "[DATE]" at bounding box center [244, 126] width 338 height 23
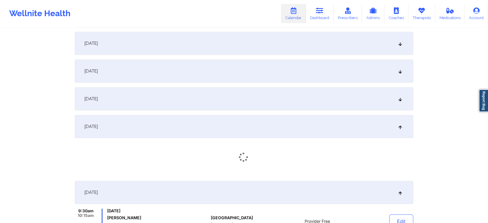
click at [216, 108] on div "[DATE]" at bounding box center [244, 98] width 338 height 23
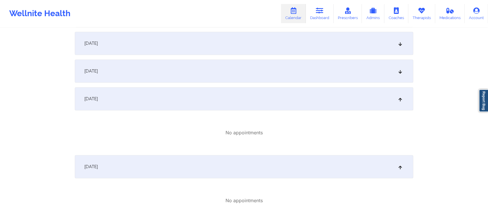
click at [264, 80] on div "[DATE]" at bounding box center [244, 70] width 338 height 23
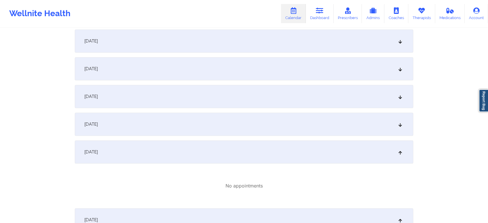
scroll to position [415, 0]
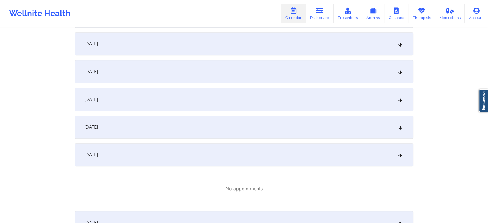
click at [290, 138] on div "[DATE]" at bounding box center [244, 126] width 338 height 23
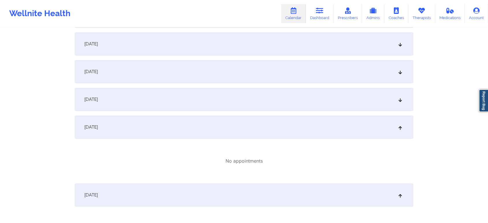
click at [241, 96] on div "[DATE]" at bounding box center [244, 99] width 338 height 23
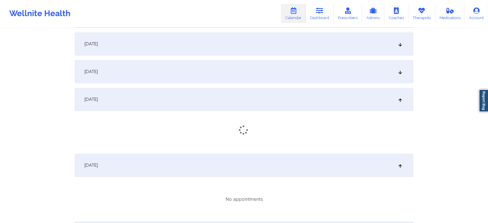
click at [281, 48] on div "[DATE]" at bounding box center [244, 43] width 338 height 23
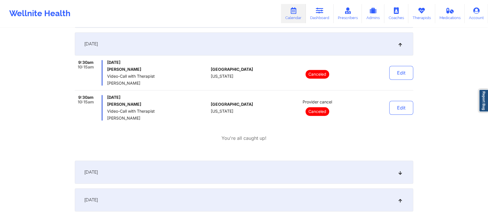
click at [305, 169] on div "[DATE]" at bounding box center [244, 172] width 338 height 23
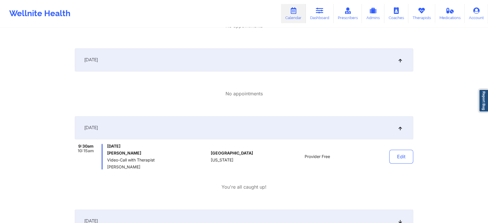
scroll to position [901, 0]
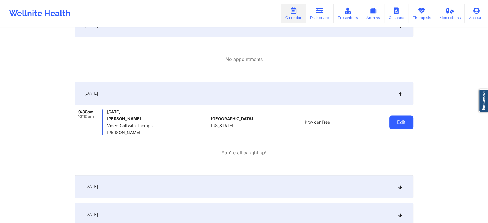
click at [401, 125] on button "Edit" at bounding box center [401, 122] width 24 height 14
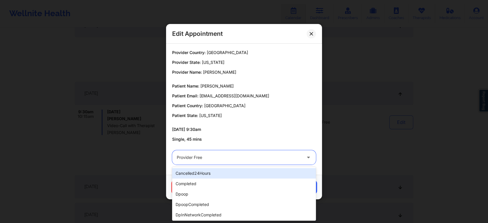
click at [257, 161] on div "Provider Free" at bounding box center [239, 157] width 125 height 14
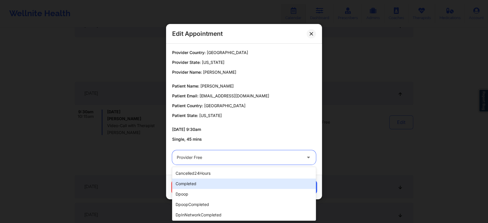
click at [227, 181] on div "completed" at bounding box center [244, 183] width 144 height 10
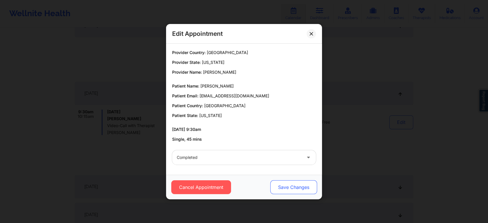
click at [294, 183] on button "Save Changes" at bounding box center [293, 187] width 47 height 14
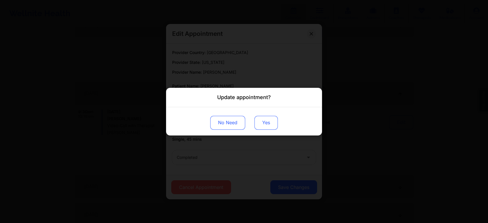
click at [260, 119] on button "Yes" at bounding box center [265, 122] width 23 height 14
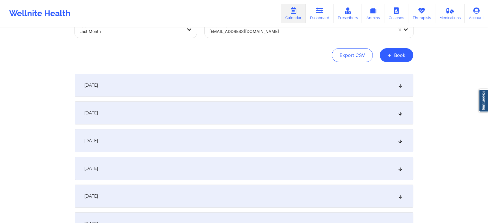
scroll to position [0, 0]
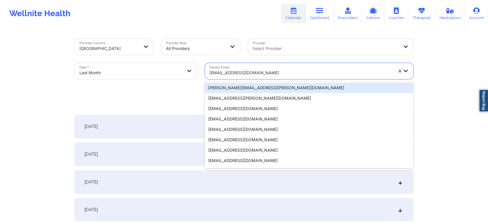
click at [254, 65] on div "evelynmgreen@gmail.com" at bounding box center [299, 71] width 189 height 16
paste input "ibejahc@gmail.com"
type input "ibejahc@gmail.com"
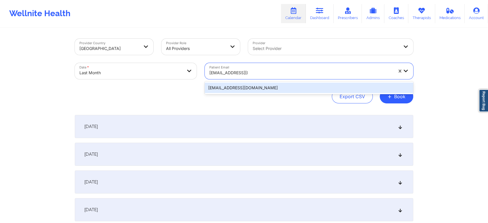
click at [251, 87] on div "ibejahc@gmail.com" at bounding box center [309, 88] width 208 height 10
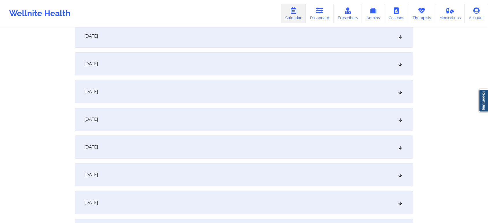
scroll to position [507, 0]
click at [223, 154] on div "[DATE]" at bounding box center [244, 145] width 338 height 23
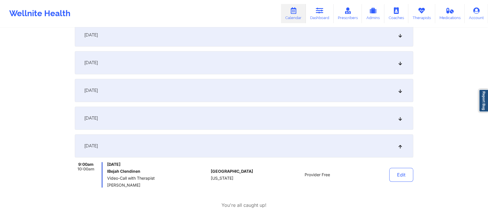
click at [346, 129] on div "[DATE]" at bounding box center [244, 118] width 338 height 23
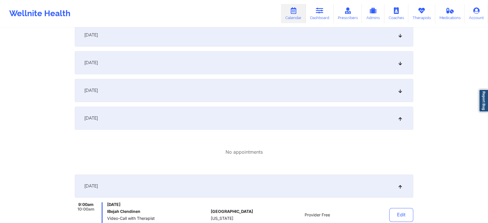
click at [320, 96] on div "[DATE]" at bounding box center [244, 90] width 338 height 23
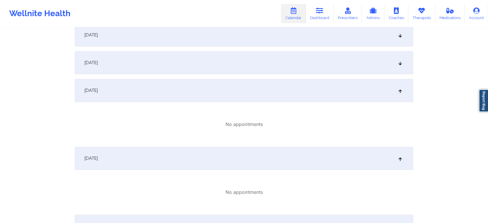
click at [361, 64] on div "[DATE]" at bounding box center [244, 62] width 338 height 23
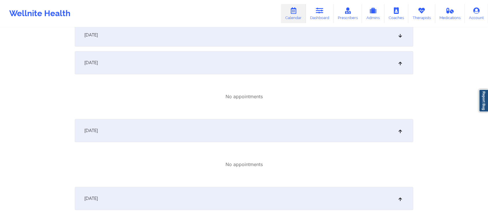
scroll to position [465, 0]
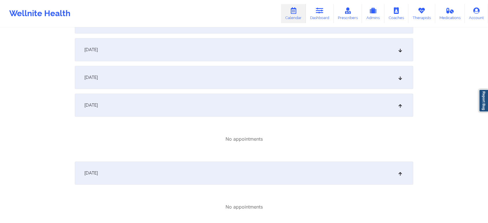
click at [304, 57] on div "[DATE]" at bounding box center [244, 49] width 338 height 23
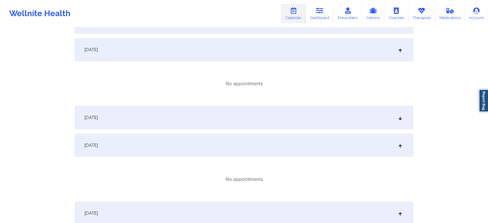
click at [281, 110] on div "[DATE]" at bounding box center [244, 117] width 338 height 23
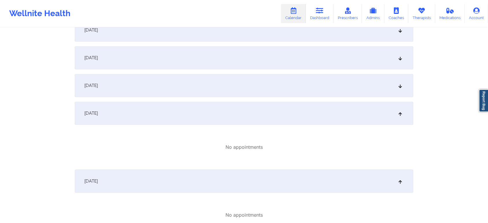
scroll to position [400, 0]
drag, startPoint x: 344, startPoint y: 103, endPoint x: 303, endPoint y: 89, distance: 42.9
click at [303, 89] on div "[DATE]" at bounding box center [244, 87] width 338 height 23
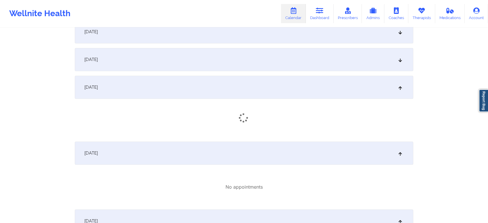
click at [298, 53] on div "[DATE]" at bounding box center [244, 59] width 338 height 23
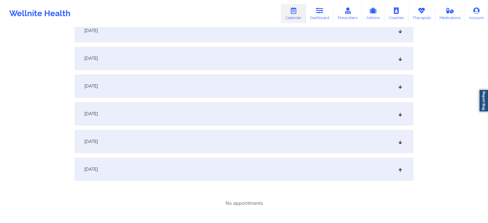
scroll to position [293, 0]
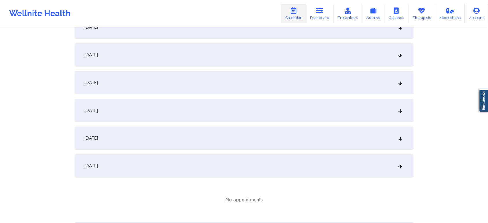
click at [332, 148] on div "[DATE]" at bounding box center [244, 137] width 338 height 23
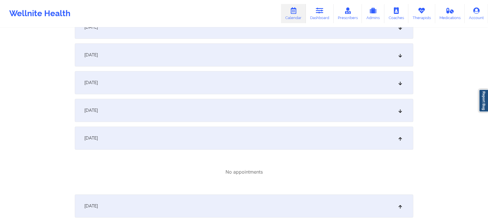
click at [280, 115] on div "[DATE]" at bounding box center [244, 110] width 338 height 23
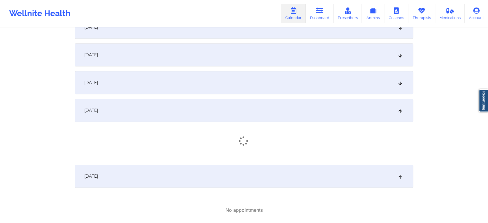
click at [310, 81] on div "[DATE]" at bounding box center [244, 82] width 338 height 23
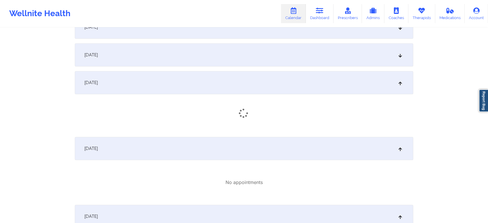
click at [364, 53] on div "[DATE]" at bounding box center [244, 54] width 338 height 23
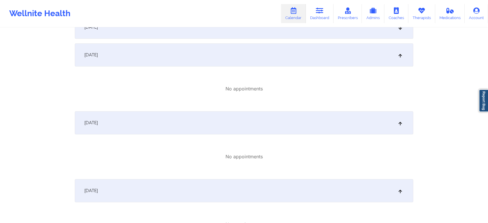
scroll to position [151, 0]
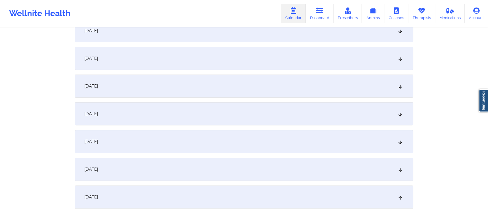
click at [323, 150] on div "[DATE]" at bounding box center [244, 141] width 338 height 23
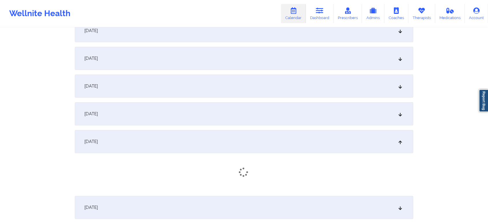
click at [270, 124] on div "[DATE]" at bounding box center [244, 113] width 338 height 23
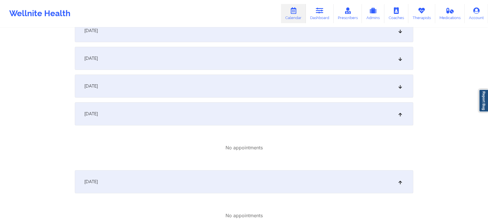
click at [309, 83] on div "[DATE]" at bounding box center [244, 85] width 338 height 23
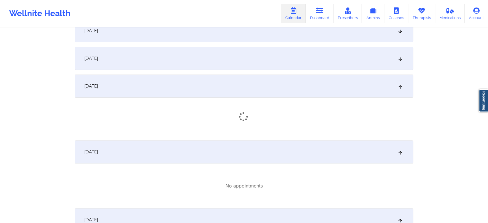
click at [272, 59] on div "[DATE]" at bounding box center [244, 58] width 338 height 23
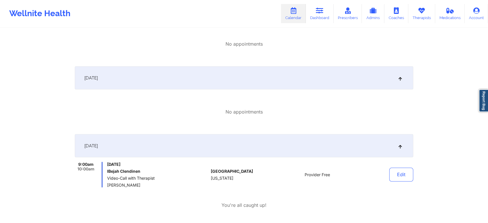
scroll to position [1132, 0]
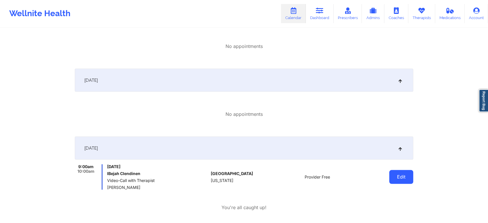
click at [393, 176] on button "Edit" at bounding box center [401, 177] width 24 height 14
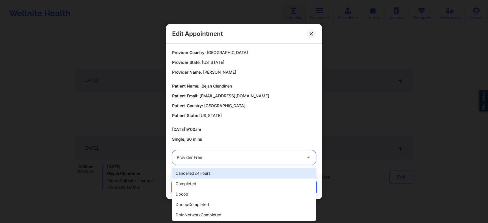
click at [192, 160] on div at bounding box center [239, 157] width 125 height 7
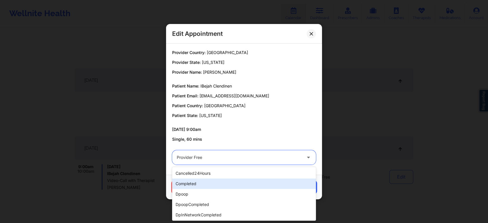
click at [195, 181] on div "completed" at bounding box center [244, 183] width 144 height 10
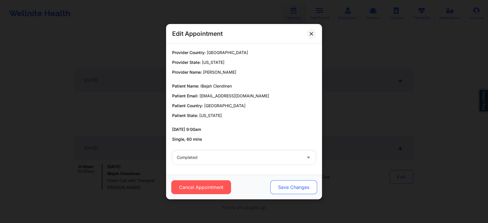
click at [294, 180] on button "Save Changes" at bounding box center [293, 187] width 47 height 14
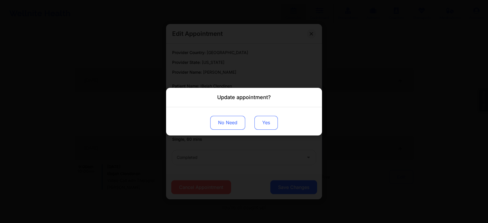
click at [259, 123] on button "Yes" at bounding box center [265, 122] width 23 height 14
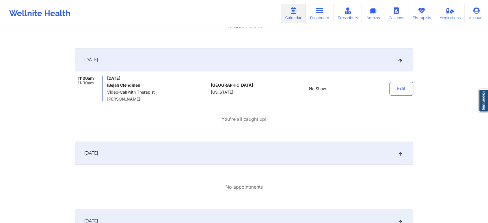
scroll to position [0, 0]
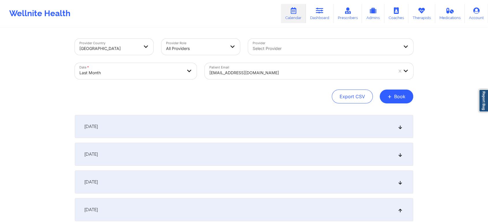
click at [243, 70] on div at bounding box center [301, 72] width 184 height 7
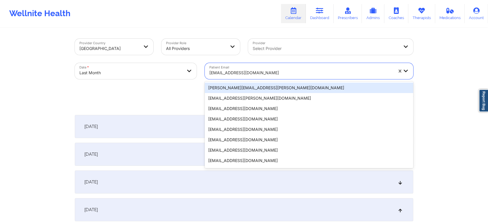
paste input "lizzabumblebee@aol.com"
type input "lizzabumblebee@aol.com"
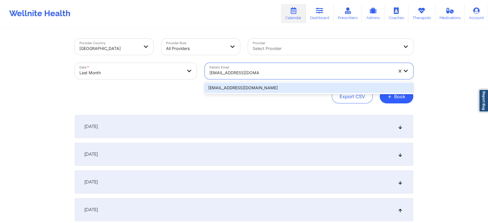
click at [264, 87] on div "lizzabumblebee@aol.com" at bounding box center [309, 88] width 208 height 10
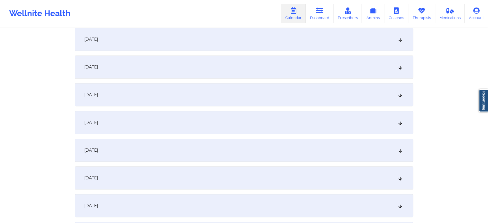
scroll to position [393, 0]
click at [238, 176] on div "[DATE]" at bounding box center [244, 176] width 338 height 23
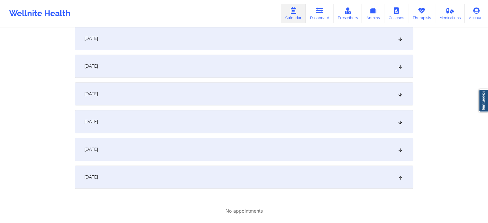
scroll to position [488, 0]
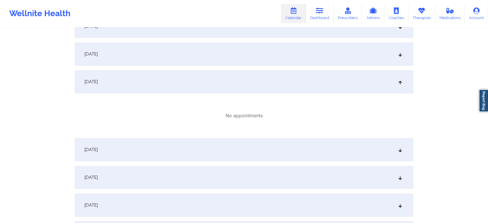
click at [292, 203] on div "[DATE]" at bounding box center [244, 204] width 338 height 23
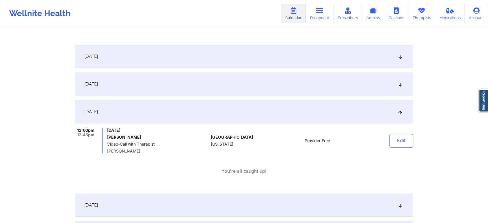
scroll to position [594, 0]
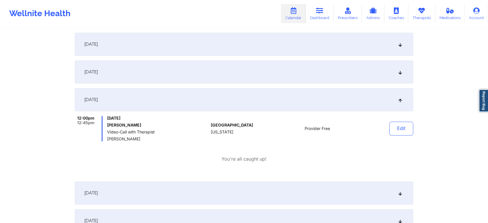
click at [302, 83] on div "[DATE]" at bounding box center [244, 71] width 338 height 23
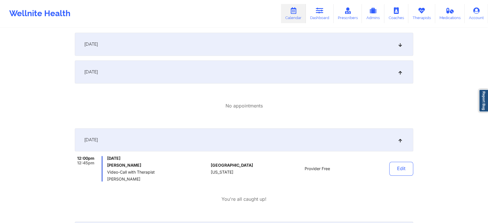
click at [311, 48] on div "[DATE]" at bounding box center [244, 44] width 338 height 23
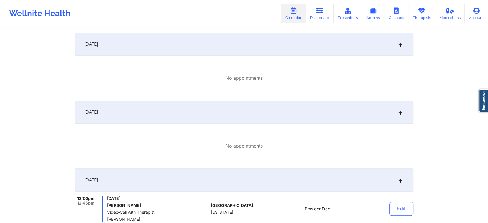
scroll to position [479, 0]
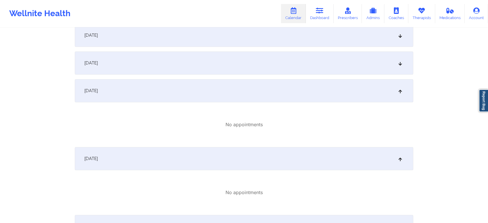
click at [347, 55] on div "[DATE]" at bounding box center [244, 62] width 338 height 23
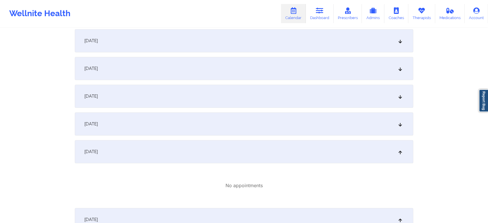
scroll to position [385, 0]
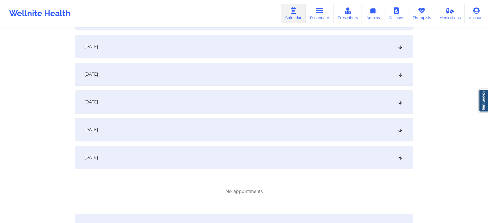
click at [333, 94] on div "[DATE]" at bounding box center [244, 101] width 338 height 23
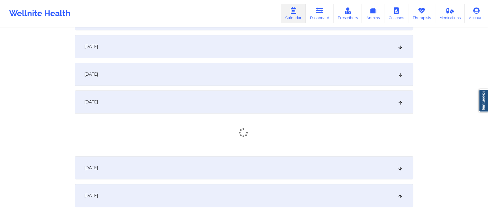
click at [284, 76] on div "[DATE]" at bounding box center [244, 74] width 338 height 23
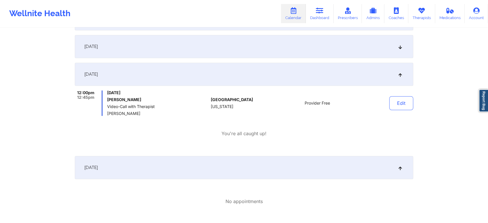
click at [351, 162] on div "[DATE]" at bounding box center [244, 167] width 338 height 23
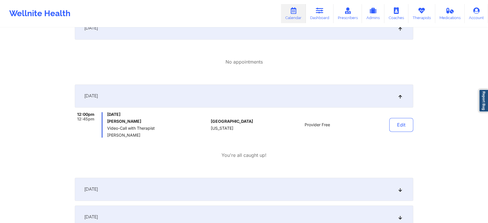
scroll to position [799, 0]
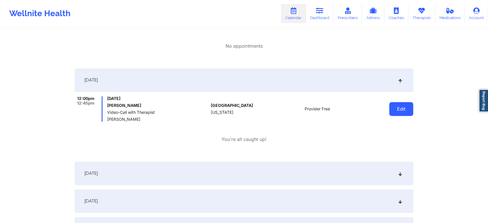
click at [406, 108] on button "Edit" at bounding box center [401, 109] width 24 height 14
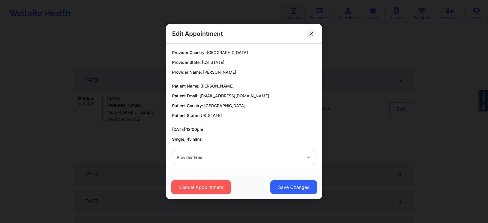
click at [241, 161] on div "Provider Free" at bounding box center [239, 157] width 125 height 14
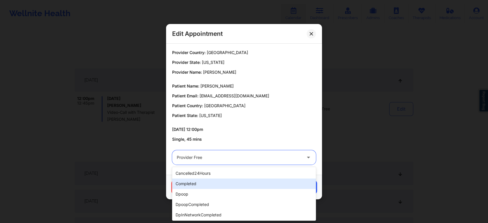
click at [206, 182] on div "completed" at bounding box center [244, 183] width 144 height 10
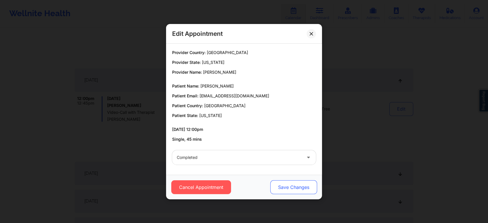
click at [296, 182] on button "Save Changes" at bounding box center [293, 187] width 47 height 14
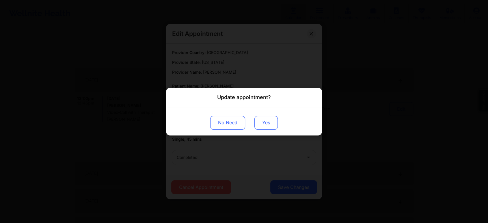
click at [260, 118] on button "Yes" at bounding box center [265, 122] width 23 height 14
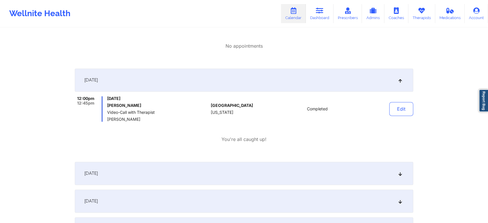
scroll to position [0, 0]
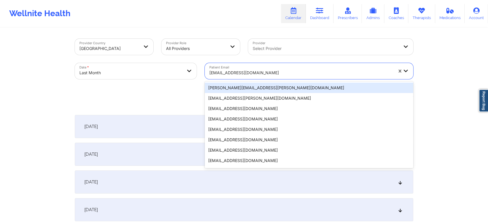
click at [273, 69] on div "lizzabumblebee@aol.com" at bounding box center [301, 72] width 184 height 13
paste input "jerryruiz71@live.com"
type input "jerryruiz71@live.com"
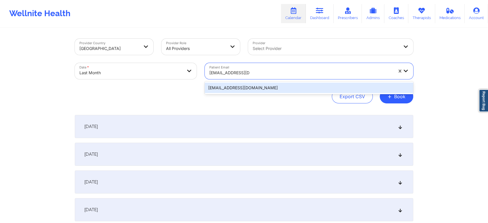
click at [273, 84] on div "jerryruiz71@live.com" at bounding box center [309, 88] width 208 height 10
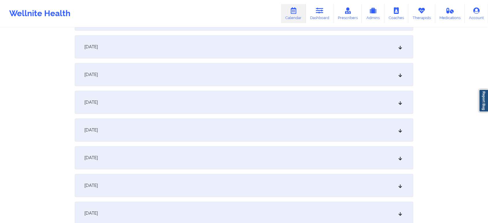
scroll to position [572, 0]
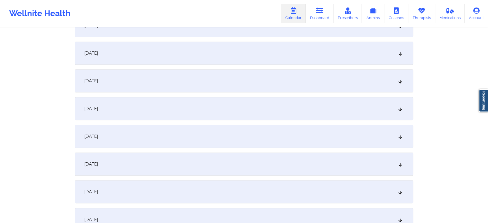
click at [148, 86] on div "[DATE]" at bounding box center [244, 80] width 338 height 23
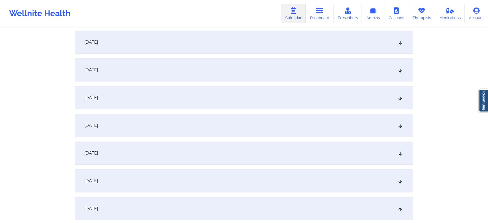
scroll to position [443, 0]
click at [283, 61] on div "[DATE]" at bounding box center [244, 70] width 338 height 23
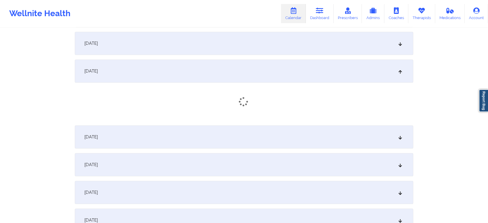
click at [306, 48] on div "[DATE]" at bounding box center [244, 43] width 338 height 23
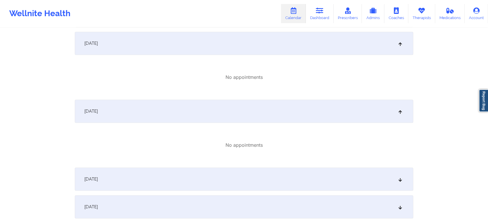
click at [337, 189] on div "[DATE]" at bounding box center [244, 178] width 338 height 23
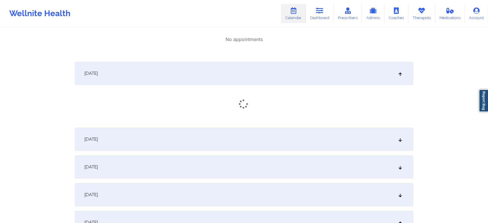
scroll to position [570, 0]
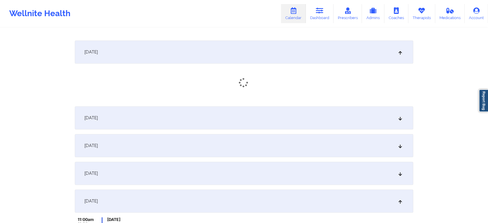
click at [376, 129] on div "September 1, 2025 No appointments September 2, 2025 No appointments September 3…" at bounding box center [244, 49] width 338 height 1011
click at [367, 159] on div "September 1, 2025 No appointments September 2, 2025 No appointments September 3…" at bounding box center [244, 49] width 338 height 1011
click at [378, 119] on div "[DATE]" at bounding box center [244, 119] width 338 height 23
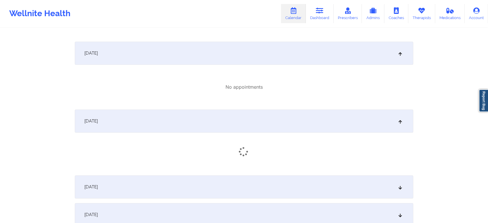
scroll to position [662, 0]
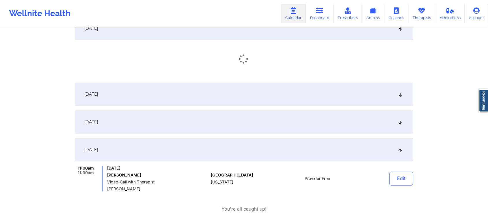
click at [342, 122] on div "[DATE]" at bounding box center [244, 121] width 338 height 23
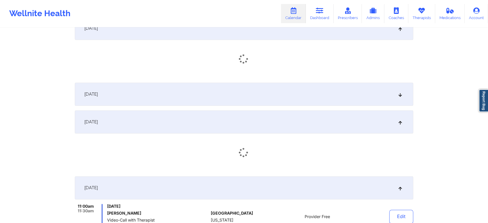
click at [330, 103] on div "[DATE]" at bounding box center [244, 94] width 338 height 23
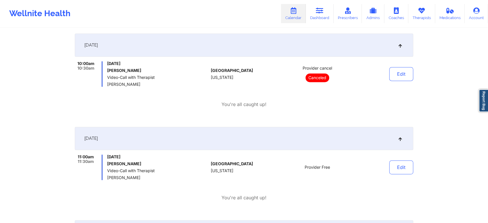
scroll to position [785, 0]
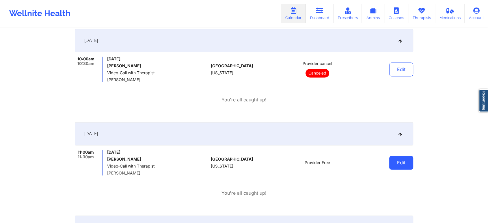
click at [405, 165] on button "Edit" at bounding box center [401, 163] width 24 height 14
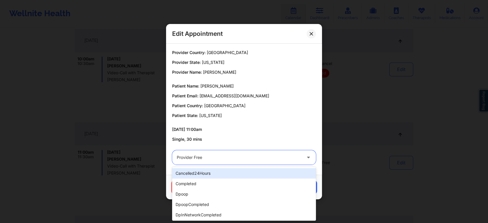
click at [229, 161] on div at bounding box center [239, 157] width 125 height 7
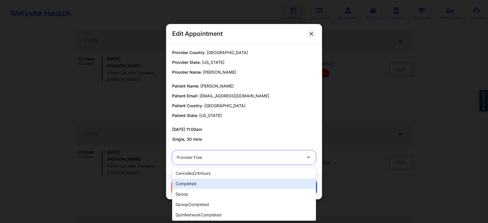
click at [204, 186] on div "completed" at bounding box center [244, 183] width 144 height 10
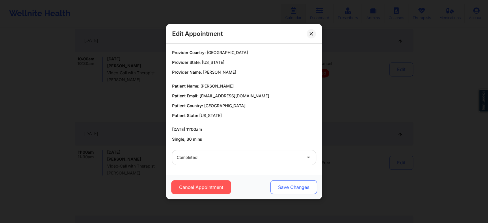
click at [302, 181] on button "Save Changes" at bounding box center [293, 187] width 47 height 14
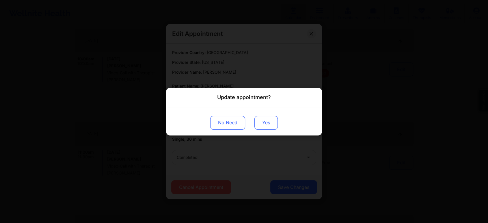
click at [266, 124] on button "Yes" at bounding box center [265, 122] width 23 height 14
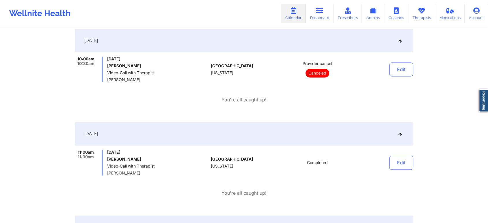
scroll to position [0, 0]
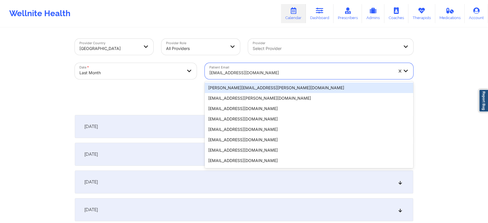
click at [250, 74] on div at bounding box center [301, 72] width 184 height 7
paste input "jerrelcoffey@gmail.com"
type input "jerrelcoffey@gmail.com"
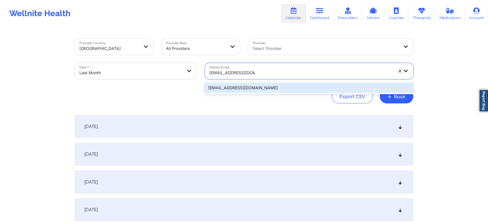
click at [254, 86] on div "jerrelcoffey@gmail.com" at bounding box center [309, 88] width 208 height 10
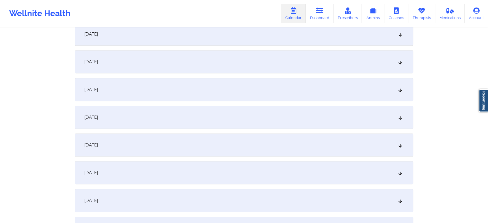
scroll to position [598, 0]
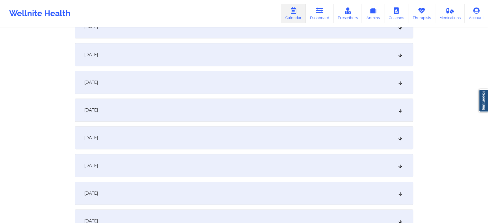
click at [242, 44] on div "[DATE]" at bounding box center [244, 54] width 338 height 23
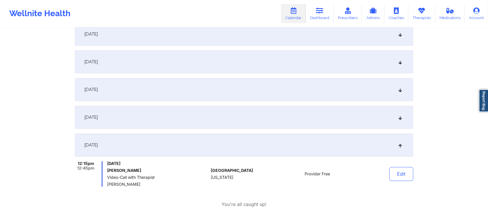
scroll to position [504, 0]
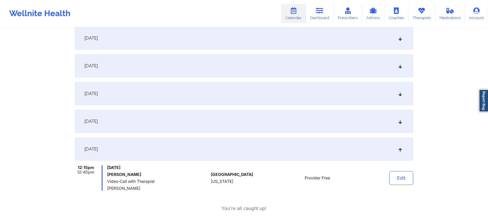
click at [331, 114] on div "[DATE]" at bounding box center [244, 121] width 338 height 23
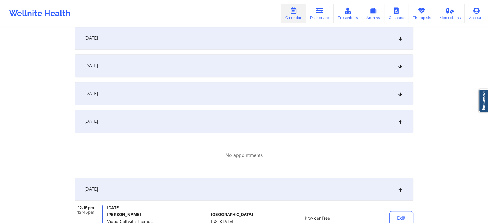
click at [321, 96] on div "[DATE]" at bounding box center [244, 93] width 338 height 23
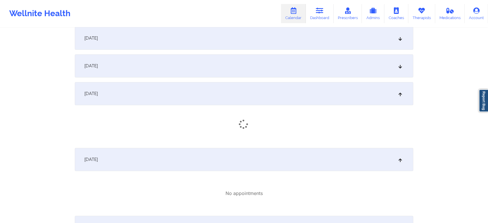
click at [326, 66] on div "[DATE]" at bounding box center [244, 65] width 338 height 23
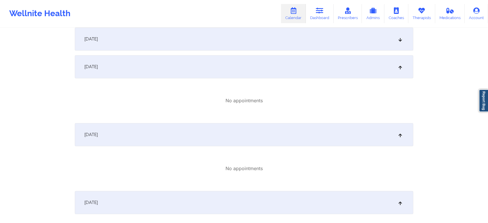
scroll to position [459, 0]
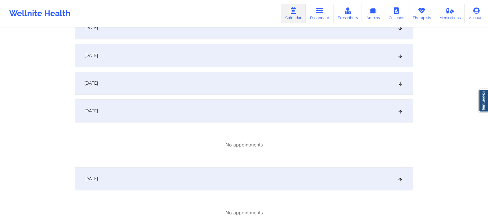
click at [348, 40] on div "September 1, 2025 No appointments September 2, 2025 No appointments September 3…" at bounding box center [244, 162] width 338 height 1012
click at [326, 39] on div "[DATE]" at bounding box center [244, 27] width 338 height 23
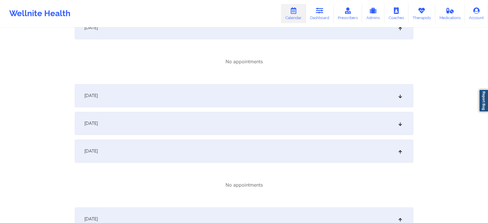
click at [317, 109] on div "September 1, 2025 No appointments September 2, 2025 No appointments September 3…" at bounding box center [244, 182] width 338 height 1053
click at [307, 132] on div "[DATE]" at bounding box center [244, 123] width 338 height 23
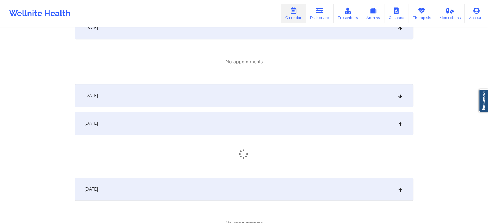
click at [322, 95] on div "[DATE]" at bounding box center [244, 95] width 338 height 23
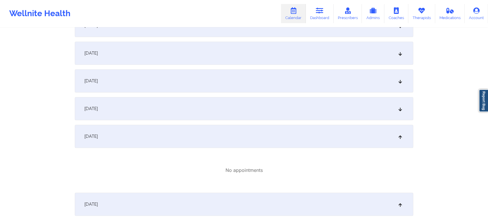
scroll to position [333, 0]
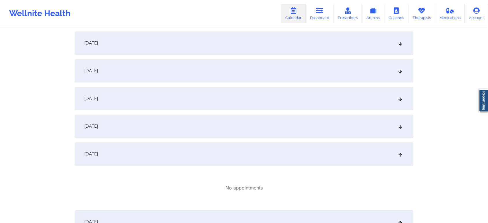
click at [304, 121] on div "[DATE]" at bounding box center [244, 126] width 338 height 23
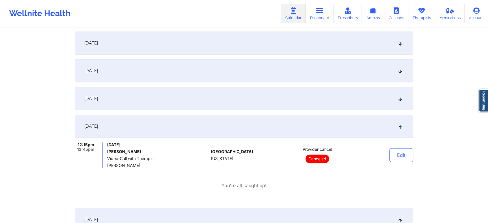
click at [317, 94] on div "[DATE]" at bounding box center [244, 98] width 338 height 23
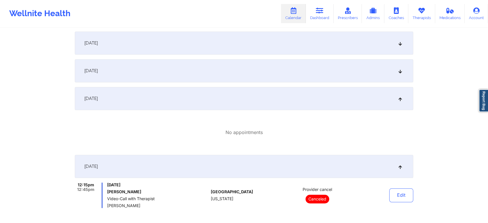
click at [302, 68] on div "[DATE]" at bounding box center [244, 70] width 338 height 23
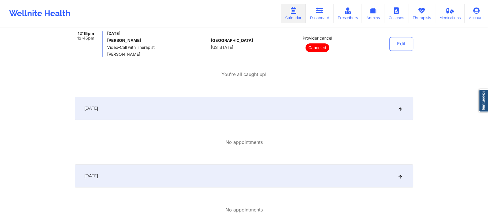
scroll to position [520, 0]
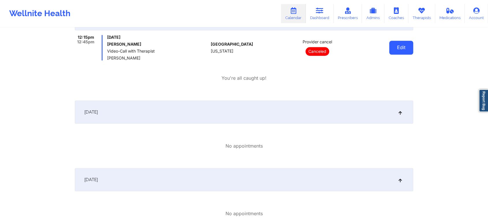
click at [401, 48] on button "Edit" at bounding box center [401, 48] width 24 height 14
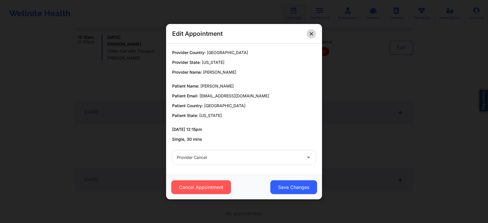
click at [314, 31] on button at bounding box center [311, 33] width 9 height 9
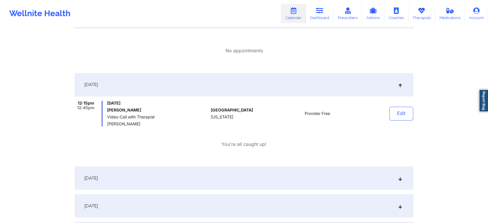
scroll to position [1004, 0]
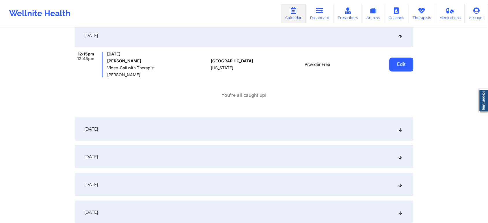
click at [399, 63] on button "Edit" at bounding box center [401, 64] width 24 height 14
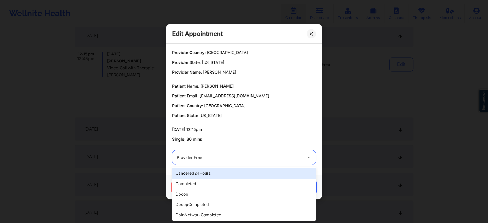
click at [280, 160] on div at bounding box center [239, 157] width 125 height 7
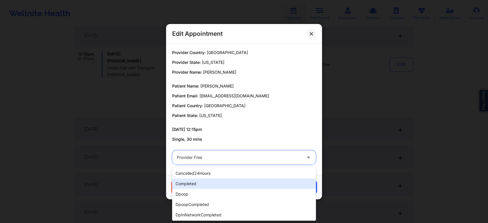
click at [253, 182] on div "completed" at bounding box center [244, 183] width 144 height 10
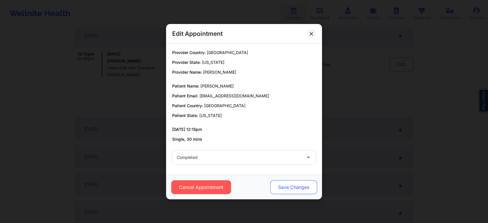
click at [302, 191] on button "Save Changes" at bounding box center [293, 187] width 47 height 14
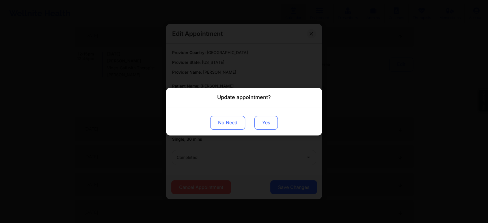
drag, startPoint x: 304, startPoint y: 186, endPoint x: 266, endPoint y: 121, distance: 75.1
click at [266, 121] on div "Update appointment? No Need Yes" at bounding box center [244, 111] width 488 height 223
click at [266, 121] on button "Yes" at bounding box center [265, 122] width 23 height 14
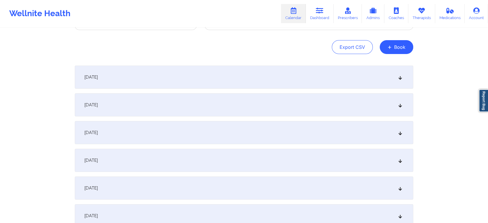
scroll to position [0, 0]
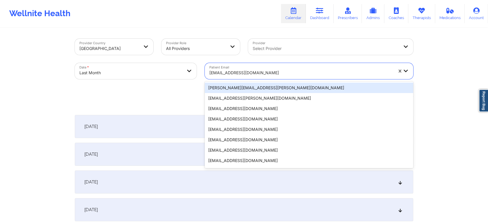
click at [239, 68] on div "jerrelcoffey@gmail.com" at bounding box center [301, 72] width 184 height 13
paste input "aaronclazar@gmail.com"
type input "aaronclazar@gmail.com"
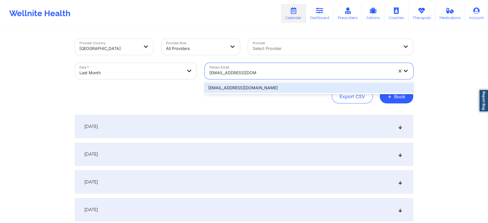
click at [259, 84] on div "aaronclazar@gmail.com" at bounding box center [309, 88] width 208 height 10
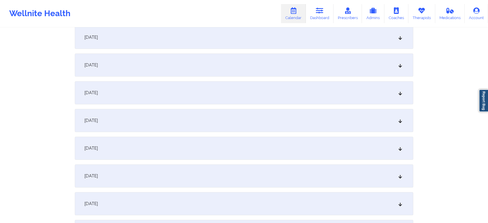
scroll to position [540, 0]
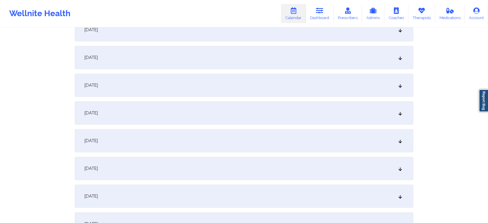
click at [226, 170] on div "[DATE]" at bounding box center [244, 168] width 338 height 23
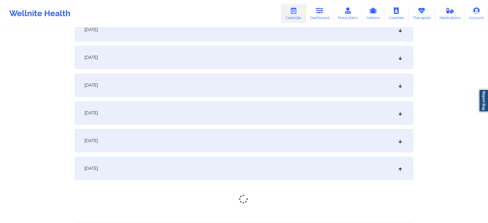
click at [226, 149] on div "[DATE]" at bounding box center [244, 140] width 338 height 23
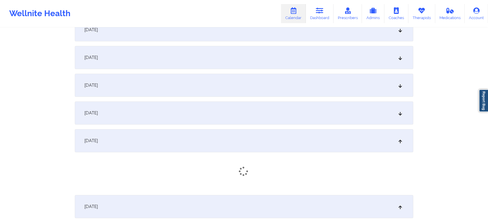
click at [245, 125] on div "September 1, 2025 No appointments September 2, 2025 No appointments September 3…" at bounding box center [244, 26] width 338 height 903
click at [292, 113] on div "[DATE]" at bounding box center [244, 112] width 338 height 23
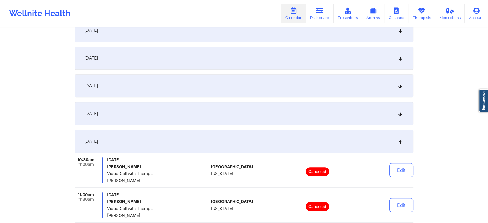
scroll to position [509, 0]
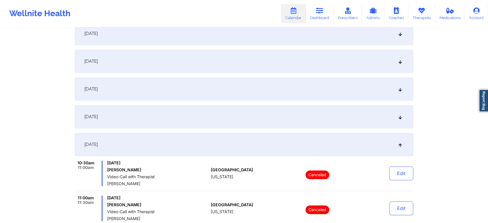
click at [280, 107] on div "[DATE]" at bounding box center [244, 116] width 338 height 23
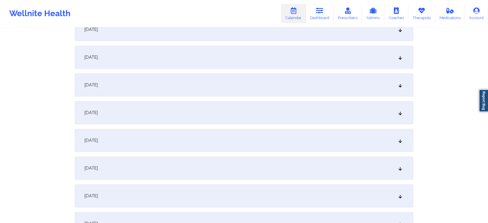
scroll to position [268, 0]
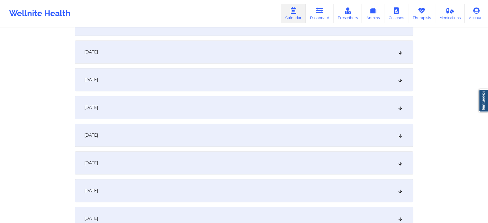
click at [326, 181] on div "[DATE]" at bounding box center [244, 190] width 338 height 23
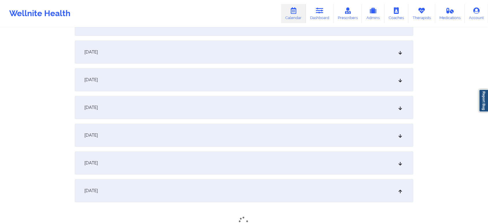
drag, startPoint x: 488, startPoint y: 88, endPoint x: 492, endPoint y: 75, distance: 13.5
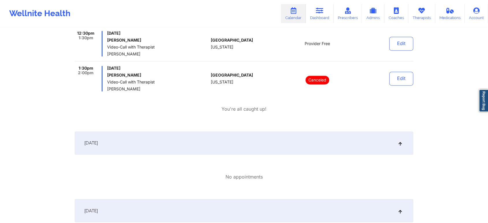
scroll to position [843, 0]
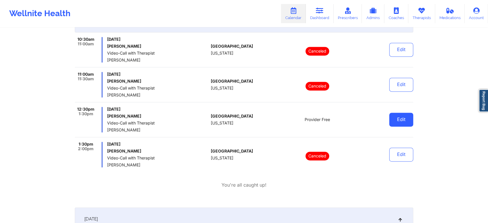
click at [406, 120] on button "Edit" at bounding box center [401, 120] width 24 height 14
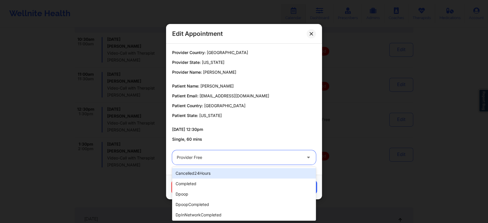
click at [235, 157] on div at bounding box center [239, 157] width 125 height 7
click at [239, 155] on div at bounding box center [239, 157] width 125 height 7
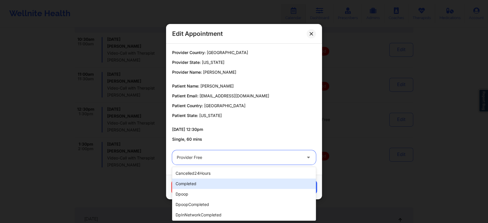
click at [212, 183] on div "completed" at bounding box center [244, 183] width 144 height 10
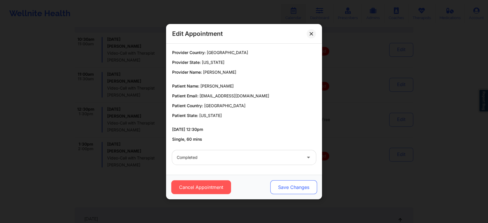
click at [296, 188] on button "Save Changes" at bounding box center [293, 187] width 47 height 14
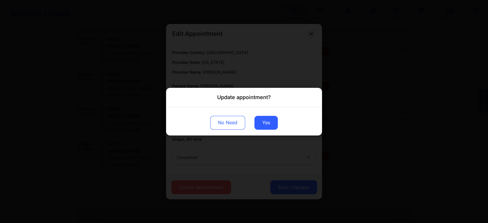
click at [265, 129] on div "No Need Yes" at bounding box center [244, 121] width 156 height 28
drag, startPoint x: 261, startPoint y: 111, endPoint x: 260, endPoint y: 119, distance: 8.2
click at [260, 119] on div "No Need Yes" at bounding box center [244, 121] width 156 height 28
click at [260, 119] on button "Yes" at bounding box center [265, 122] width 23 height 14
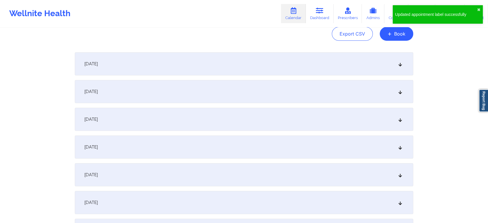
scroll to position [0, 0]
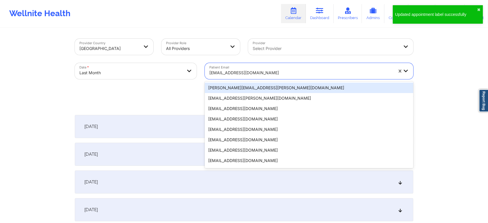
click at [251, 74] on div at bounding box center [301, 72] width 184 height 7
paste input "moniqueduenas83@gmail.com"
type input "moniqueduenas83@gmail.com"
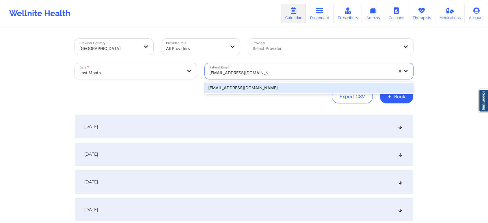
click at [305, 88] on div "moniqueduenas83@gmail.com" at bounding box center [309, 88] width 208 height 10
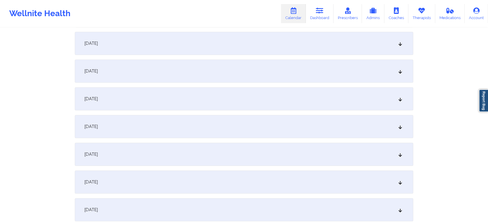
scroll to position [500, 0]
click at [244, 160] on div "[DATE]" at bounding box center [244, 152] width 338 height 23
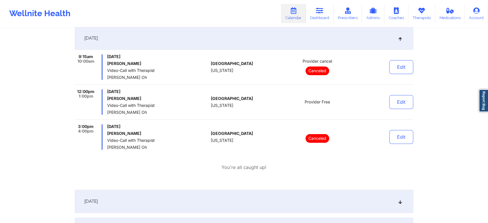
scroll to position [617, 0]
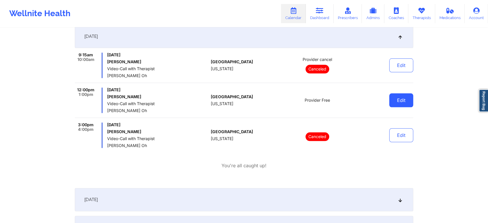
click at [398, 102] on button "Edit" at bounding box center [401, 100] width 24 height 14
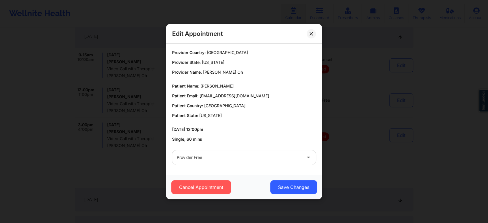
click at [262, 158] on div at bounding box center [239, 157] width 125 height 7
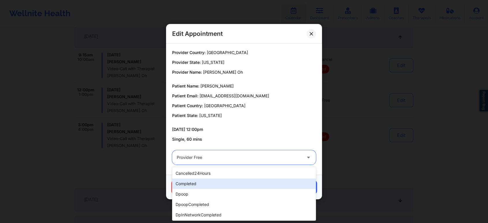
click at [225, 182] on div "completed" at bounding box center [244, 183] width 144 height 10
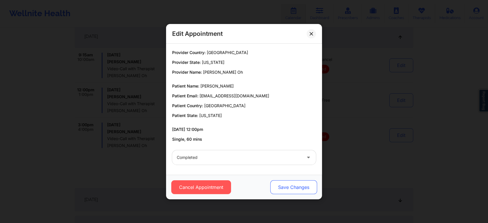
click at [297, 185] on button "Save Changes" at bounding box center [293, 187] width 47 height 14
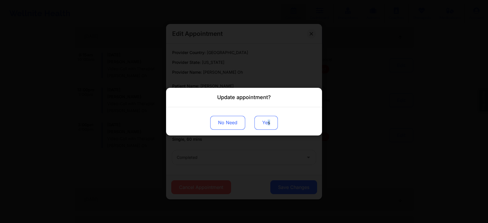
drag, startPoint x: 270, startPoint y: 115, endPoint x: 266, endPoint y: 121, distance: 6.9
click at [266, 121] on div "No Need Yes" at bounding box center [244, 121] width 156 height 28
click at [266, 121] on button "Yes" at bounding box center [265, 122] width 23 height 14
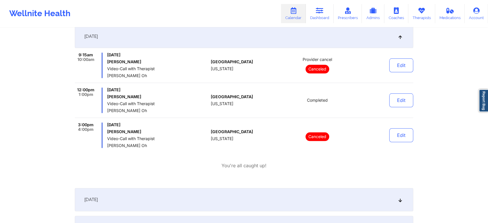
scroll to position [0, 0]
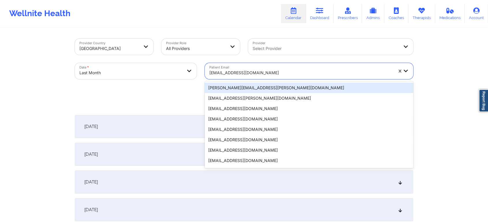
click at [245, 73] on div at bounding box center [301, 72] width 184 height 7
paste input "drea70398@gmail.com"
type input "drea70398@gmail.com"
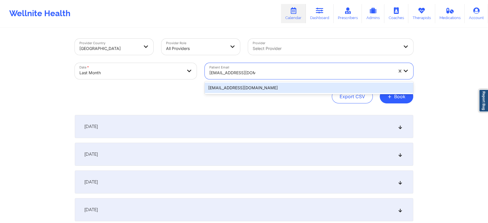
click at [247, 88] on div "drea70398@gmail.com" at bounding box center [309, 88] width 208 height 10
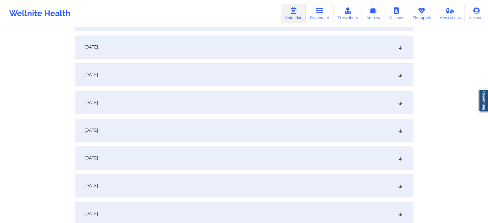
scroll to position [591, 0]
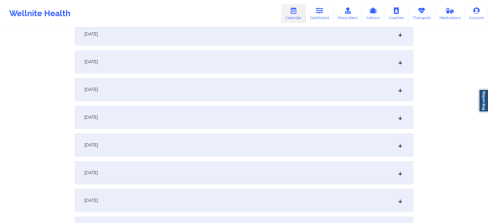
click at [241, 59] on div "[DATE]" at bounding box center [244, 61] width 338 height 23
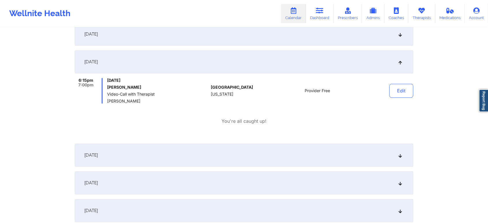
scroll to position [396, 0]
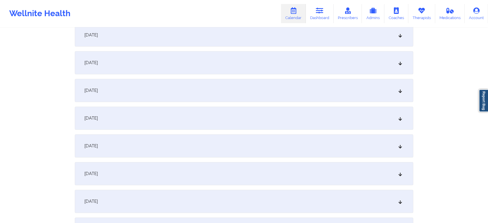
click at [276, 90] on div "[DATE]" at bounding box center [244, 90] width 338 height 23
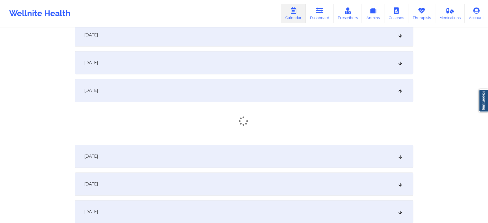
click at [291, 70] on div "[DATE]" at bounding box center [244, 62] width 338 height 23
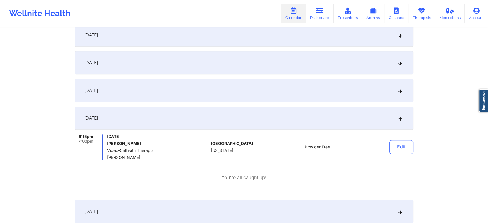
scroll to position [661, 0]
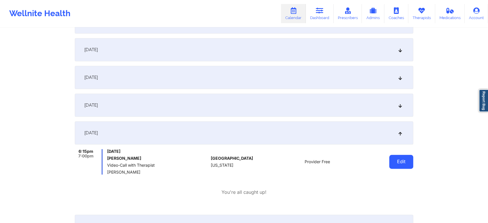
click at [401, 159] on button "Edit" at bounding box center [401, 162] width 24 height 14
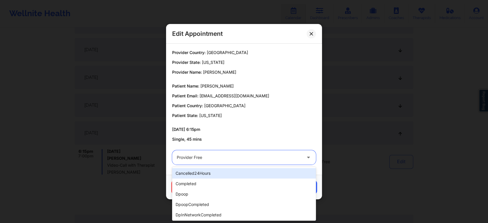
click at [201, 156] on div at bounding box center [239, 157] width 125 height 7
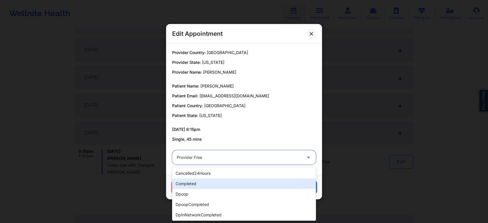
click at [191, 184] on div "completed" at bounding box center [244, 183] width 144 height 10
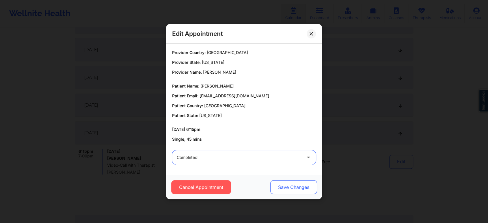
click at [302, 186] on button "Save Changes" at bounding box center [293, 187] width 47 height 14
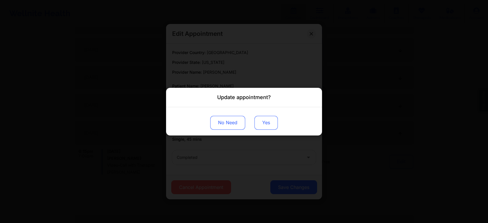
click at [275, 125] on button "Yes" at bounding box center [265, 122] width 23 height 14
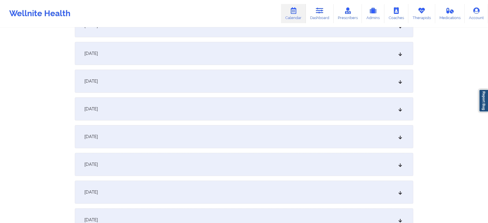
scroll to position [0, 0]
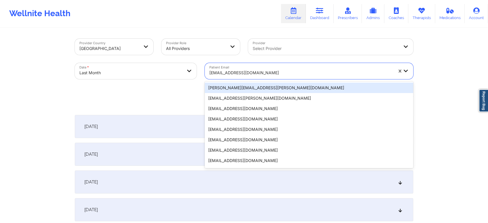
click at [237, 68] on div "drea70398@gmail.com" at bounding box center [301, 72] width 184 height 13
paste input "imanisaunderson@gmail.com"
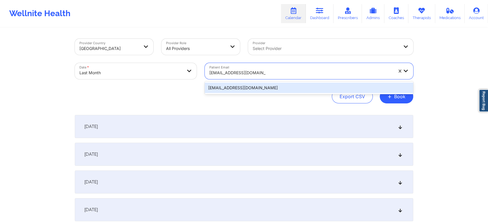
type input "imanisaunderson@gmail.com"
click at [251, 80] on div "Patient Email 1 result available for search term imanisaunderson@gmail.com. Use…" at bounding box center [309, 71] width 217 height 24
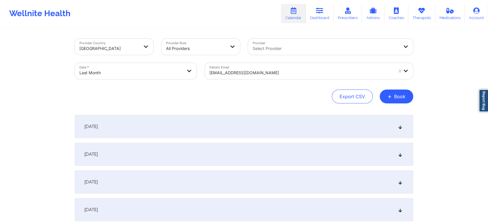
drag, startPoint x: 253, startPoint y: 80, endPoint x: 219, endPoint y: 64, distance: 37.2
click at [219, 64] on div "Patient Email drea70398@gmail.com" at bounding box center [309, 71] width 217 height 24
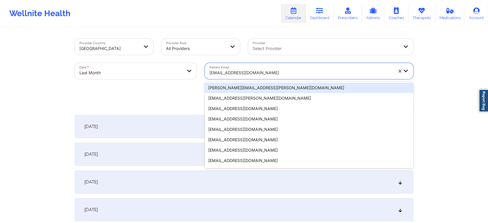
click at [219, 64] on div "drea70398@gmail.com" at bounding box center [299, 71] width 189 height 16
paste input "imanisaunderson@gmail.com"
type input "imanisaunderson@gmail.com"
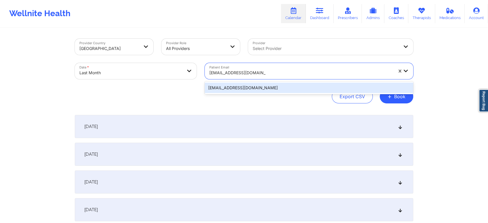
click at [243, 89] on div "imanisaunderson@gmail.com" at bounding box center [309, 88] width 208 height 10
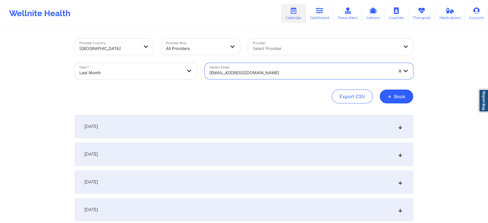
scroll to position [546, 0]
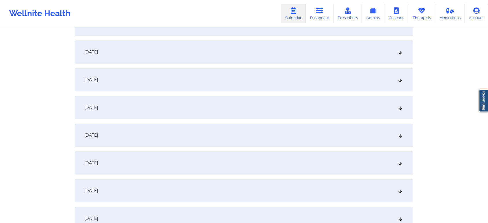
click at [349, 137] on div "[DATE]" at bounding box center [244, 135] width 338 height 23
click at [305, 80] on div "[DATE]" at bounding box center [244, 79] width 338 height 23
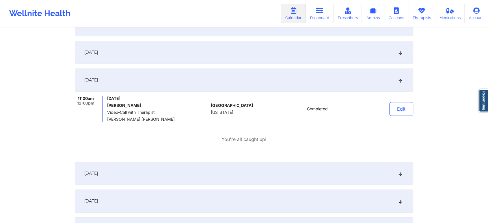
click at [346, 178] on div "[DATE]" at bounding box center [244, 173] width 338 height 23
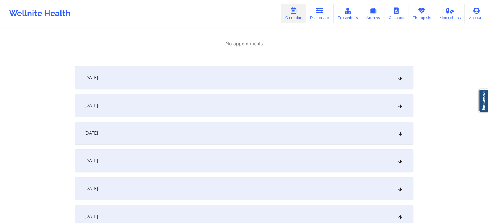
scroll to position [576, 0]
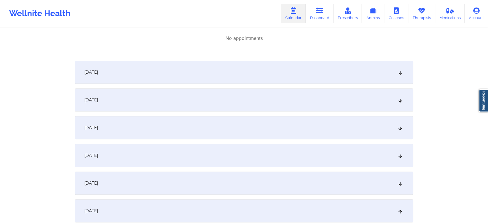
click at [347, 106] on div "[DATE]" at bounding box center [244, 99] width 338 height 23
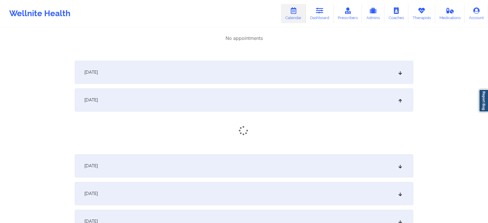
click at [275, 66] on div "[DATE]" at bounding box center [244, 72] width 338 height 23
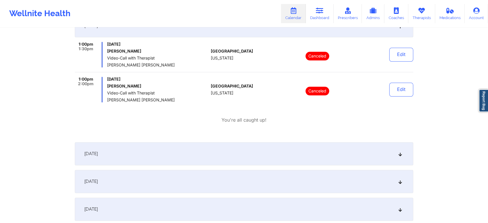
scroll to position [725, 0]
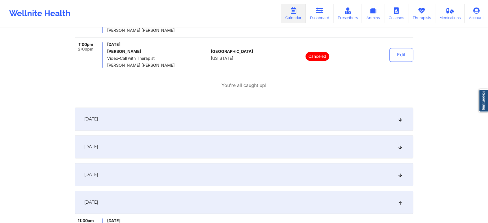
click at [345, 128] on div "[DATE]" at bounding box center [244, 118] width 338 height 23
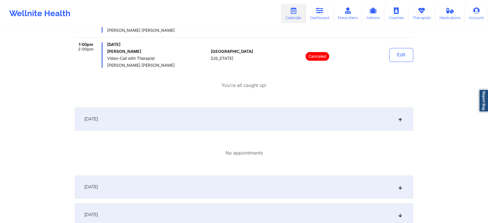
click at [311, 194] on div "[DATE]" at bounding box center [244, 186] width 338 height 23
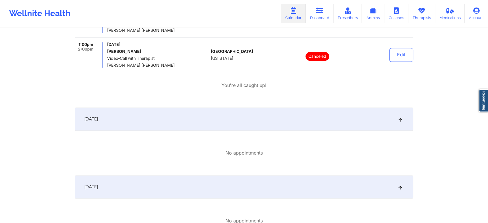
scroll to position [864, 0]
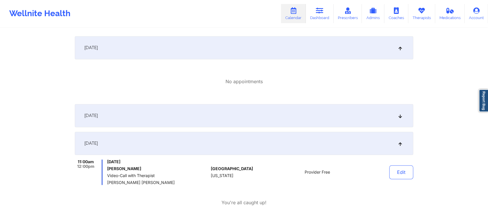
click at [388, 126] on div "[DATE]" at bounding box center [244, 115] width 338 height 23
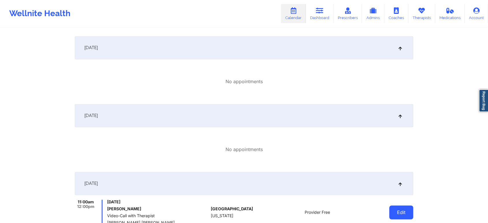
click at [403, 212] on button "Edit" at bounding box center [401, 212] width 24 height 14
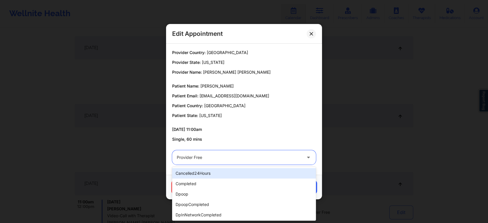
click at [245, 159] on div at bounding box center [239, 157] width 125 height 7
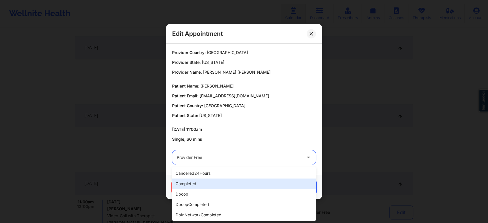
click at [204, 184] on div "completed" at bounding box center [244, 183] width 144 height 10
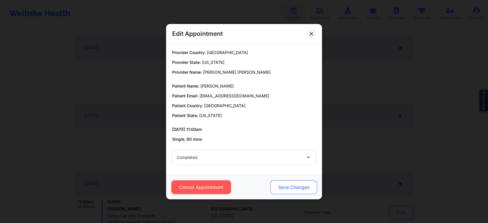
click at [290, 184] on button "Save Changes" at bounding box center [293, 187] width 47 height 14
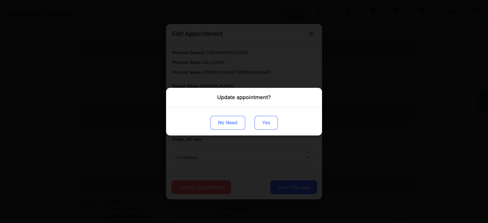
click at [264, 118] on button "Yes" at bounding box center [265, 122] width 23 height 14
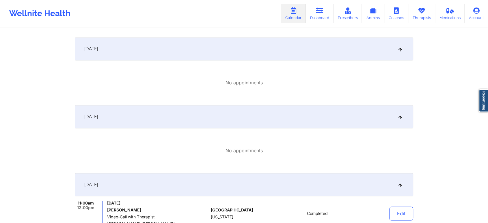
scroll to position [0, 0]
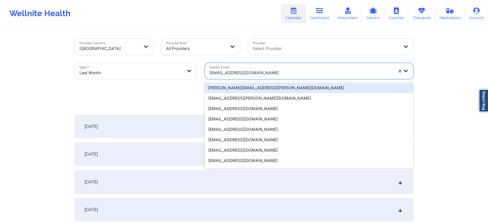
click at [255, 66] on div "imanisaunderson@gmail.com" at bounding box center [299, 71] width 189 height 16
paste input "hoyt.christy@yahoo.com"
type input "hoyt.christy@yahoo.com"
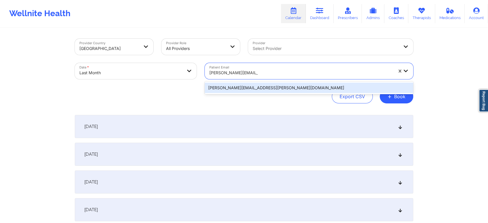
click at [252, 90] on div "hoyt.christy@yahoo.com" at bounding box center [309, 88] width 208 height 10
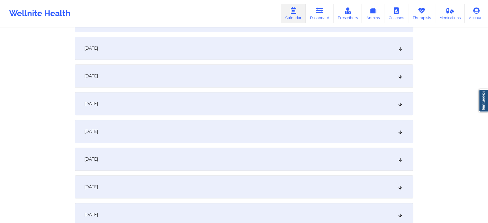
scroll to position [606, 0]
click at [201, 79] on div "[DATE]" at bounding box center [244, 75] width 338 height 23
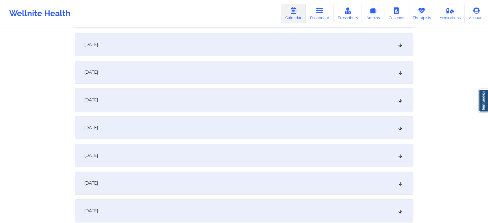
scroll to position [349, 0]
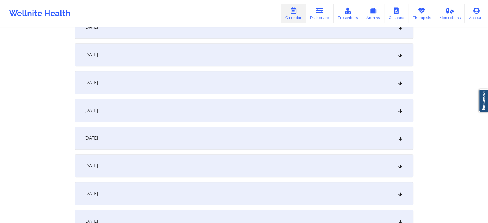
click at [236, 148] on div "[DATE]" at bounding box center [244, 137] width 338 height 23
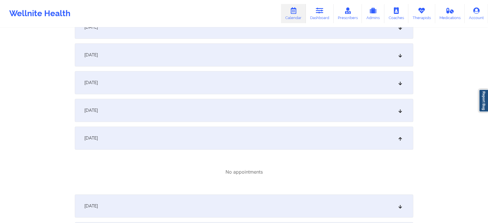
scroll to position [465, 0]
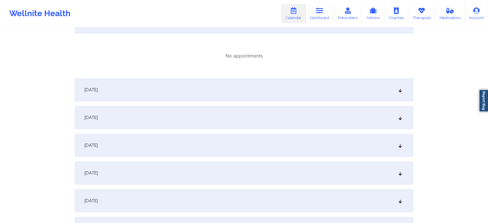
click at [341, 131] on div "September 1, 2025 No appointments September 2, 2025 No appointments September 3…" at bounding box center [244, 116] width 338 height 932
click at [329, 172] on div "[DATE]" at bounding box center [244, 172] width 338 height 23
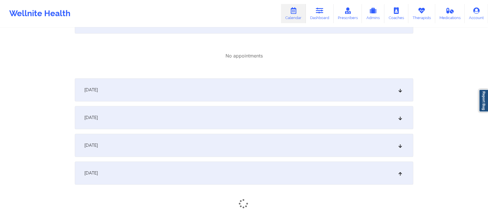
click at [323, 119] on div "[DATE]" at bounding box center [244, 117] width 338 height 23
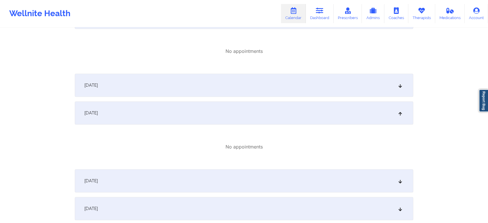
scroll to position [587, 0]
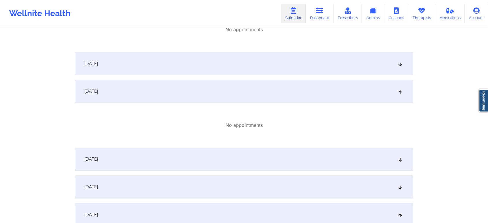
drag, startPoint x: 273, startPoint y: 85, endPoint x: 252, endPoint y: 70, distance: 26.4
click at [252, 70] on div "September 1, 2025 No appointments September 2, 2025 No appointments September 3…" at bounding box center [244, 34] width 338 height 1012
click at [252, 70] on div "[DATE]" at bounding box center [244, 63] width 338 height 23
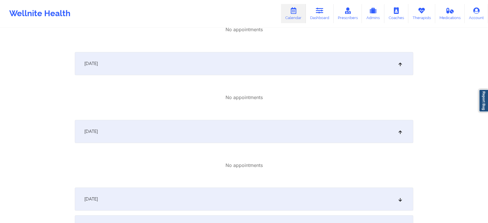
scroll to position [668, 0]
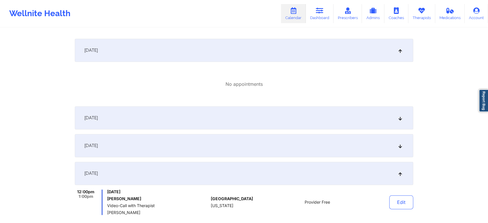
click at [311, 128] on div "[DATE]" at bounding box center [244, 117] width 338 height 23
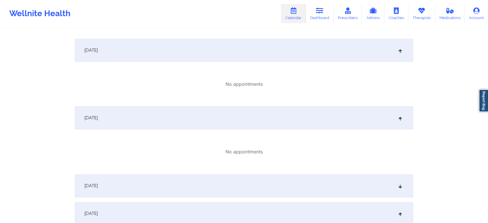
click at [309, 183] on div "[DATE]" at bounding box center [244, 185] width 338 height 23
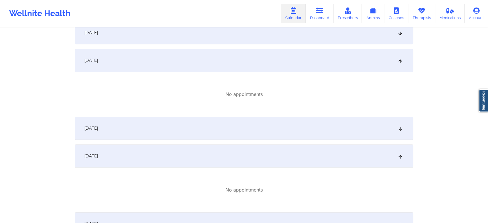
scroll to position [430, 0]
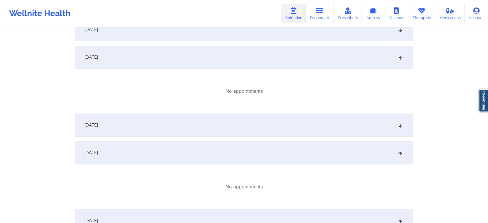
click at [349, 120] on div "[DATE]" at bounding box center [244, 124] width 338 height 23
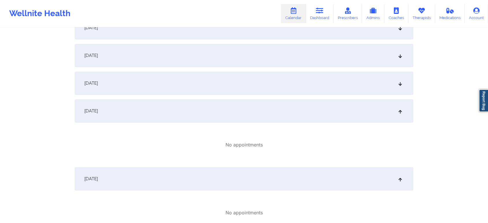
scroll to position [374, 0]
click at [311, 84] on div "[DATE]" at bounding box center [244, 84] width 338 height 23
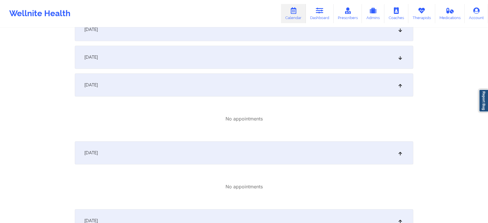
click at [290, 46] on div "[DATE]" at bounding box center [244, 57] width 338 height 23
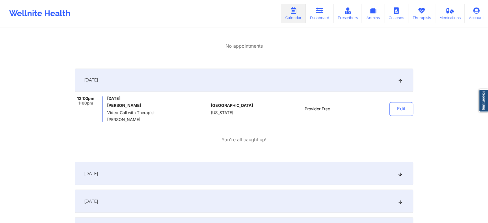
scroll to position [1015, 0]
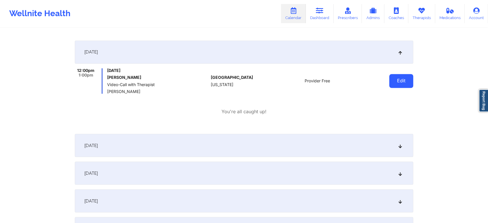
click at [400, 83] on button "Edit" at bounding box center [401, 81] width 24 height 14
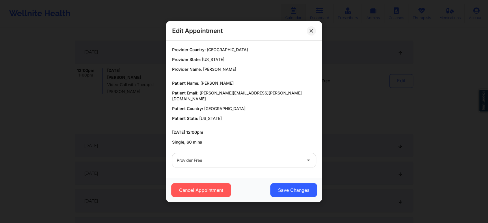
click at [230, 150] on div "Provider Free" at bounding box center [244, 160] width 152 height 23
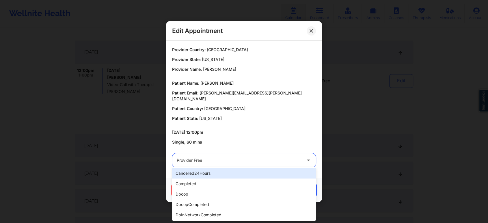
drag, startPoint x: 217, startPoint y: 158, endPoint x: 198, endPoint y: 186, distance: 34.3
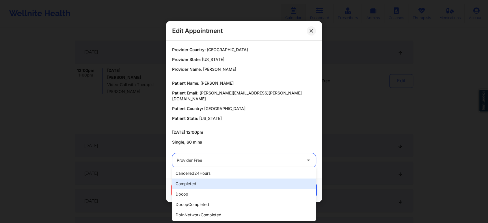
click at [198, 186] on div "completed" at bounding box center [244, 183] width 144 height 10
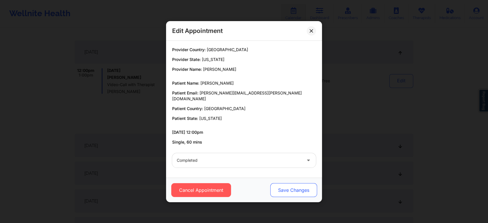
click at [289, 188] on button "Save Changes" at bounding box center [293, 190] width 47 height 14
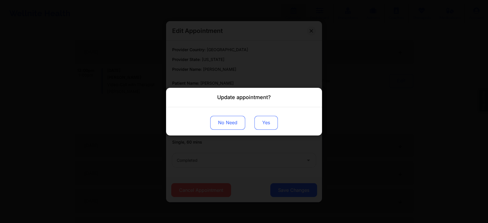
click at [267, 128] on button "Yes" at bounding box center [265, 122] width 23 height 14
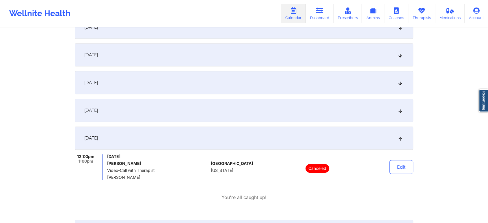
scroll to position [0, 0]
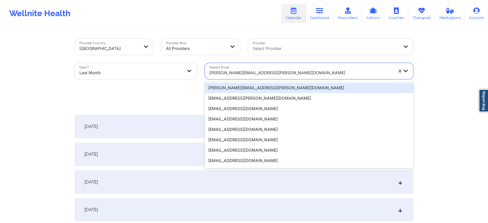
click at [248, 70] on div at bounding box center [301, 72] width 184 height 7
paste input "willyjrs@comcast.net"
type input "willyjrs@comcast.net"
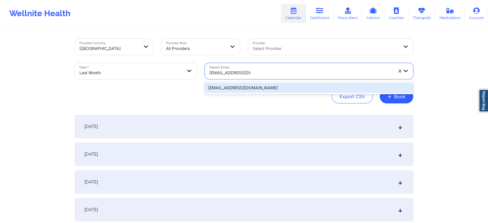
click at [245, 86] on div "willyjrs@comcast.net" at bounding box center [309, 88] width 208 height 10
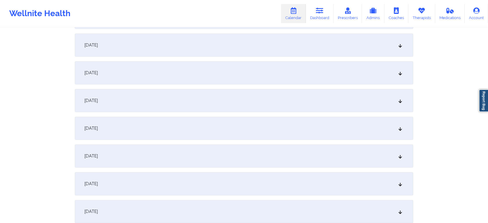
scroll to position [620, 0]
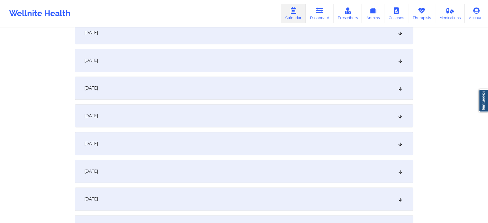
click at [279, 63] on div "[DATE]" at bounding box center [244, 60] width 338 height 23
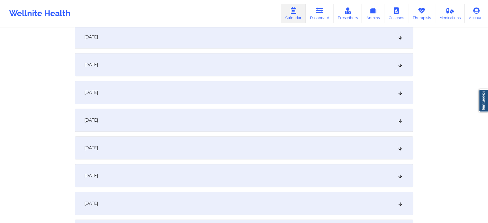
scroll to position [335, 0]
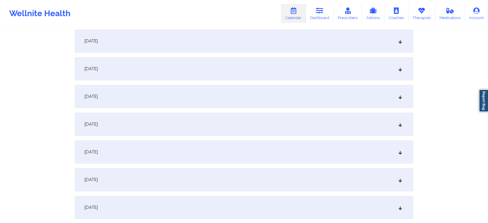
click at [181, 146] on div "[DATE]" at bounding box center [244, 151] width 338 height 23
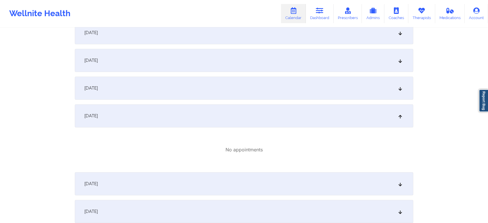
scroll to position [457, 0]
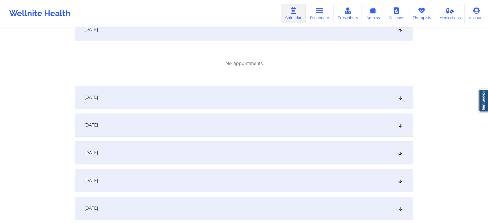
click at [342, 132] on div "[DATE]" at bounding box center [244, 124] width 338 height 23
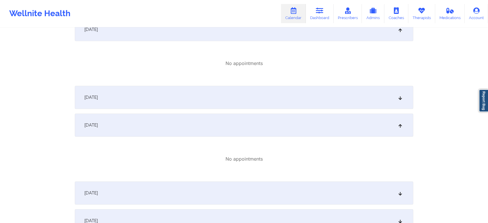
click at [278, 105] on div "[DATE]" at bounding box center [244, 97] width 338 height 23
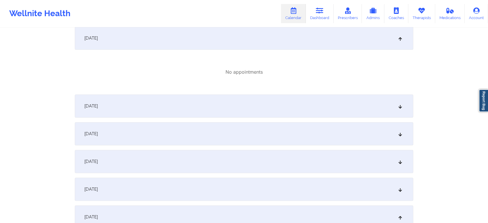
scroll to position [609, 0]
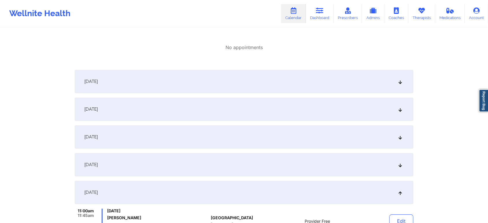
click at [328, 89] on div "[DATE]" at bounding box center [244, 81] width 338 height 23
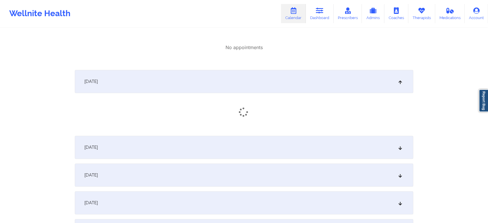
click at [305, 140] on div "[DATE]" at bounding box center [244, 147] width 338 height 23
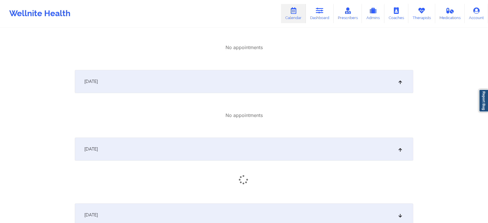
drag, startPoint x: 313, startPoint y: 197, endPoint x: 439, endPoint y: 142, distance: 138.1
click at [439, 142] on div "Provider Country United States Provider Role All Providers Provider Select Prov…" at bounding box center [244, 5] width 488 height 1229
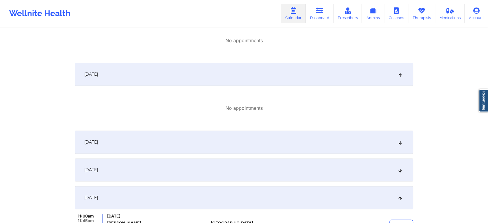
scroll to position [687, 0]
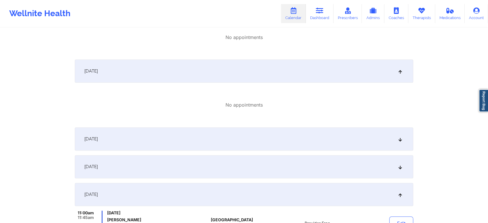
click at [278, 166] on div "[DATE]" at bounding box center [244, 166] width 338 height 23
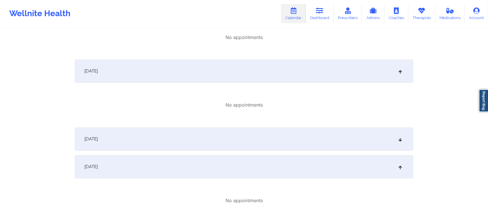
click at [319, 141] on div "[DATE]" at bounding box center [244, 138] width 338 height 23
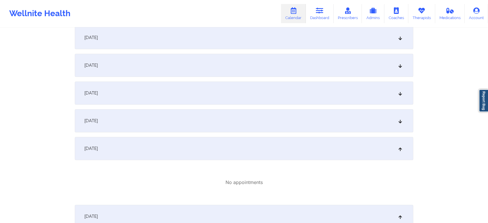
scroll to position [348, 0]
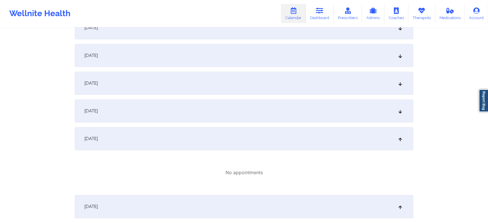
click at [276, 104] on div "[DATE]" at bounding box center [244, 110] width 338 height 23
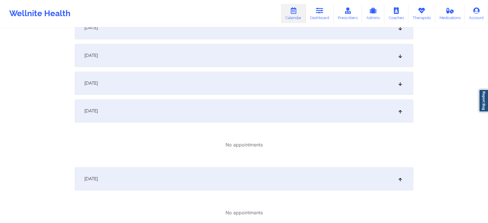
click at [300, 85] on div "[DATE]" at bounding box center [244, 83] width 338 height 23
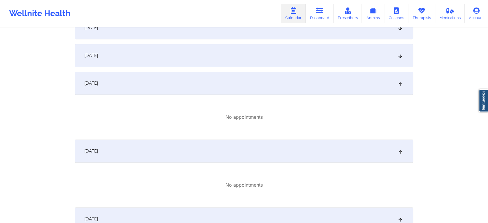
scroll to position [302, 0]
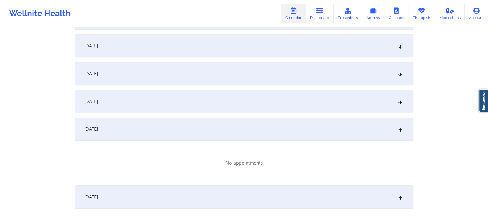
click at [260, 98] on div "[DATE]" at bounding box center [244, 101] width 338 height 23
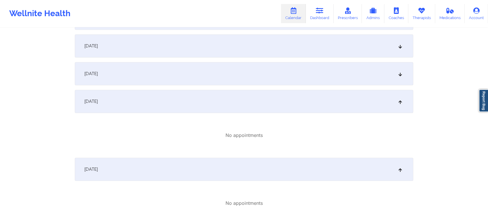
scroll to position [289, 0]
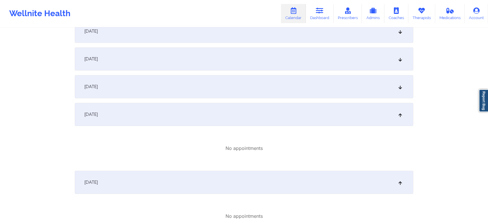
click at [278, 77] on div "[DATE]" at bounding box center [244, 86] width 338 height 23
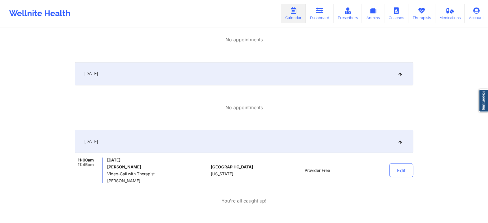
scroll to position [982, 0]
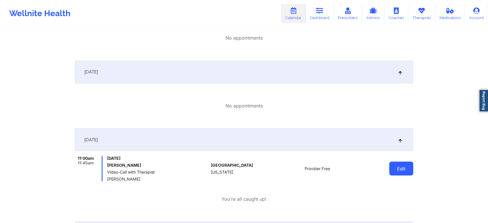
drag, startPoint x: 418, startPoint y: 172, endPoint x: 406, endPoint y: 171, distance: 12.1
click at [406, 171] on button "Edit" at bounding box center [401, 168] width 24 height 14
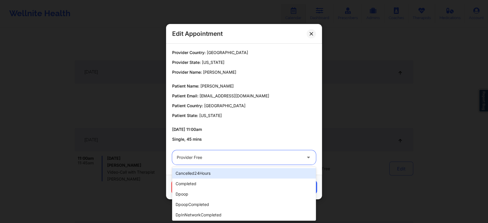
click at [227, 161] on div "Provider Free" at bounding box center [239, 157] width 125 height 14
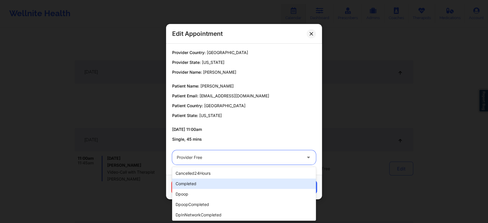
click at [206, 186] on div "completed" at bounding box center [244, 183] width 144 height 10
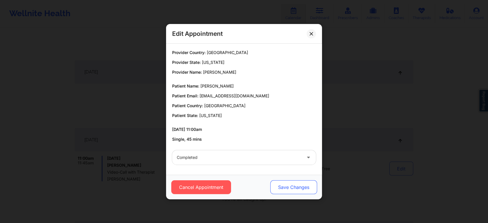
click at [286, 190] on button "Save Changes" at bounding box center [293, 187] width 47 height 14
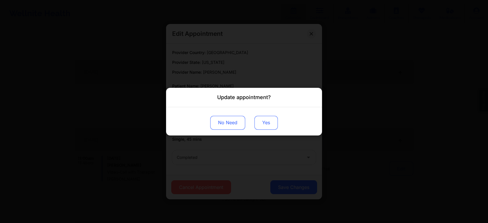
click at [256, 117] on button "Yes" at bounding box center [265, 122] width 23 height 14
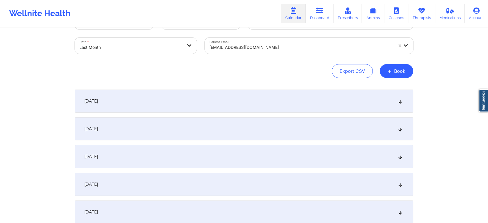
scroll to position [0, 0]
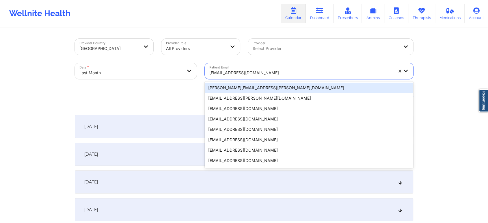
click at [239, 69] on div at bounding box center [301, 72] width 184 height 7
paste input "jlino194@yahoo.com"
type input "jlino194@yahoo.com"
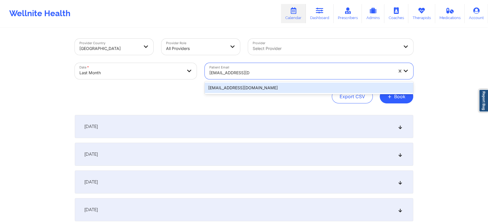
click at [248, 90] on div "jlino194@yahoo.com" at bounding box center [309, 88] width 208 height 10
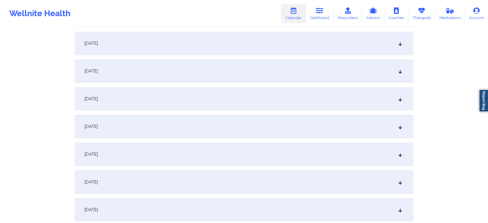
scroll to position [528, 0]
click at [232, 149] on div "[DATE]" at bounding box center [244, 152] width 338 height 23
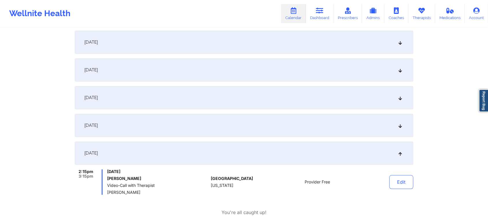
drag, startPoint x: 242, startPoint y: 105, endPoint x: 238, endPoint y: 110, distance: 6.7
click at [238, 110] on div "September 1, 2025 No appointments September 2, 2025 No appointments September 3…" at bounding box center [244, 33] width 338 height 892
click at [234, 130] on div "[DATE]" at bounding box center [244, 125] width 338 height 23
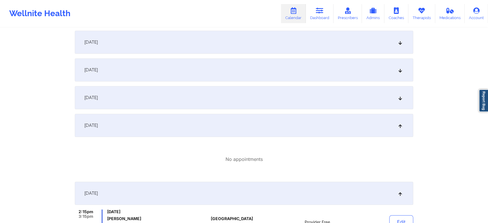
scroll to position [476, 0]
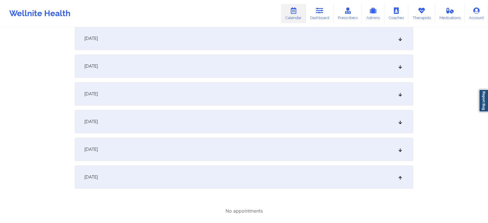
click at [367, 153] on div "[DATE]" at bounding box center [244, 149] width 338 height 23
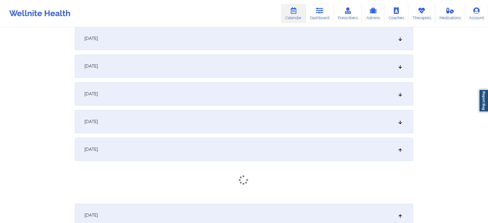
click at [301, 35] on div "[DATE]" at bounding box center [244, 38] width 338 height 23
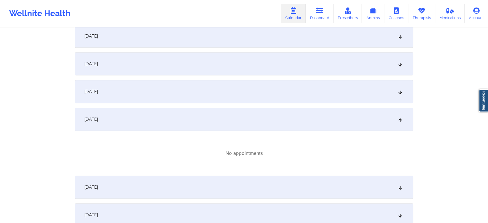
scroll to position [394, 0]
drag, startPoint x: 263, startPoint y: 114, endPoint x: 266, endPoint y: 76, distance: 38.2
click at [266, 76] on div "September 1, 2025 No appointments September 2, 2025 No appointments September 3…" at bounding box center [244, 227] width 338 height 1012
click at [266, 76] on div "[DATE]" at bounding box center [244, 65] width 338 height 23
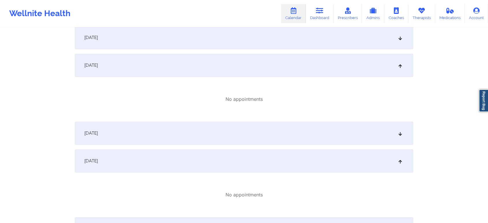
click at [242, 130] on div "[DATE]" at bounding box center [244, 133] width 338 height 23
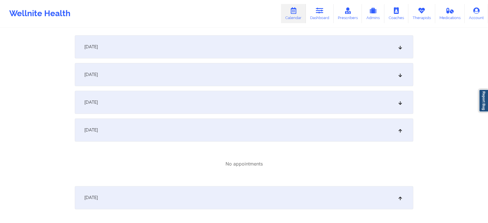
scroll to position [665, 0]
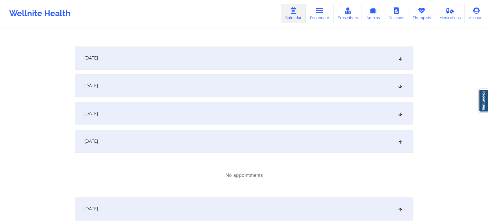
click at [366, 120] on div "[DATE]" at bounding box center [244, 113] width 338 height 23
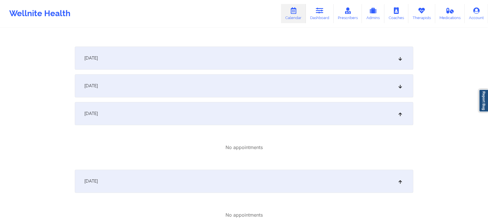
click at [285, 74] on div "[DATE]" at bounding box center [244, 85] width 338 height 23
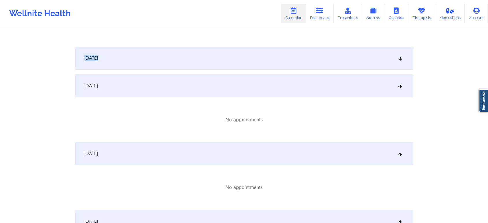
drag, startPoint x: 319, startPoint y: 40, endPoint x: 316, endPoint y: 63, distance: 23.3
click at [316, 63] on div "September 1, 2025 No appointments September 2, 2025 No appointments September 3…" at bounding box center [244, 66] width 338 height 1233
click at [316, 63] on div "[DATE]" at bounding box center [244, 57] width 338 height 23
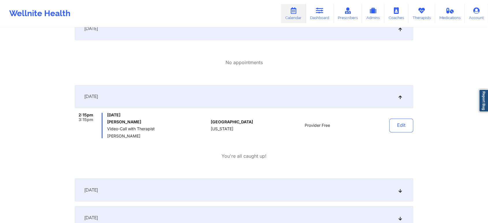
scroll to position [972, 0]
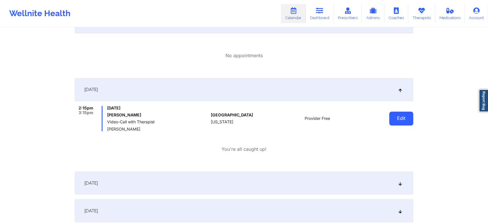
click at [393, 117] on button "Edit" at bounding box center [401, 118] width 24 height 14
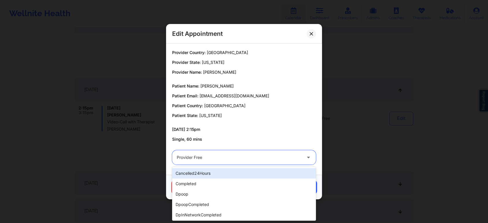
click at [240, 157] on div at bounding box center [239, 157] width 125 height 7
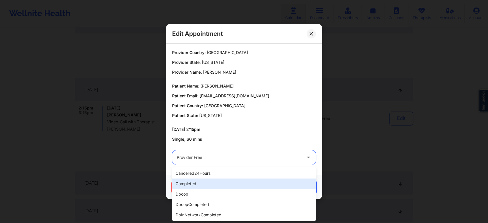
click at [206, 180] on div "completed" at bounding box center [244, 183] width 144 height 10
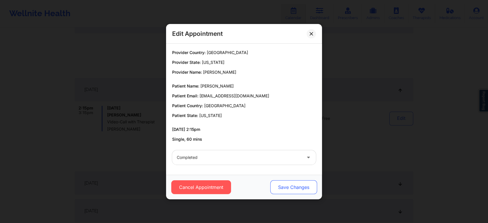
click at [299, 184] on button "Save Changes" at bounding box center [293, 187] width 47 height 14
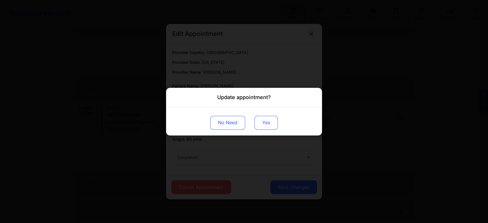
click at [274, 128] on button "Yes" at bounding box center [265, 122] width 23 height 14
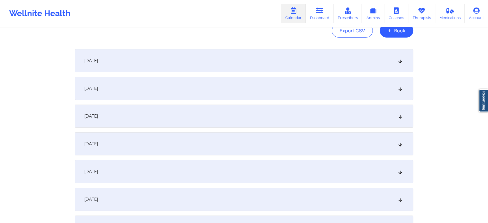
scroll to position [0, 0]
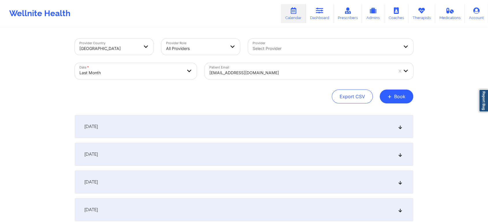
click at [225, 76] on div "jlino194@yahoo.com" at bounding box center [301, 72] width 184 height 13
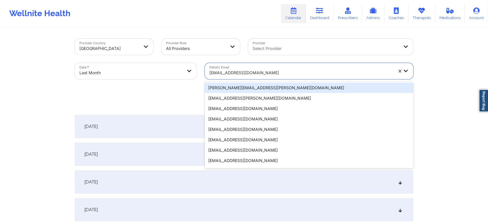
paste input "katecourter229@gmail.com"
type input "katecourter229@gmail.com"
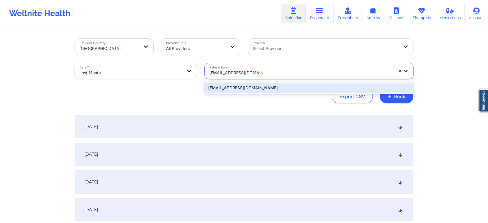
click at [238, 87] on div "katecourter229@gmail.com" at bounding box center [309, 88] width 208 height 10
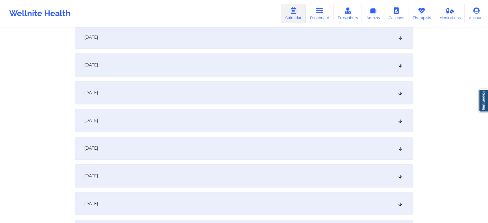
scroll to position [507, 0]
click at [201, 166] on div "[DATE]" at bounding box center [244, 173] width 338 height 23
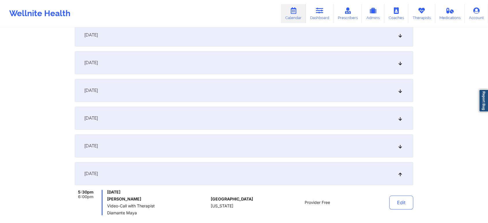
click at [291, 137] on div "[DATE]" at bounding box center [244, 145] width 338 height 23
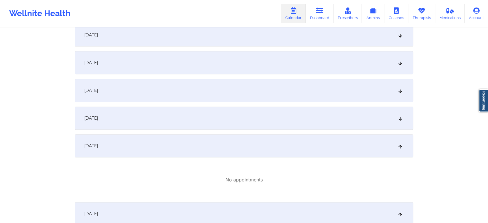
click at [286, 128] on div "[DATE]" at bounding box center [244, 118] width 338 height 23
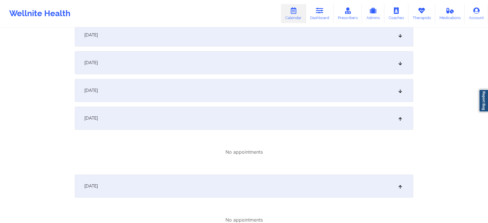
click at [278, 78] on div "September 1, 2025 No appointments September 2, 2025 No appointments September 3…" at bounding box center [244, 94] width 338 height 973
click at [260, 68] on div "[DATE]" at bounding box center [244, 62] width 338 height 23
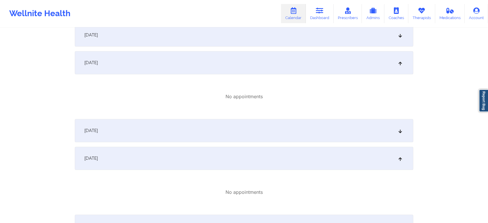
click at [253, 134] on div "[DATE]" at bounding box center [244, 130] width 338 height 23
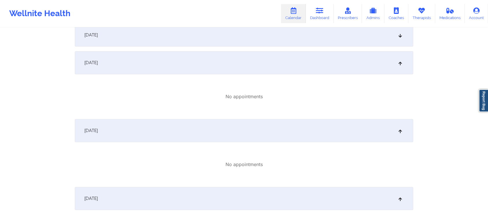
scroll to position [378, 0]
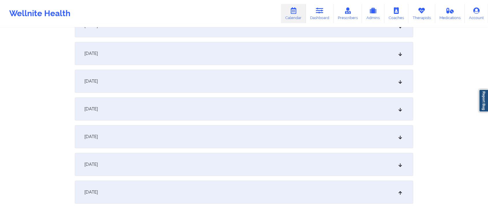
click at [344, 148] on div "[DATE]" at bounding box center [244, 136] width 338 height 23
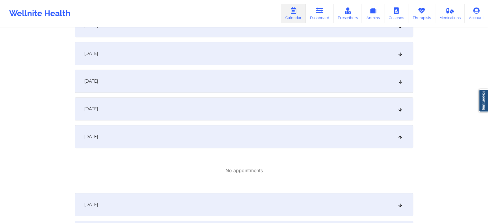
click at [289, 210] on div "[DATE]" at bounding box center [244, 204] width 338 height 23
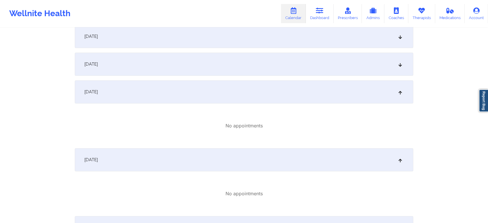
scroll to position [390, 0]
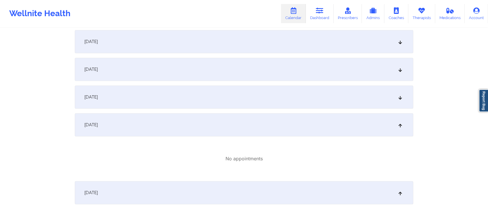
click at [303, 78] on div "[DATE]" at bounding box center [244, 69] width 338 height 23
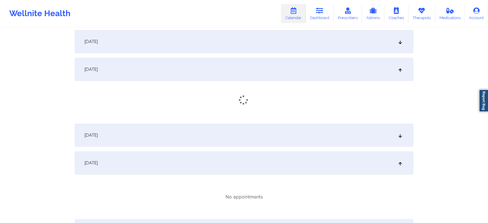
click at [270, 138] on div "[DATE]" at bounding box center [244, 135] width 338 height 23
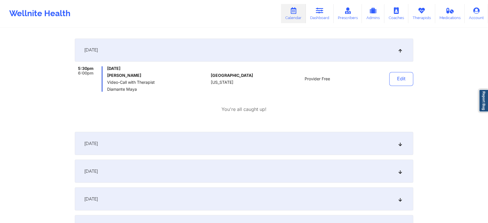
scroll to position [994, 0]
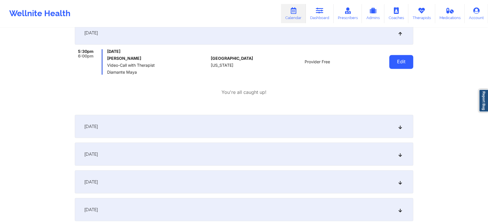
click at [400, 64] on button "Edit" at bounding box center [401, 62] width 24 height 14
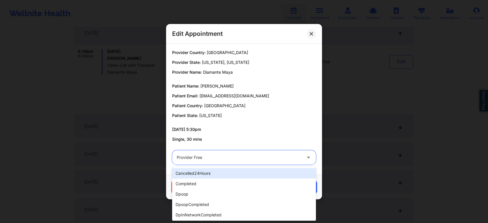
click at [256, 157] on div at bounding box center [239, 157] width 125 height 7
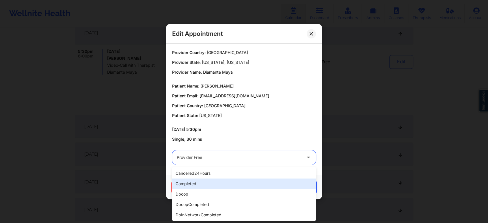
click at [217, 187] on div "completed" at bounding box center [244, 183] width 144 height 10
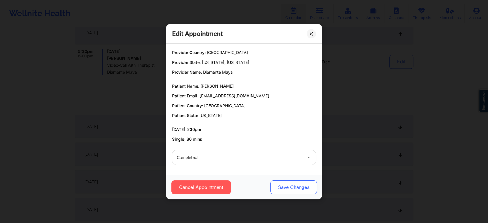
click at [274, 186] on button "Save Changes" at bounding box center [293, 187] width 47 height 14
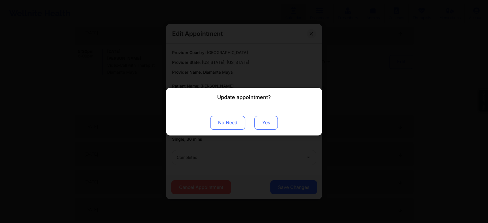
click at [261, 119] on button "Yes" at bounding box center [265, 122] width 23 height 14
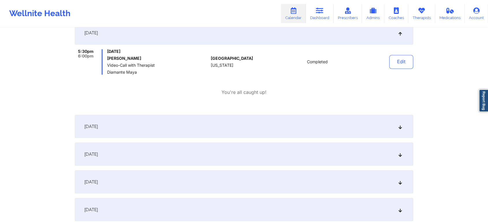
scroll to position [0, 0]
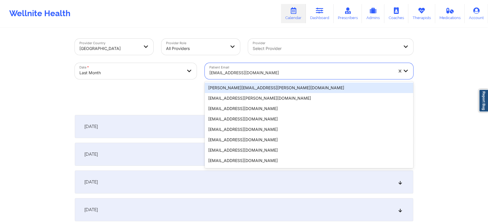
click at [262, 75] on div at bounding box center [301, 72] width 184 height 7
paste input "johnsonsean2140@gmail.com"
type input "johnsonsean2140@gmail.com"
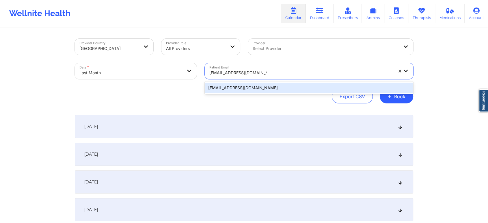
click at [285, 88] on div "johnsonsean2140@gmail.com" at bounding box center [309, 88] width 208 height 10
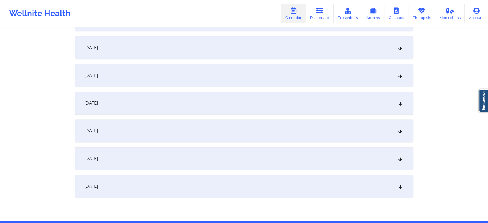
scroll to position [743, 0]
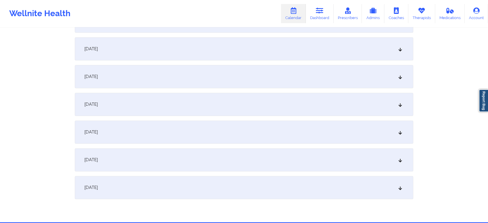
click at [327, 191] on div "[DATE]" at bounding box center [244, 187] width 338 height 23
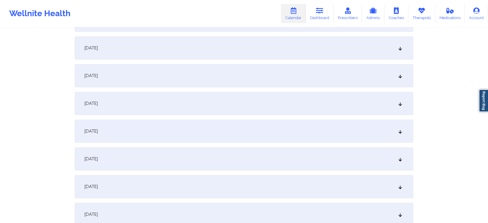
scroll to position [475, 0]
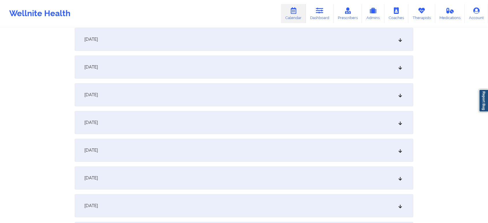
click at [275, 72] on div "[DATE]" at bounding box center [244, 66] width 338 height 23
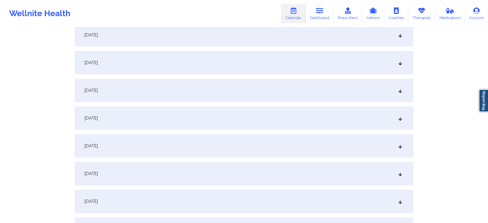
scroll to position [0, 0]
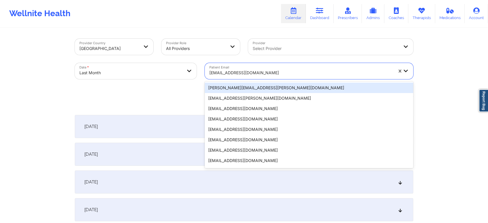
click at [265, 69] on div at bounding box center [301, 72] width 184 height 7
paste input "allydaniels1908@gmail.com"
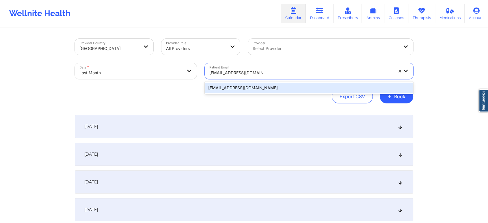
click at [283, 81] on div "allydaniels1908@gmail.com" at bounding box center [309, 87] width 208 height 13
type input "allydaniels1908@gmail.com"
select select "2025-8"
select select "2025-9"
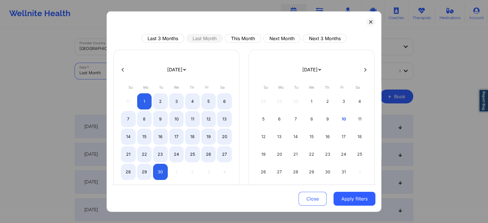
click at [167, 69] on body "Wellnite Health Calendar Dashboard Prescribers Admins Coaches Therapists Medica…" at bounding box center [244, 111] width 488 height 223
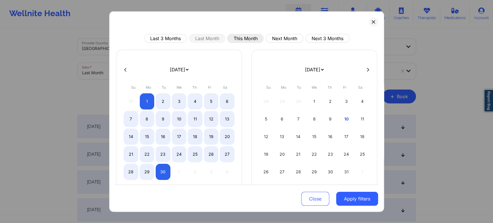
click at [249, 36] on button "This Month" at bounding box center [245, 38] width 36 height 9
select select "2025-9"
select select "2025-10"
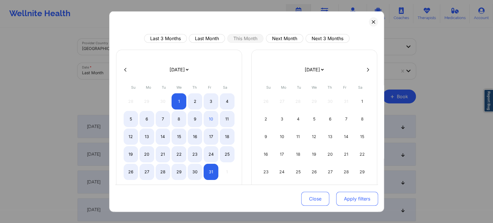
click at [350, 200] on button "Apply filters" at bounding box center [357, 199] width 42 height 14
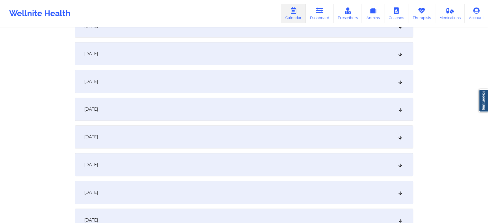
scroll to position [158, 0]
click at [237, 154] on div "[DATE]" at bounding box center [244, 162] width 338 height 23
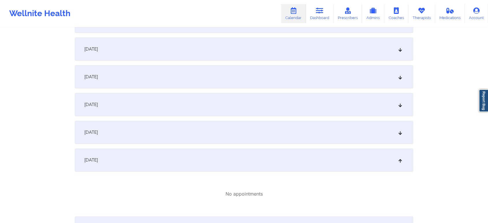
scroll to position [0, 0]
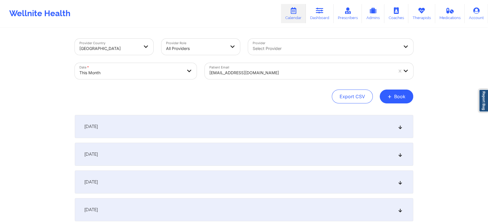
click at [260, 72] on div at bounding box center [301, 72] width 184 height 7
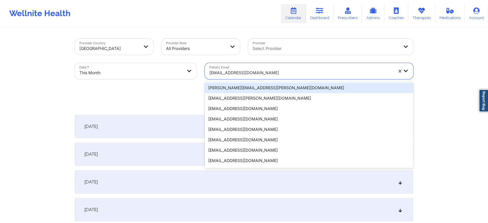
paste input "shsykes314@gmail.com"
type input "shsykes314@gmail.com"
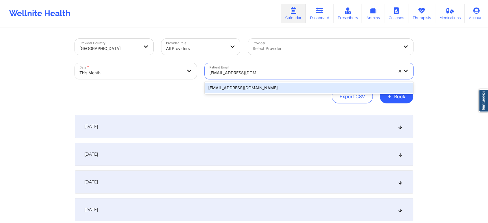
click at [270, 87] on div "shsykes314@gmail.com" at bounding box center [309, 88] width 208 height 10
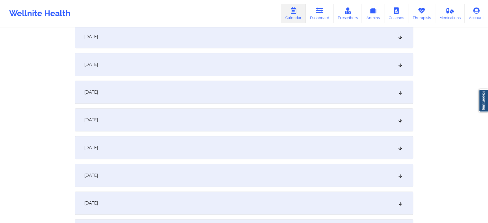
scroll to position [284, 0]
click at [245, 38] on div "[DATE]" at bounding box center [244, 36] width 338 height 23
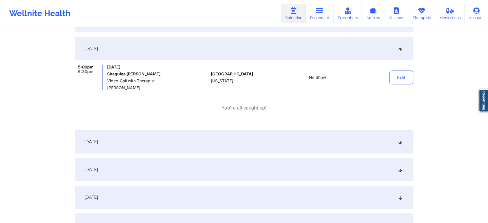
scroll to position [267, 0]
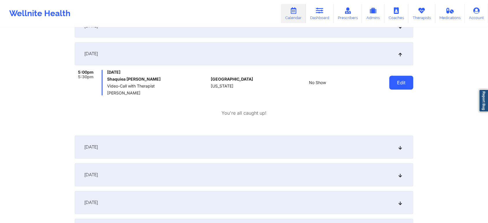
click at [408, 80] on button "Edit" at bounding box center [401, 83] width 24 height 14
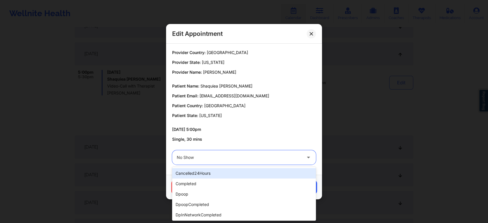
click at [226, 160] on div at bounding box center [239, 157] width 125 height 7
type input "ms"
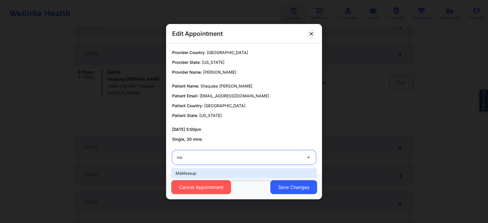
click at [205, 170] on div "msMessup" at bounding box center [244, 173] width 144 height 10
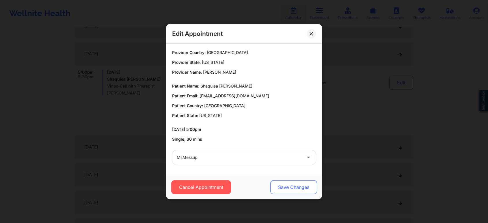
click at [293, 186] on button "Save Changes" at bounding box center [293, 187] width 47 height 14
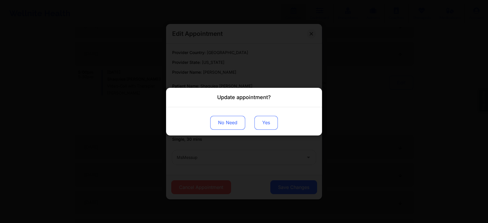
click at [272, 124] on button "Yes" at bounding box center [265, 122] width 23 height 14
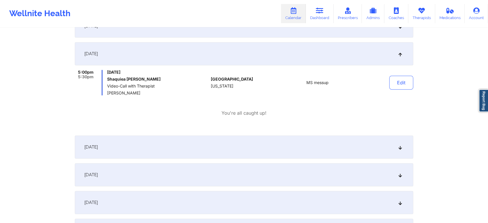
scroll to position [0, 0]
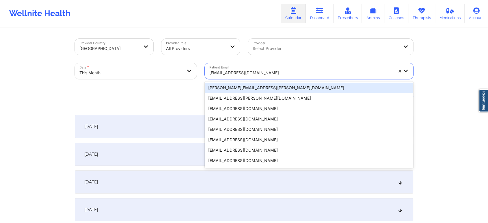
click at [230, 79] on div "shsykes314@gmail.com" at bounding box center [301, 72] width 184 height 13
paste input "sabrinaicepeda@gmail.com"
type input "sabrinaicepeda@gmail.com"
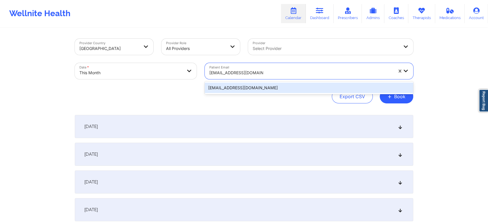
click at [256, 85] on div "sabrinaicepeda@gmail.com" at bounding box center [309, 88] width 208 height 10
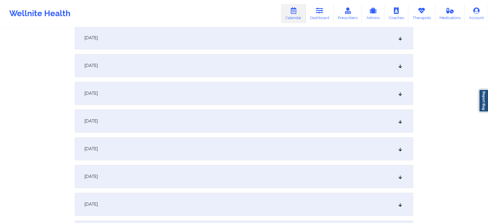
scroll to position [314, 0]
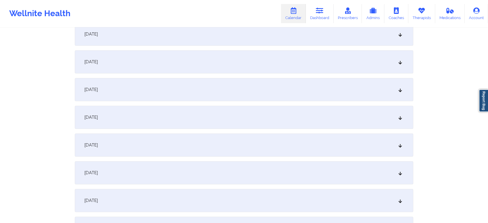
click at [168, 42] on div "[DATE]" at bounding box center [244, 34] width 338 height 23
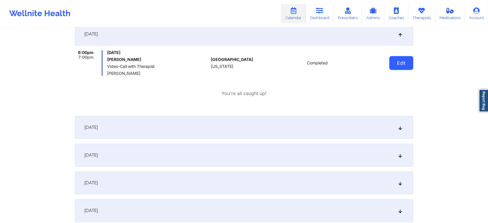
click at [394, 61] on button "Edit" at bounding box center [401, 63] width 24 height 14
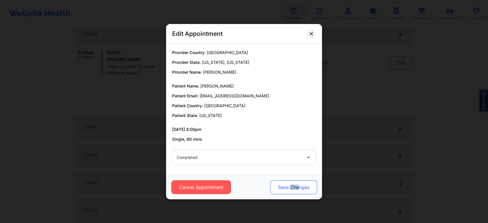
drag, startPoint x: 291, startPoint y: 196, endPoint x: 300, endPoint y: 184, distance: 14.9
click at [300, 184] on div "Cancel Appointment Save Changes" at bounding box center [244, 187] width 156 height 25
click at [300, 184] on button "Save Changes" at bounding box center [293, 187] width 47 height 14
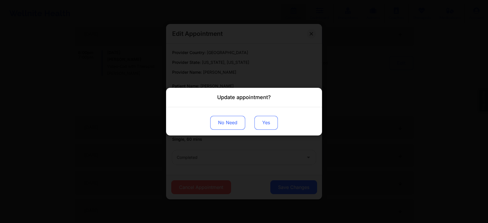
click at [264, 120] on button "Yes" at bounding box center [265, 122] width 23 height 14
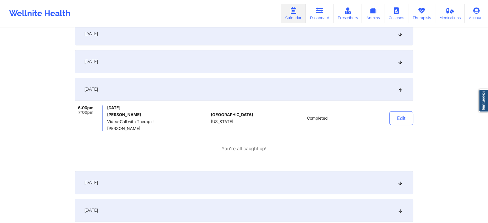
scroll to position [0, 0]
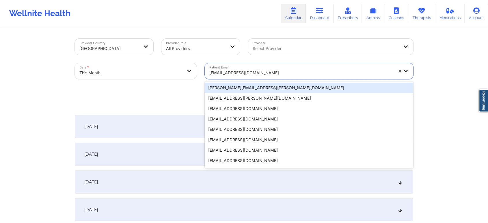
click at [254, 65] on div "sabrinaicepeda@gmail.com" at bounding box center [299, 71] width 189 height 16
paste input "davidmbrown88@hotmail.com"
type input "davidmbrown88@hotmail.com"
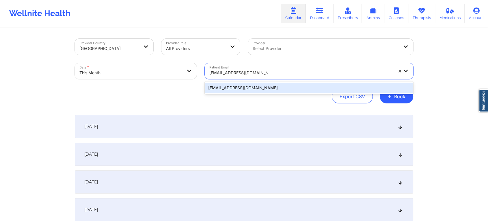
click at [250, 87] on div "davidmbrown88@hotmail.com" at bounding box center [309, 88] width 208 height 10
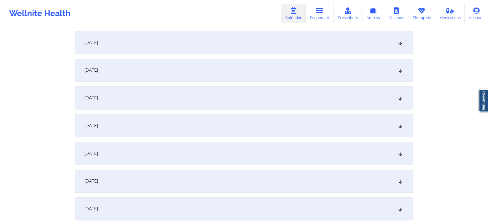
scroll to position [325, 0]
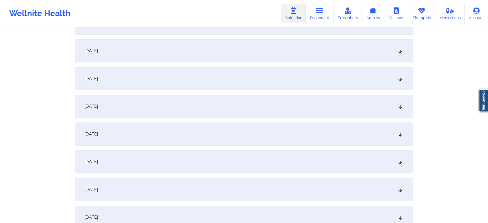
click at [485, 121] on div "Provider Country United States Provider Role All Providers Provider Select Prov…" at bounding box center [244, 171] width 488 height 992
drag, startPoint x: 485, startPoint y: 121, endPoint x: 492, endPoint y: 94, distance: 27.5
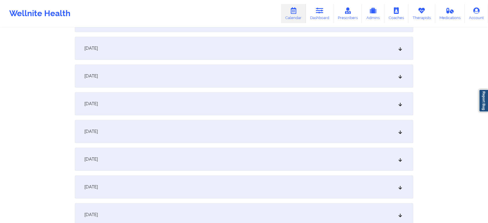
scroll to position [609, 0]
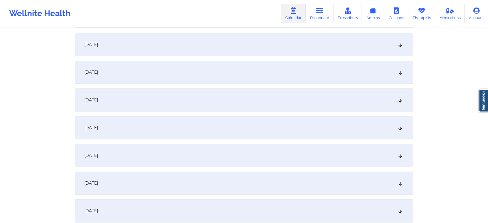
click at [209, 152] on div "[DATE]" at bounding box center [244, 155] width 338 height 23
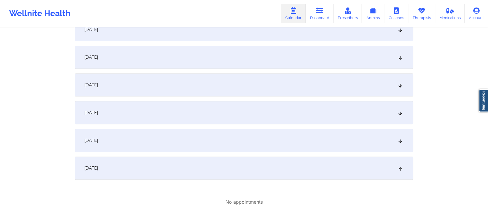
scroll to position [591, 0]
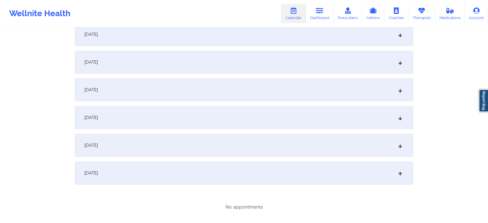
click at [194, 151] on div "[DATE]" at bounding box center [244, 145] width 338 height 23
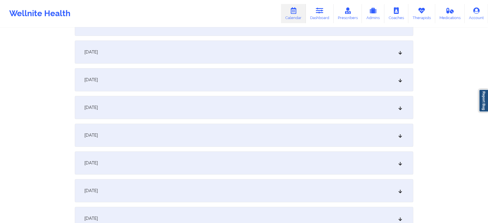
scroll to position [317, 0]
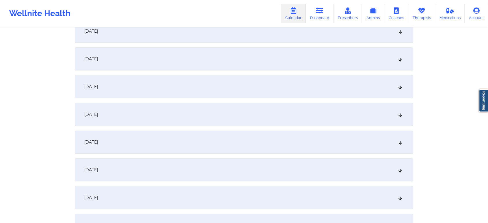
click at [197, 36] on div "[DATE]" at bounding box center [244, 31] width 338 height 23
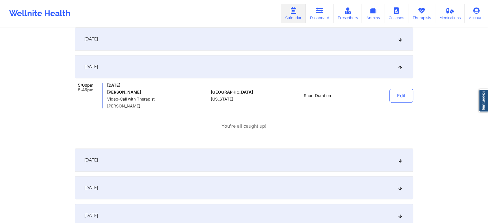
scroll to position [280, 0]
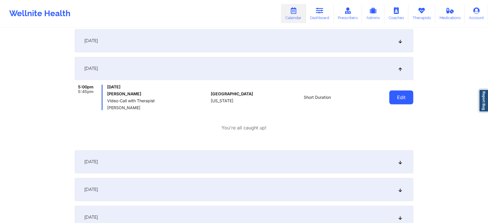
click at [393, 94] on button "Edit" at bounding box center [401, 97] width 24 height 14
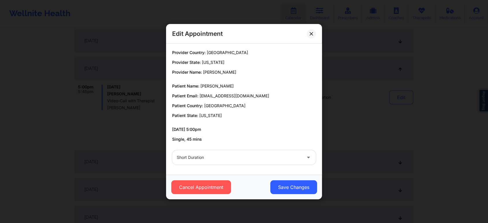
click at [195, 157] on div at bounding box center [239, 157] width 125 height 7
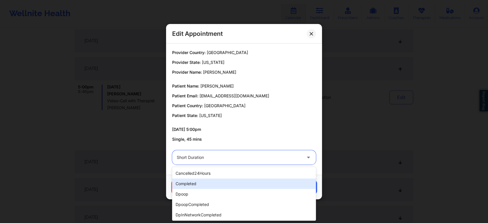
click at [186, 184] on div "completed" at bounding box center [244, 183] width 144 height 10
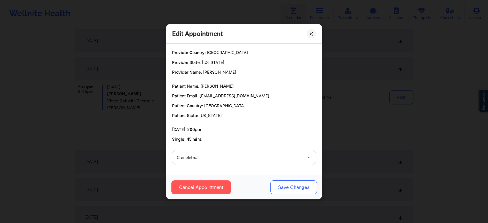
click at [284, 182] on button "Save Changes" at bounding box center [293, 187] width 47 height 14
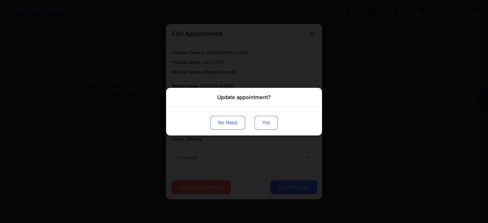
click at [272, 124] on button "Yes" at bounding box center [265, 122] width 23 height 14
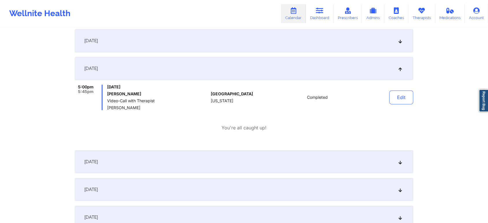
scroll to position [0, 0]
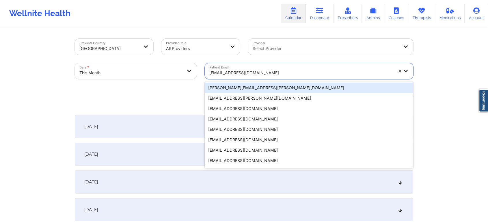
click at [261, 69] on div "davidmbrown88@hotmail.com" at bounding box center [301, 72] width 184 height 13
paste input "kpreston0805@gmail.com"
type input "kpreston0805@gmail.com"
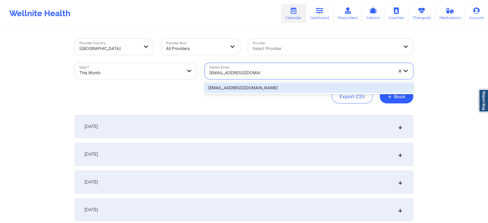
click at [245, 87] on div "kpreston0805@gmail.com" at bounding box center [309, 88] width 208 height 10
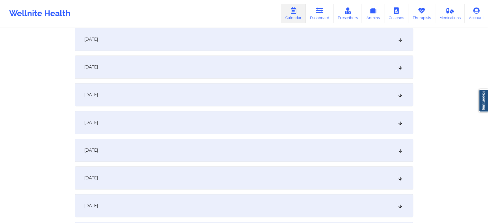
scroll to position [260, 0]
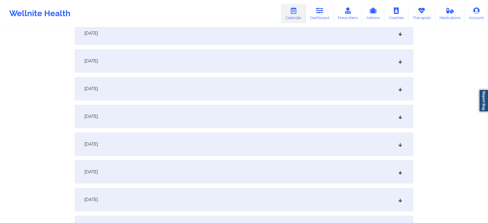
click at [249, 84] on div "[DATE]" at bounding box center [244, 88] width 338 height 23
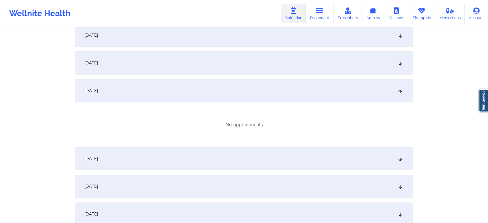
scroll to position [0, 0]
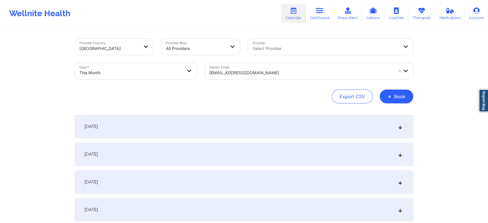
click at [247, 73] on div at bounding box center [301, 72] width 184 height 7
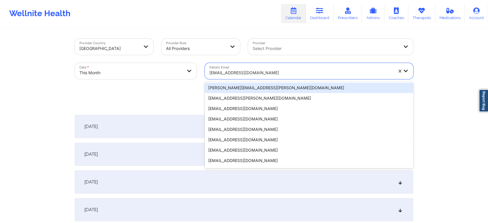
paste input "erinaikens9@gmail.com"
type input "erinaikens9@gmail.com"
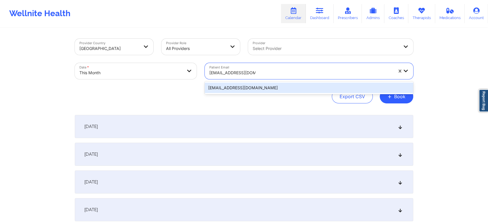
click at [240, 85] on div "erinaikens9@gmail.com" at bounding box center [309, 88] width 208 height 10
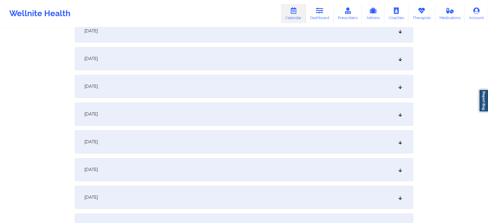
scroll to position [212, 0]
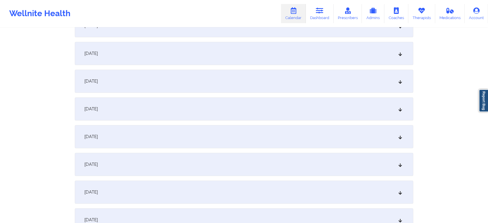
click at [270, 135] on div "[DATE]" at bounding box center [244, 136] width 338 height 23
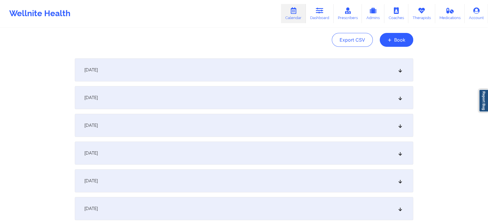
scroll to position [0, 0]
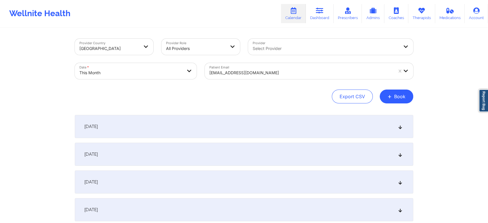
click at [226, 70] on div at bounding box center [301, 72] width 184 height 7
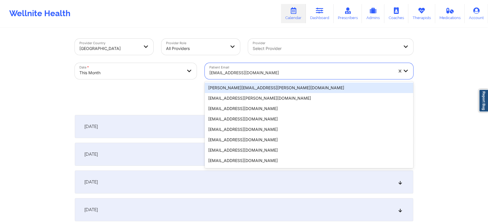
paste input "aurimararteaga10@gmail.com"
type input "aurimararteaga10@gmail.com"
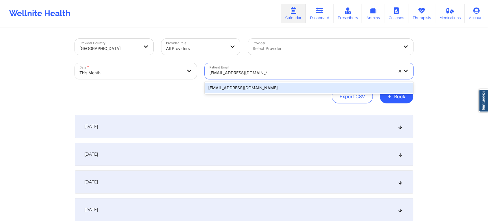
click at [245, 87] on div "aurimararteaga10@gmail.com" at bounding box center [309, 88] width 208 height 10
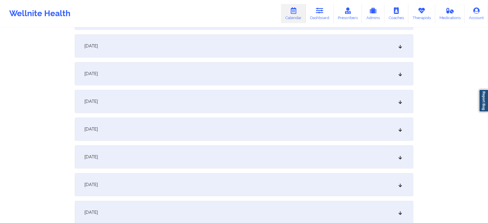
scroll to position [266, 0]
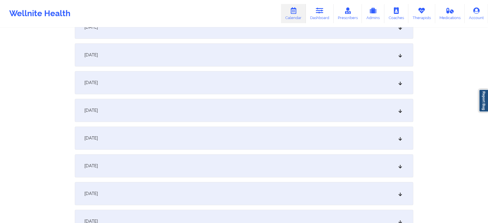
click at [231, 82] on div "[DATE]" at bounding box center [244, 82] width 338 height 23
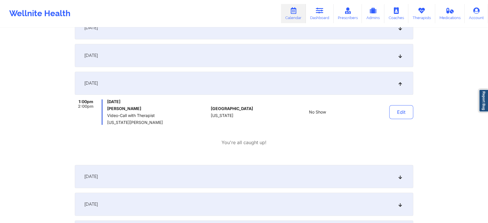
scroll to position [0, 0]
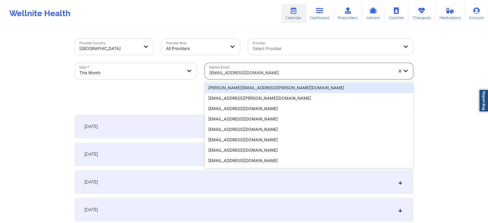
click at [225, 73] on div at bounding box center [301, 72] width 184 height 7
paste input "yrylott@gmail.com"
type input "yrylott@gmail.com"
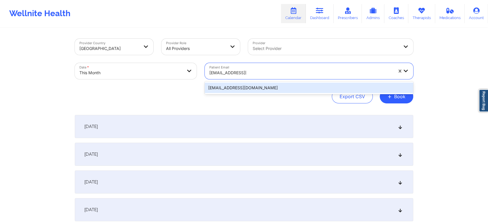
click at [247, 89] on div "yrylott@gmail.com" at bounding box center [309, 88] width 208 height 10
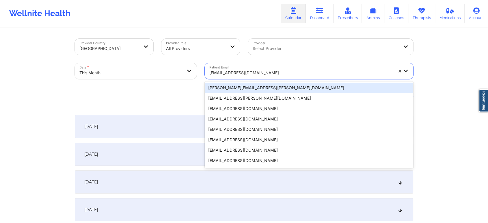
click at [262, 74] on div at bounding box center [301, 72] width 184 height 7
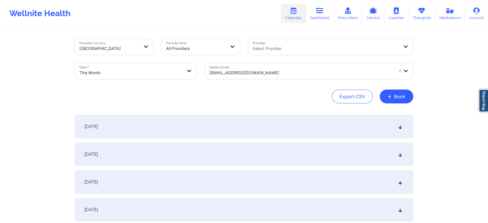
drag, startPoint x: 484, startPoint y: 39, endPoint x: 482, endPoint y: 59, distance: 20.1
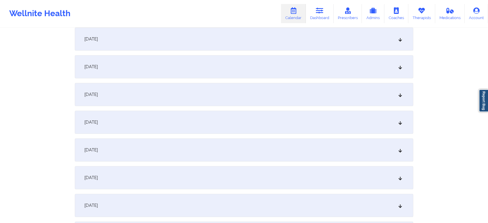
scroll to position [310, 0]
click at [144, 47] on div "[DATE]" at bounding box center [244, 37] width 338 height 23
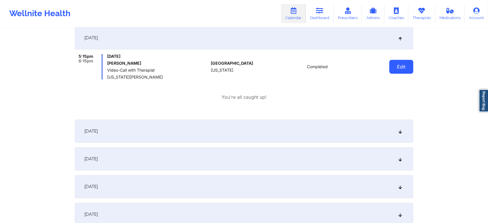
click at [408, 66] on button "Edit" at bounding box center [401, 67] width 24 height 14
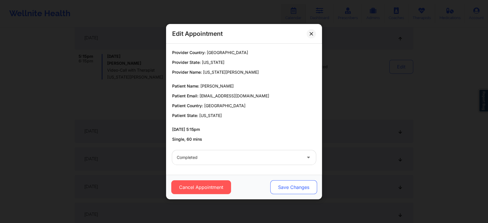
click at [284, 193] on button "Save Changes" at bounding box center [293, 187] width 47 height 14
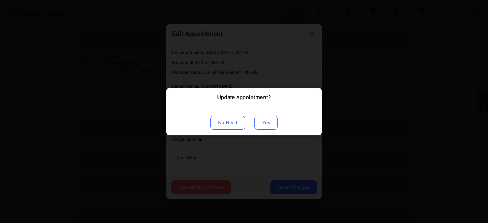
click at [260, 126] on button "Yes" at bounding box center [265, 122] width 23 height 14
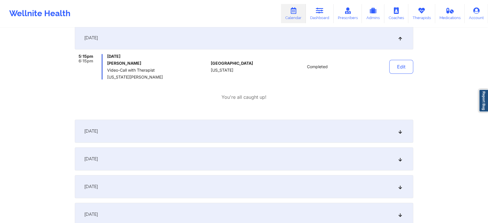
scroll to position [0, 0]
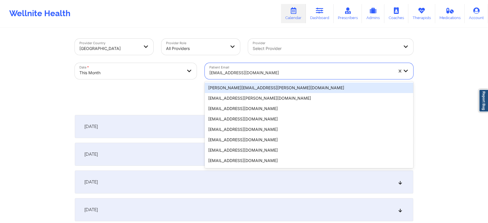
click at [225, 72] on div at bounding box center [301, 72] width 184 height 7
paste input "caesar.avc@gmail.com"
type input "caesar.avc@gmail.com"
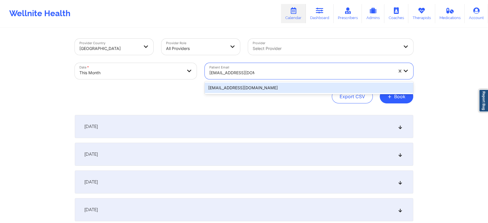
click at [225, 87] on div "caesar.avc@gmail.com" at bounding box center [309, 88] width 208 height 10
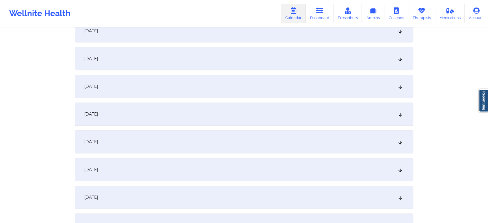
scroll to position [210, 0]
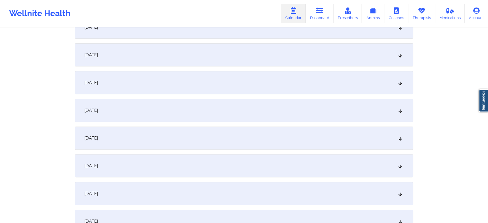
click at [224, 146] on div "[DATE]" at bounding box center [244, 137] width 338 height 23
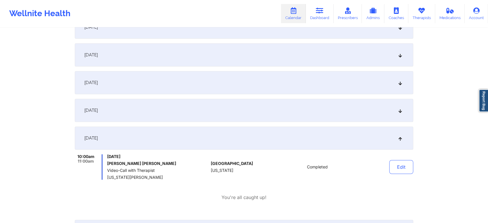
scroll to position [233, 0]
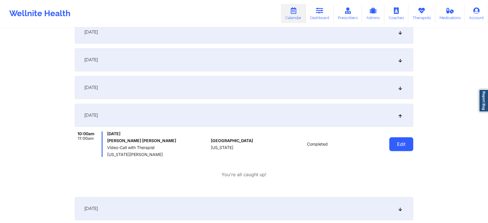
click at [406, 138] on button "Edit" at bounding box center [401, 144] width 24 height 14
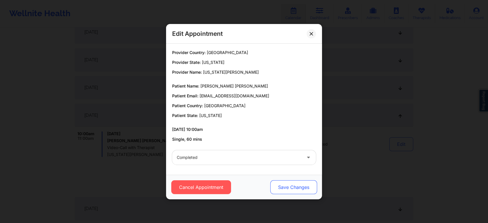
click at [281, 183] on button "Save Changes" at bounding box center [293, 187] width 47 height 14
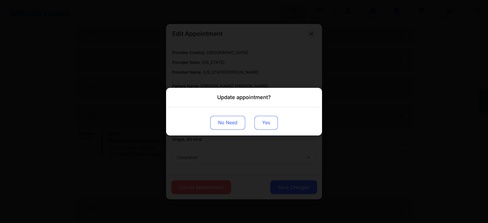
click at [266, 119] on button "Yes" at bounding box center [265, 122] width 23 height 14
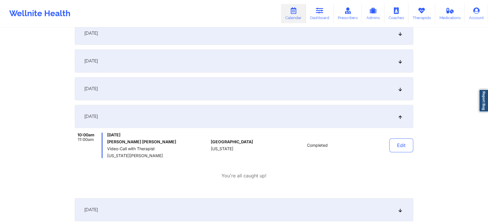
scroll to position [0, 0]
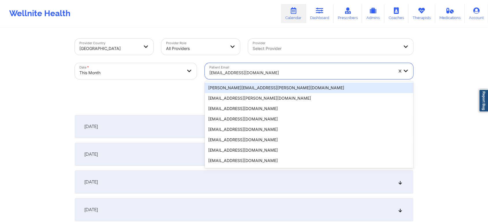
click at [236, 69] on div at bounding box center [301, 72] width 184 height 7
paste input "maribranzuela@gmail.com"
type input "maribranzuela@gmail.com"
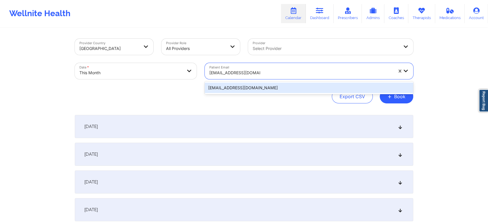
click at [247, 89] on div "maribranzuela@gmail.com" at bounding box center [309, 88] width 208 height 10
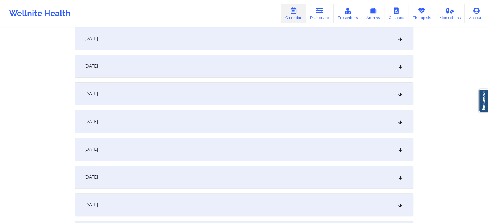
scroll to position [178, 0]
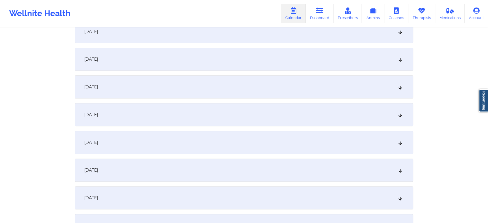
click at [284, 166] on div "[DATE]" at bounding box center [244, 169] width 338 height 23
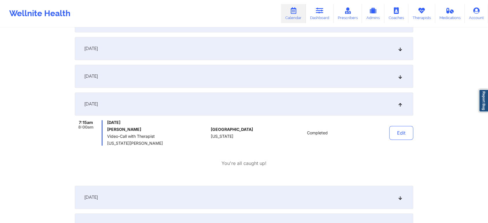
scroll to position [249, 0]
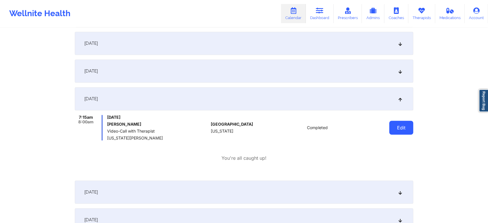
click at [400, 124] on button "Edit" at bounding box center [401, 128] width 24 height 14
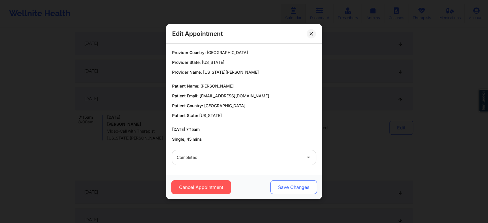
click at [280, 186] on button "Save Changes" at bounding box center [293, 187] width 47 height 14
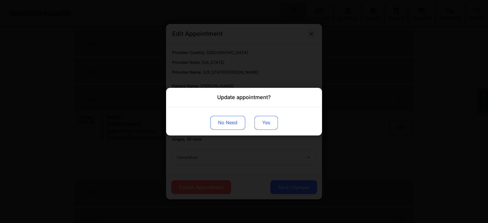
click at [268, 127] on button "Yes" at bounding box center [265, 122] width 23 height 14
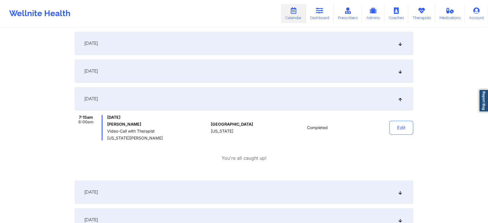
scroll to position [0, 0]
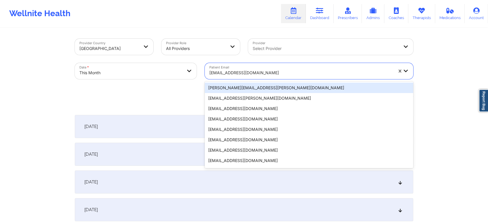
click at [230, 78] on div "maribranzuela@gmail.com" at bounding box center [301, 72] width 184 height 13
paste input "davidljones531@gmail.com"
type input "davidljones531@gmail.com"
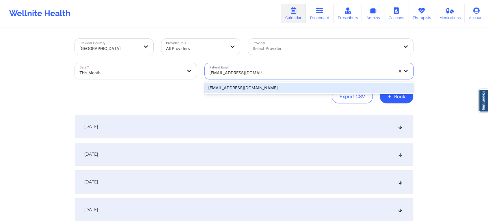
click at [256, 88] on div "davidljones531@gmail.com" at bounding box center [309, 88] width 208 height 10
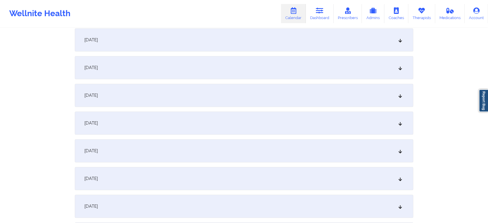
scroll to position [283, 0]
click at [175, 57] on div "[DATE]" at bounding box center [244, 64] width 338 height 23
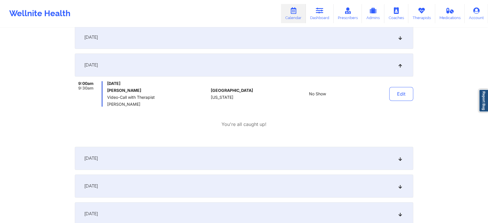
drag, startPoint x: 461, startPoint y: 68, endPoint x: 492, endPoint y: 68, distance: 31.2
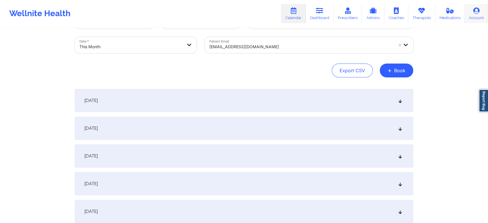
scroll to position [0, 0]
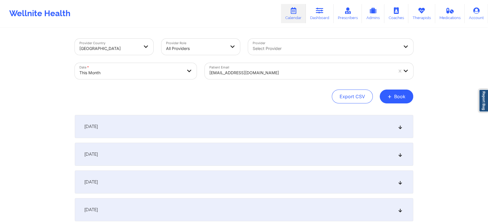
click at [235, 69] on div "davidljones531@gmail.com" at bounding box center [301, 72] width 184 height 13
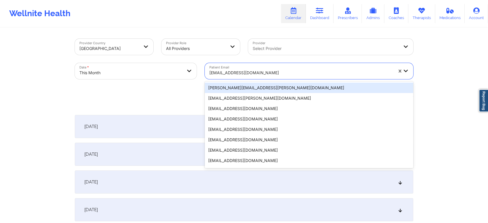
paste input "cspencer1700@gmail.com"
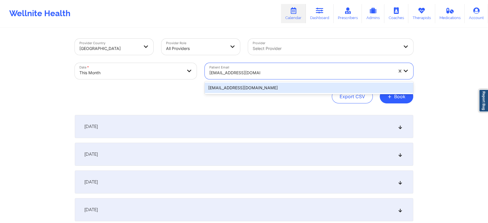
type input "cspencer1700@gmail.com"
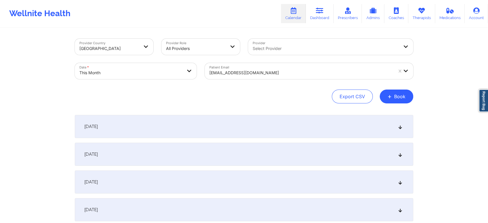
click at [264, 80] on div "Patient Email davidljones531@gmail.com" at bounding box center [309, 71] width 217 height 24
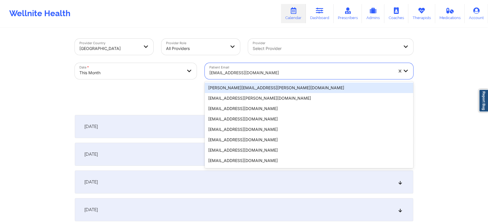
click at [221, 68] on div "davidljones531@gmail.com" at bounding box center [301, 72] width 184 height 13
paste input "cspencer1700@gmail.com"
type input "cspencer1700@gmail.com"
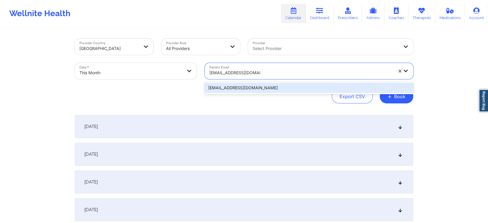
click at [245, 89] on div "cspencer1700@gmail.com" at bounding box center [309, 88] width 208 height 10
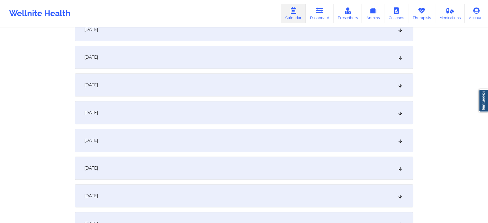
scroll to position [218, 0]
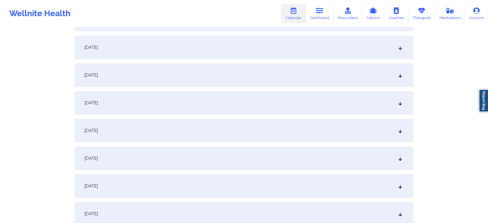
click at [254, 133] on div "[DATE]" at bounding box center [244, 130] width 338 height 23
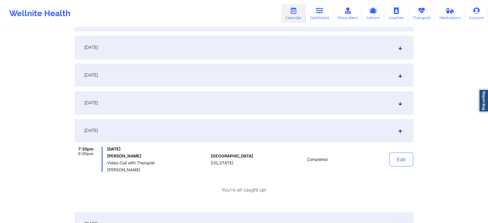
click at [402, 152] on div "Edit" at bounding box center [386, 159] width 53 height 25
click at [400, 154] on button "Edit" at bounding box center [401, 159] width 24 height 14
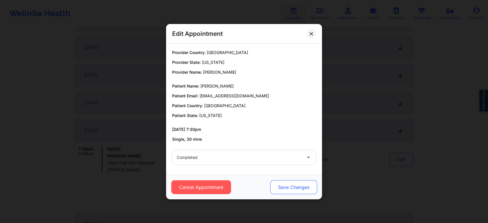
click at [288, 187] on button "Save Changes" at bounding box center [293, 187] width 47 height 14
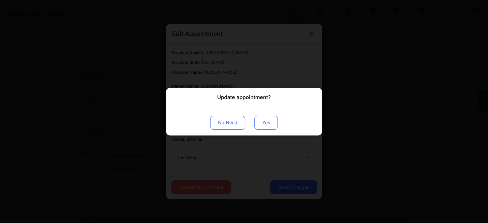
click at [266, 127] on button "Yes" at bounding box center [265, 122] width 23 height 14
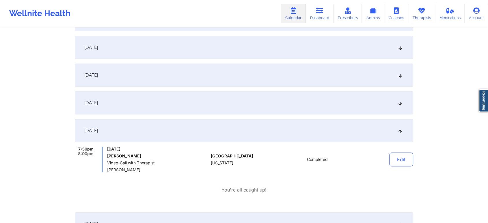
scroll to position [0, 0]
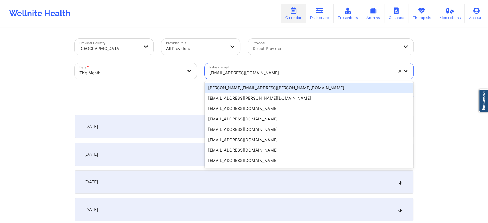
click at [228, 70] on div at bounding box center [301, 72] width 184 height 7
paste input "c4casandra@gmail.com"
type input "c4casandra@gmail.com"
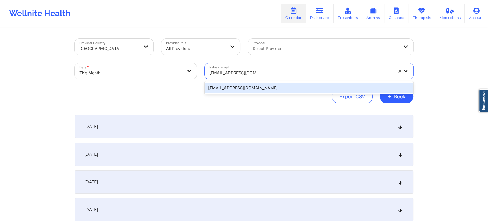
click at [287, 89] on div "c4casandra@gmail.com" at bounding box center [309, 88] width 208 height 10
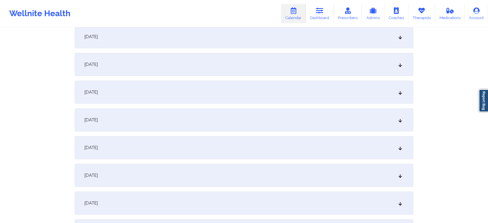
scroll to position [263, 0]
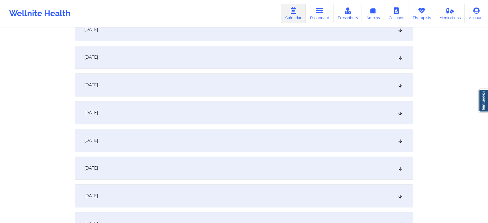
click at [277, 83] on div "[DATE]" at bounding box center [244, 84] width 338 height 23
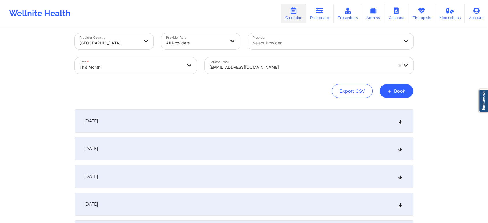
scroll to position [0, 0]
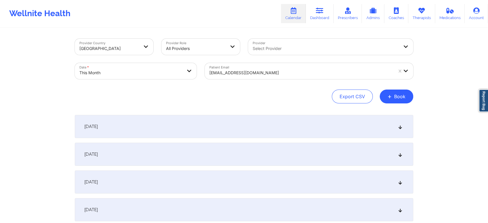
click at [237, 70] on div at bounding box center [301, 72] width 184 height 7
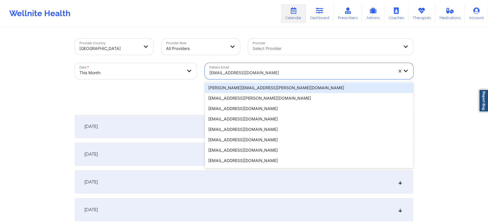
paste input "c4casandra@gmail.com"
type input "c4casandra@gmail.com"
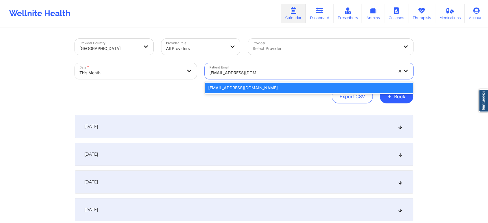
click at [236, 88] on div "c4casandra@gmail.com" at bounding box center [309, 88] width 208 height 10
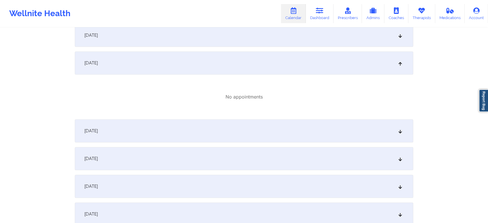
scroll to position [70, 0]
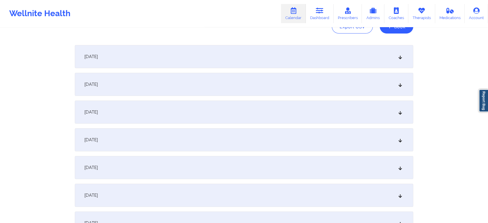
type input "oinifnifbdsjveuqovuogvocvgiicwrvtidfo"
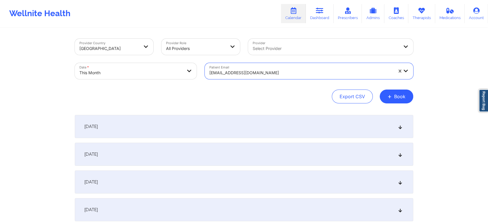
click at [220, 69] on div at bounding box center [301, 72] width 184 height 7
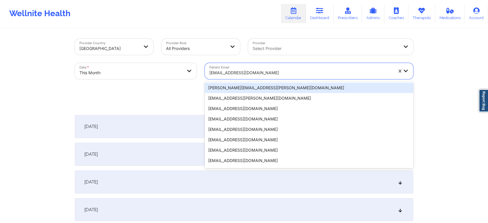
paste input "c4casandra@gmail.com"
type input "c4casandra@gmail.com"
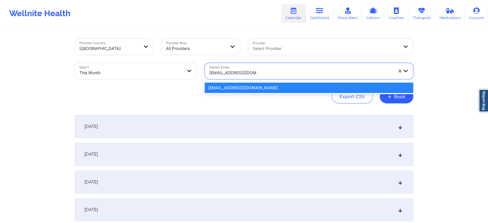
click at [222, 89] on div "c4casandra@gmail.com" at bounding box center [309, 88] width 208 height 10
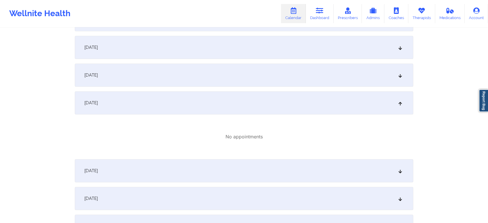
scroll to position [257, 0]
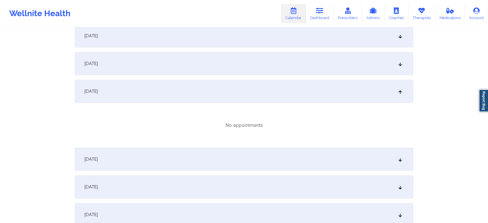
click at [298, 57] on div "[DATE]" at bounding box center [244, 63] width 338 height 23
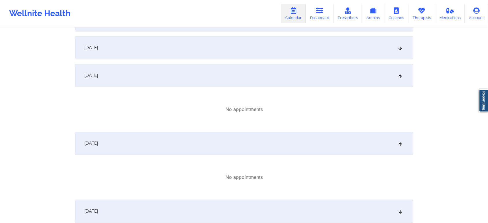
scroll to position [123, 0]
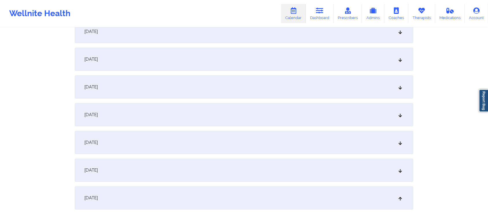
drag, startPoint x: 487, startPoint y: 69, endPoint x: 490, endPoint y: 42, distance: 27.6
